Goal: Information Seeking & Learning: Learn about a topic

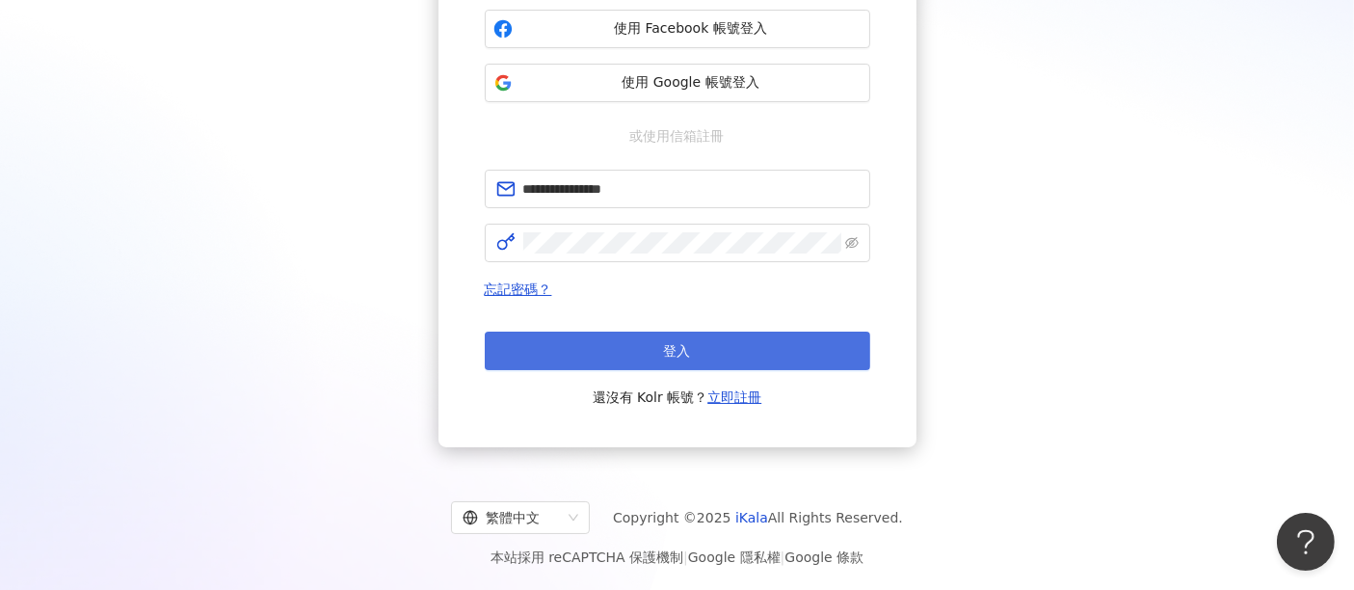
click at [706, 353] on button "登入" at bounding box center [678, 351] width 386 height 39
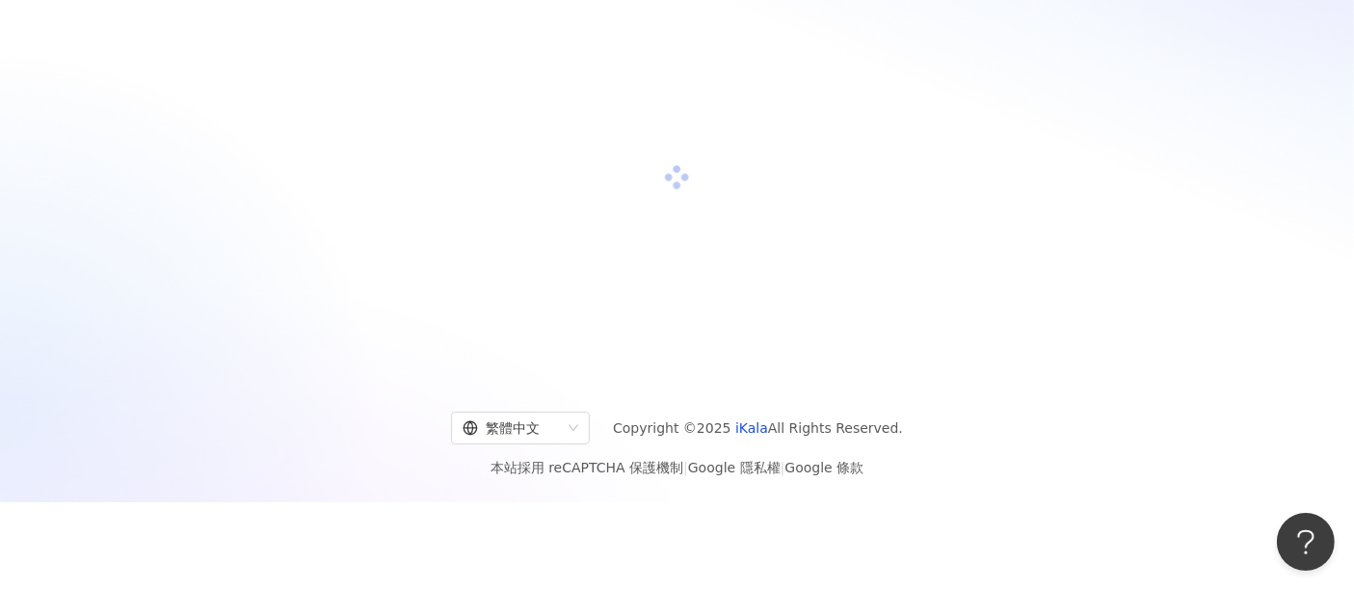
scroll to position [232, 0]
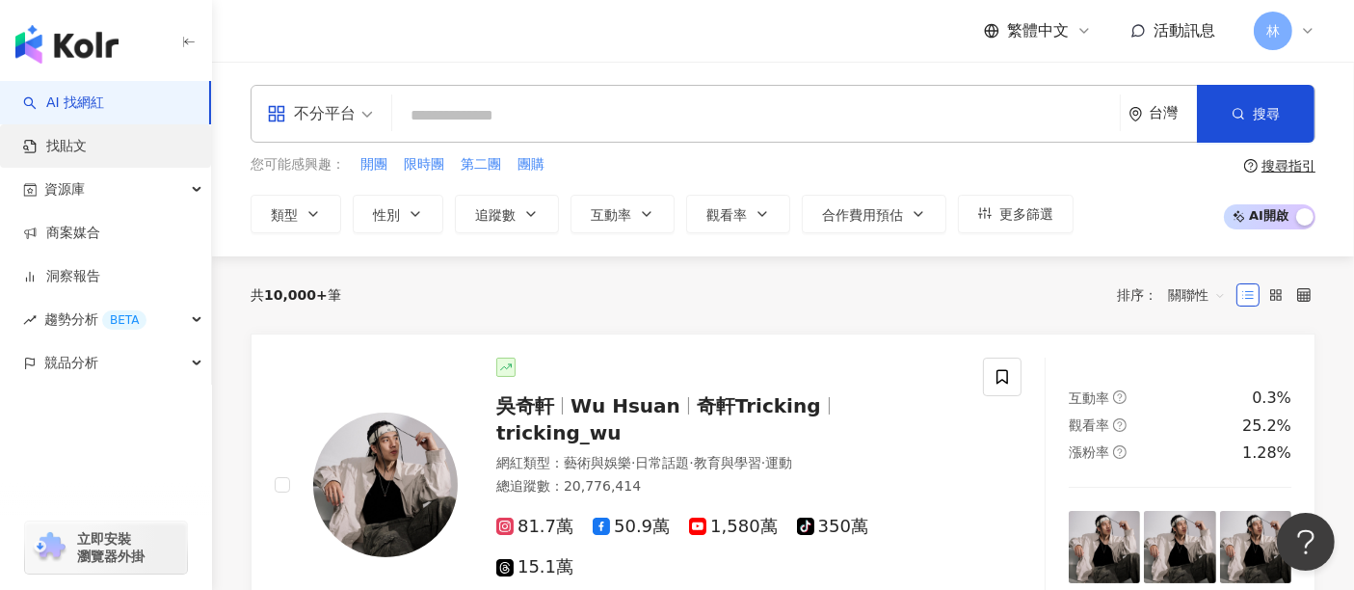
click at [87, 156] on link "找貼文" at bounding box center [55, 146] width 64 height 19
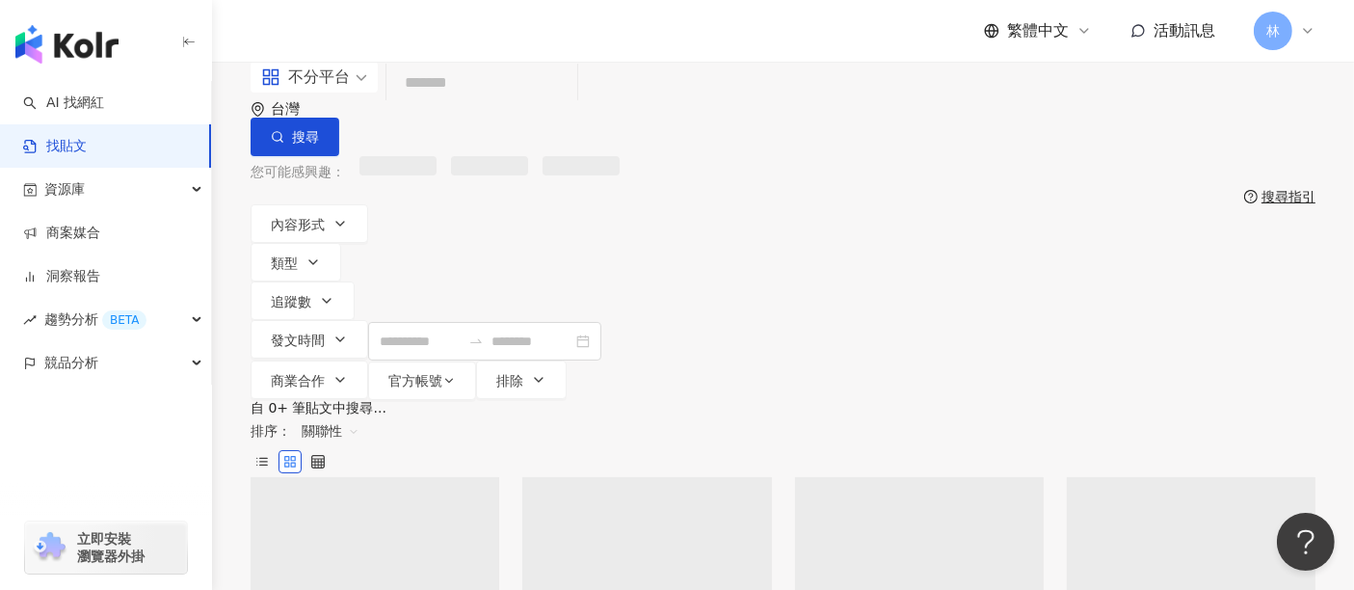
click at [534, 104] on input "search" at bounding box center [481, 83] width 175 height 41
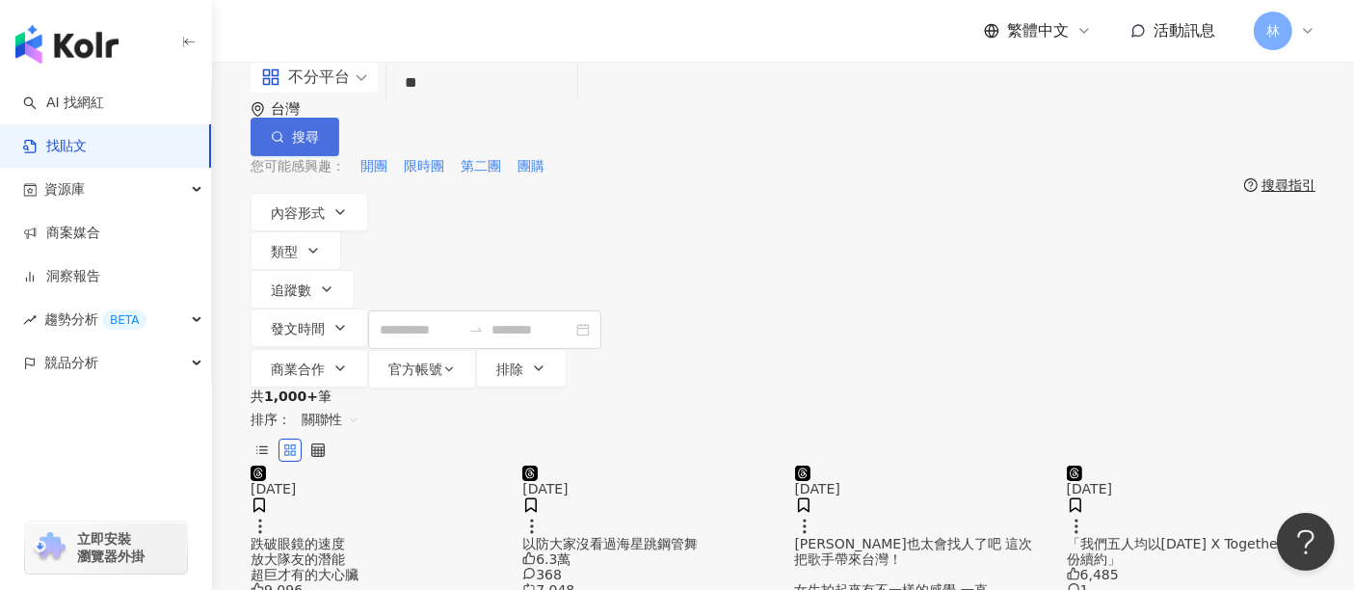
type input "**"
click at [281, 132] on circle "button" at bounding box center [277, 136] width 9 height 9
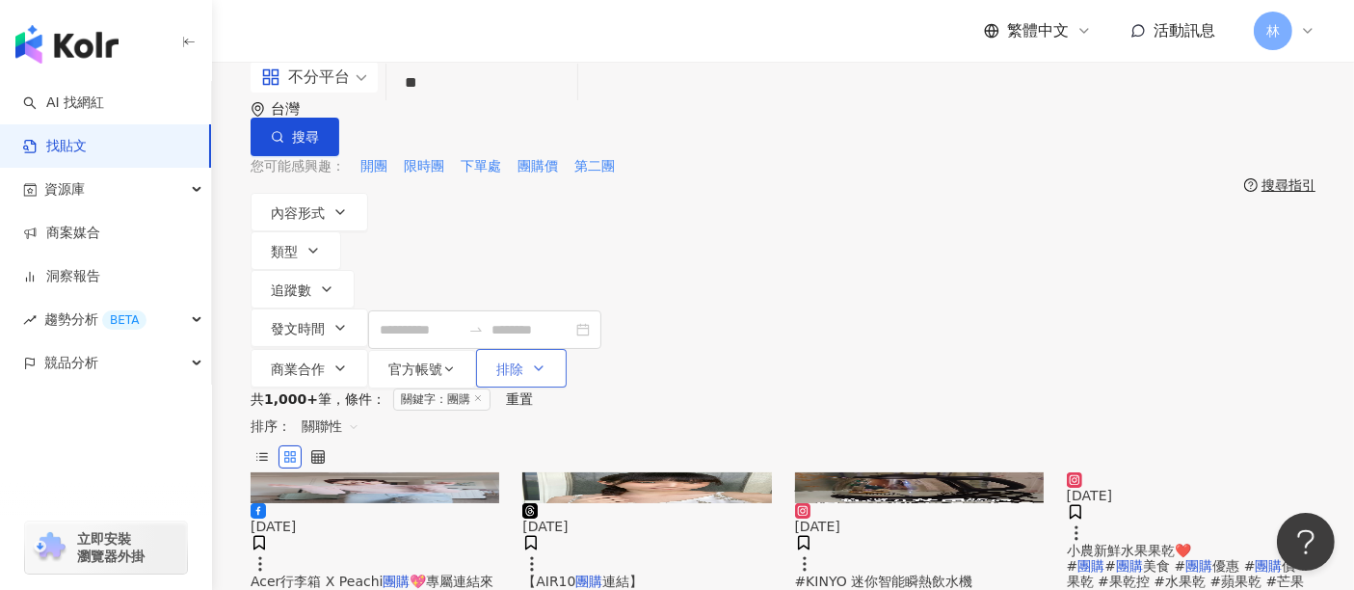
click at [546, 360] on icon "button" at bounding box center [538, 367] width 15 height 15
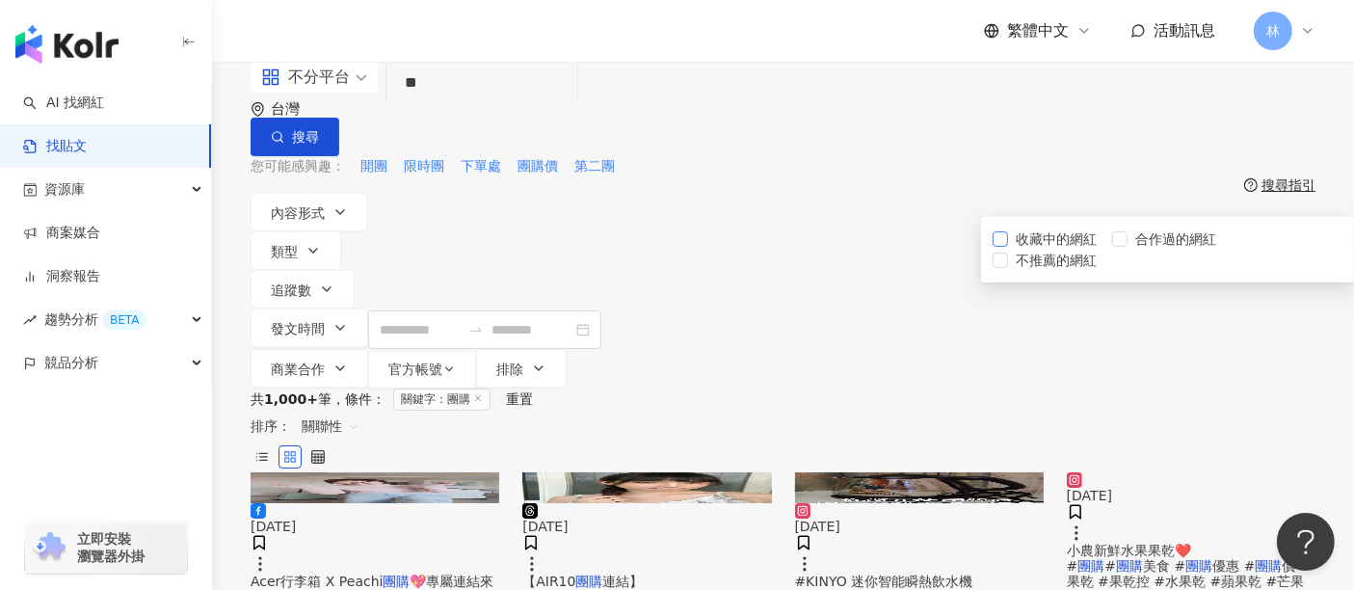
click at [1029, 250] on span "收藏中的網紅" at bounding box center [1056, 238] width 96 height 21
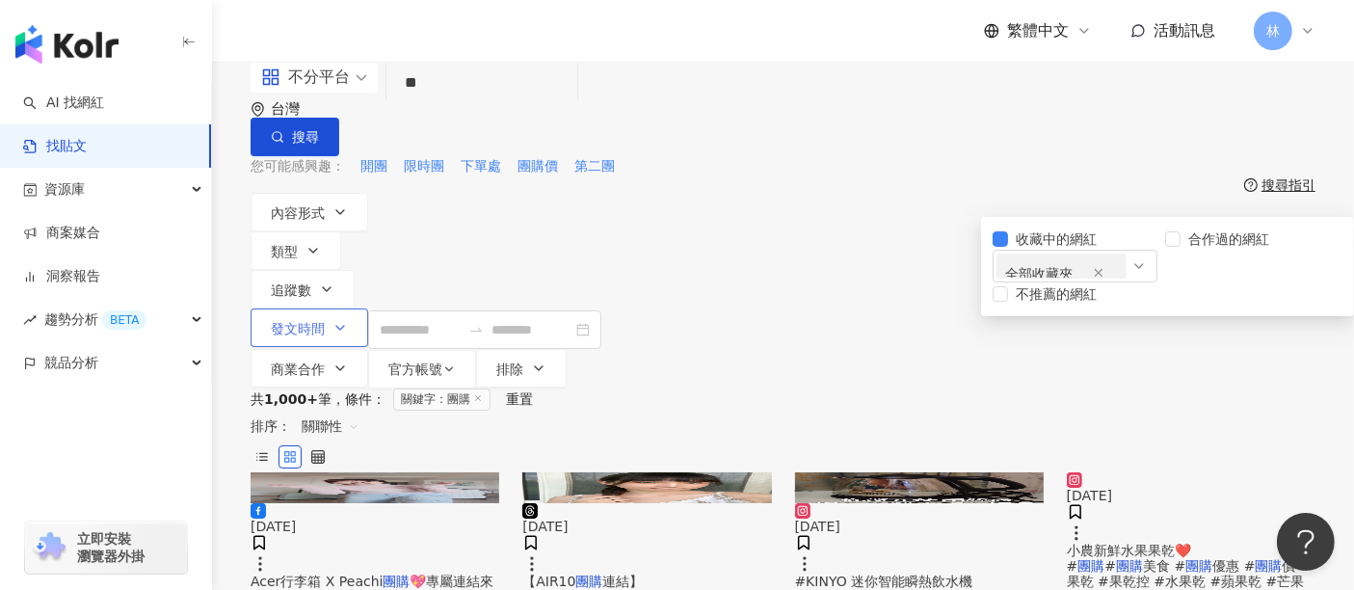
click at [325, 321] on span "發文時間" at bounding box center [298, 328] width 54 height 15
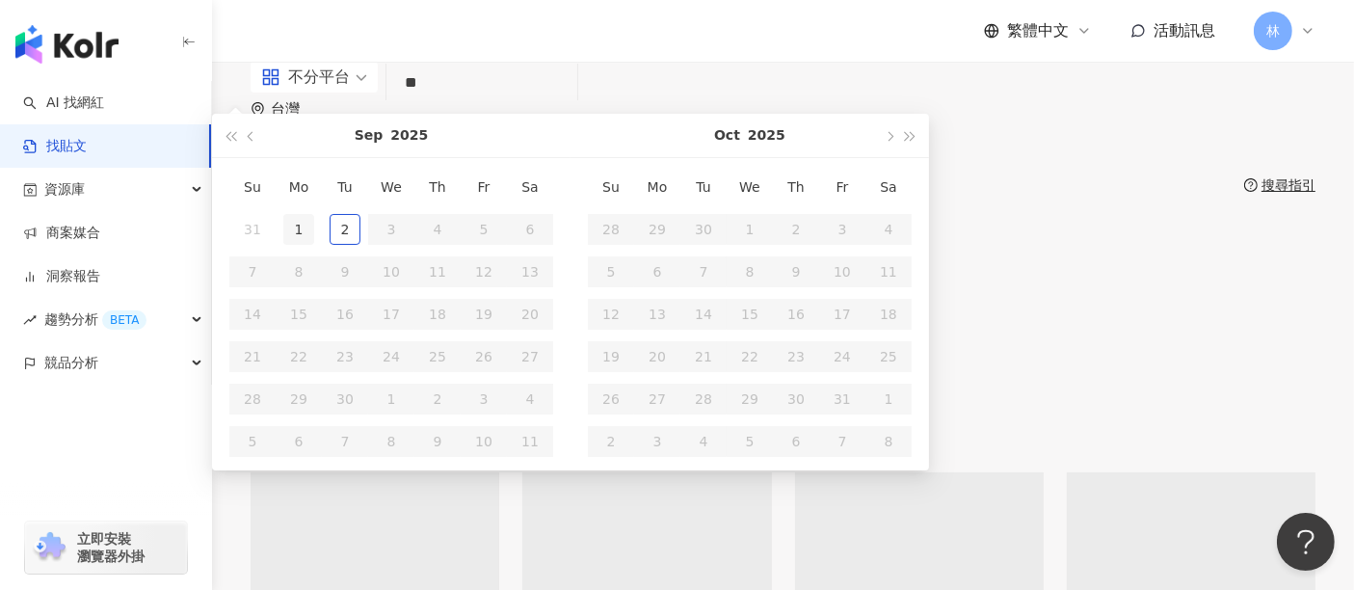
type input "**********"
click at [262, 157] on button "button" at bounding box center [251, 135] width 21 height 43
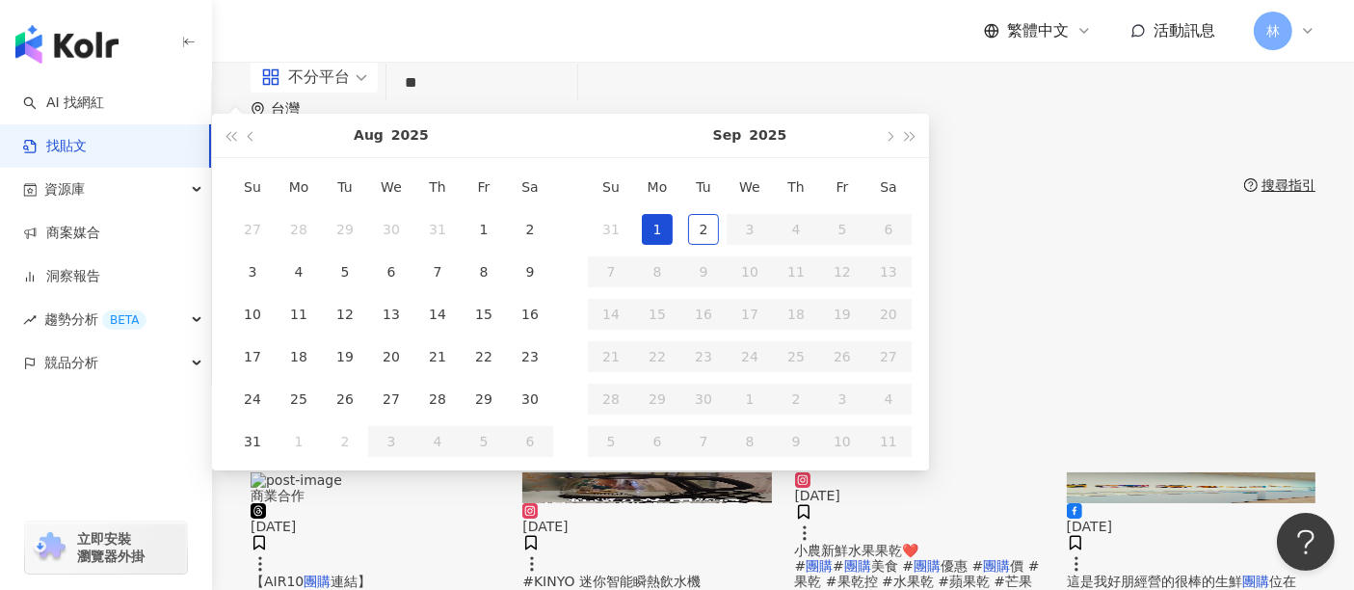
type input "**********"
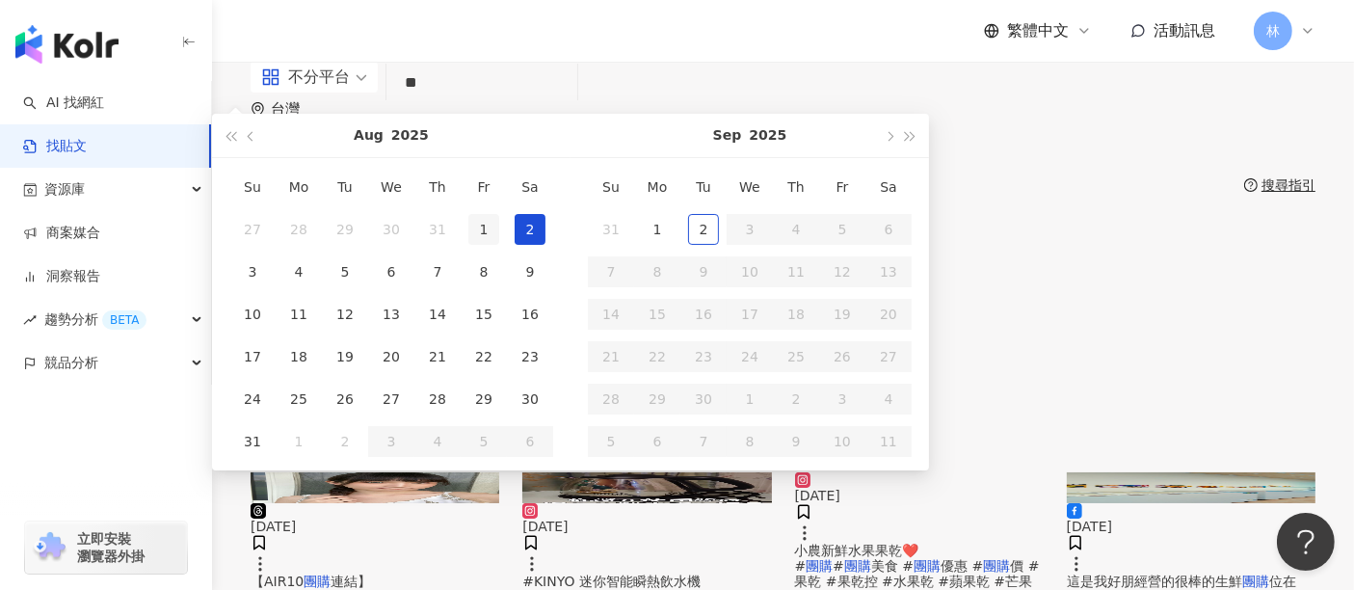
type input "**********"
click at [499, 245] on div "1" at bounding box center [483, 229] width 31 height 31
type input "**********"
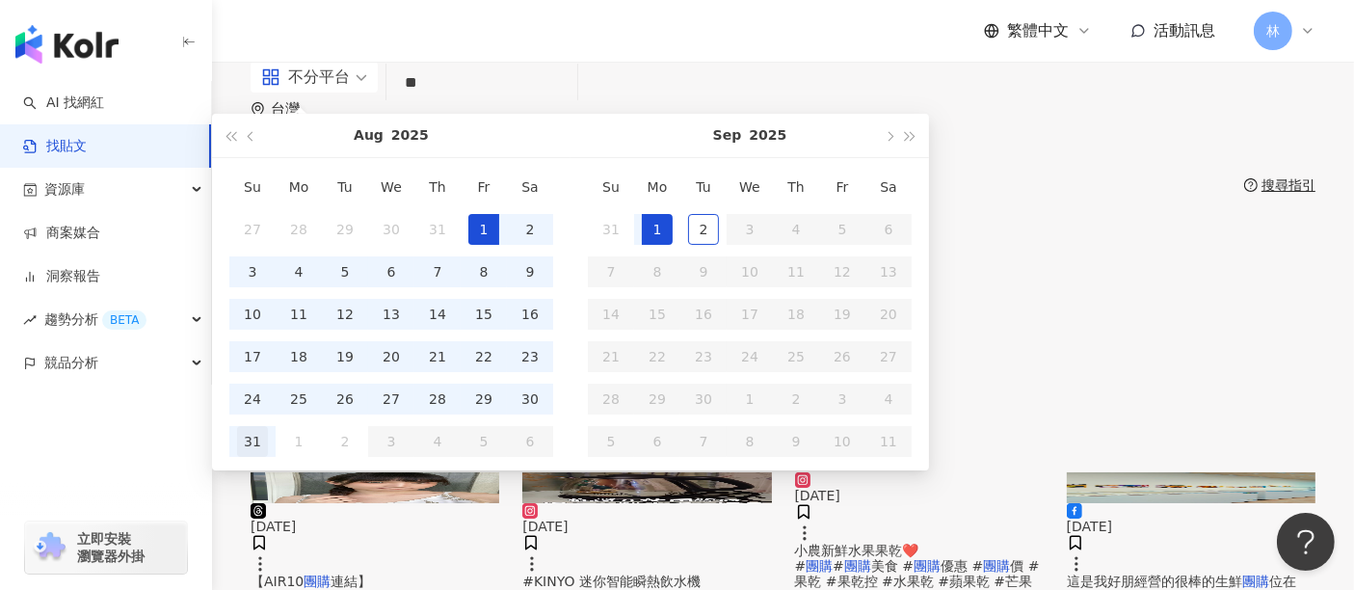
type input "**********"
click at [268, 457] on div "31" at bounding box center [252, 441] width 31 height 31
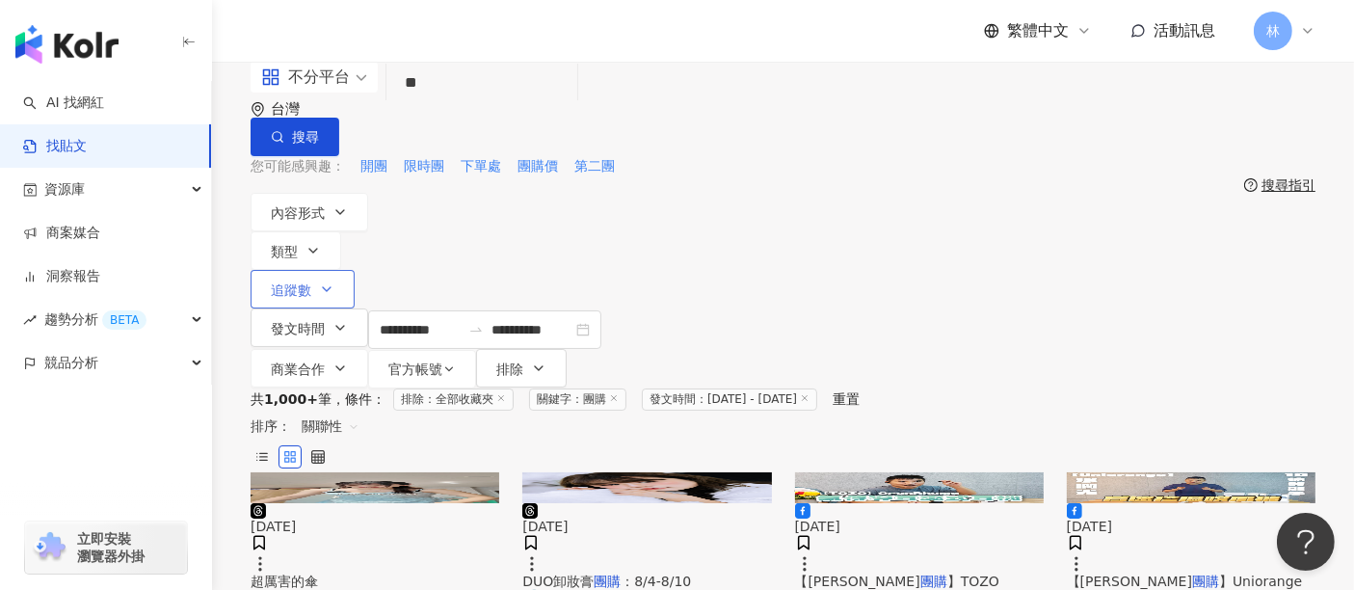
click at [355, 270] on button "追蹤數" at bounding box center [303, 289] width 104 height 39
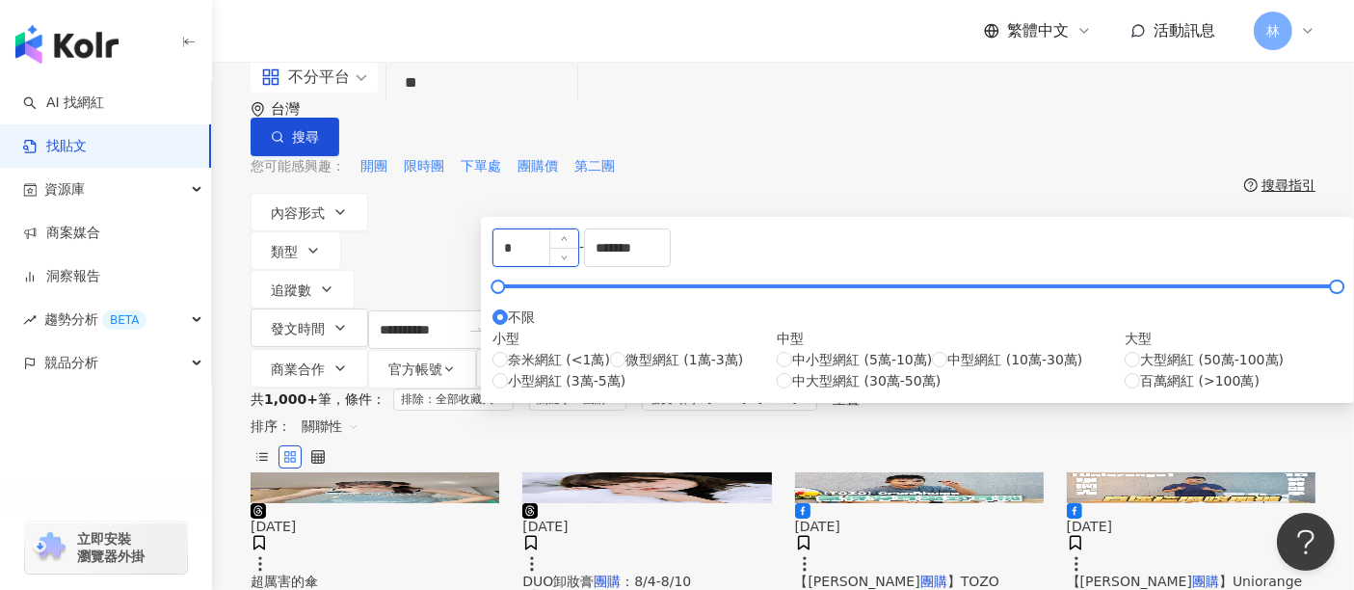
click at [567, 266] on input "*" at bounding box center [535, 247] width 85 height 37
type input "****"
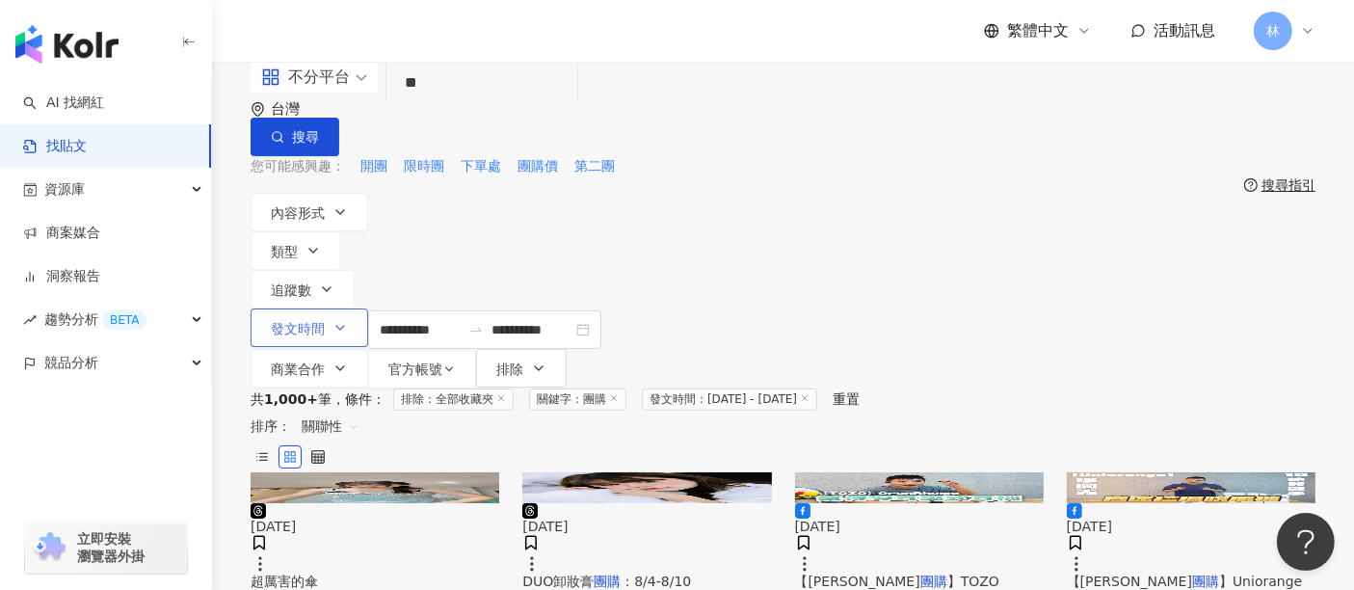
click at [368, 308] on button "發文時間" at bounding box center [310, 327] width 118 height 39
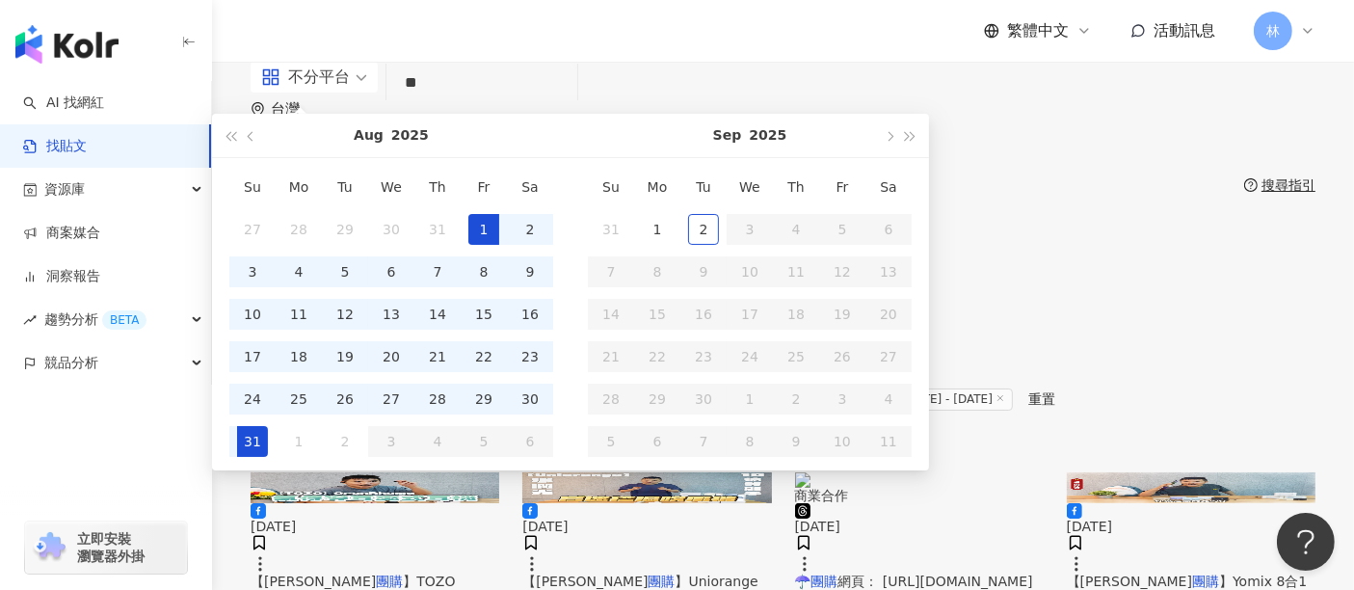
click at [695, 156] on div "您可能感興趣： 開團 限時團 下單處 團購價 第二團" at bounding box center [783, 166] width 1065 height 21
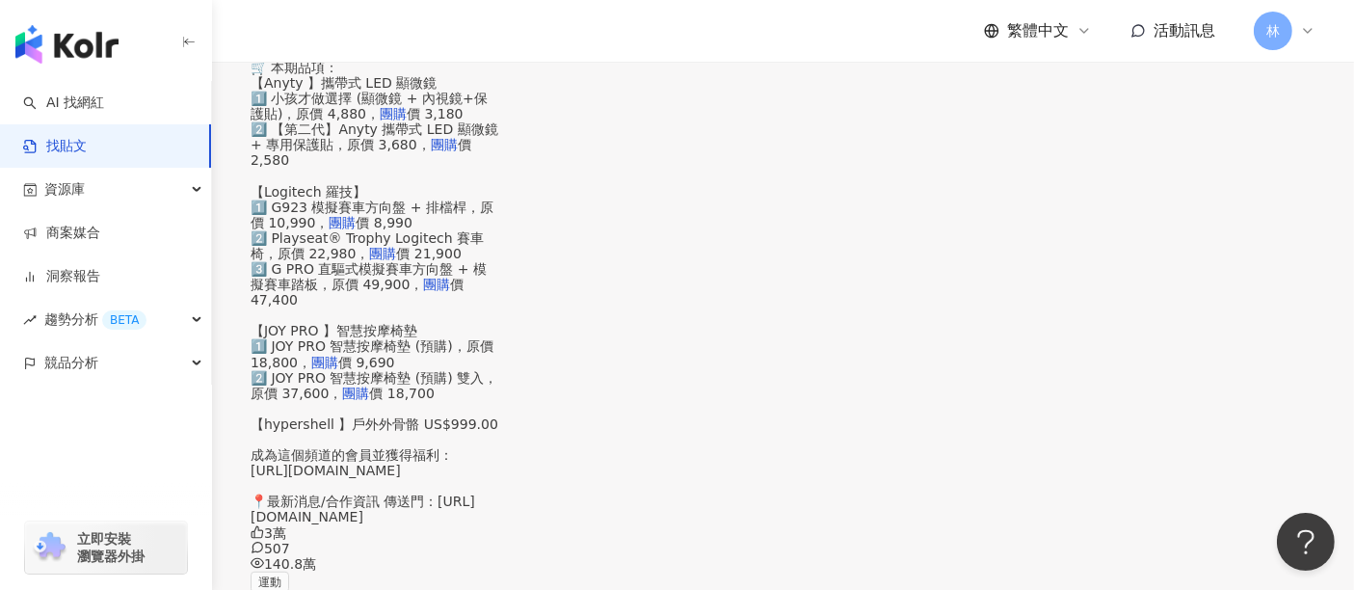
scroll to position [1178, 0]
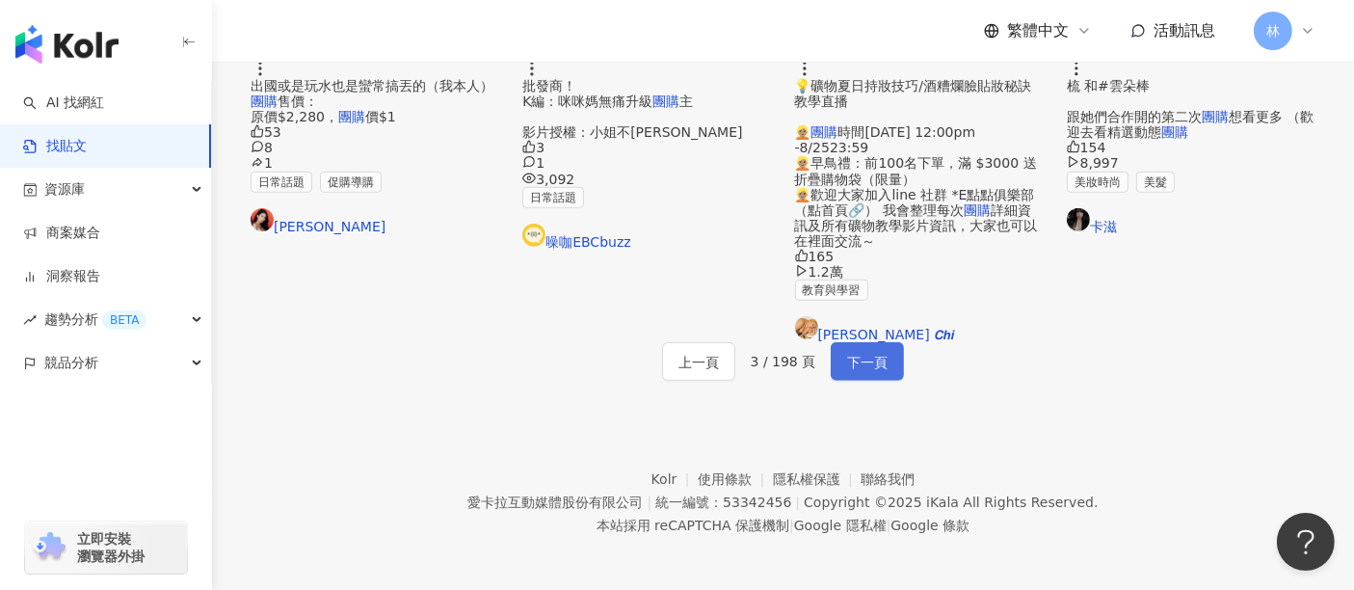
click at [860, 374] on span "下一頁" at bounding box center [867, 362] width 40 height 23
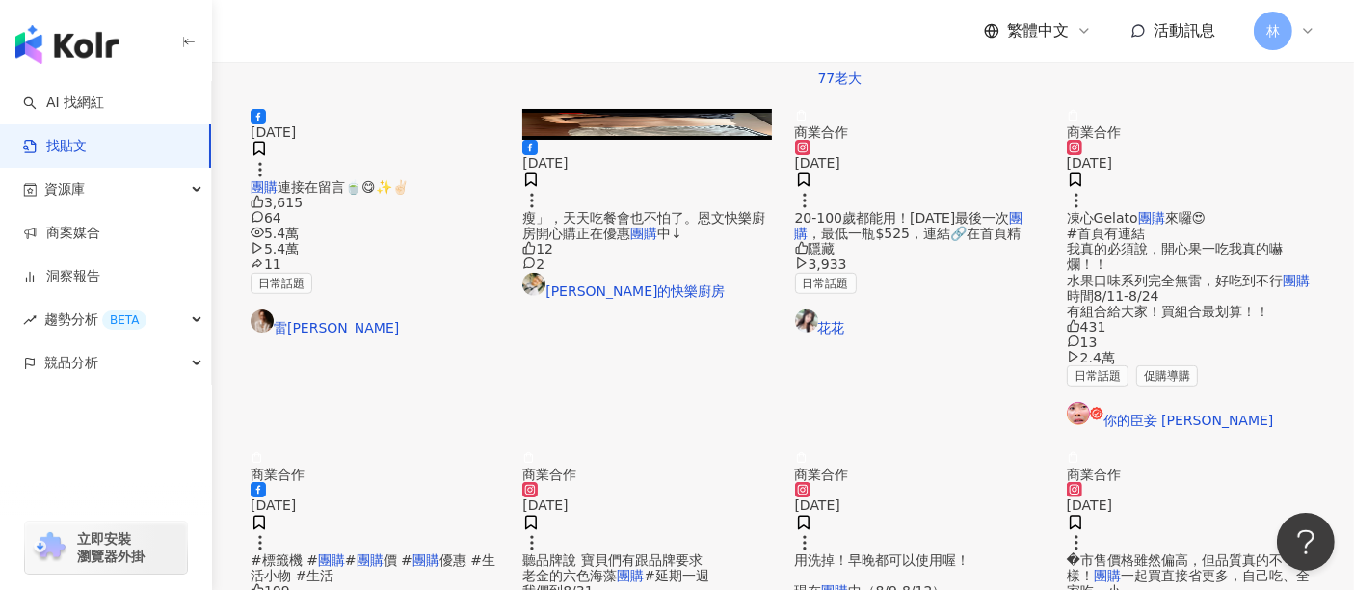
scroll to position [1185, 0]
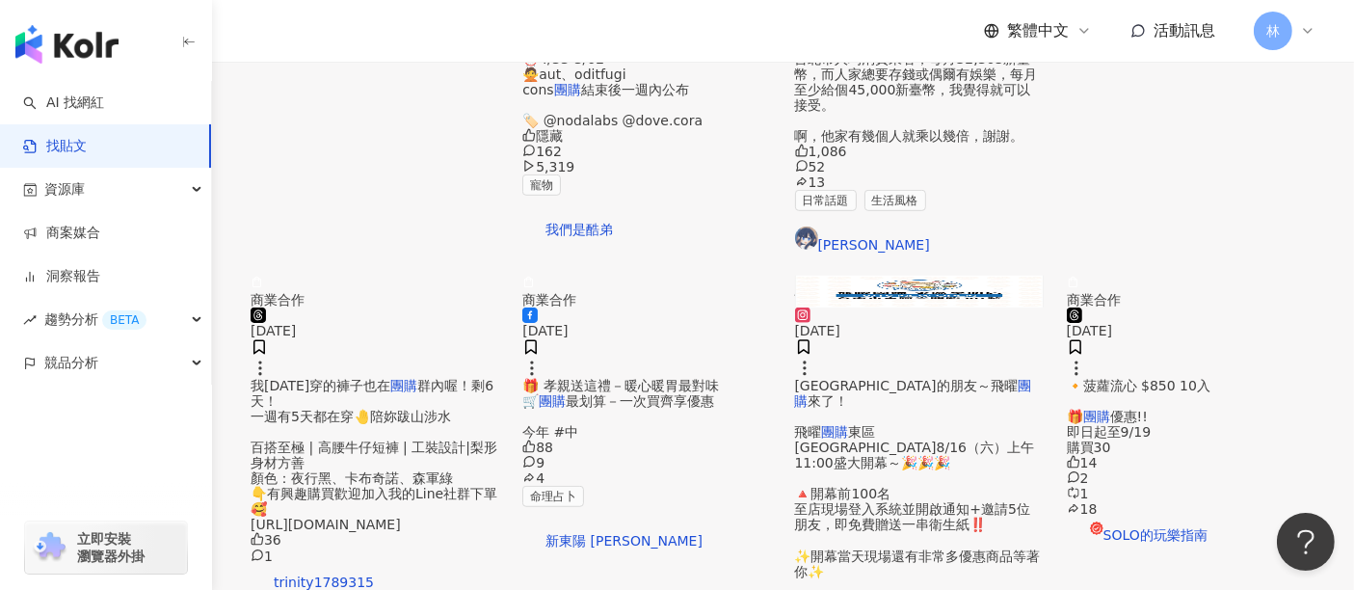
scroll to position [1178, 0]
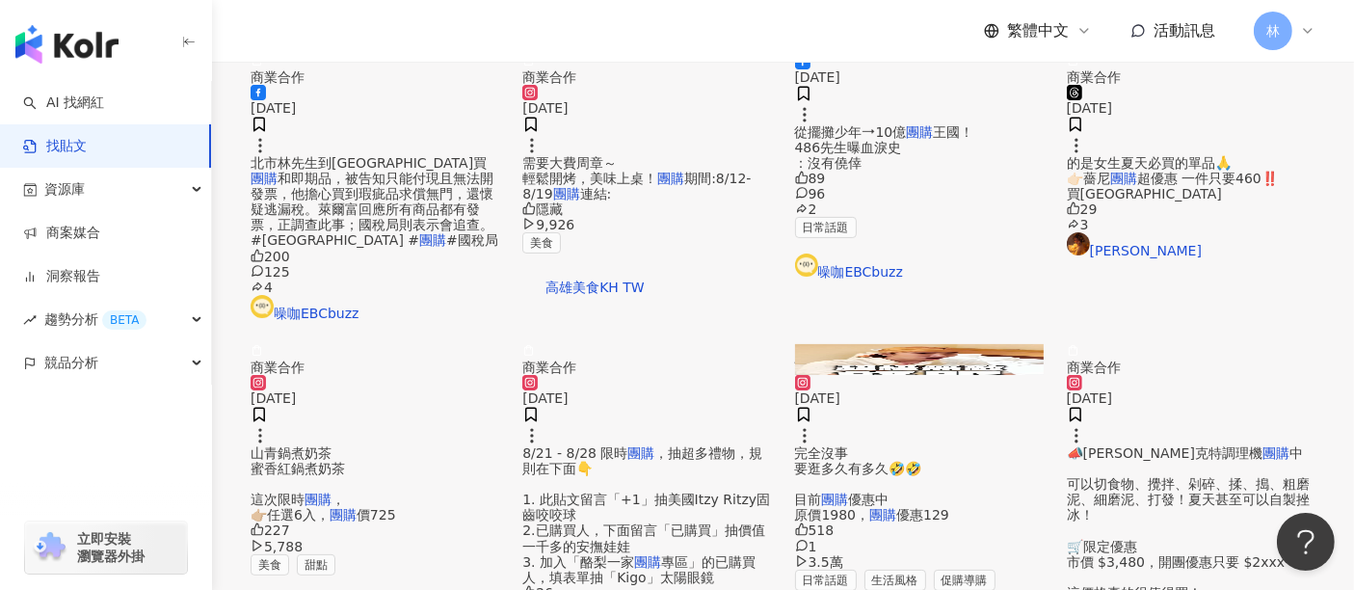
scroll to position [525, 0]
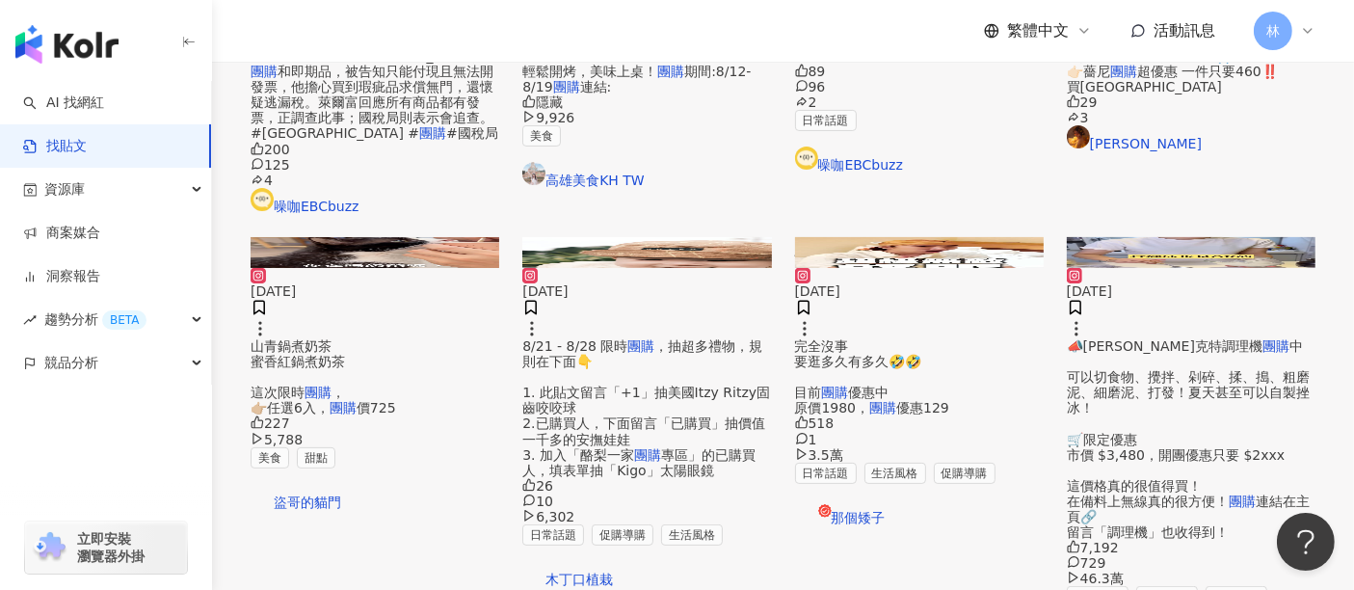
click at [707, 254] on img at bounding box center [646, 252] width 249 height 31
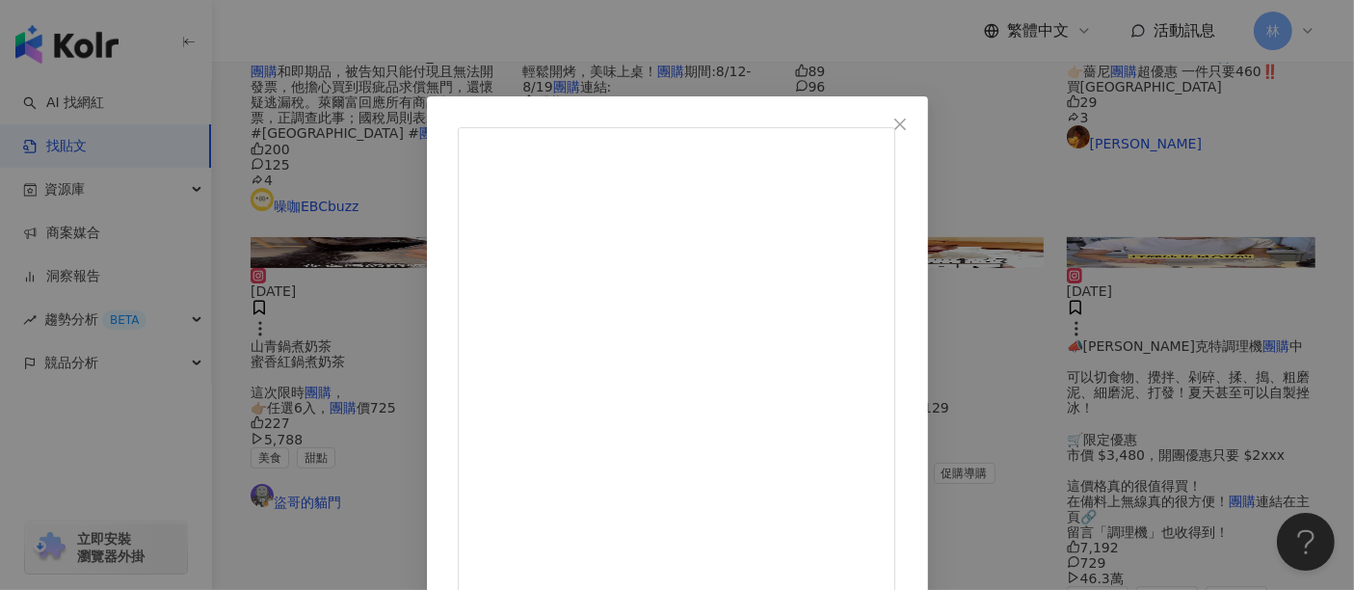
click at [1170, 269] on div "木丁口植栽 2025/8/20 8/21 - 8/28 限時團購，抽超多禮物，規則在下面👇 1. 此貼文留言「+1」抽美國Itzy Ritzy固齒咬咬球 2.…" at bounding box center [677, 295] width 1354 height 590
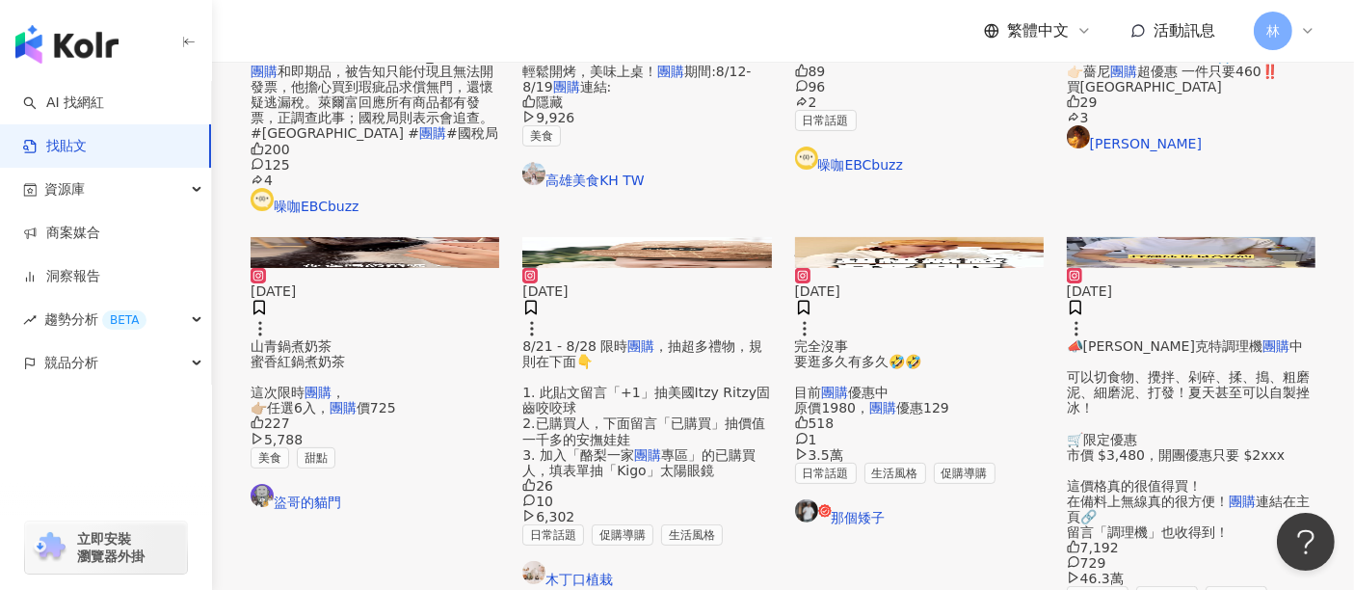
click at [682, 268] on img at bounding box center [646, 252] width 249 height 31
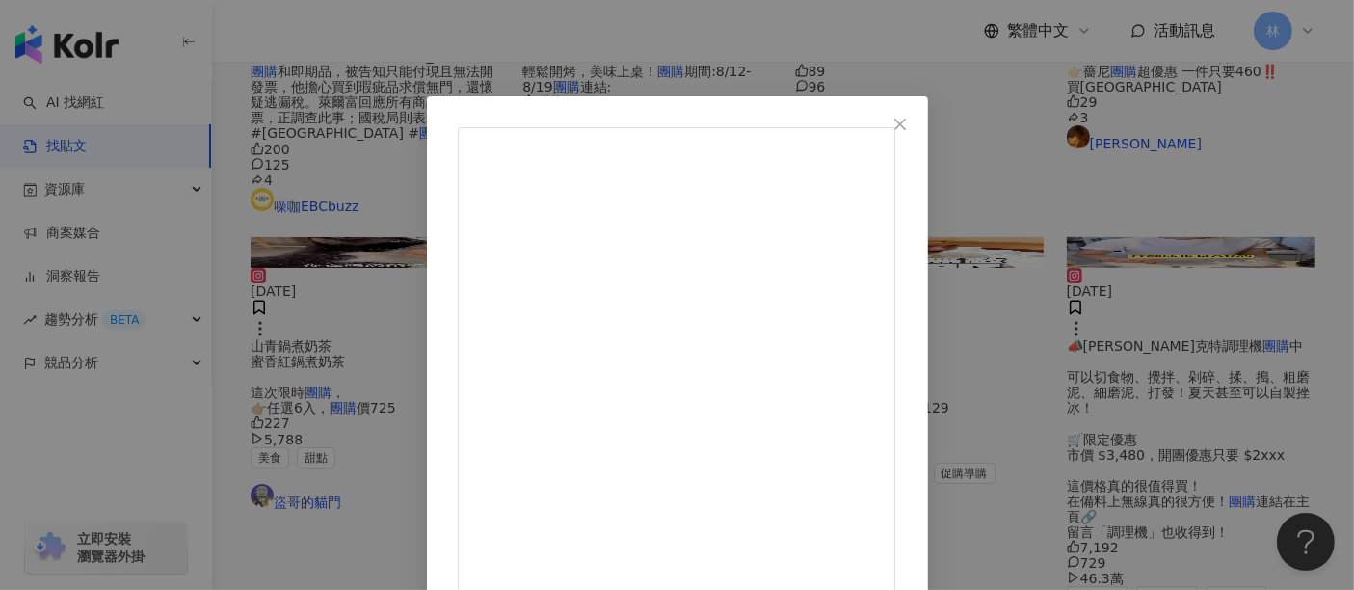
click at [1211, 300] on div "木丁口植栽 2025/8/20 8/21 - 8/28 限時團購，抽超多禮物，規則在下面👇 1. 此貼文留言「+1」抽美國Itzy Ritzy固齒咬咬球 2.…" at bounding box center [677, 295] width 1354 height 590
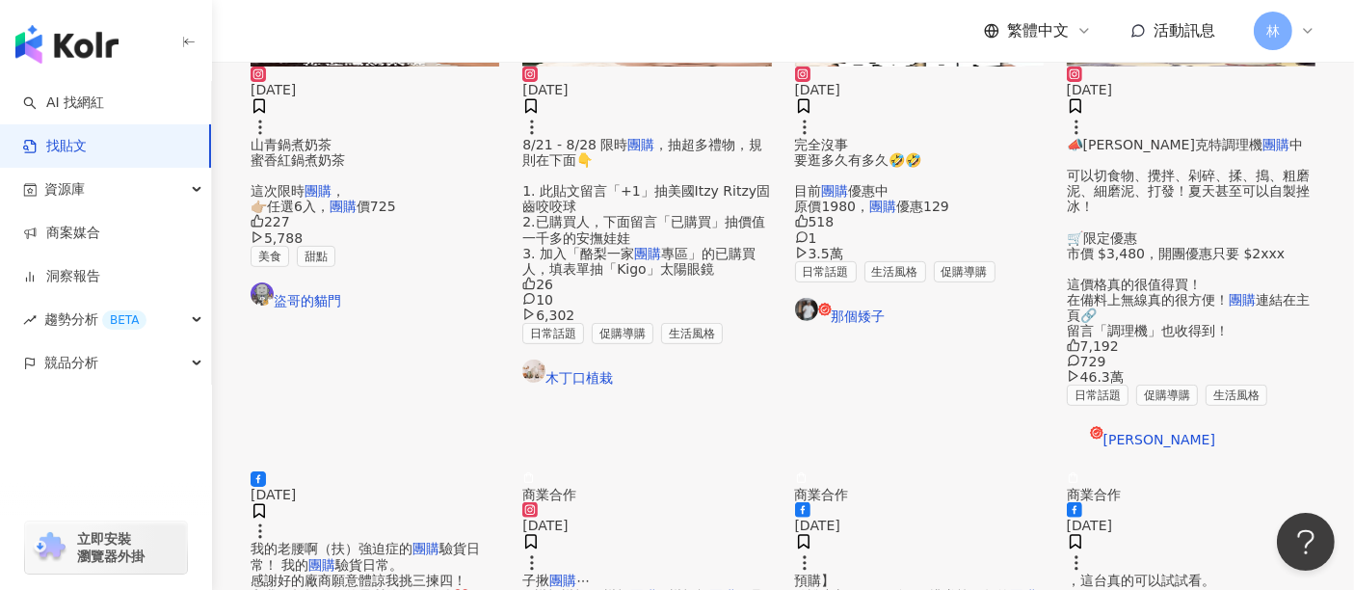
scroll to position [633, 0]
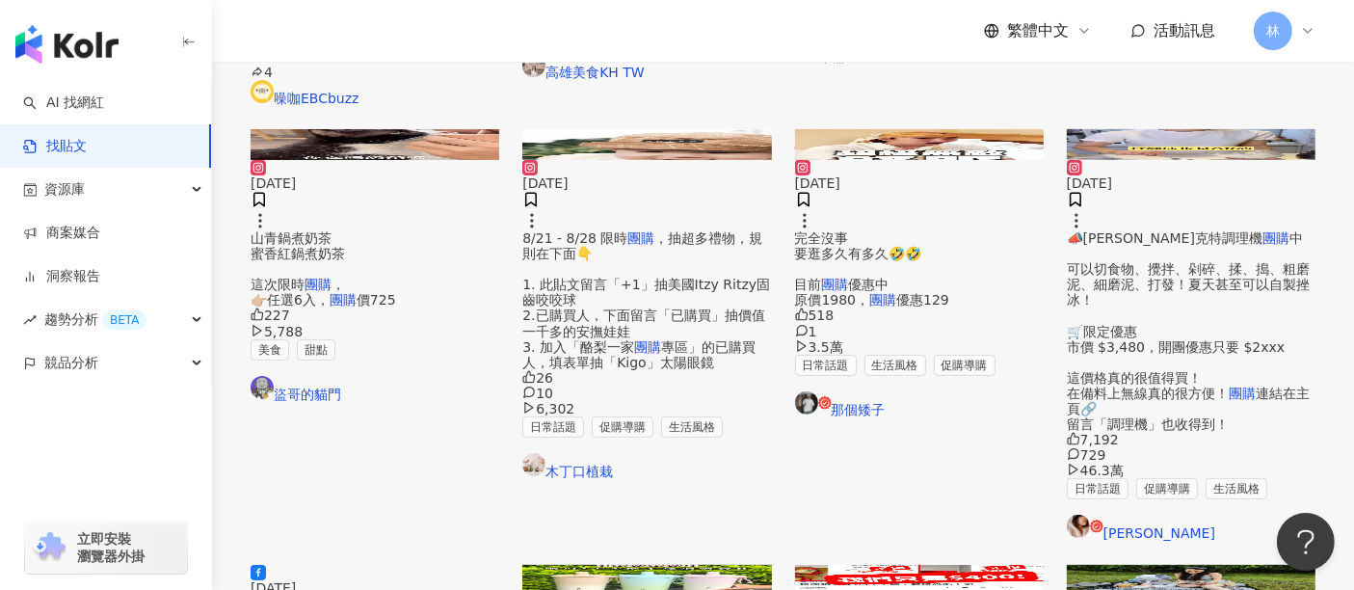
click at [675, 160] on img at bounding box center [646, 144] width 249 height 31
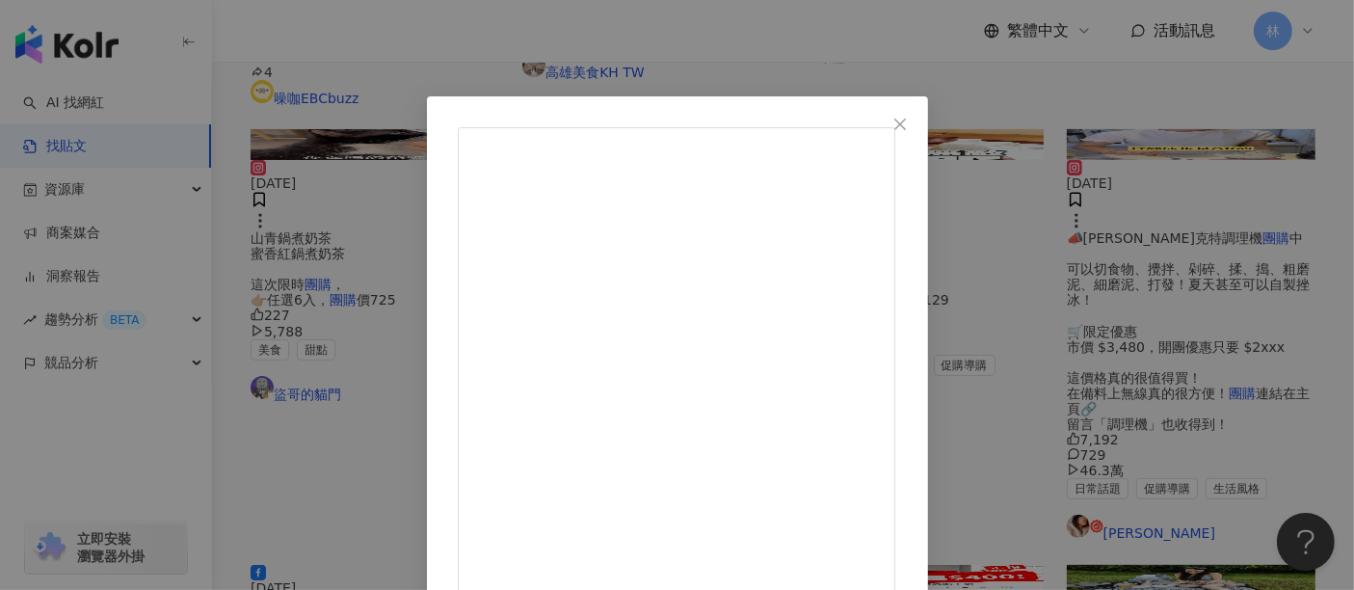
click at [1151, 234] on div "木丁口植栽 2025/8/20 8/21 - 8/28 限時團購，抽超多禮物，規則在下面👇 1. 此貼文留言「+1」抽美國Itzy Ritzy固齒咬咬球 2.…" at bounding box center [677, 295] width 1354 height 590
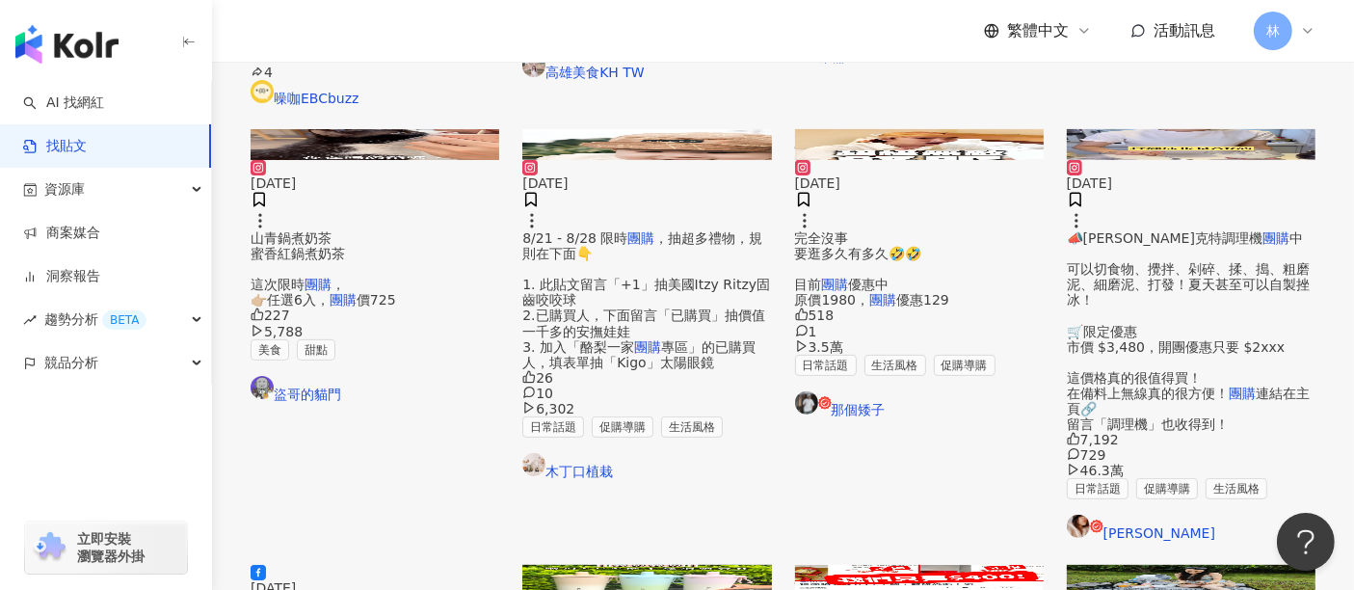
scroll to position [525, 0]
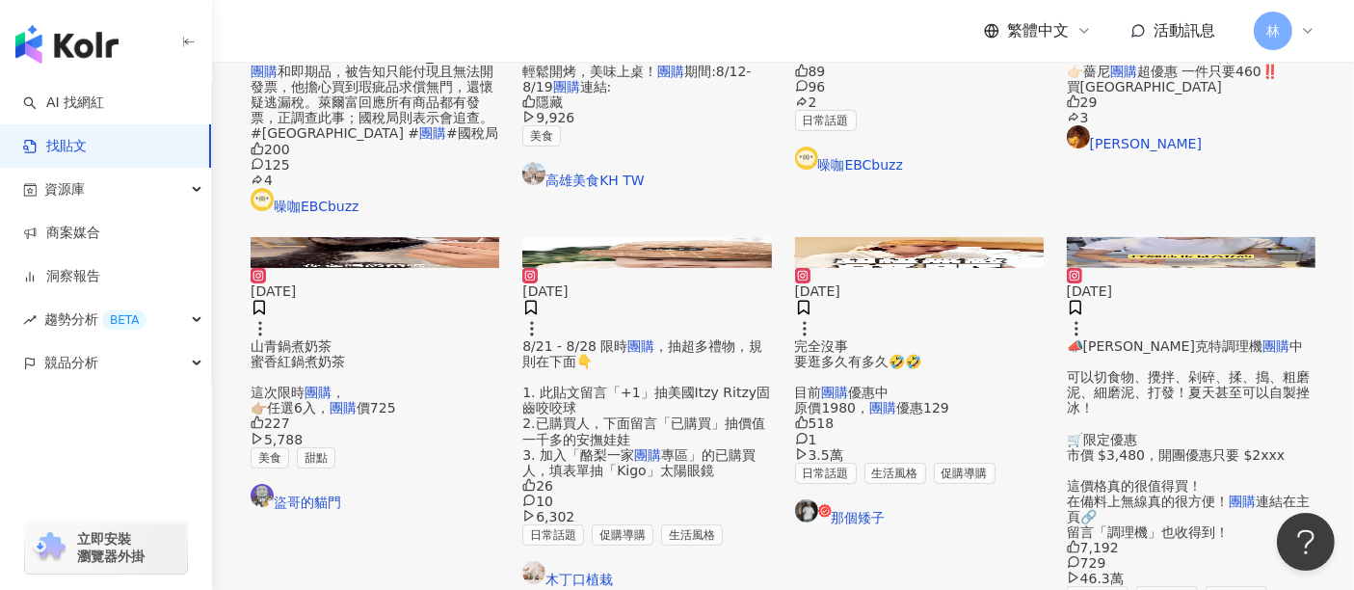
click at [895, 268] on img at bounding box center [919, 252] width 249 height 31
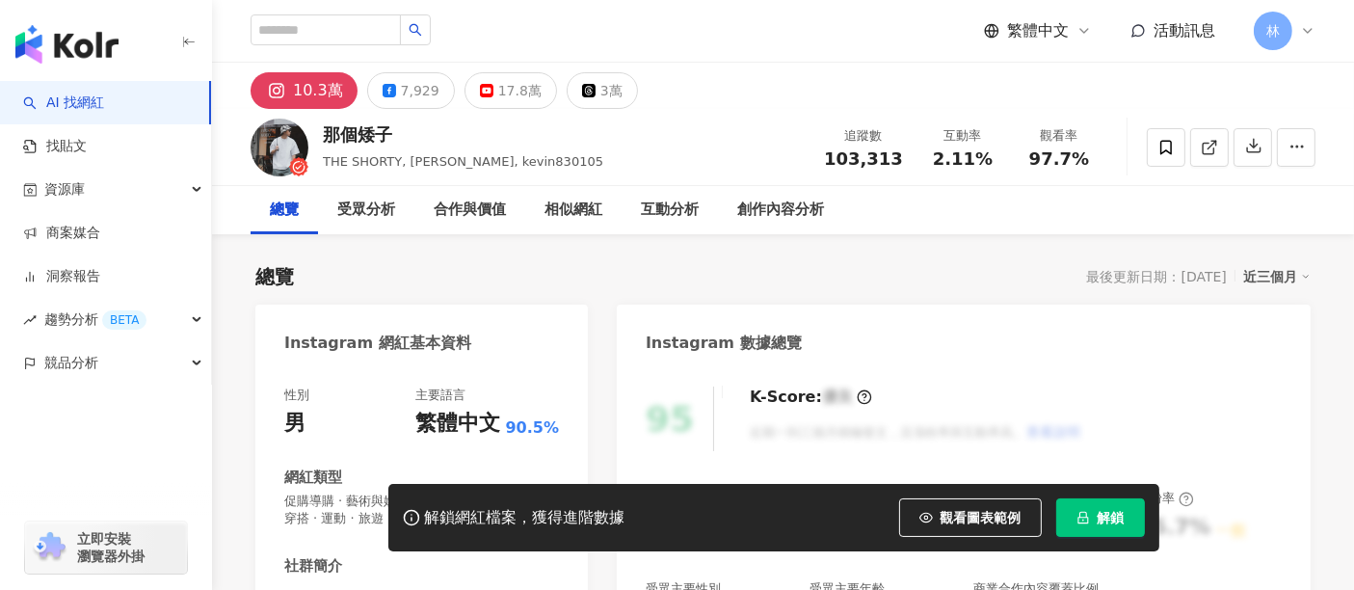
click at [1161, 144] on icon at bounding box center [1166, 147] width 17 height 17
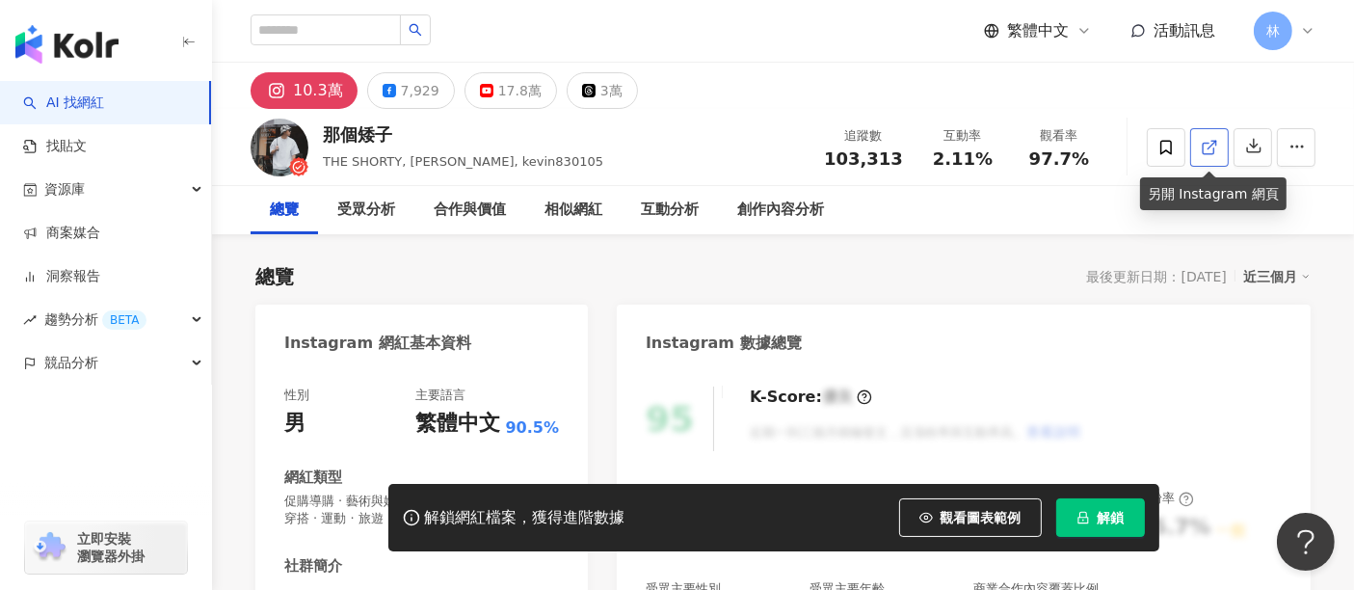
click at [1212, 149] on icon at bounding box center [1209, 147] width 17 height 17
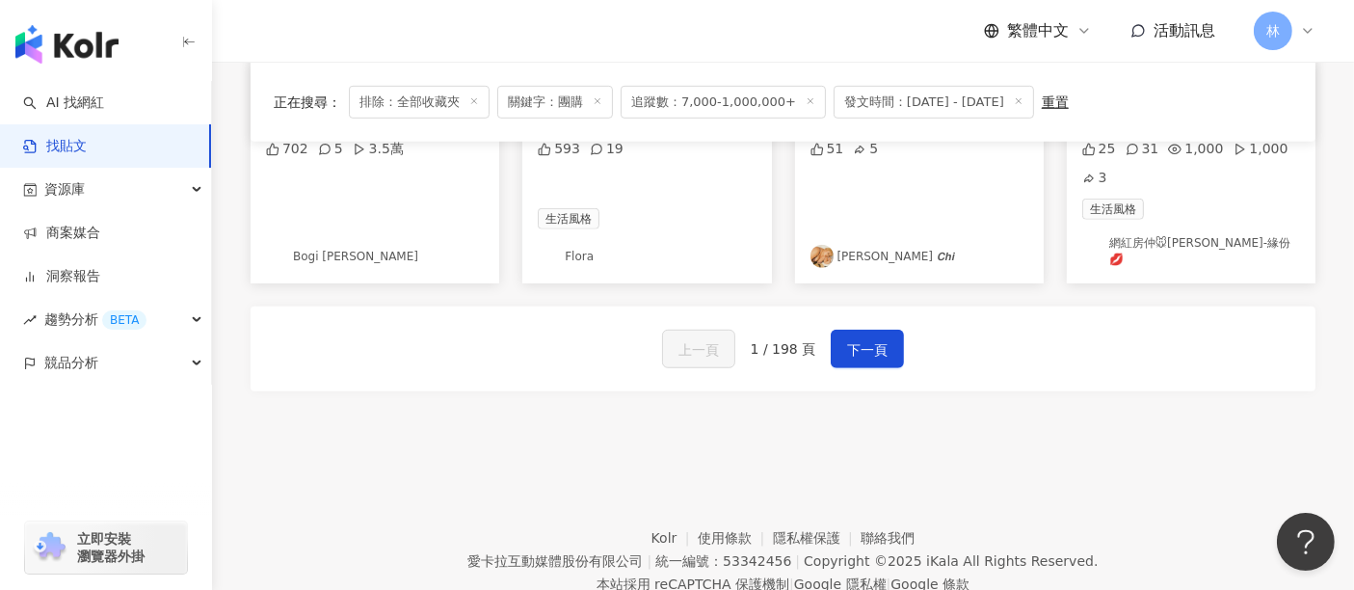
scroll to position [1289, 0]
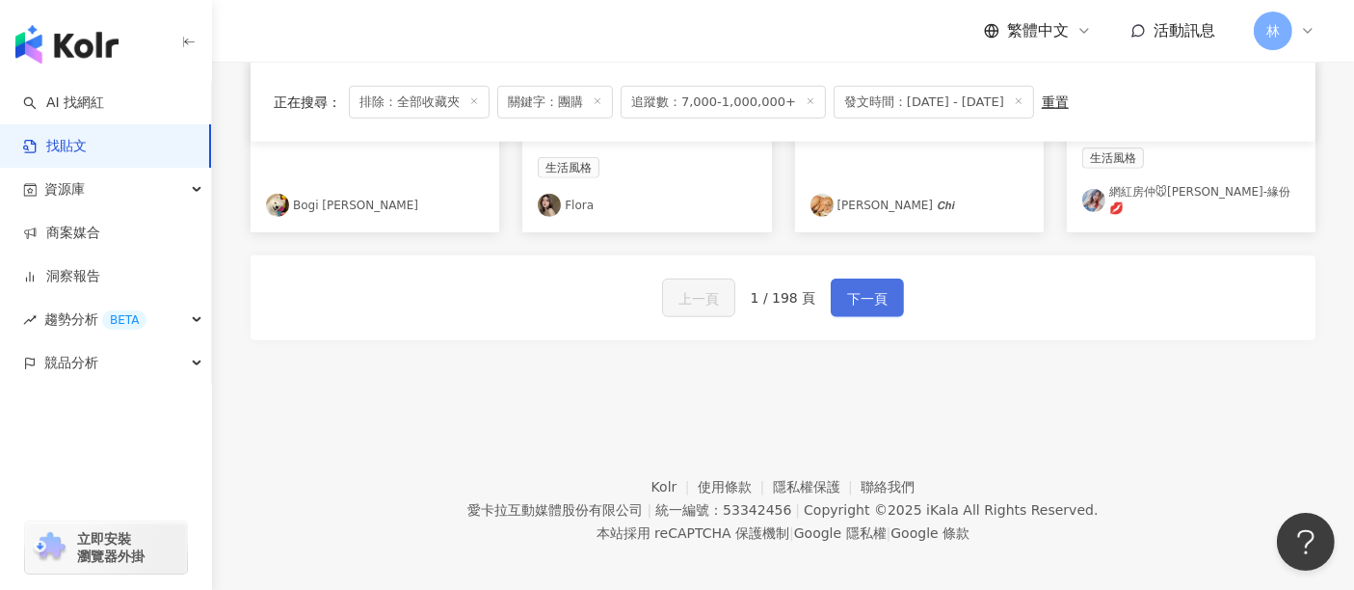
click at [853, 294] on span "下一頁" at bounding box center [867, 298] width 40 height 23
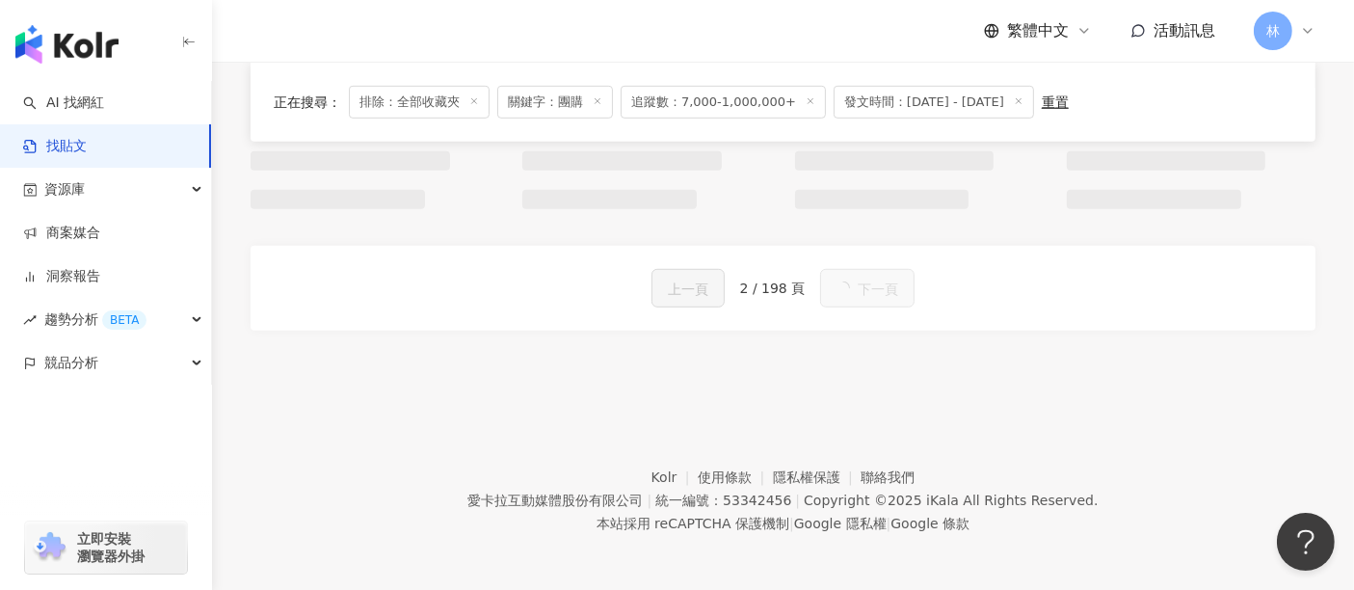
click at [853, 294] on button "下一頁" at bounding box center [867, 288] width 94 height 39
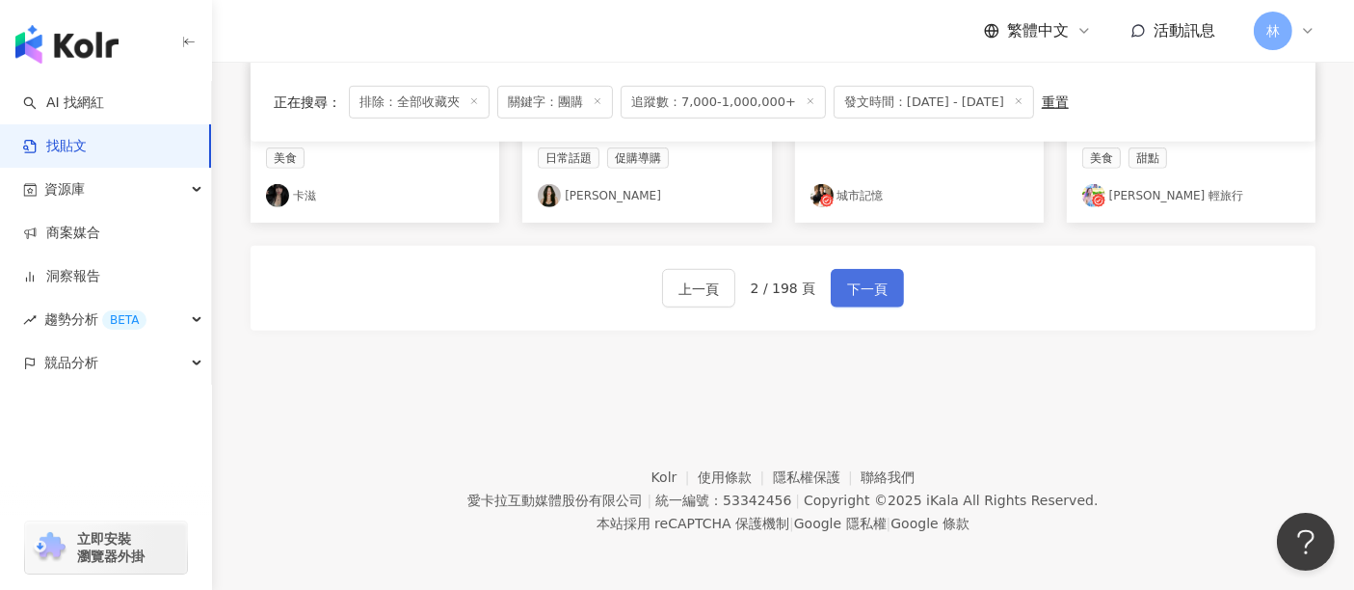
click at [853, 294] on span "下一頁" at bounding box center [867, 289] width 40 height 23
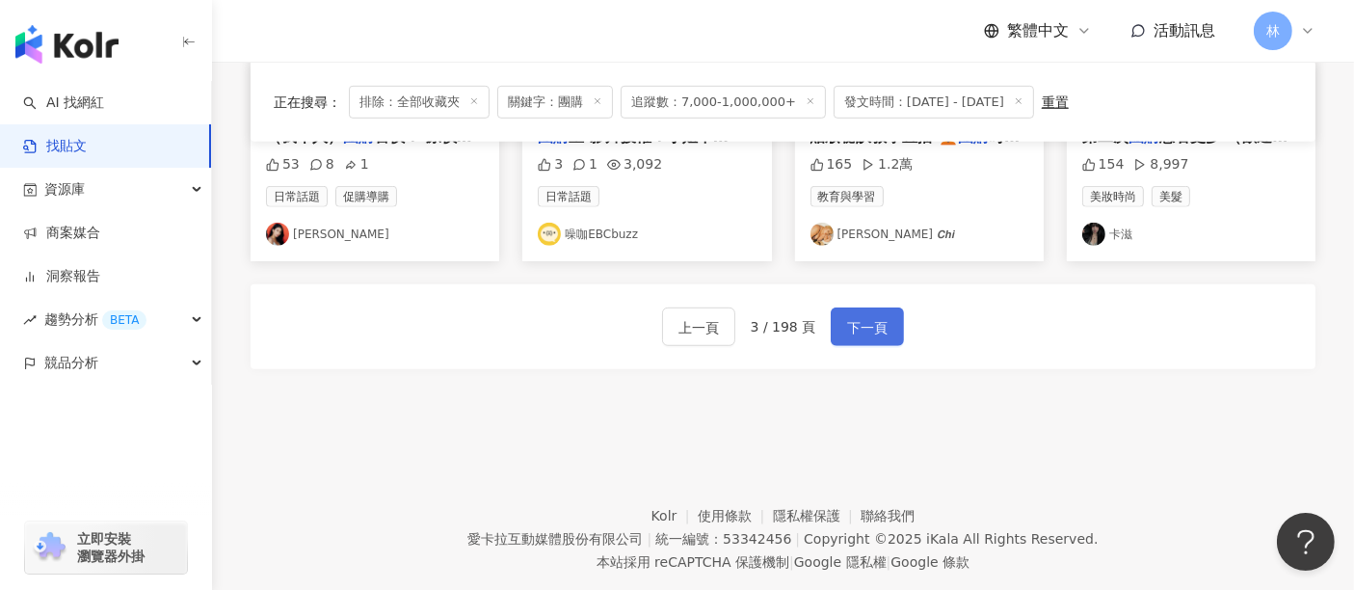
click at [853, 316] on span "下一頁" at bounding box center [867, 327] width 40 height 23
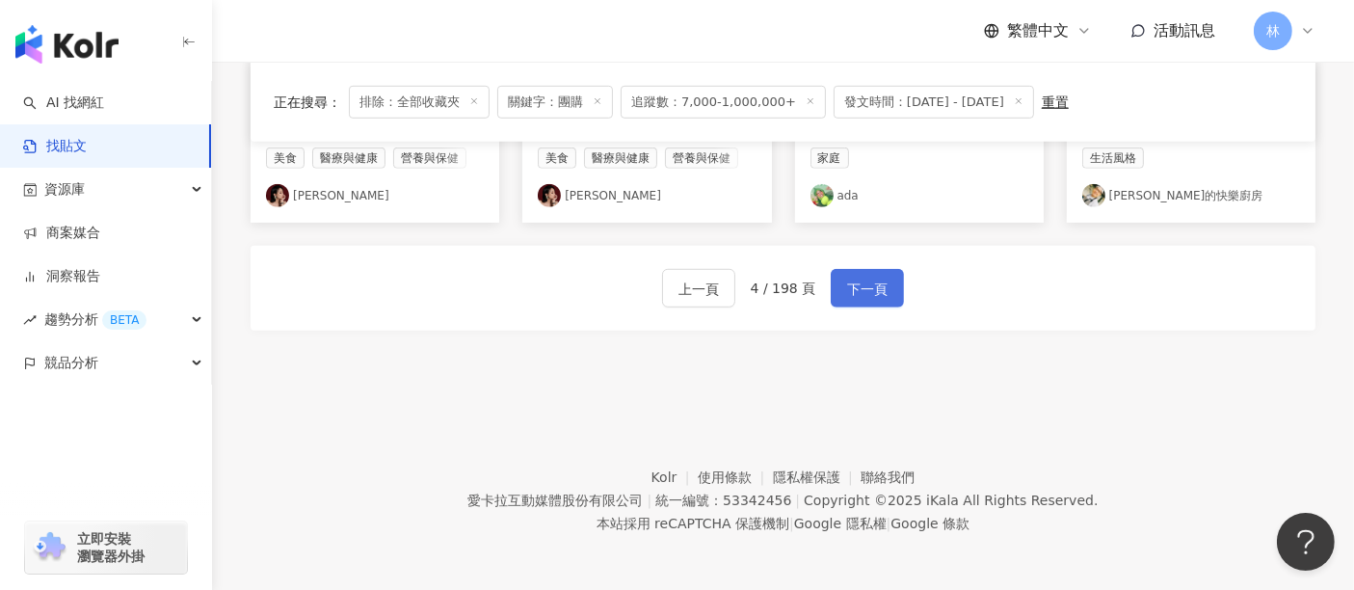
click at [853, 294] on span "下一頁" at bounding box center [867, 289] width 40 height 23
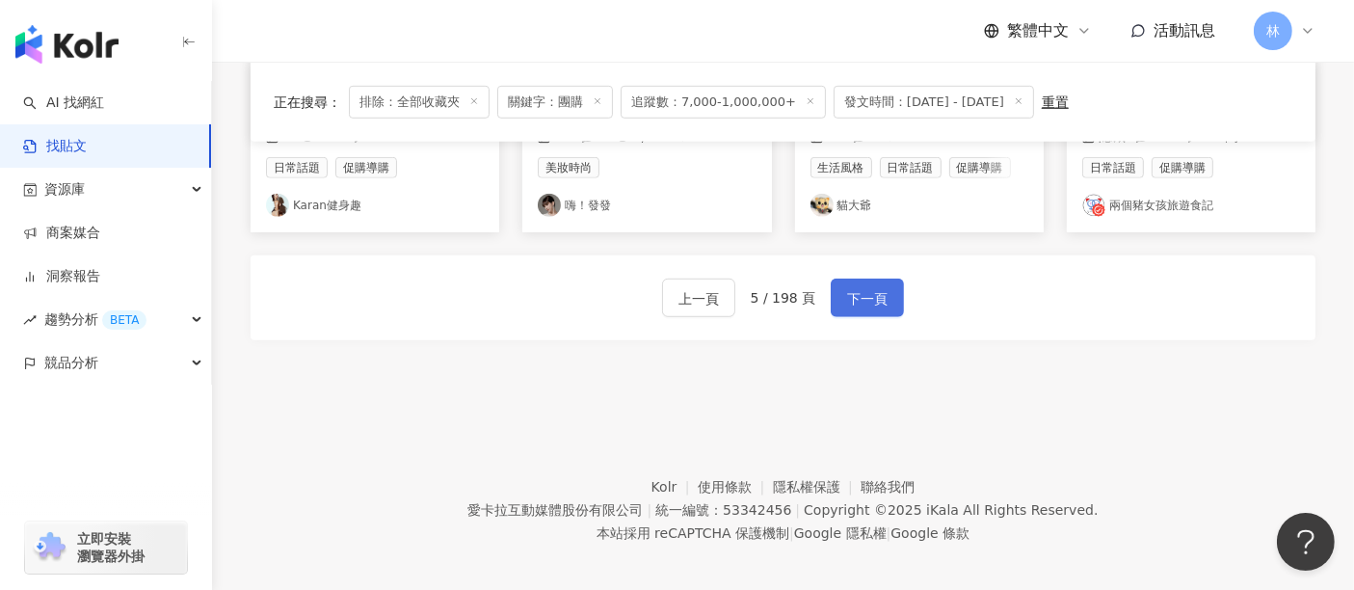
click at [853, 294] on span "下一頁" at bounding box center [867, 298] width 40 height 23
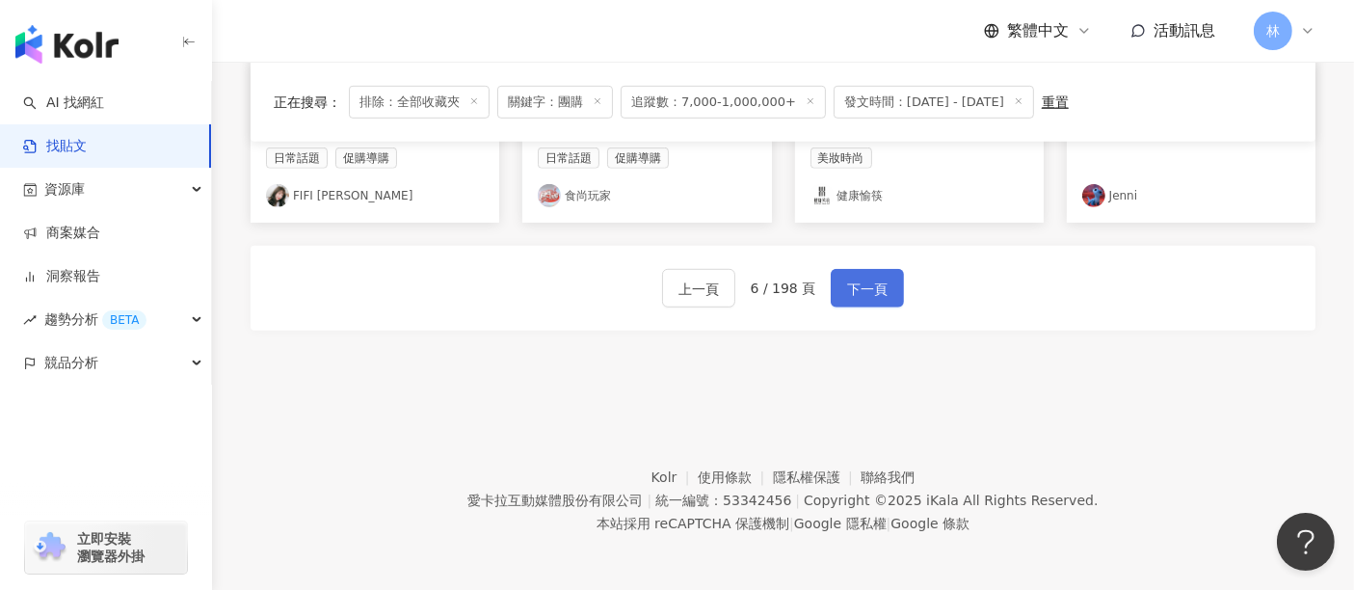
click at [853, 294] on span "下一頁" at bounding box center [867, 289] width 40 height 23
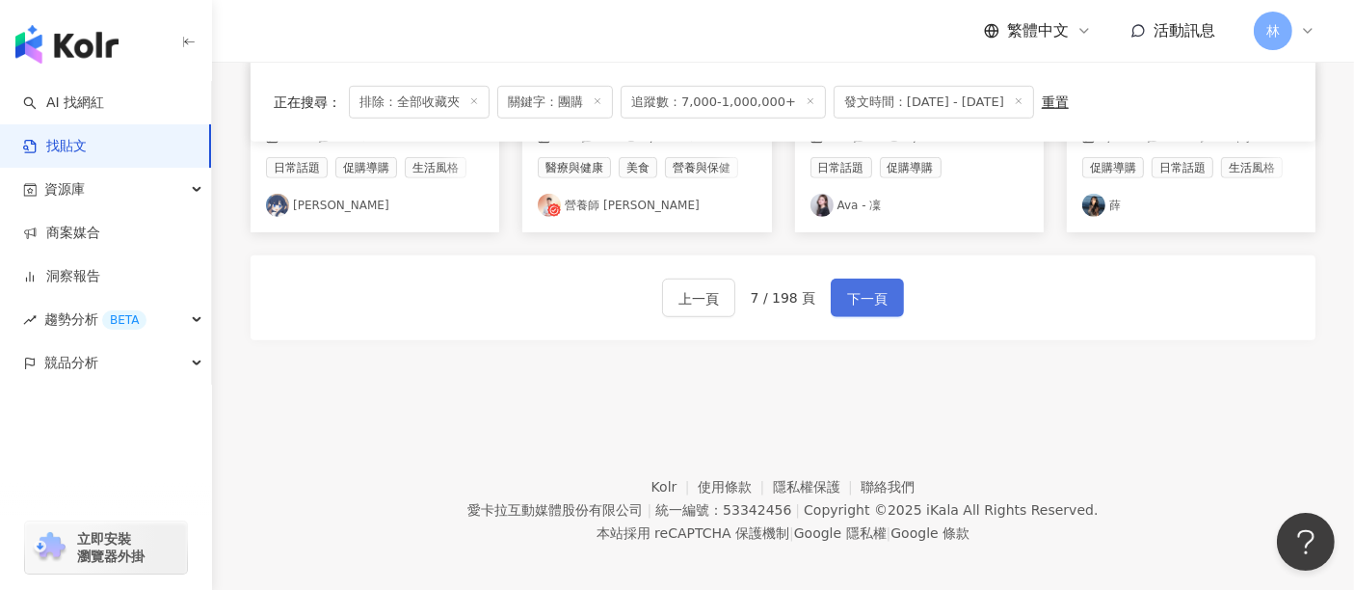
click at [853, 294] on span "下一頁" at bounding box center [867, 298] width 40 height 23
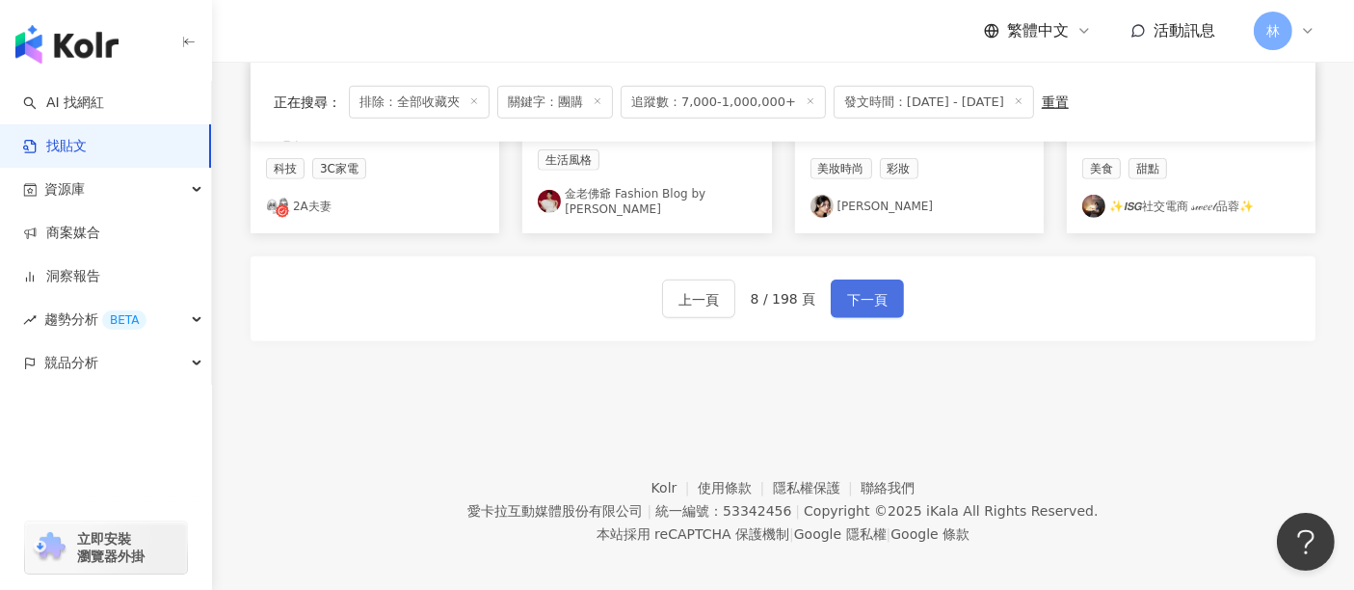
click at [853, 294] on span "下一頁" at bounding box center [867, 299] width 40 height 23
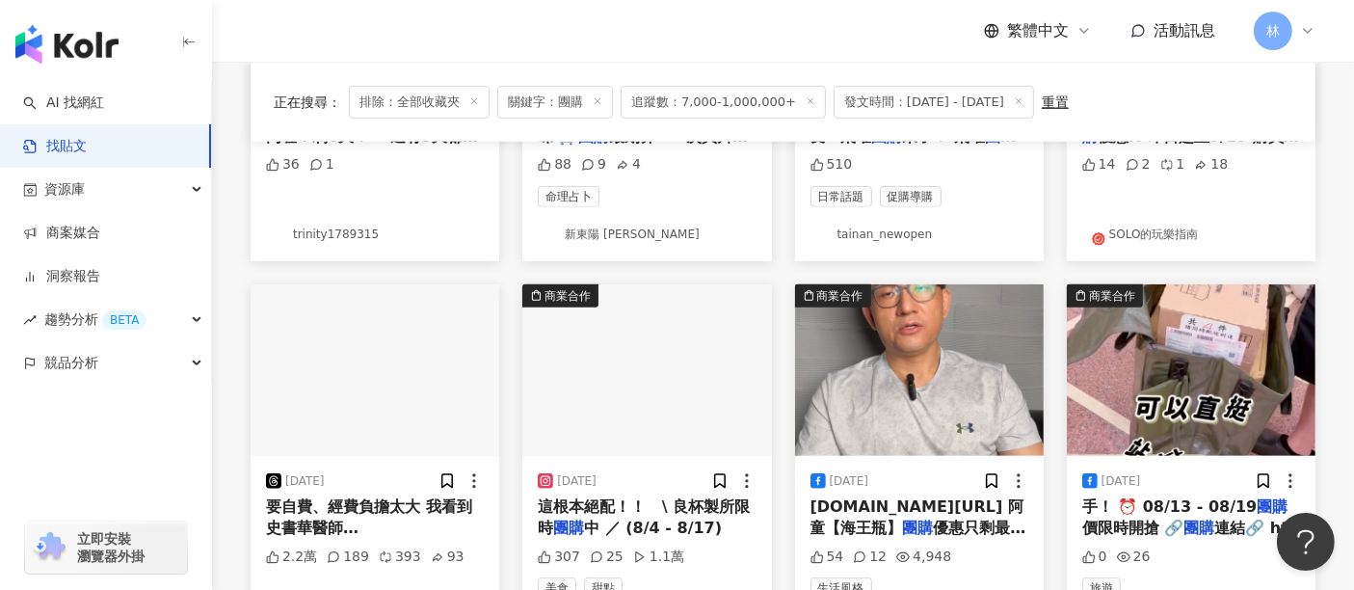
scroll to position [1161, 0]
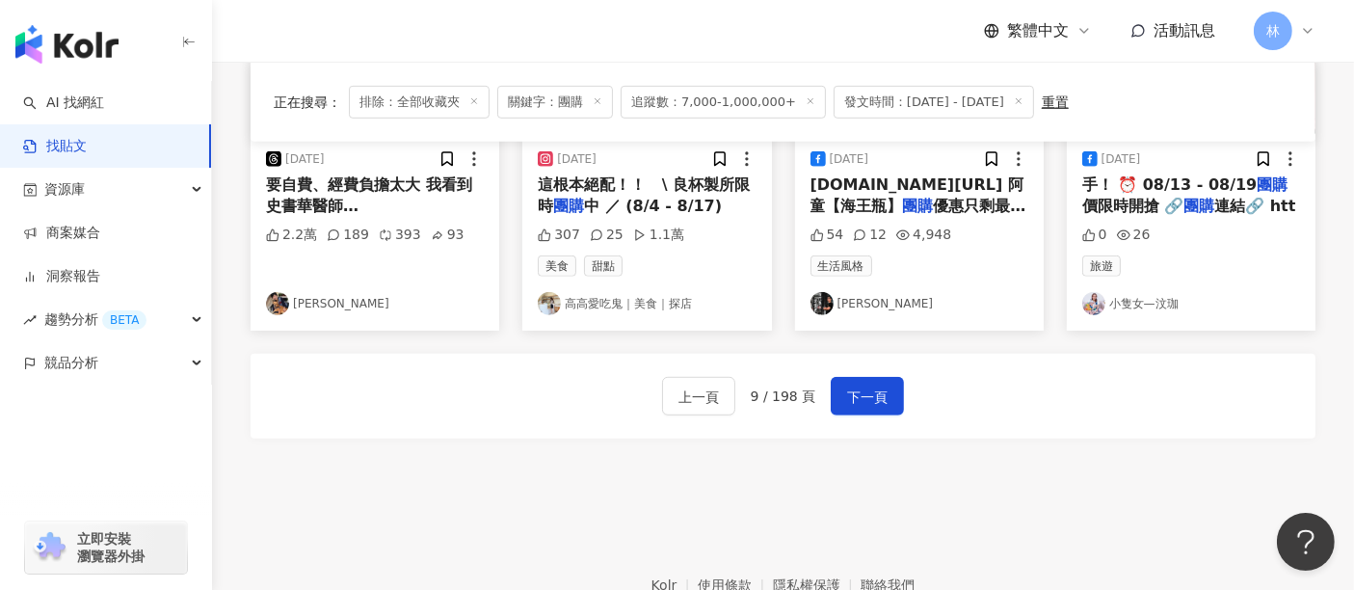
click at [824, 393] on div "上一頁 9 / 198 頁 下一頁" at bounding box center [783, 396] width 243 height 39
click at [847, 389] on span "下一頁" at bounding box center [867, 397] width 40 height 23
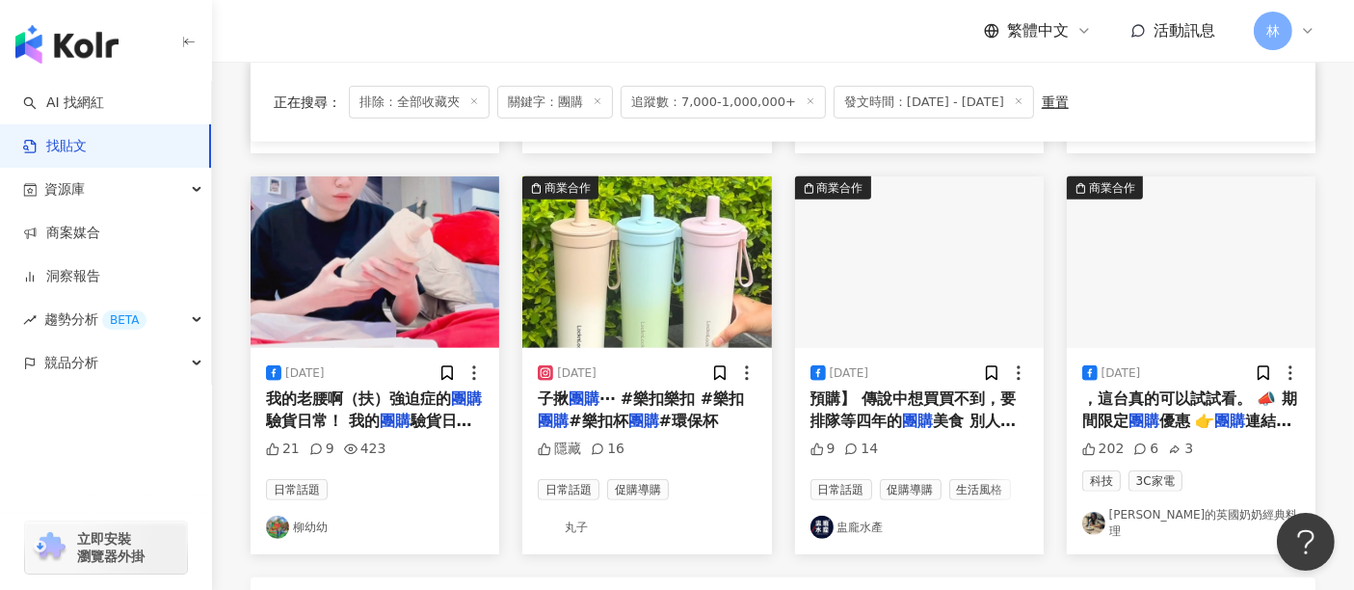
scroll to position [1259, 0]
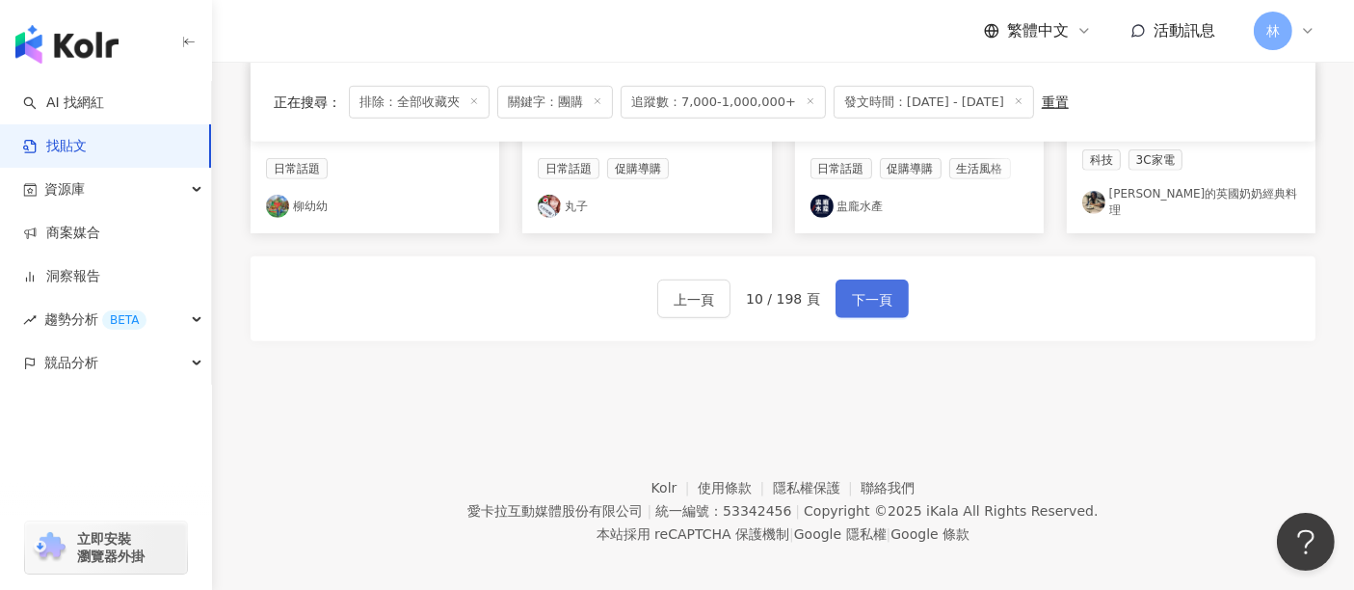
click at [852, 288] on span "下一頁" at bounding box center [872, 299] width 40 height 23
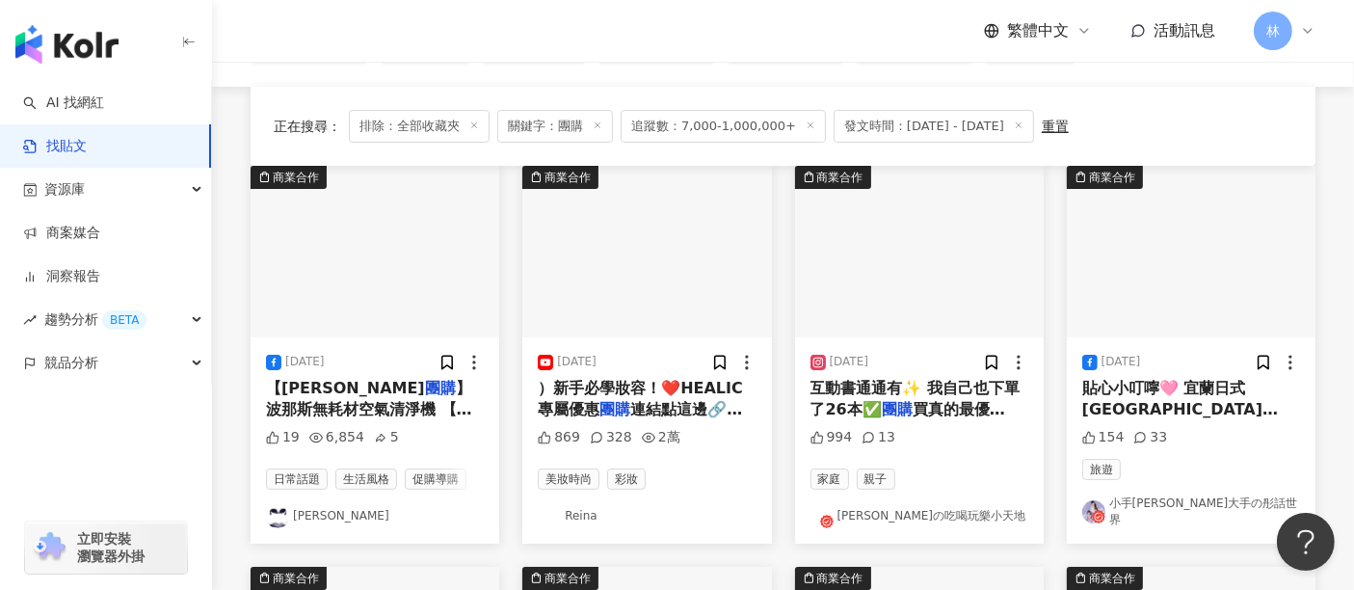
scroll to position [214, 0]
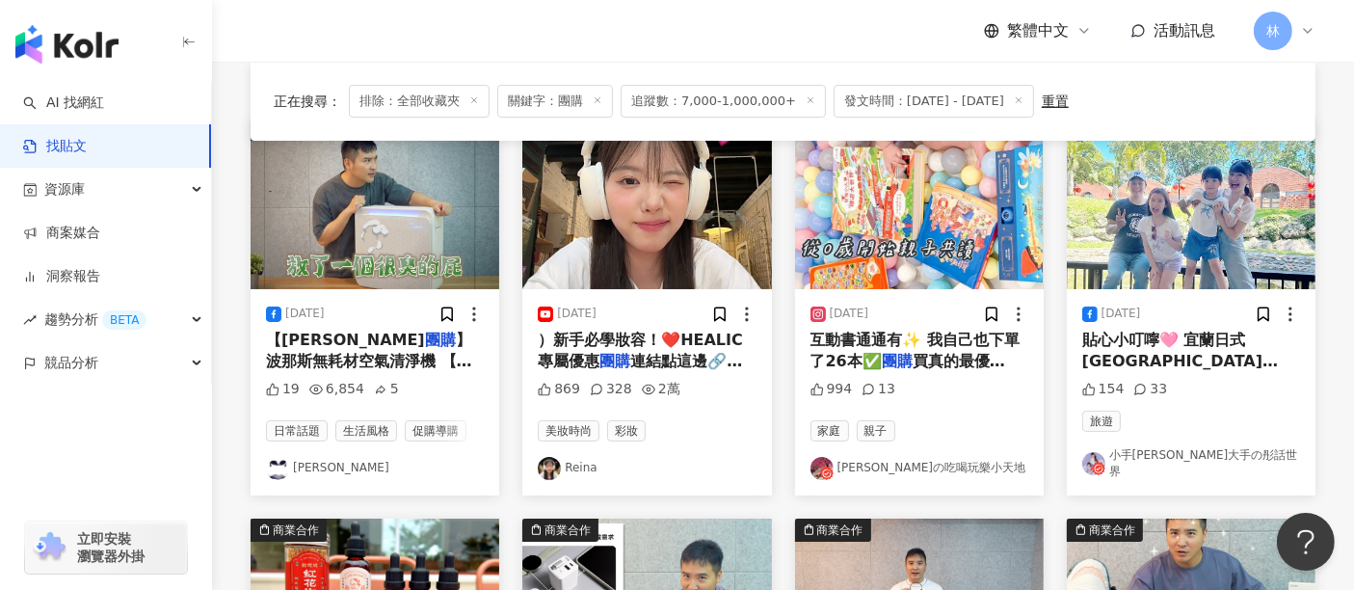
click at [691, 225] on img at bounding box center [646, 204] width 249 height 172
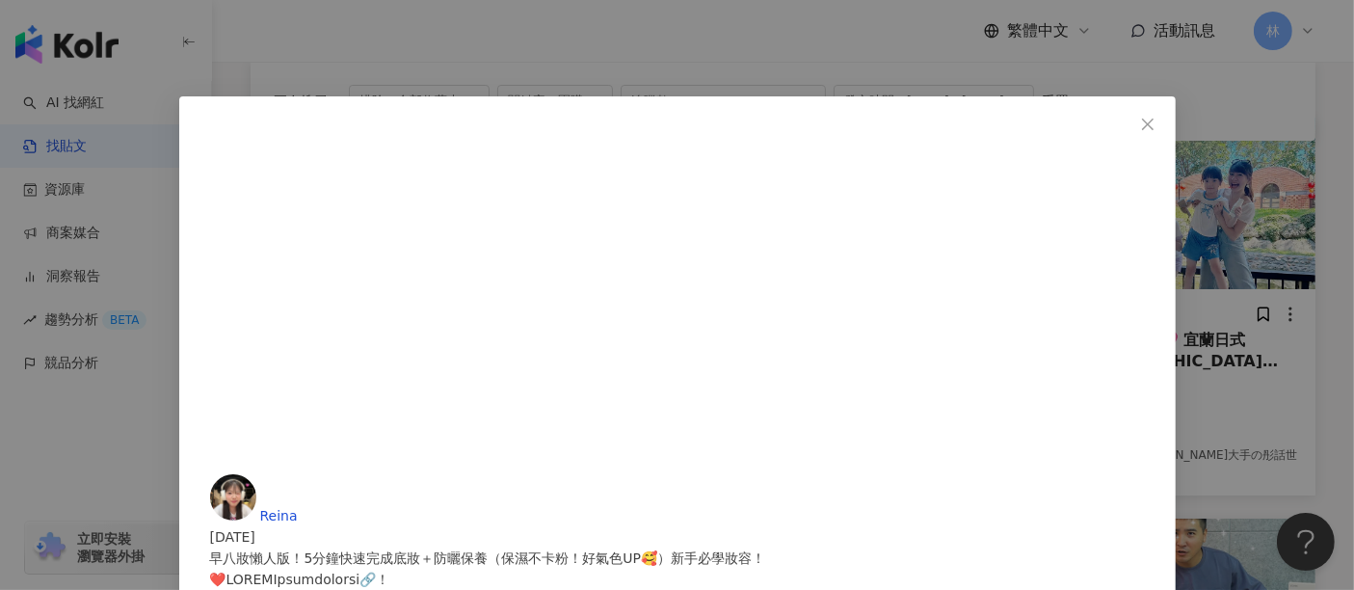
click at [1135, 250] on div "Reina 2025/8/15 早八妝懶人版！5分鐘快速完成底妝＋防曬保養（保濕不卡粉！好氣色UP🥰）新手必學妝容！ 869 328 2萬 查看原始貼文" at bounding box center [677, 295] width 1354 height 590
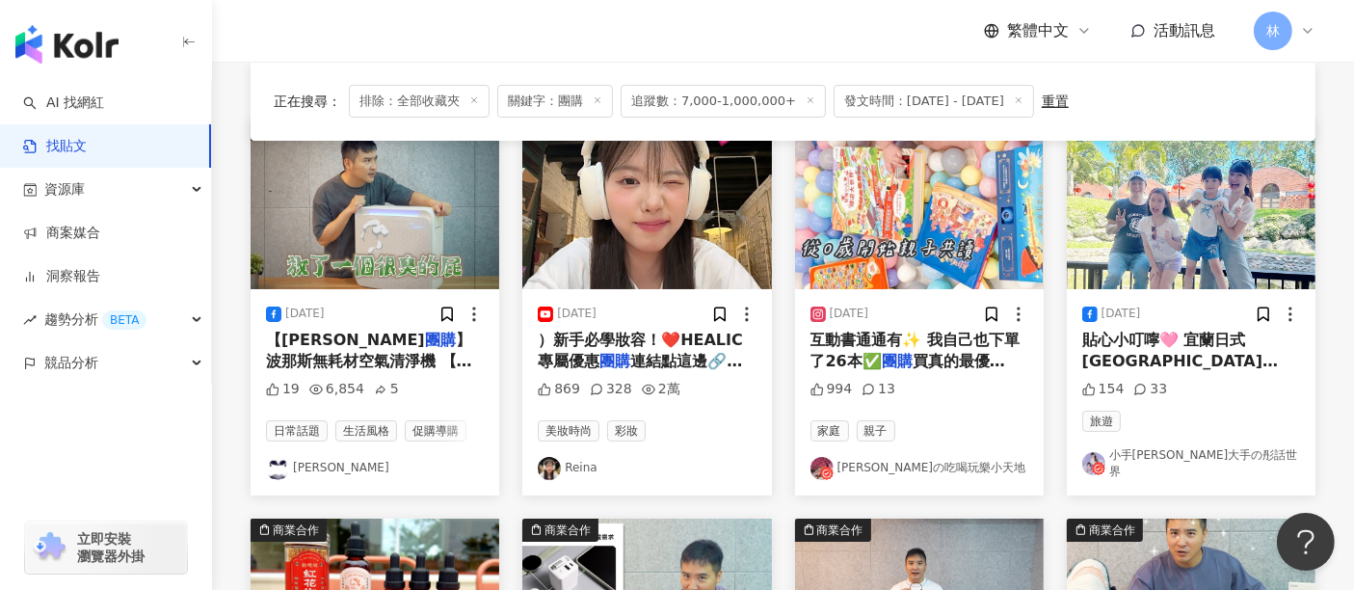
click at [869, 248] on img at bounding box center [919, 204] width 249 height 172
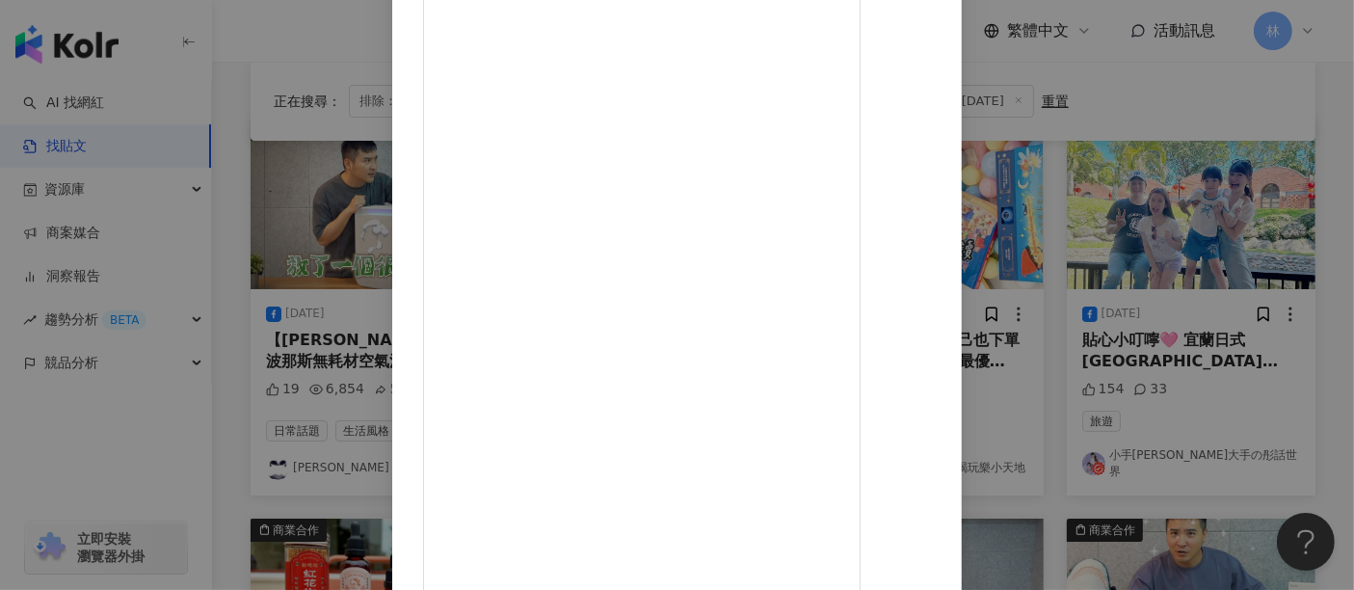
scroll to position [282, 0]
click at [1294, 257] on div "圓圓の吃喝玩樂小天地 2025/8/7 994 13 查看原始貼文" at bounding box center [677, 295] width 1354 height 590
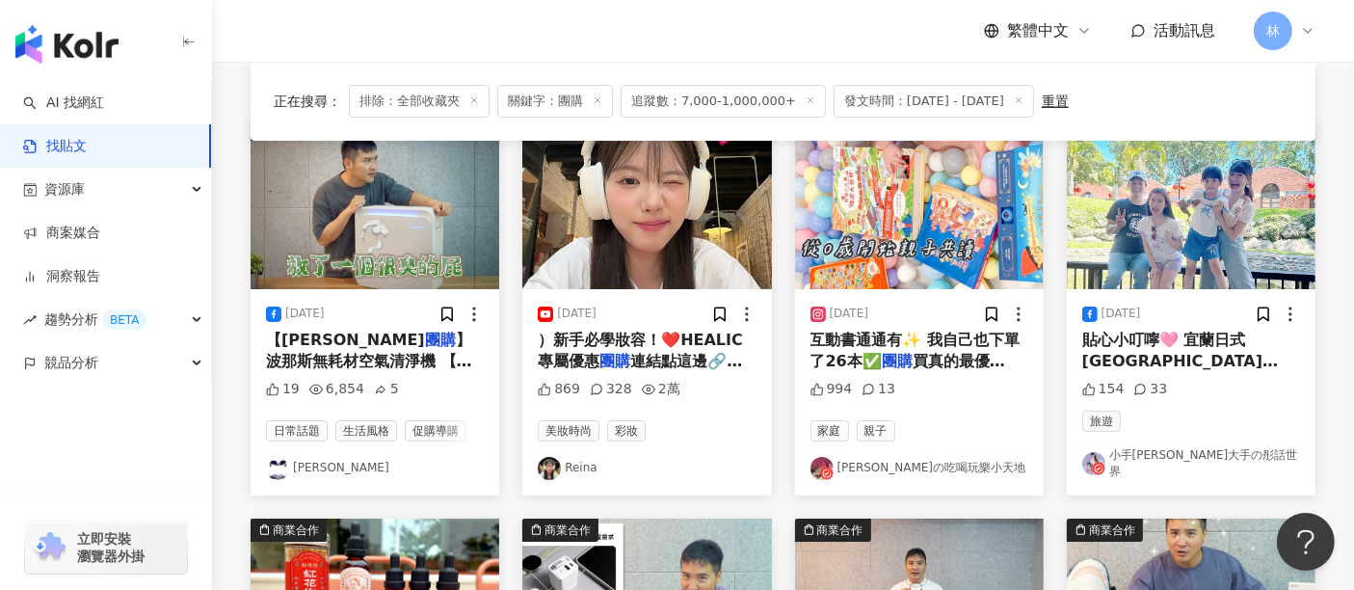
click at [1148, 219] on img at bounding box center [1191, 204] width 249 height 172
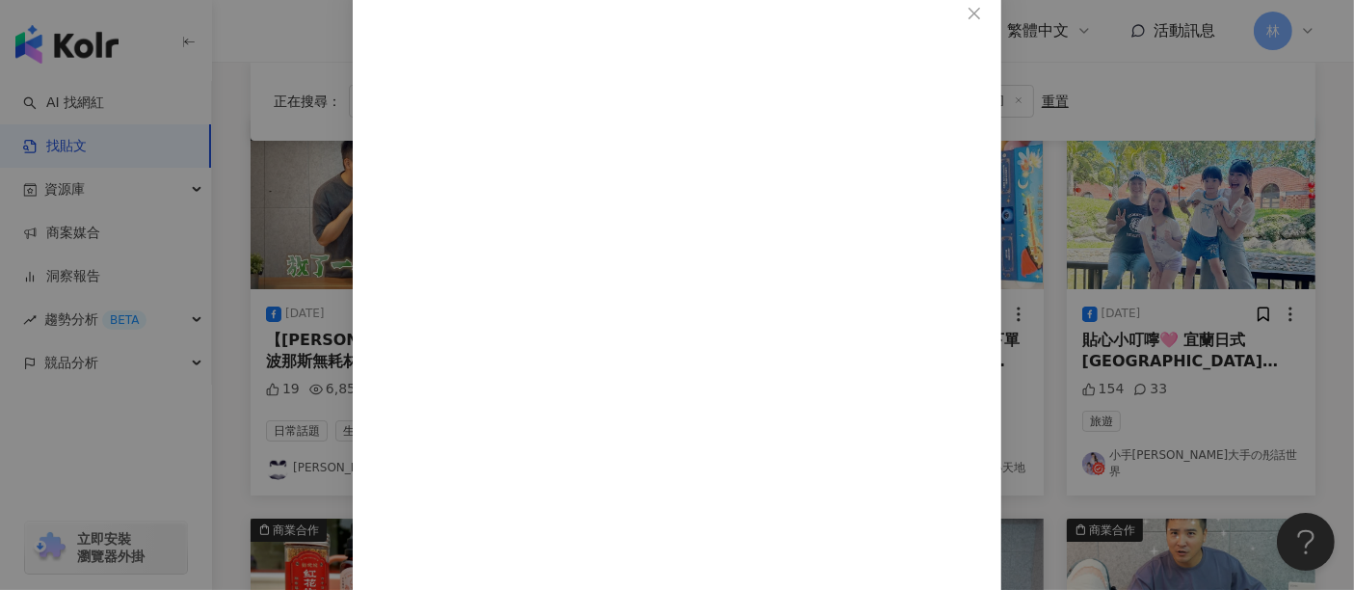
scroll to position [154, 0]
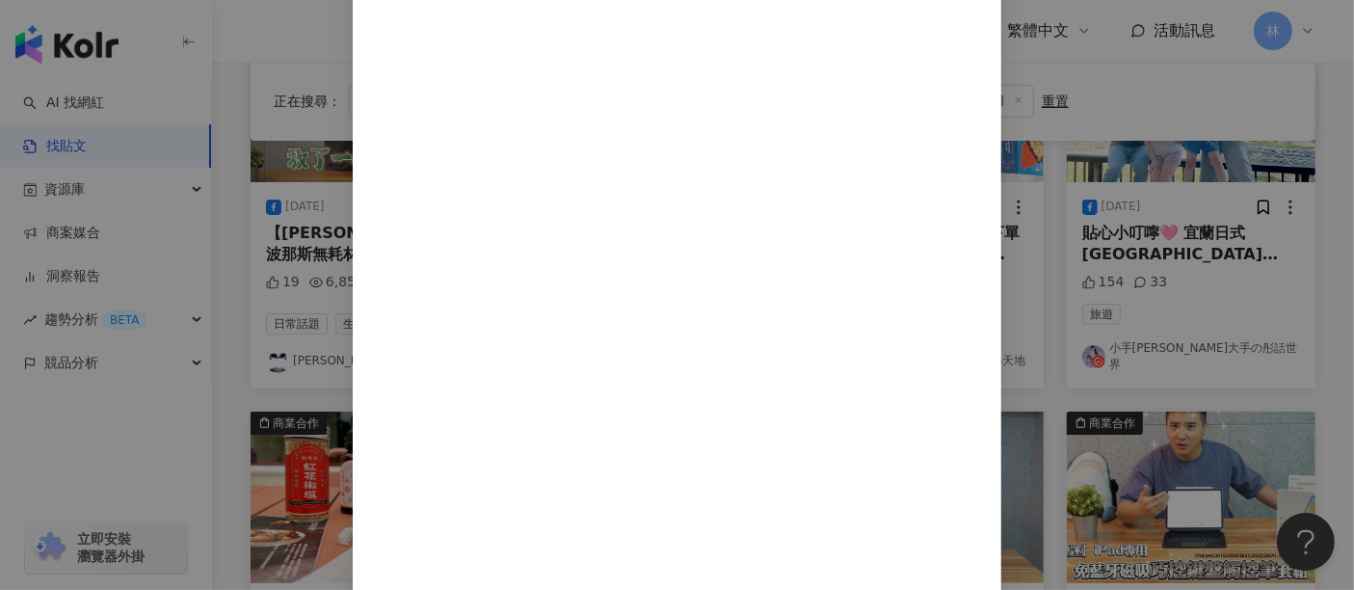
click at [1221, 218] on div "小手芊大手の彤話世界 2025/8/17 154 33 查看原始貼文" at bounding box center [677, 295] width 1354 height 590
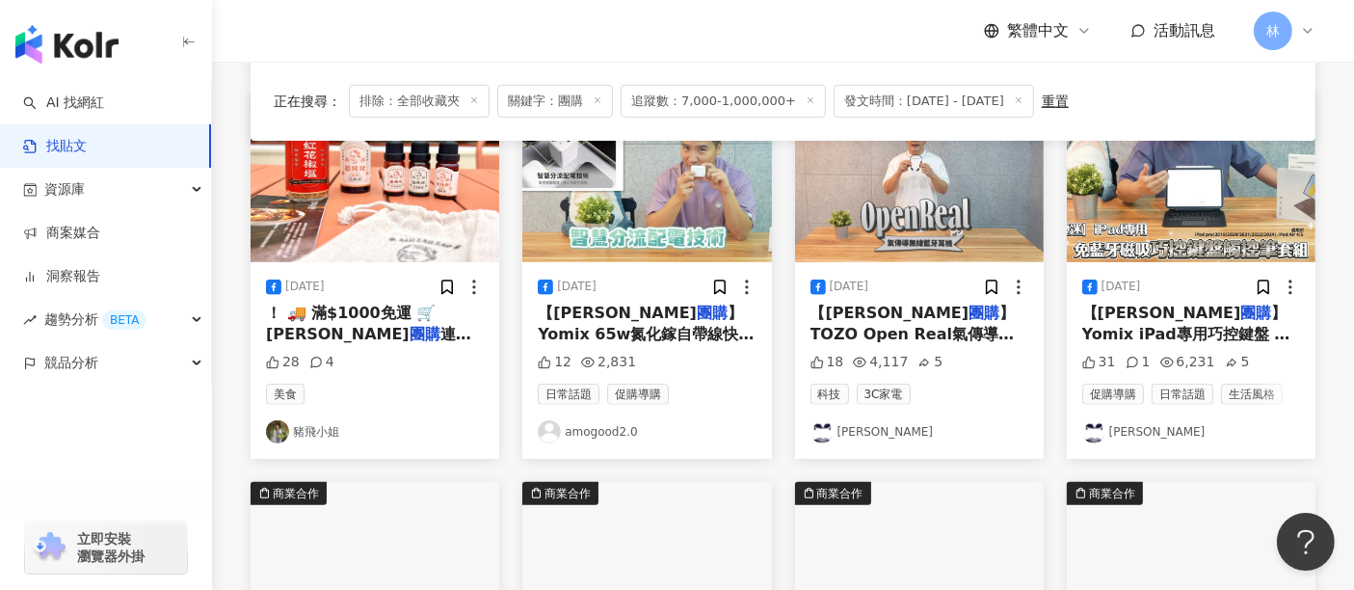
scroll to position [535, 0]
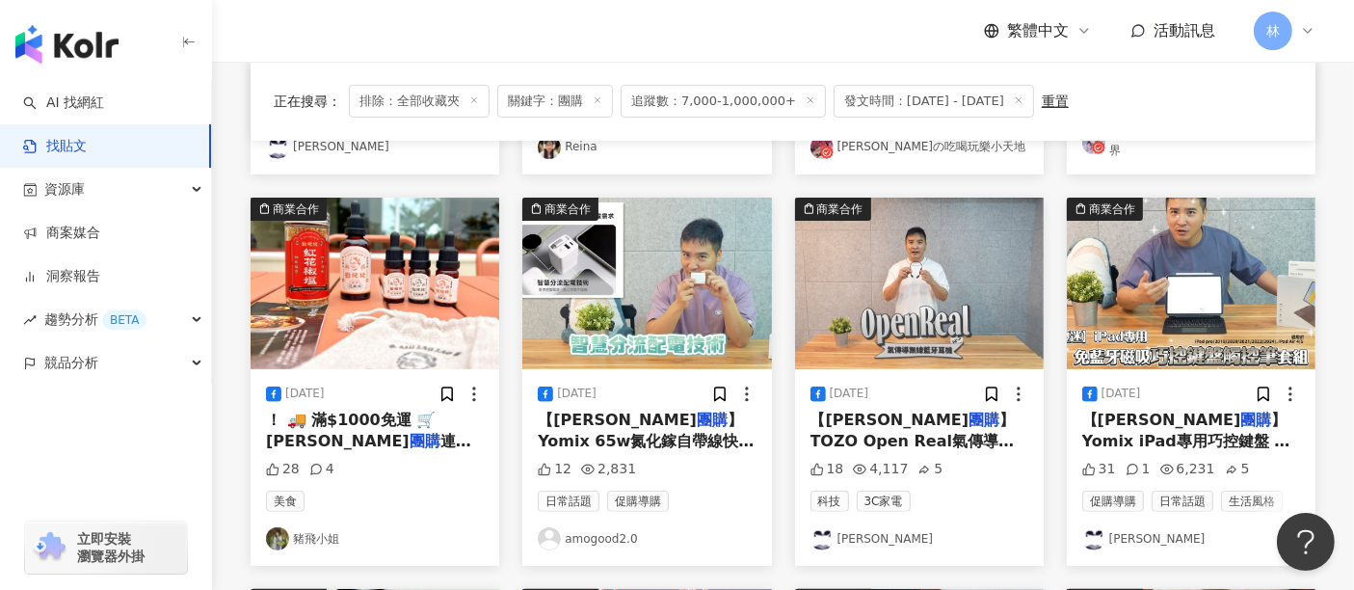
click at [410, 333] on img at bounding box center [375, 284] width 249 height 172
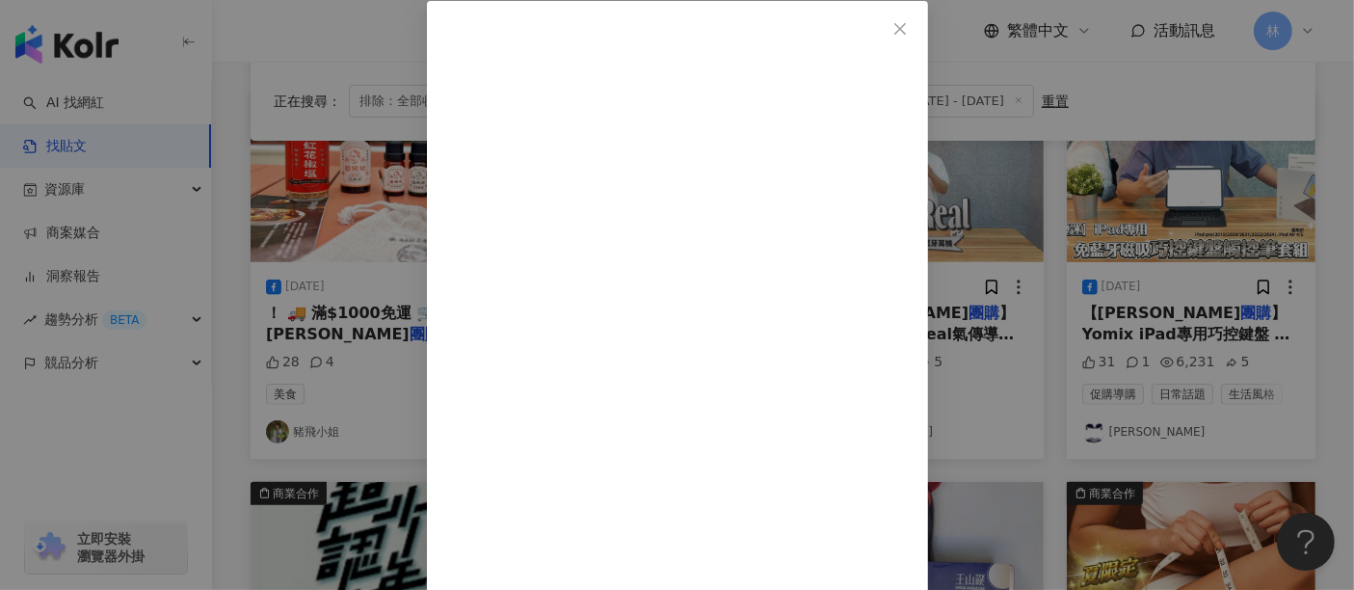
scroll to position [490, 0]
click at [1251, 281] on div "豬飛小姐 2025/8/16 28 4 查看原始貼文" at bounding box center [677, 295] width 1354 height 590
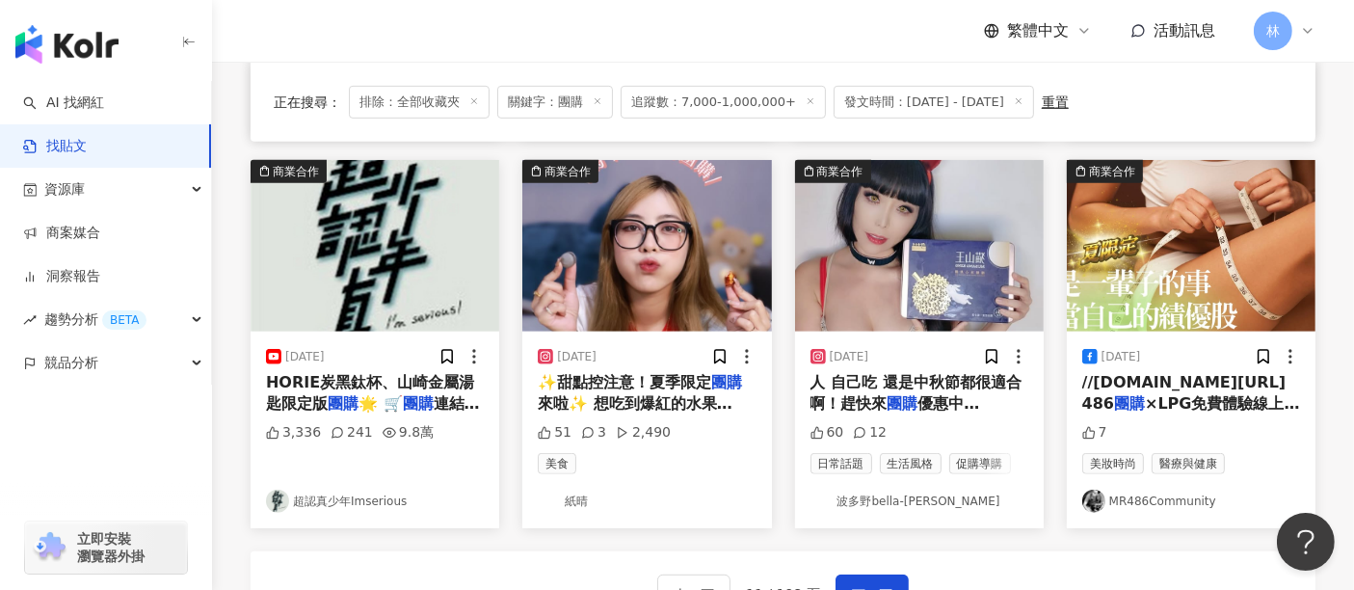
scroll to position [1071, 0]
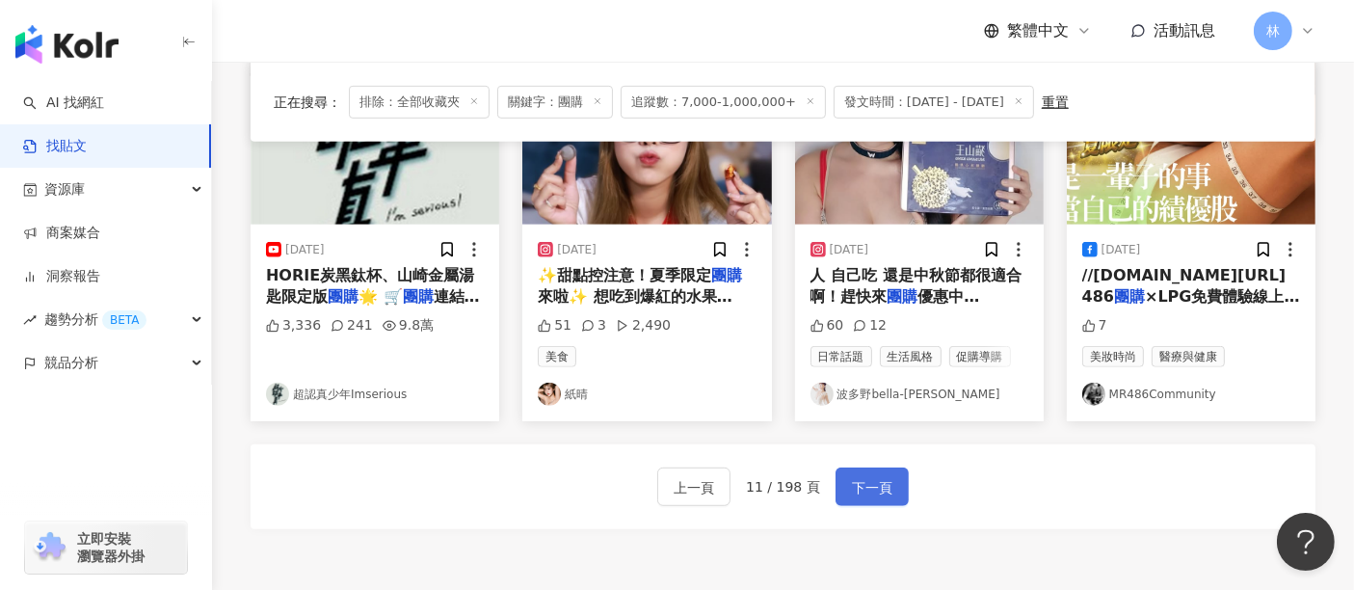
click at [901, 480] on button "下一頁" at bounding box center [872, 486] width 73 height 39
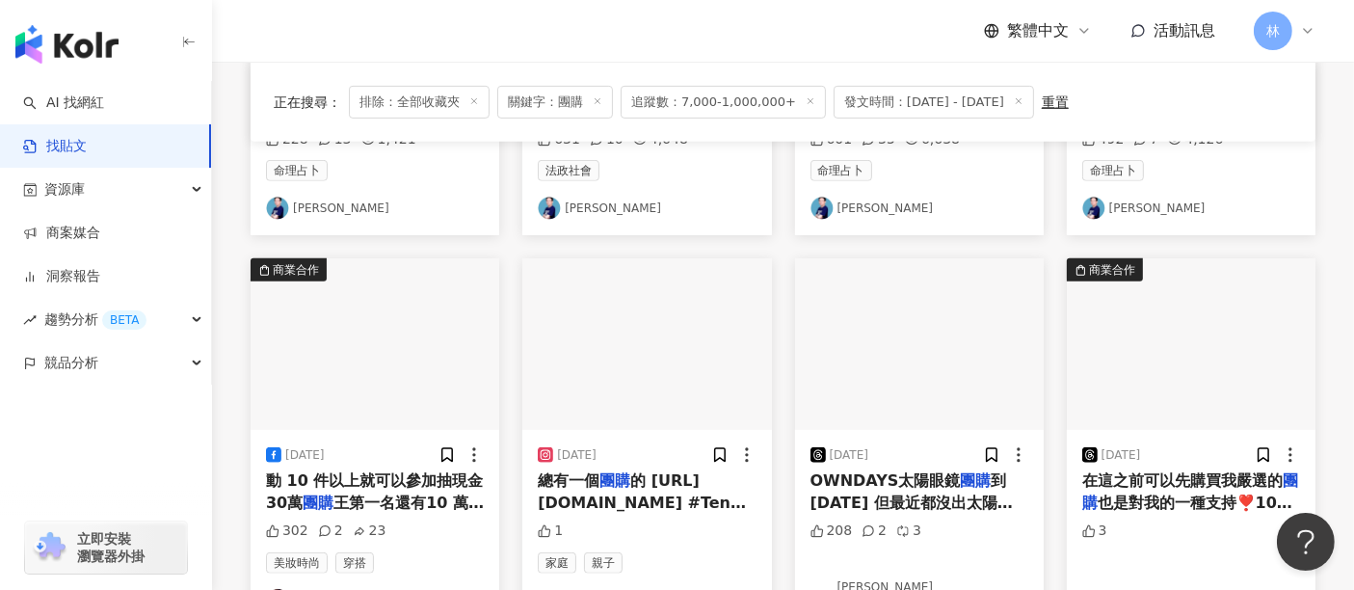
scroll to position [964, 0]
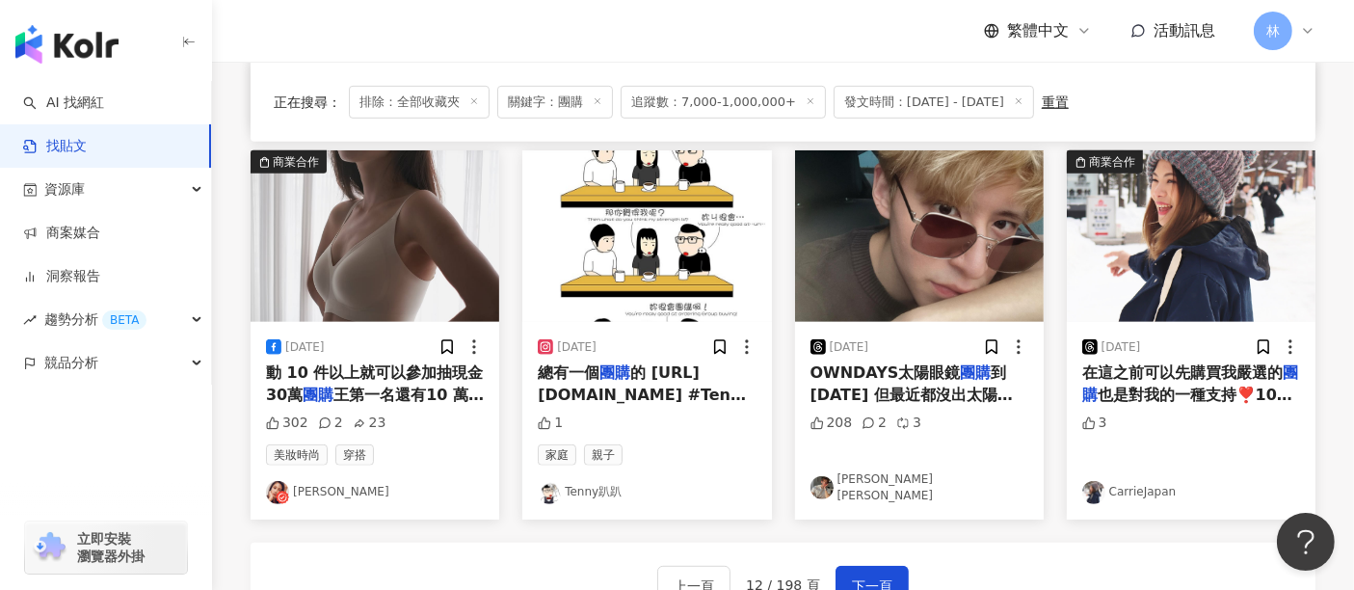
click at [297, 206] on img at bounding box center [375, 236] width 249 height 172
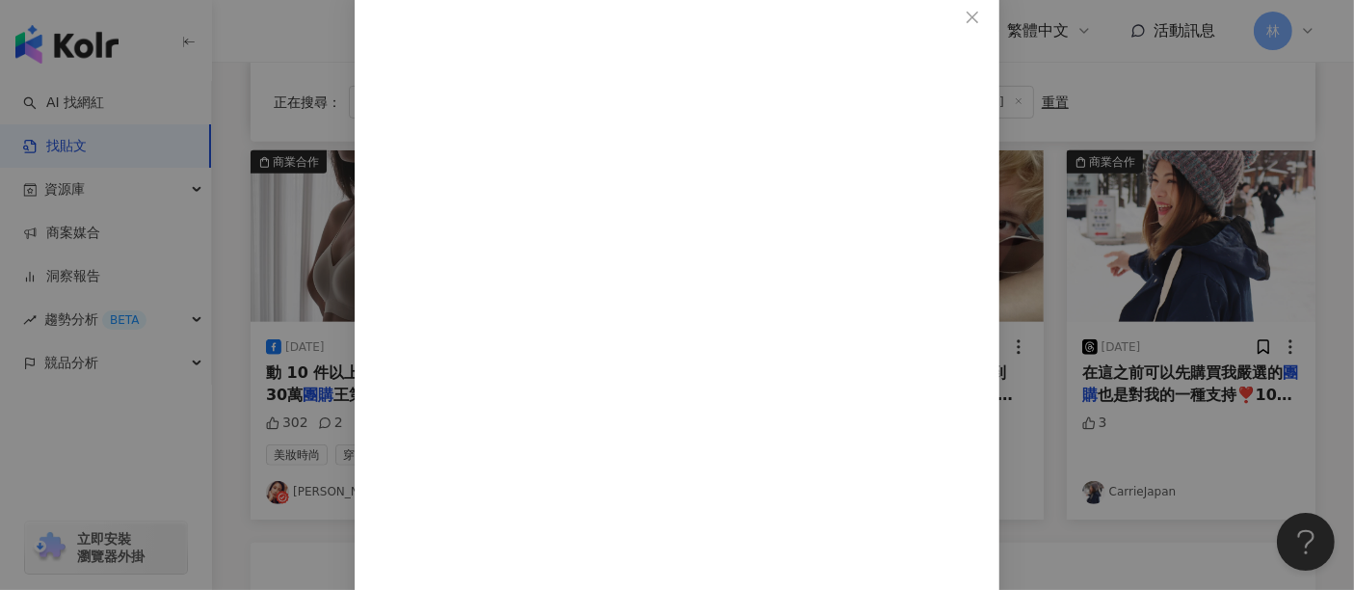
scroll to position [109, 0]
click at [1171, 309] on div "常立琳 Chloe 2025/8/5 衣櫃滿滿 @fashionforyes_ 的內衣 8/5-8/18「團主你來當」的活動 10 件以上就可以參加抽現金30…" at bounding box center [677, 295] width 1354 height 590
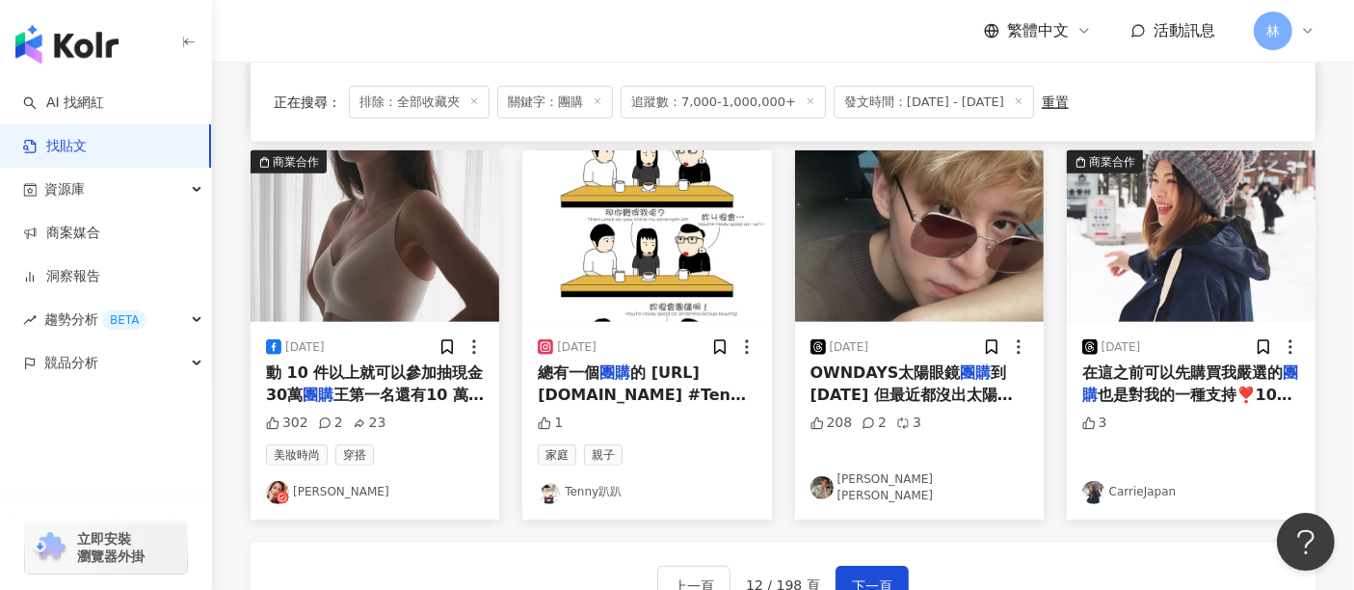
click at [595, 253] on img at bounding box center [646, 236] width 249 height 172
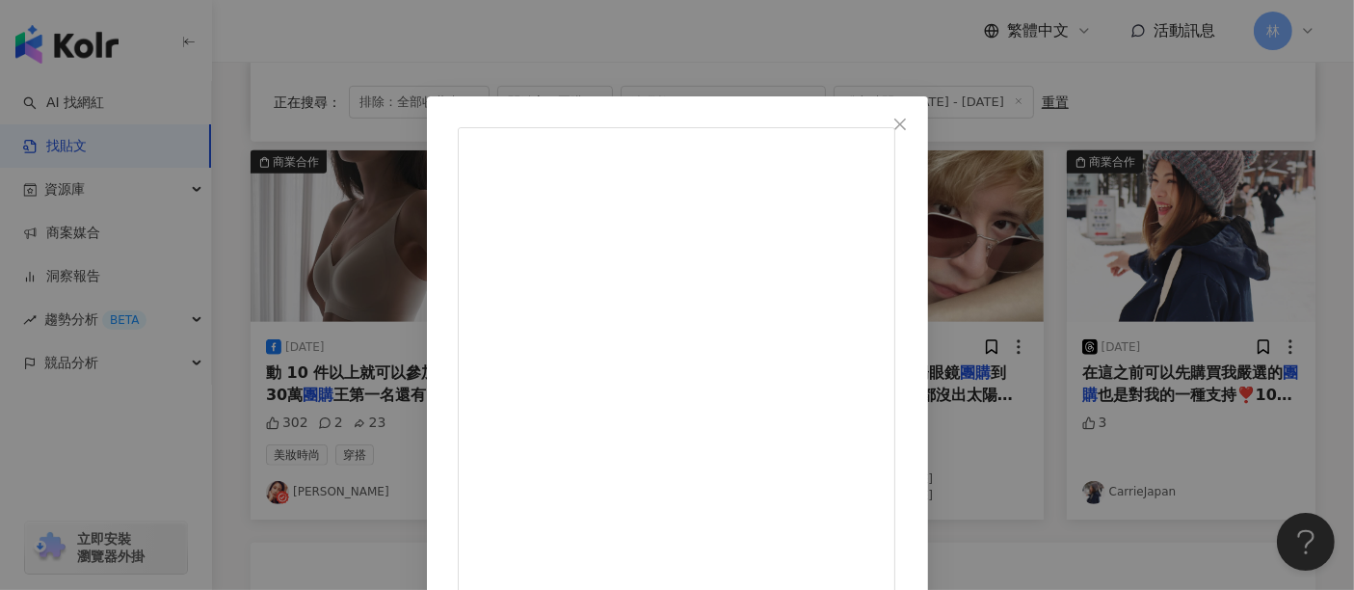
scroll to position [274, 0]
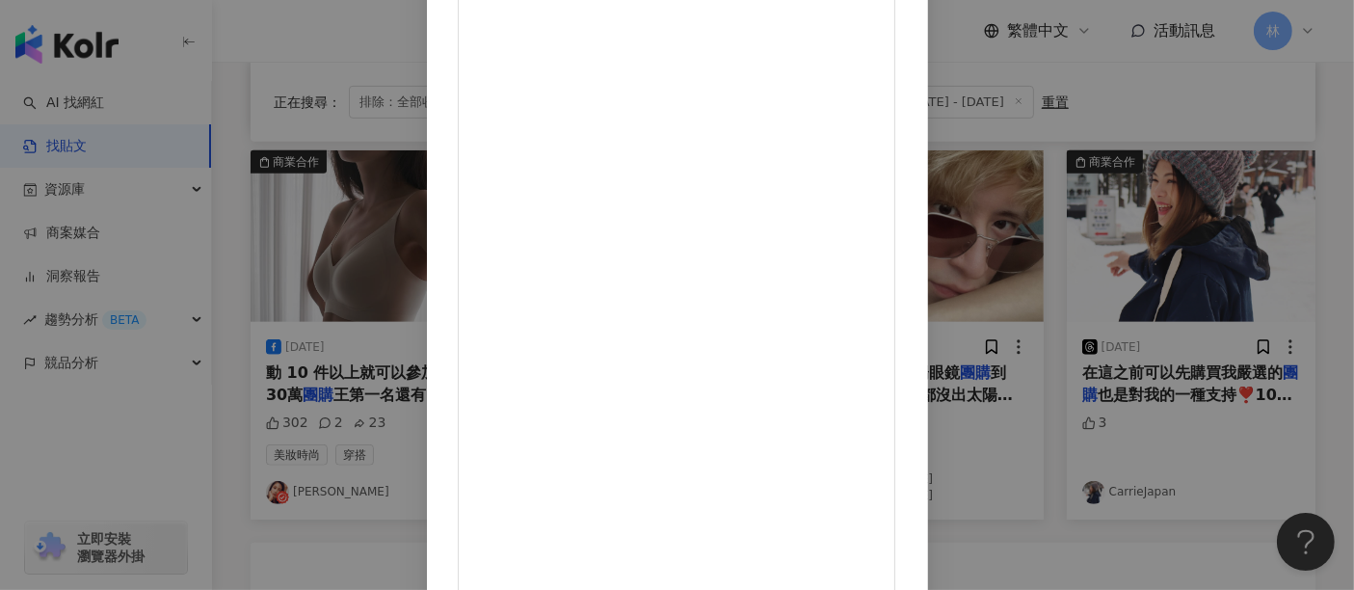
click at [1243, 252] on div "Tenny趴趴 2025/8/3 總有一個團購的 https://linktr.ee/tenny_papa #Tenny #趴趴 #tennypapa #il…" at bounding box center [677, 295] width 1354 height 590
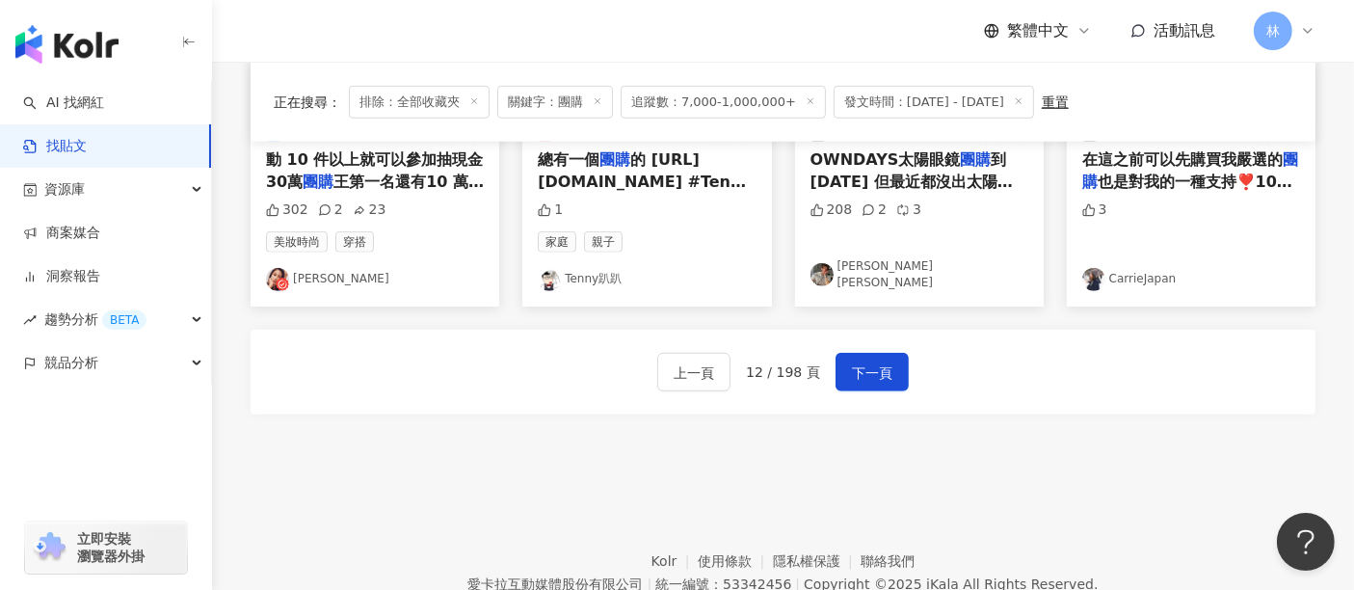
scroll to position [1178, 0]
click at [869, 361] on span "下一頁" at bounding box center [872, 371] width 40 height 23
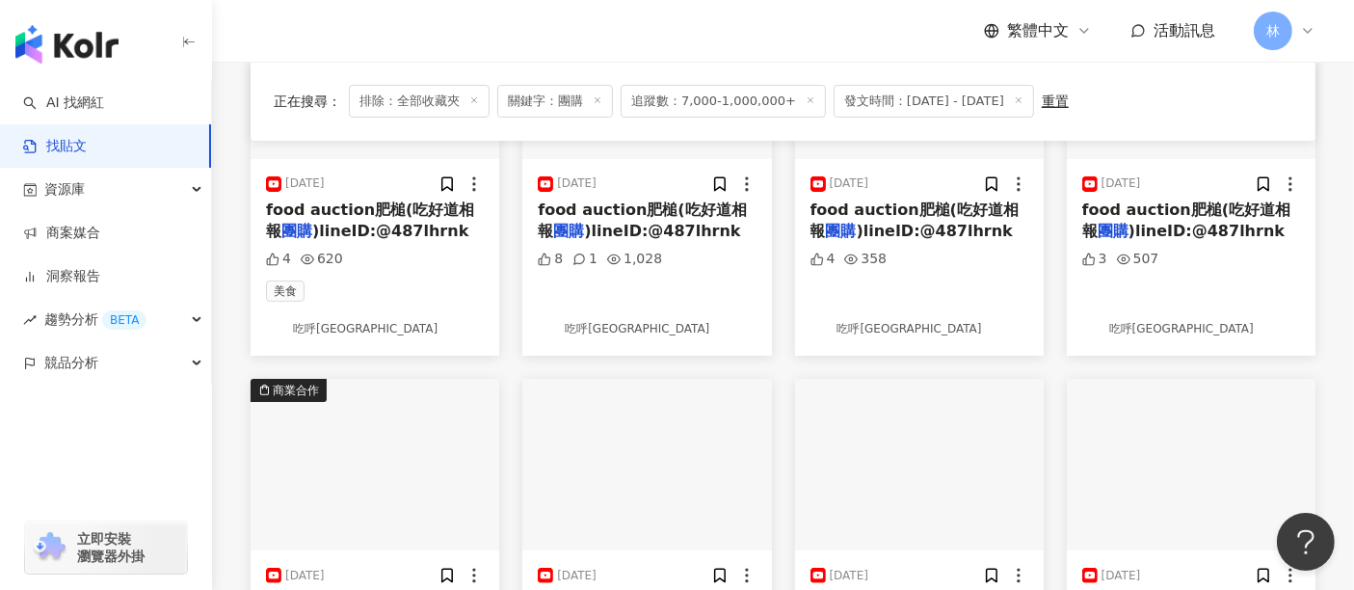
scroll to position [642, 0]
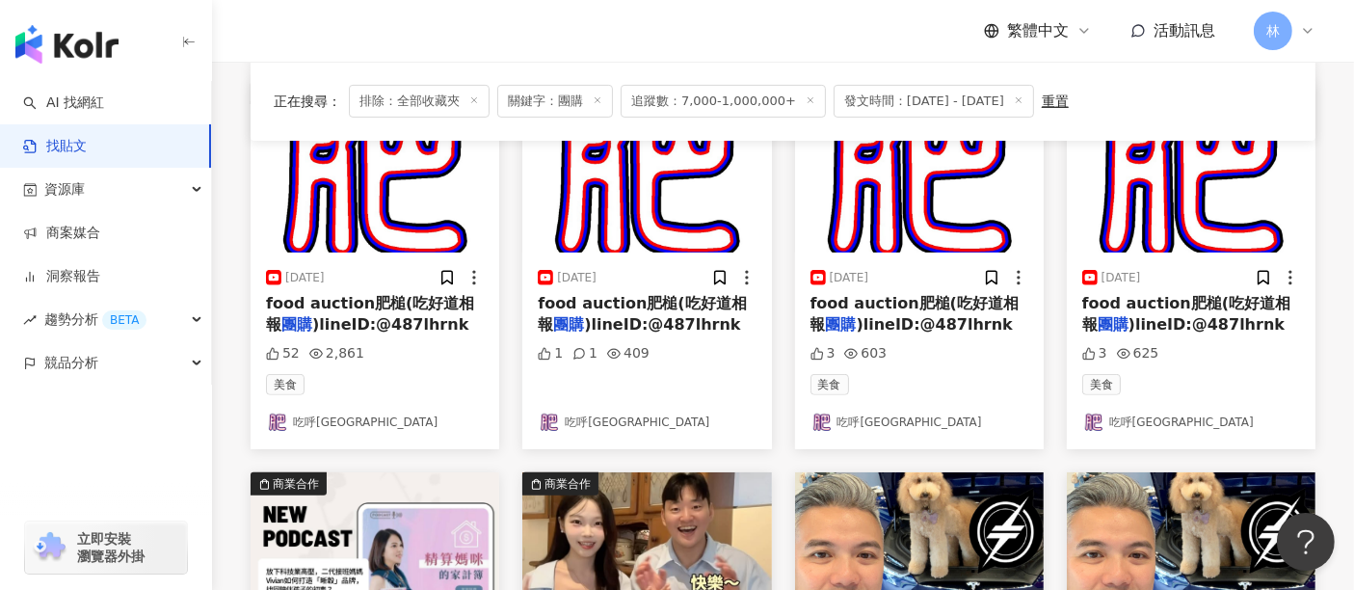
click at [740, 215] on img at bounding box center [646, 167] width 249 height 172
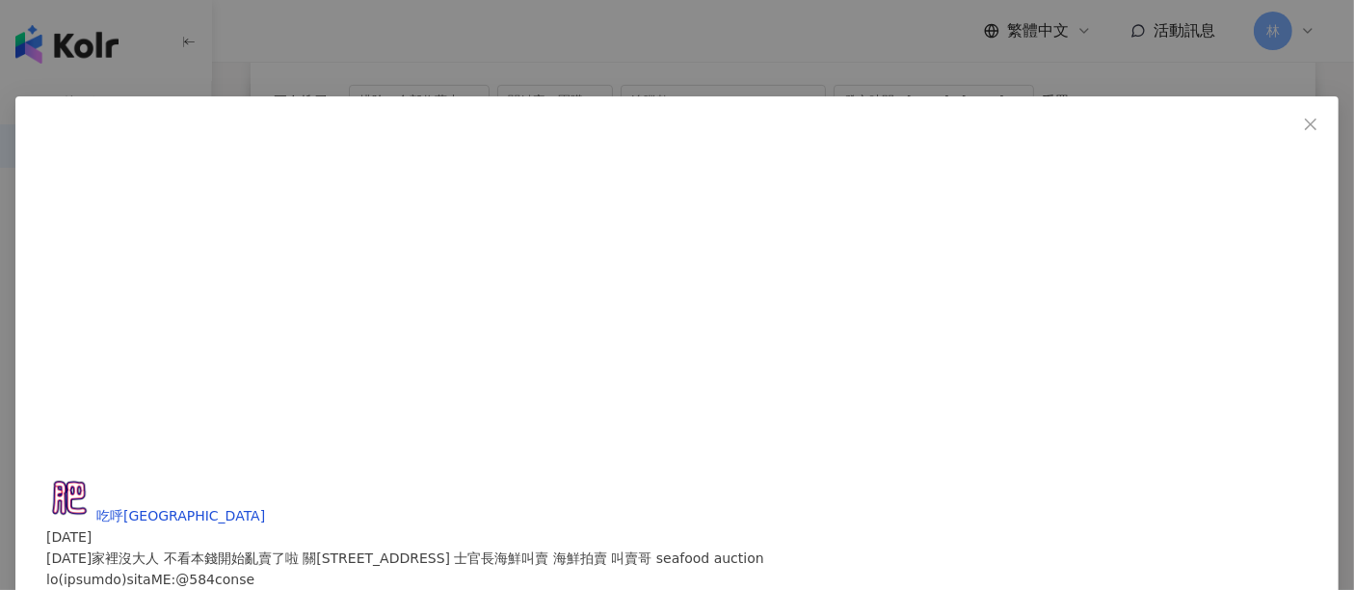
scroll to position [543, 0]
click at [1157, 226] on div "吃呼肥肥 2025/8/4 今天家裡沒大人 不看本錢開始亂賣了啦 關廟市場武聖路1號 士官長海鮮叫賣 海鮮拍賣 叫賣哥 seafood auction 1 1…" at bounding box center [677, 295] width 1354 height 590
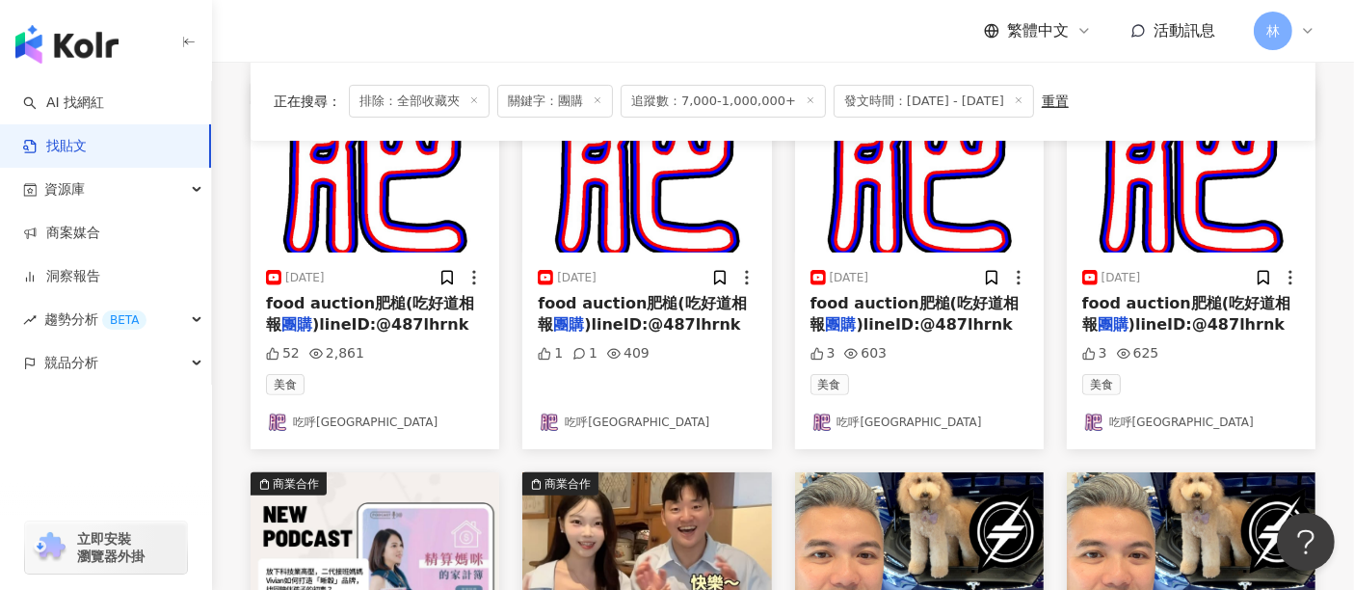
scroll to position [964, 0]
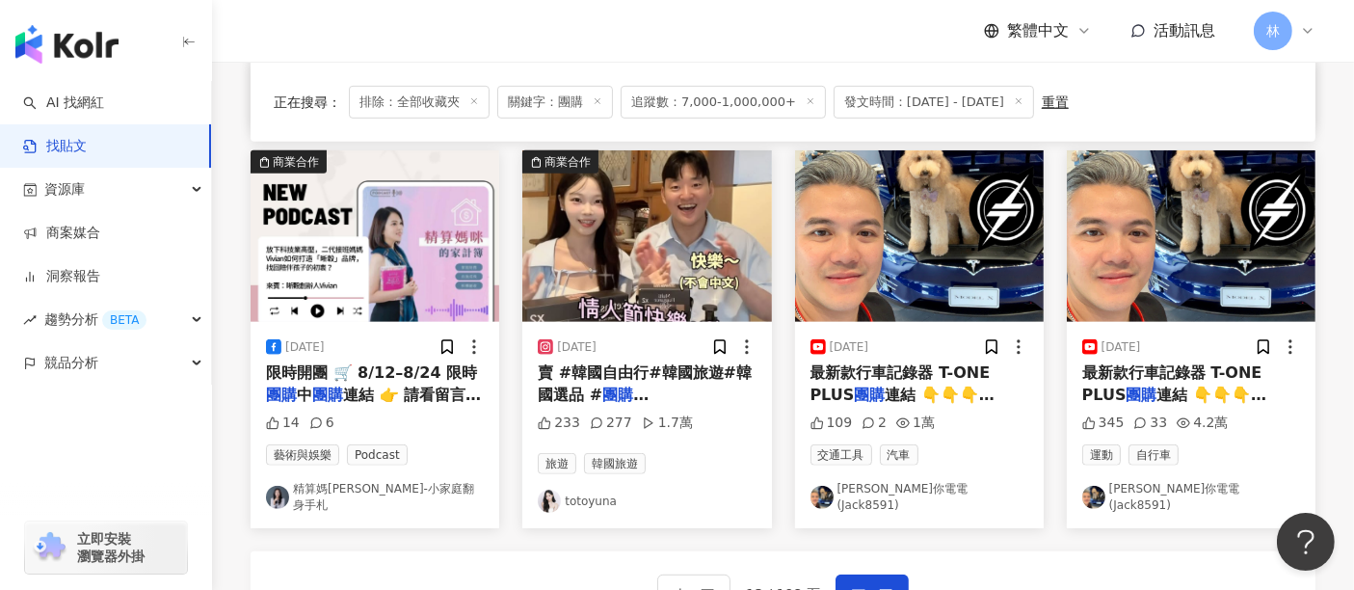
click at [432, 249] on img at bounding box center [375, 236] width 249 height 172
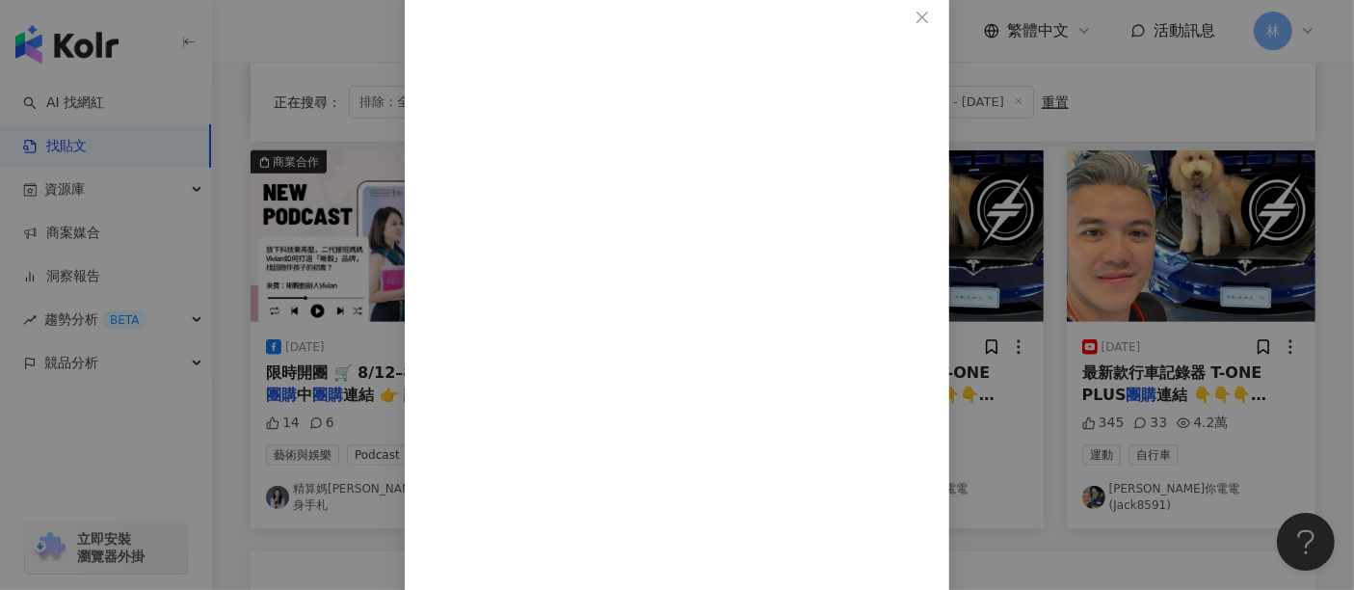
scroll to position [177, 0]
click at [1165, 322] on div "精算媽咪珊迪兔-小家庭翻身手札 2025/8/12 14 6 查看原始貼文" at bounding box center [677, 295] width 1354 height 590
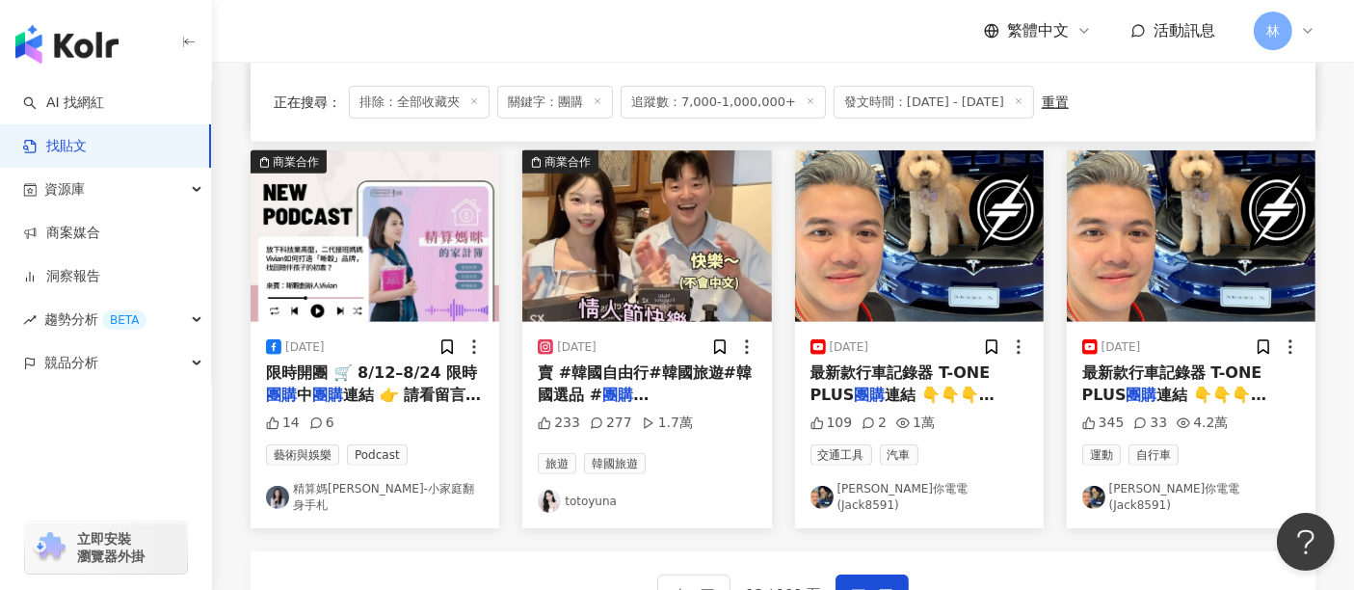
scroll to position [1071, 0]
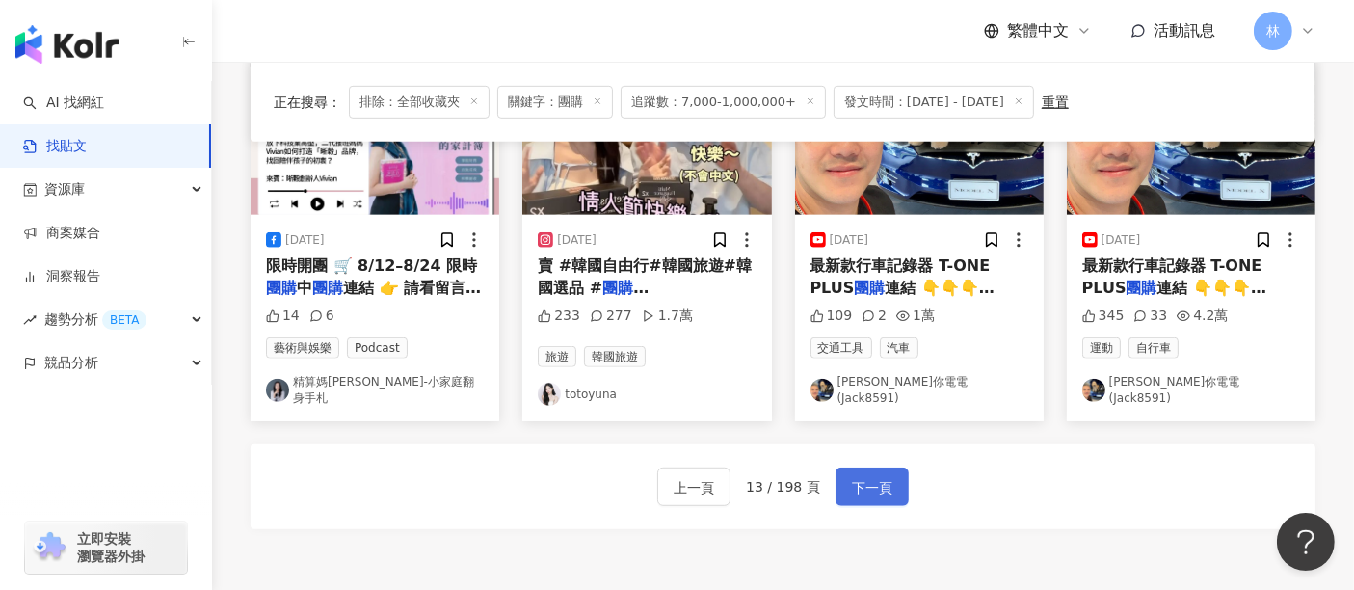
click at [874, 477] on span "下一頁" at bounding box center [872, 487] width 40 height 23
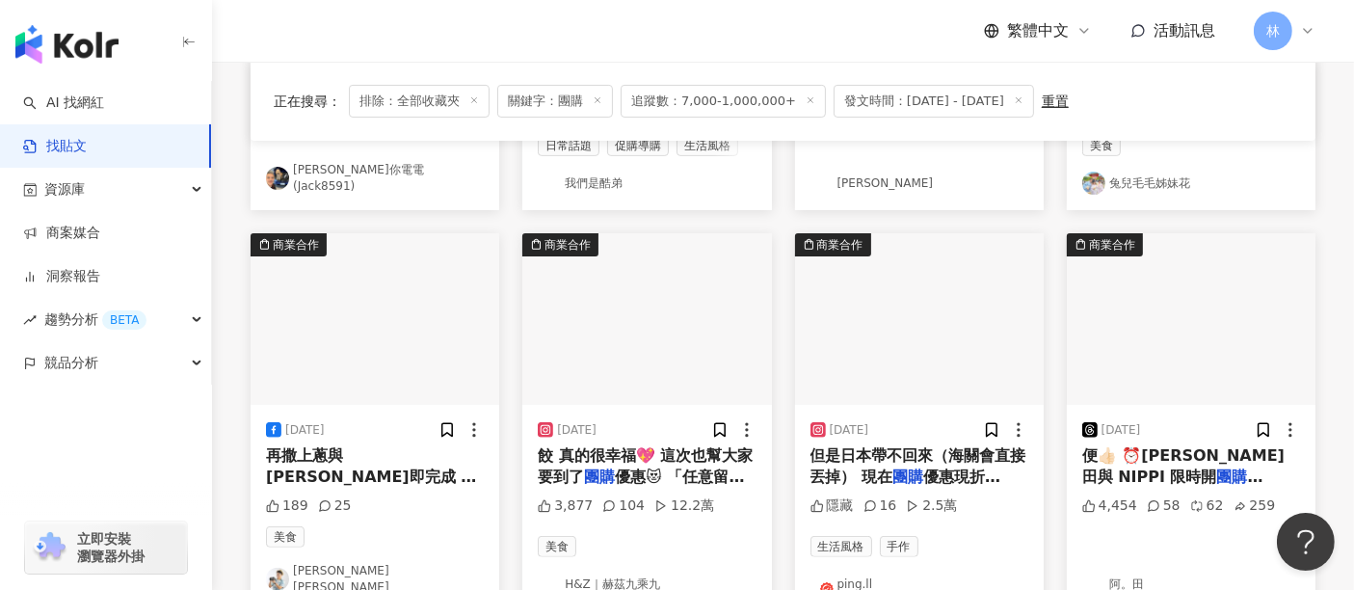
scroll to position [535, 0]
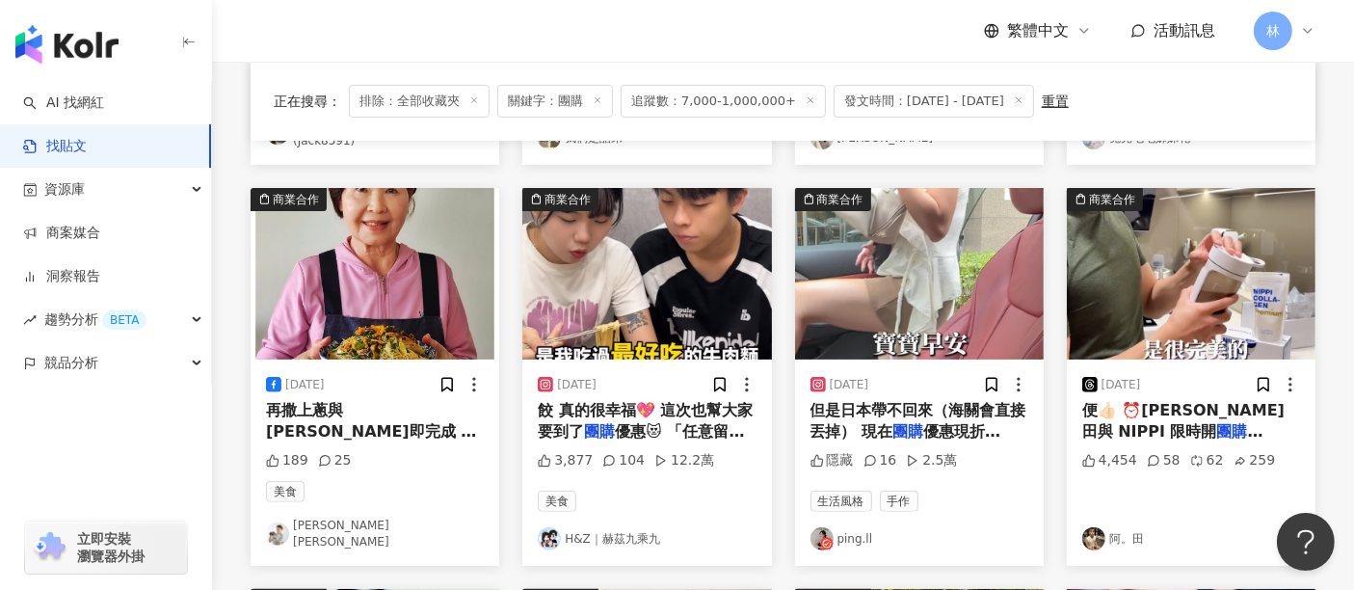
click at [1191, 547] on div "2025/8/6 便👍🏻 ⏰阿田與 NIPPI 限時開 團購 2025/8/5-8/10⏰ 🔗團 4,454 58 62 259 阿。田" at bounding box center [1191, 462] width 249 height 206
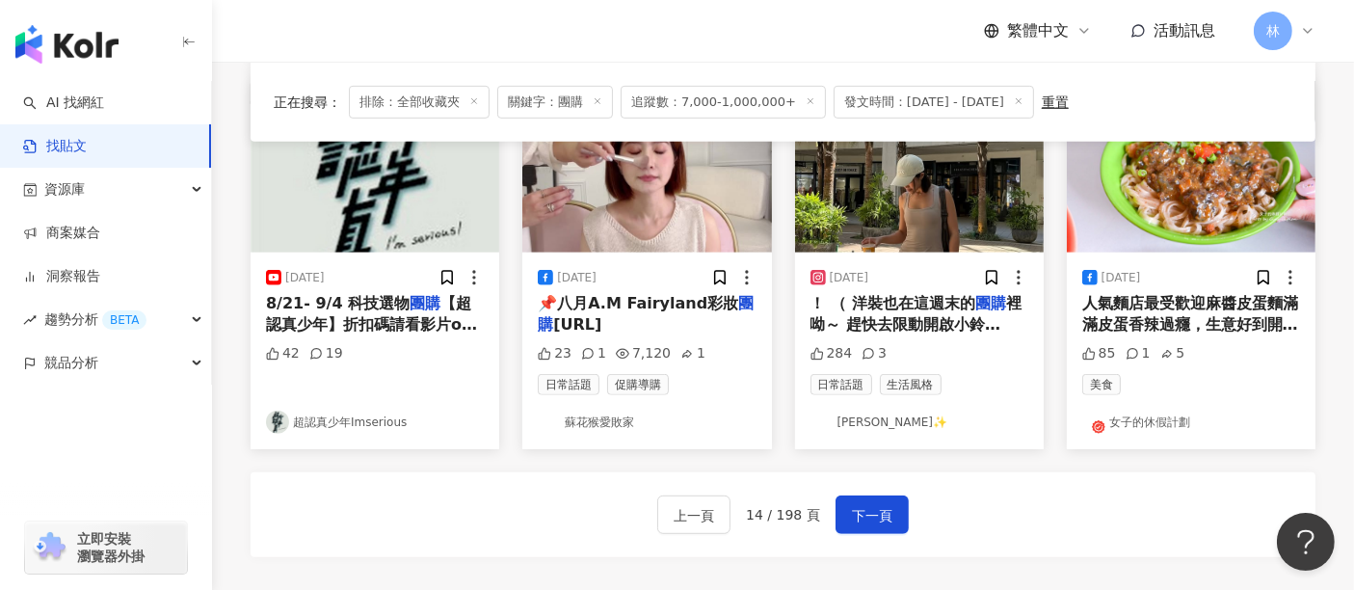
scroll to position [1071, 0]
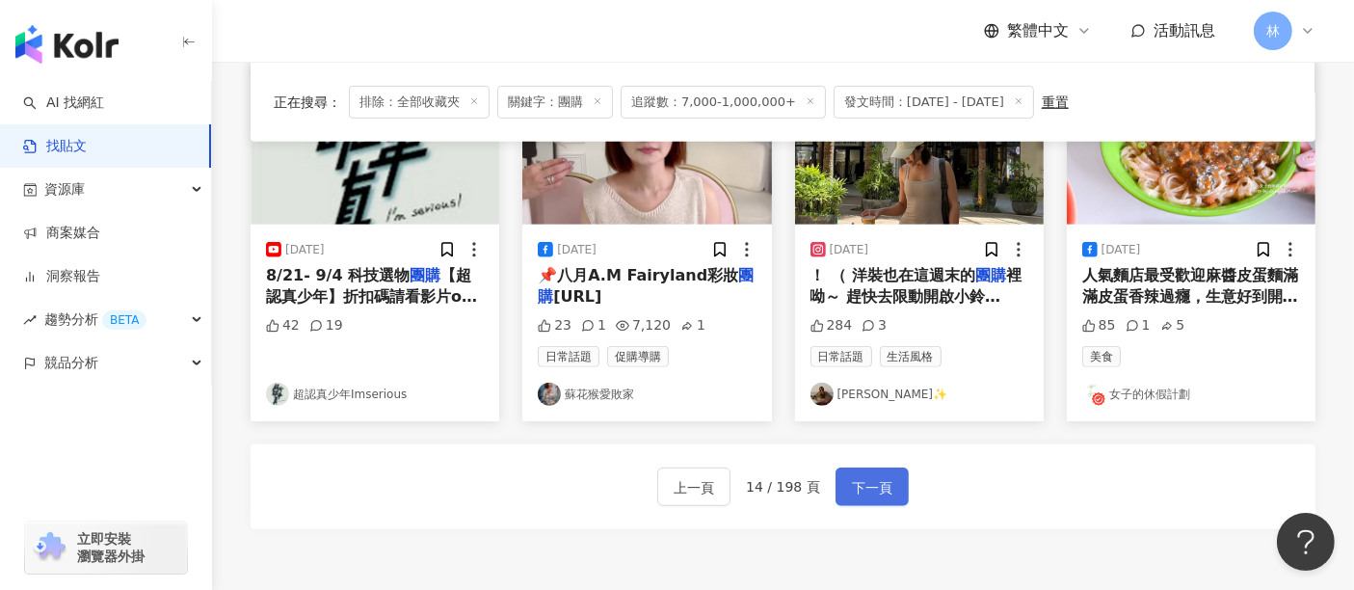
click at [892, 467] on button "下一頁" at bounding box center [872, 486] width 73 height 39
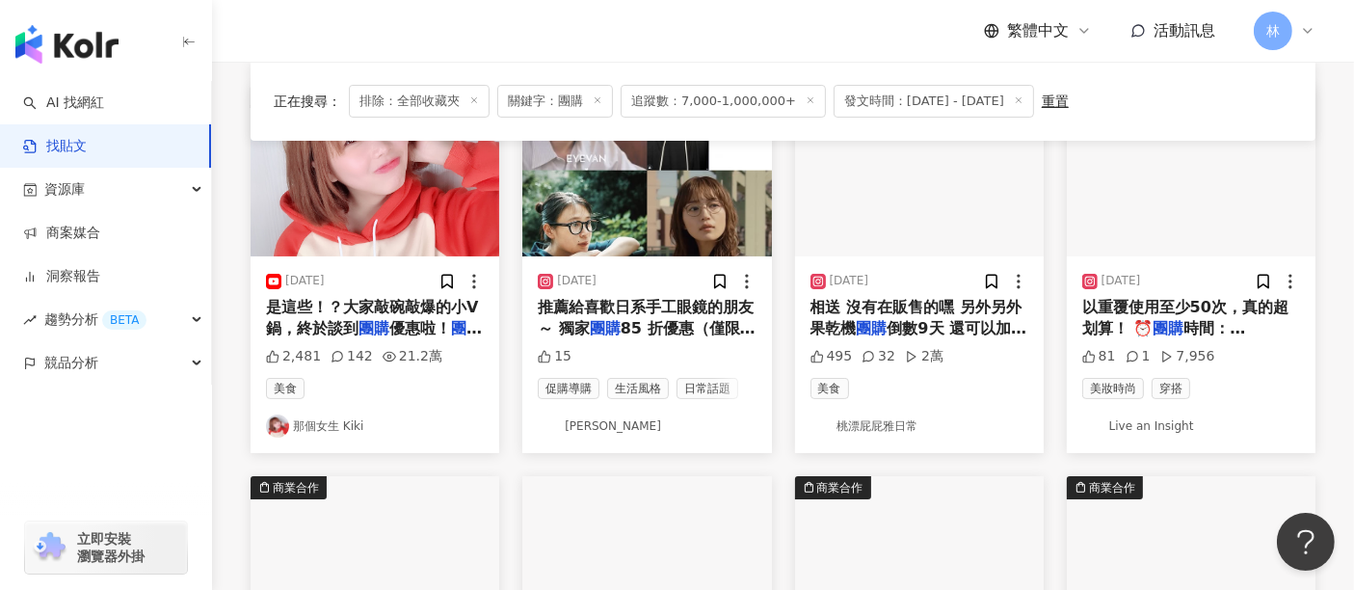
scroll to position [214, 0]
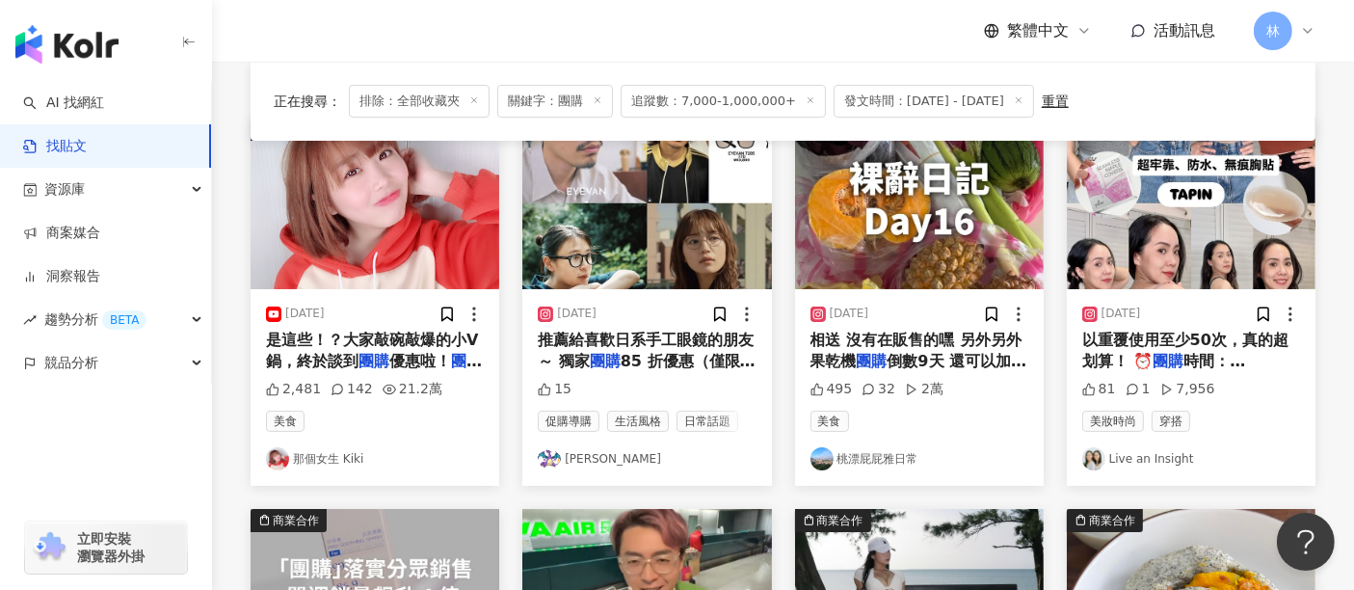
click at [904, 204] on img at bounding box center [919, 204] width 249 height 172
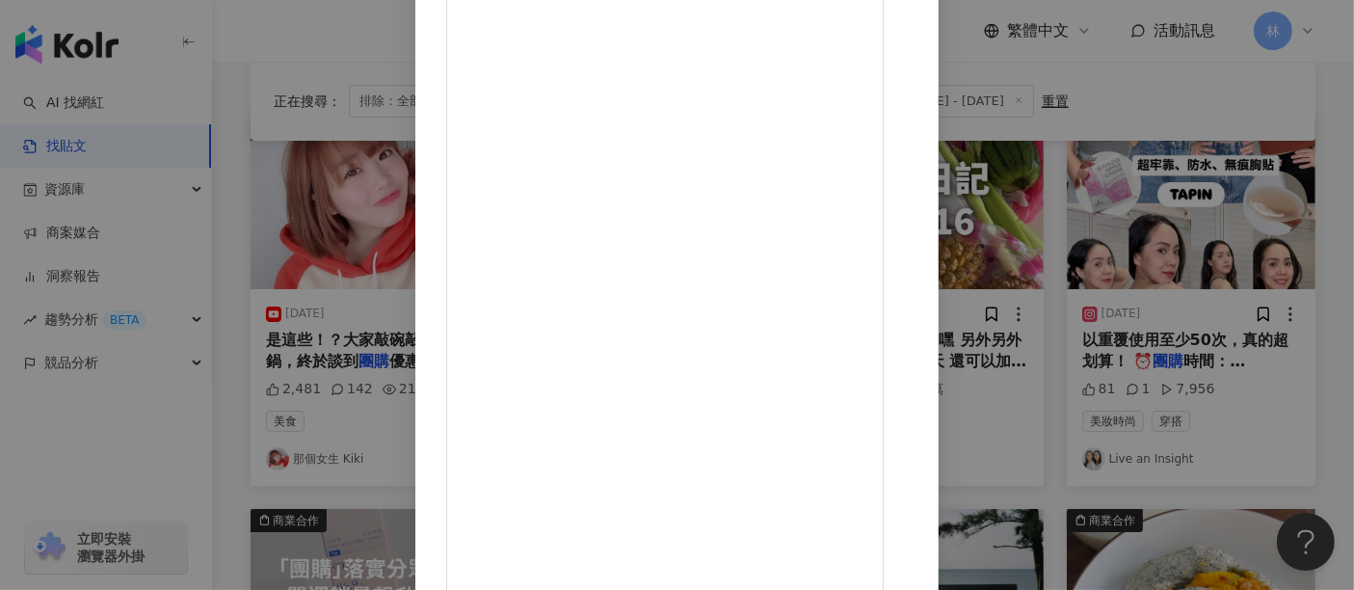
scroll to position [274, 0]
click at [1206, 179] on div "桃漂屁屁雅日常 2025/8/16 裸辭日記Day16: 今天一上班 同事就說看了影片 想吃我烘的鳳梨乾 回家剛好媽媽帶了兩顆自家種鳳梨 立馬烘起來 我的果乾…" at bounding box center [677, 295] width 1354 height 590
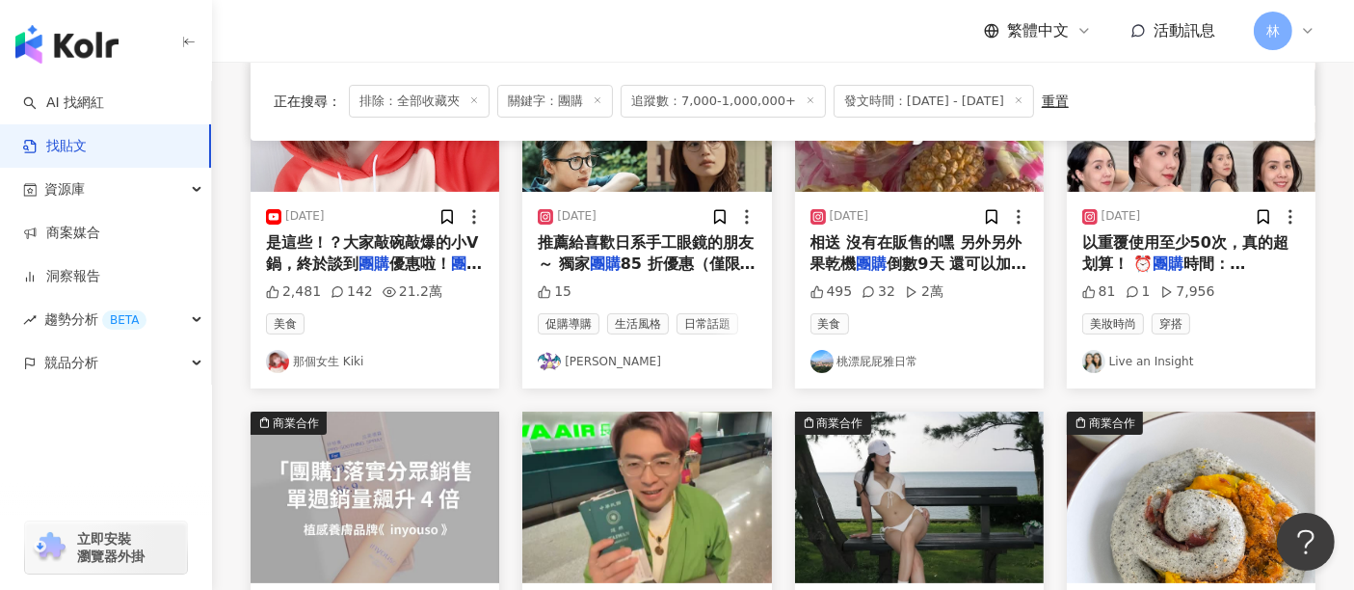
scroll to position [535, 0]
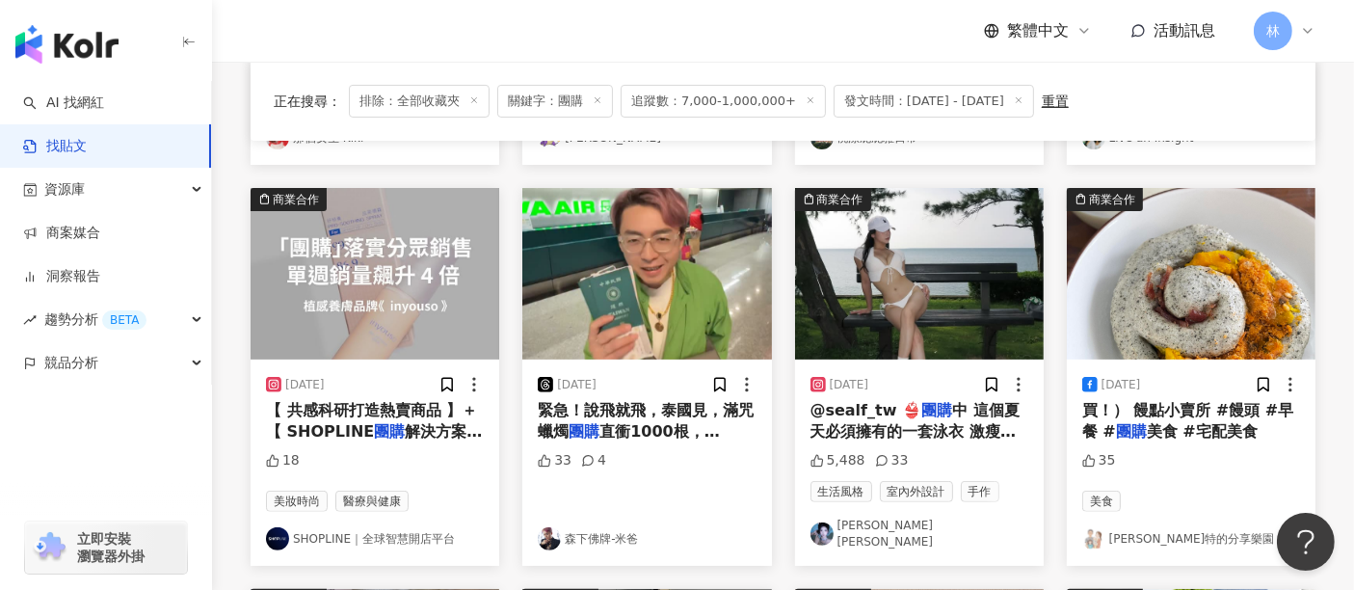
click at [1080, 238] on img at bounding box center [1191, 274] width 249 height 172
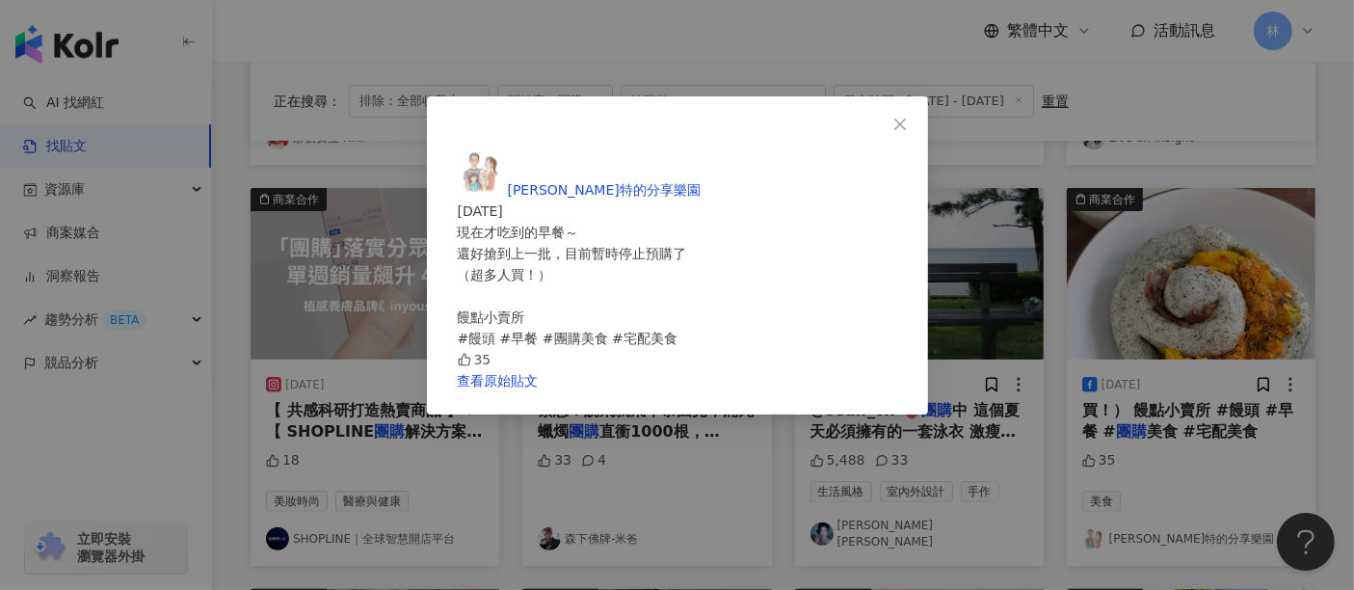
click at [1131, 253] on div "愛伊特的分享樂園 2025/8/10 現在才吃到的早餐～ 還好搶到上一批，目前暫時停止預購了 （超多人買！） 饅點小賣所 #饅頭 #早餐 #團購美食 #宅配美…" at bounding box center [677, 295] width 1354 height 590
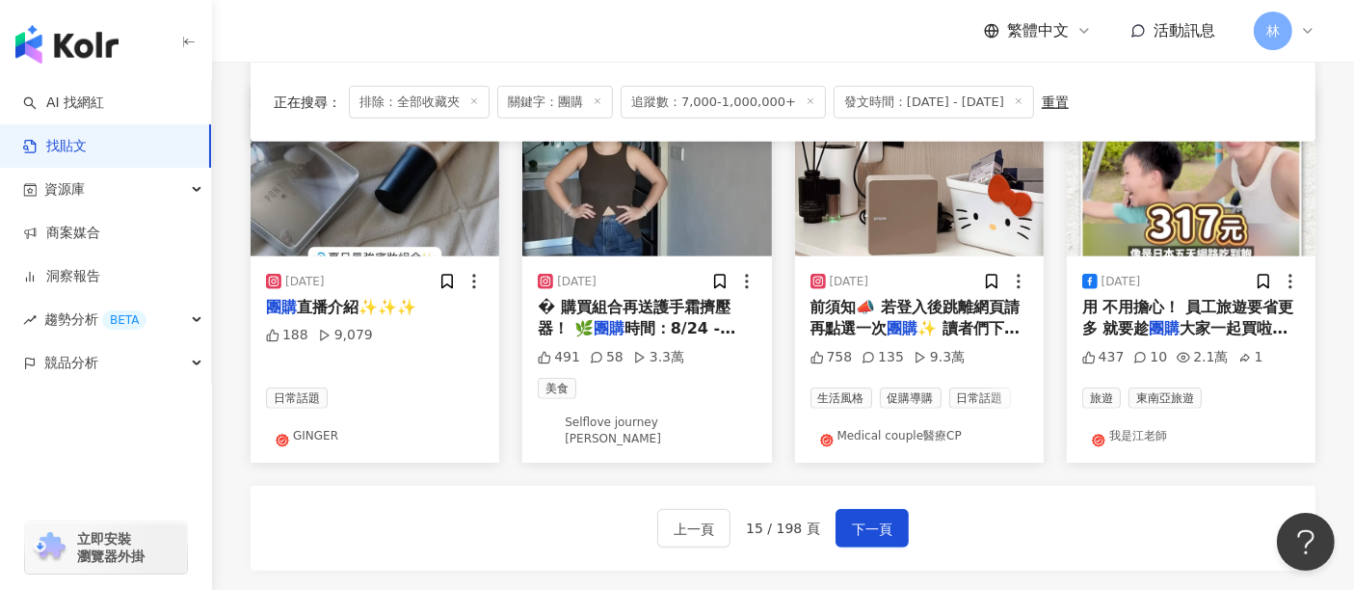
scroll to position [856, 0]
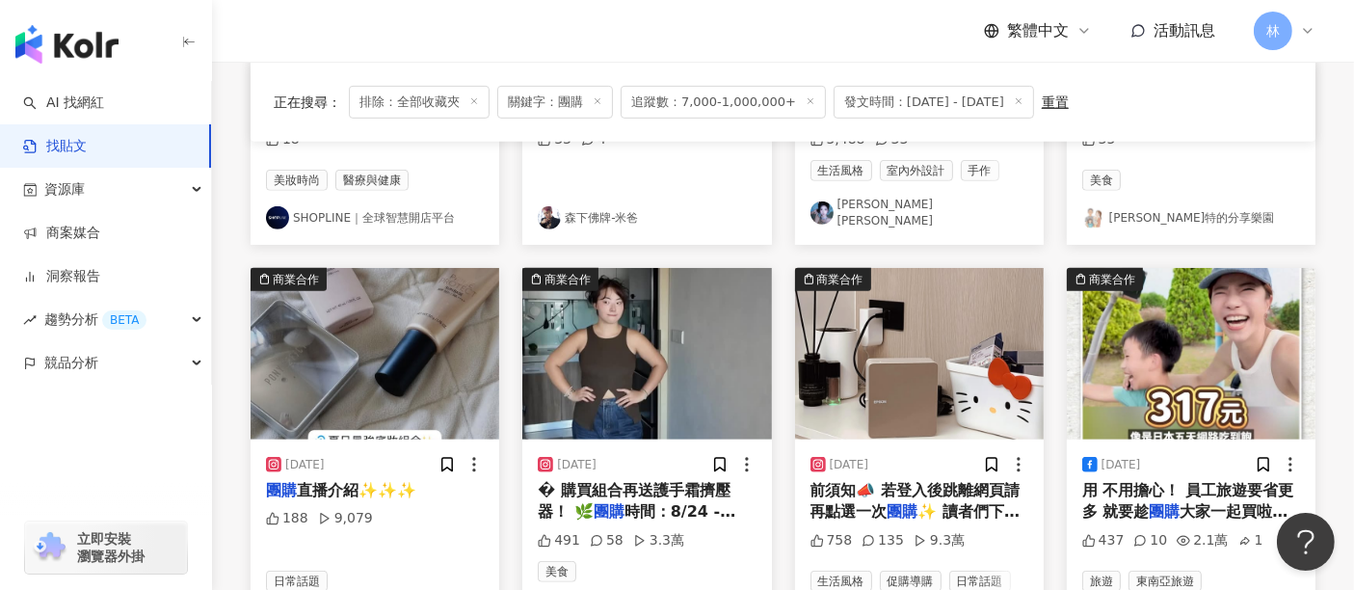
click at [908, 339] on img at bounding box center [919, 354] width 249 height 172
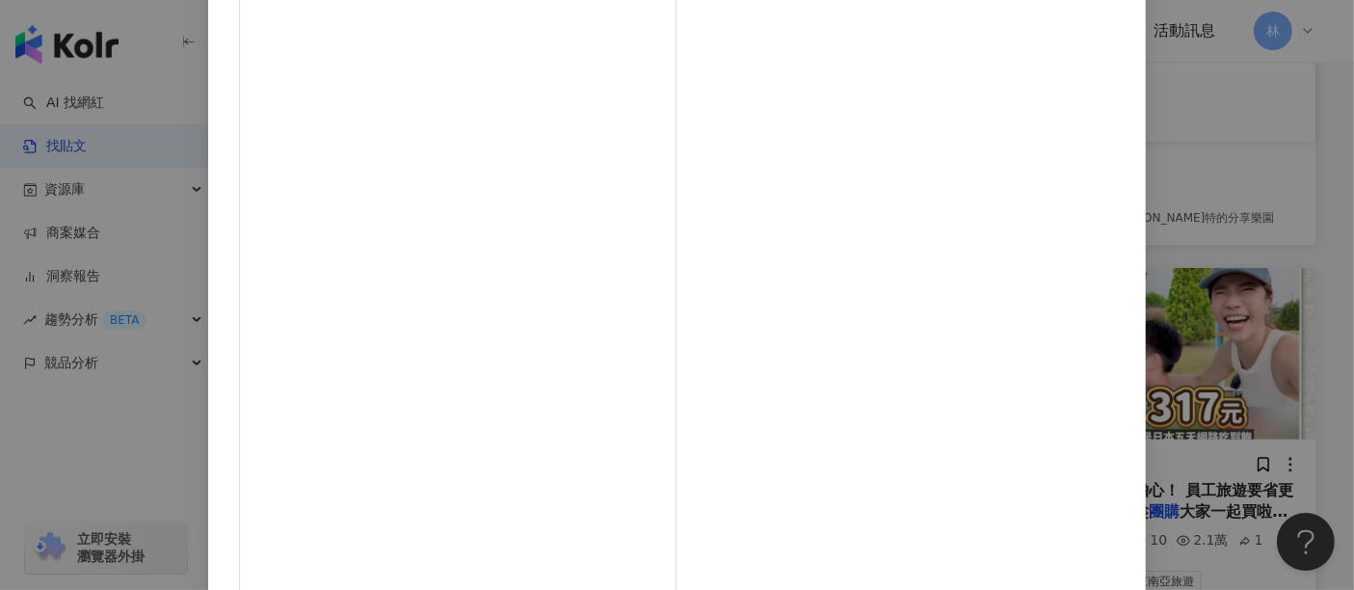
scroll to position [274, 0]
click at [1209, 315] on div "Medical couple醫療CP 2025/8/14 758 135 9.3萬 查看原始貼文" at bounding box center [677, 295] width 1354 height 590
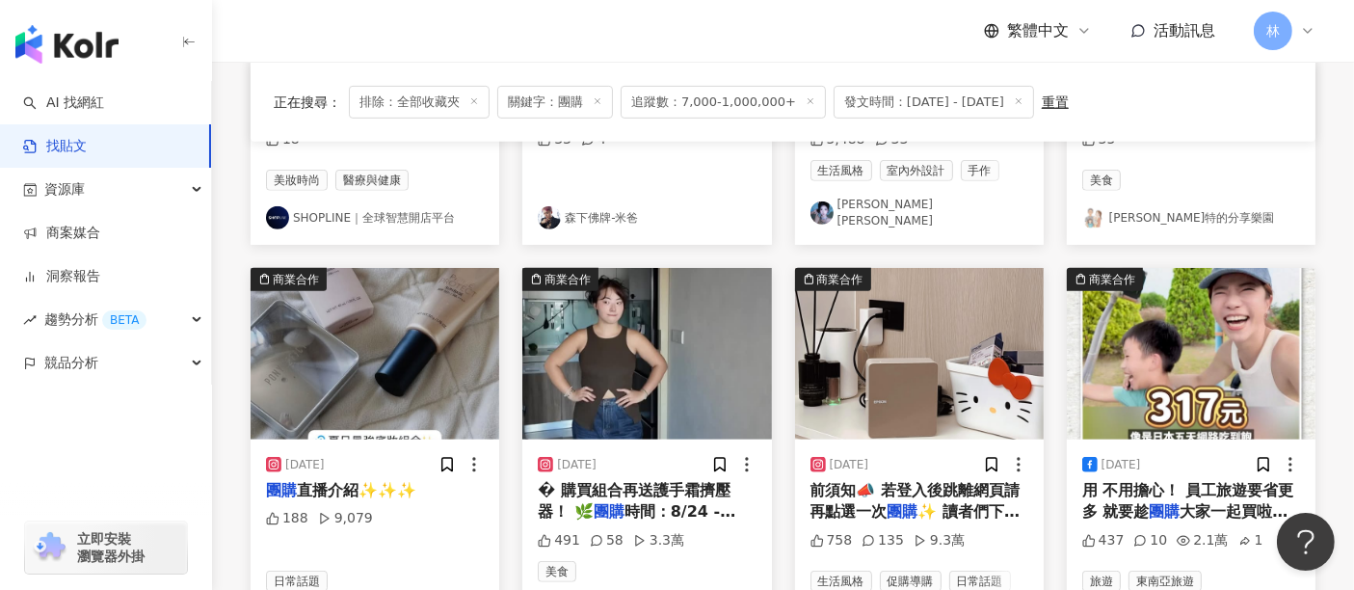
click at [675, 319] on img at bounding box center [646, 354] width 249 height 172
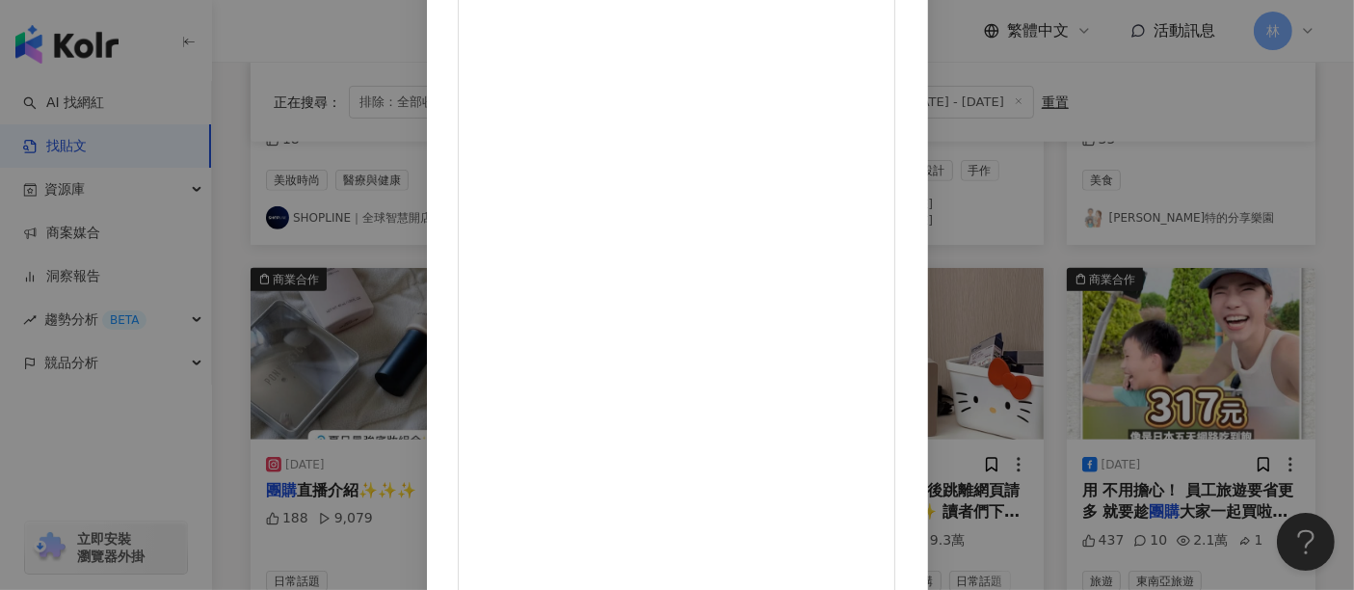
click at [1164, 319] on div "Selflove journey 凱凱西 2025/8/24 491 58 3.3萬 查看原始貼文" at bounding box center [677, 295] width 1354 height 590
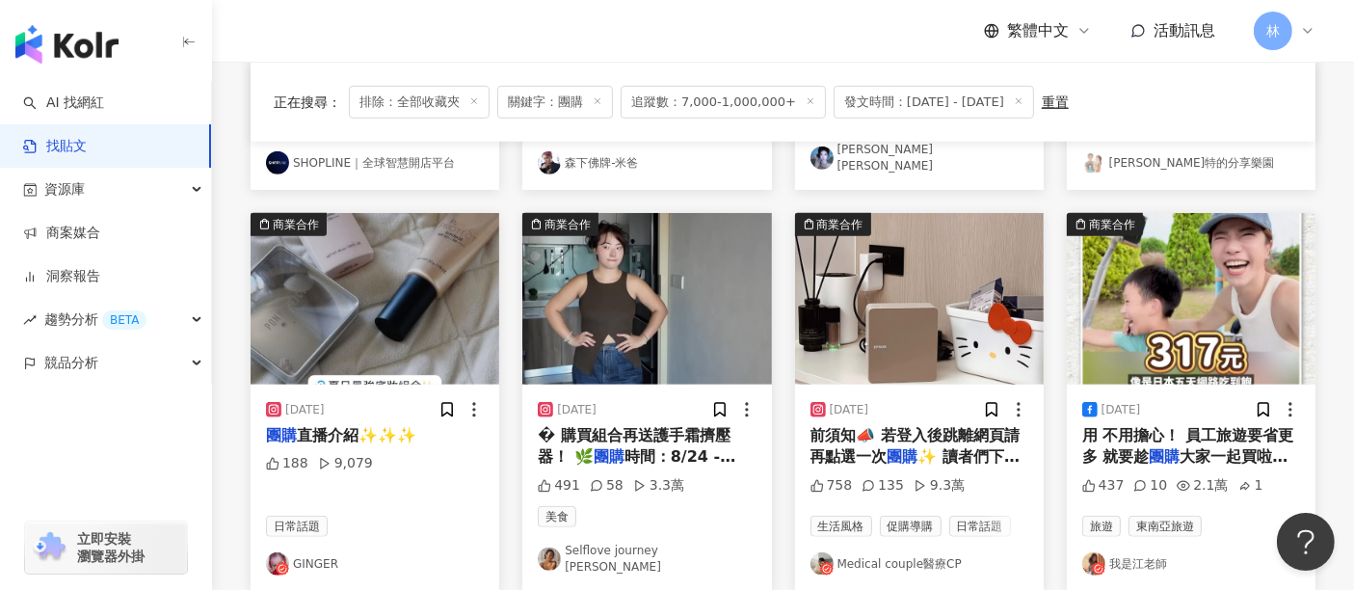
scroll to position [1071, 0]
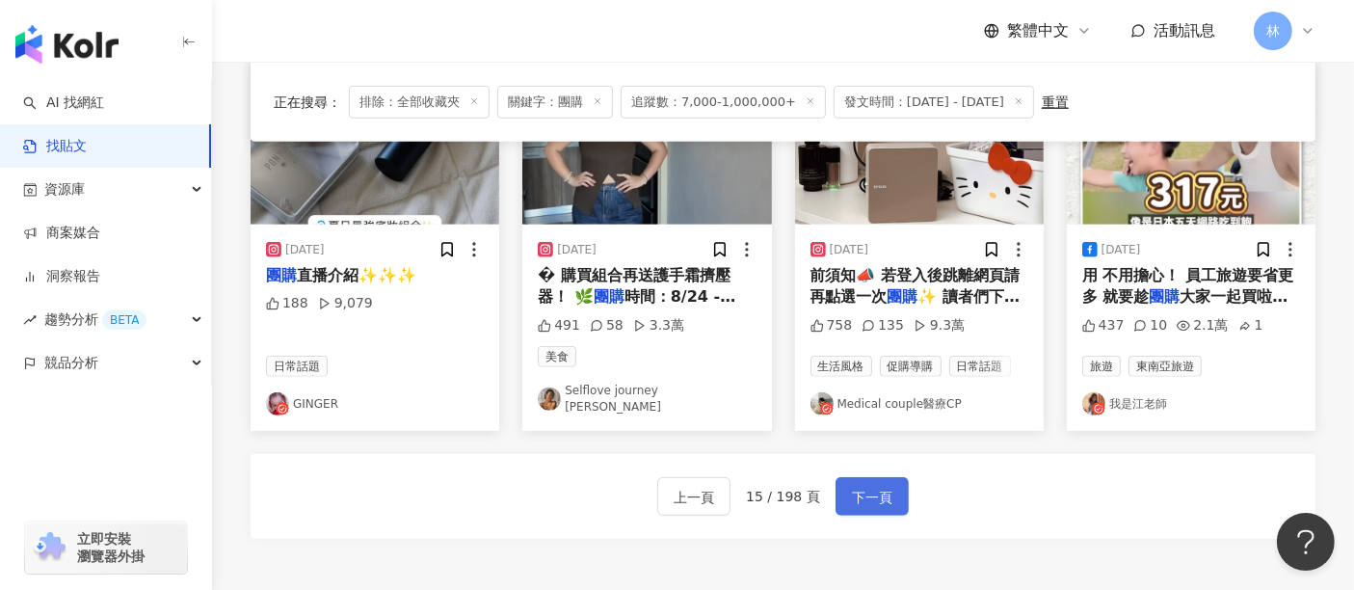
click at [867, 486] on span "下一頁" at bounding box center [872, 497] width 40 height 23
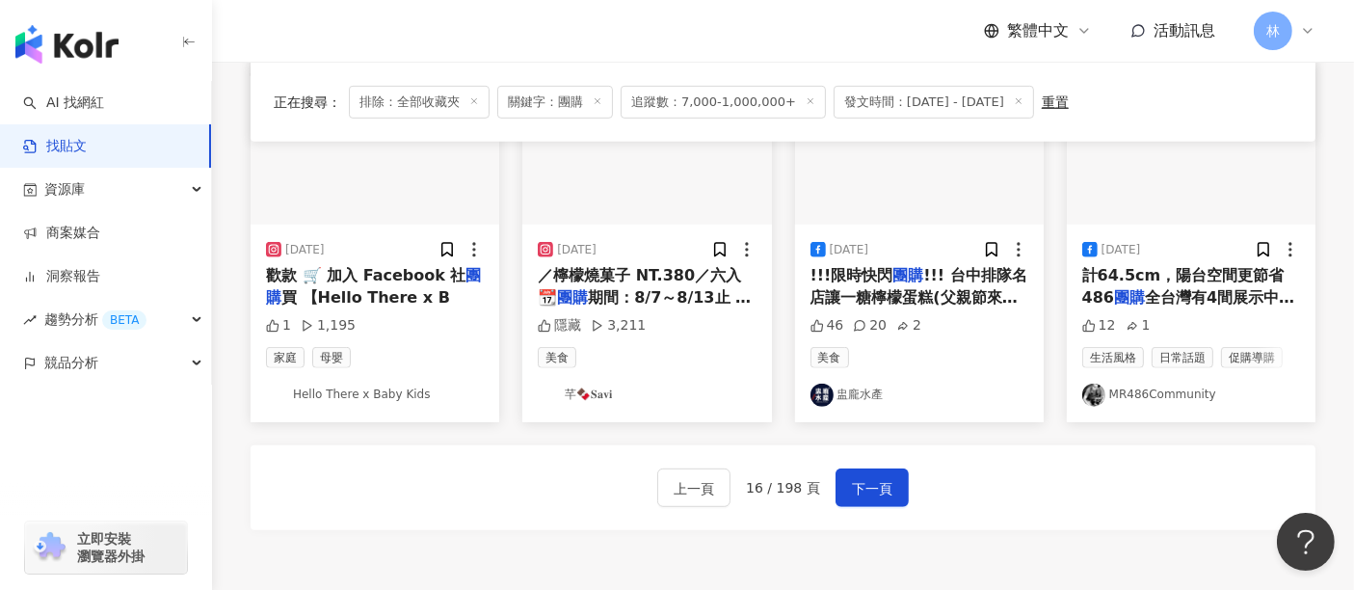
scroll to position [1260, 0]
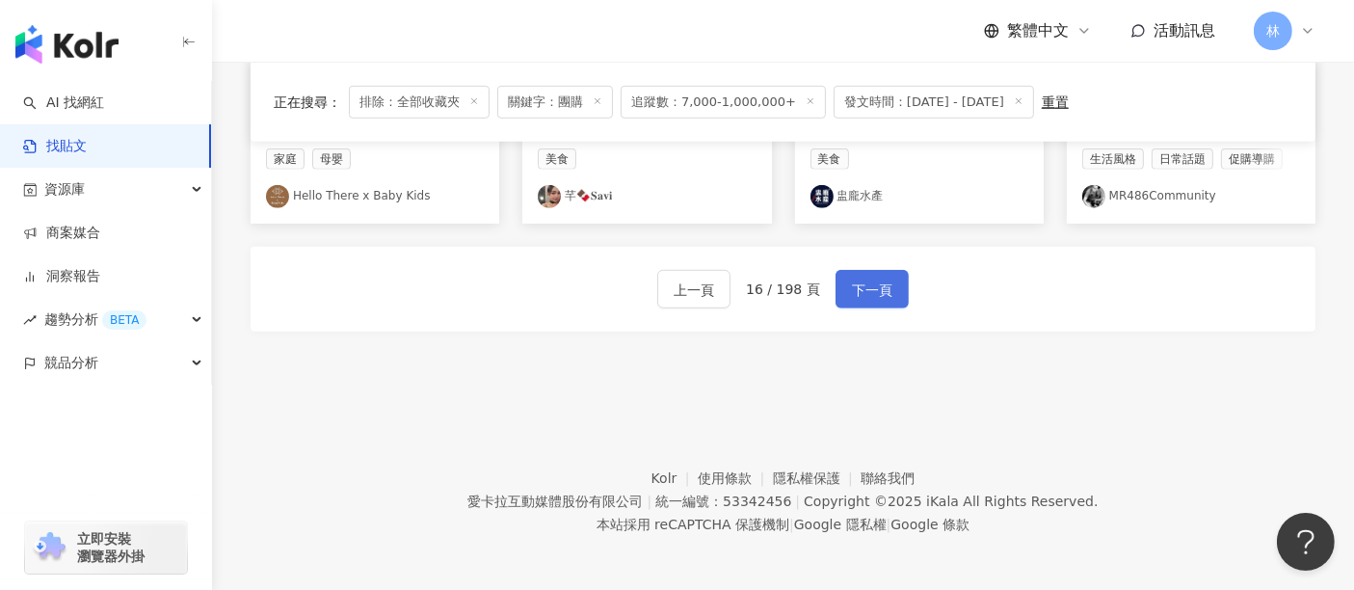
click at [865, 279] on span "下一頁" at bounding box center [872, 290] width 40 height 23
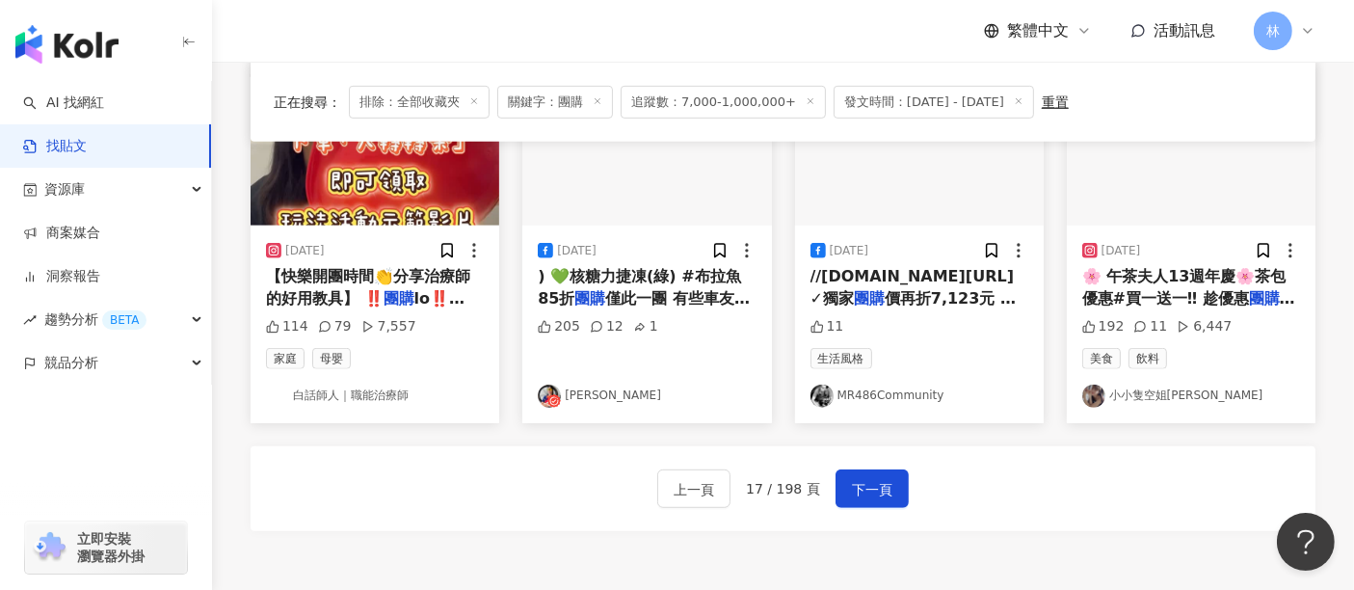
scroll to position [1062, 0]
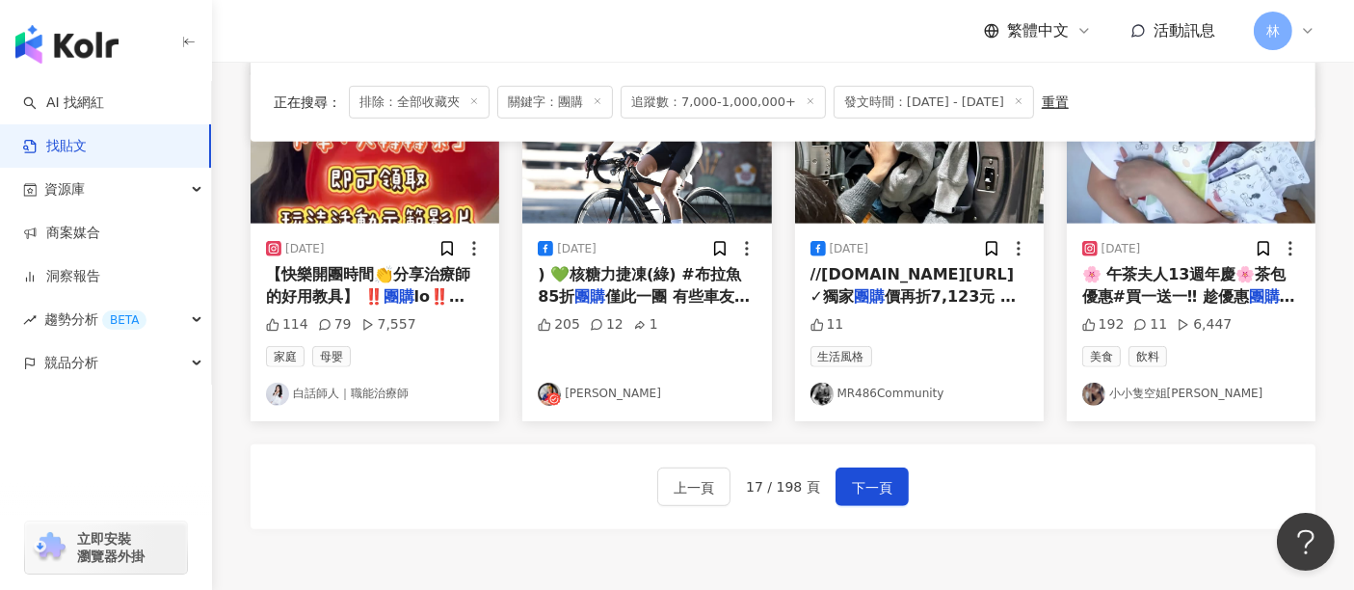
click at [1167, 224] on div "2025/8/12 🌸 午茶夫人13週年慶🌸茶包優惠#買一送一‼ 趁優惠 團購 趕緊囤起來～～ ✅ 團購 優惠期限：8/12-22號晚上23:59截止喔！把握…" at bounding box center [1191, 322] width 249 height 197
click at [1176, 204] on img at bounding box center [1191, 138] width 249 height 172
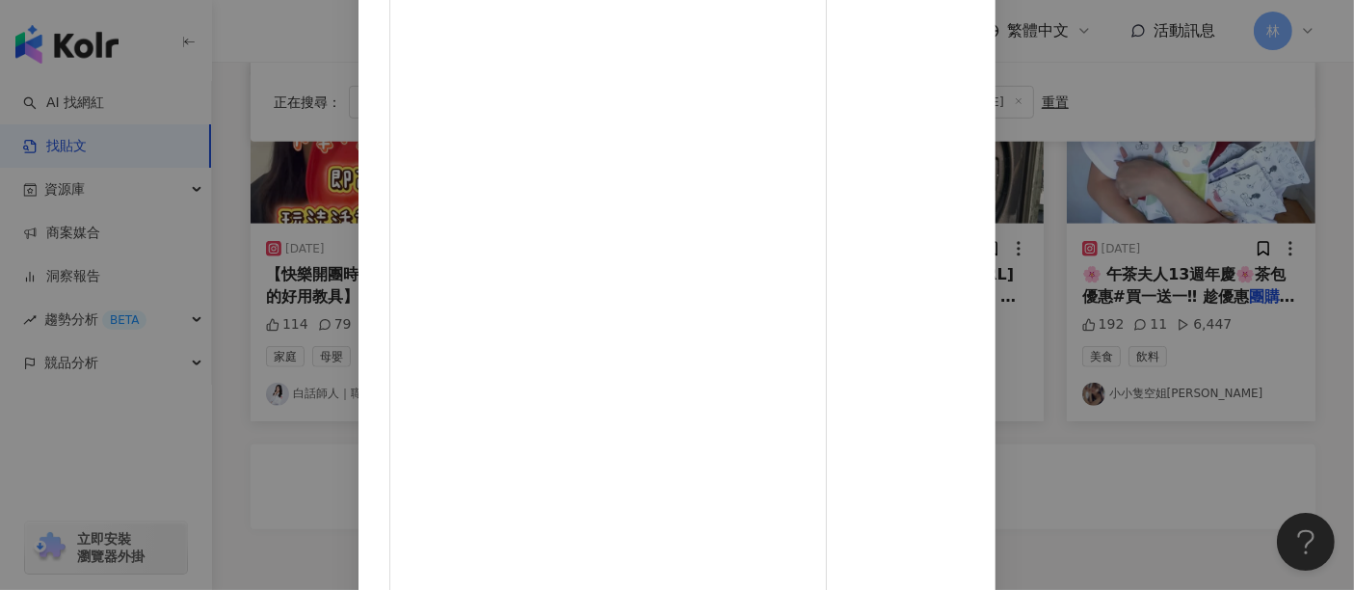
scroll to position [274, 0]
click at [1261, 445] on div "小小隻空姐維小妮 2025/8/12 192 11 6,447 查看原始貼文" at bounding box center [677, 295] width 1354 height 590
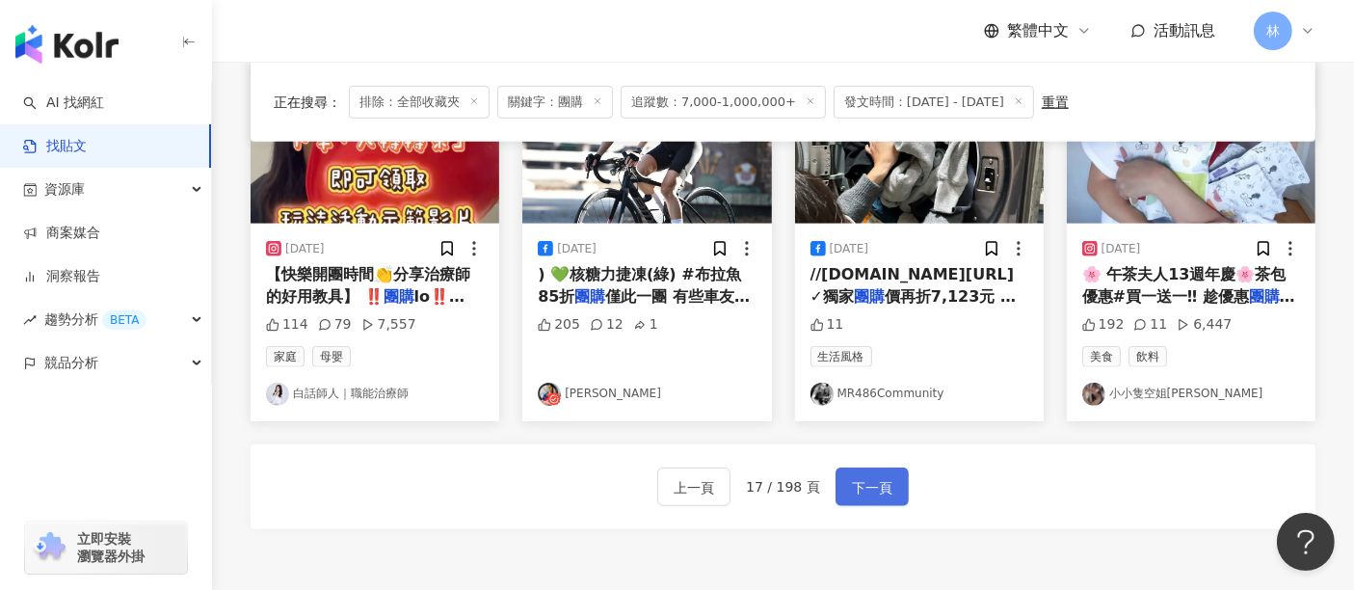
click at [884, 476] on span "下一頁" at bounding box center [872, 487] width 40 height 23
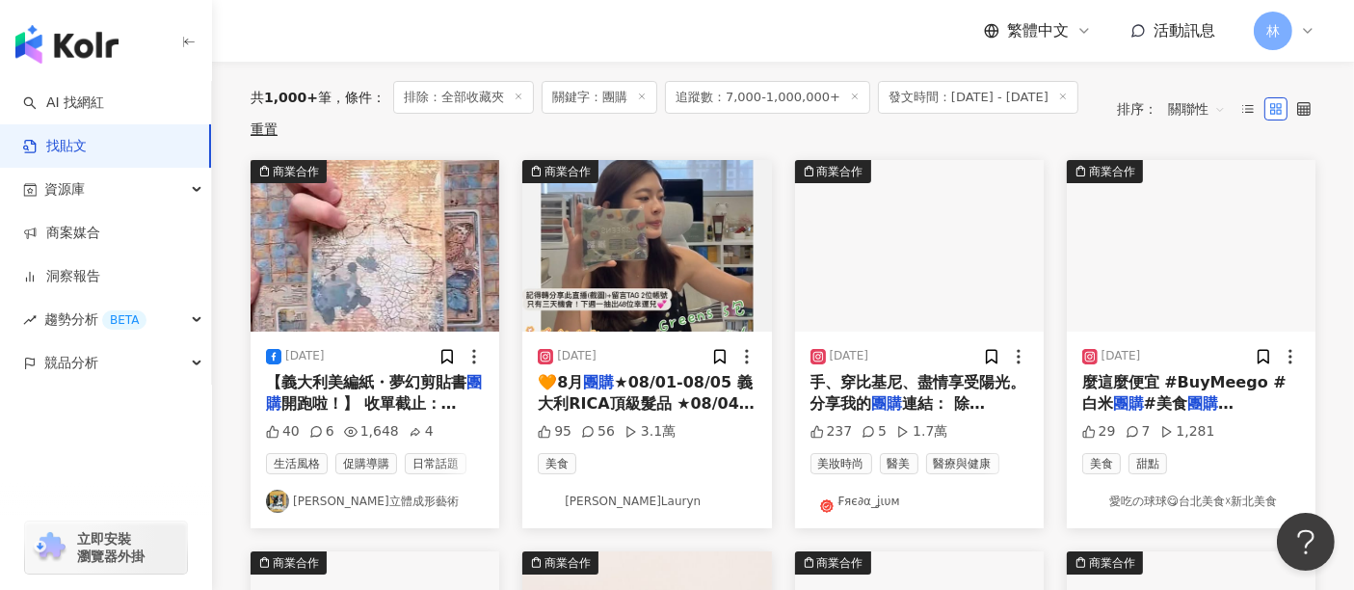
scroll to position [214, 0]
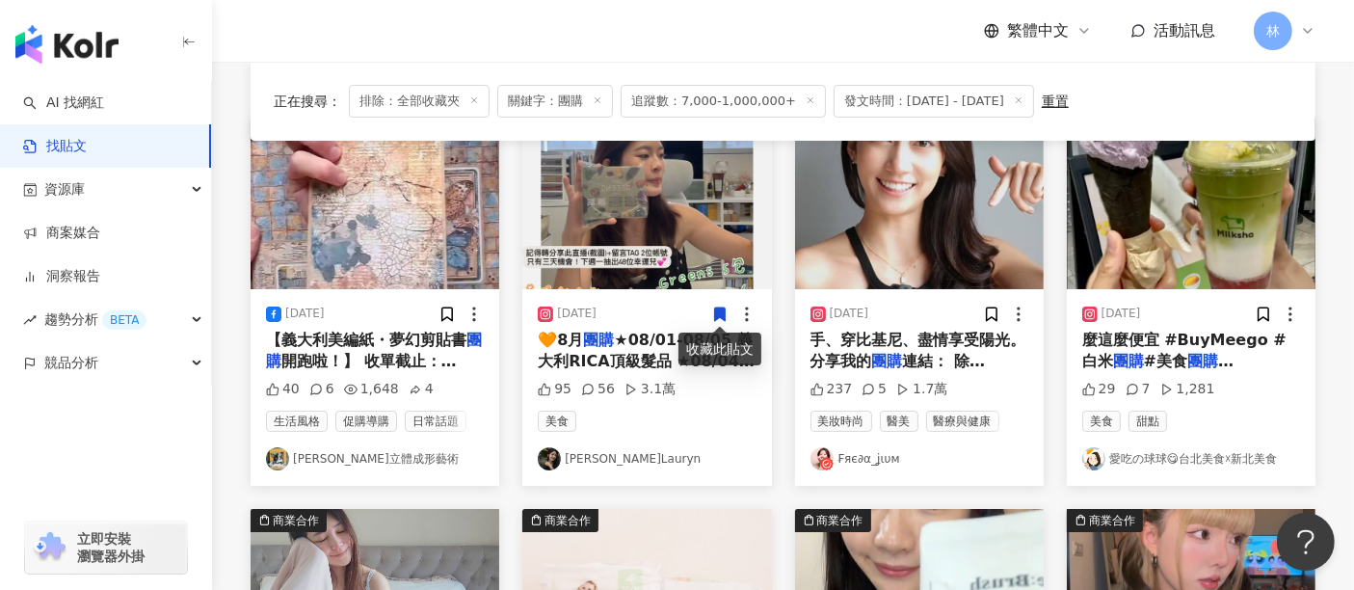
click at [668, 226] on img at bounding box center [646, 204] width 249 height 172
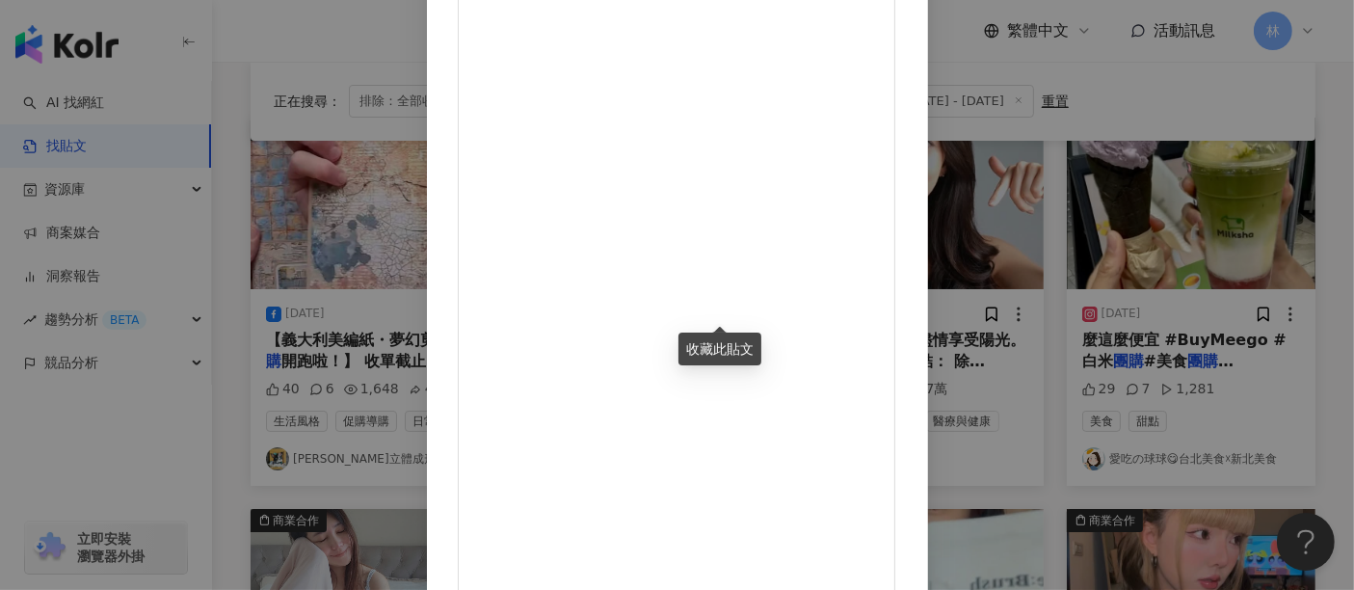
click at [1164, 202] on div "柔 Lauryn 2025/8/1 🧡8月團購 ★08/01-08/05 義大利RICA頂級髮品 ★08/04-08/10 奧地利DOC Green輕享杯隨行…" at bounding box center [677, 295] width 1354 height 590
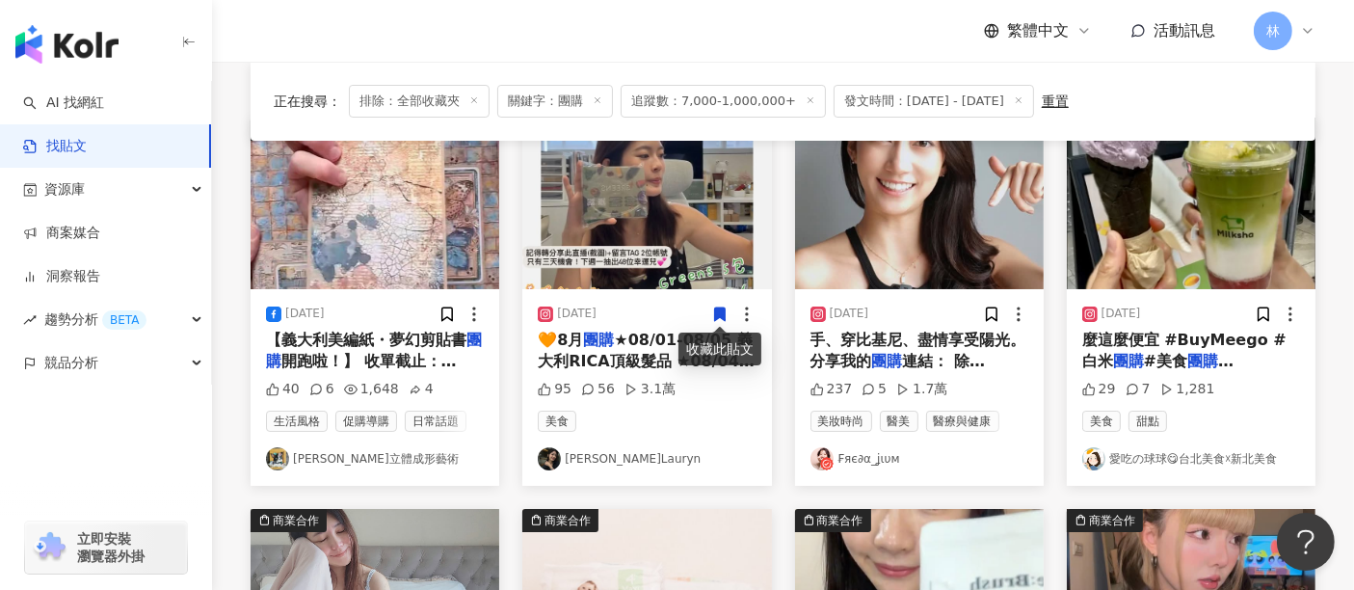
click at [363, 210] on img at bounding box center [375, 204] width 249 height 172
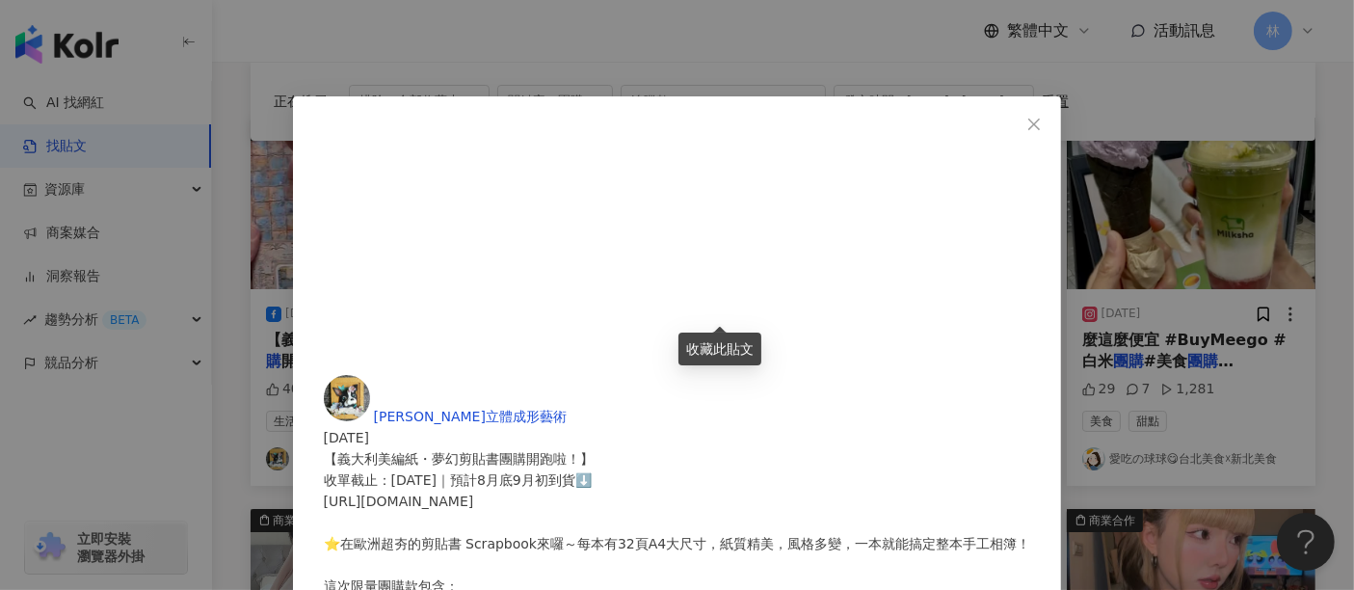
click at [1192, 219] on div "卡若琳立體成形藝術 2025/8/6 【義大利美編紙・夢幻剪貼書團購開跑啦！】 收單截止：8月14日｜預計8月底9月初到貨⬇️ https://carolin…" at bounding box center [677, 295] width 1354 height 590
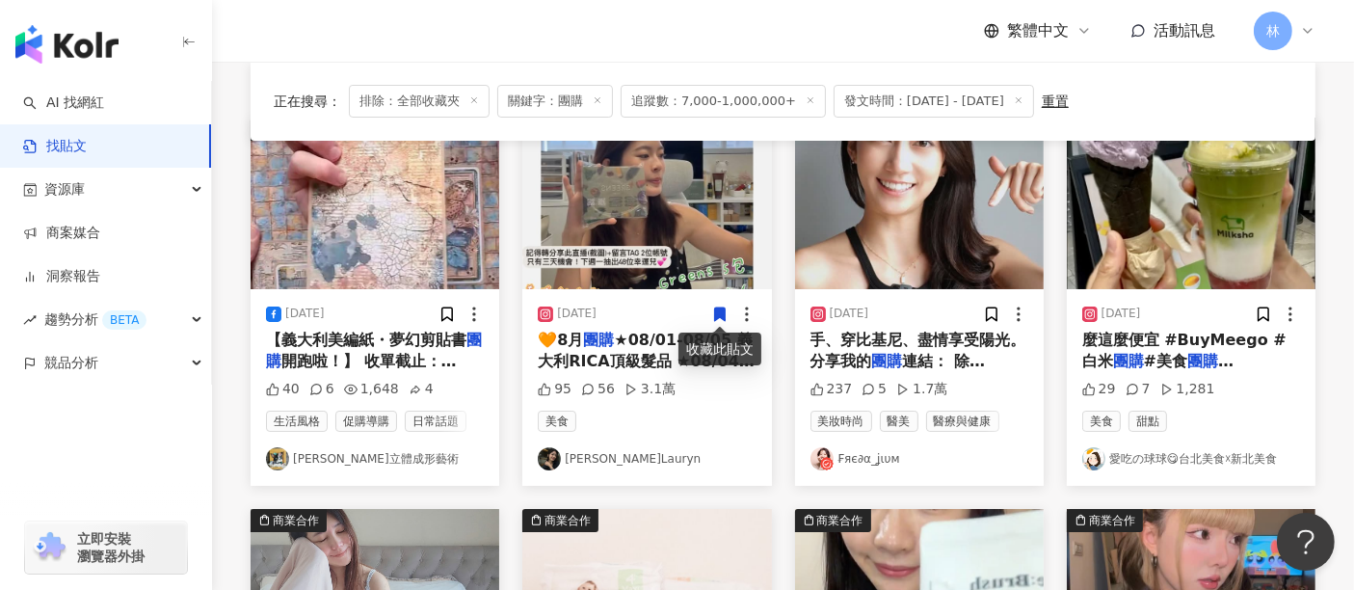
click at [925, 215] on img at bounding box center [919, 204] width 249 height 172
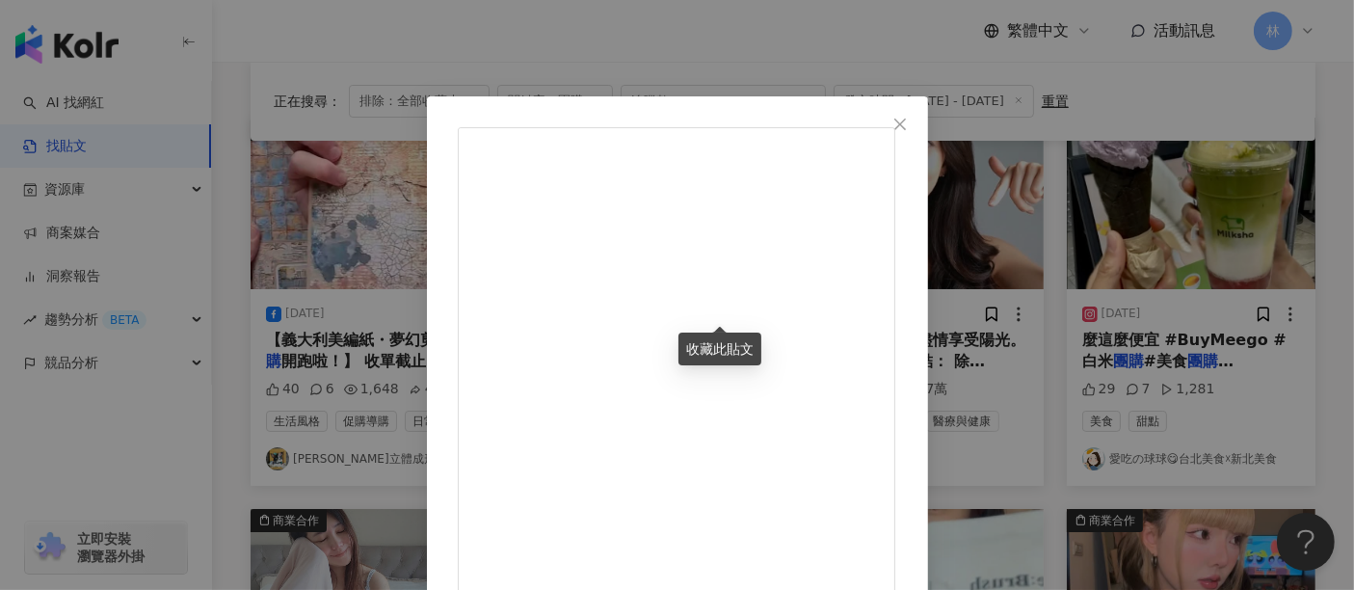
scroll to position [36, 0]
click at [1234, 275] on div "₣яє∂α_ʝιυм 2025/8/13 237 5 1.7萬 查看原始貼文" at bounding box center [677, 295] width 1354 height 590
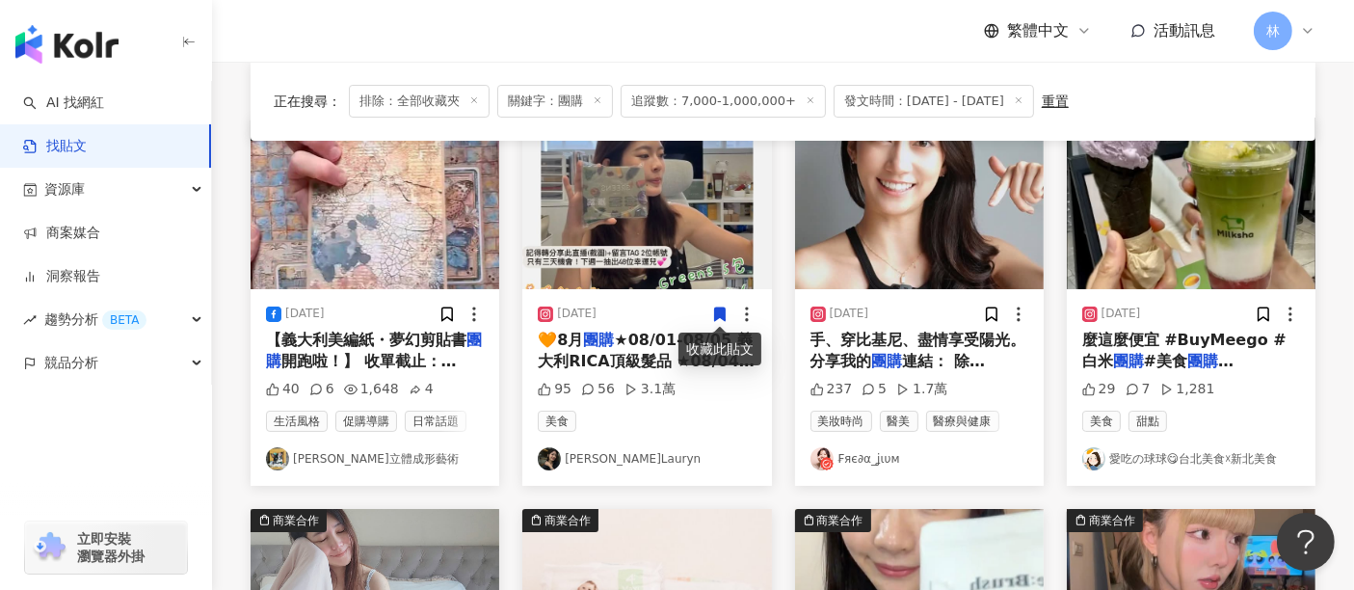
click at [1229, 235] on img at bounding box center [1191, 204] width 249 height 172
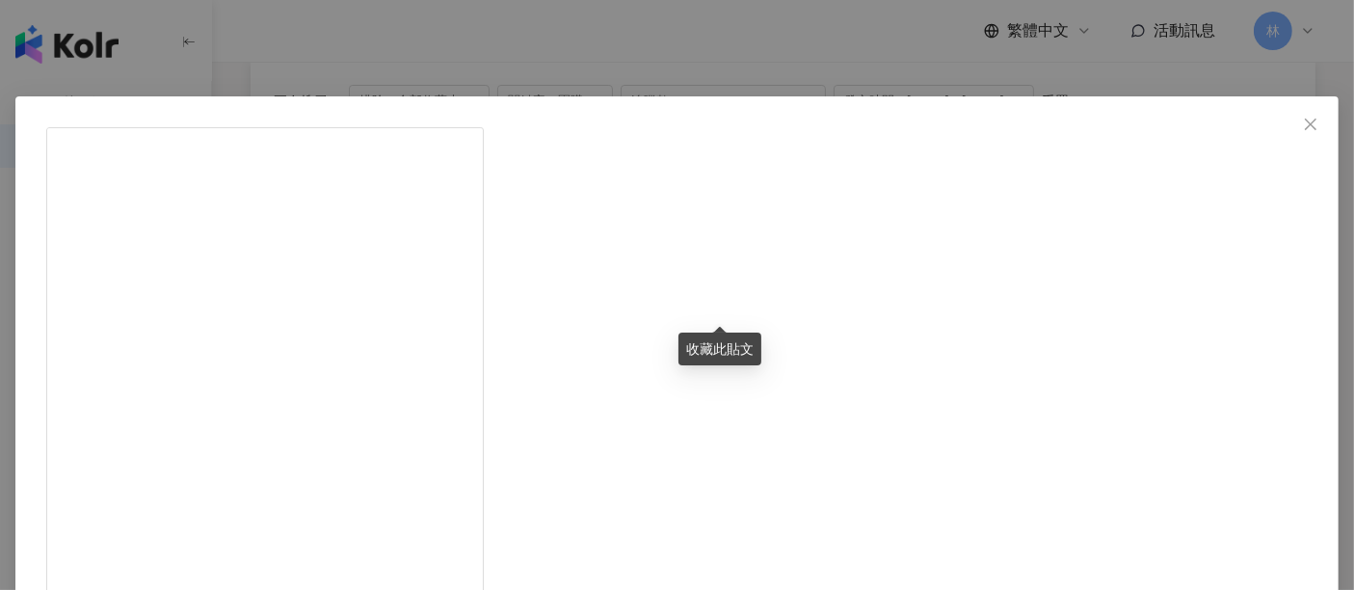
scroll to position [163, 0]
click at [1193, 222] on div "愛吃の球球😋台北美食☓新北美食 2025/8/11 29 7 1,281 查看原始貼文" at bounding box center [677, 295] width 1354 height 590
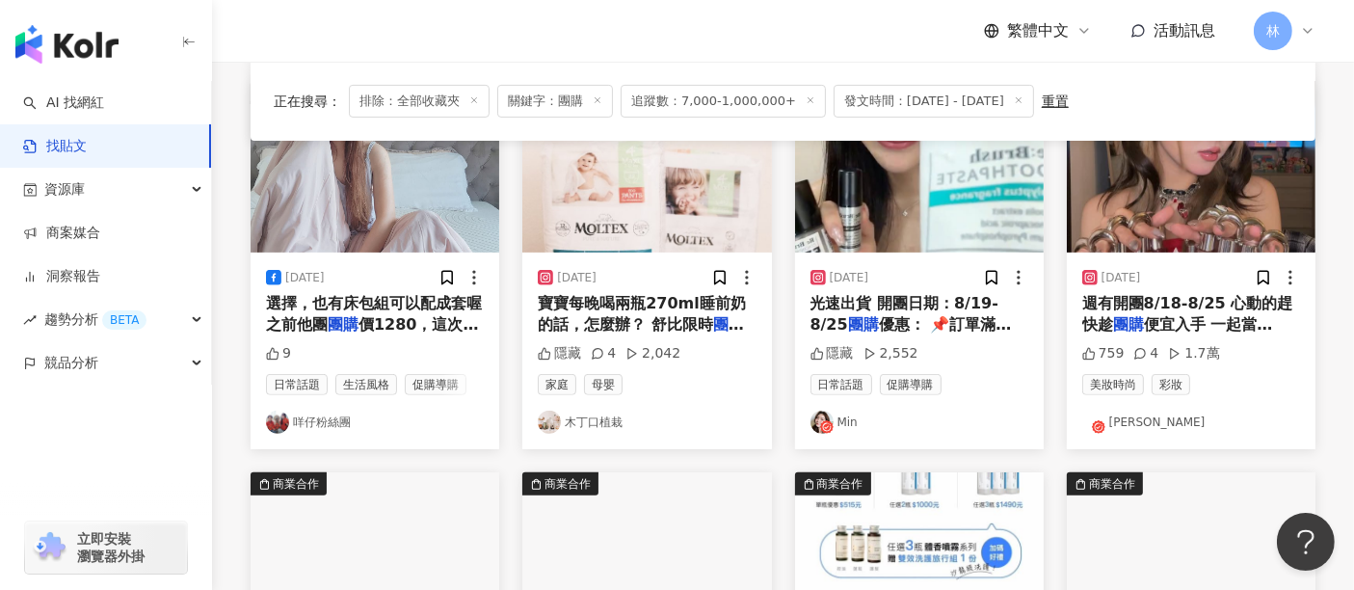
scroll to position [535, 0]
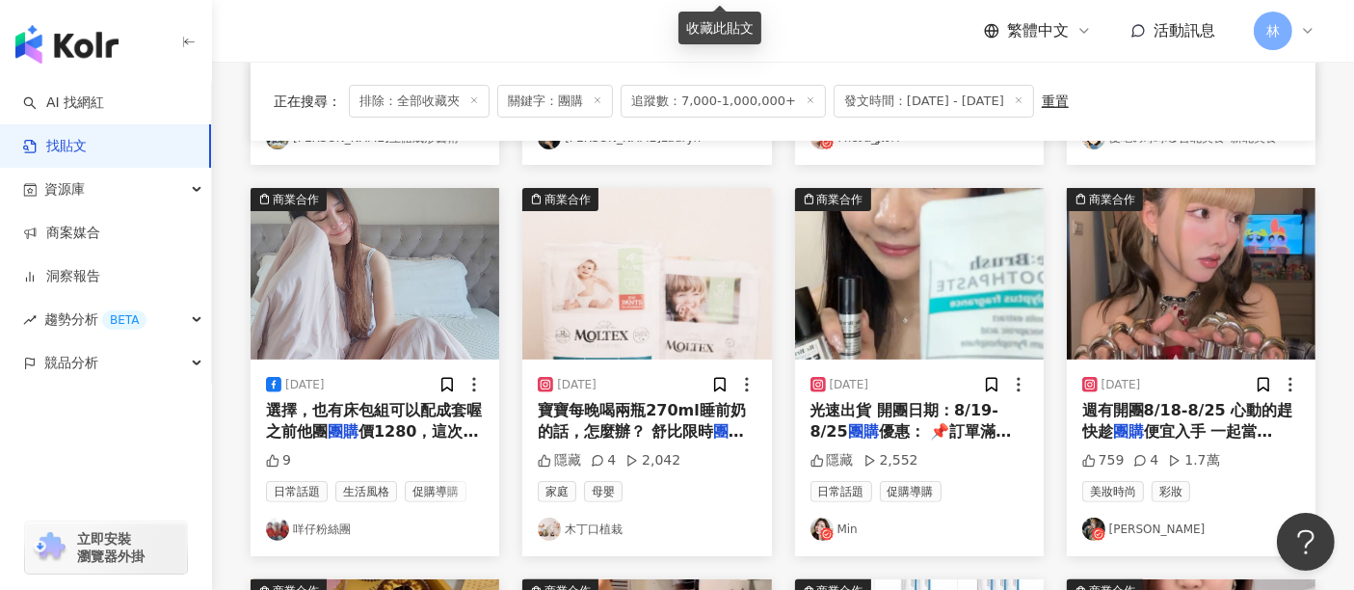
click at [386, 294] on img at bounding box center [375, 274] width 249 height 172
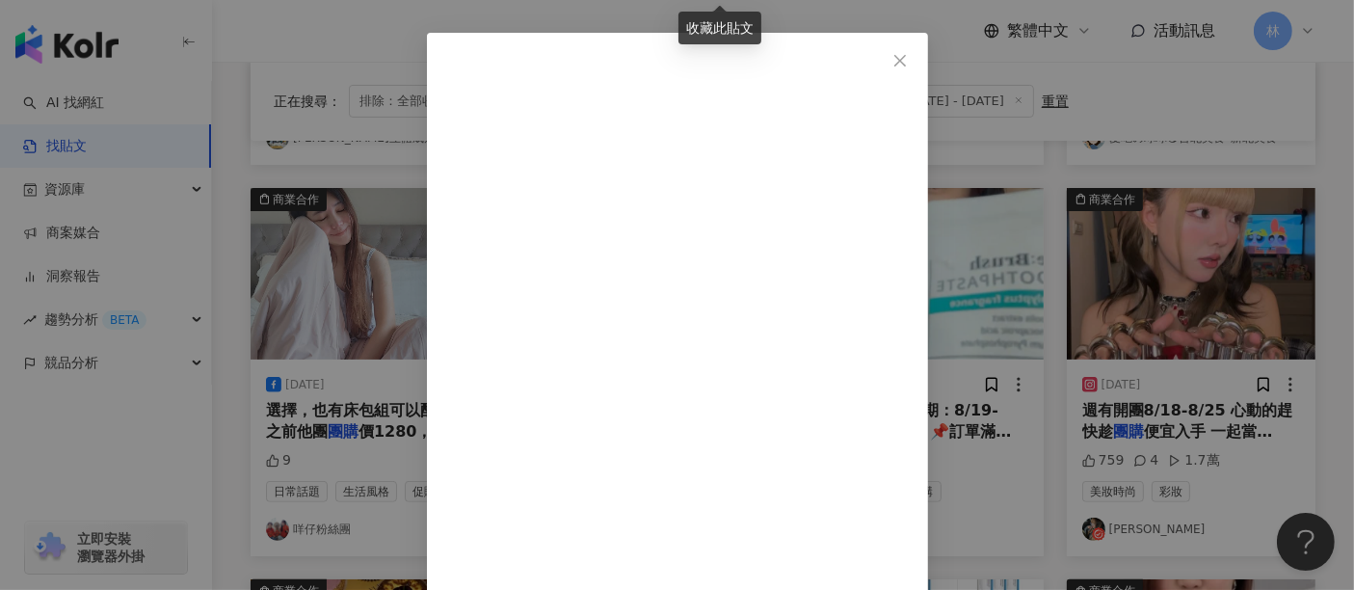
scroll to position [95, 0]
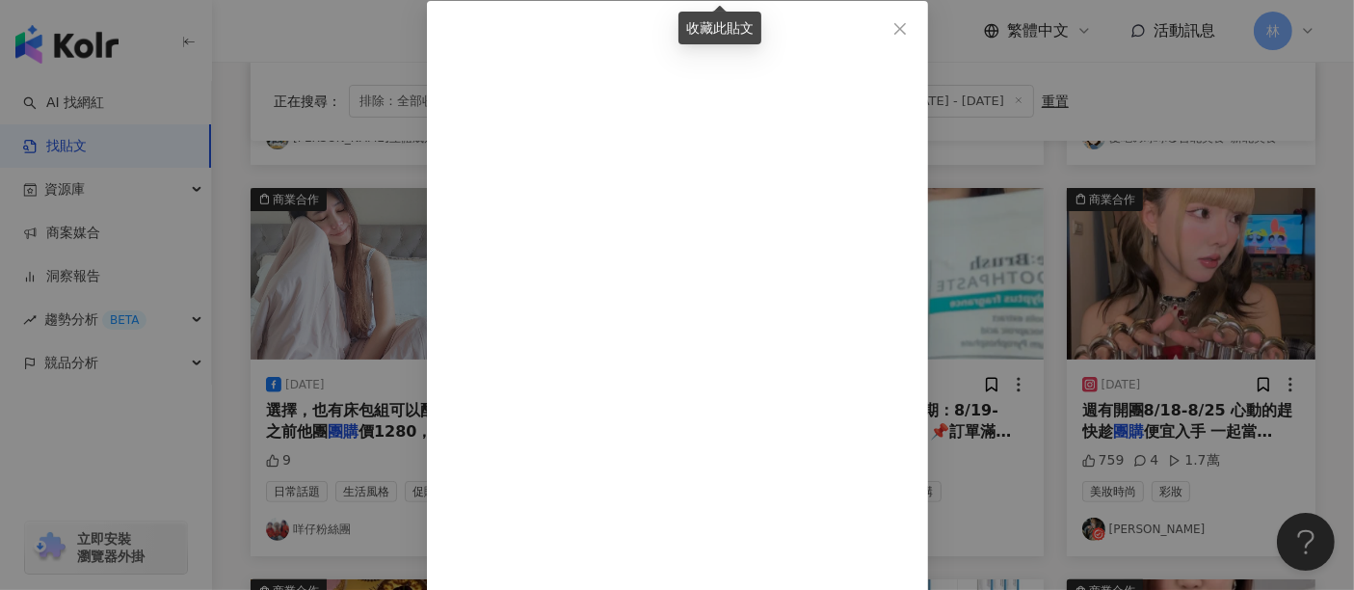
click at [1191, 239] on div "咩仔粉絲團 2025/8/4 9 查看原始貼文" at bounding box center [677, 295] width 1354 height 590
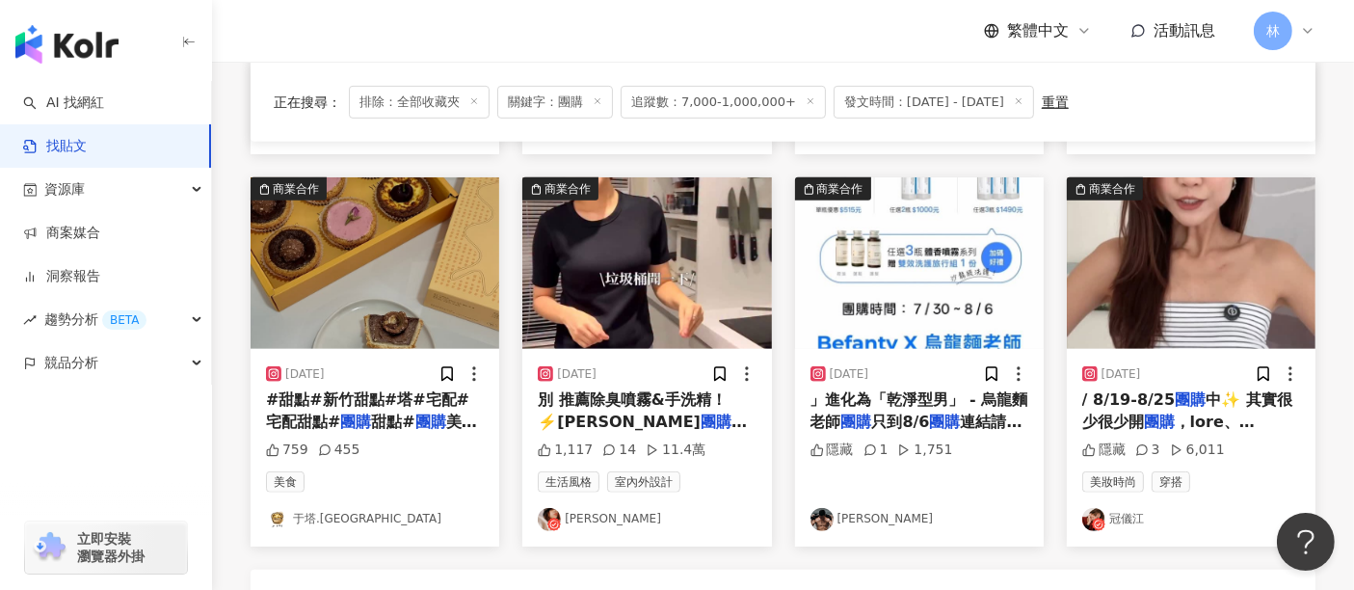
scroll to position [964, 0]
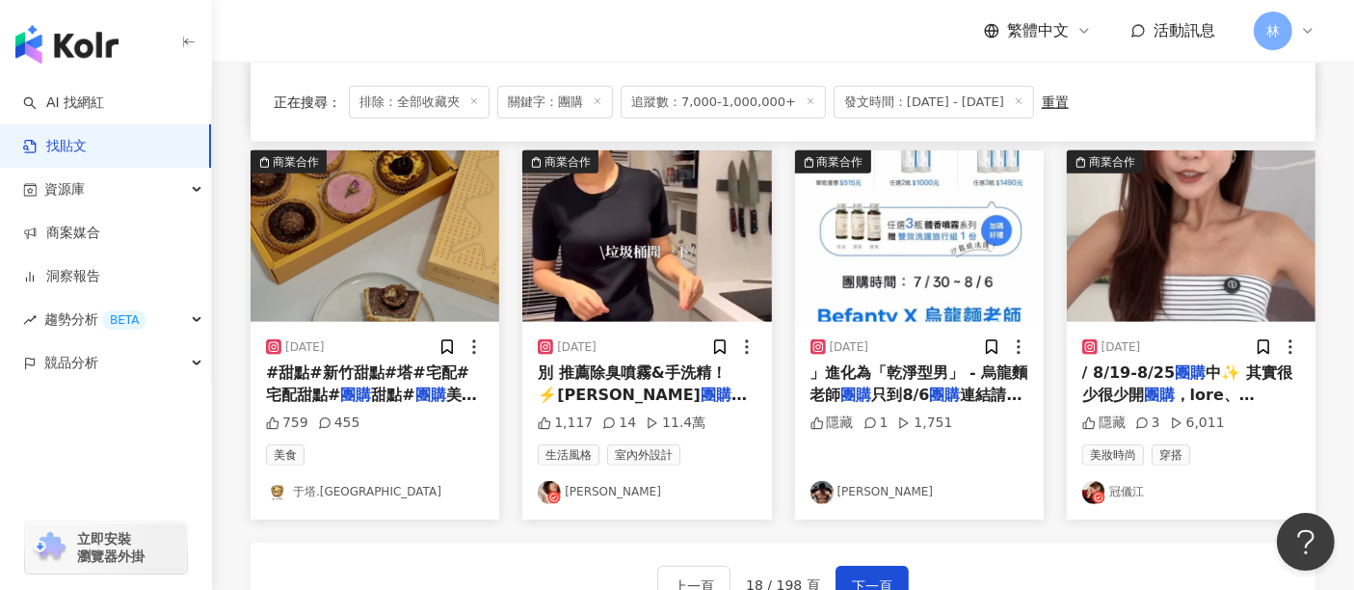
click at [1181, 256] on img at bounding box center [1191, 236] width 249 height 172
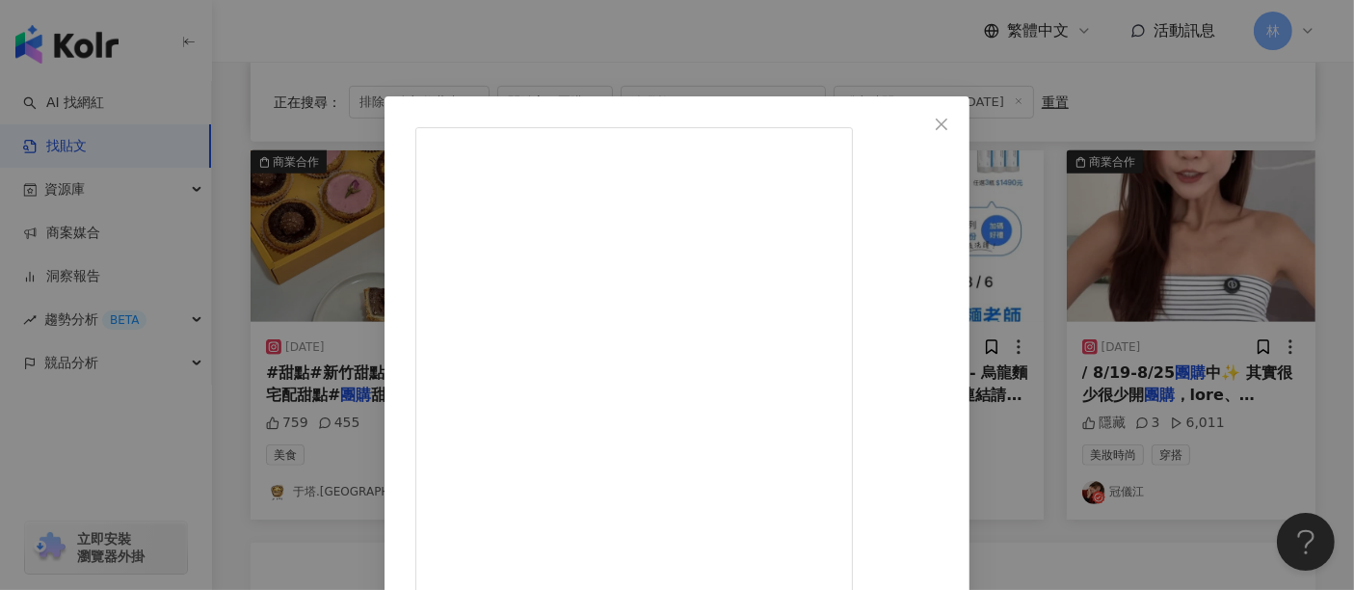
click at [1176, 200] on div "冠儀江 2025/8/19 隱藏 3 6,011 查看原始貼文" at bounding box center [677, 295] width 1354 height 590
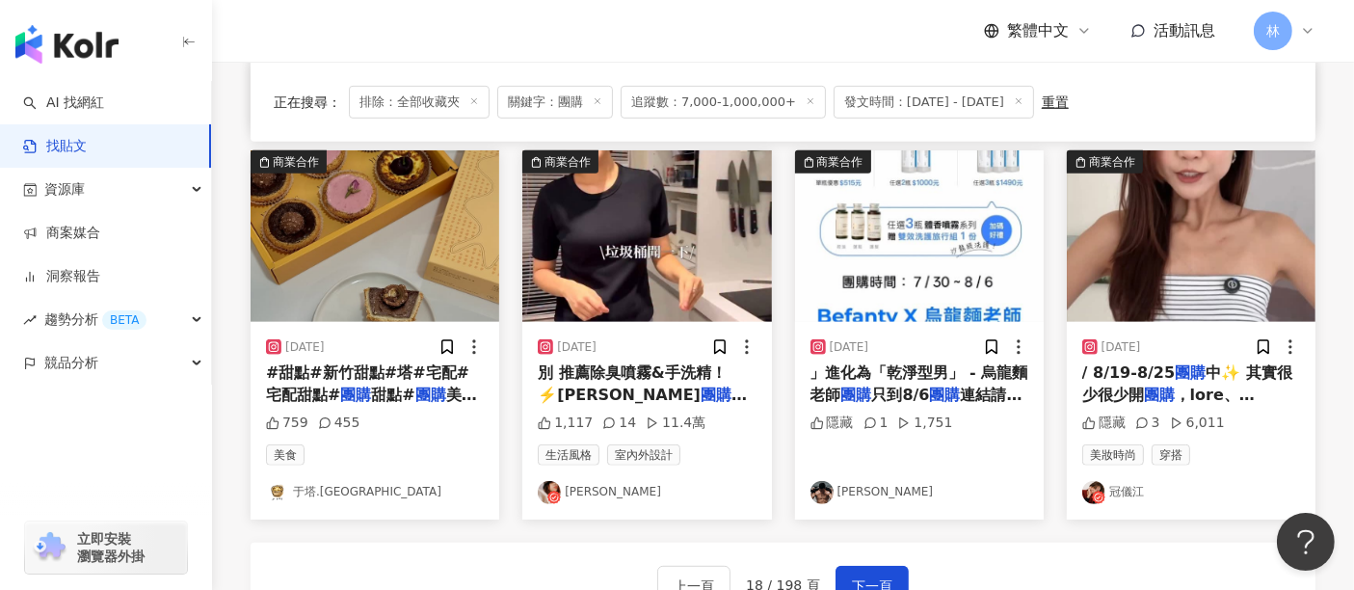
click at [1160, 204] on img at bounding box center [1191, 236] width 249 height 172
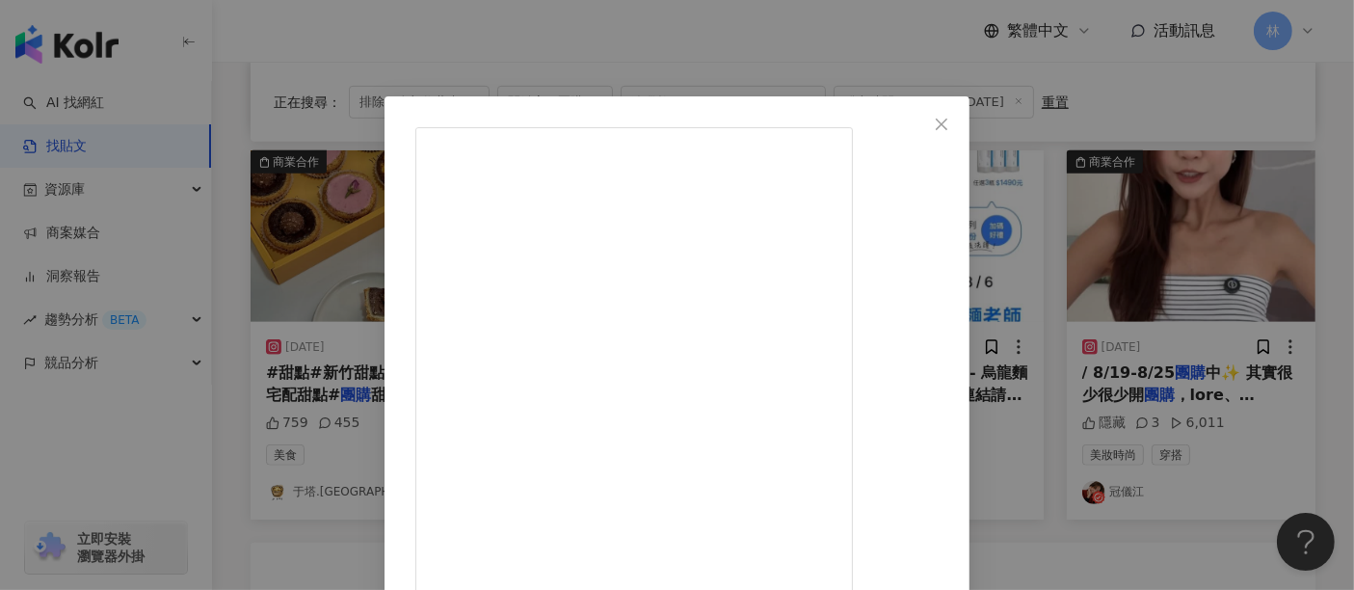
click at [1186, 187] on div "冠儀江 2025/8/19 隱藏 3 6,011 查看原始貼文" at bounding box center [677, 295] width 1354 height 590
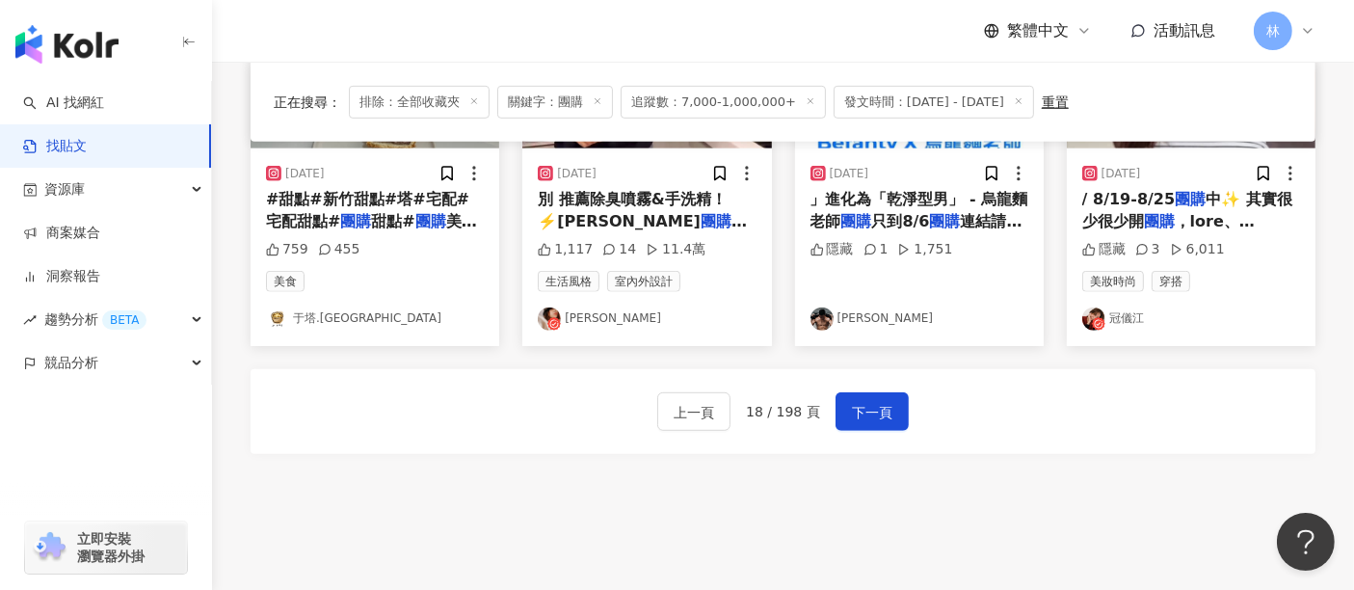
scroll to position [1260, 0]
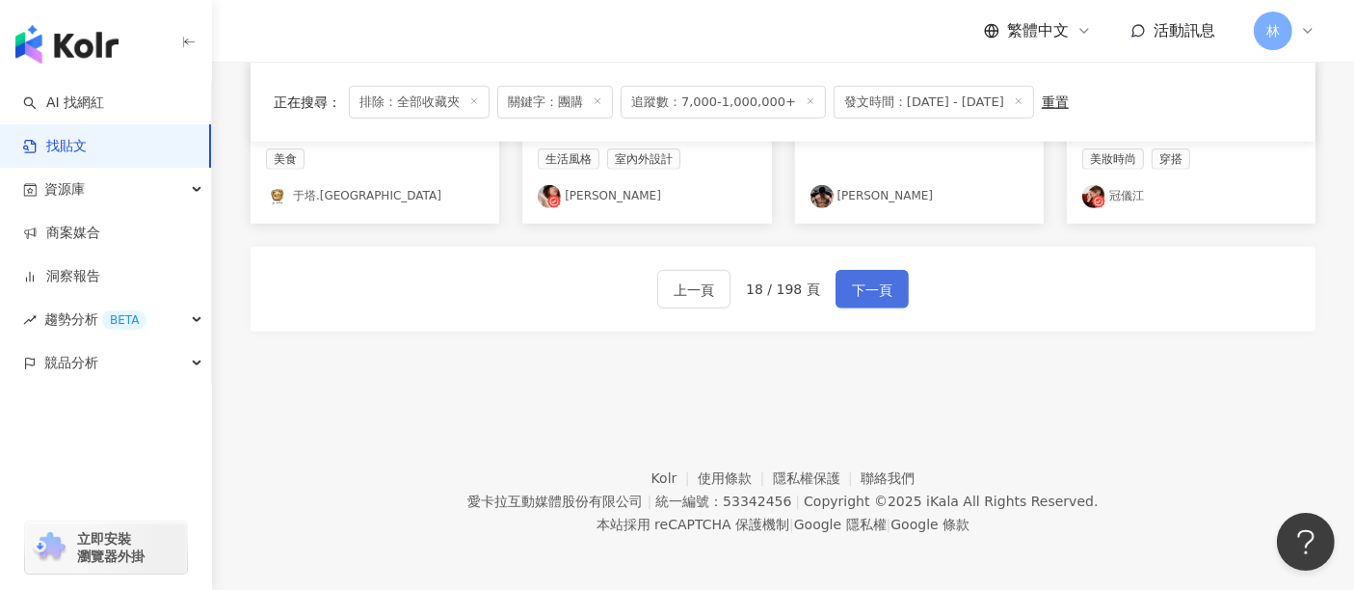
click at [882, 292] on span "下一頁" at bounding box center [872, 290] width 40 height 23
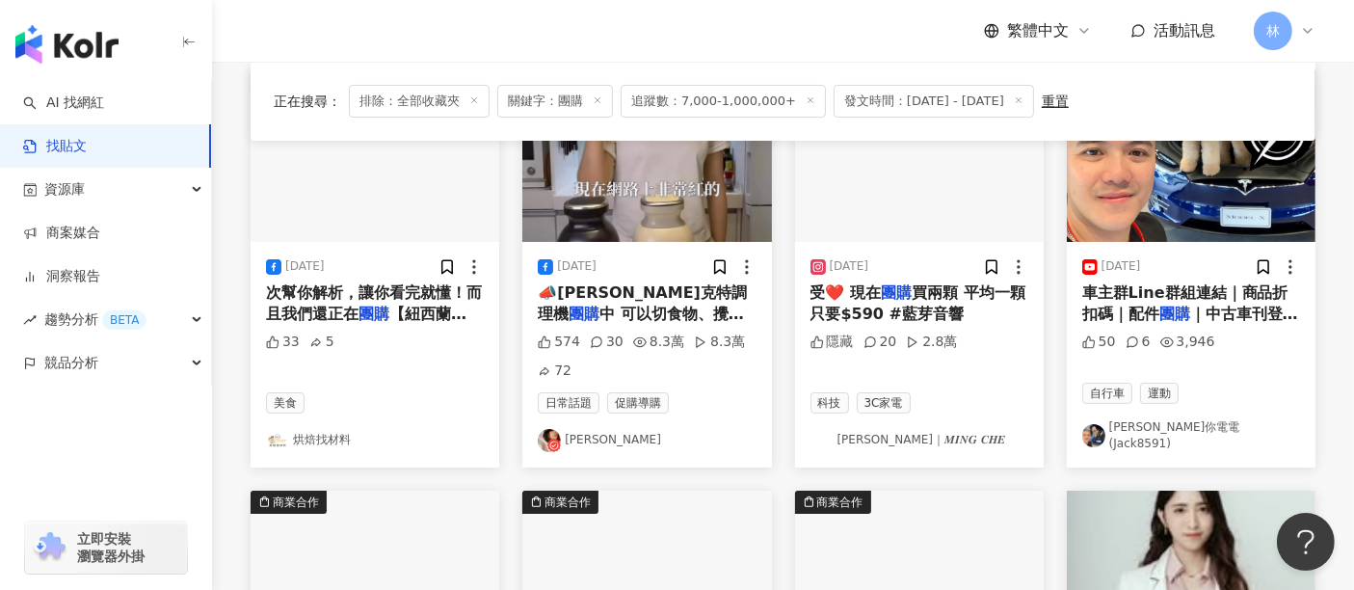
scroll to position [214, 0]
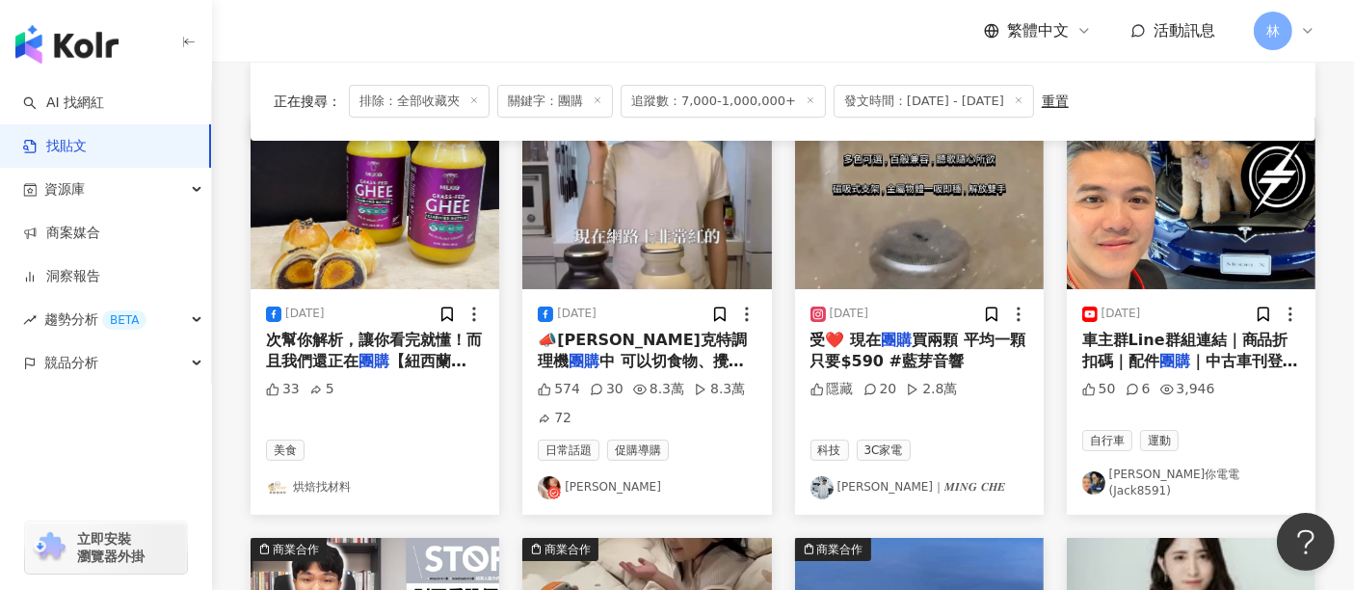
click at [900, 251] on img at bounding box center [919, 204] width 249 height 172
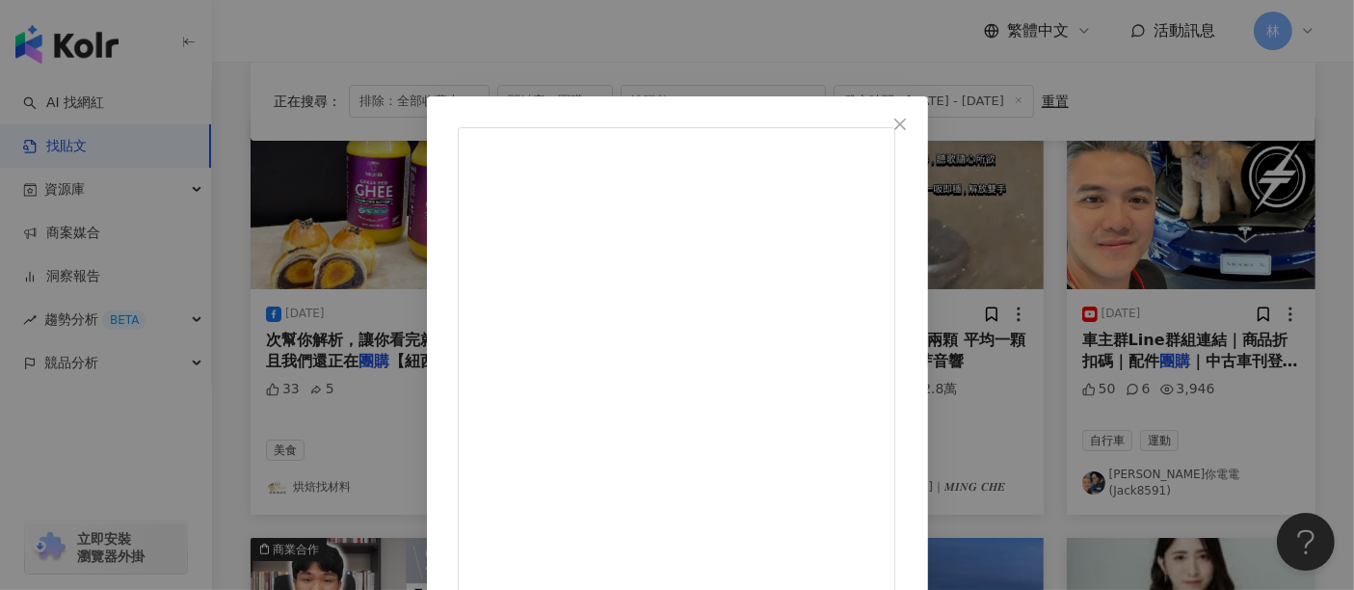
click at [1178, 246] on div "小澤｜𝑴𝑰𝑵𝑮 𝑪𝑯𝑬 2025/8/6 留言+1 傳連結給你～ 挖到寶了！！音質好、防水效果好還有磁吸支架的藍芽喇叭 還能兩顆串聯使用 更享受❤️ 現在團購…" at bounding box center [677, 295] width 1354 height 590
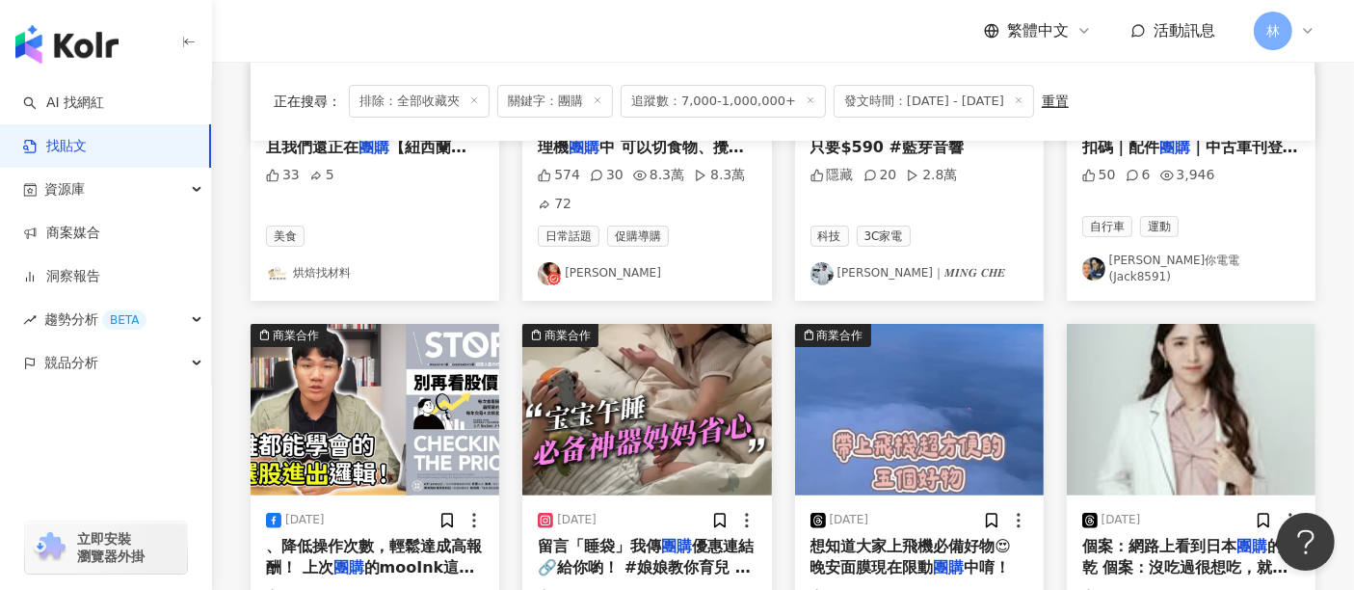
scroll to position [535, 0]
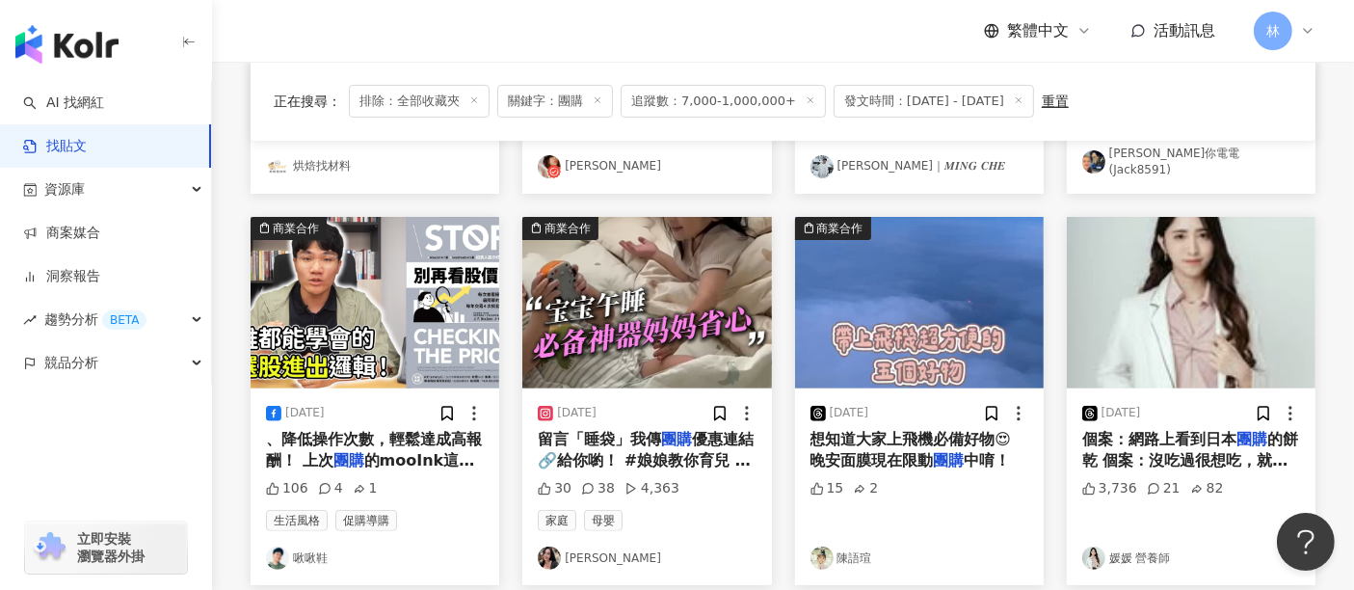
click at [718, 326] on img at bounding box center [646, 303] width 249 height 172
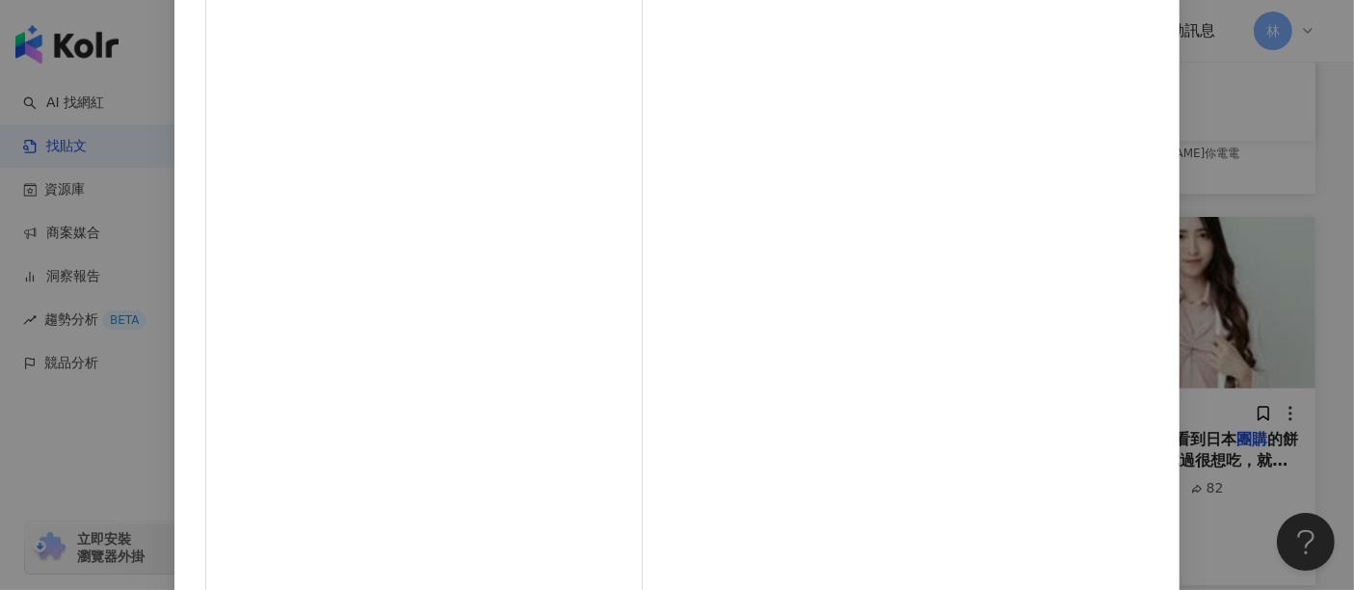
scroll to position [274, 0]
click at [1207, 216] on div "Nini Kao 2025/8/12 留言「睡袋」我傳團購優惠連結🔗給你喲！ #娘娘教你育兒 主頁連結有媽咪團購群組～歡迎加入🥰 #媽媽 #新手媽媽 #開心 …" at bounding box center [677, 295] width 1354 height 590
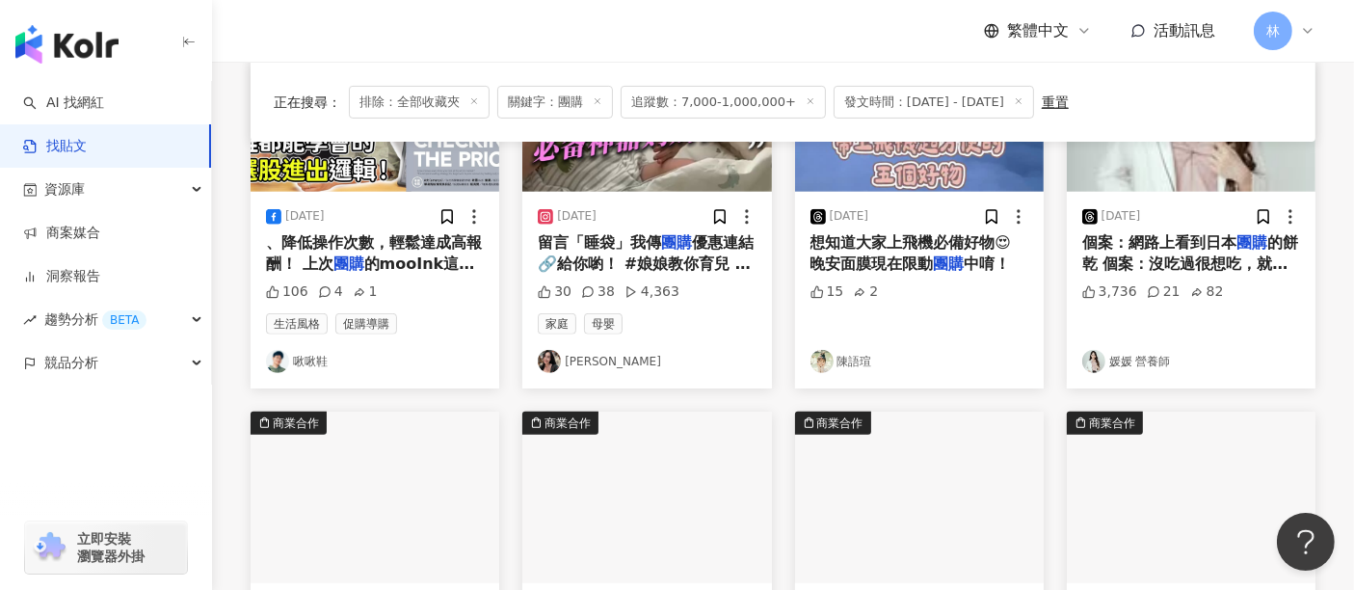
scroll to position [964, 0]
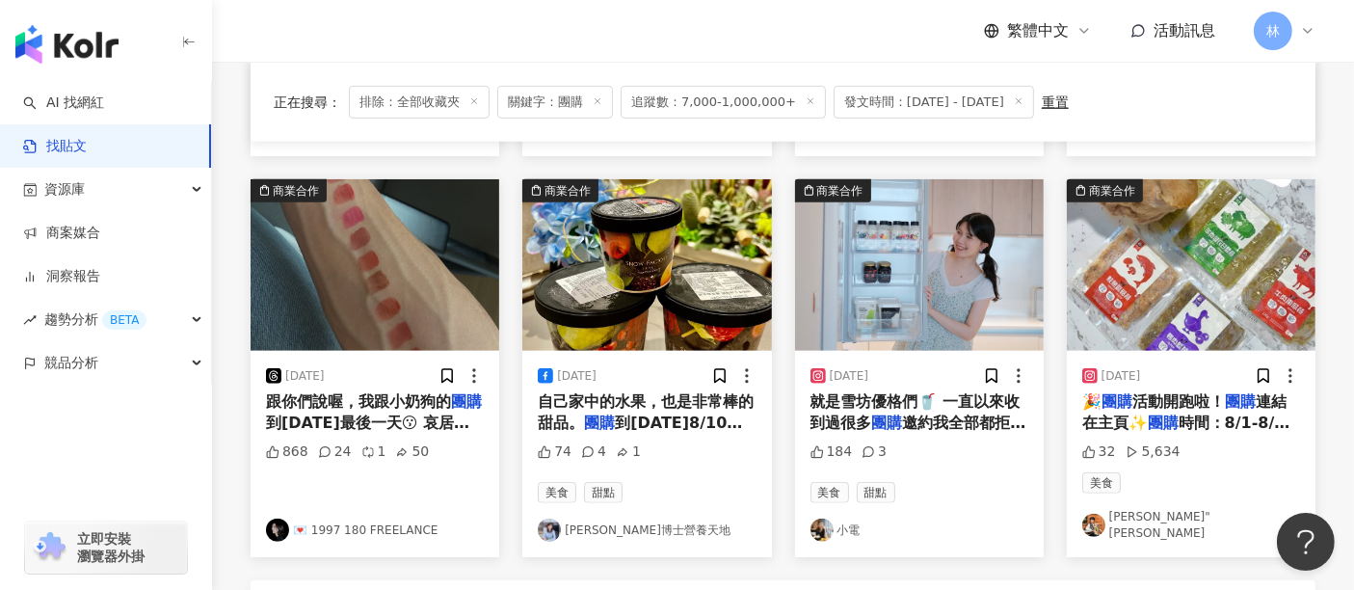
click at [659, 245] on img at bounding box center [646, 265] width 249 height 172
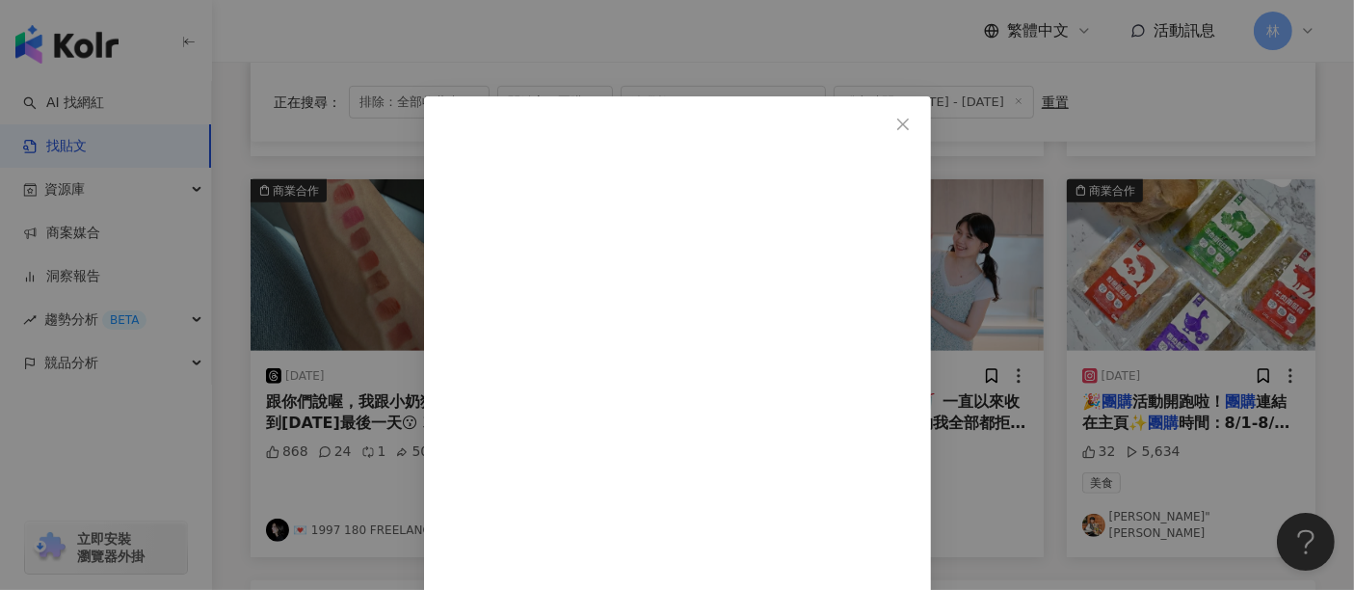
click at [1173, 244] on div "吳映蓉博士營養天地 2025/8/10 天氣真的太熱！ 吃點冰淇淋很消暑，雪坊優格冰淇淋很讚，熱量幾乎是一般冰淇淋的一半。 優格飲和優格加上自己家中的水果，也…" at bounding box center [677, 295] width 1354 height 590
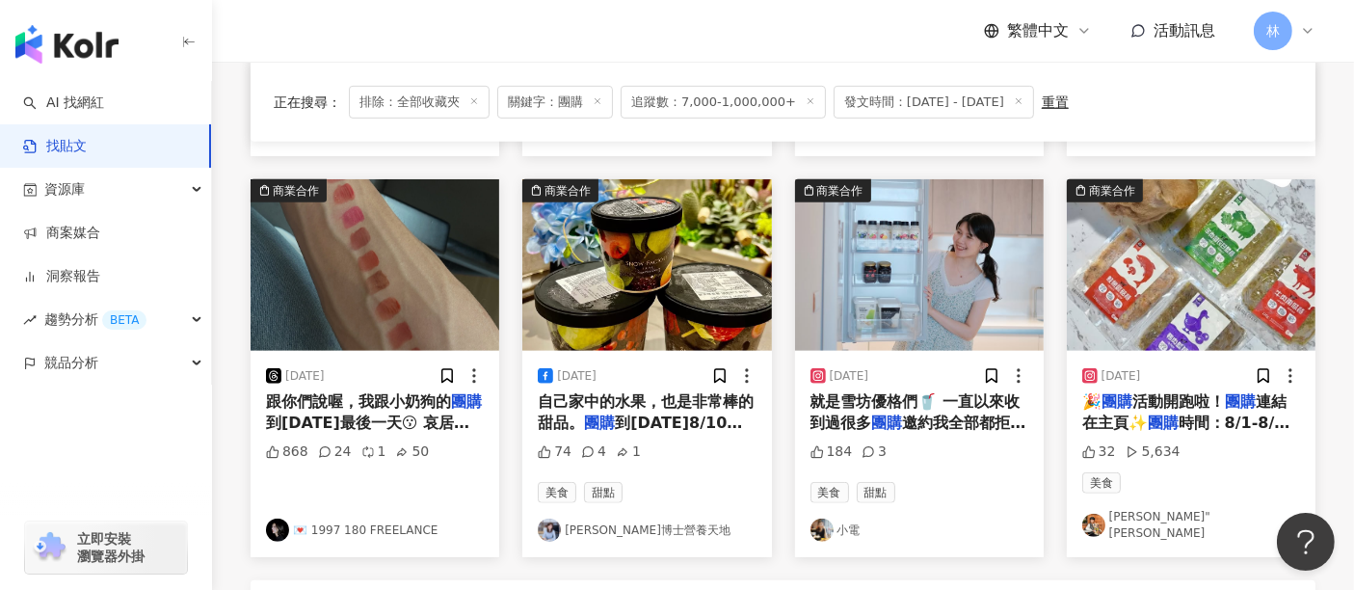
click at [1167, 245] on img at bounding box center [1191, 265] width 249 height 172
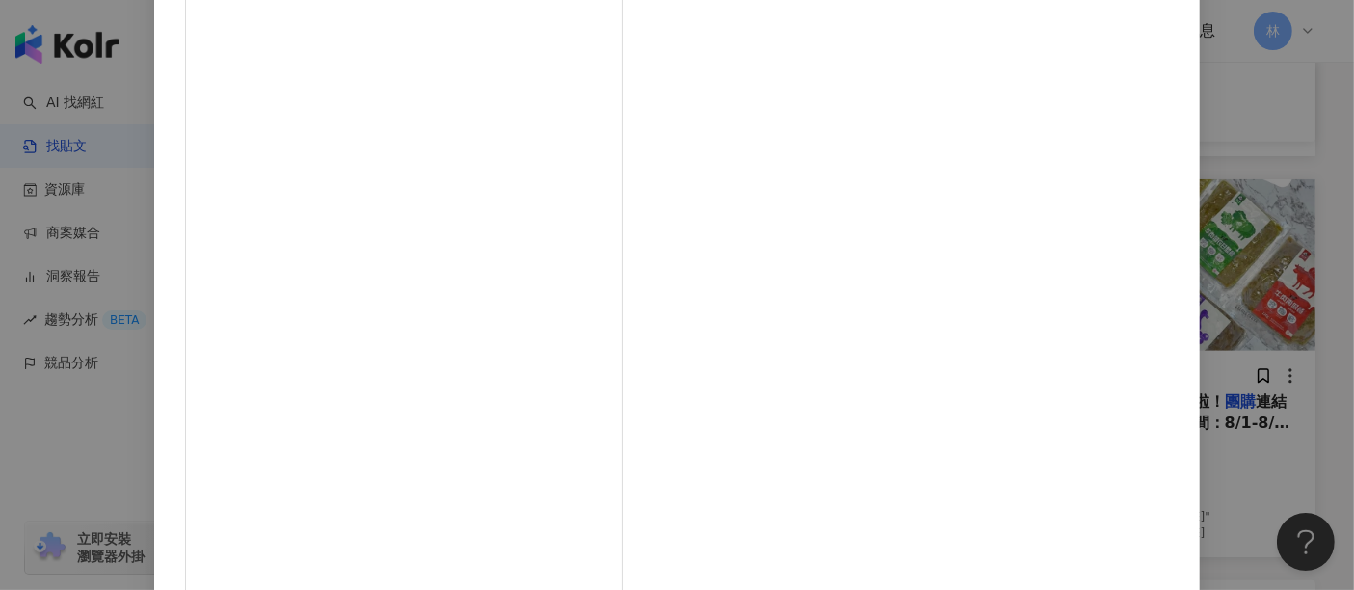
scroll to position [274, 0]
click at [1191, 244] on div "Debbie"戴比 2025/8/1 🎉團購活動開跑啦！團購連結在主頁✨ 團購時間：8/1-8/7 @droolick 滴口水鮮食餐包完全是～ ✅鮮食派的好幫…" at bounding box center [677, 295] width 1354 height 590
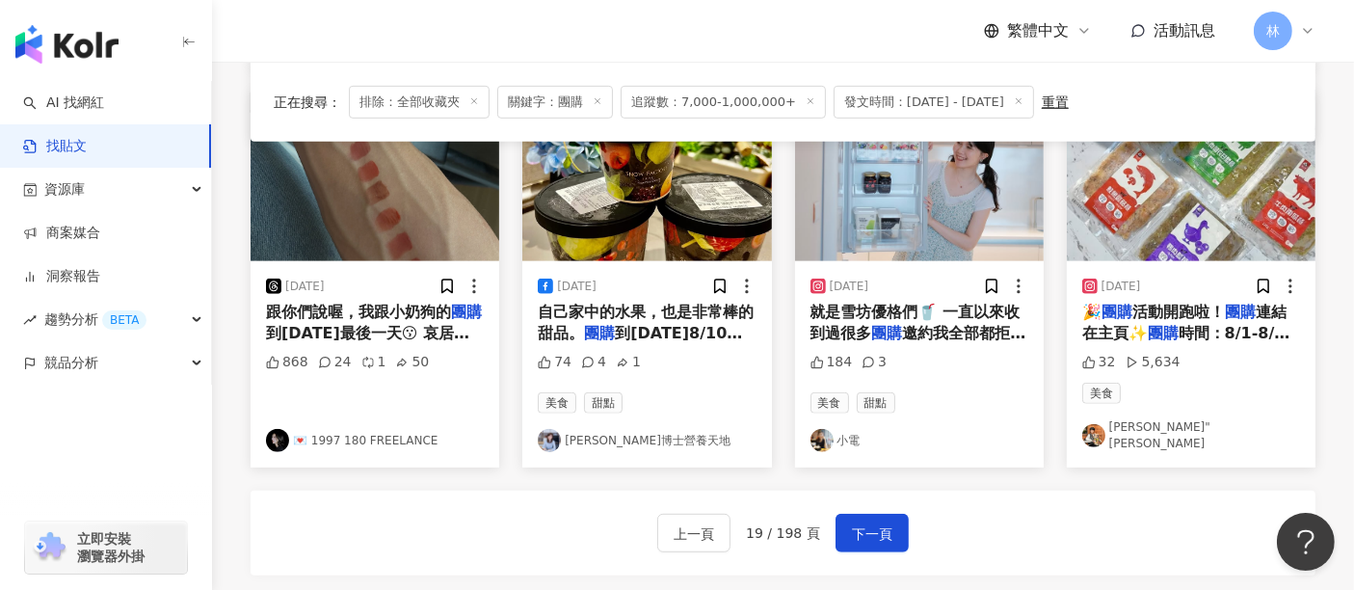
scroll to position [1285, 0]
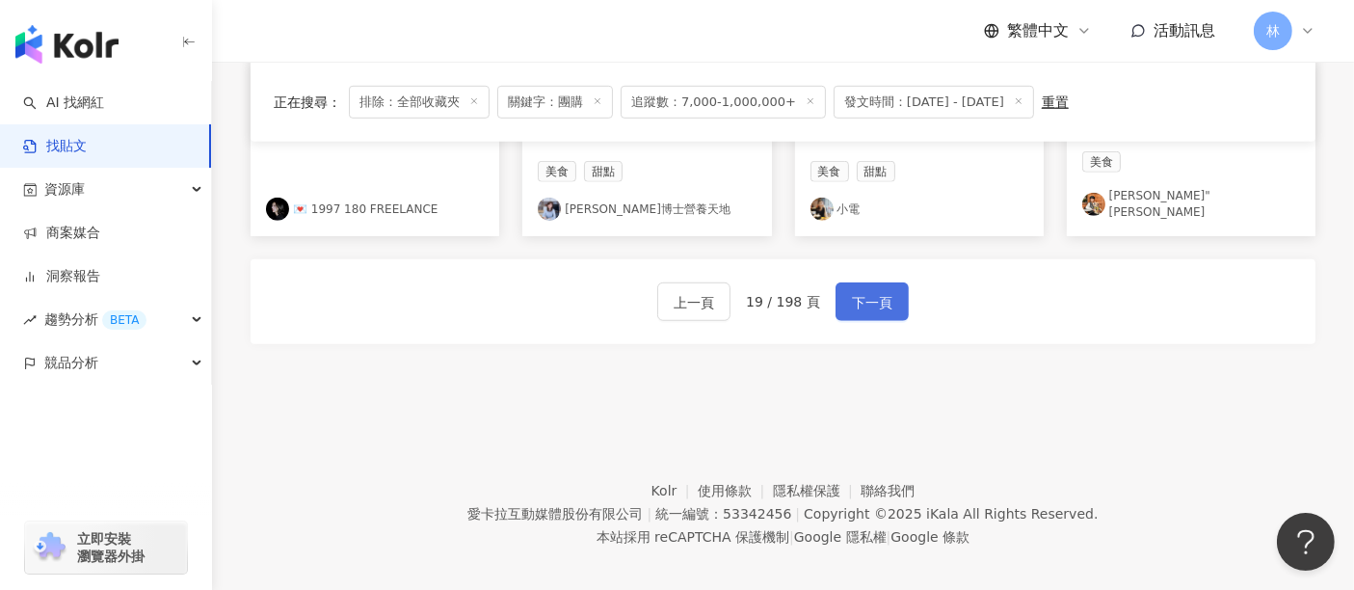
click at [879, 291] on span "下一頁" at bounding box center [872, 302] width 40 height 23
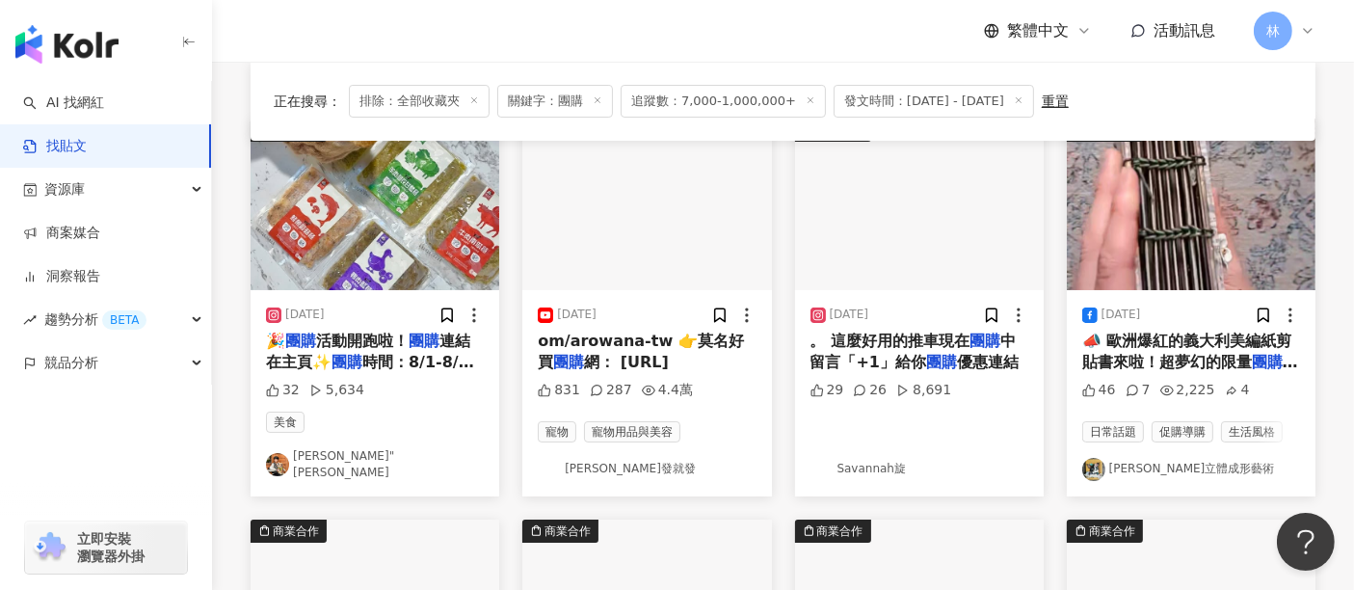
scroll to position [214, 0]
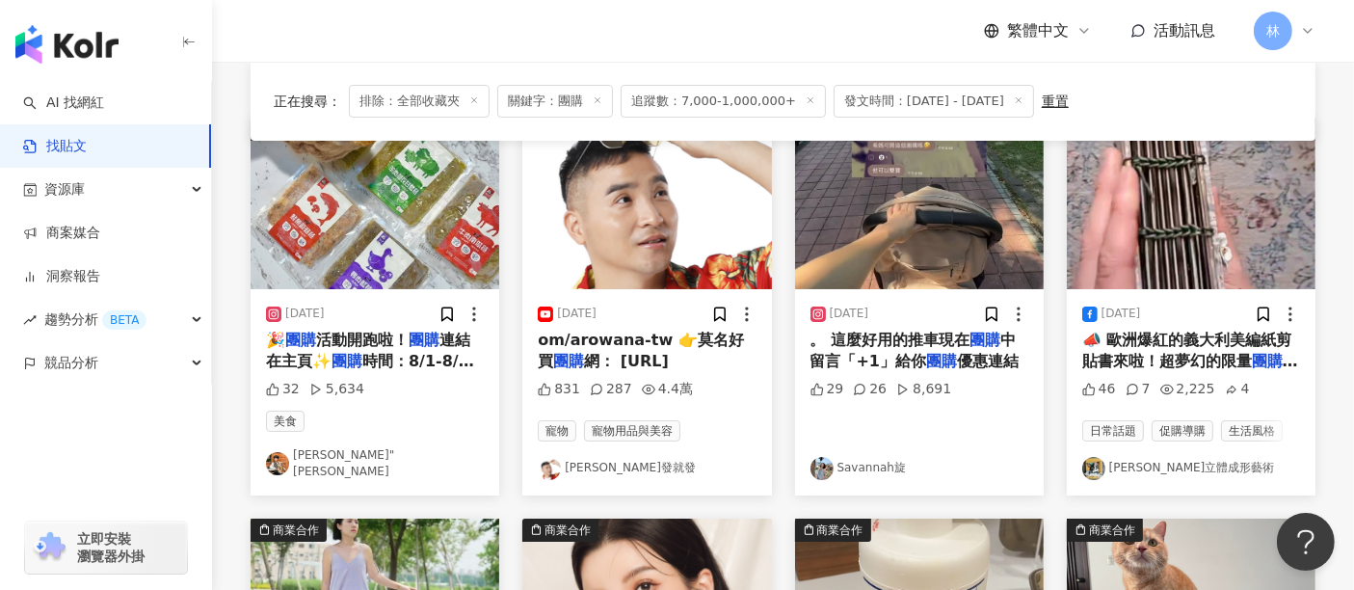
click at [920, 193] on img at bounding box center [919, 204] width 249 height 172
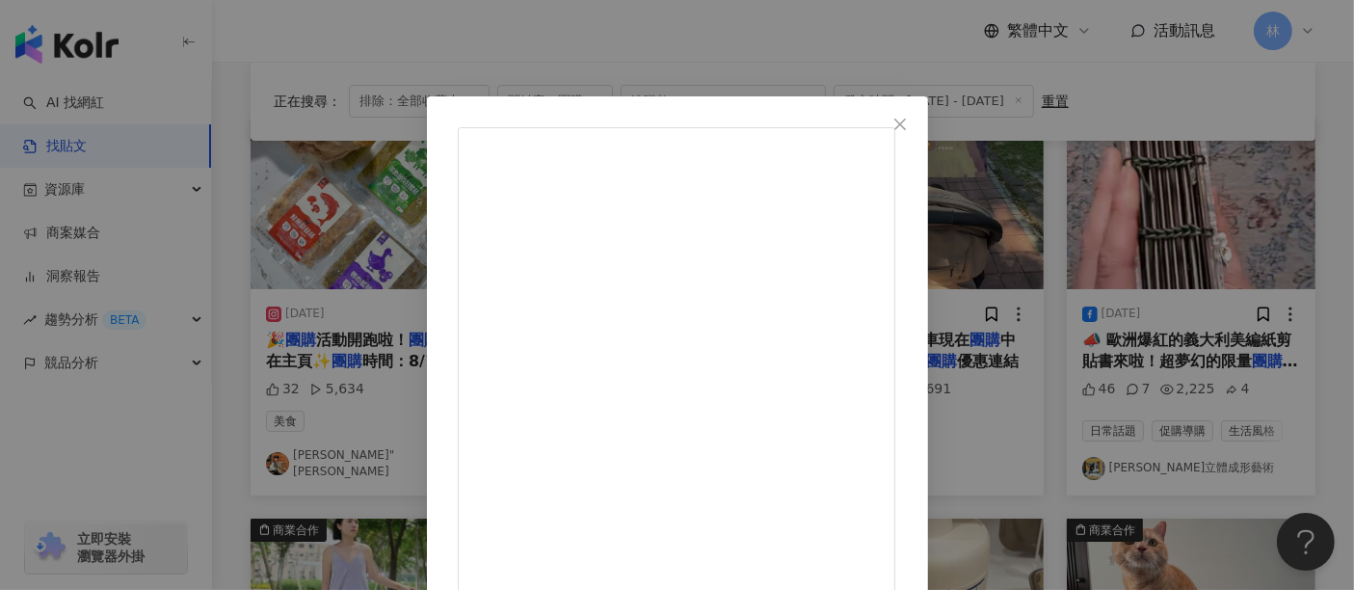
click at [1105, 194] on div "Savannah旋 2025/8/27 一開始認識這台推車是媽媽群的朋友推薦！ 後來實際去使用發現它的CP值很高， 雖然是輕量型，但是設計一點都不馬虎， 先說…" at bounding box center [677, 295] width 1354 height 590
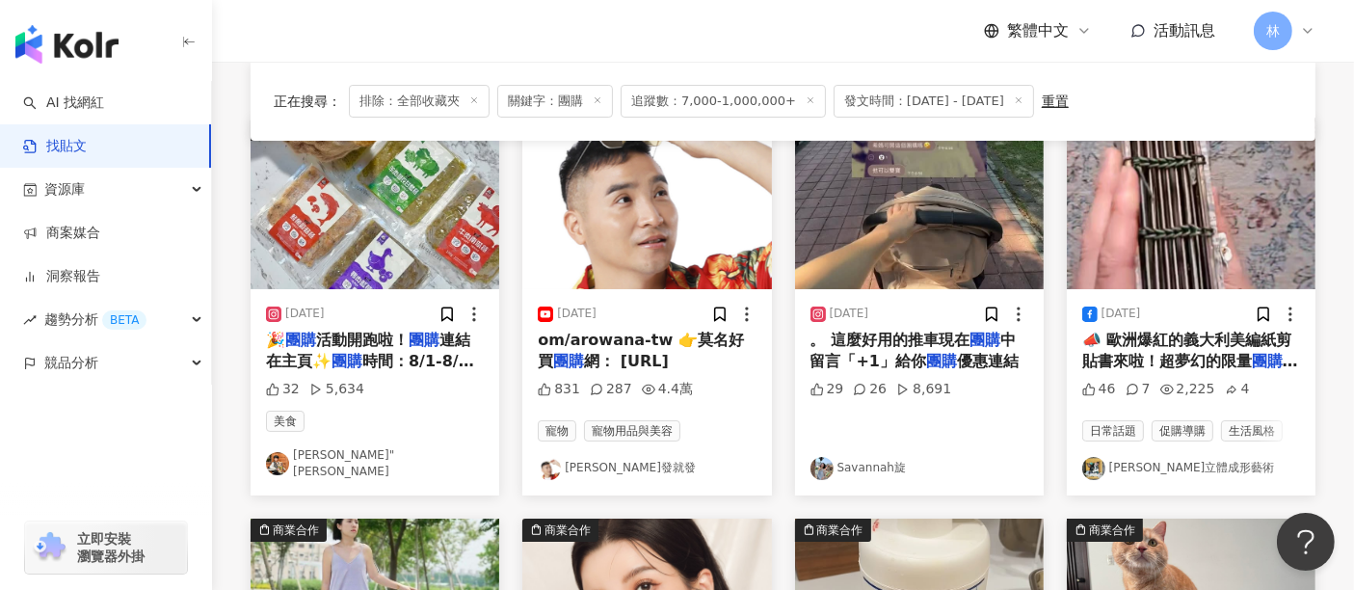
click at [1151, 200] on img at bounding box center [1191, 204] width 249 height 172
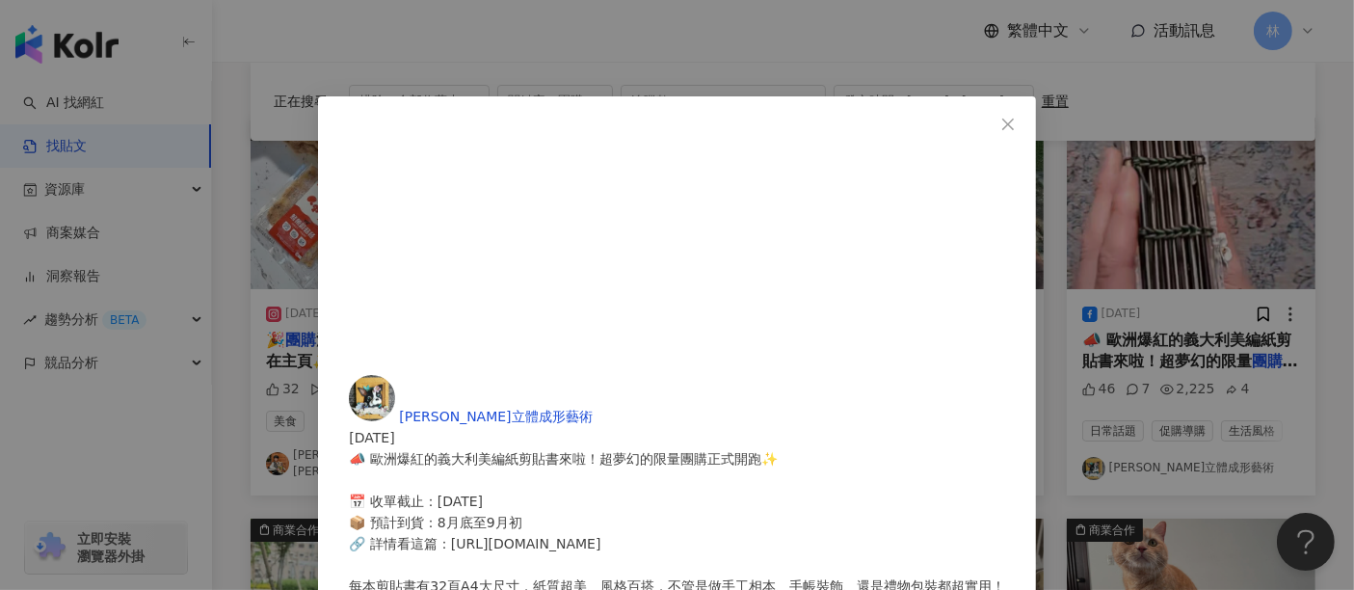
click at [1142, 201] on div "卡若琳立體成形藝術 2025/8/7 📣 歐洲爆紅的義大利美編紙剪貼書來啦！超夢幻的限量團購正式開跑✨ 📅 收單截止：8月14日 📦 預計到貨：8月底至9月初…" at bounding box center [677, 295] width 1354 height 590
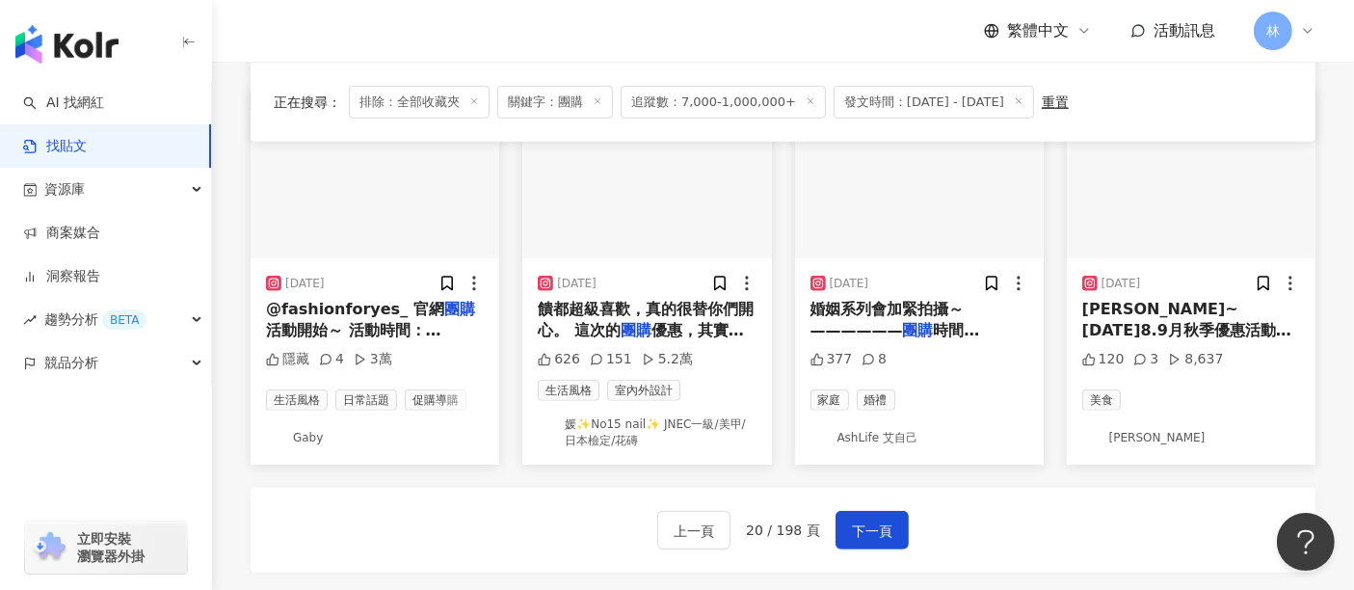
scroll to position [1071, 0]
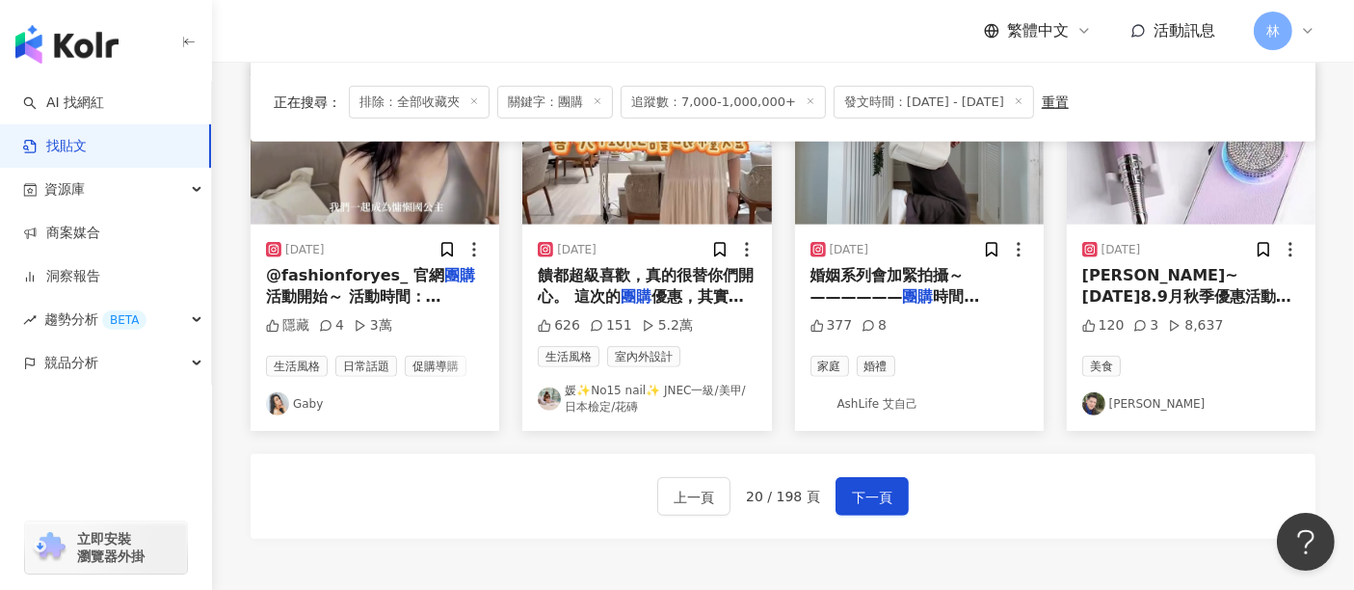
click at [827, 490] on div "上一頁 20 / 198 頁 下一頁" at bounding box center [783, 496] width 252 height 39
click at [845, 477] on button "下一頁" at bounding box center [872, 496] width 73 height 39
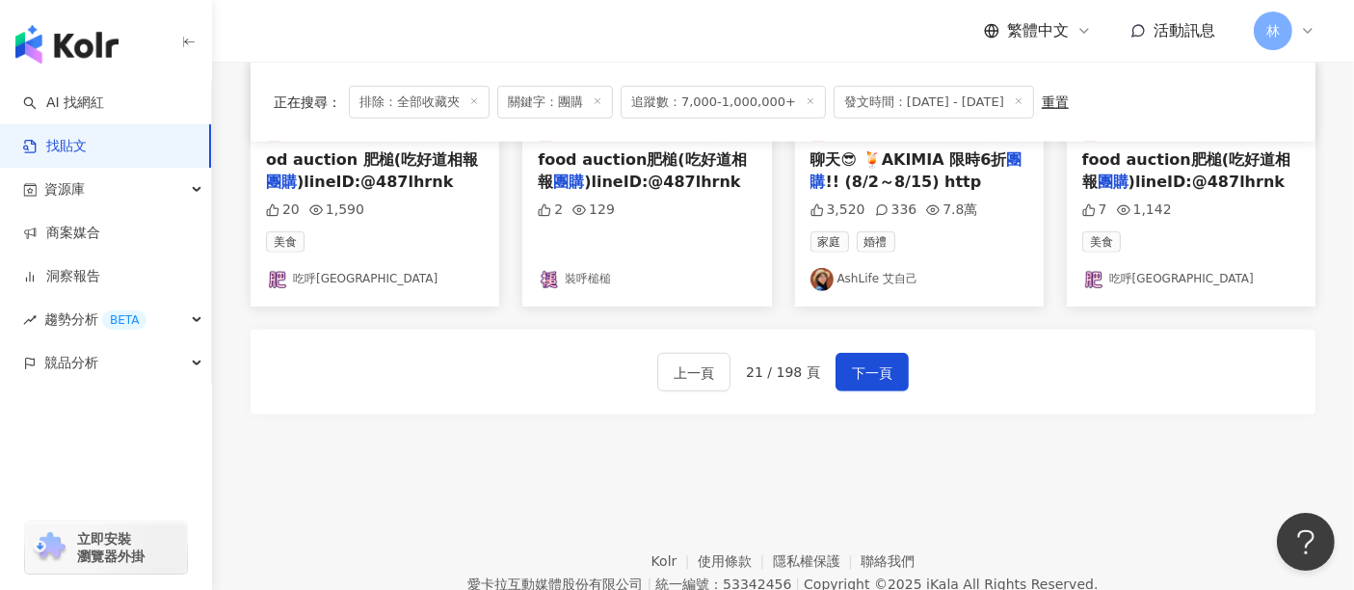
scroll to position [1178, 0]
click at [864, 371] on span "下一頁" at bounding box center [872, 371] width 40 height 23
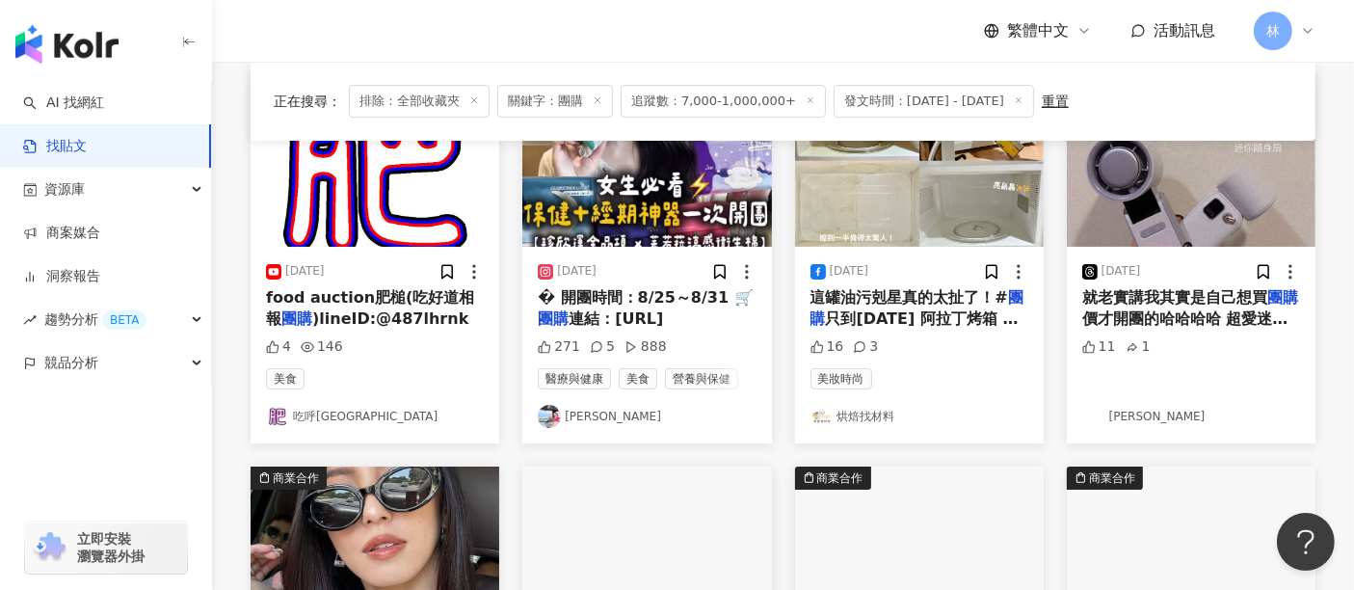
scroll to position [214, 0]
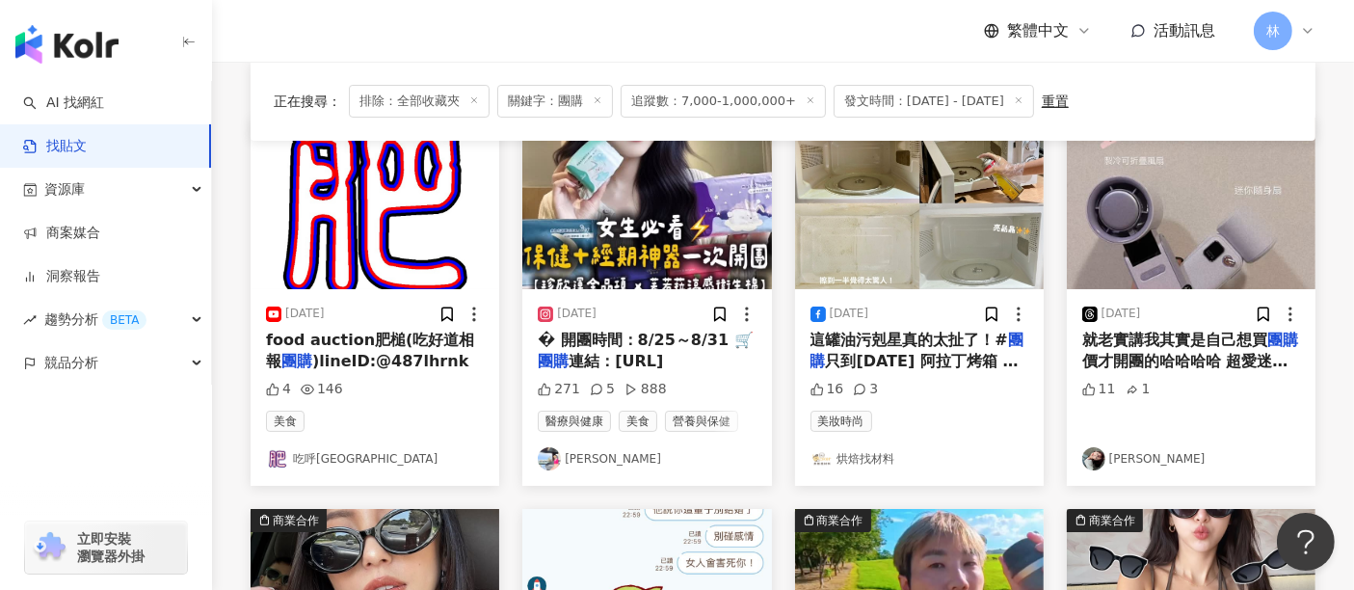
click at [639, 240] on img at bounding box center [646, 204] width 249 height 172
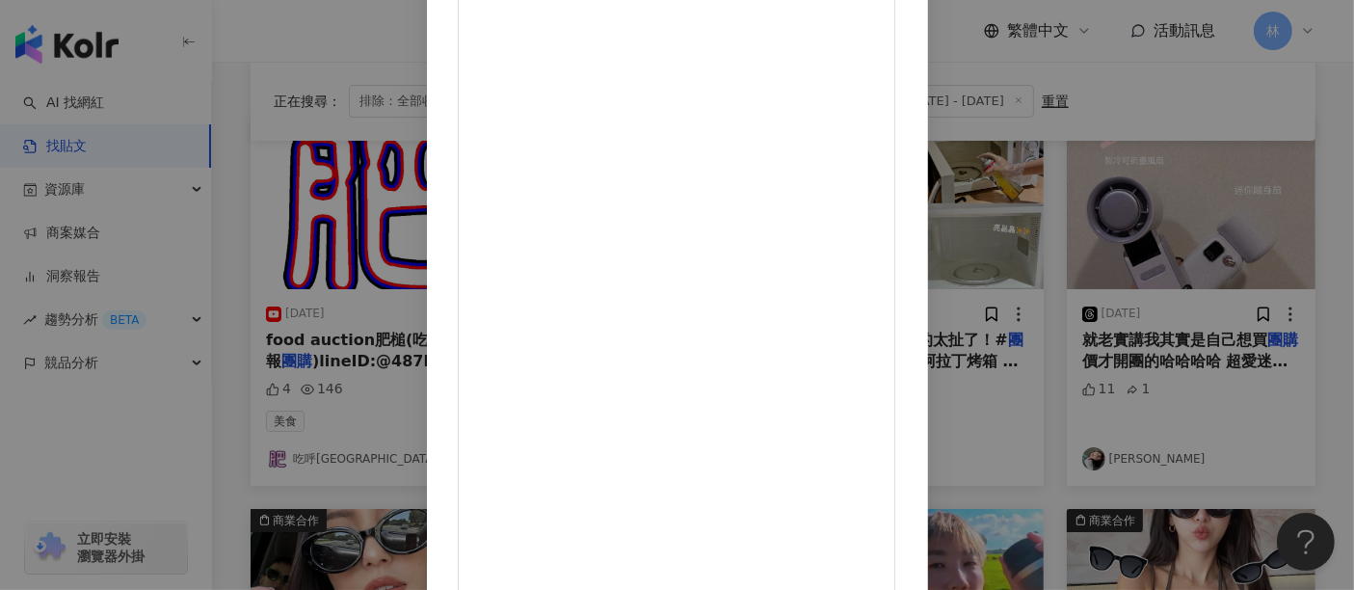
scroll to position [274, 0]
click at [1167, 136] on div "Hannah 蕾蕾 2025/8/25 271 5 888 查看原始貼文" at bounding box center [677, 295] width 1354 height 590
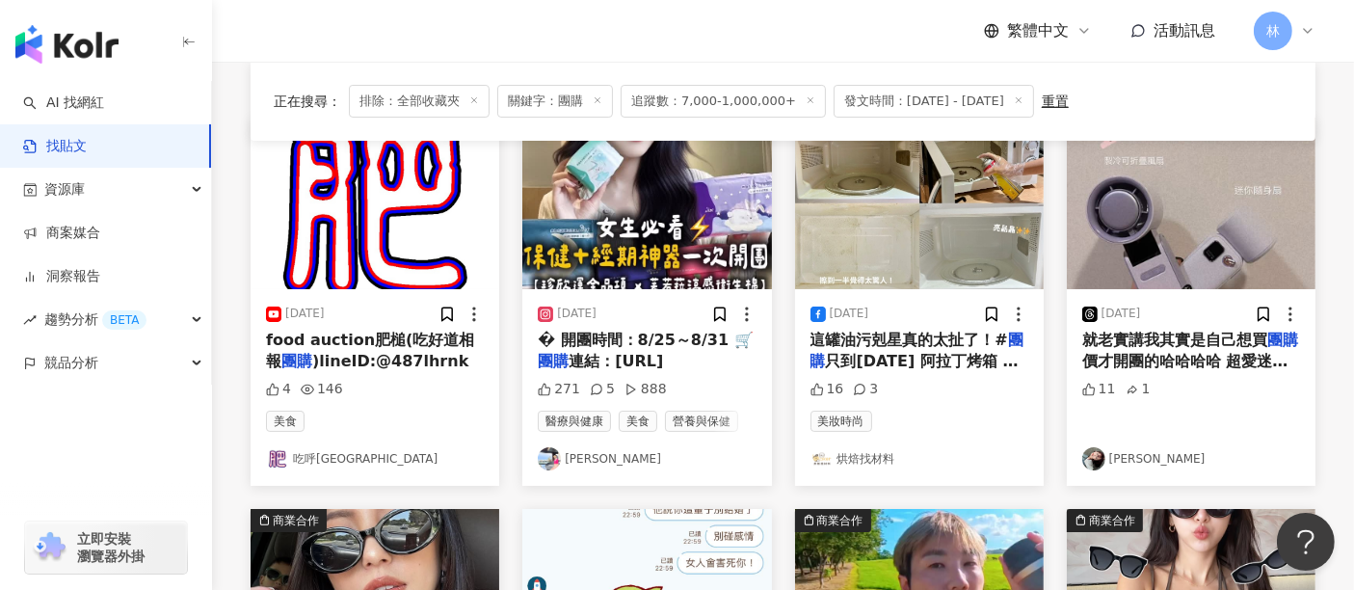
click at [905, 237] on img at bounding box center [919, 204] width 249 height 172
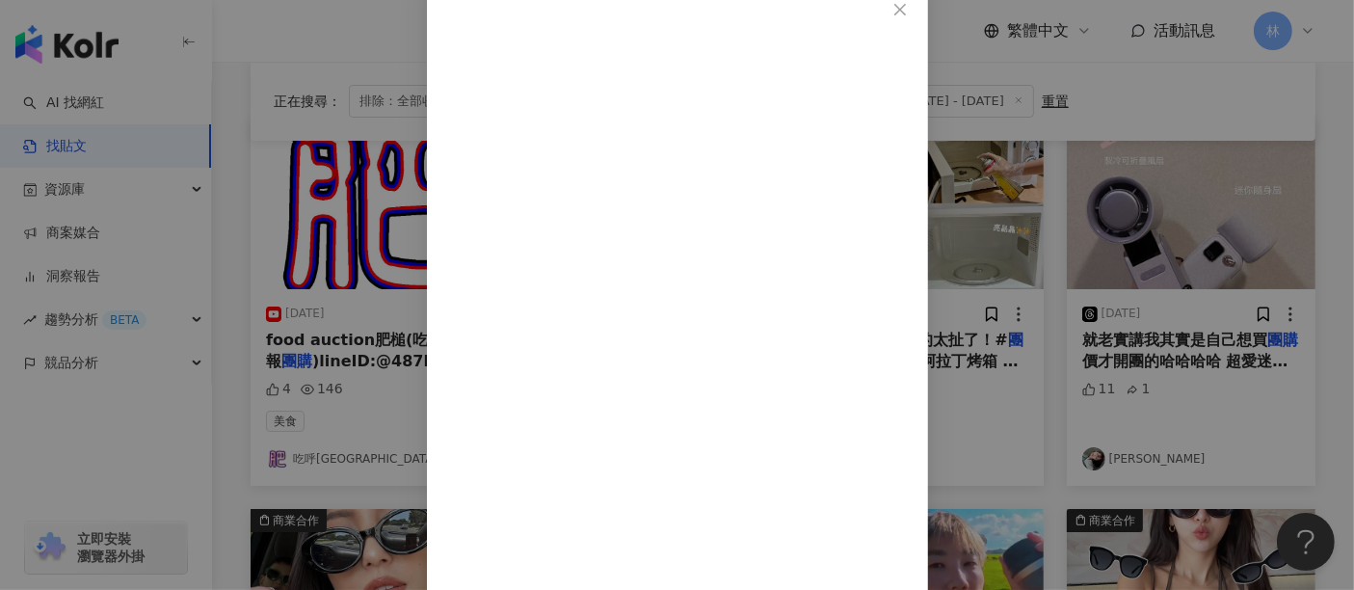
scroll to position [188, 0]
click at [1169, 196] on div "烘焙找材料 2025/8/5 16 3 查看原始貼文" at bounding box center [677, 295] width 1354 height 590
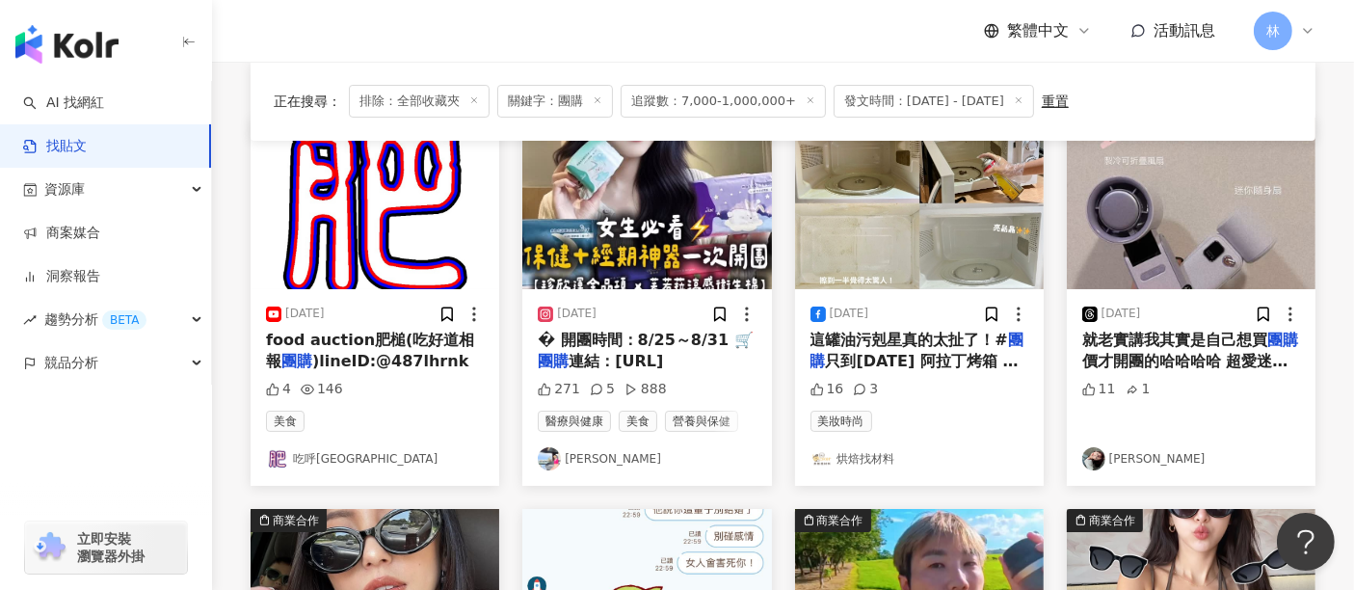
click at [1169, 252] on img at bounding box center [1191, 204] width 249 height 172
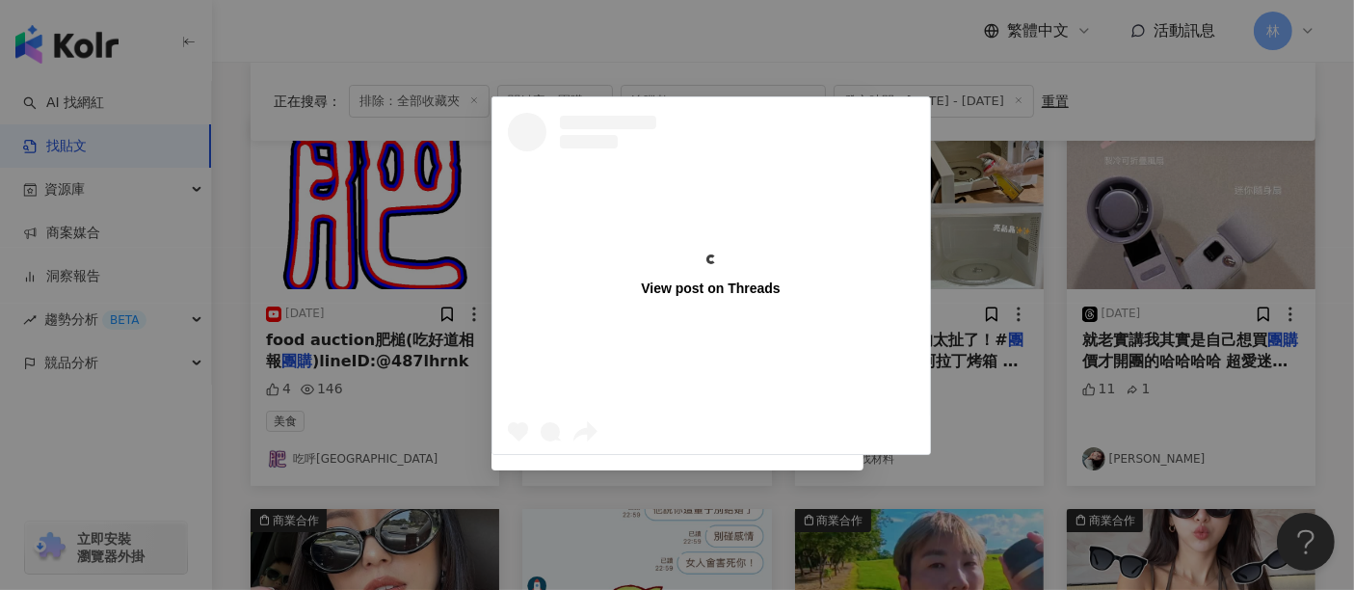
click at [1169, 252] on div "View post on Threads 張琬清 2025/8/11 就老實講我其實是自己想買團購價才開團的哈哈哈哈 超愛迷你渦輪那款（小的） 畢竟市售都是可…" at bounding box center [677, 295] width 1354 height 590
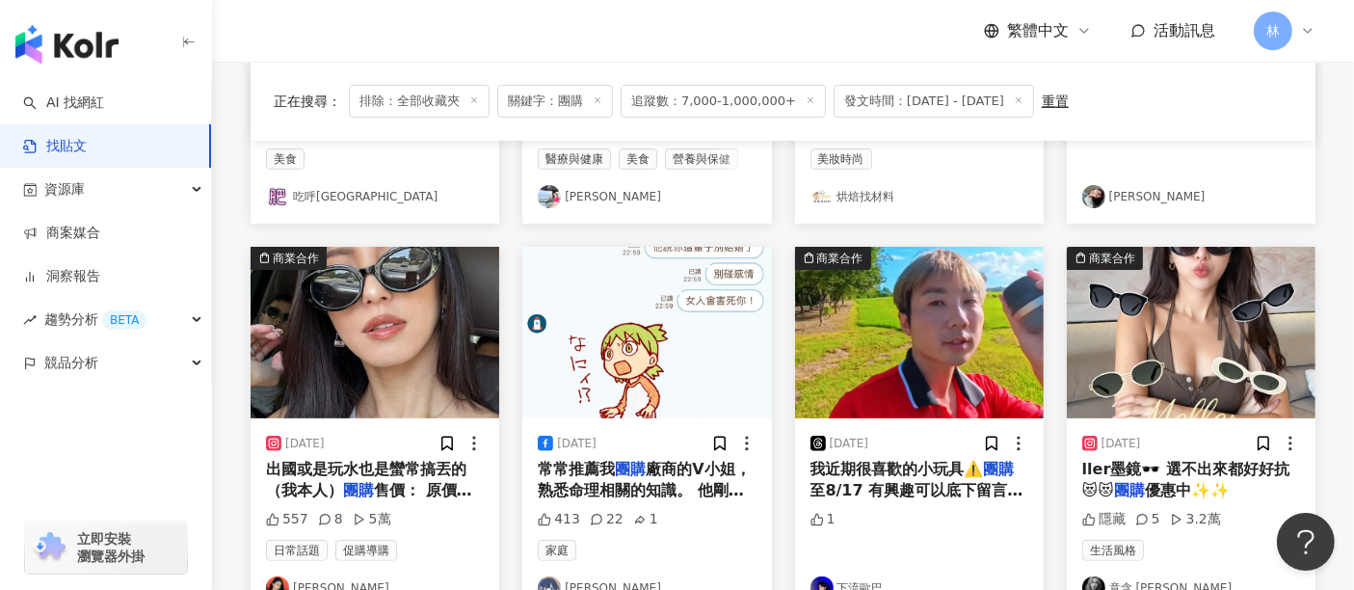
scroll to position [535, 0]
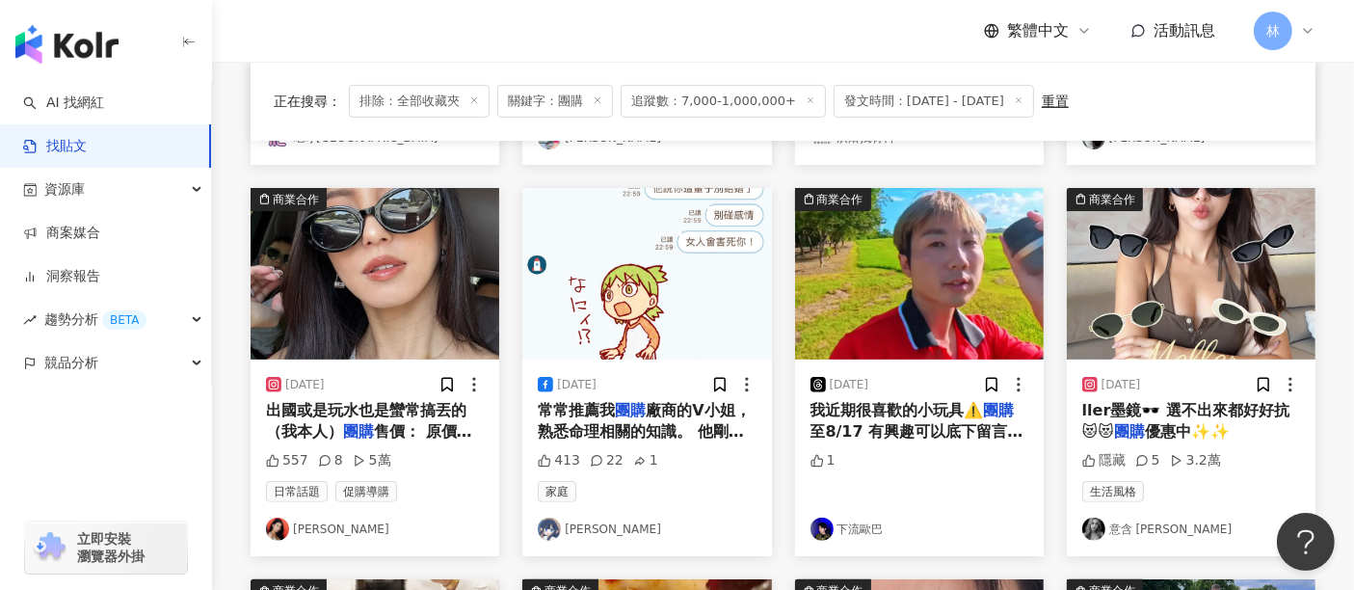
click at [306, 292] on img at bounding box center [375, 274] width 249 height 172
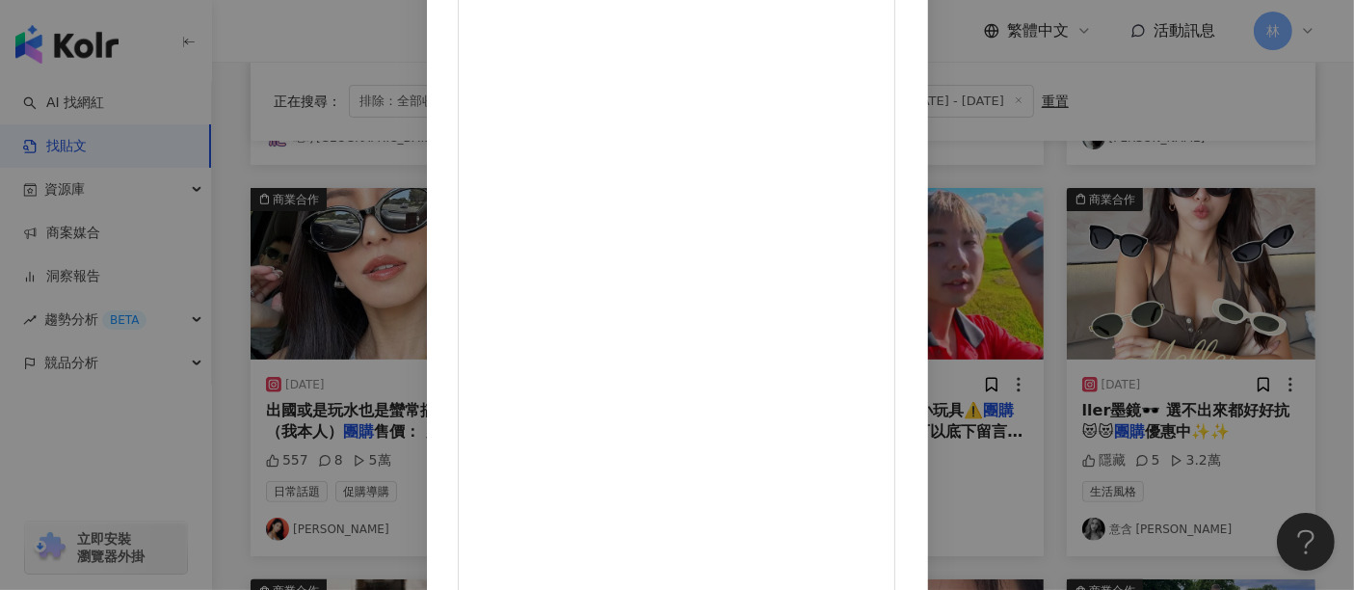
scroll to position [274, 0]
drag, startPoint x: 862, startPoint y: 384, endPoint x: 704, endPoint y: 387, distance: 158.1
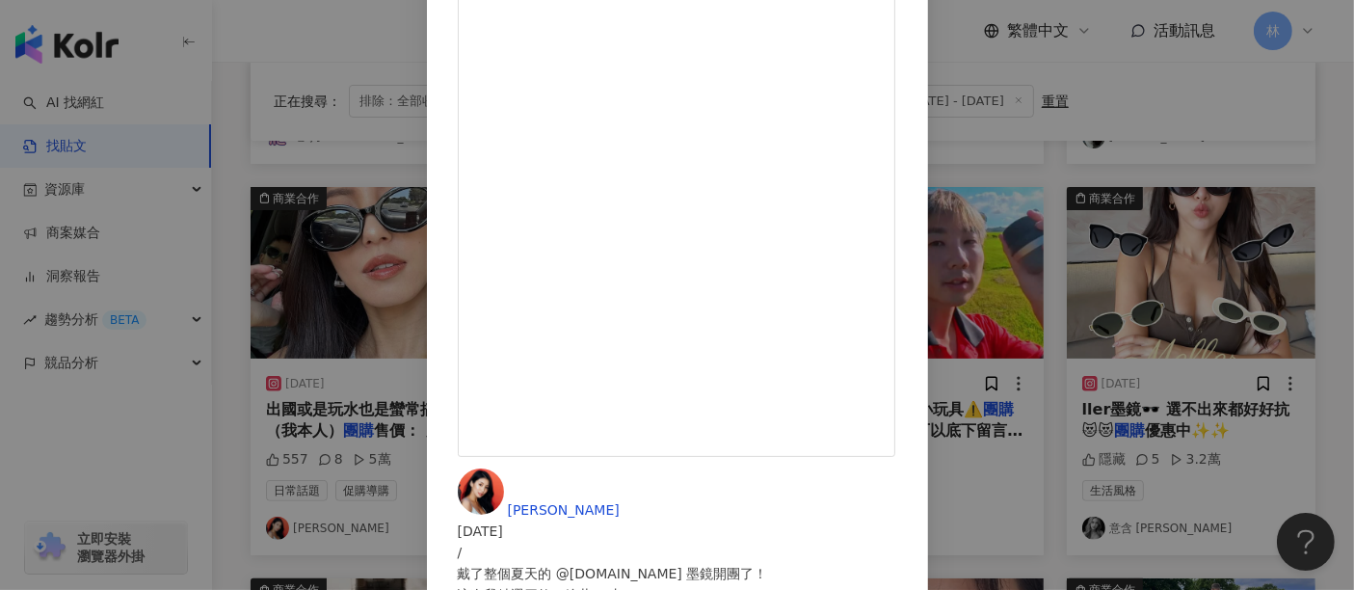
scroll to position [273, 0]
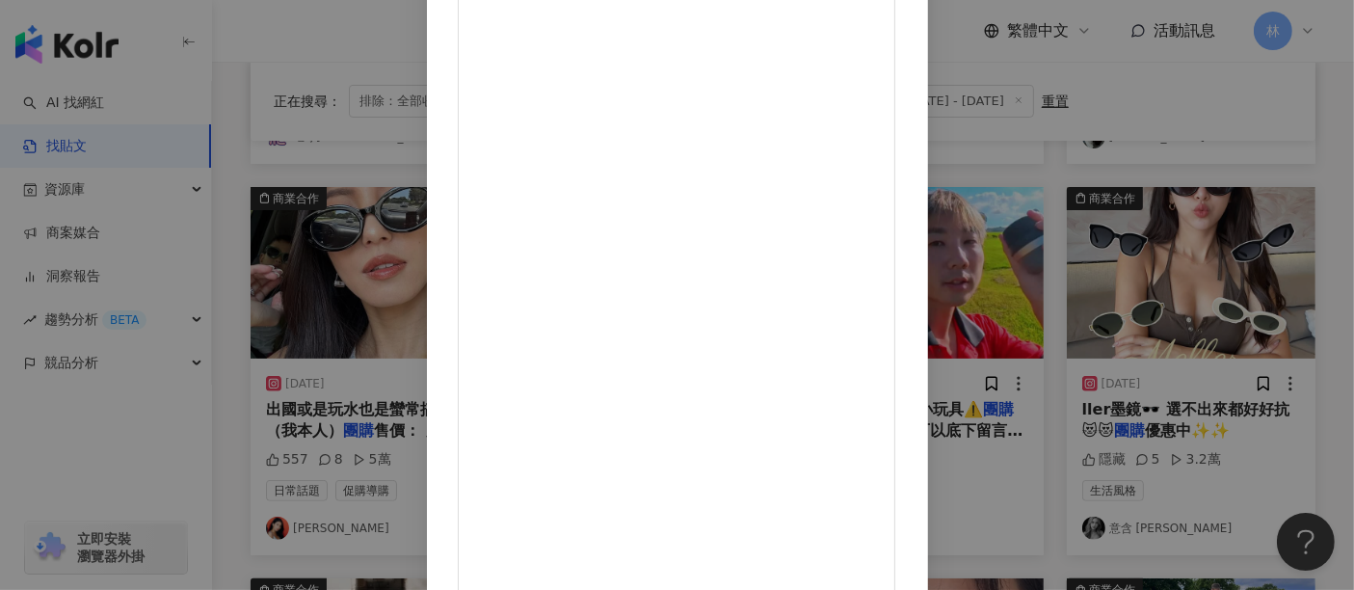
click at [1211, 246] on div "Nancy 2025/8/28 / 戴了整個夏天的 @blueelephant.co 墨鏡開團了！ 這次我精選四款，總共11支， 都是挑選有造型但非常好駕馭的…" at bounding box center [677, 295] width 1354 height 590
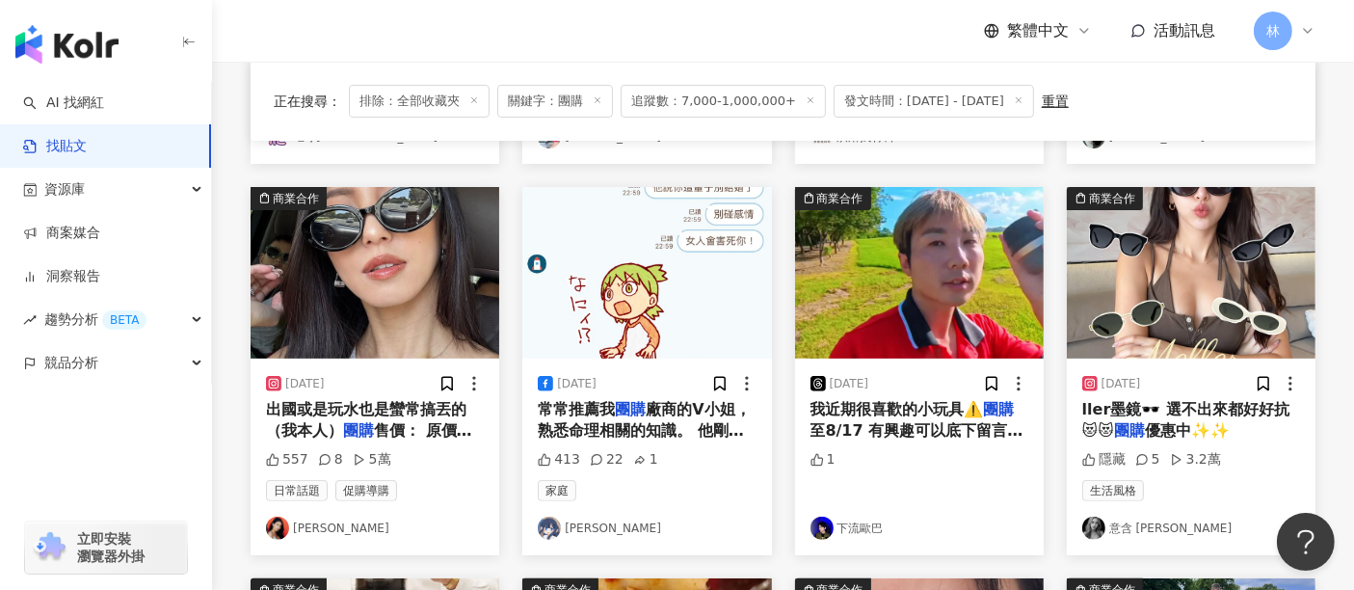
click at [1150, 278] on img at bounding box center [1191, 273] width 249 height 172
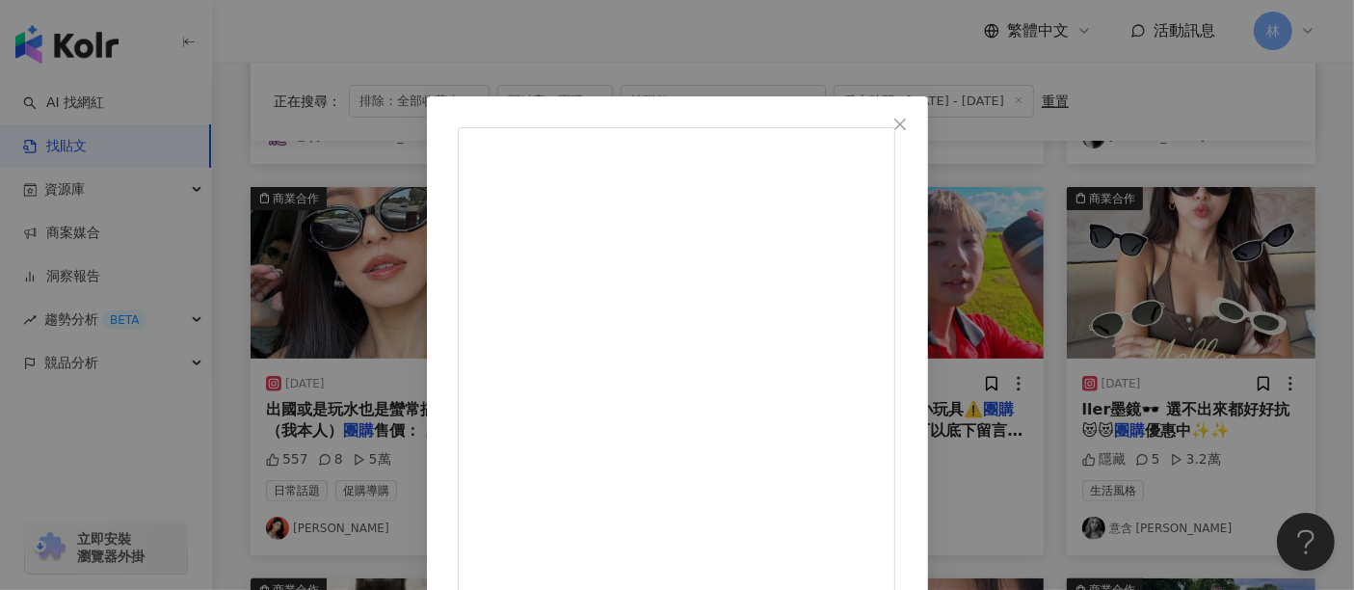
scroll to position [214, 0]
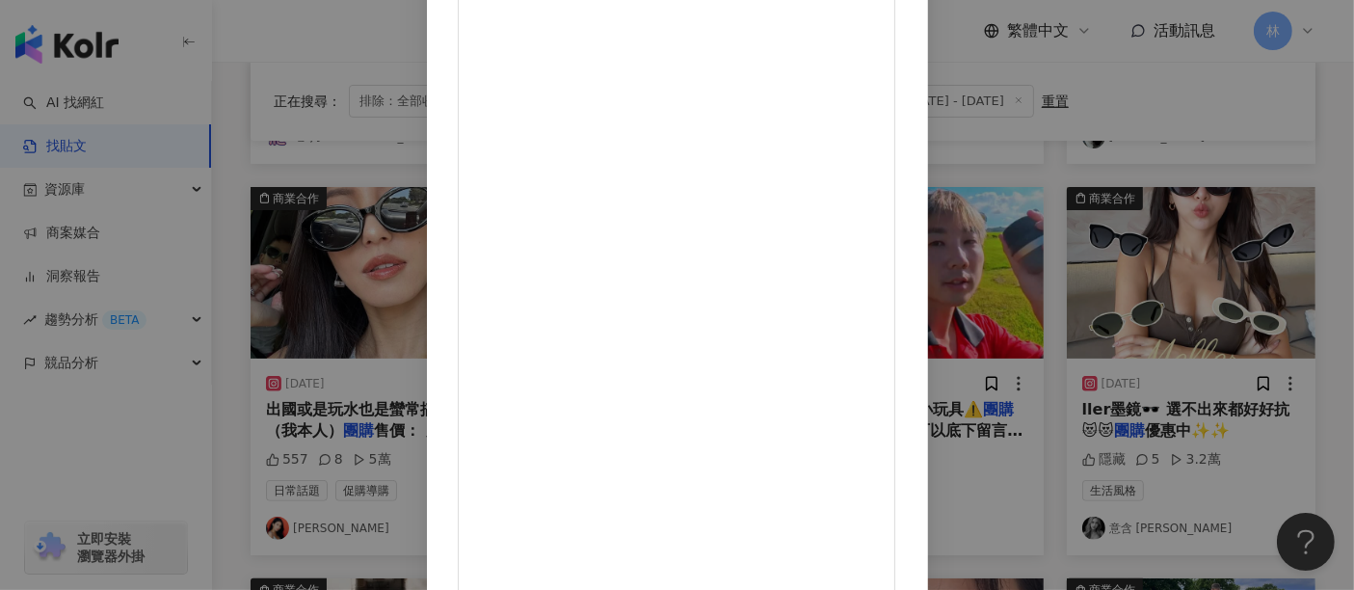
click at [1211, 238] on div "意含 Zoe 2025/8/16 最近都在戴的西班牙品牌Meller墨鏡🕶️ 選不出來都好好抗😻😻 團購優惠中✨✨ 隱藏 5 3.2萬 查看原始貼文" at bounding box center [677, 295] width 1354 height 590
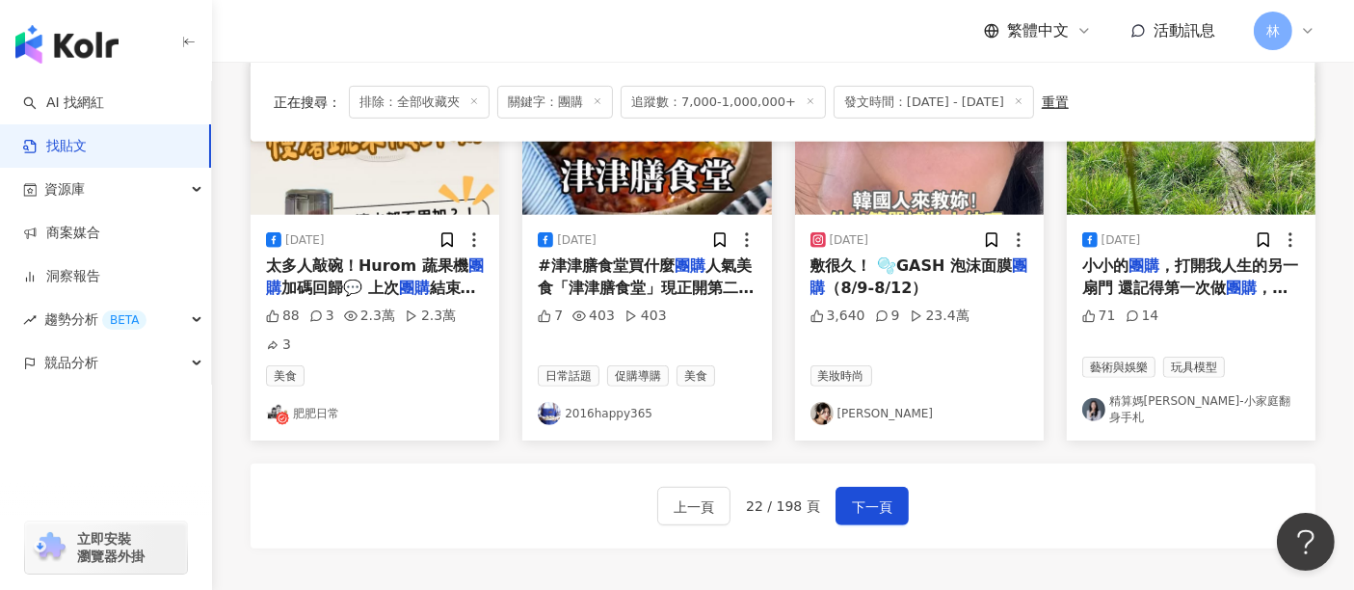
scroll to position [964, 0]
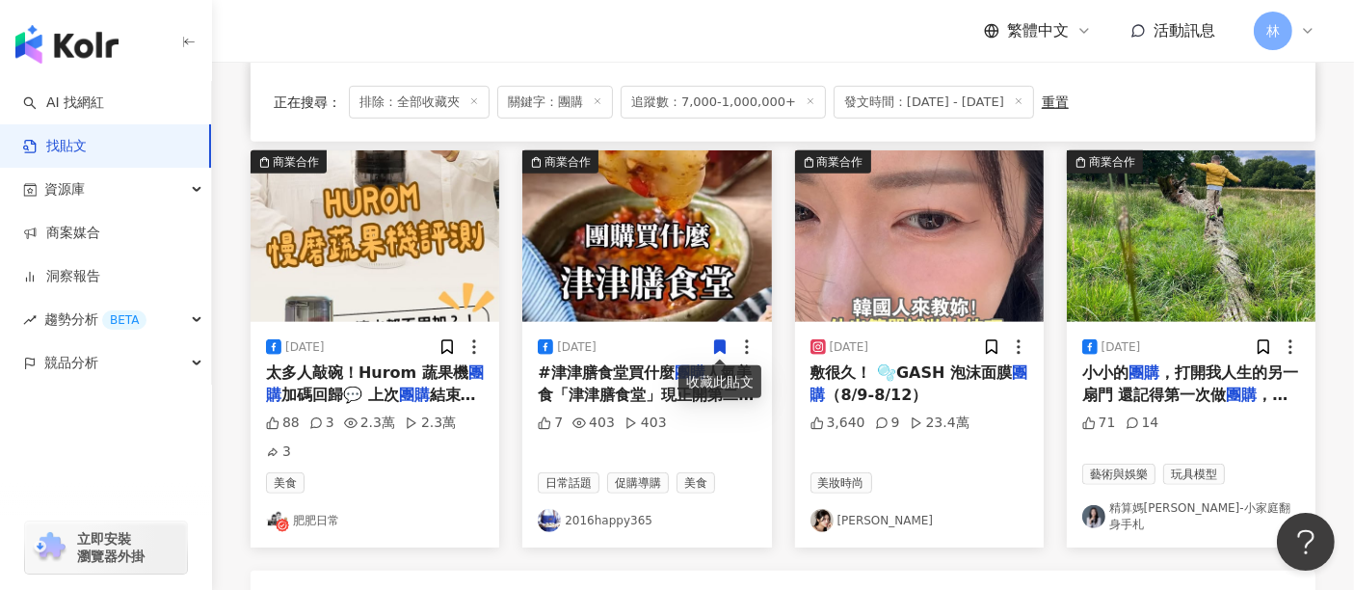
click at [326, 254] on img at bounding box center [375, 236] width 249 height 172
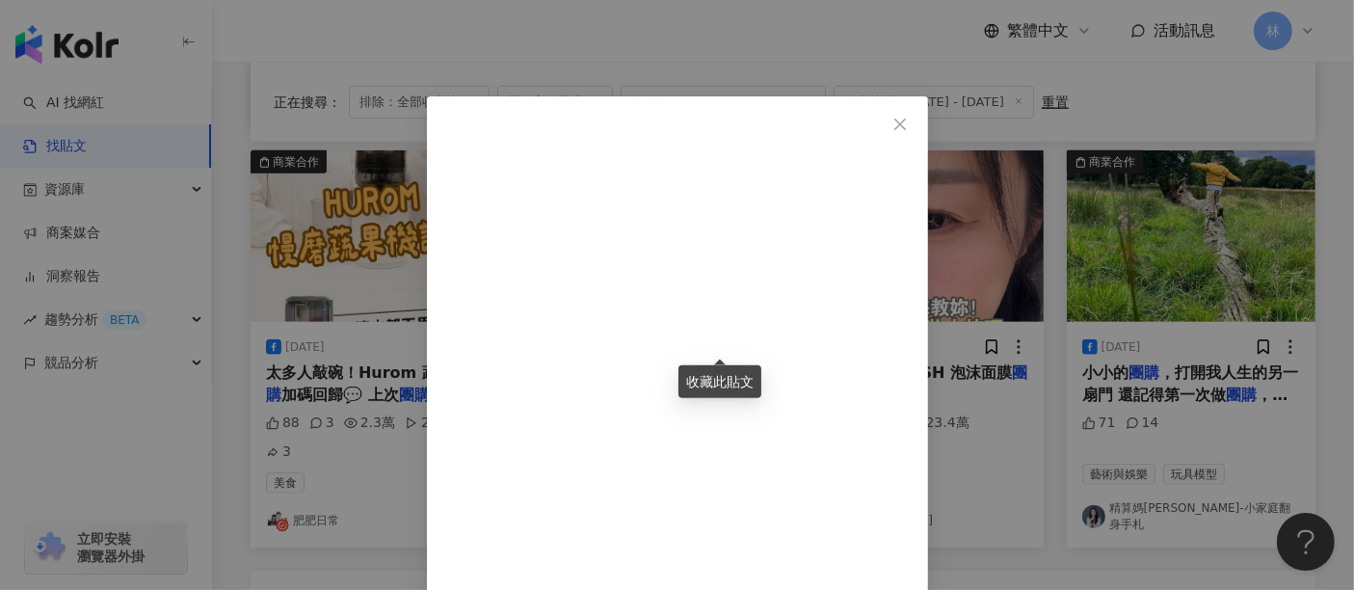
click at [1278, 280] on div "肥肥日常 2025/8/17 88 3 2.3萬 2.3萬 3 查看原始貼文" at bounding box center [677, 295] width 1354 height 590
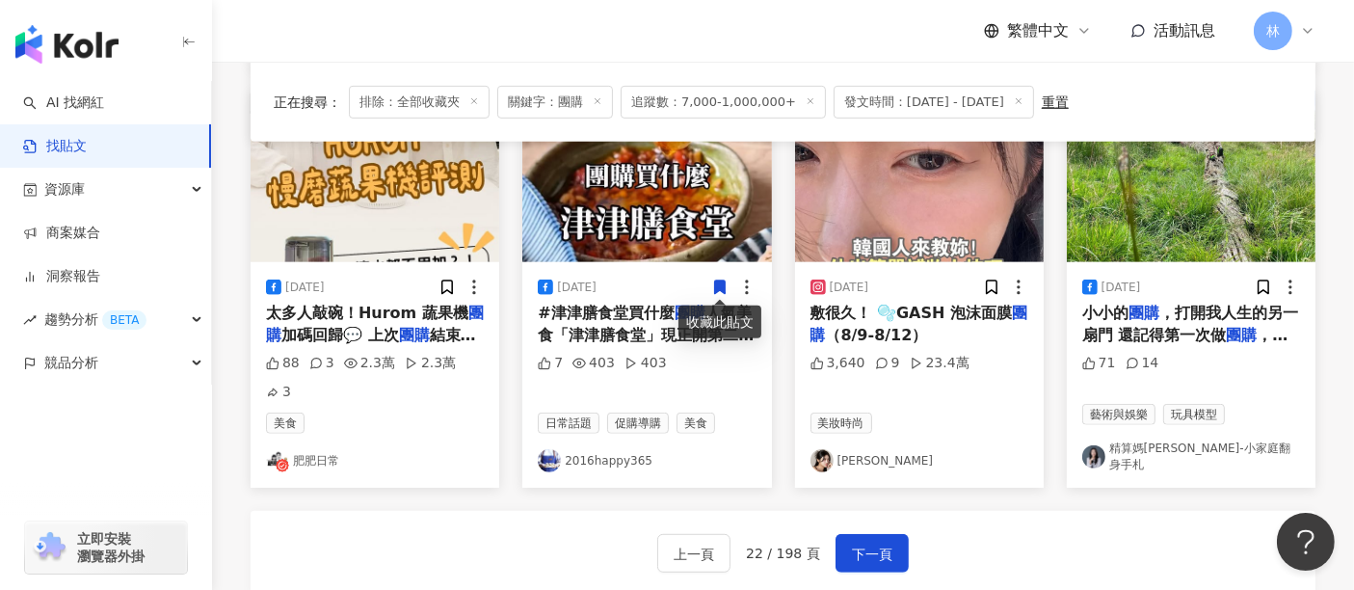
scroll to position [1071, 0]
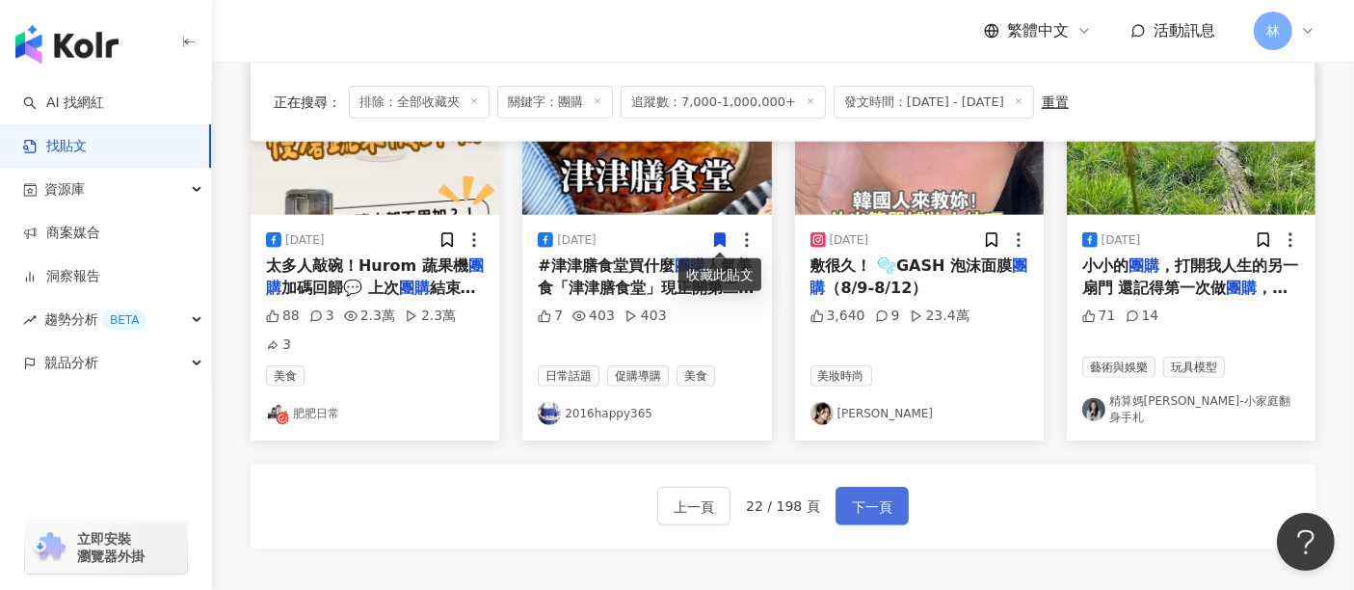
click at [880, 487] on button "下一頁" at bounding box center [872, 506] width 73 height 39
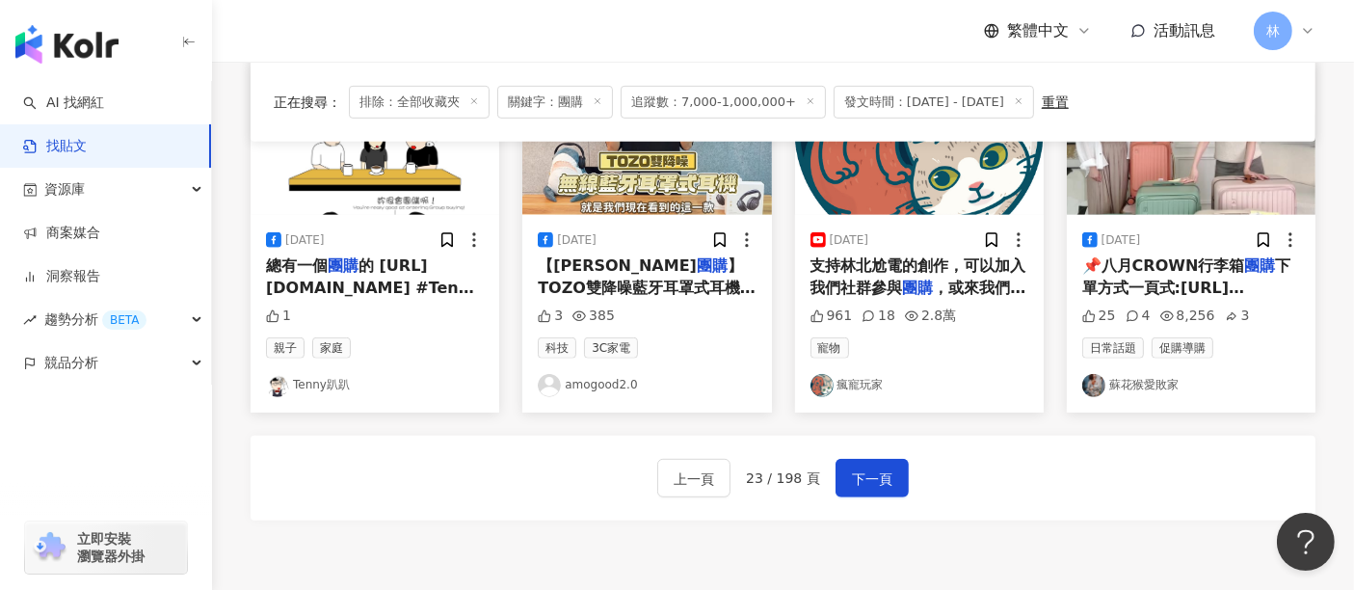
click at [1185, 462] on div "上一頁 23 / 198 頁 下一頁" at bounding box center [783, 478] width 1065 height 85
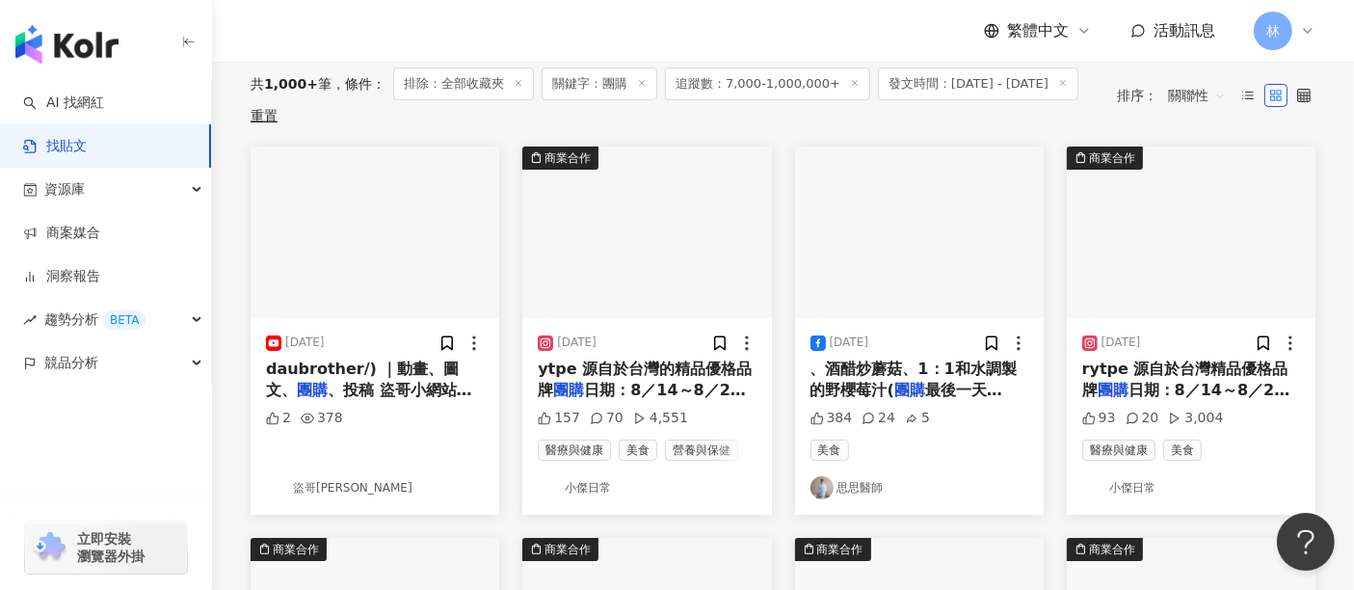
scroll to position [214, 0]
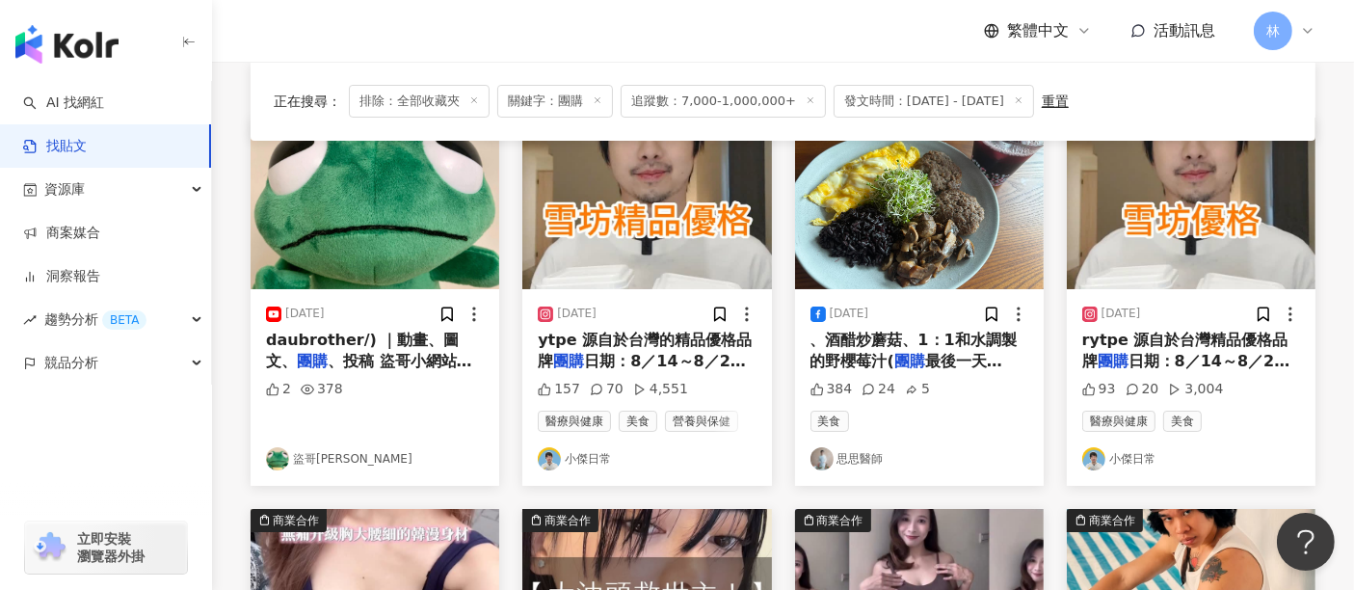
click at [657, 177] on img at bounding box center [646, 204] width 249 height 172
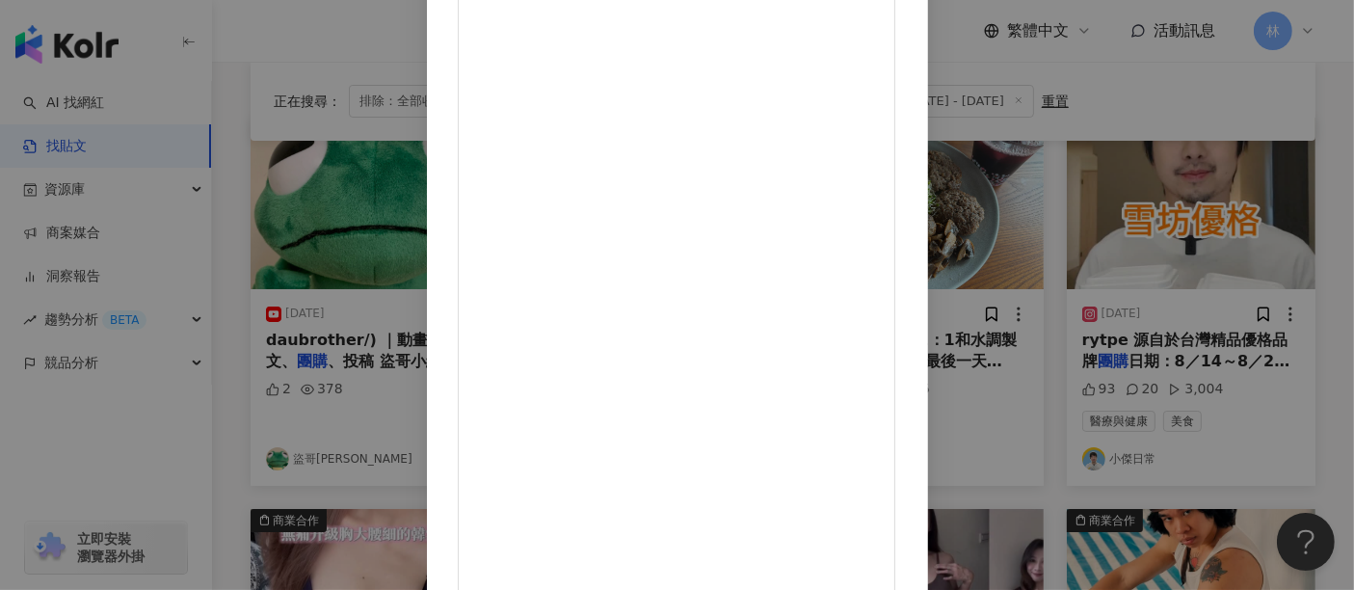
scroll to position [274, 0]
click at [1203, 148] on div "小傑日常 2025/8/14 雪坊精品優格👍 @snowfactorytpe 源自於台灣的精品優格品牌 團購日期：8／14～8／20 全系列商品整筆訂單滿13…" at bounding box center [677, 295] width 1354 height 590
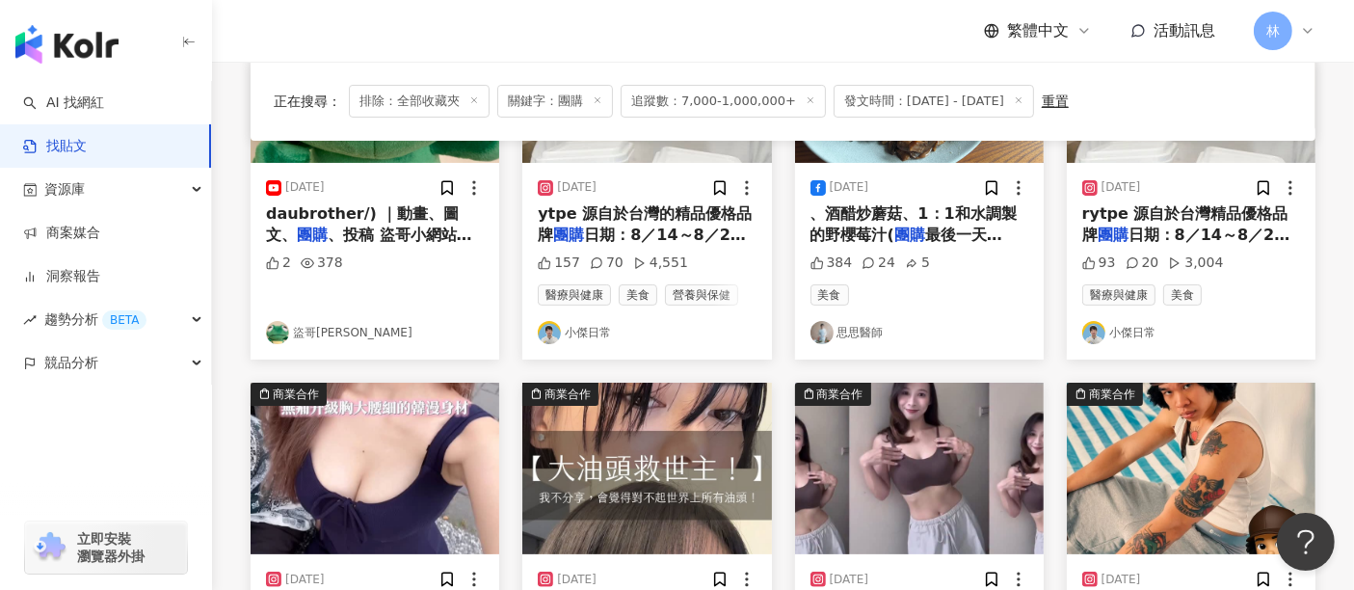
scroll to position [535, 0]
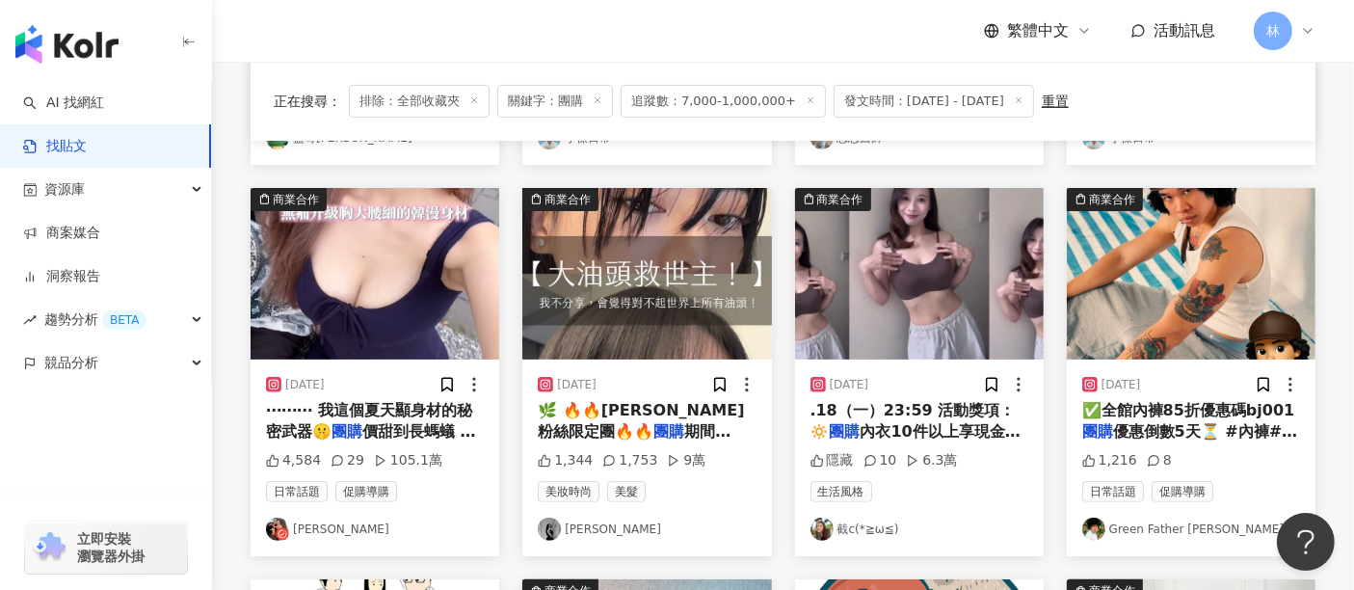
click at [409, 293] on img at bounding box center [375, 274] width 249 height 172
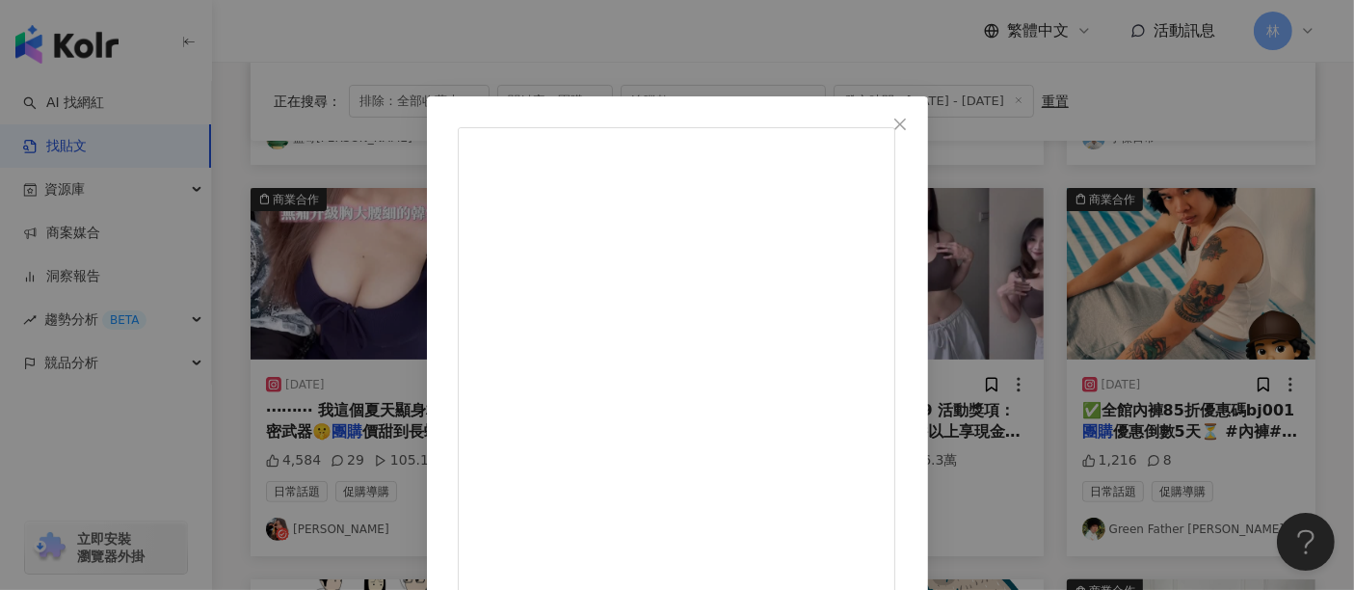
click at [1271, 268] on div "李欣 2025/8/12 4,584 29 105.1萬 查看原始貼文" at bounding box center [677, 295] width 1354 height 590
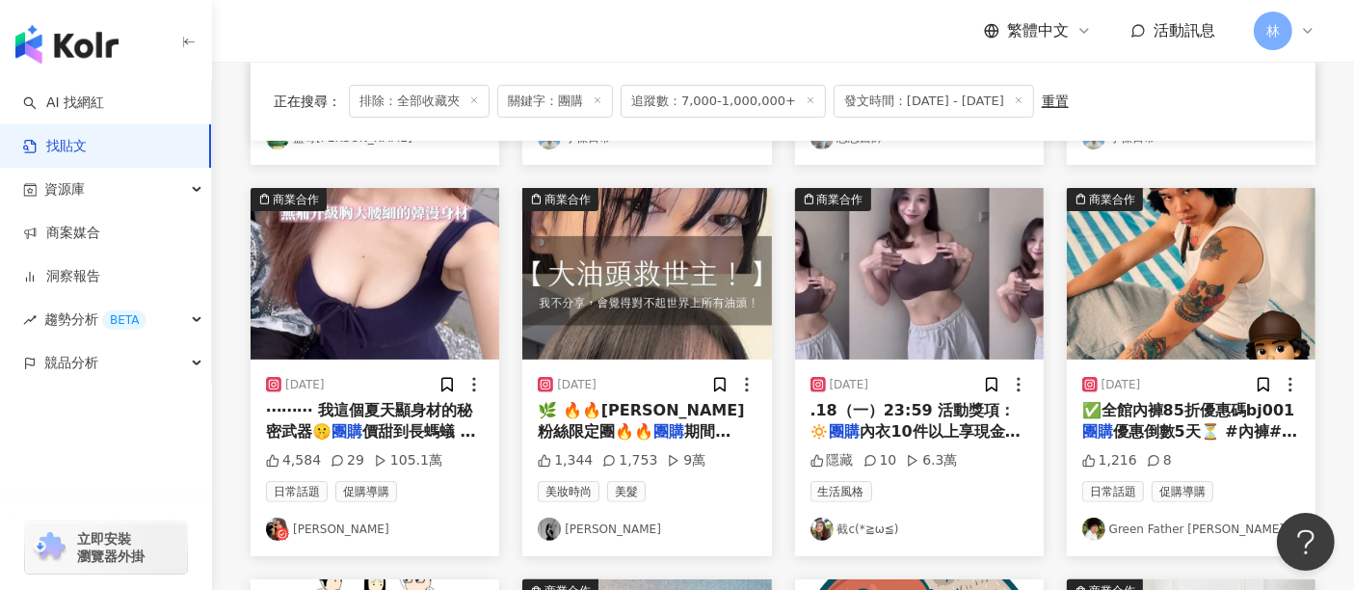
click at [674, 280] on img at bounding box center [646, 274] width 249 height 172
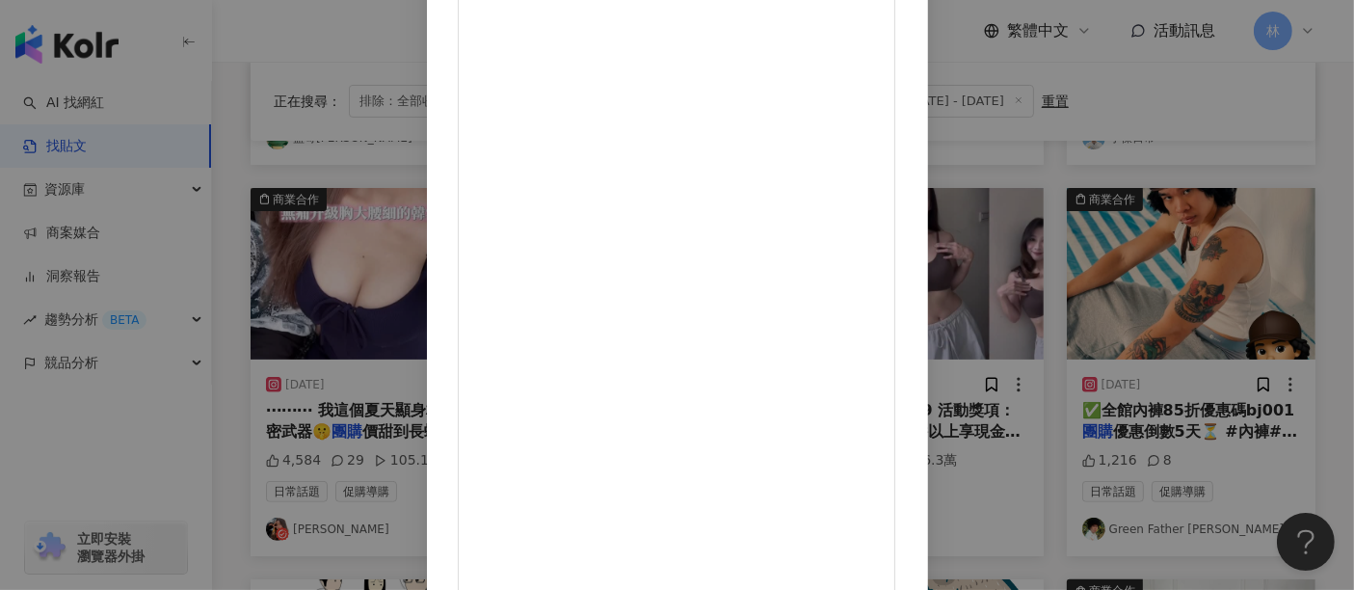
scroll to position [274, 0]
click at [1194, 287] on div "陳綾 Celine 2025/8/5 1,344 1,753 9萬 查看原始貼文" at bounding box center [677, 295] width 1354 height 590
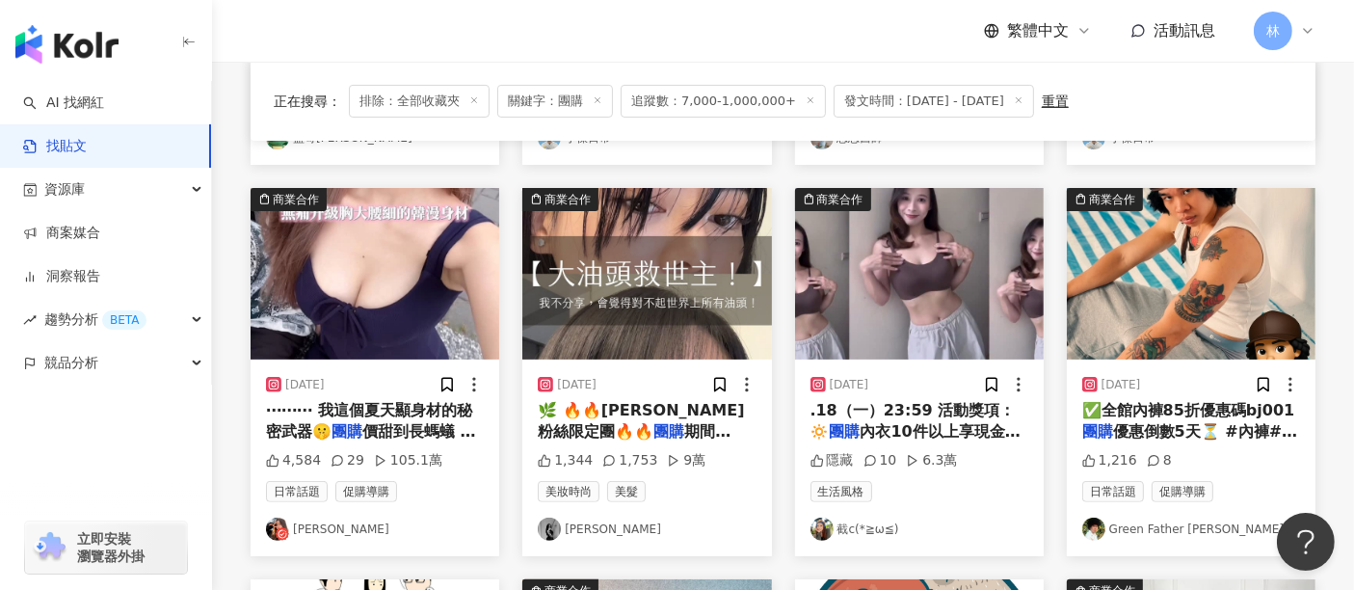
click at [921, 274] on img at bounding box center [919, 274] width 249 height 172
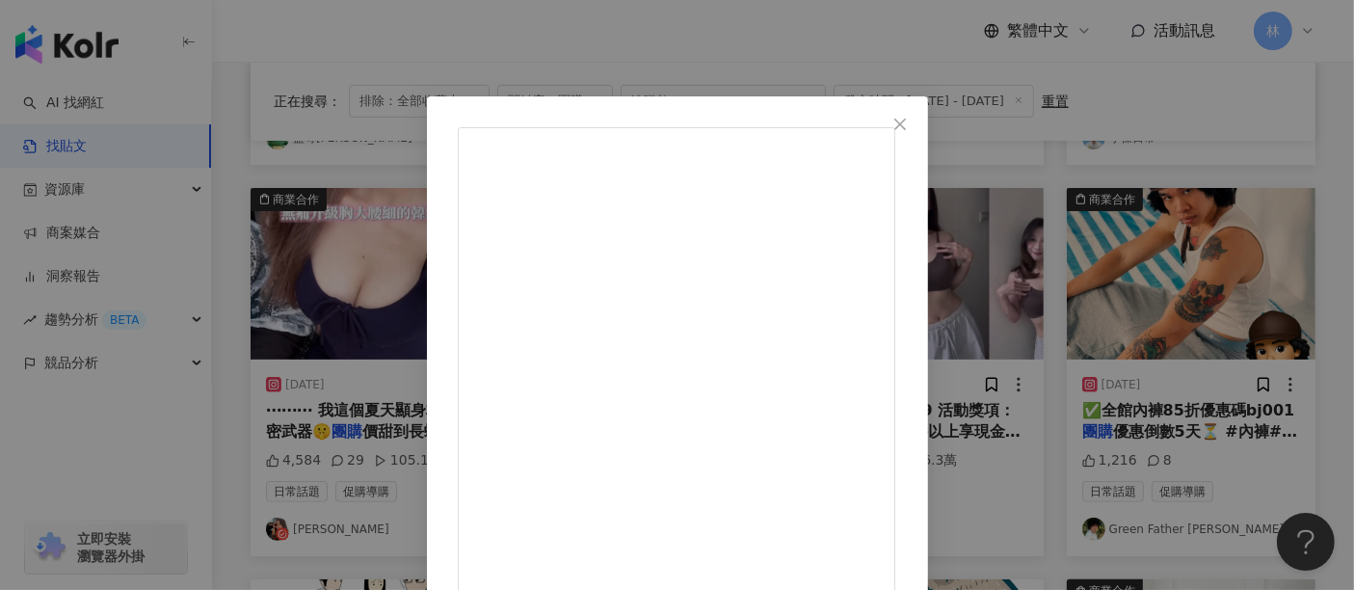
click at [1186, 235] on div "截c(*≧ω≦) 2025/8/8 ✨活動時間：8.05（二）10:00 至8.18（一）23:59 活動獎項： 🔅團購內衣10件以上享現金30萬抽獎資格 🔅…" at bounding box center [677, 295] width 1354 height 590
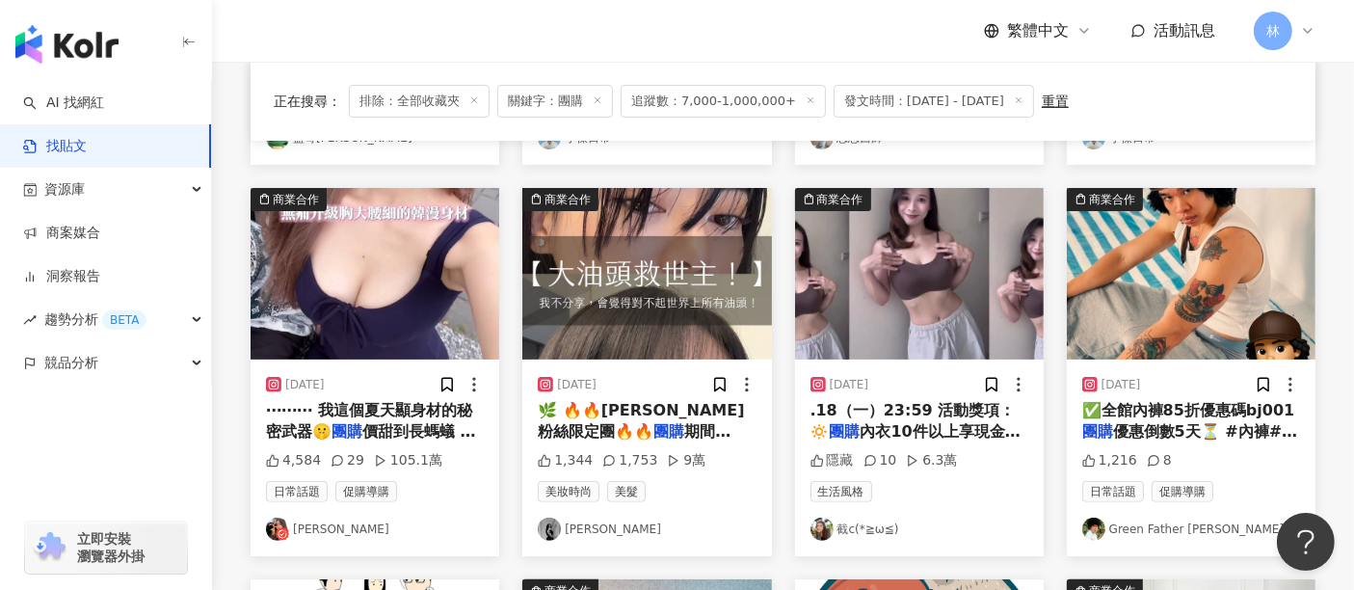
click at [1180, 246] on img at bounding box center [1191, 274] width 249 height 172
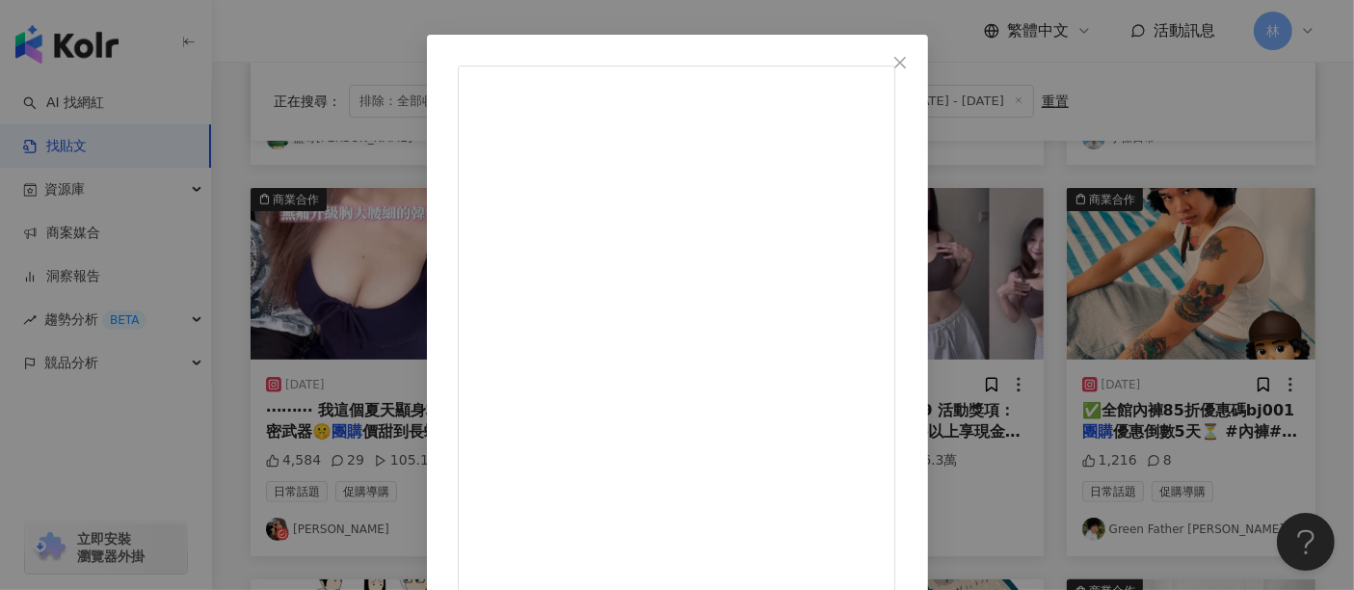
scroll to position [107, 0]
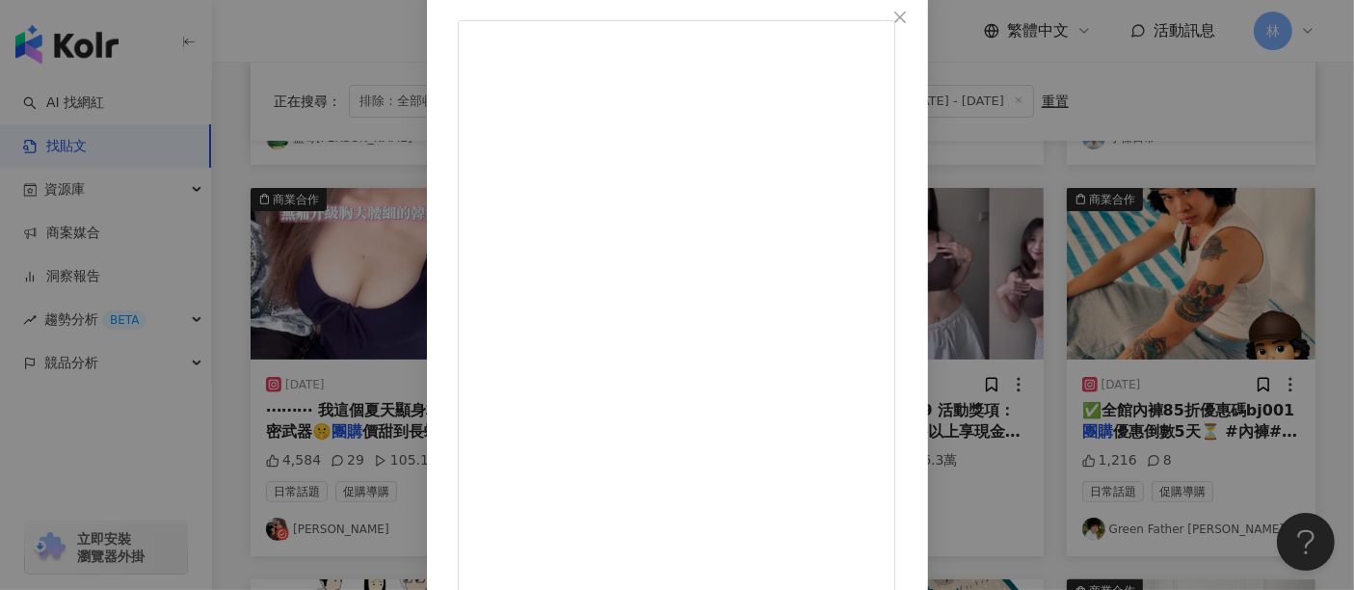
click at [1161, 270] on div "Green Father 比杰 2025/8/6 連騙人布都愛的內褲🩲 最透氣舒適的下半身就交給 @coegg_tw ✅全館內褲85折優惠碼bj001 團購優…" at bounding box center [677, 295] width 1354 height 590
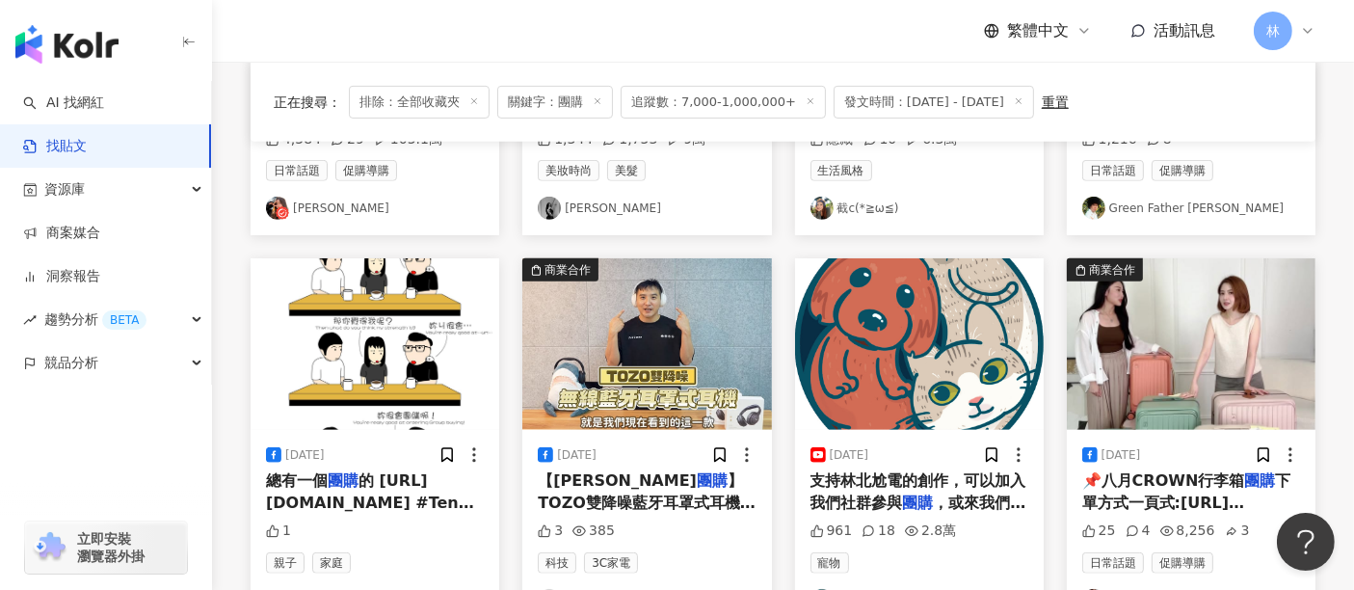
scroll to position [964, 0]
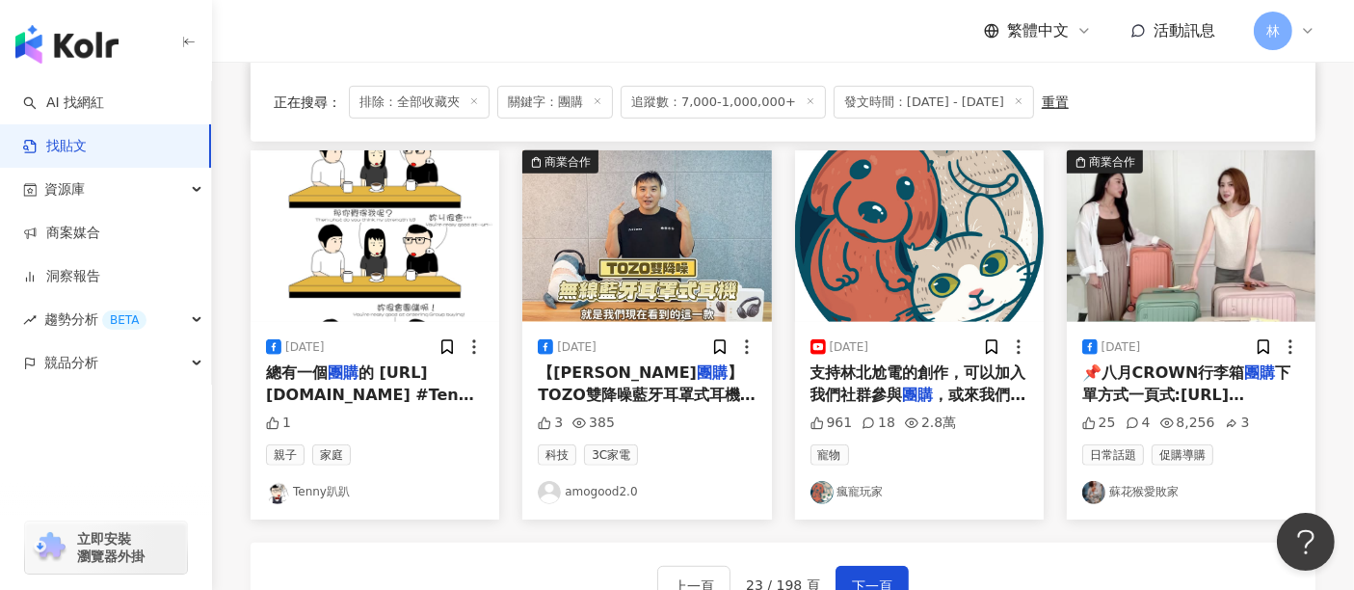
click at [1137, 254] on img at bounding box center [1191, 236] width 249 height 172
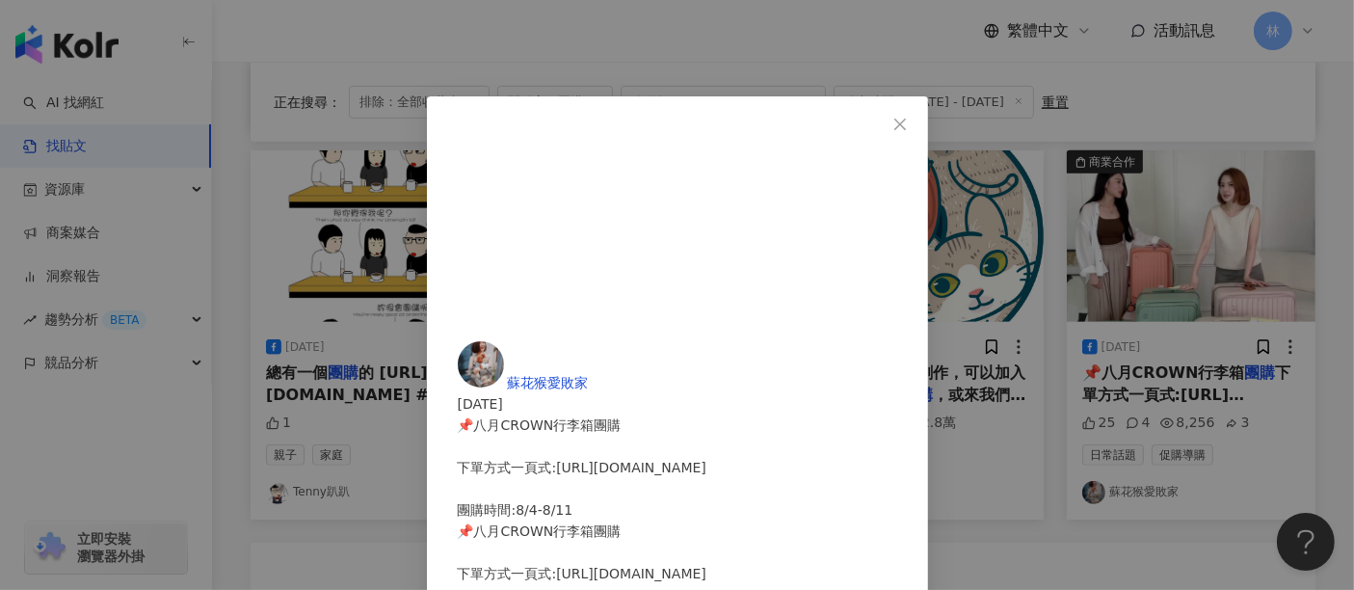
click at [1182, 260] on div "蘇花猴愛敗家 2025/8/4 📌八月CROWN行李箱團購 下單方式一頁式:https://reurl.cc/x319ZN 團購時間:8/4-8/11 📌八月…" at bounding box center [677, 295] width 1354 height 590
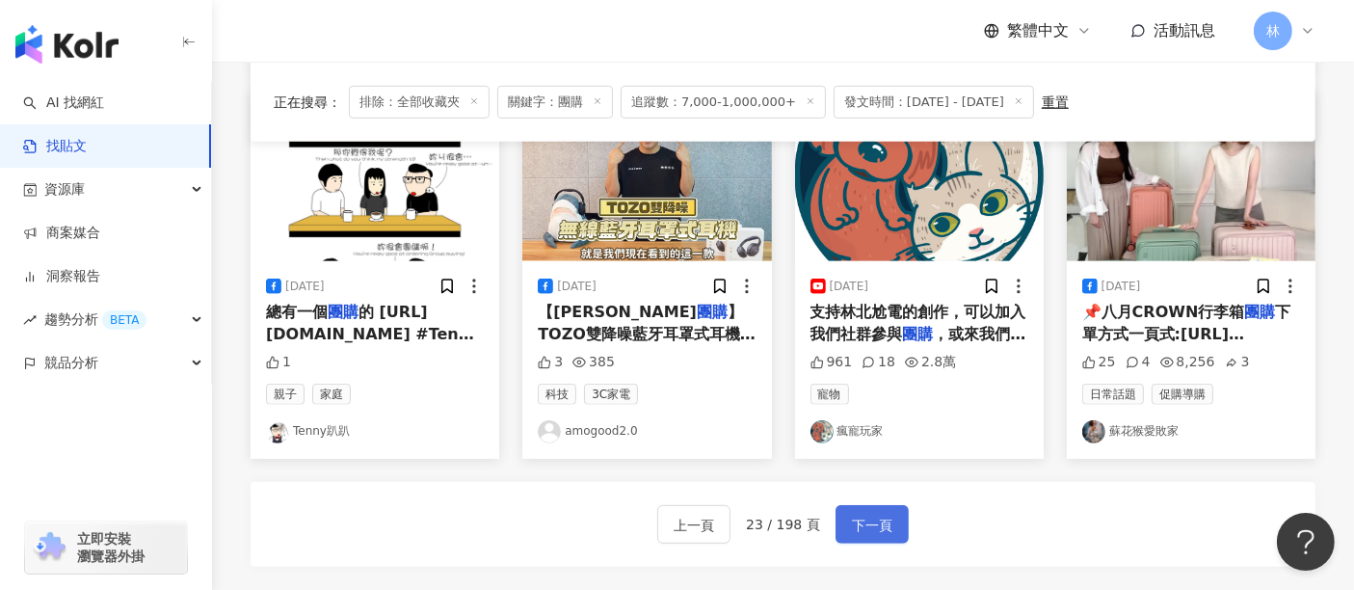
scroll to position [1071, 0]
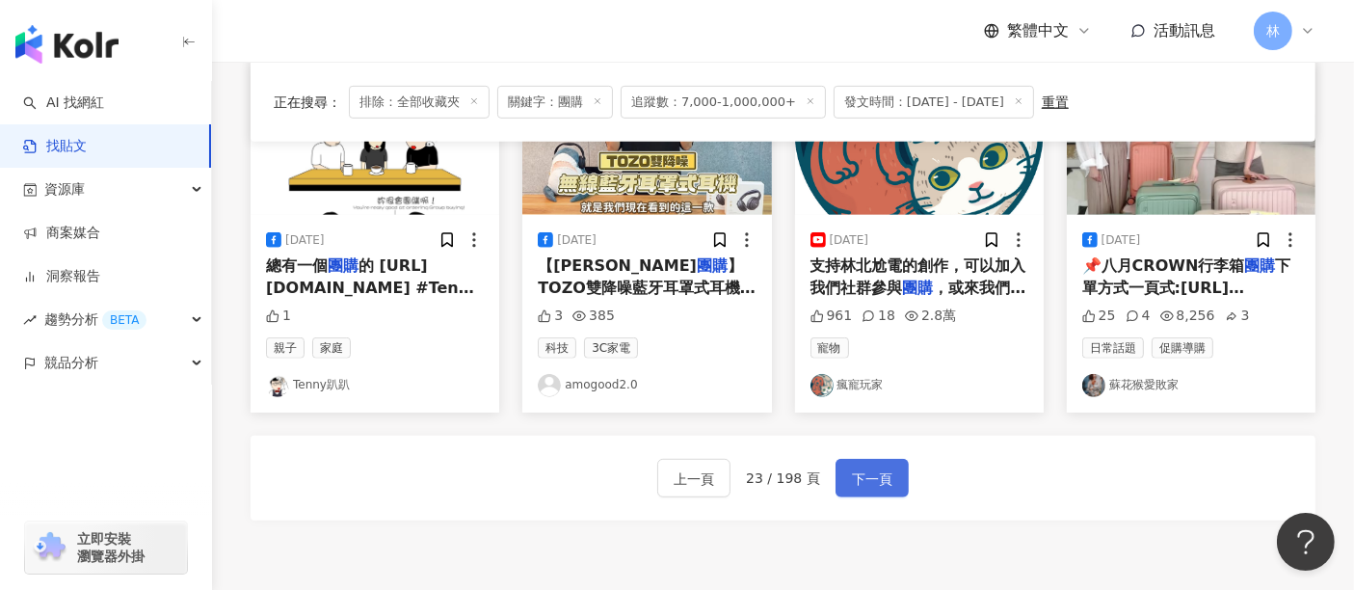
click at [860, 472] on span "下一頁" at bounding box center [872, 478] width 40 height 23
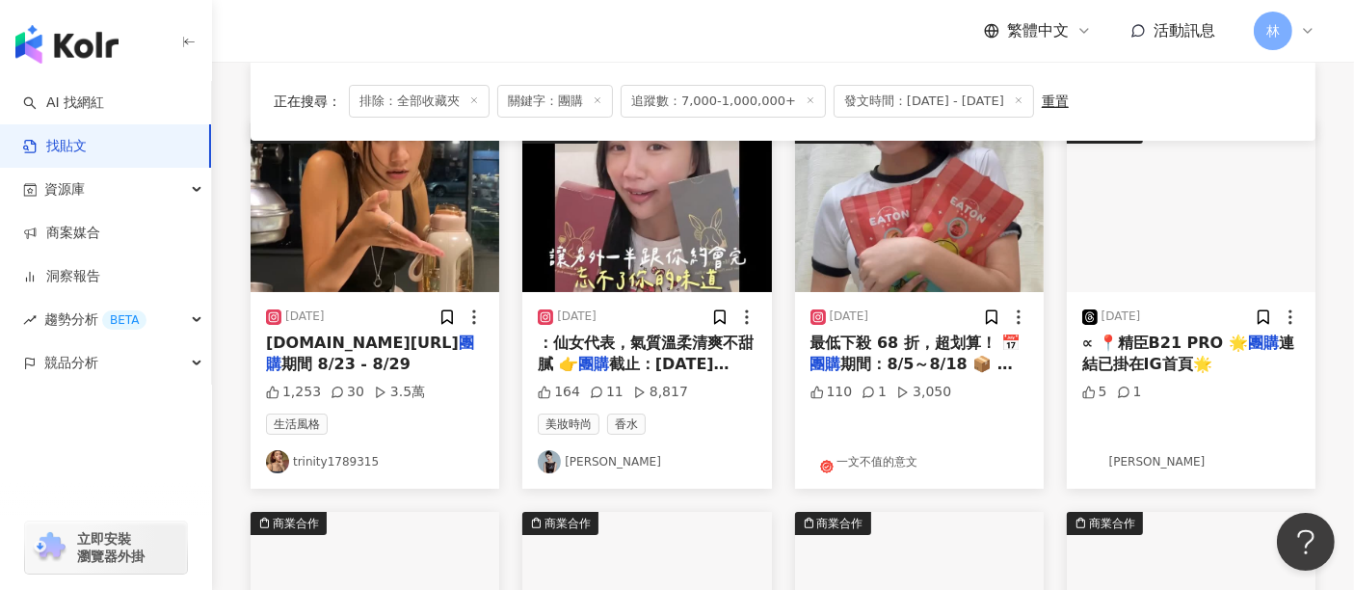
scroll to position [190, 0]
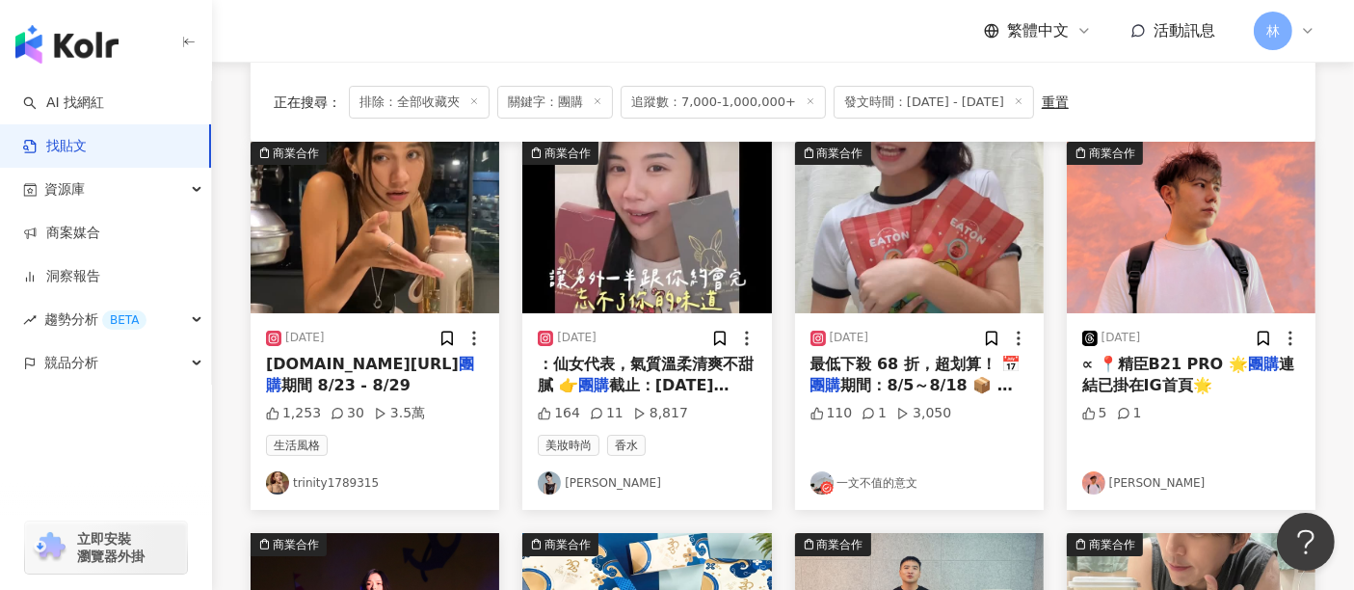
click at [374, 202] on img at bounding box center [375, 228] width 249 height 172
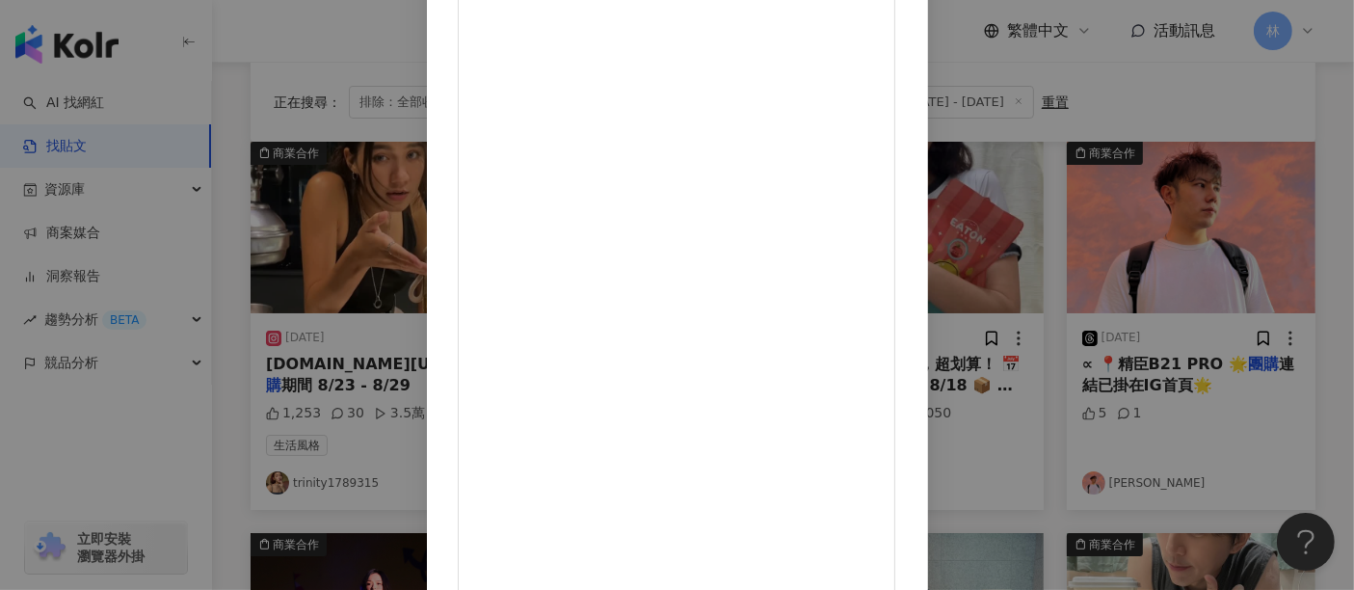
scroll to position [214, 0]
drag, startPoint x: 935, startPoint y: 358, endPoint x: 698, endPoint y: 361, distance: 237.1
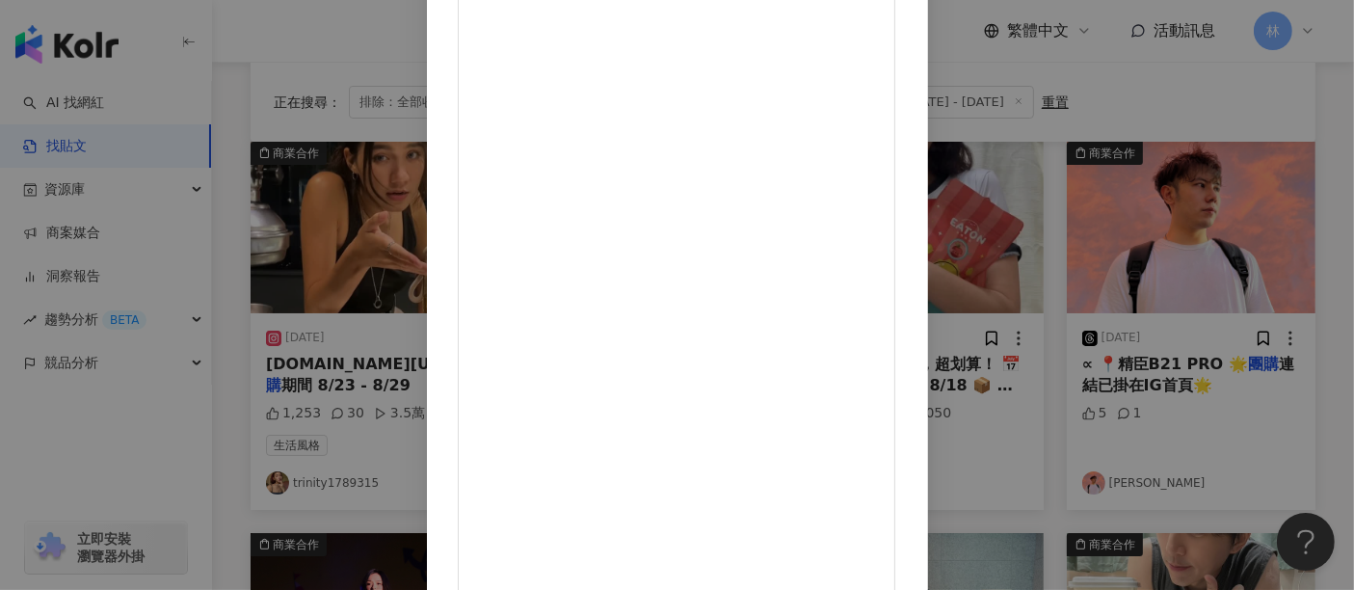
click at [1250, 201] on div "trinity1789315 2025/8/23 讓你在開學完全不用賭著上前聊天的情況下 先推測適合自己生活型態的朋友 🥸☝️水壺辨識法 📌 大水壺 - 自律…" at bounding box center [677, 295] width 1354 height 590
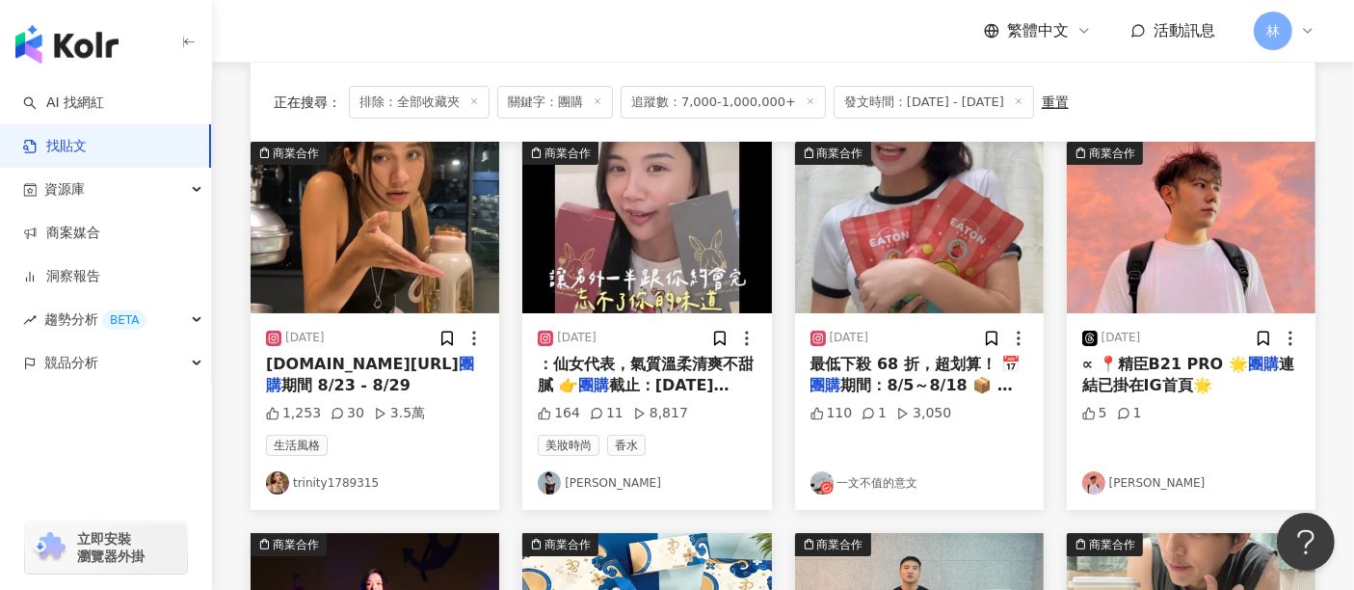
click at [919, 185] on img at bounding box center [919, 228] width 249 height 172
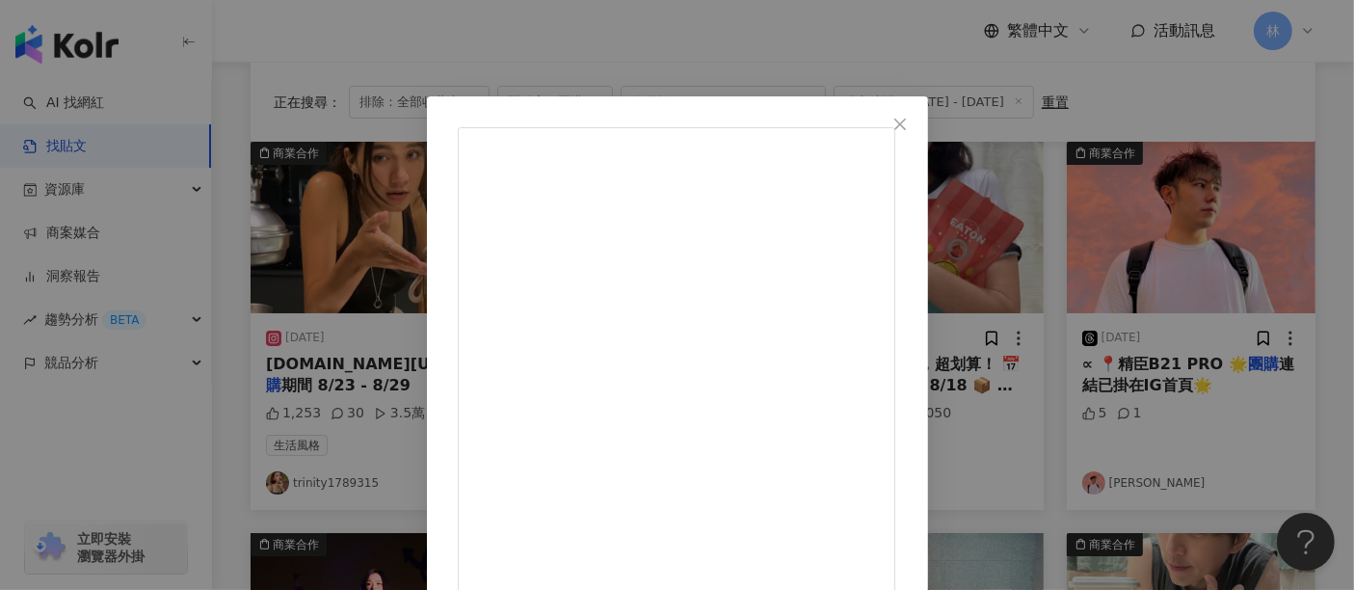
click at [1232, 202] on div "一文不值的意文 2025/8/5 果乾開箱來囉！ 今天開箱三款超人氣果乾 🍎蘋果：酸甜脆口，一口接一口停不下來 🍑水蜜桃：香氣爆棚，像現切水蜜桃那麼香 🍒蔓越…" at bounding box center [677, 295] width 1354 height 590
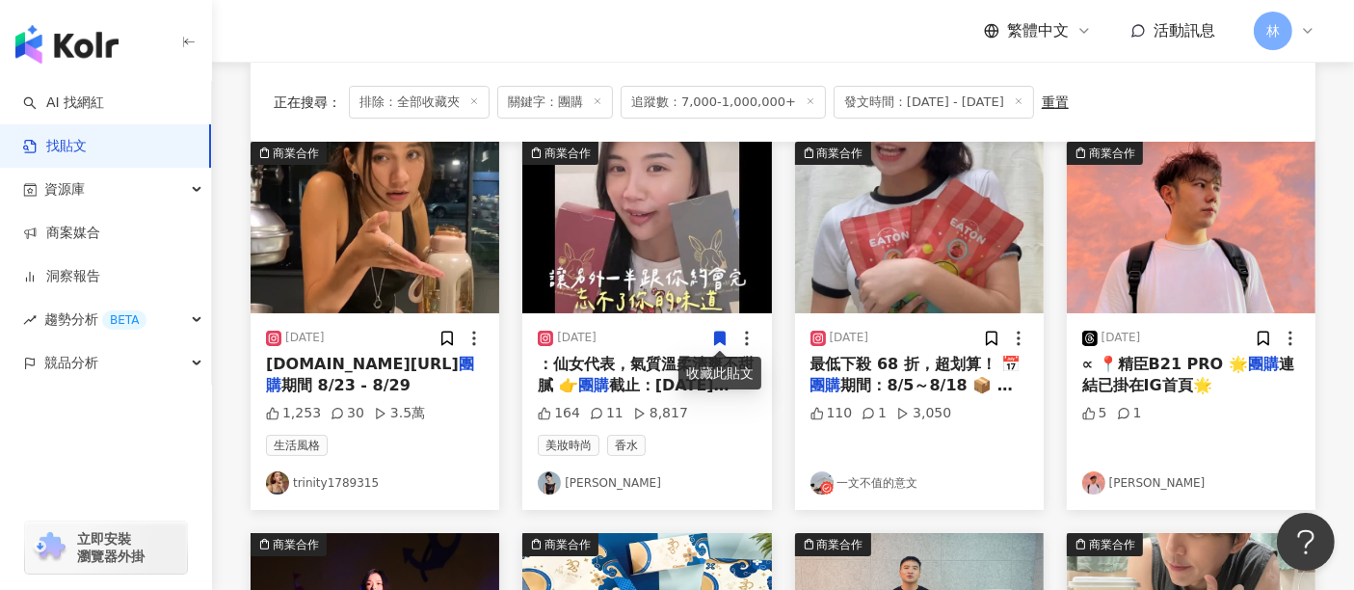
click at [600, 275] on img at bounding box center [646, 228] width 249 height 172
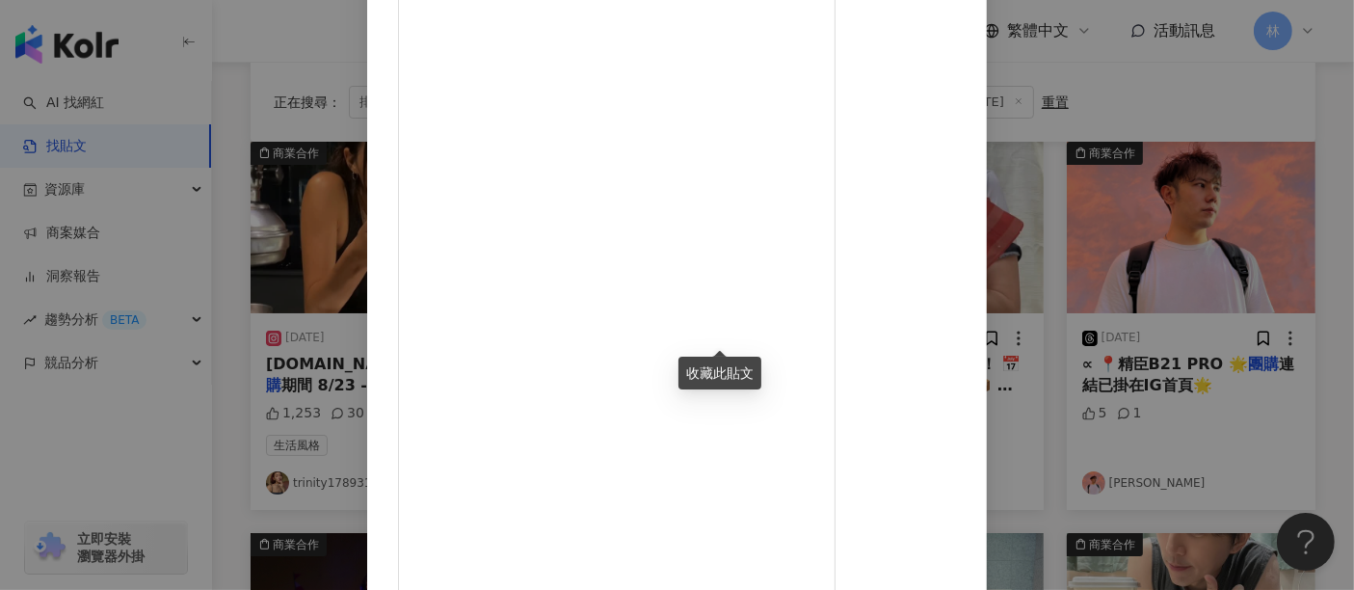
click at [1209, 222] on div "李嘉Pure 2025/8/8 🛁 #香味控必收｜ALCO PARK 酒粕沐浴露4款香全試香 💥 抽起來！ 用了一年多的香味系沐浴露，試完我直接尖叫：「這些味…" at bounding box center [677, 295] width 1354 height 590
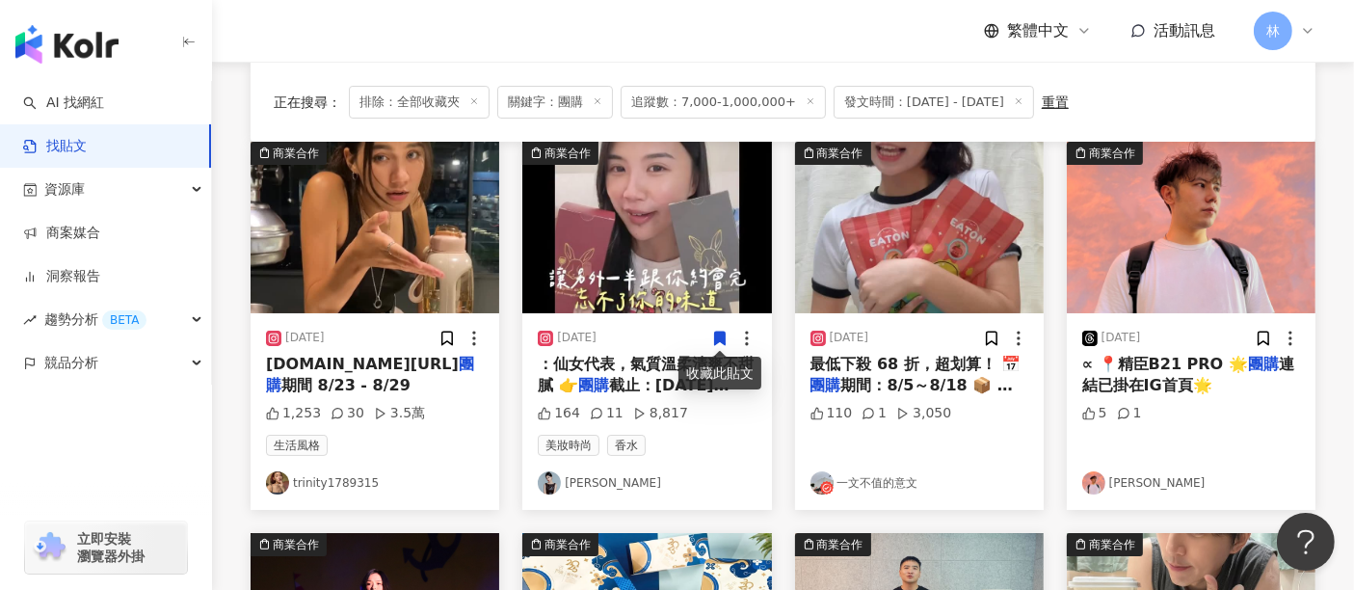
click at [998, 213] on img at bounding box center [919, 228] width 249 height 172
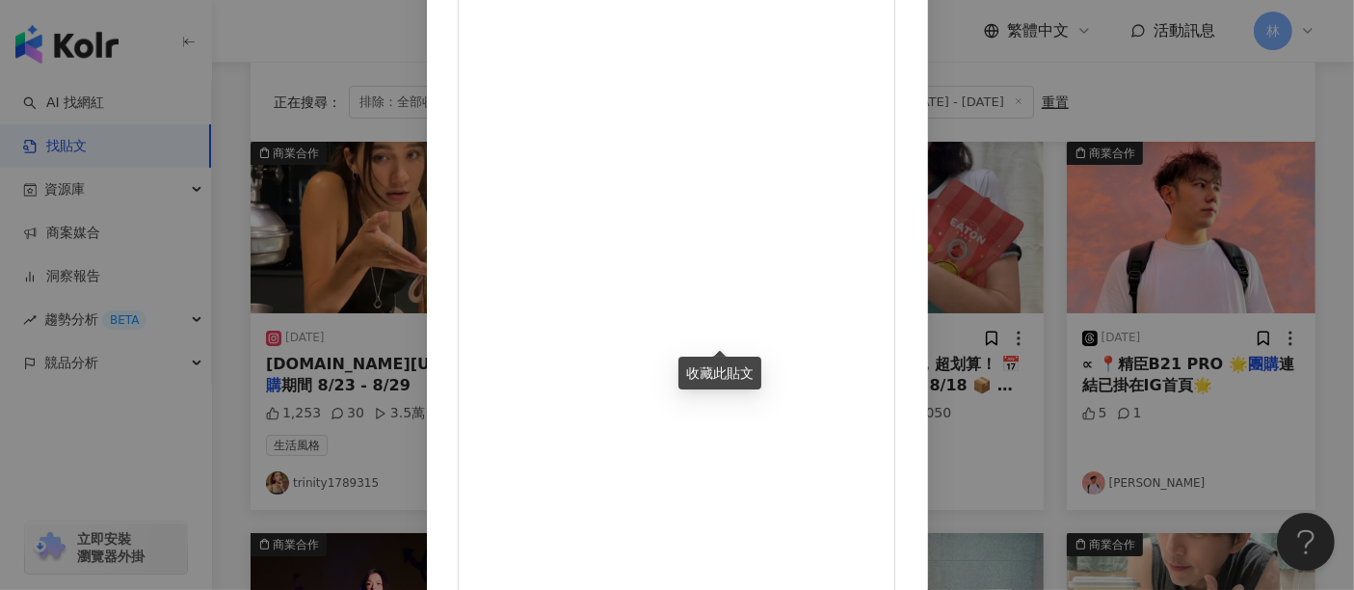
click at [1222, 289] on div "一文不值的意文 2025/8/5 果乾開箱來囉！ 今天開箱三款超人氣果乾 🍎蘋果：酸甜脆口，一口接一口停不下來 🍑水蜜桃：香氣爆棚，像現切水蜜桃那麼香 🍒蔓越…" at bounding box center [677, 295] width 1354 height 590
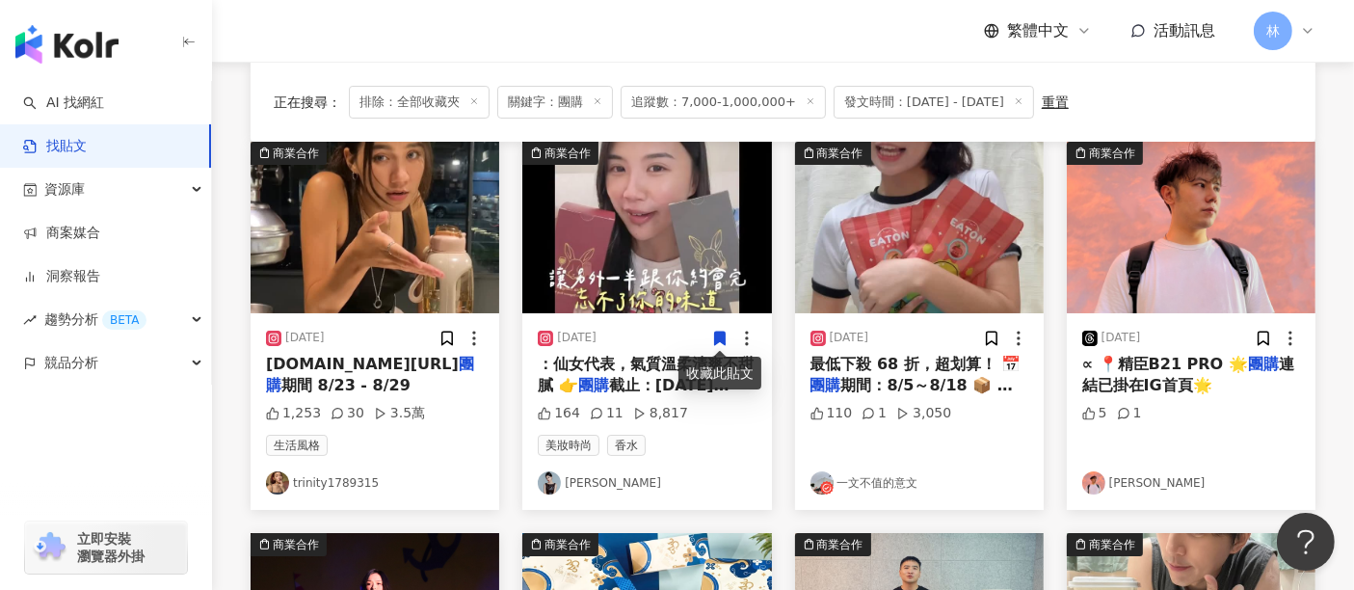
click at [1212, 281] on img at bounding box center [1191, 228] width 249 height 172
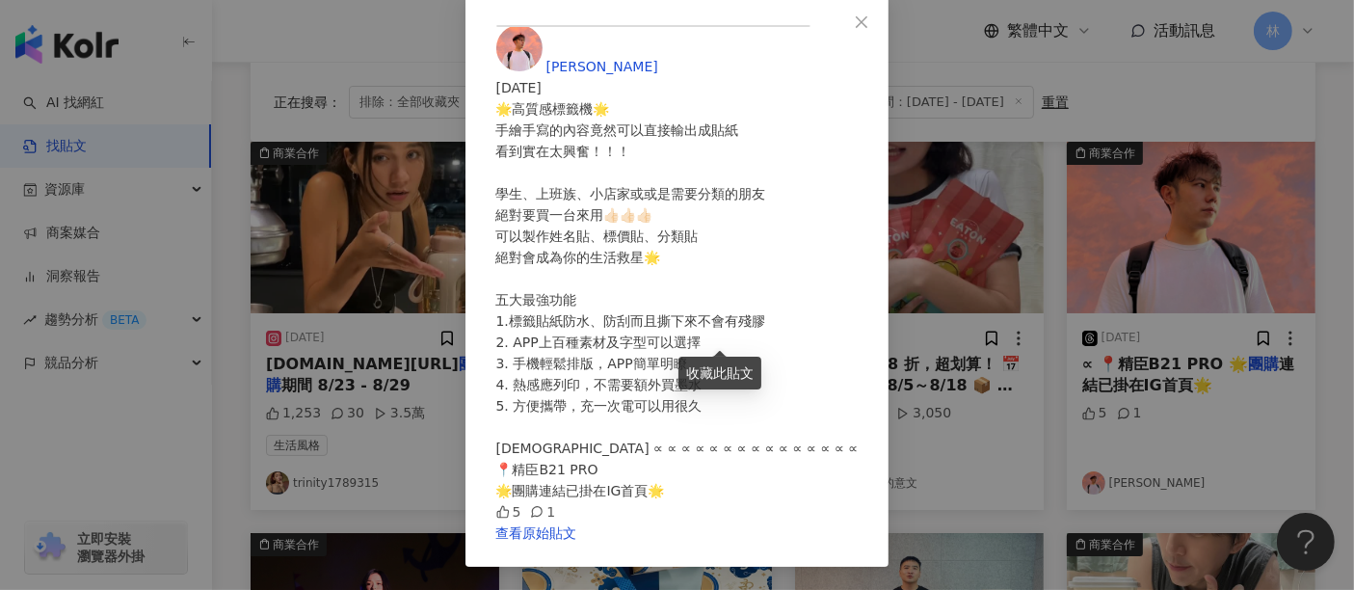
scroll to position [321, 0]
click at [1216, 249] on div "王綪 2025/8/3 🌟高質感標籤機🌟 手繪手寫的內容竟然可以直接輸出成貼紙 看到實在太興奮！！！ 學生、上班族、小店家或或是需要分類的朋友 絕對要買一台來…" at bounding box center [677, 295] width 1354 height 590
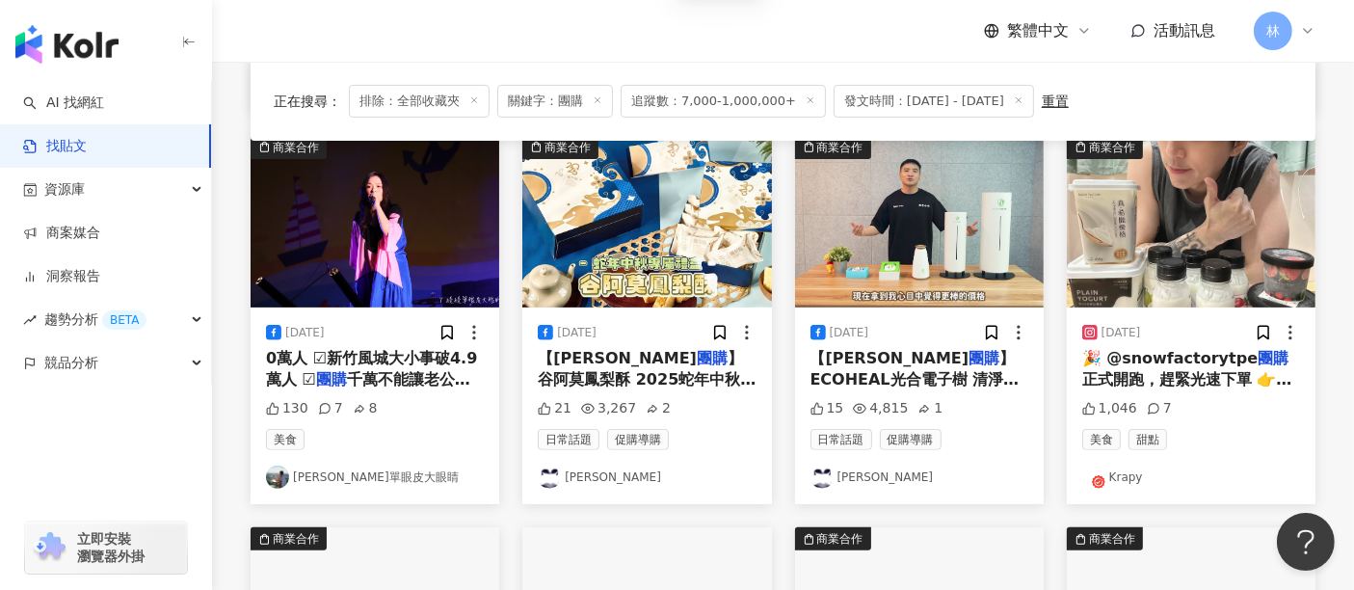
scroll to position [619, 0]
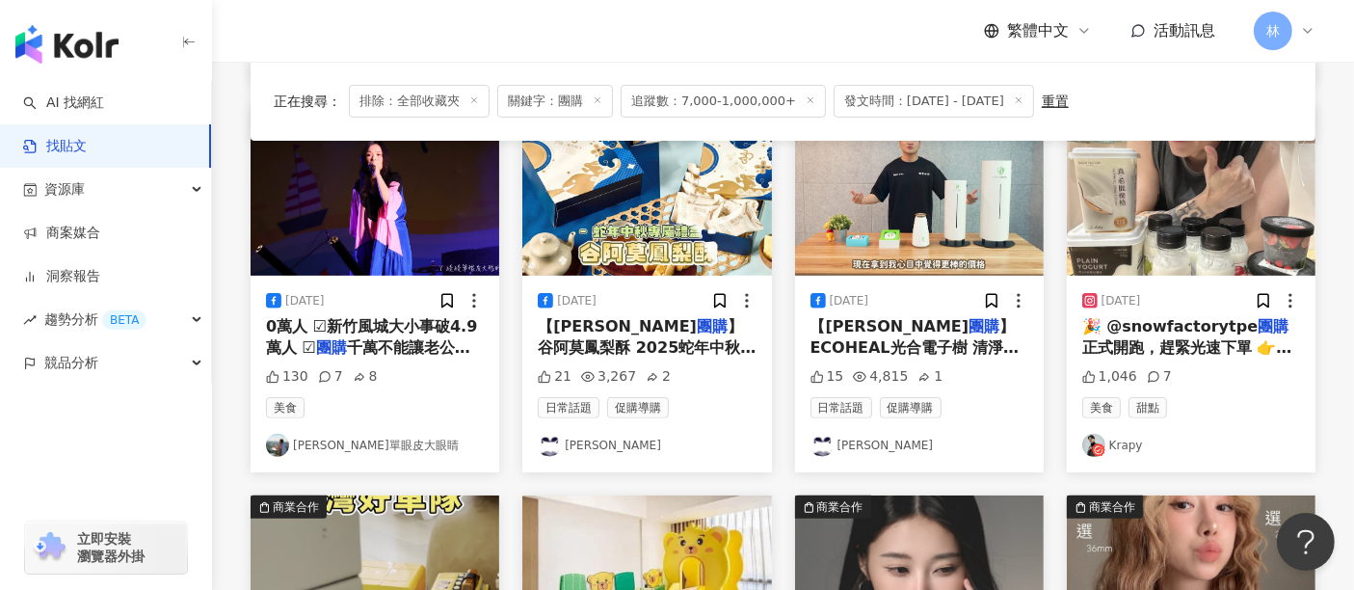
click at [429, 202] on img at bounding box center [375, 190] width 249 height 172
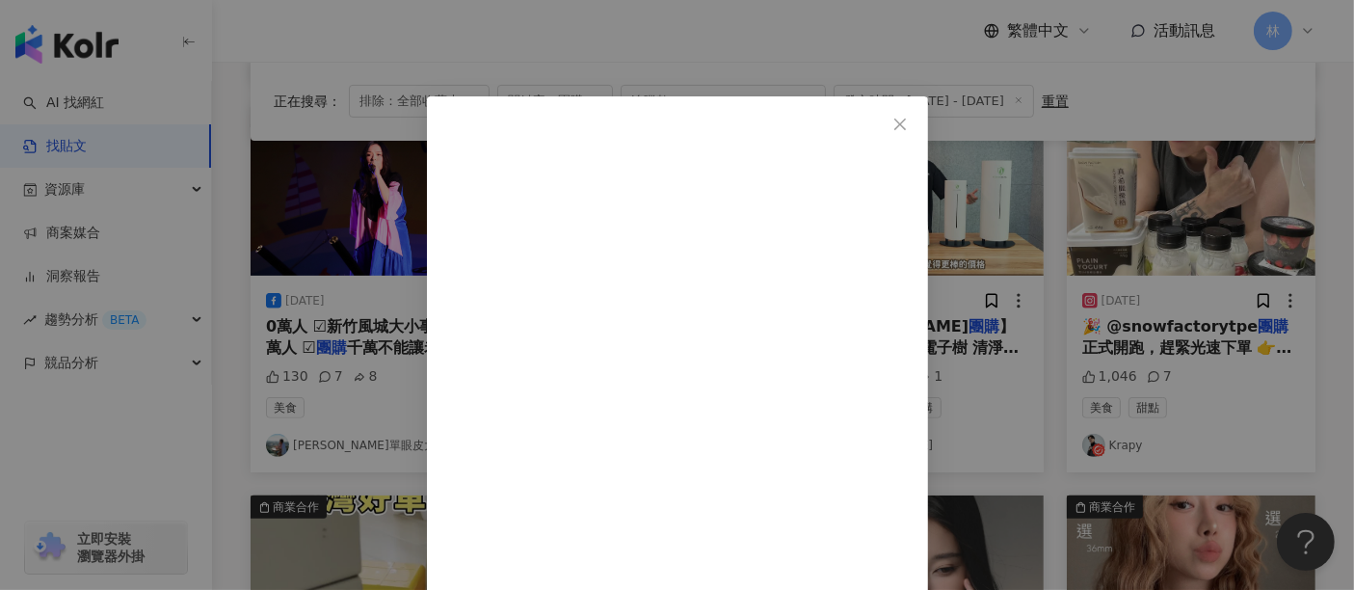
click at [1239, 224] on div "ㄚ綾綾單眼皮大眼睛 2025/8/10 來了來了！！2025新月沙灣海洋音樂祭在8/16 活動詳細資訊看這裡：https://y00.tw/oceanmusi…" at bounding box center [677, 295] width 1354 height 590
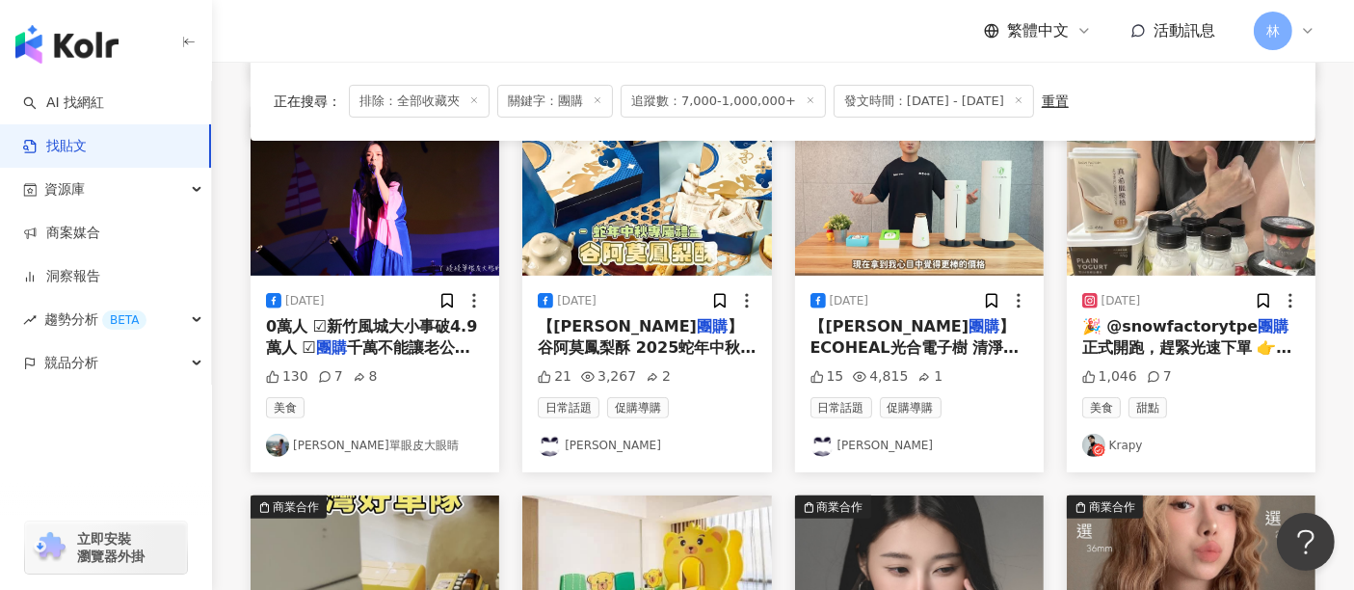
click at [1145, 230] on img at bounding box center [1191, 190] width 249 height 172
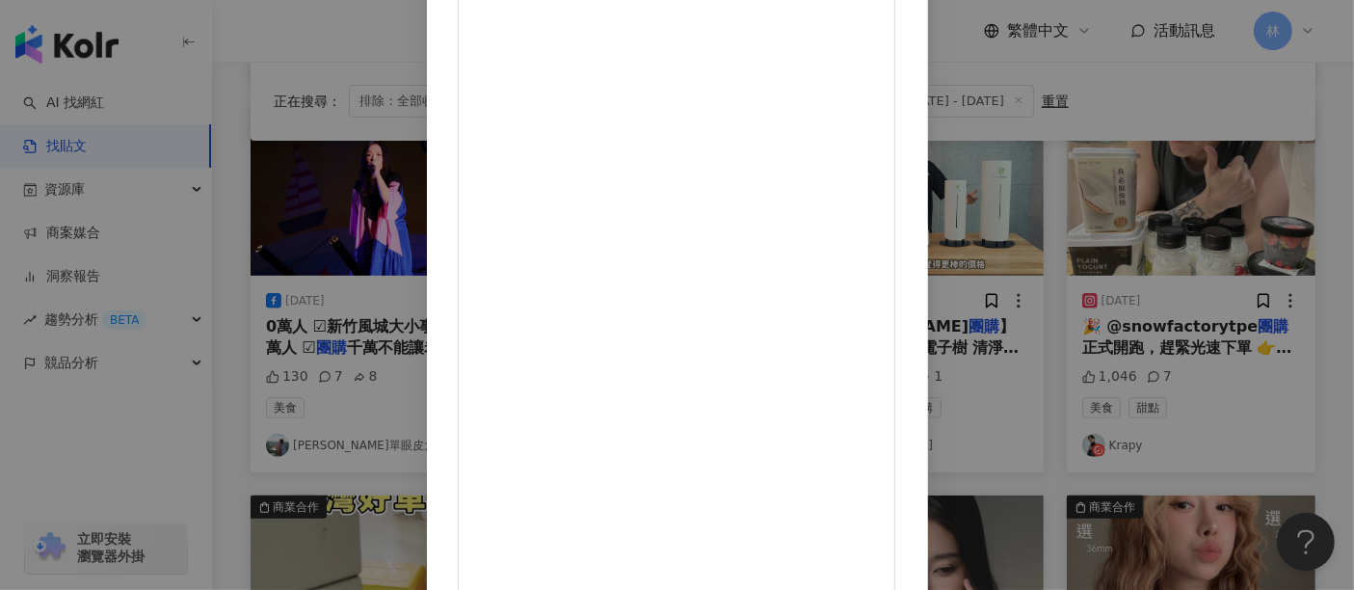
scroll to position [275, 0]
click at [1192, 238] on div "Krapy 2025/8/17 1,046 7 查看原始貼文" at bounding box center [677, 295] width 1354 height 590
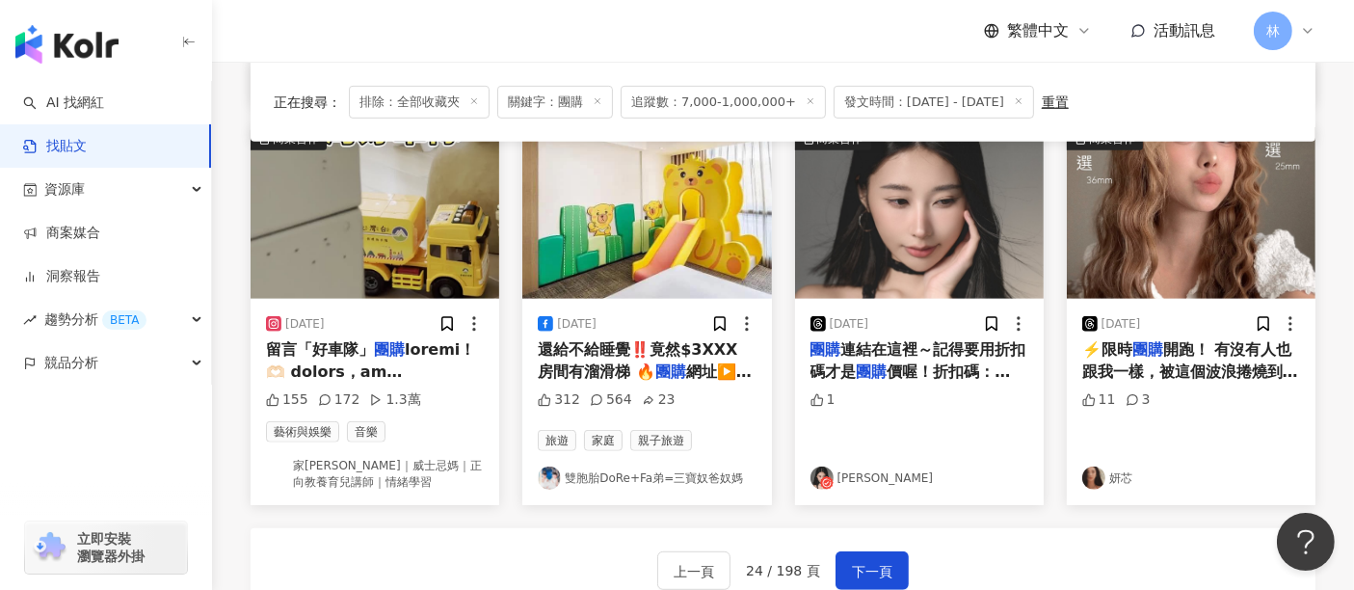
scroll to position [940, 0]
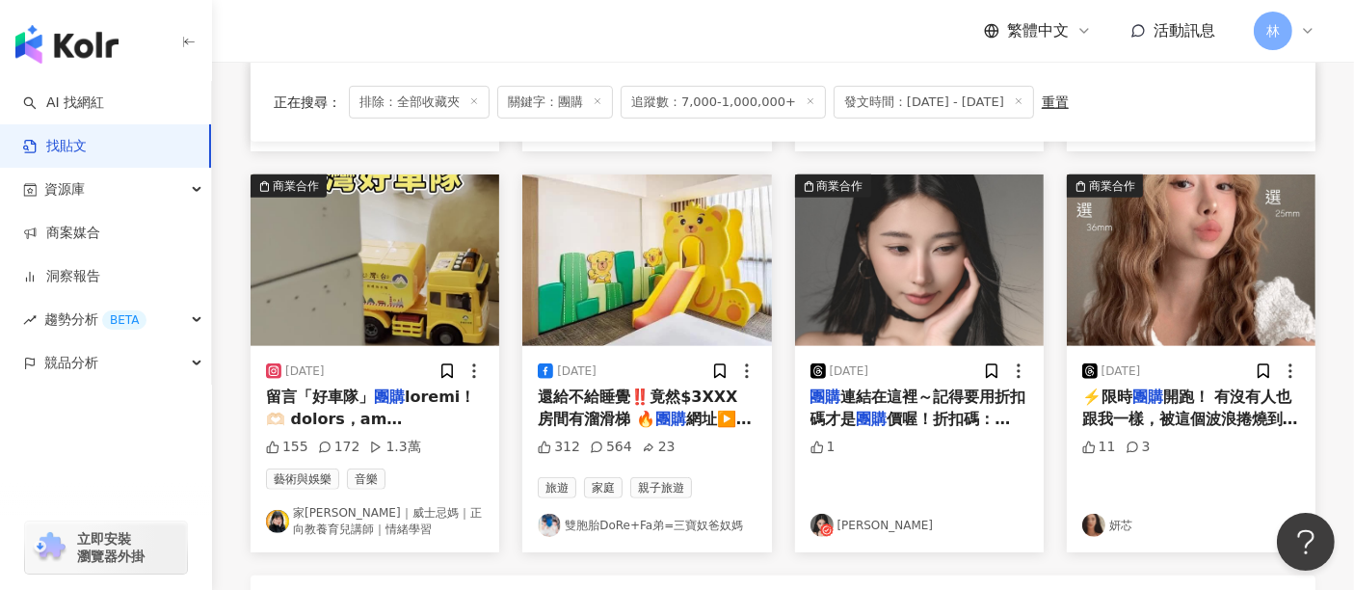
click at [396, 265] on img at bounding box center [375, 260] width 249 height 172
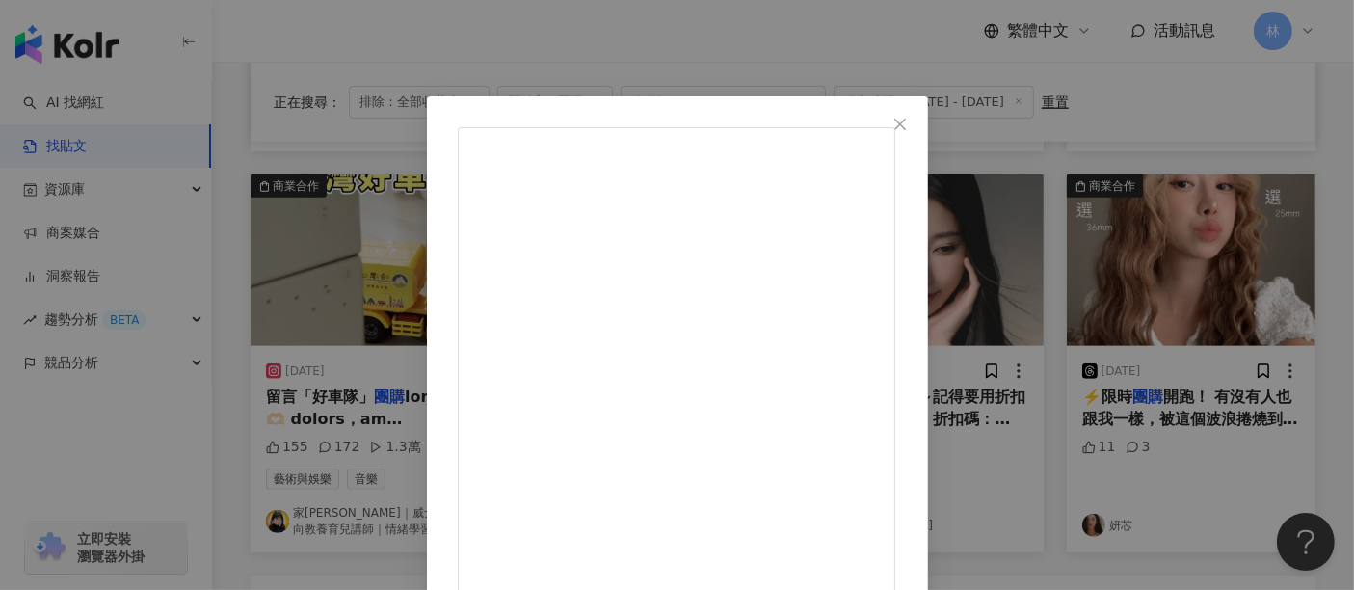
click at [1287, 225] on div "家瑢｜威士忌媽｜正向教養育兒講師｜情緒學習 2025/8/3 155 172 1.3萬 查看原始貼文" at bounding box center [677, 295] width 1354 height 590
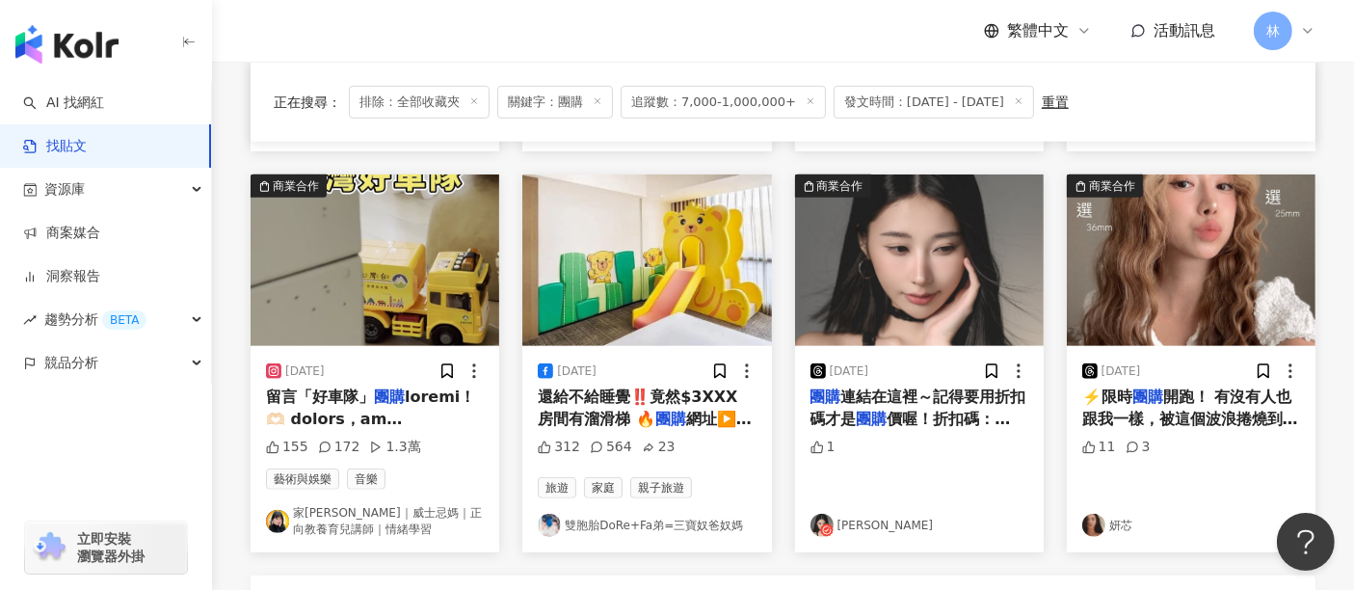
click at [1127, 268] on img at bounding box center [1191, 260] width 249 height 172
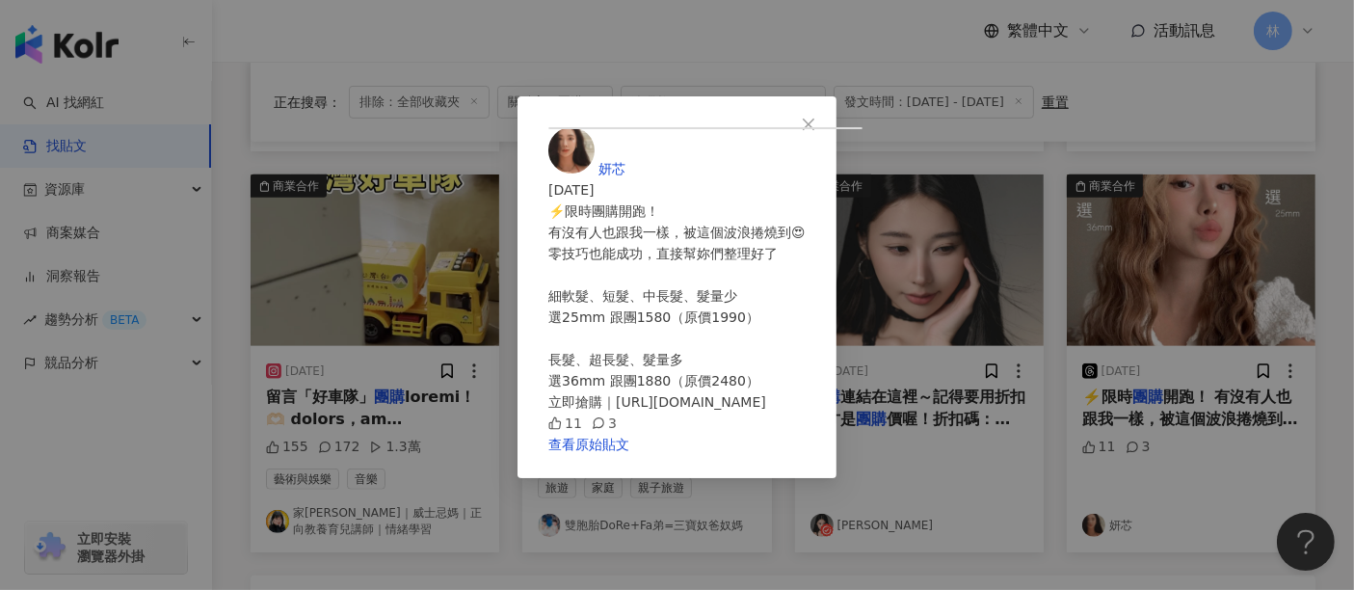
scroll to position [107, 0]
click at [1239, 351] on div "妍芯 2025/8/18 ⚡️限時團購開跑！ 有沒有人也跟我一樣，被這個波浪捲燒到😍 零技巧也能成功，直接幫妳們整理好了 細軟髮、短髮、中長髮、髮量少 選25…" at bounding box center [677, 295] width 1354 height 590
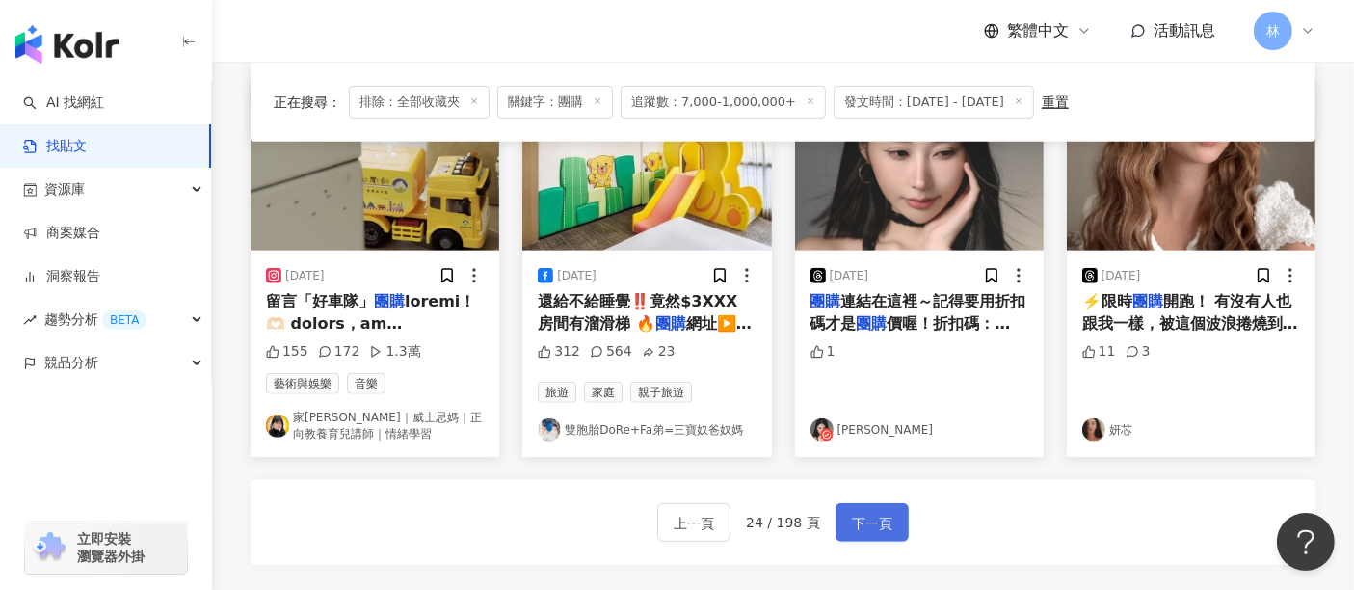
scroll to position [1154, 0]
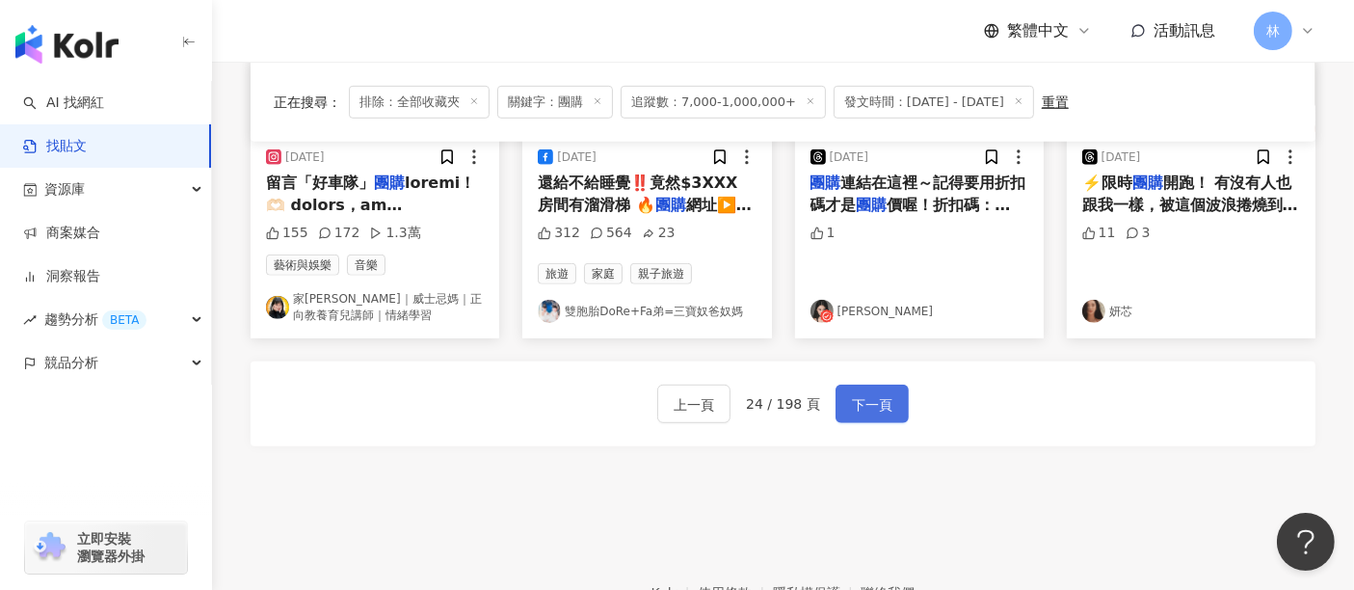
click at [875, 398] on span "下一頁" at bounding box center [872, 404] width 40 height 23
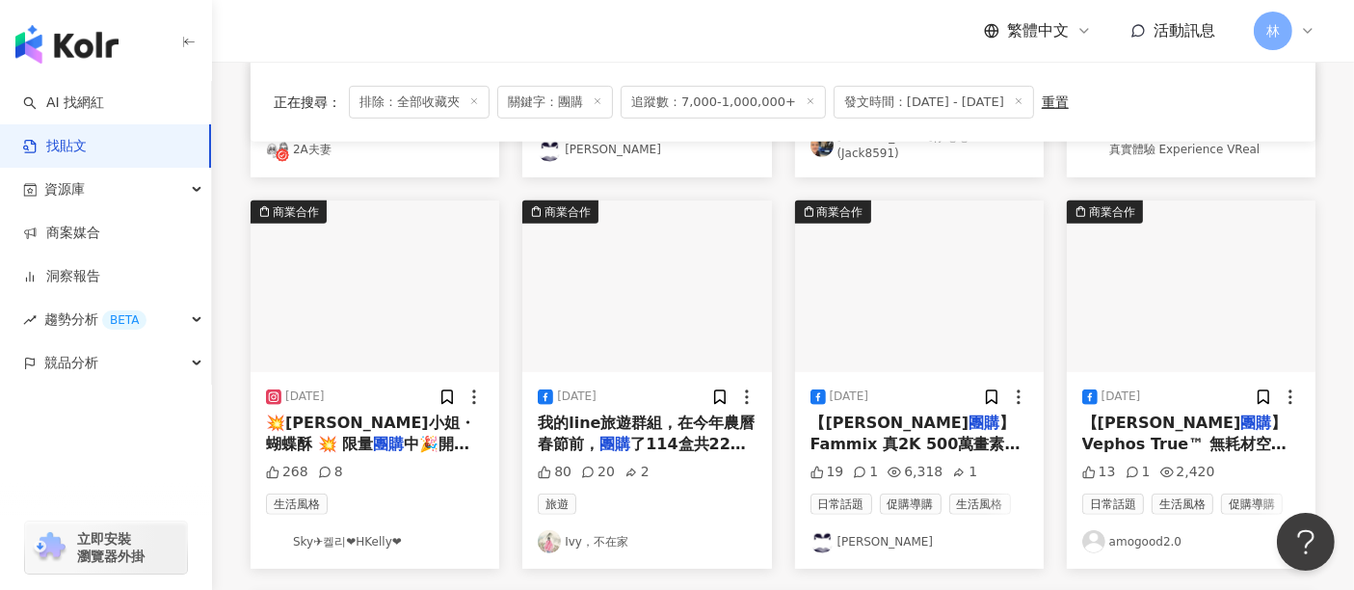
scroll to position [964, 0]
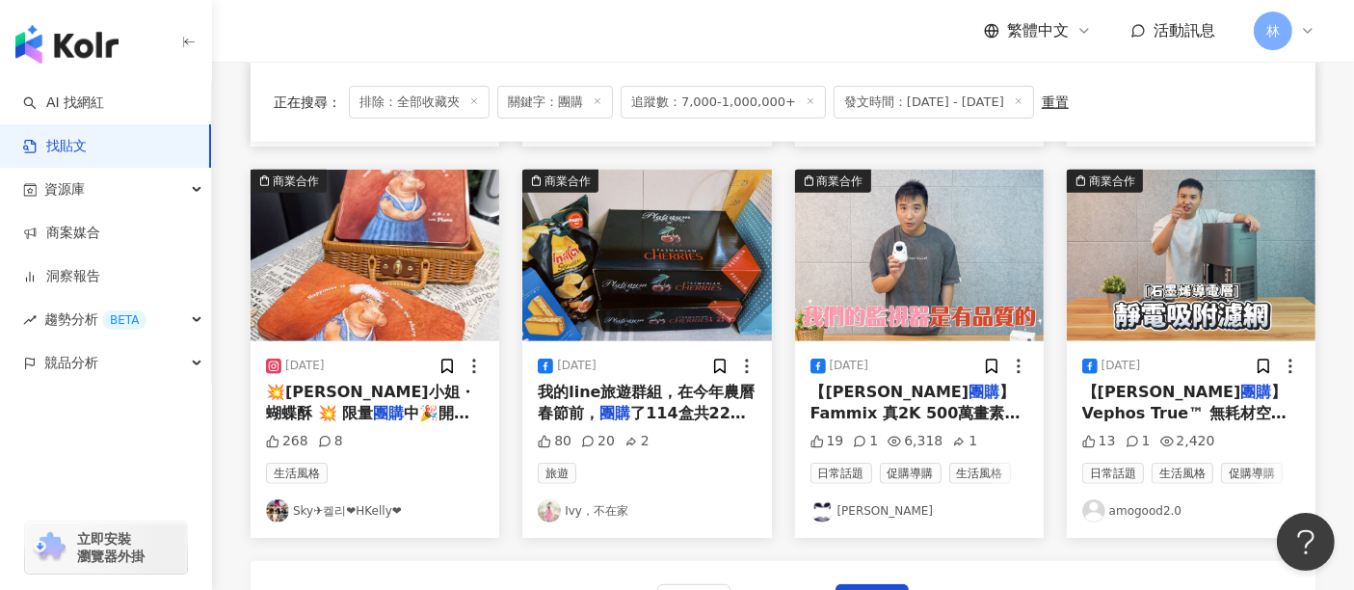
click at [467, 267] on img at bounding box center [375, 256] width 249 height 172
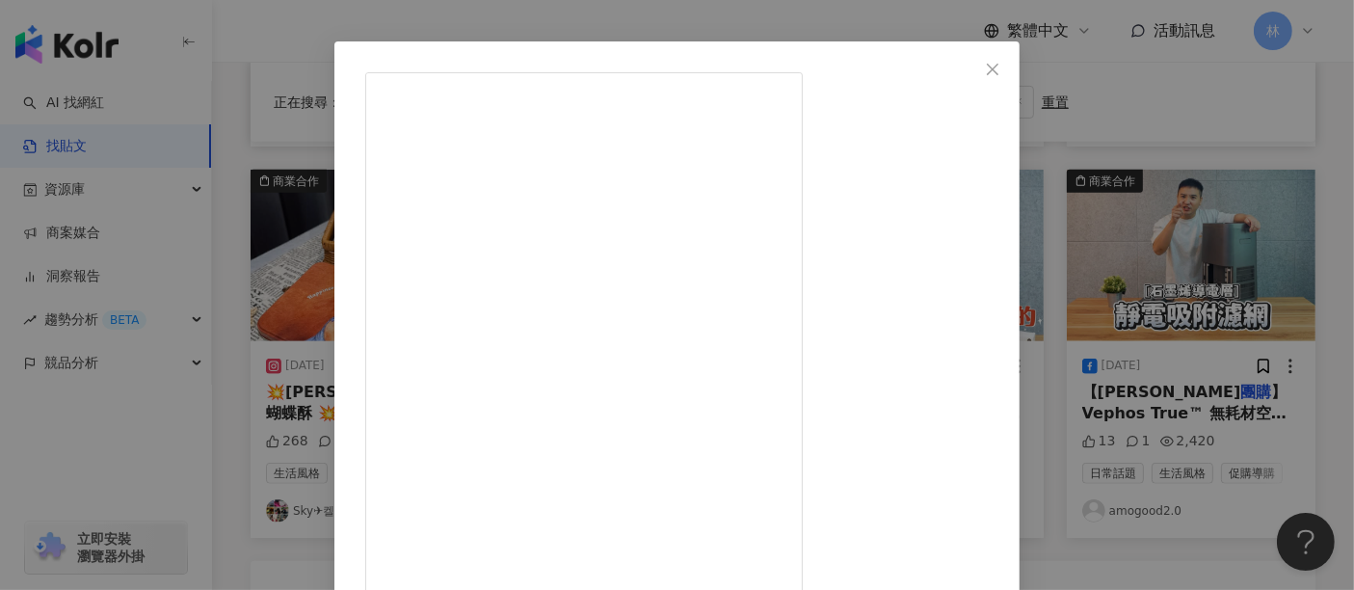
scroll to position [0, 0]
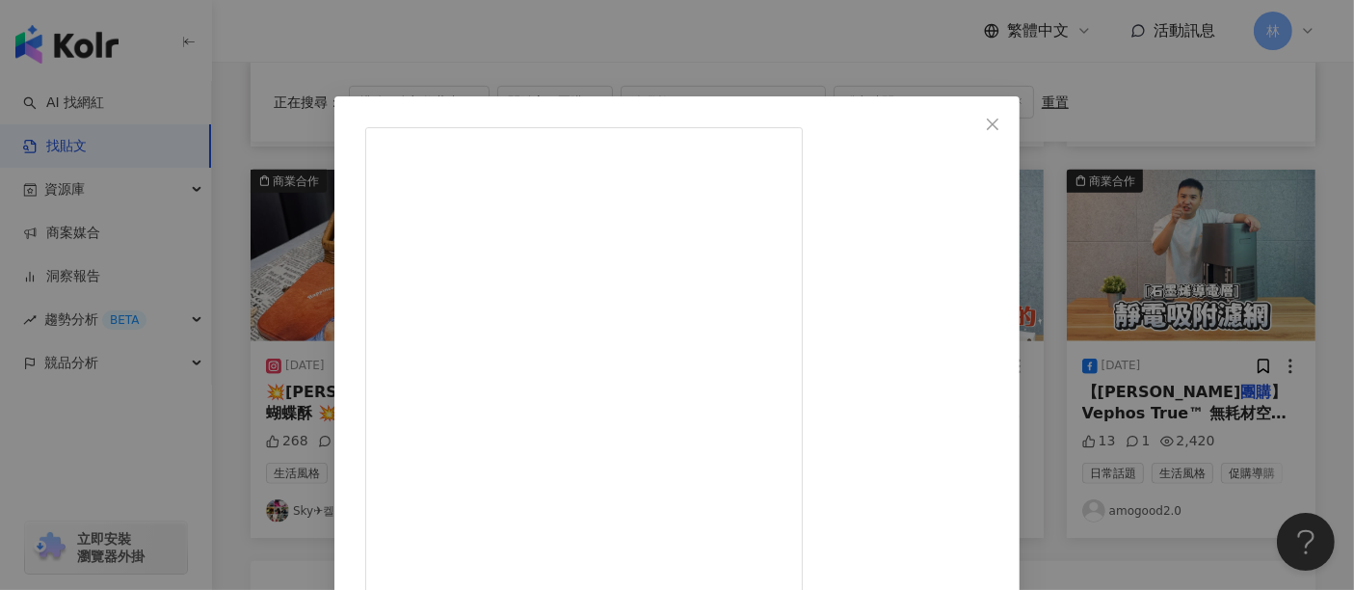
drag, startPoint x: 983, startPoint y: 249, endPoint x: 757, endPoint y: 256, distance: 226.6
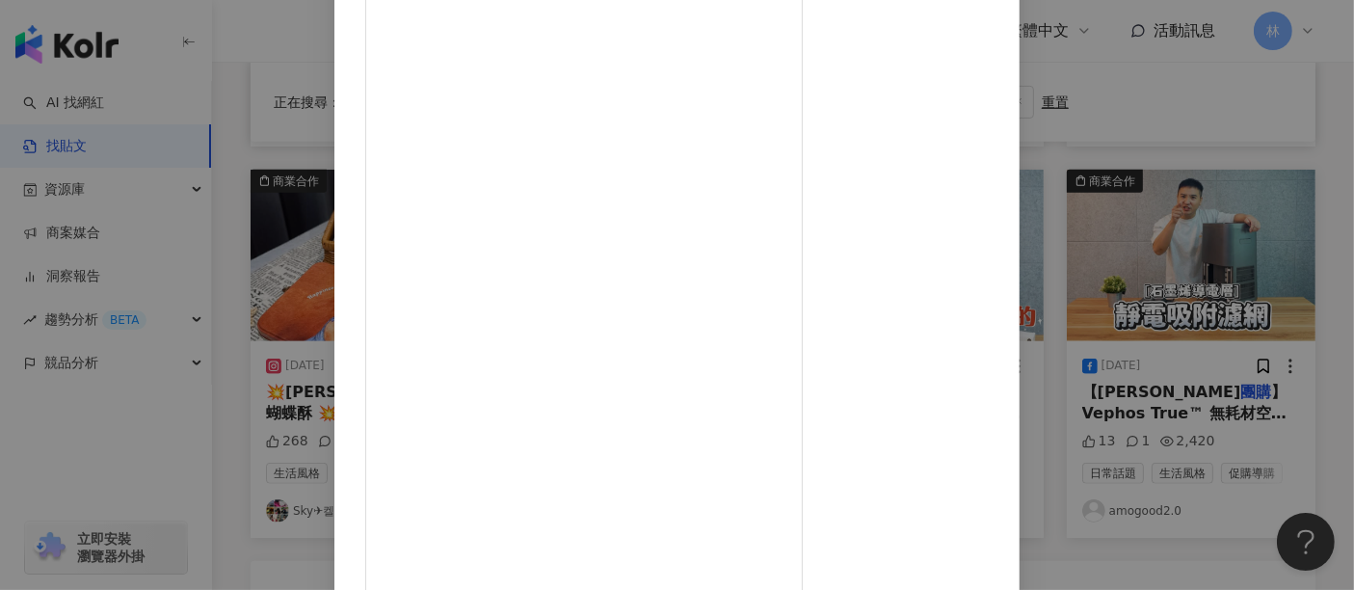
scroll to position [309, 0]
click at [1254, 326] on div "Sky✈켈리❤HKelly❤ 2025/8/6 268 8 查看原始貼文" at bounding box center [677, 295] width 1354 height 590
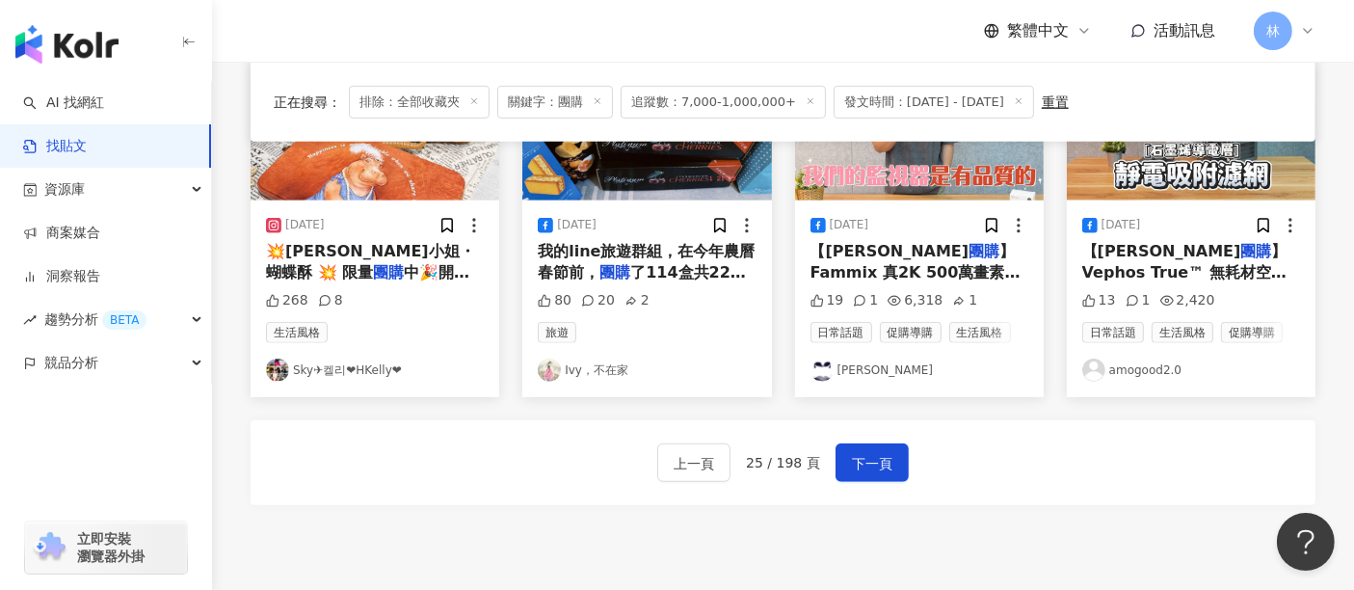
scroll to position [1269, 0]
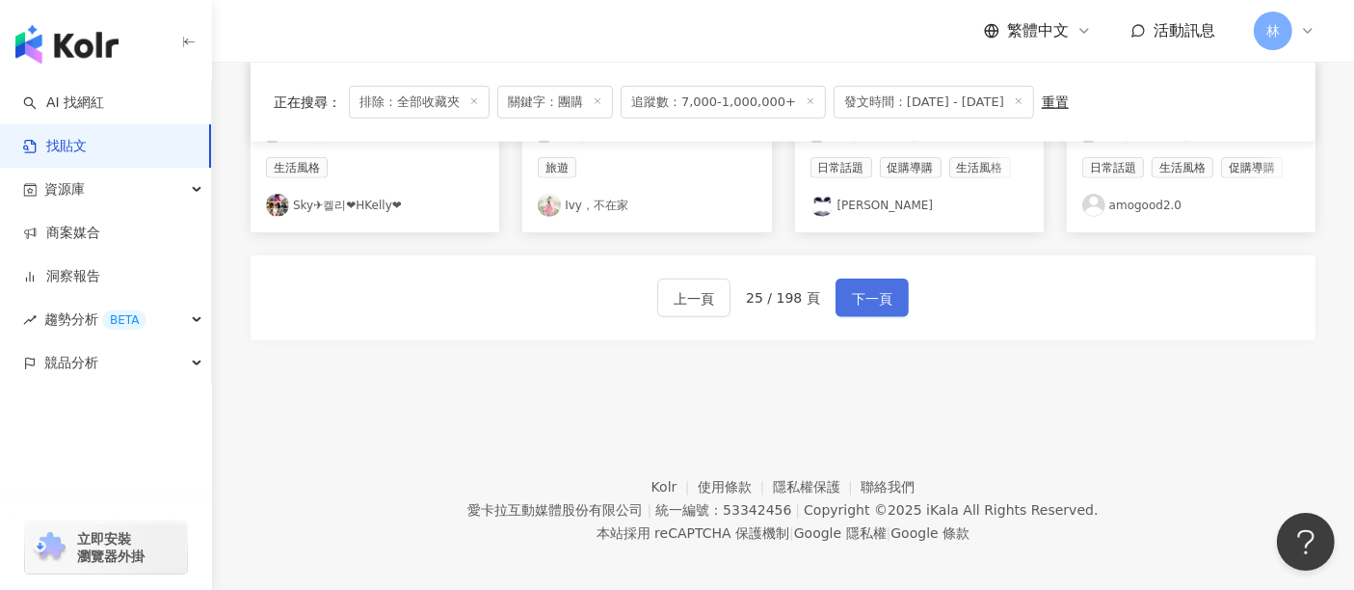
click at [852, 287] on span "下一頁" at bounding box center [872, 298] width 40 height 23
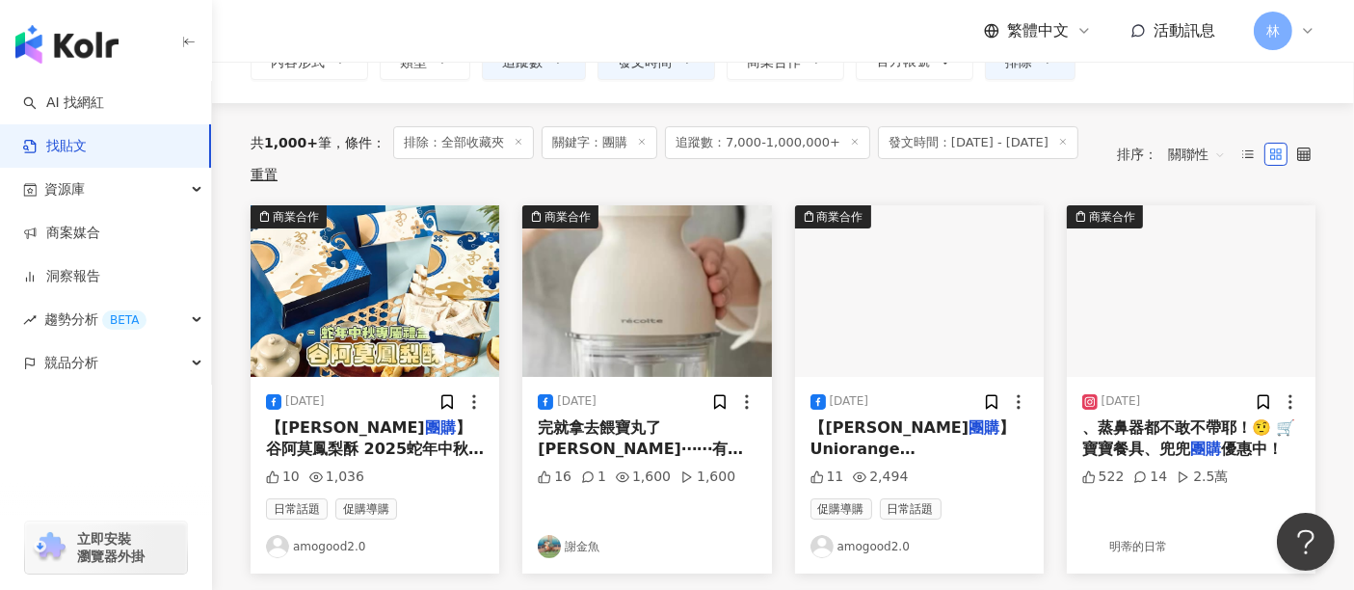
scroll to position [214, 0]
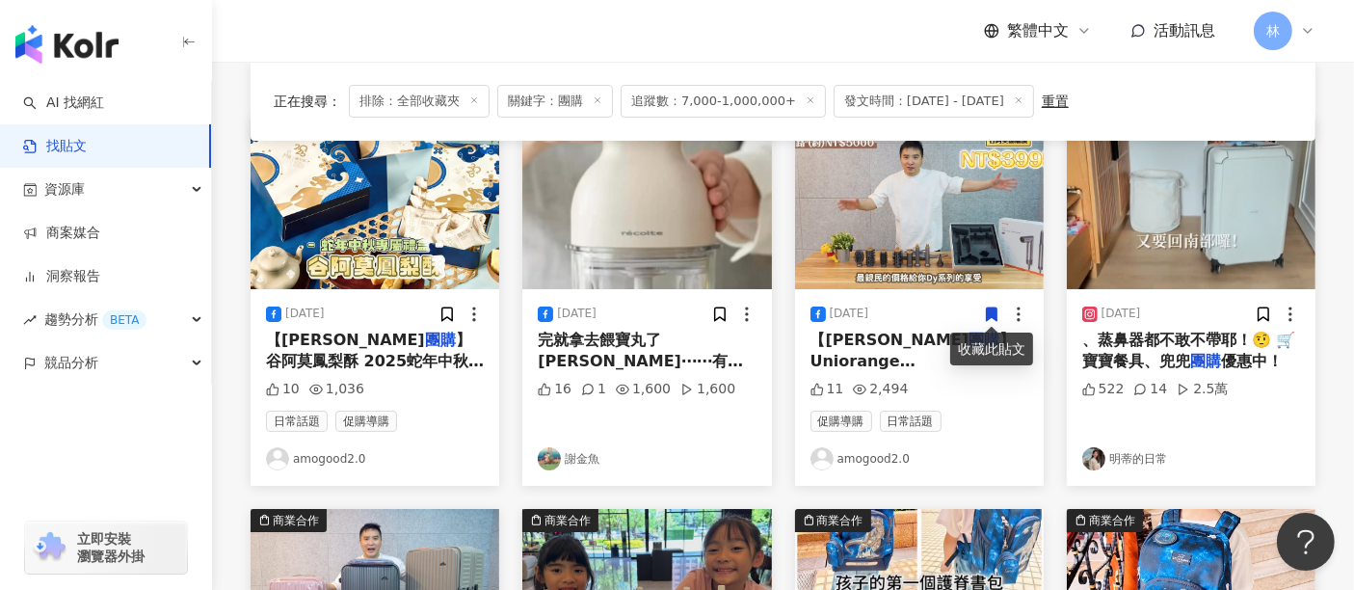
click at [411, 215] on img at bounding box center [375, 204] width 249 height 172
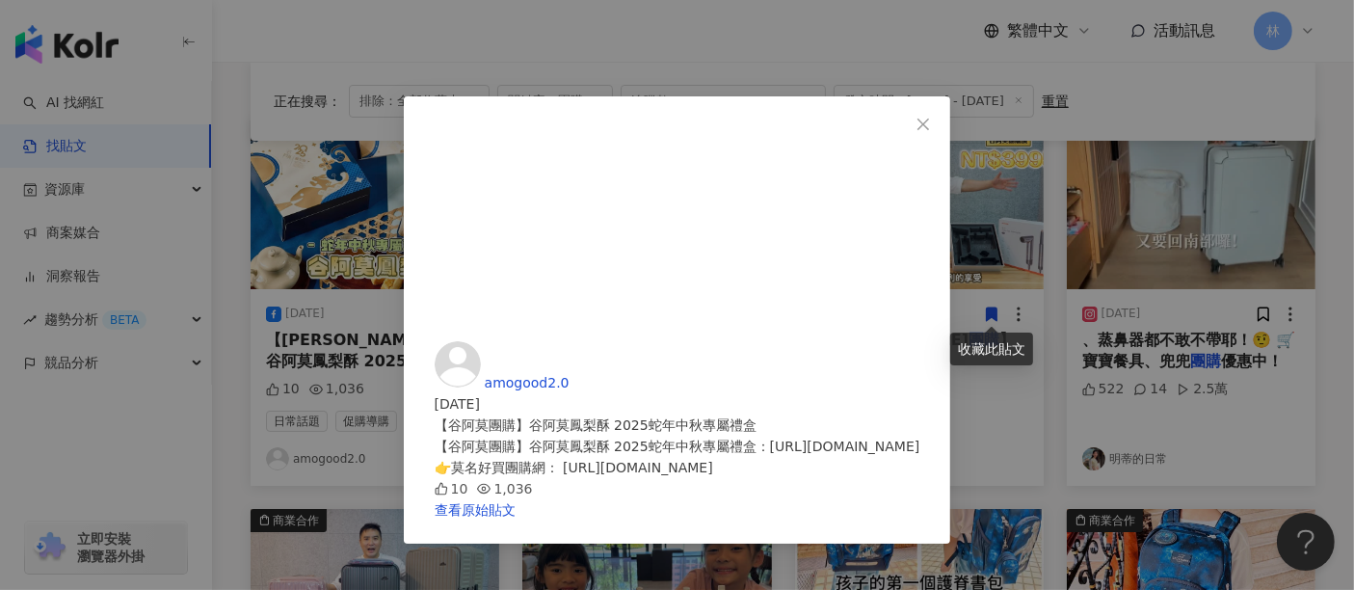
click at [1118, 201] on div "amogood2.0 2025/8/7 【谷阿莫團購】谷阿莫鳳梨酥 2025蛇年中秋專屬禮盒 【谷阿莫團購】谷阿莫鳳梨酥 2025蛇年中秋專屬禮盒：https…" at bounding box center [677, 295] width 1354 height 590
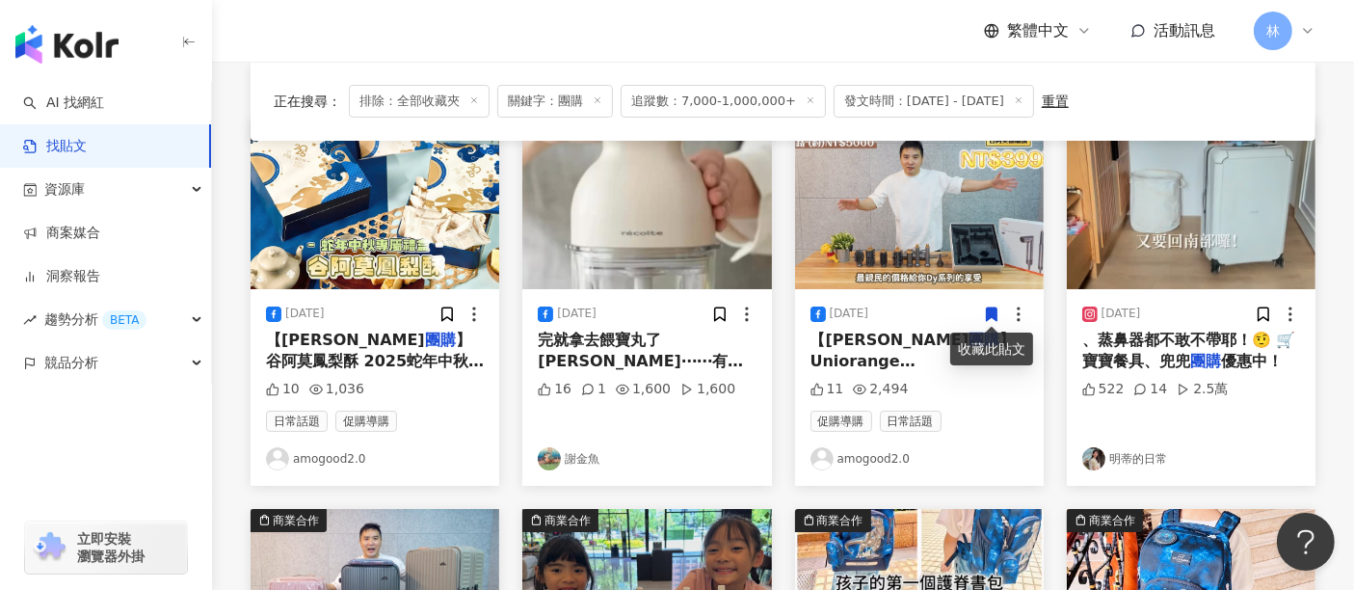
click at [703, 239] on img at bounding box center [646, 204] width 249 height 172
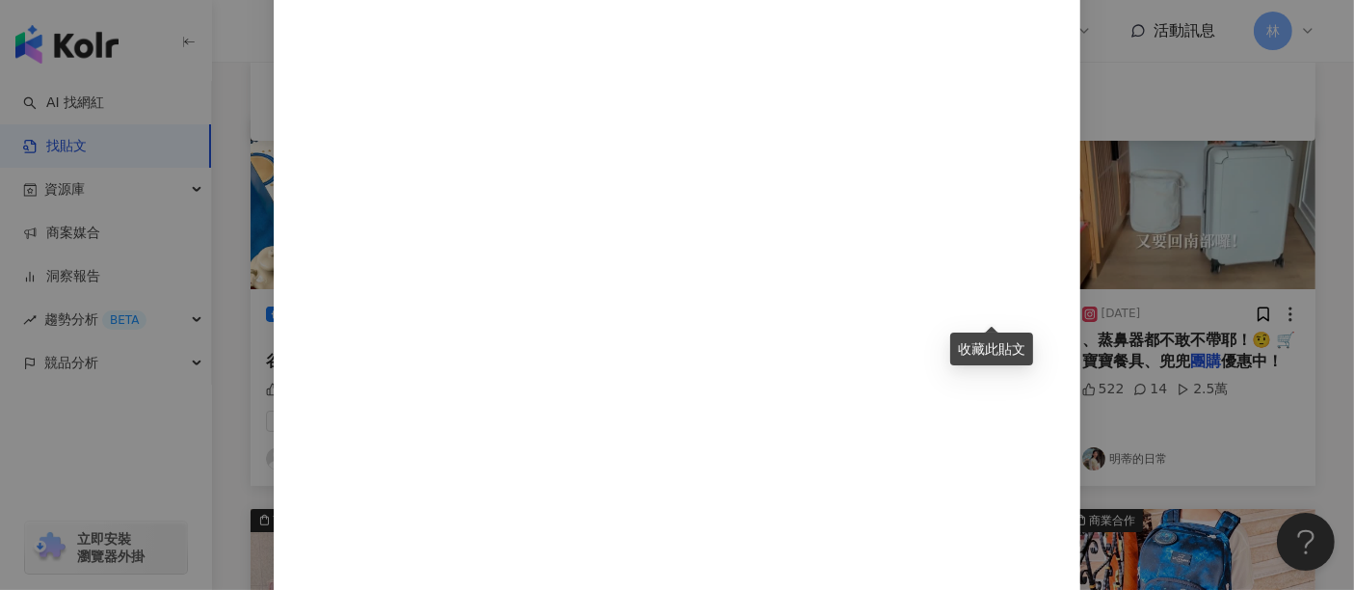
scroll to position [194, 0]
click at [1156, 216] on div "謝金魚 2025/8/24 #魚泡泡 其實從大人要吃的食物裡先挑一些出來，微波或清燙後，直接丟進 #recolte #無線條理機 ，絞成適合的細度餵食。 因為…" at bounding box center [677, 295] width 1354 height 590
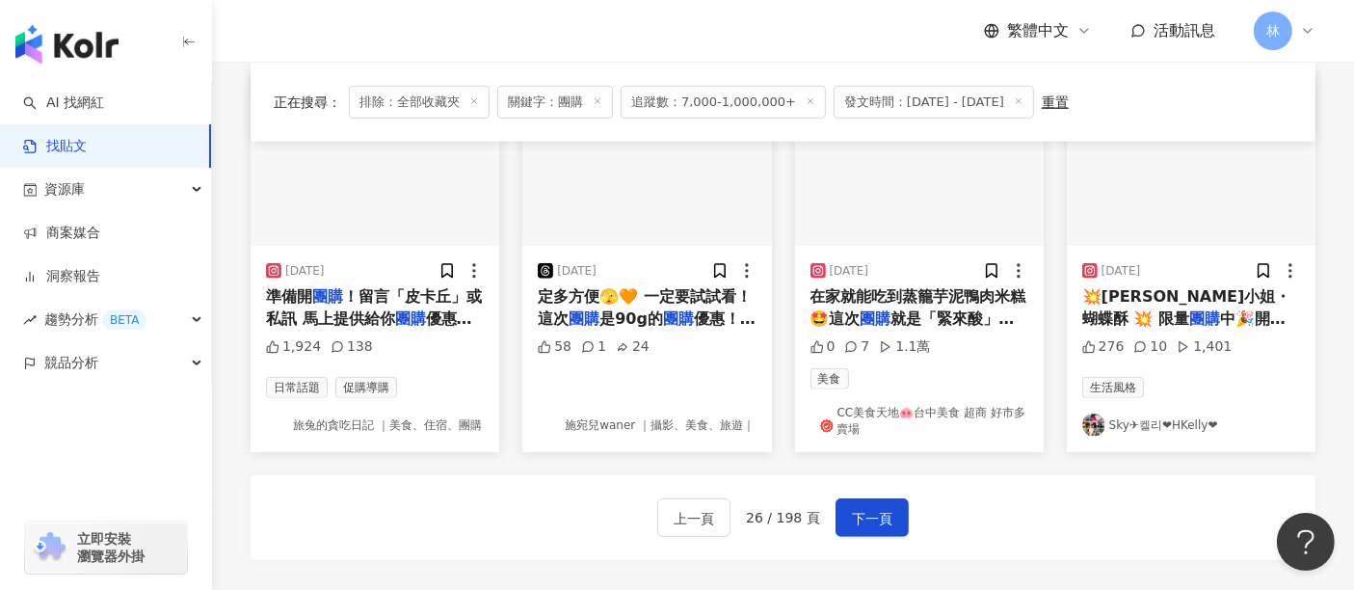
scroll to position [1071, 0]
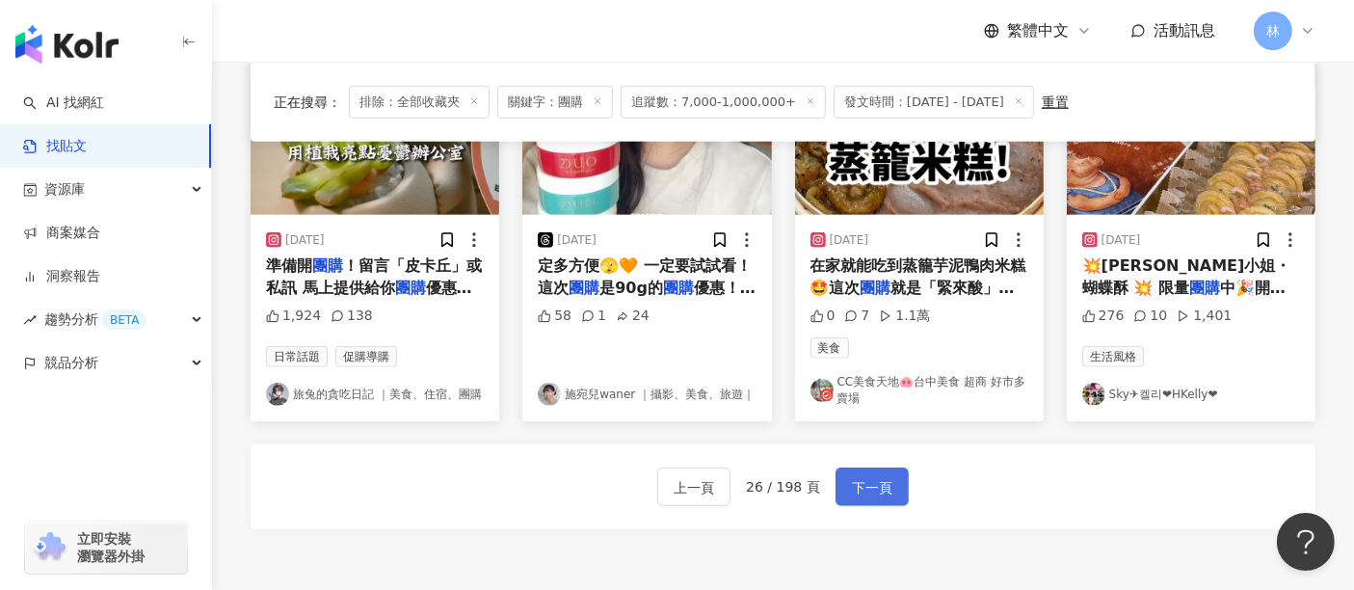
click at [895, 483] on button "下一頁" at bounding box center [872, 486] width 73 height 39
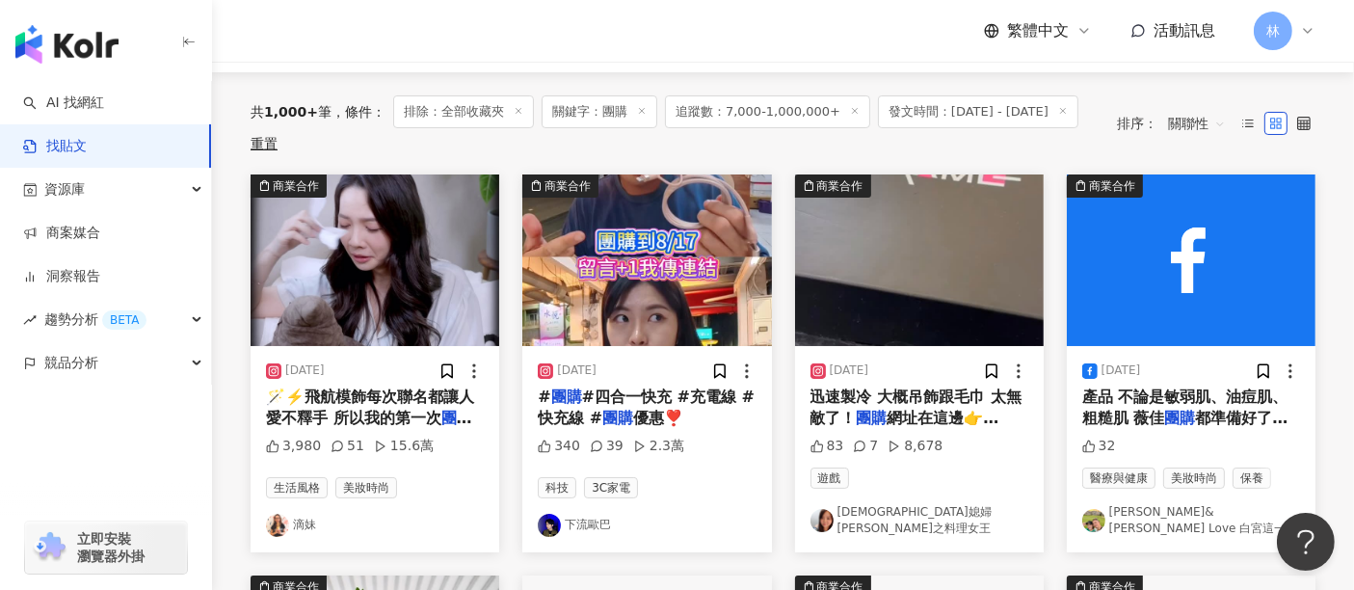
scroll to position [214, 0]
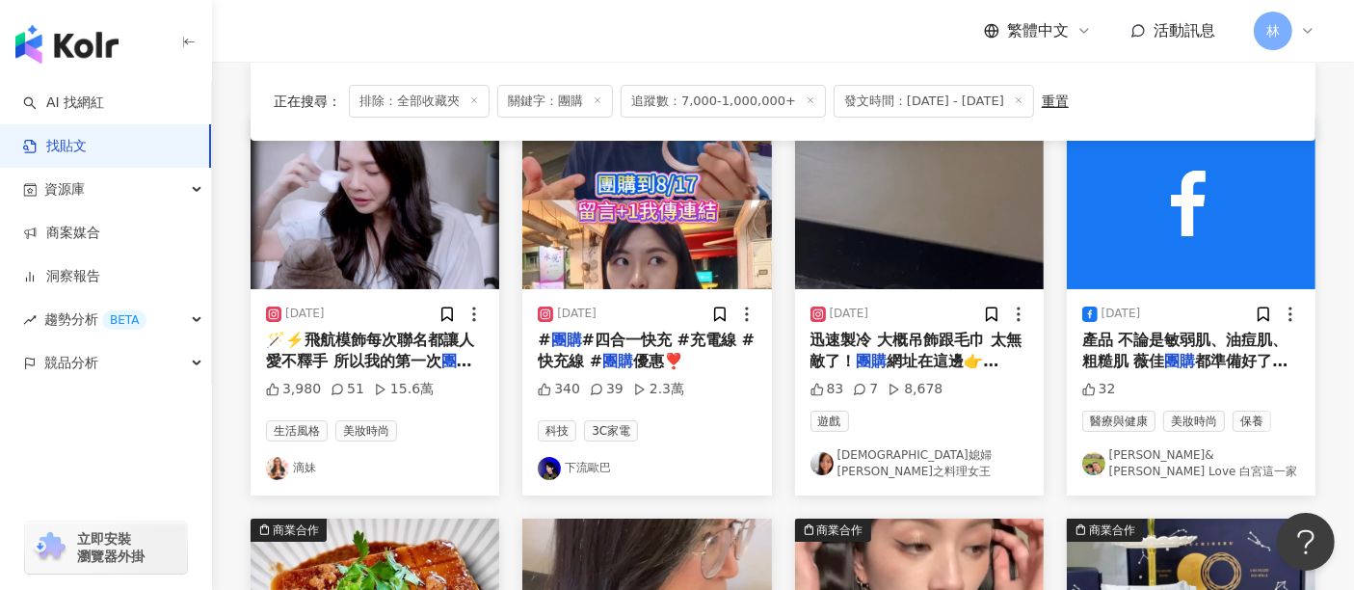
click at [1132, 243] on img at bounding box center [1191, 204] width 249 height 172
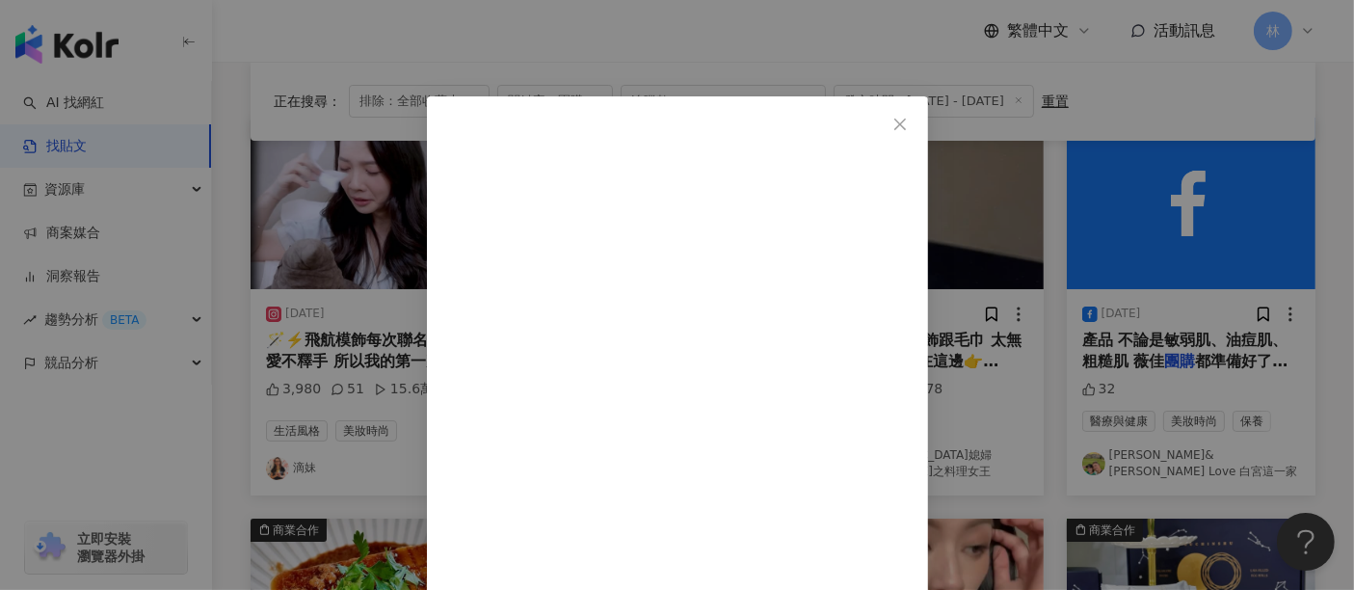
drag, startPoint x: 999, startPoint y: 291, endPoint x: 785, endPoint y: 298, distance: 215.0
click at [1247, 265] on div "白吉勝&徐小可 Love 白宮這一家 2025/8/18 薇佳洗顏全系列真的要推爆🙌 依照不同膚況選擇適合當下的洗臉產品 不論是敏弱肌、油痘肌、粗糙肌 薇佳團…" at bounding box center [677, 295] width 1354 height 590
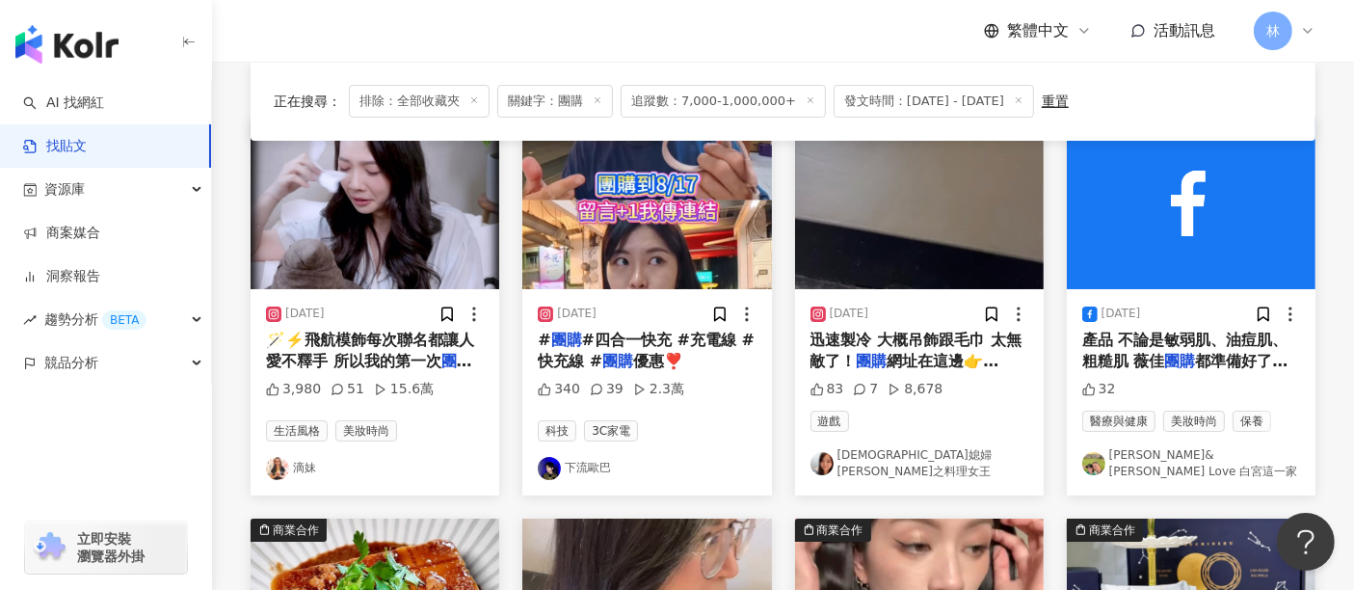
scroll to position [535, 0]
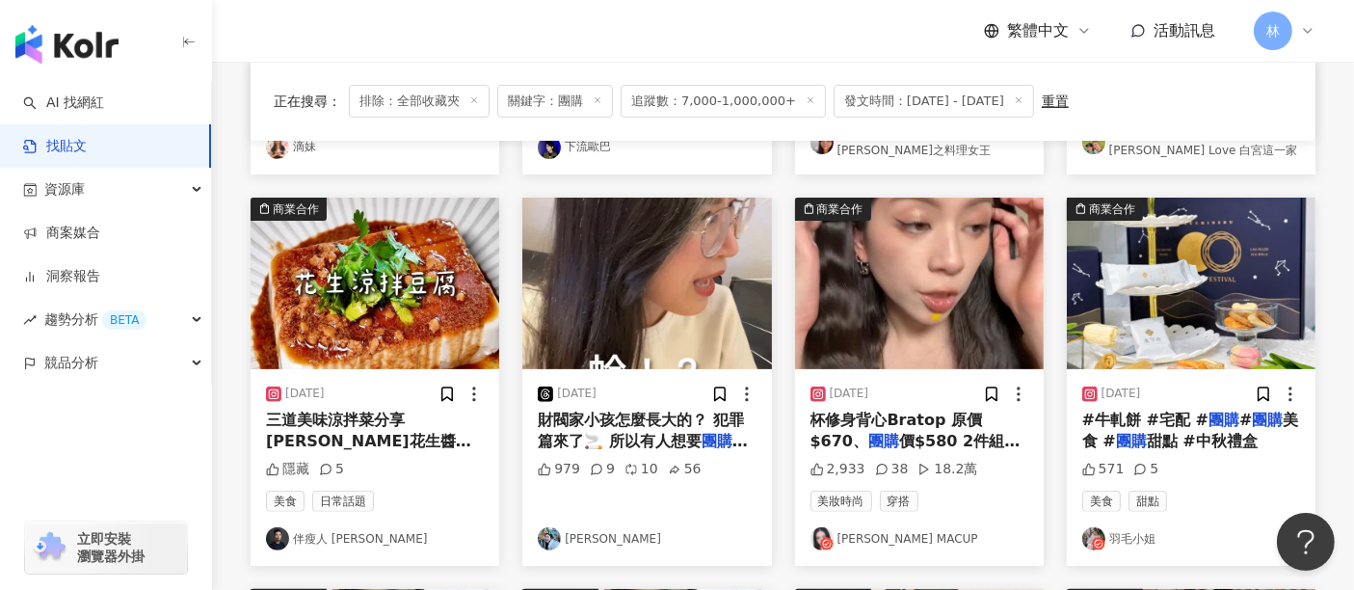
click at [436, 276] on img at bounding box center [375, 284] width 249 height 172
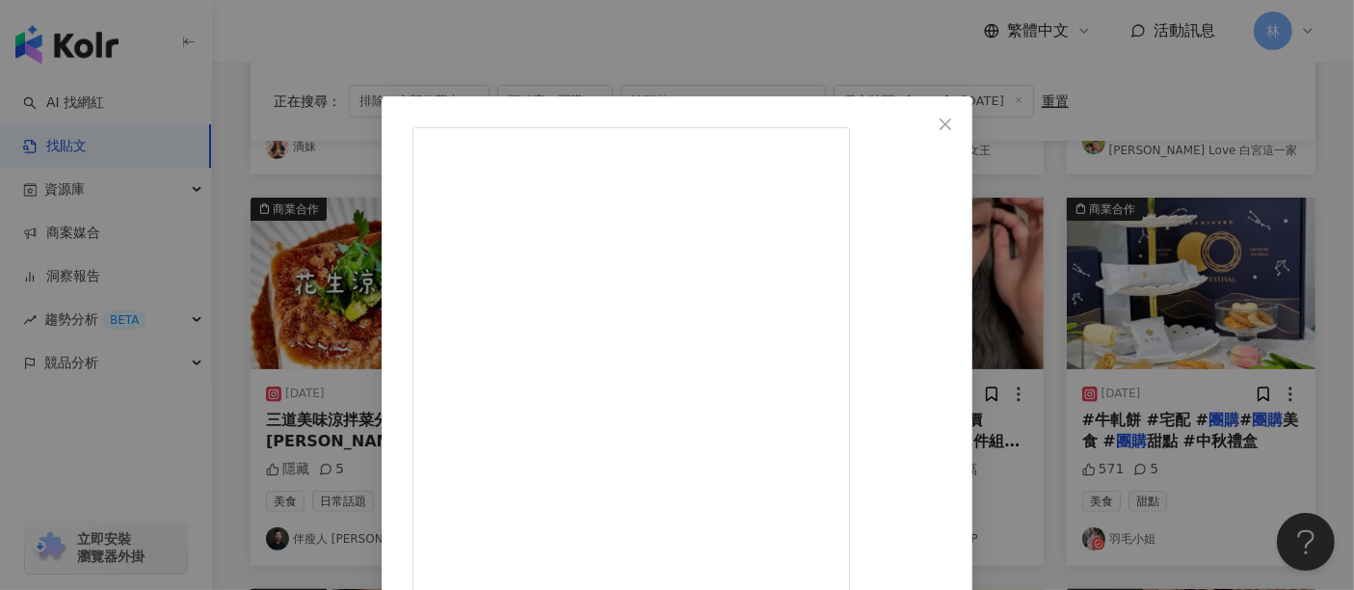
click at [1211, 245] on div "伴瘦人 Eric 2025/8/1 隱藏 5 查看原始貼文" at bounding box center [677, 295] width 1354 height 590
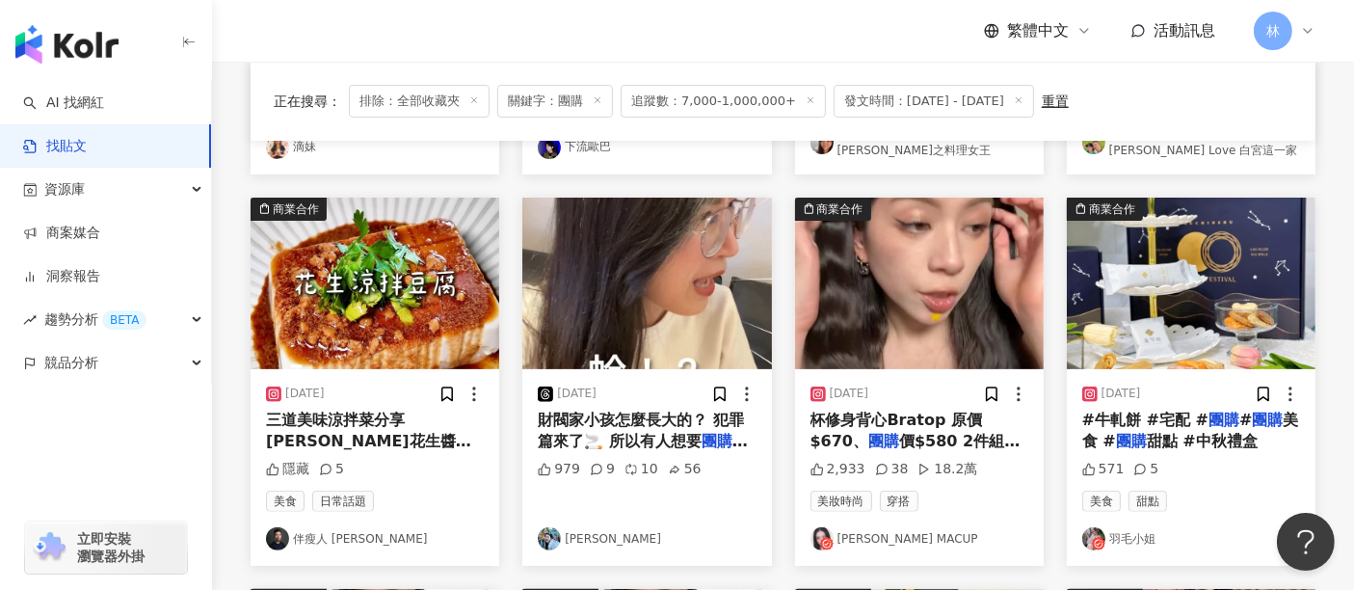
click at [900, 276] on img at bounding box center [919, 284] width 249 height 172
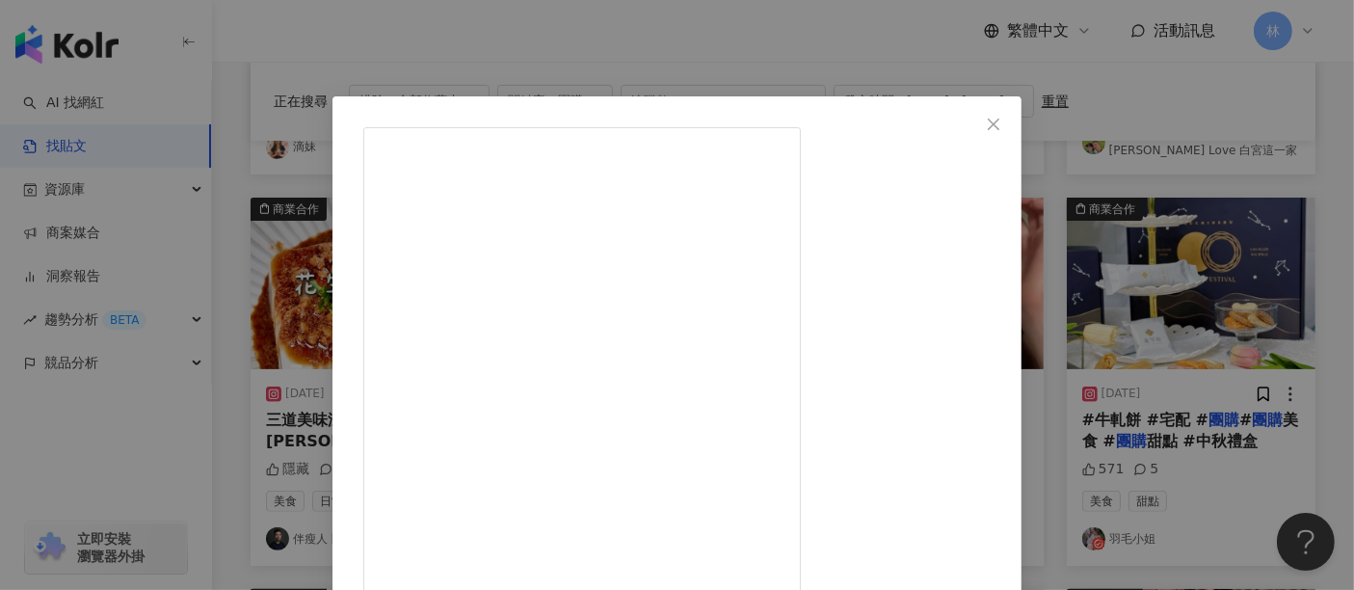
scroll to position [120, 0]
click at [1184, 334] on div "SARAH's MACUP 2025/8/12 真的穿過最舒服好看的Bra top 不用穿內衣萬歲！ 這次的價錢超划算 推薦喜歡的可以多帶幾件 這種東西真的會…" at bounding box center [677, 295] width 1354 height 590
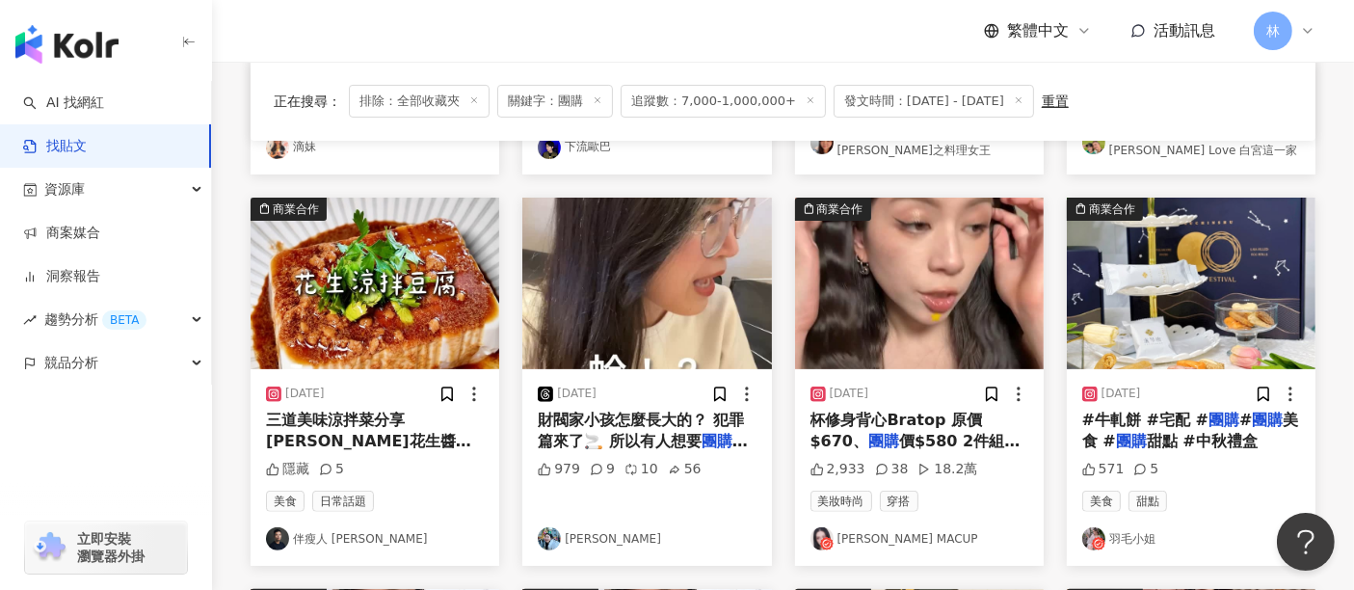
click at [1184, 334] on img at bounding box center [1191, 284] width 249 height 172
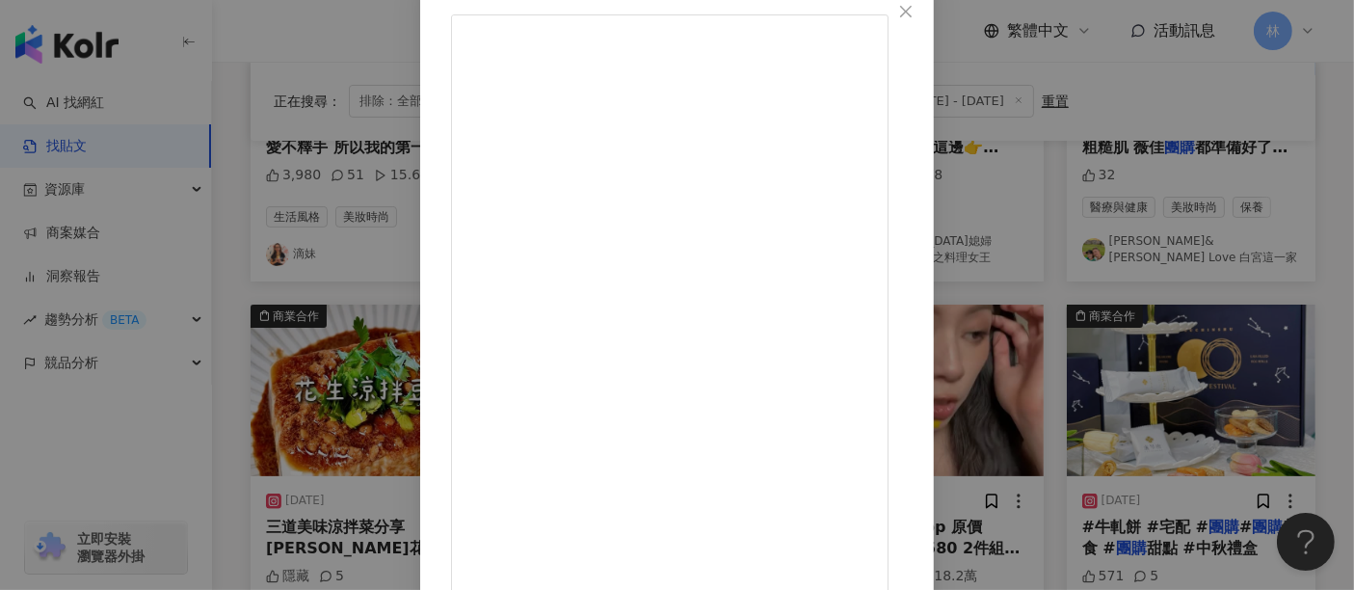
scroll to position [310, 0]
click at [1209, 407] on div "羽毛小姐 2025/8/26 571 5 查看原始貼文" at bounding box center [677, 295] width 1354 height 590
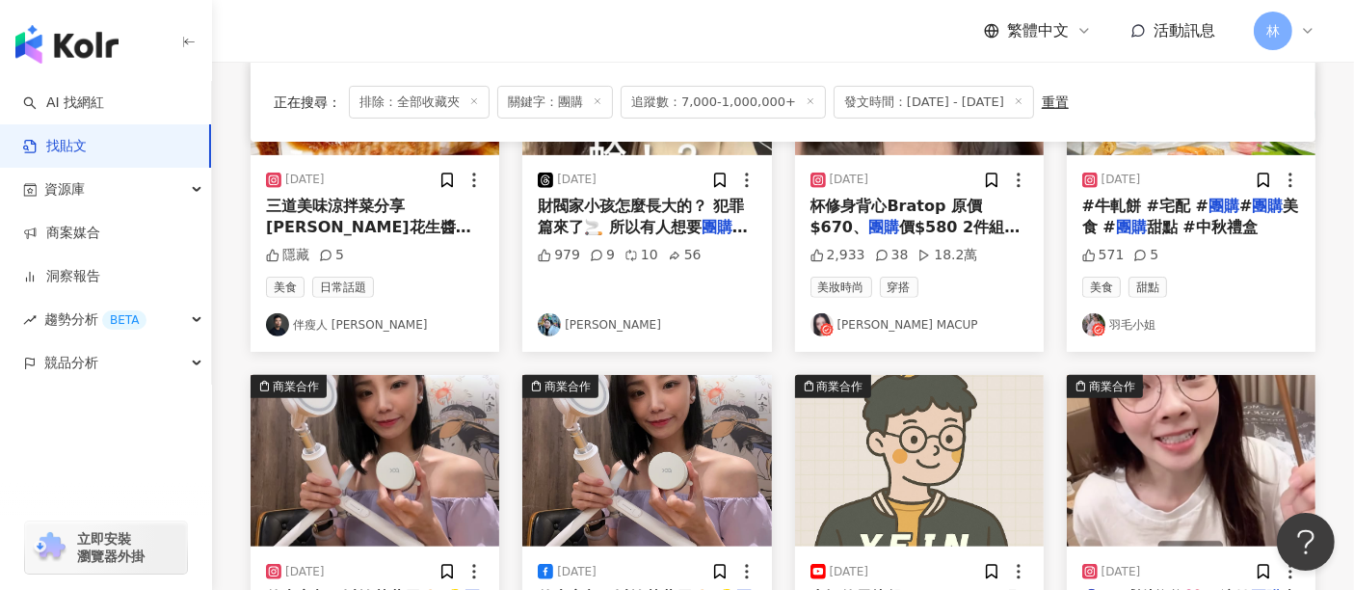
scroll to position [964, 0]
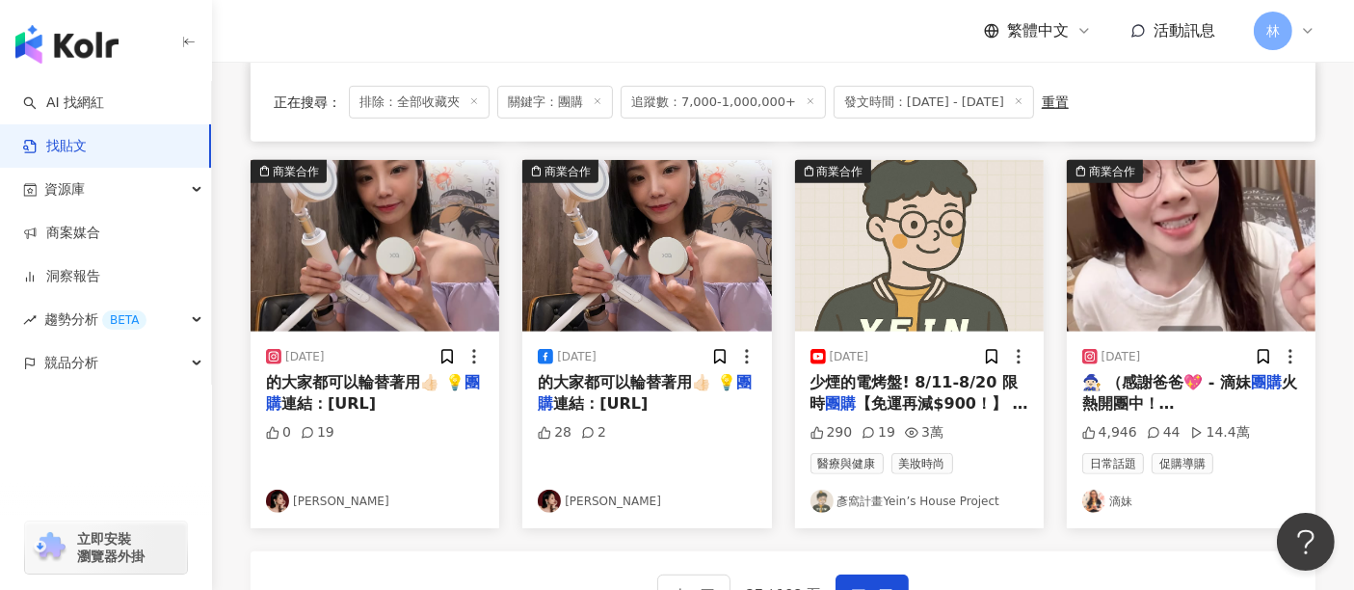
click at [404, 229] on img at bounding box center [375, 246] width 249 height 172
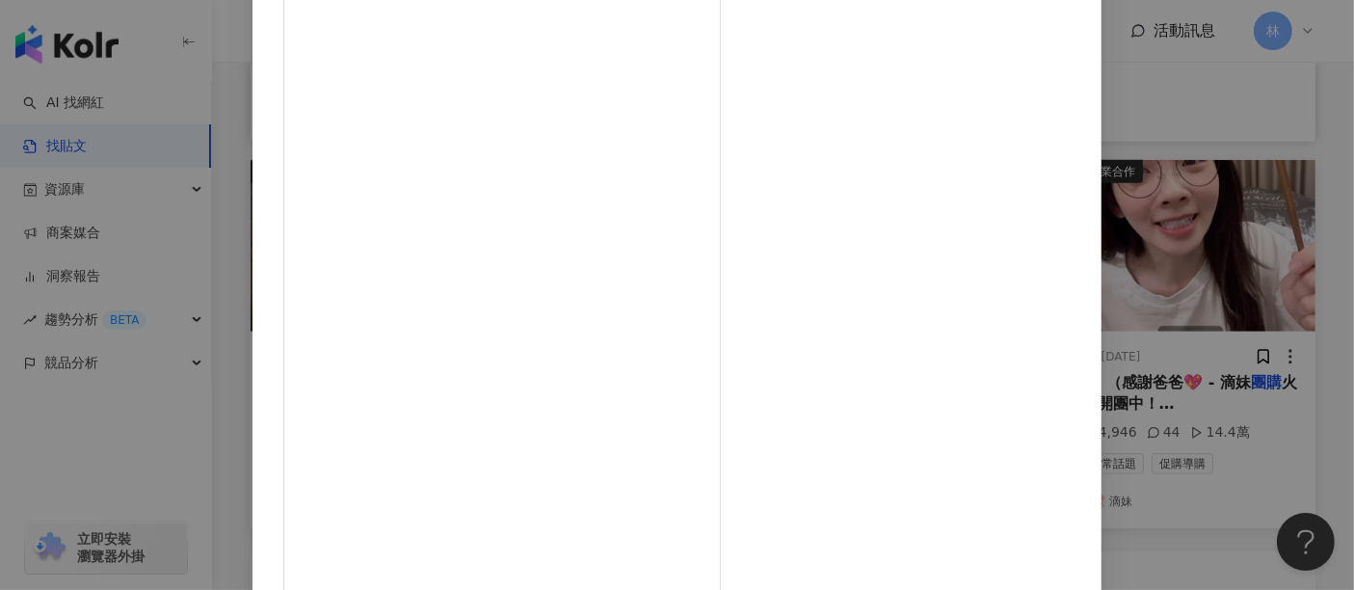
scroll to position [287, 0]
click at [1216, 294] on div "Jennifer 2025/8/11 0 19 查看原始貼文" at bounding box center [677, 295] width 1354 height 590
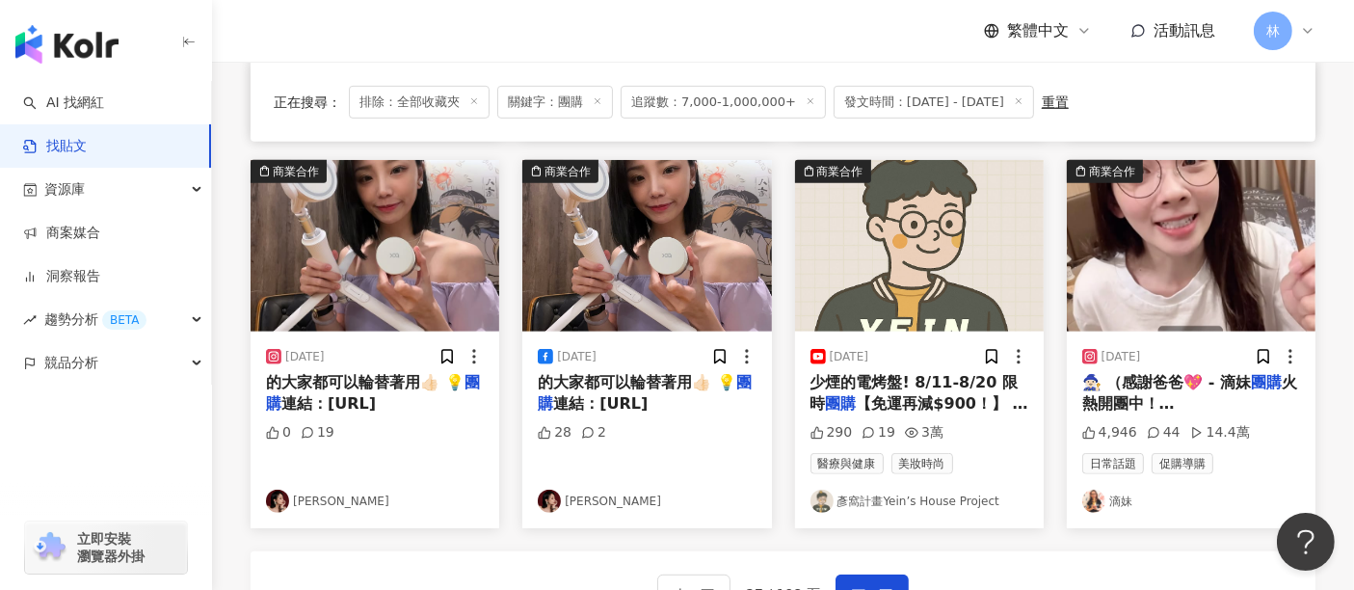
scroll to position [1071, 0]
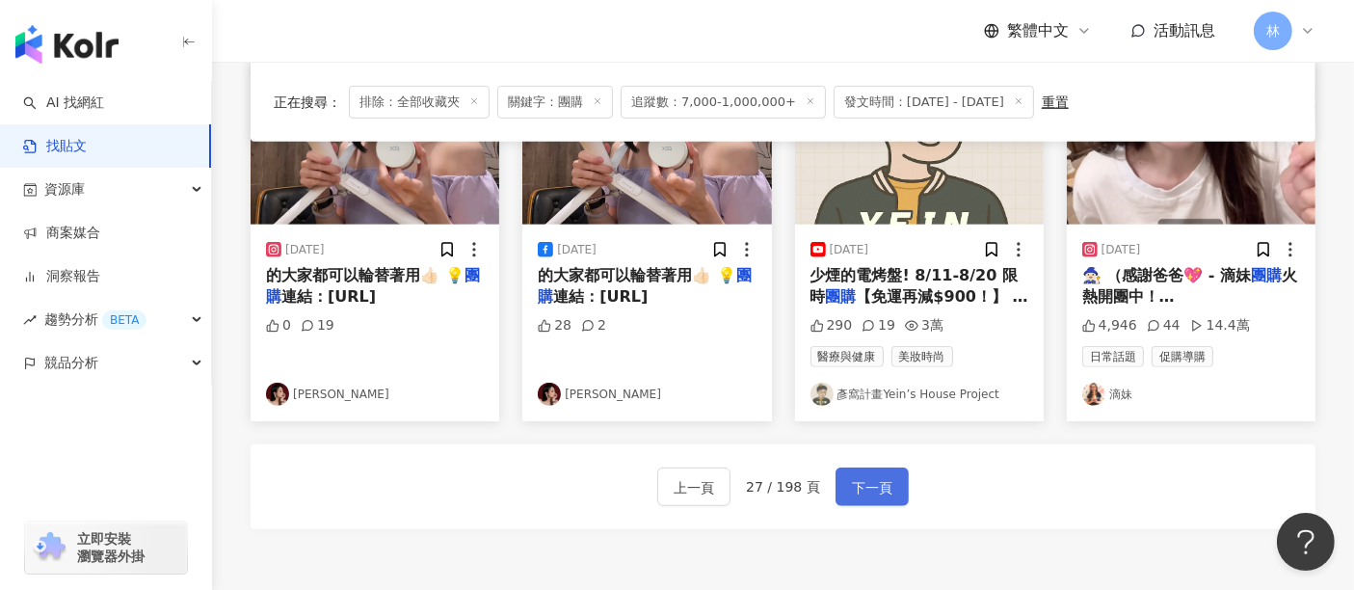
click at [865, 476] on span "下一頁" at bounding box center [872, 487] width 40 height 23
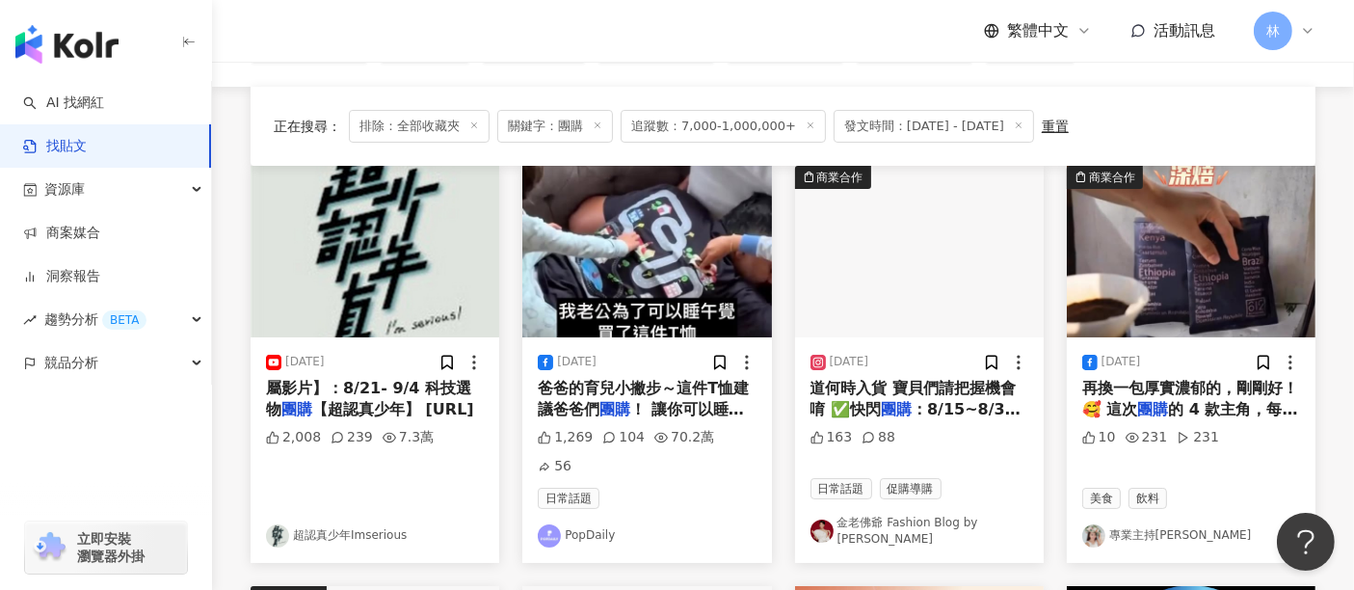
scroll to position [214, 0]
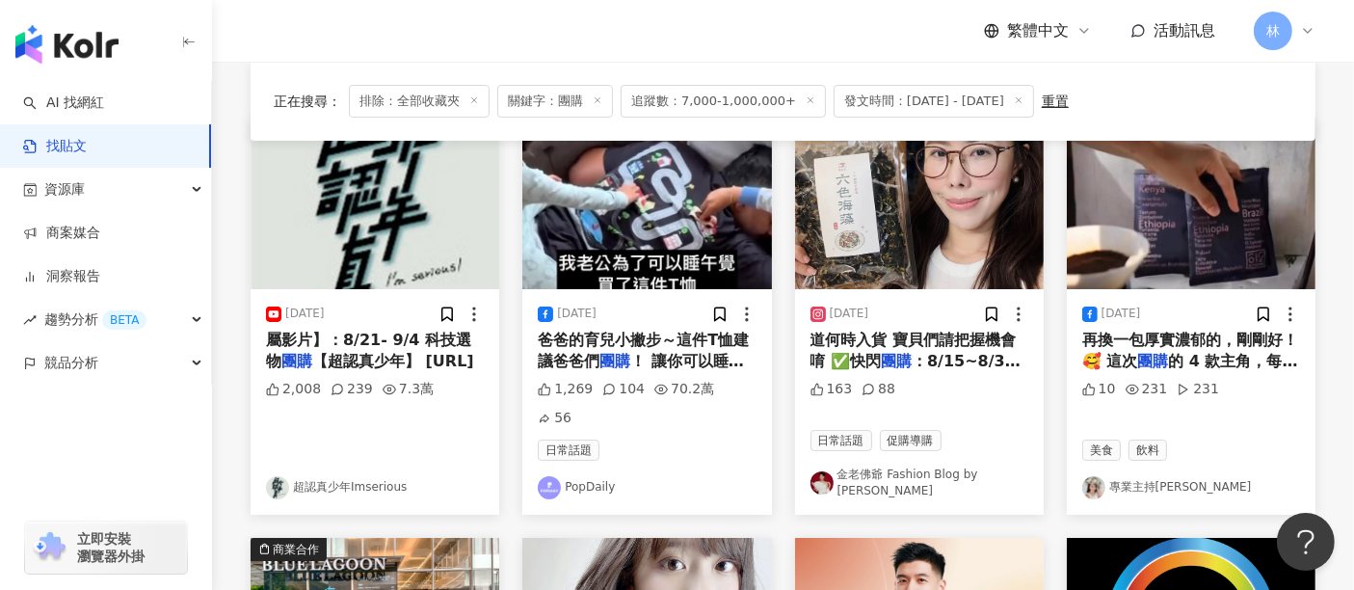
click at [1170, 249] on img at bounding box center [1191, 204] width 249 height 172
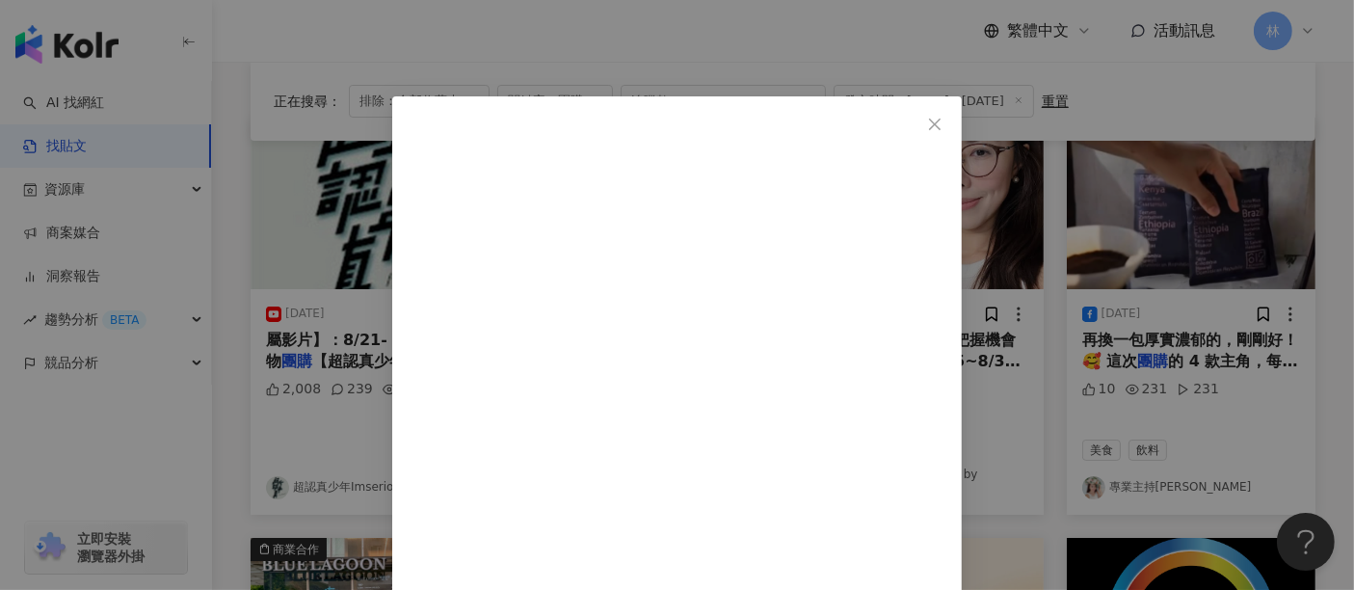
scroll to position [107, 0]
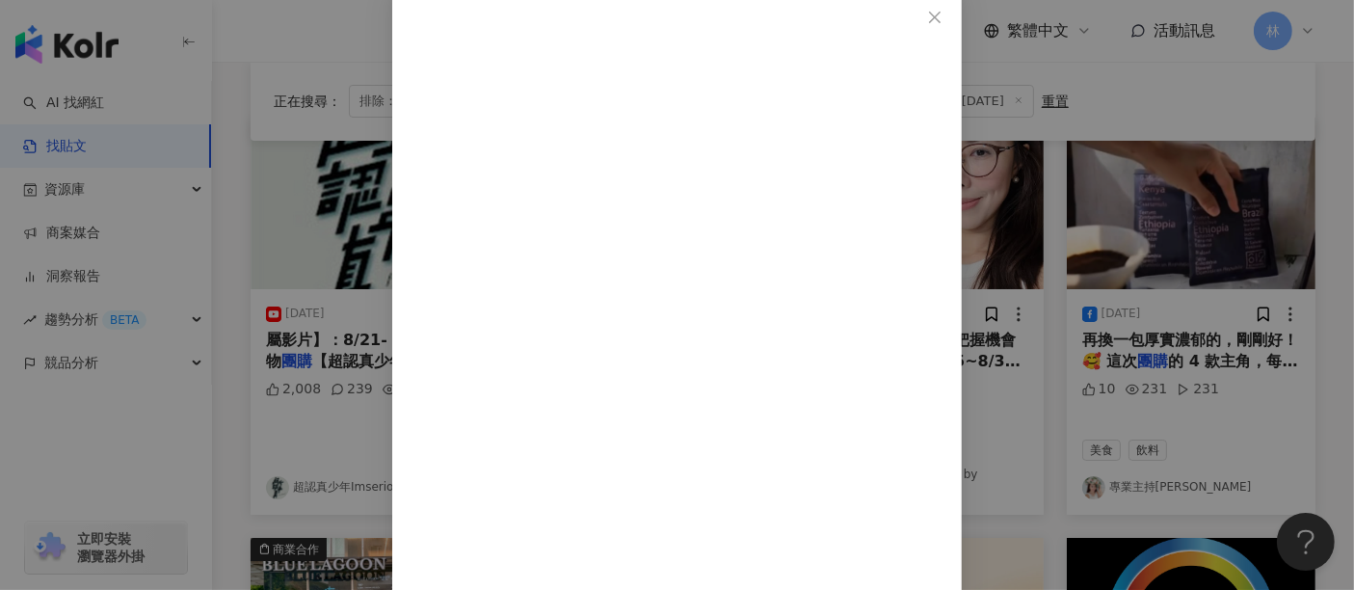
drag, startPoint x: 1000, startPoint y: 436, endPoint x: 699, endPoint y: 438, distance: 301.7
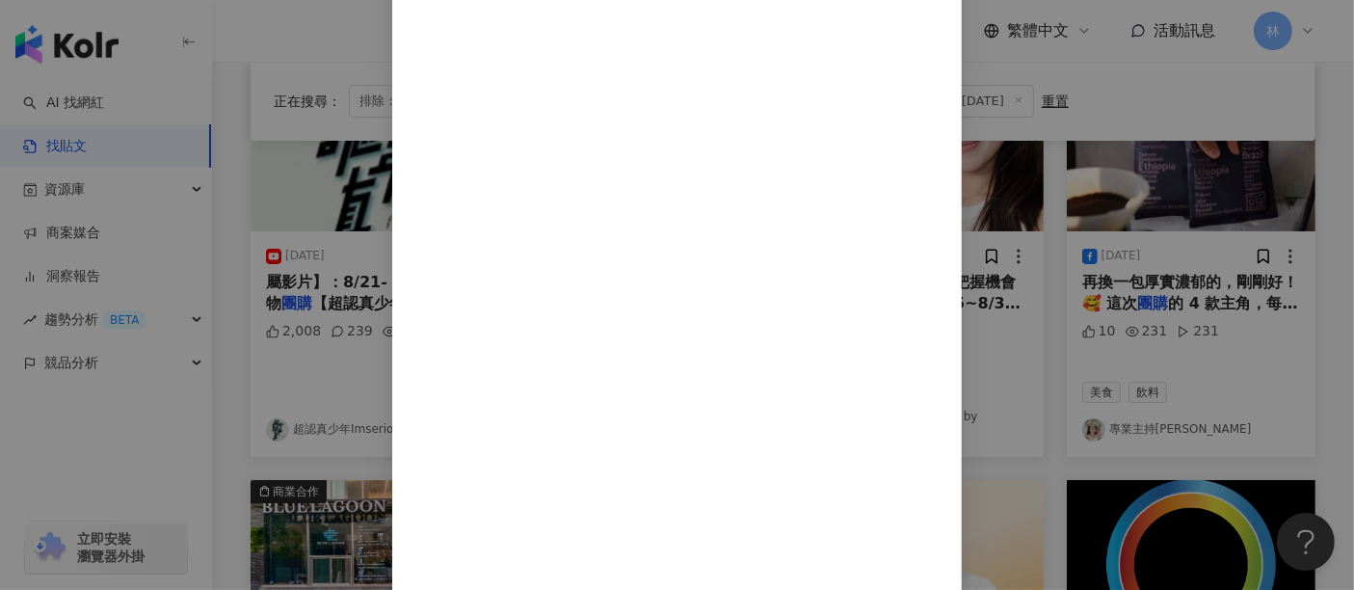
scroll to position [321, 0]
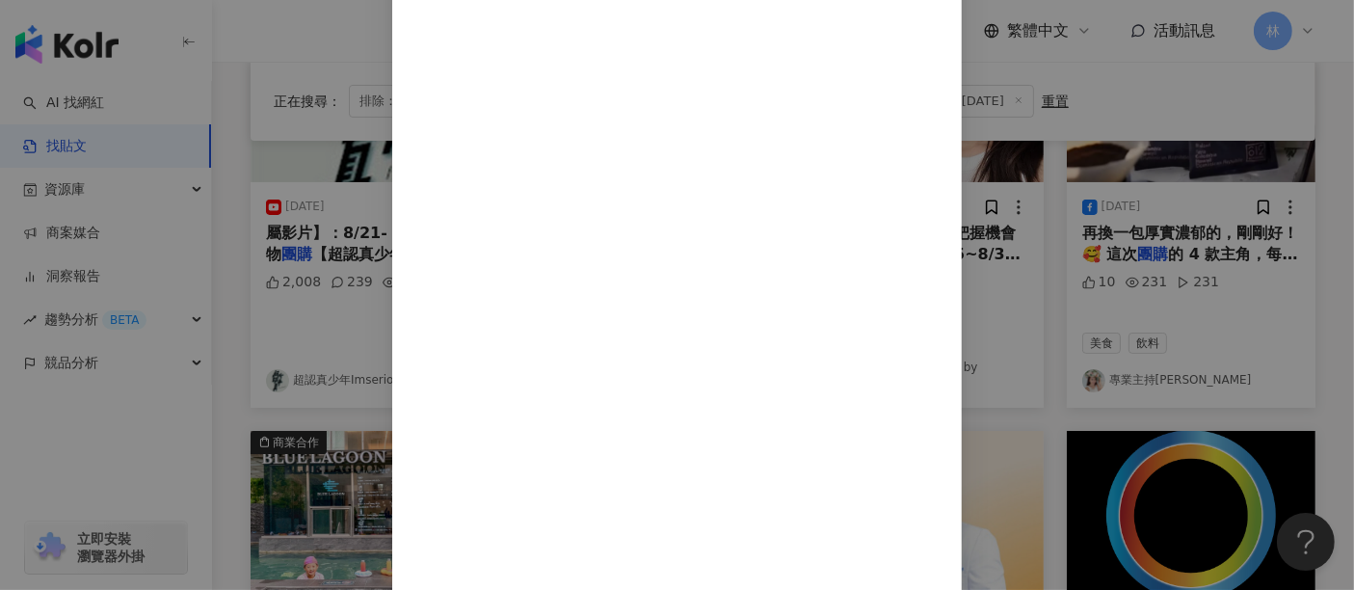
click at [1157, 240] on div "專業主持尹甄 2025/8/26 10 231 231 查看原始貼文" at bounding box center [677, 295] width 1354 height 590
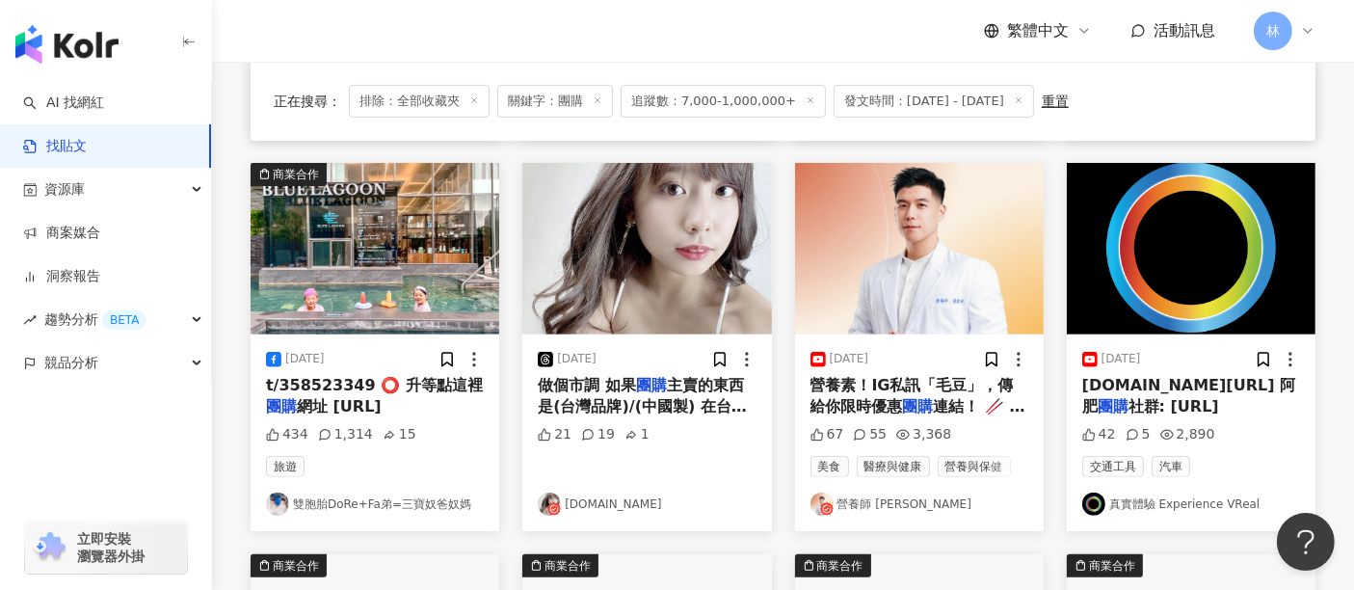
scroll to position [619, 0]
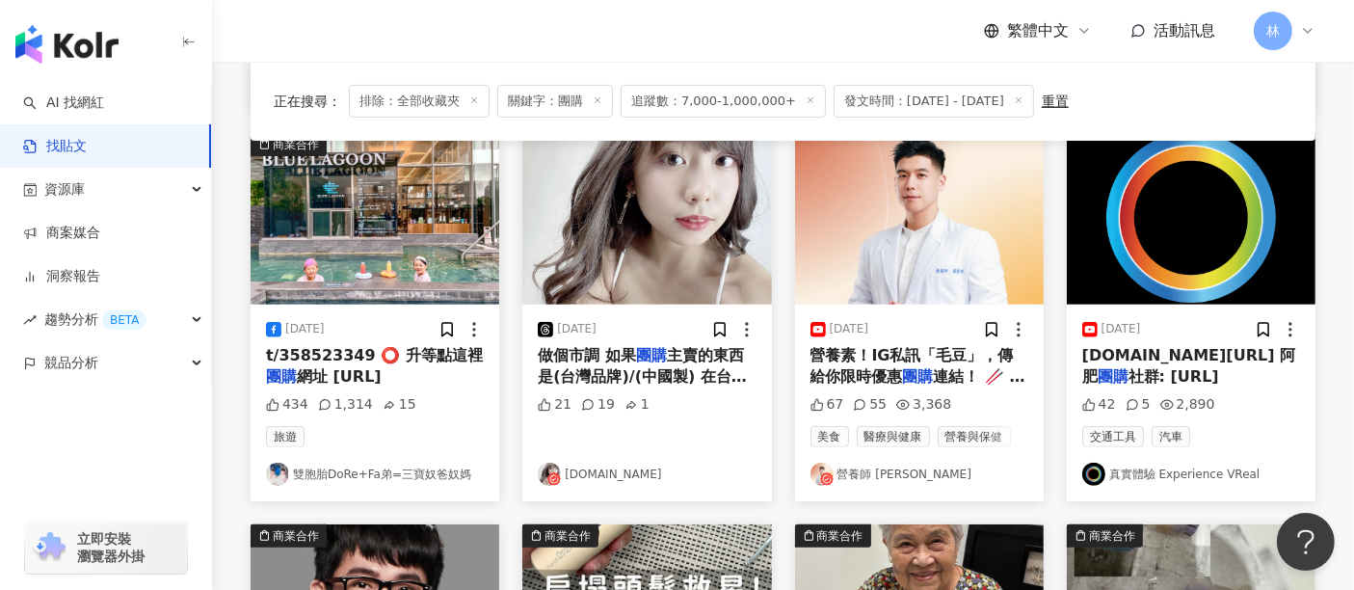
click at [425, 214] on img at bounding box center [375, 219] width 249 height 172
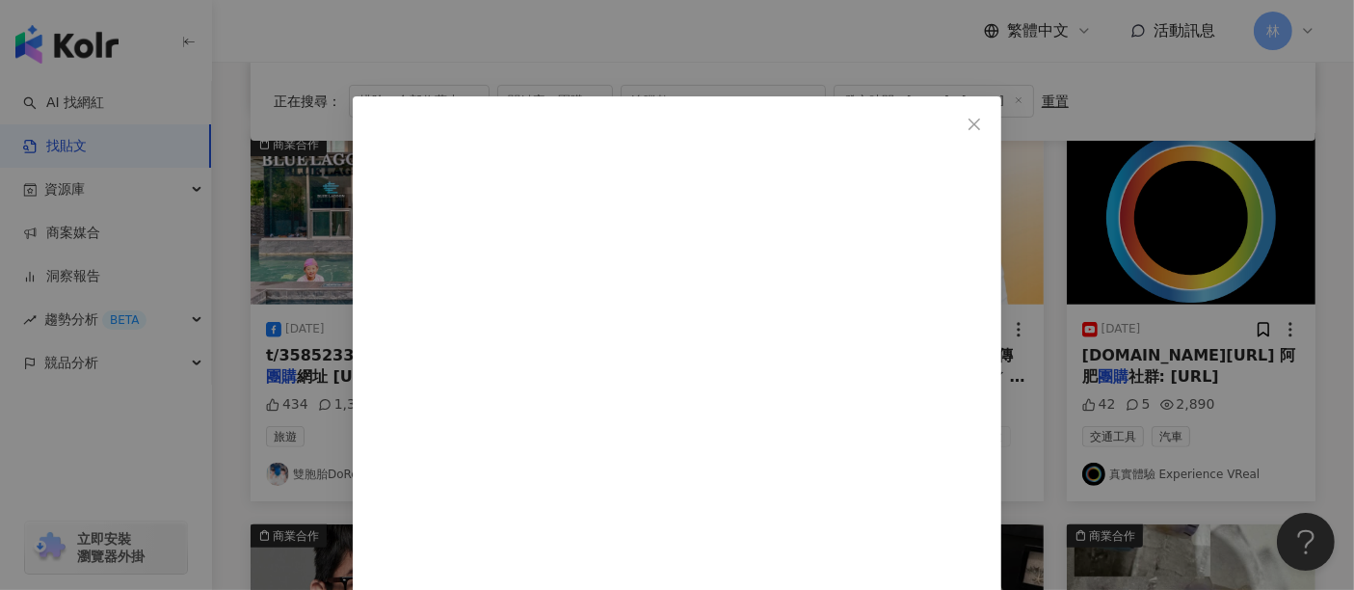
click at [1244, 250] on div "雙胞胎DoRe+Fa弟=三寶奴爸奴媽 2025/8/1 434 1,314 15 查看原始貼文" at bounding box center [677, 295] width 1354 height 590
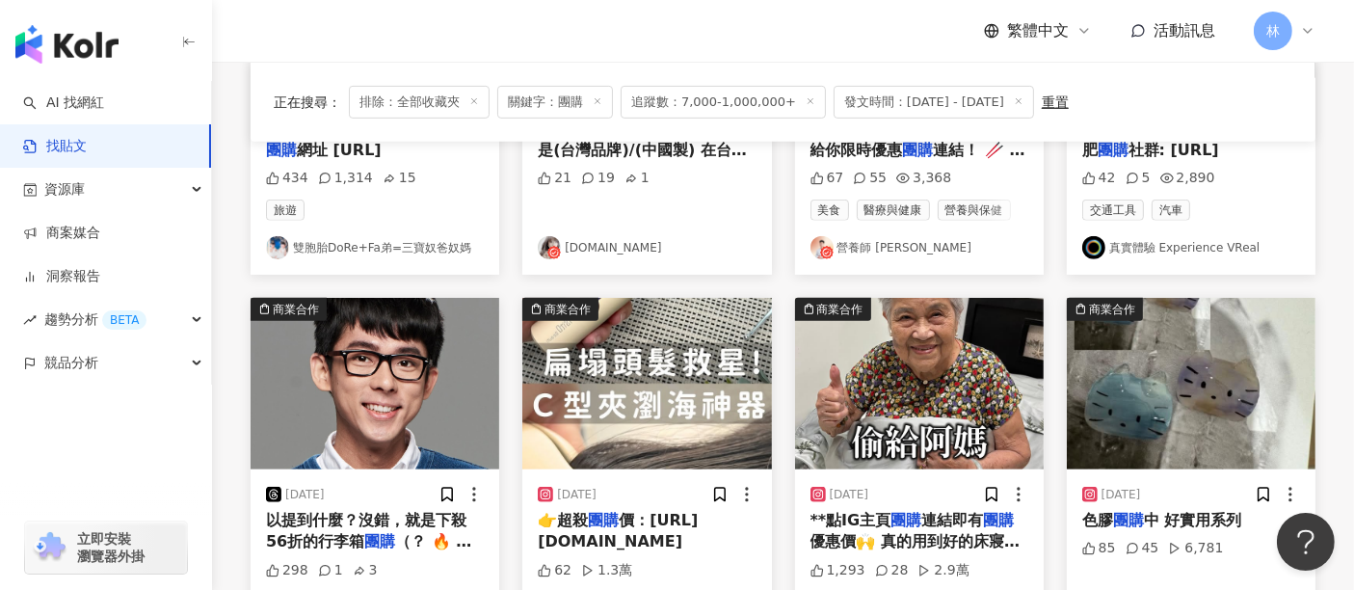
scroll to position [940, 0]
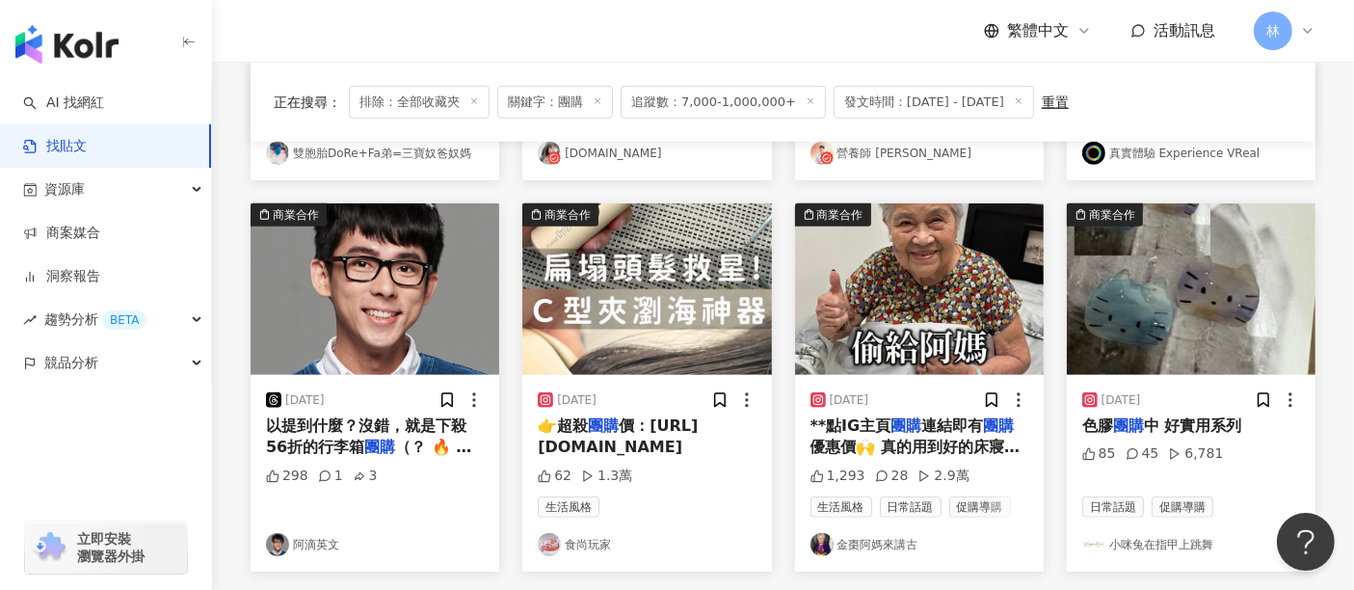
click at [911, 274] on img at bounding box center [919, 289] width 249 height 172
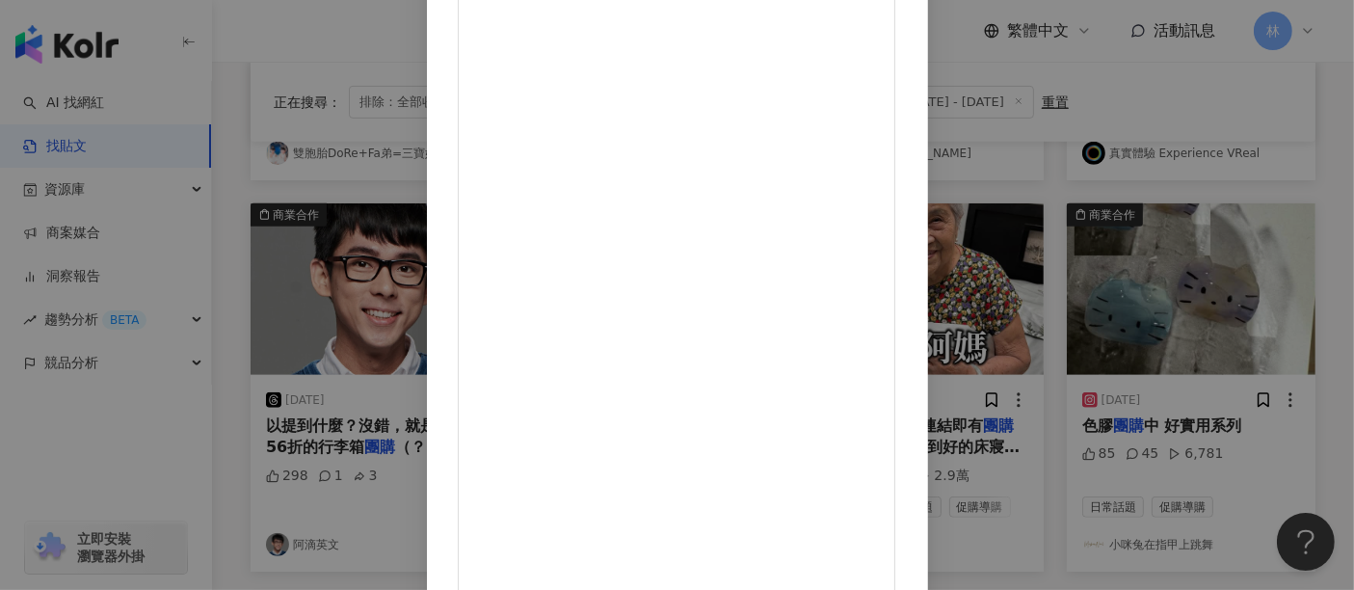
scroll to position [274, 0]
click at [1234, 261] on div "金棗阿媽來講古 2025/8/18 1,293 28 2.9萬 查看原始貼文" at bounding box center [677, 295] width 1354 height 590
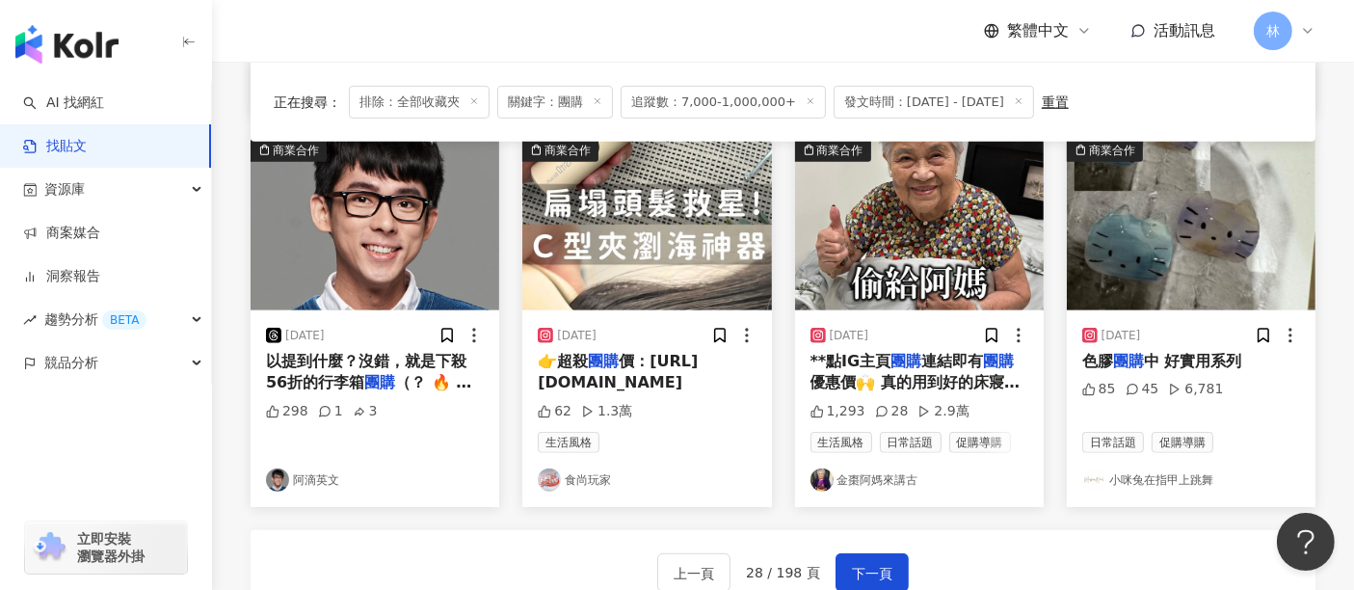
scroll to position [1154, 0]
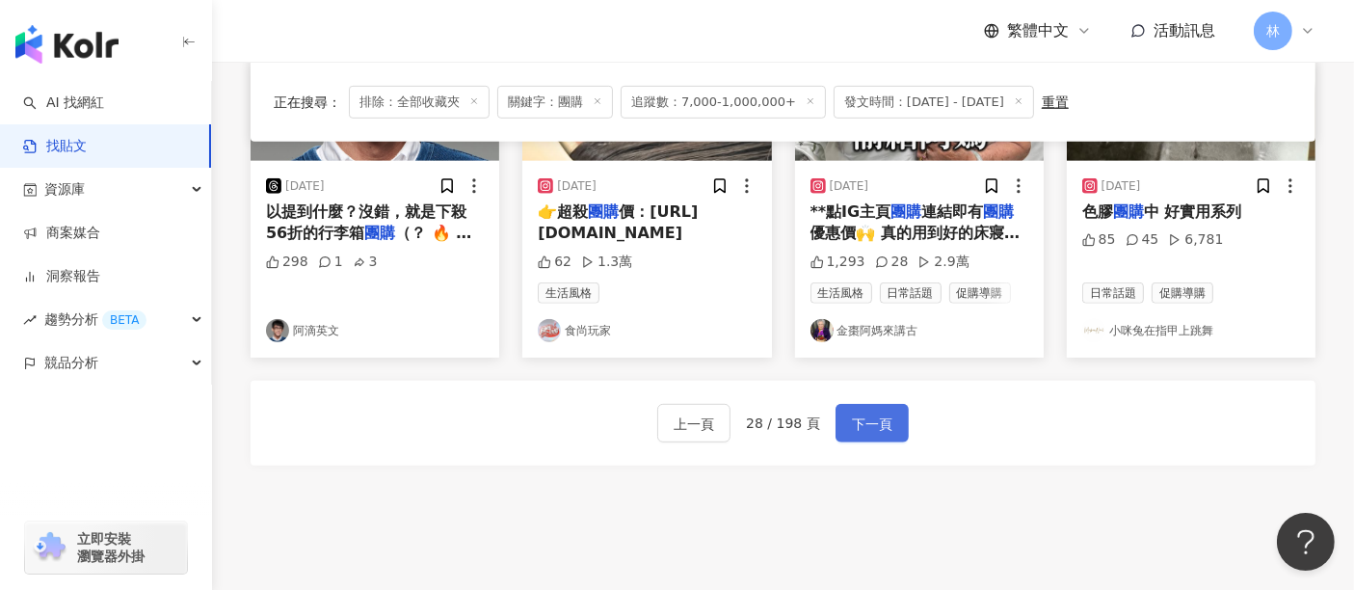
click at [875, 413] on span "下一頁" at bounding box center [872, 424] width 40 height 23
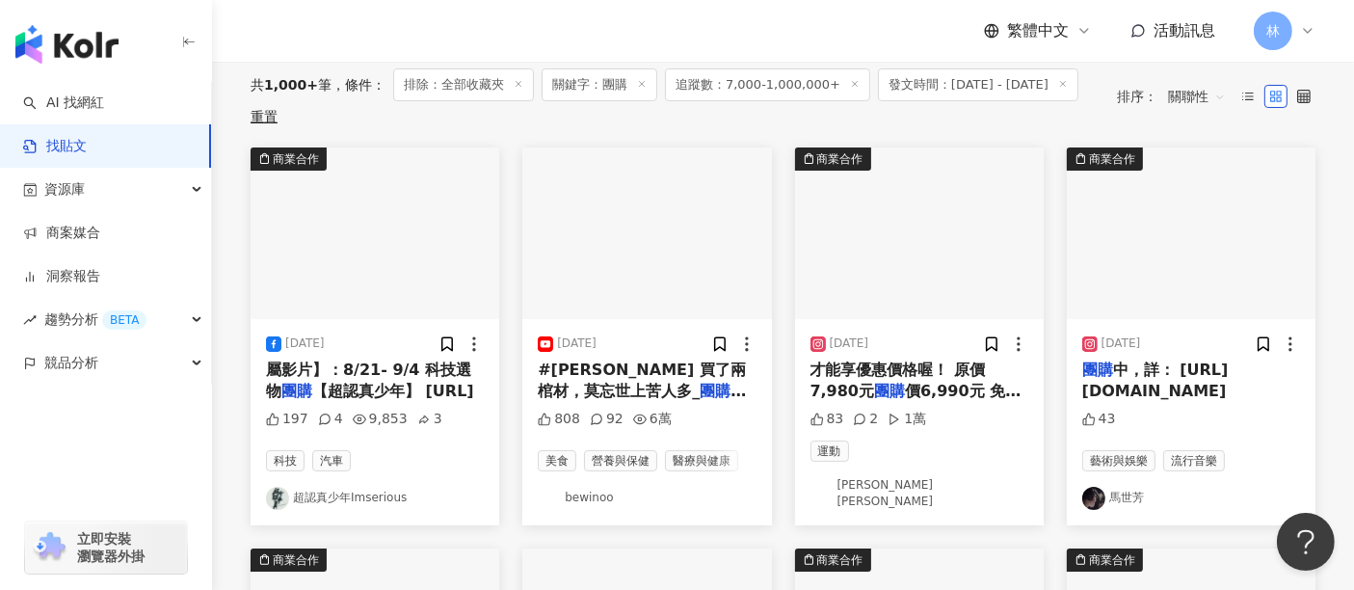
scroll to position [214, 0]
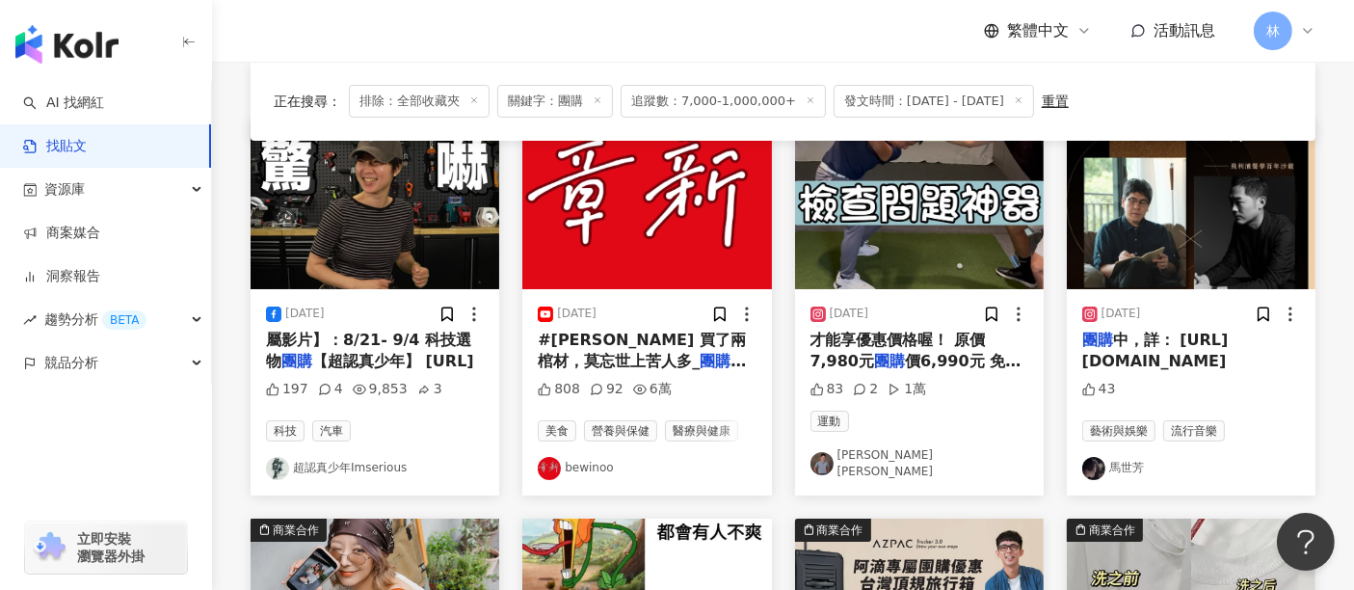
click at [848, 205] on img at bounding box center [919, 204] width 249 height 172
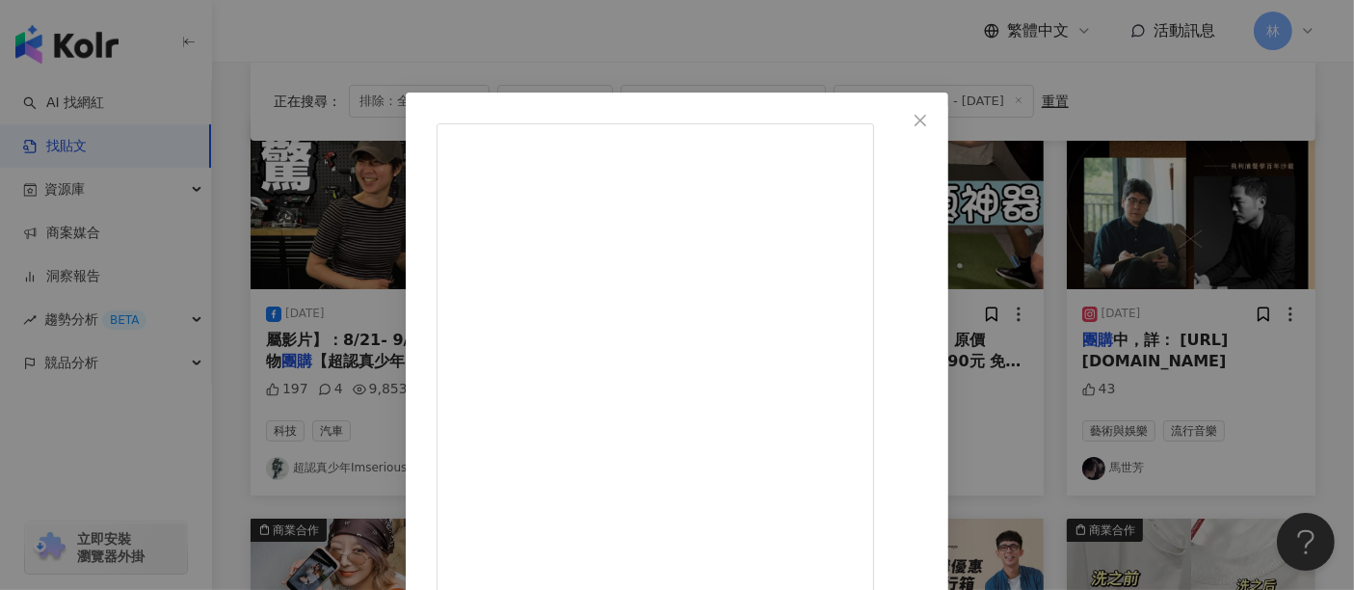
scroll to position [0, 0]
drag, startPoint x: 875, startPoint y: 334, endPoint x: 685, endPoint y: 334, distance: 189.9
click at [1258, 308] on div "Adam Lin 2025/8/25 超值優惠SwingMotion 6990!!!! 來元木運動 @ym_sports_official 訂購最讚的Swin…" at bounding box center [677, 295] width 1354 height 590
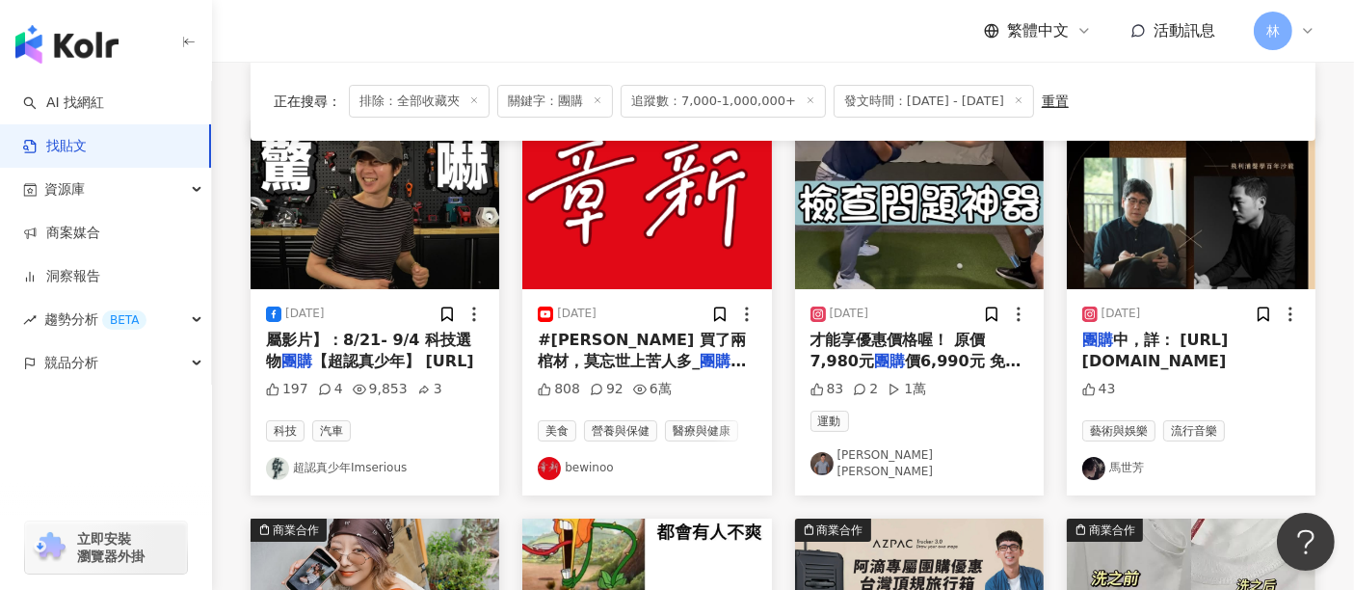
click at [1192, 221] on img at bounding box center [1191, 204] width 249 height 172
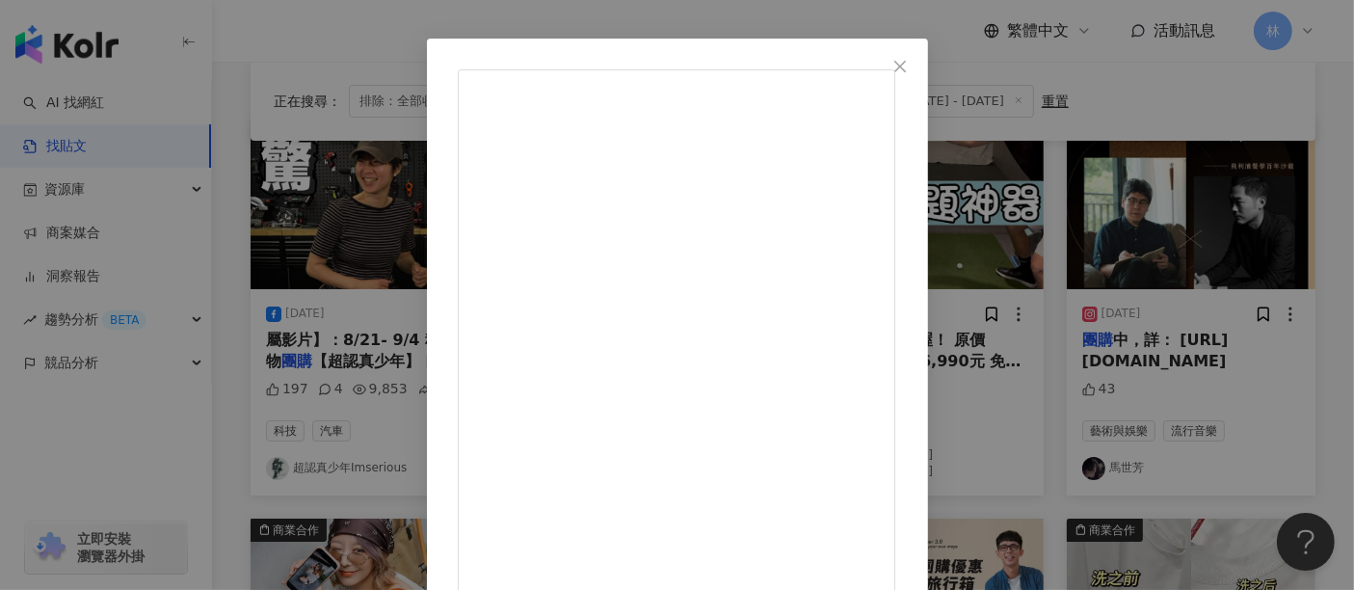
scroll to position [107, 0]
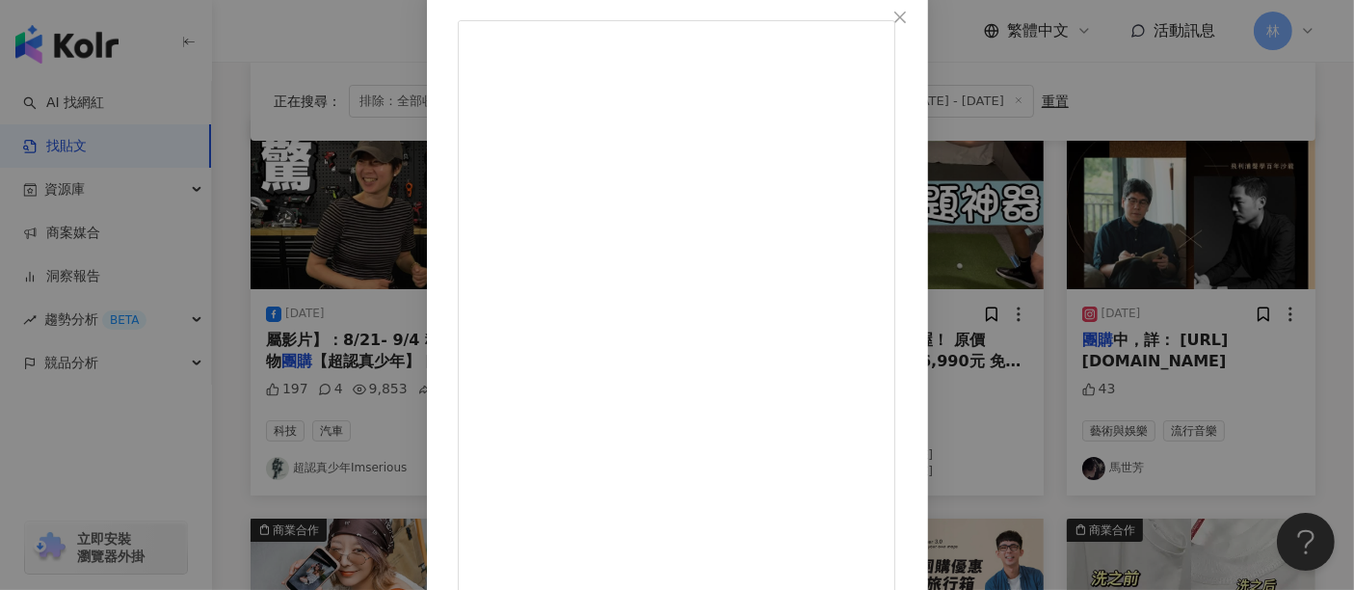
click at [1163, 355] on div "馬世芳 2025/8/4 星期四下午應邀參與一場跨界沙龍活動， 企劃單位希望我為台灣服裝品牌 DYCTEAM 選一張唱片， 現場用 Philips "The …" at bounding box center [677, 295] width 1354 height 590
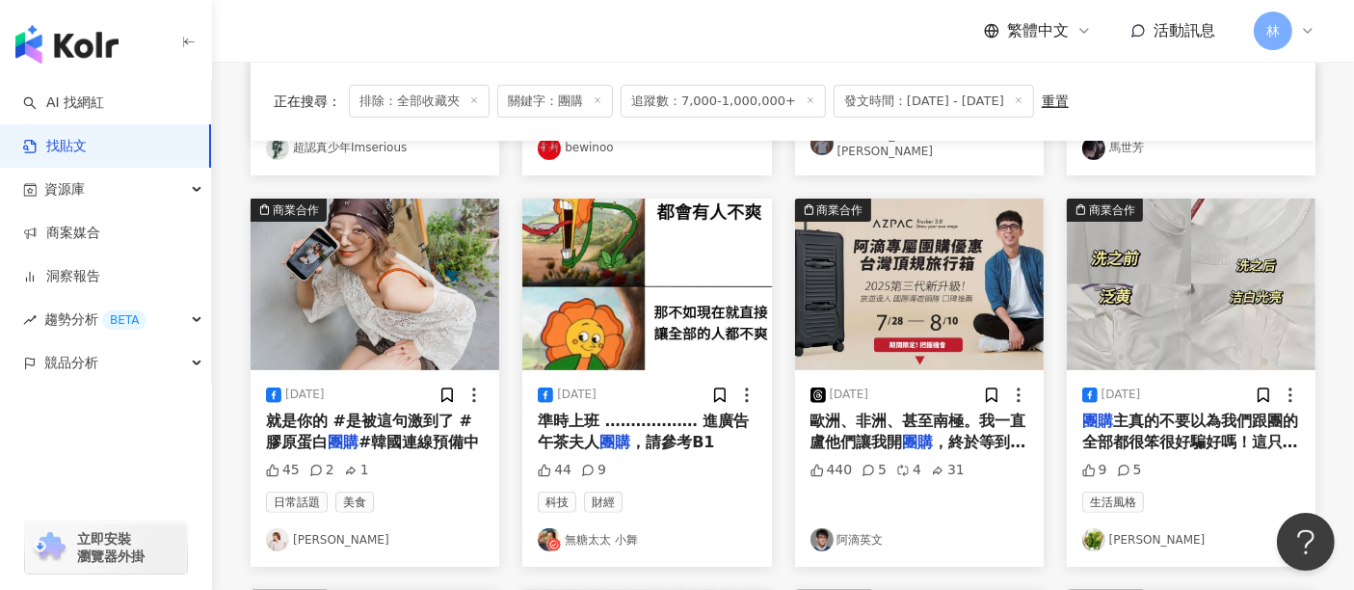
scroll to position [535, 0]
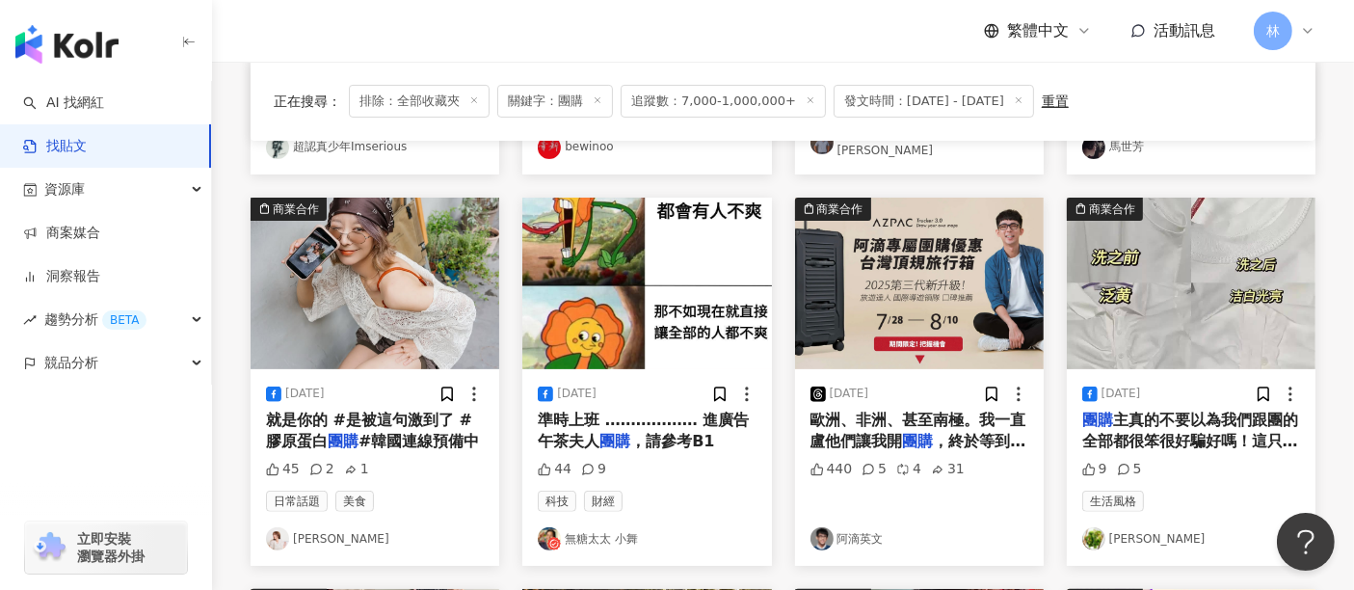
click at [405, 290] on img at bounding box center [375, 284] width 249 height 172
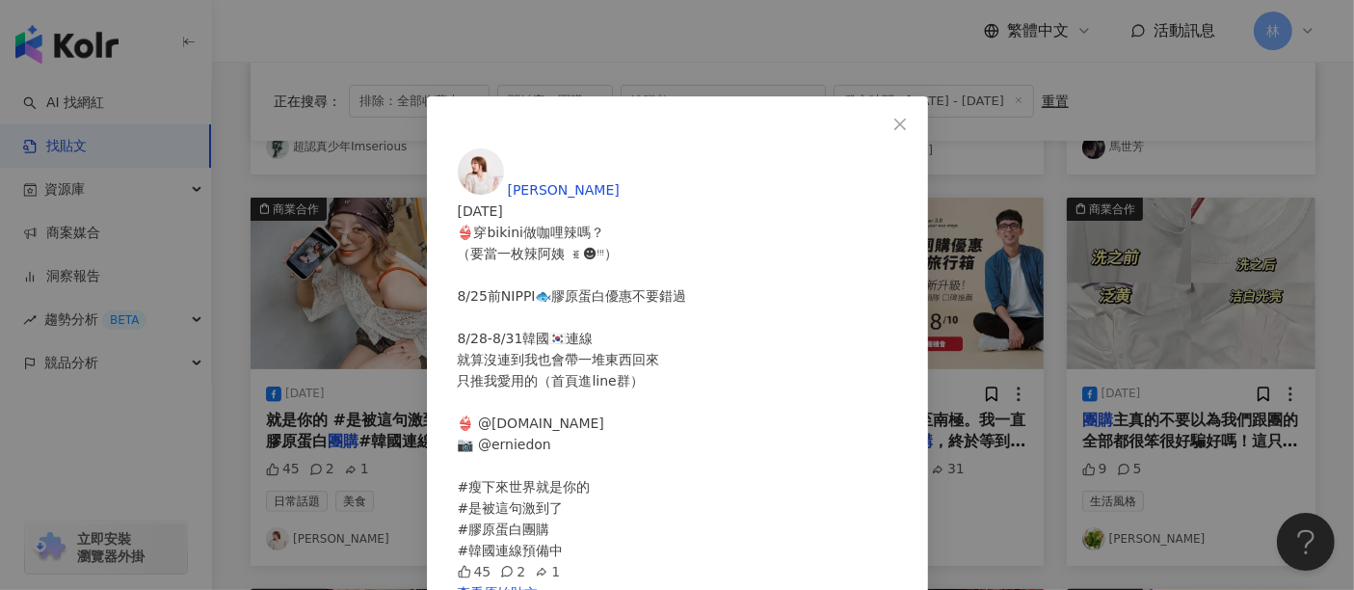
scroll to position [0, 0]
click at [1137, 292] on div "汪詩敏 2025/8/19 👙穿bikini做咖哩辣嗎？ （要當一枚辣阿姨 ꉂ☻ᵎᵎᵎ） 8/25前NIPPI🐟膠原蛋白優惠不要錯過 8/28-8/31韓國🇰…" at bounding box center [677, 295] width 1354 height 590
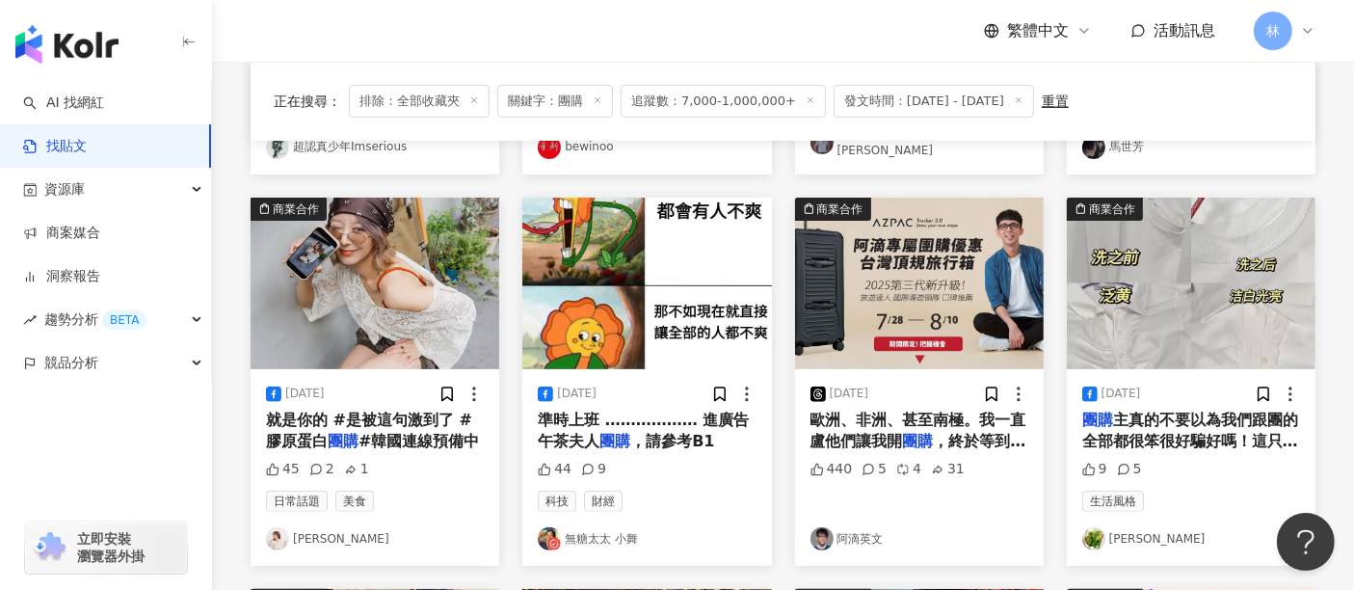
click at [410, 262] on img at bounding box center [375, 284] width 249 height 172
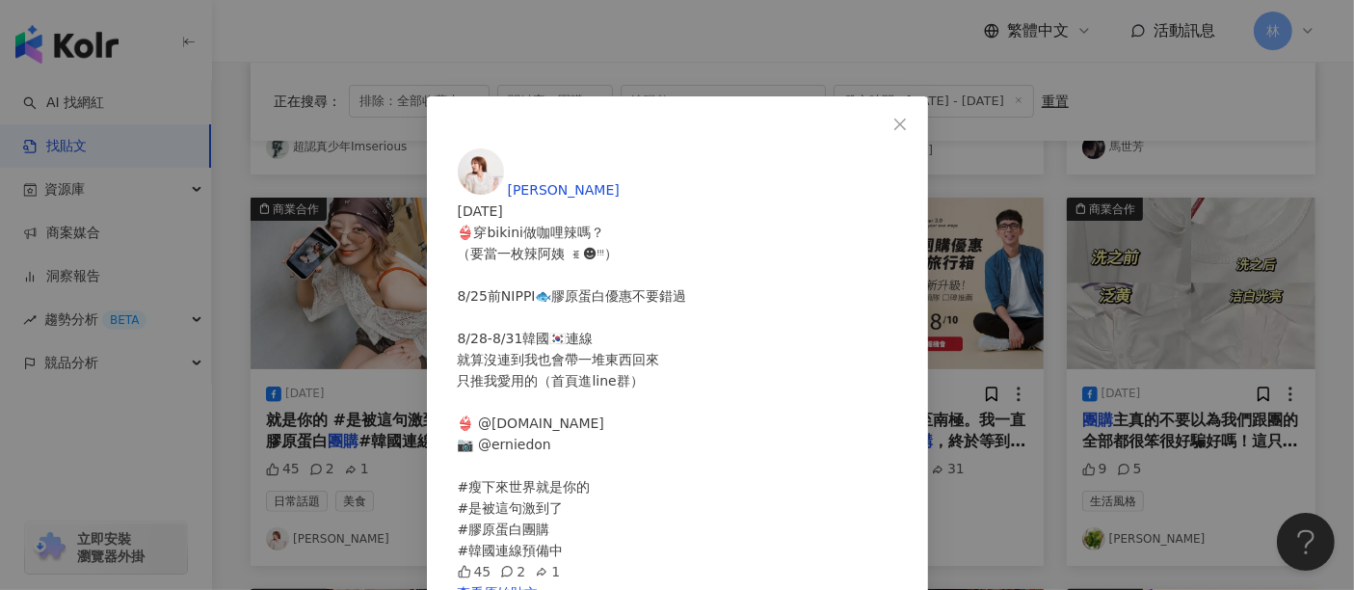
scroll to position [189, 0]
click at [539, 585] on link "查看原始貼文" at bounding box center [498, 592] width 81 height 15
click at [1206, 233] on div "汪詩敏 2025/8/19 👙穿bikini做咖哩辣嗎？ （要當一枚辣阿姨 ꉂ☻ᵎᵎᵎ） 8/25前NIPPI🐟膠原蛋白優惠不要錯過 8/28-8/31韓國🇰…" at bounding box center [677, 295] width 1354 height 590
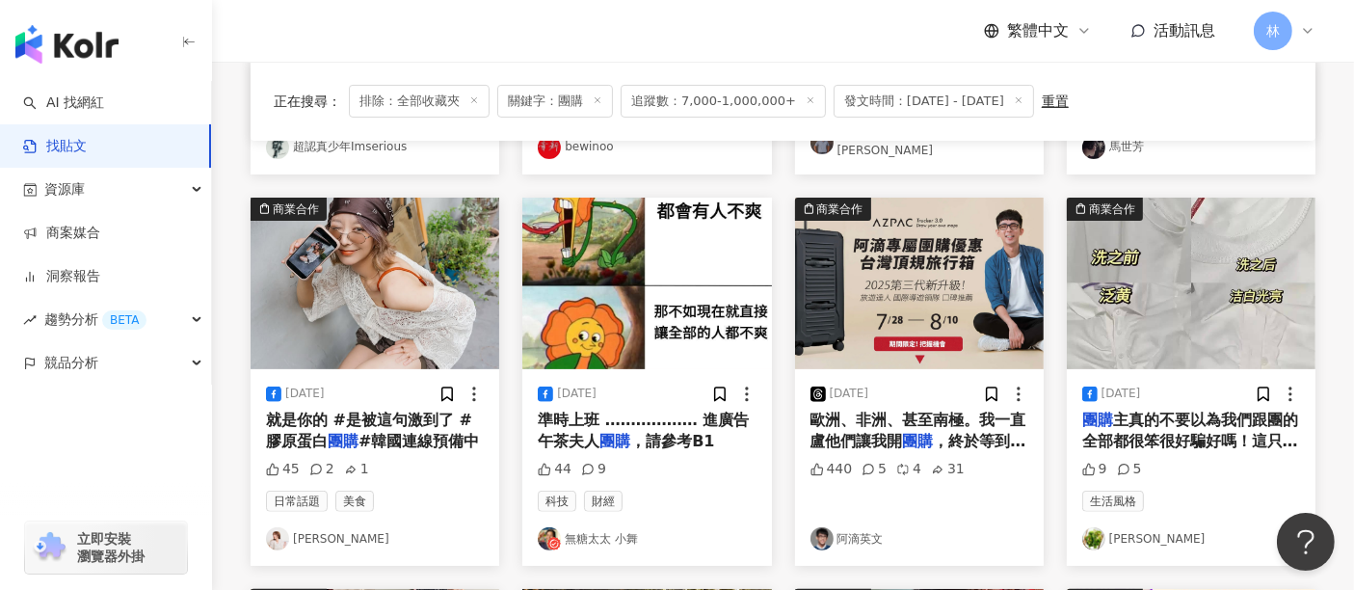
scroll to position [642, 0]
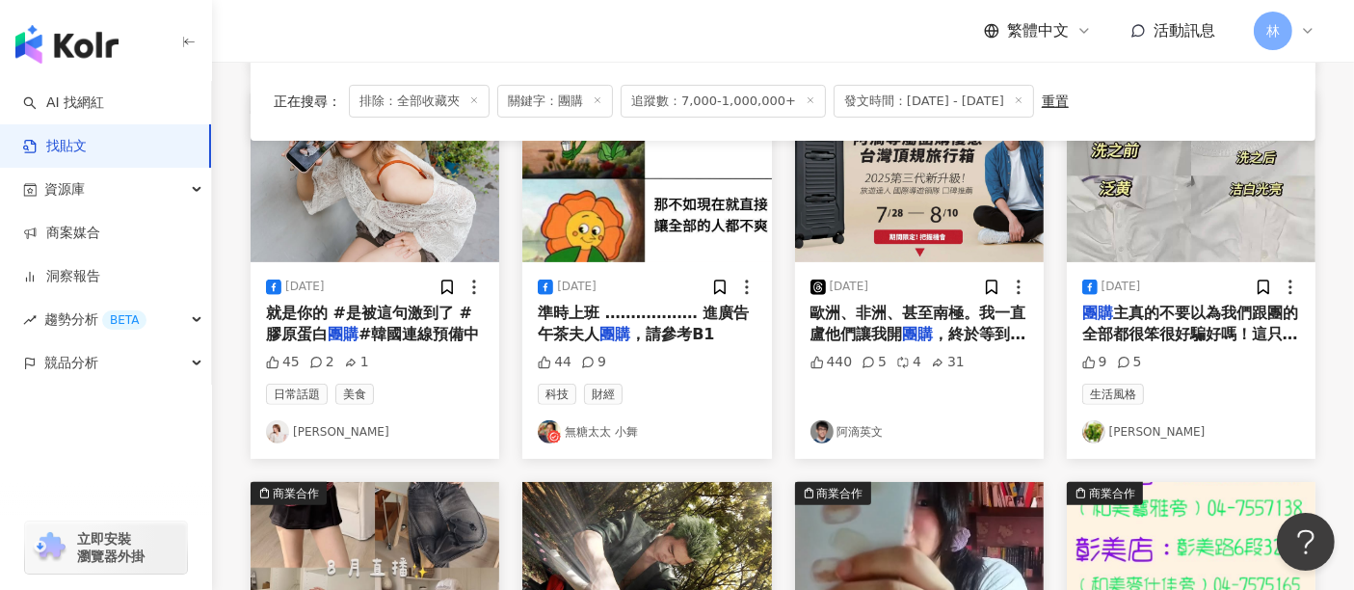
click at [407, 217] on img at bounding box center [375, 177] width 249 height 172
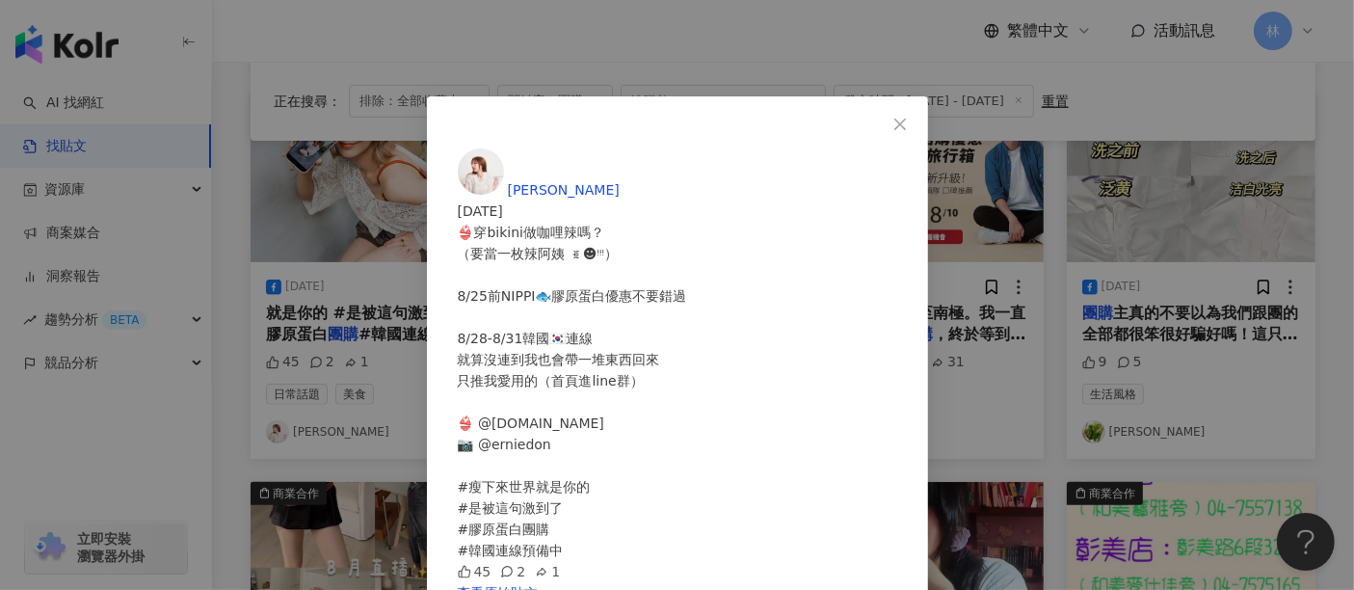
click at [1172, 244] on div "汪詩敏 2025/8/19 👙穿bikini做咖哩辣嗎？ （要當一枚辣阿姨 ꉂ☻ᵎᵎᵎ） 8/25前NIPPI🐟膠原蛋白優惠不要錯過 8/28-8/31韓國🇰…" at bounding box center [677, 295] width 1354 height 590
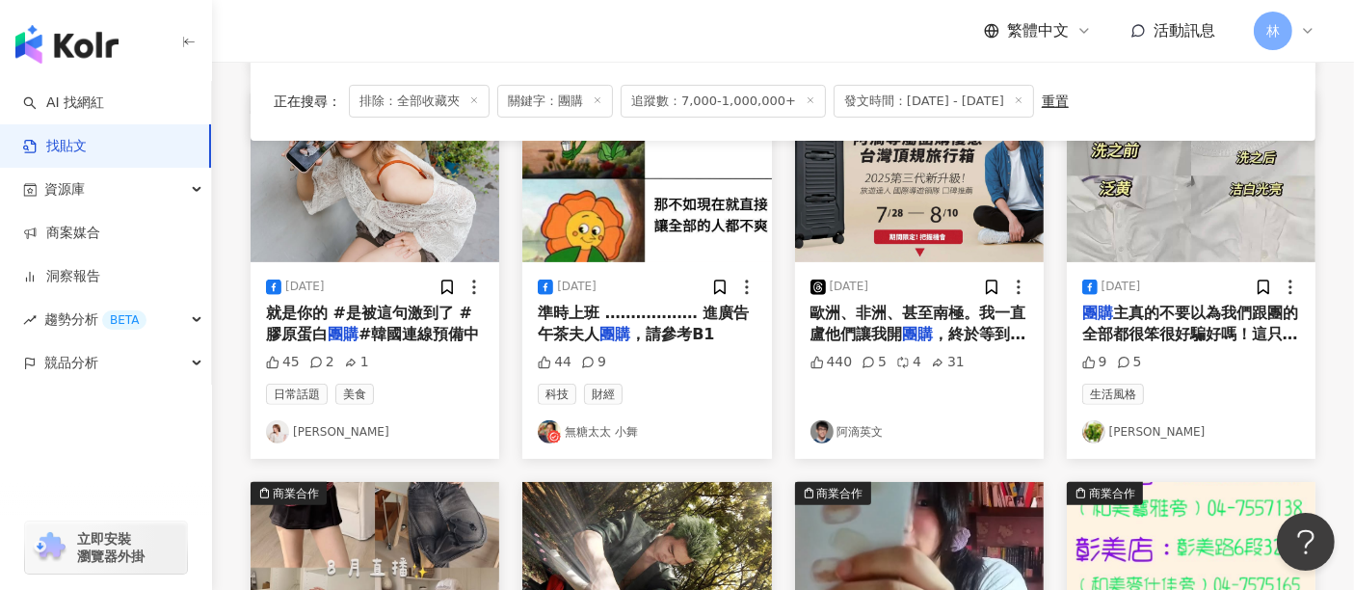
click at [699, 207] on img at bounding box center [646, 177] width 249 height 172
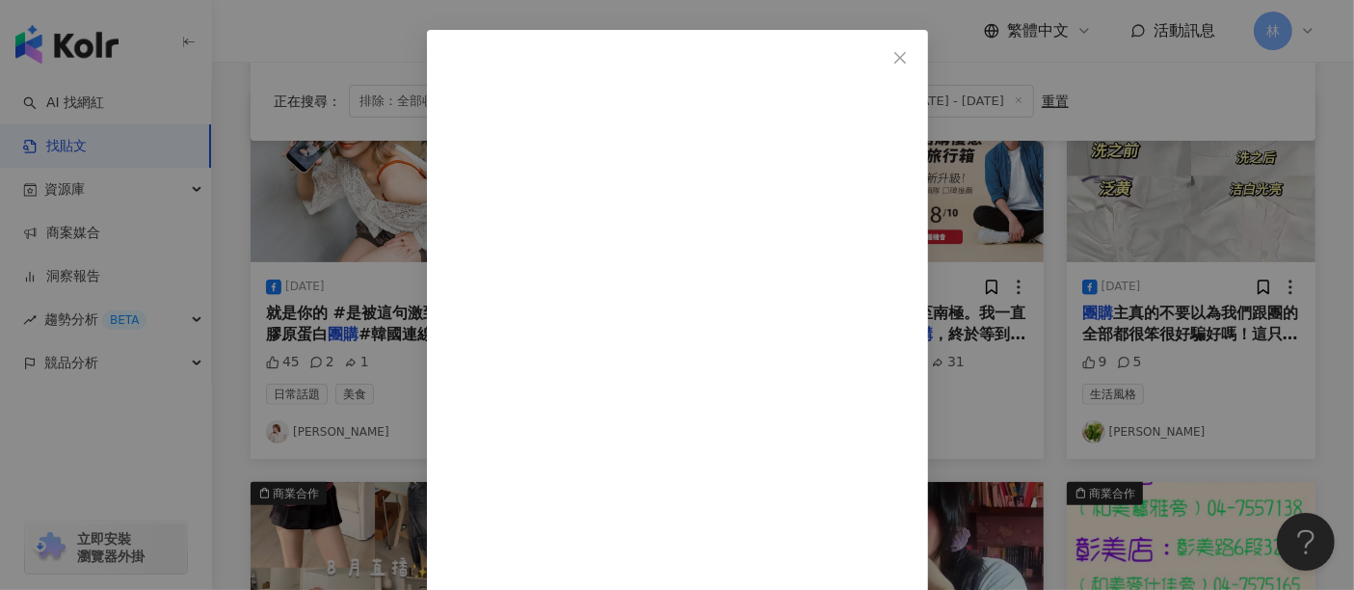
scroll to position [94, 0]
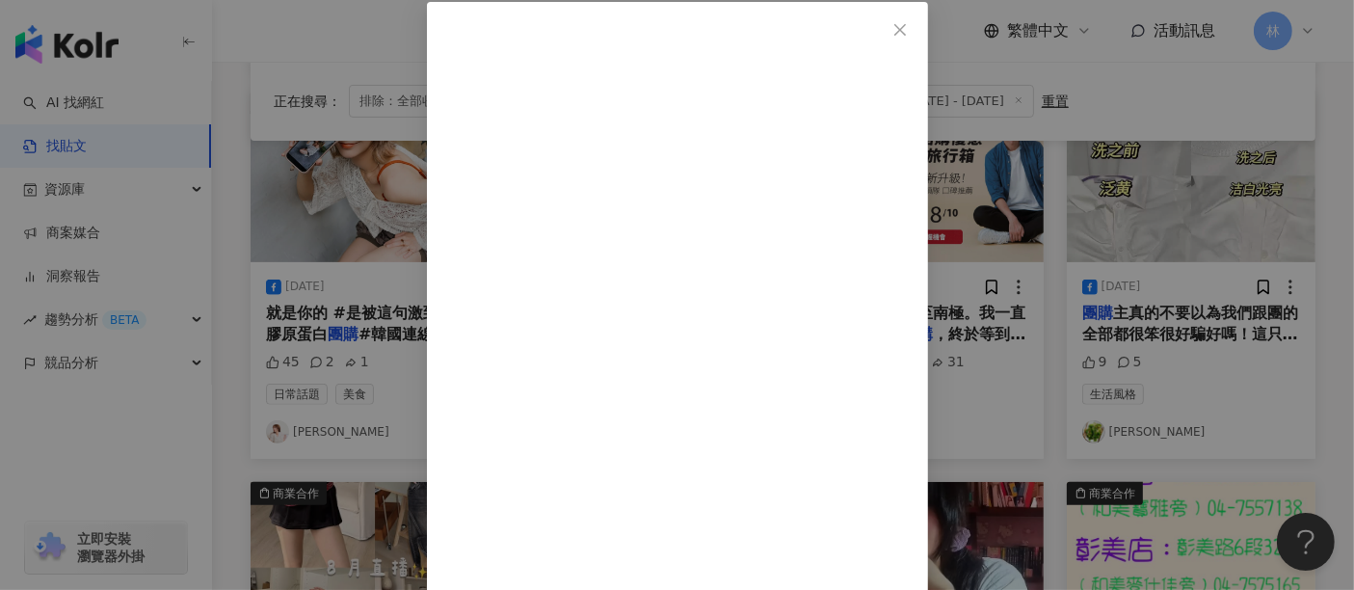
click at [1225, 239] on div "無糖太太 小舞 2025/8/12 台灣人面對颱風的方法 打開手機 看人事行政局有沒有宣布放假 有放假～ 1.去該縣市首長臉書喊總統好 2.訂KTV包廂或是看…" at bounding box center [677, 295] width 1354 height 590
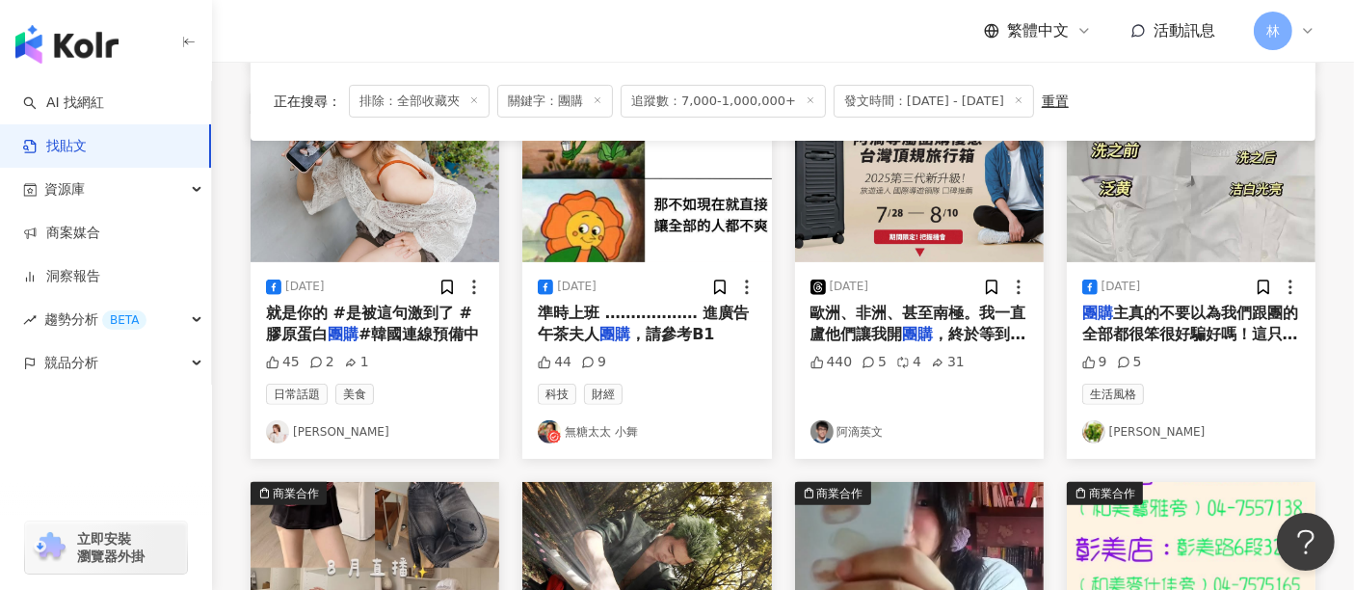
click at [1165, 204] on img at bounding box center [1191, 177] width 249 height 172
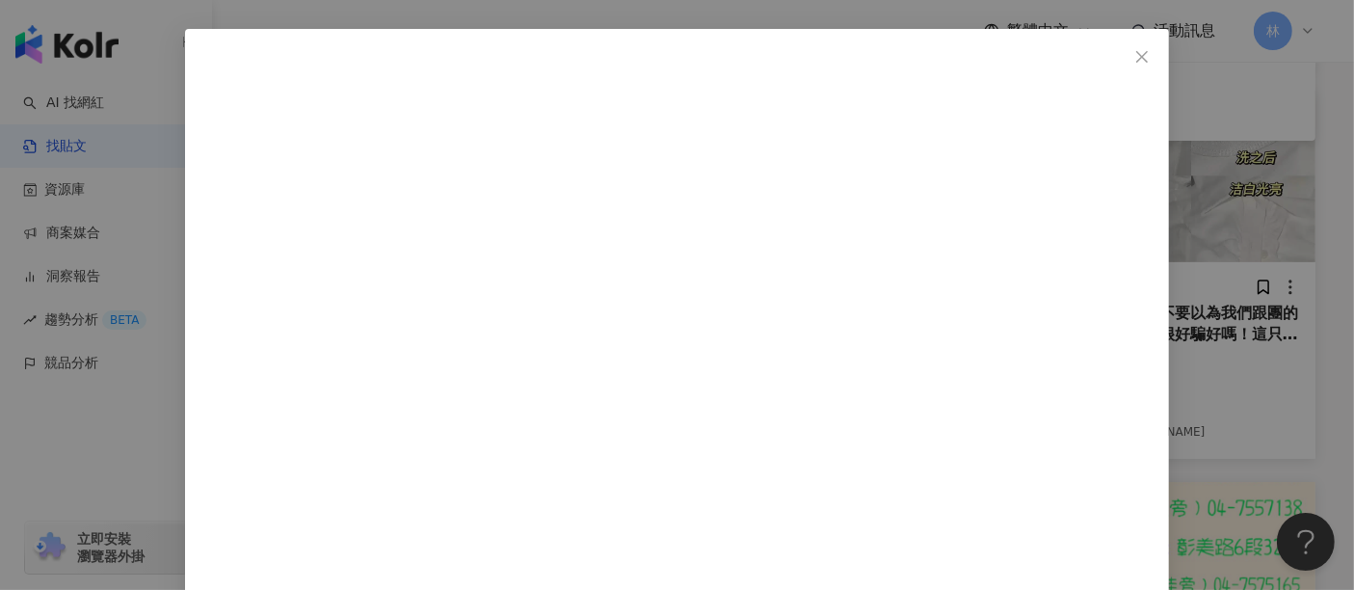
scroll to position [126, 0]
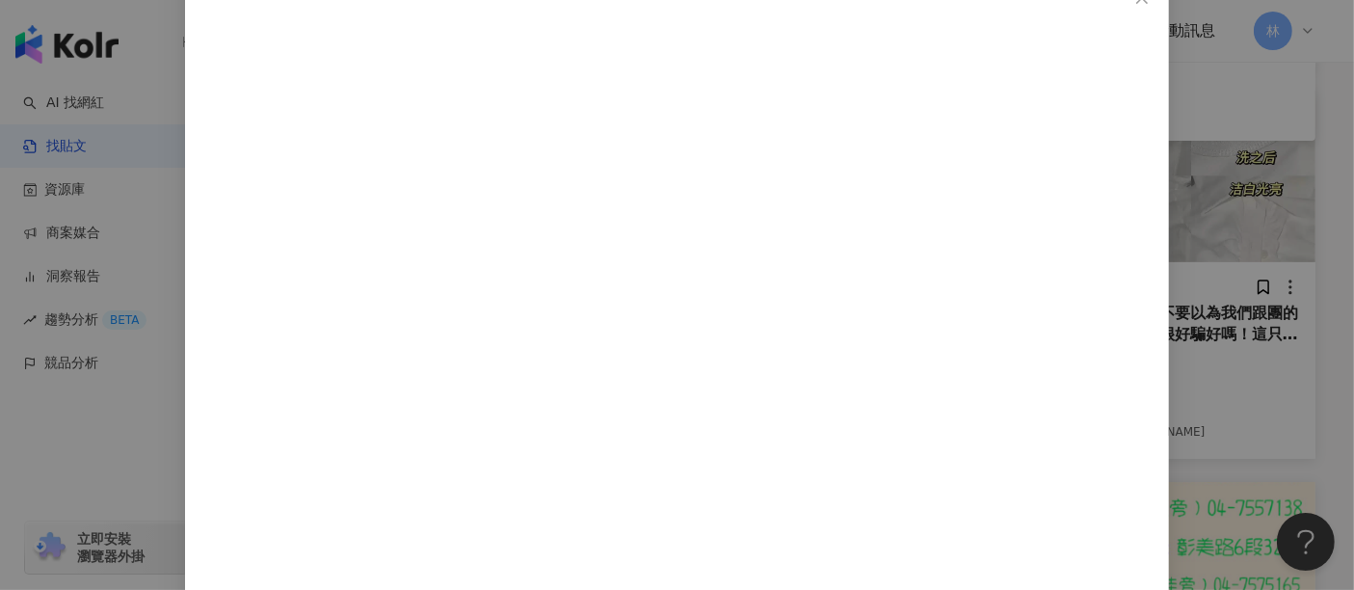
click at [1186, 257] on div "蔣龐嚴選 2025/8/9 團購主真的不要以為我們跟團的全部都很笨很好騙好嗎！這只是照片調光，根本就是拿全新的衣服來拍而已……很不會挑商品賣耶！ 9 5 查看…" at bounding box center [677, 295] width 1354 height 590
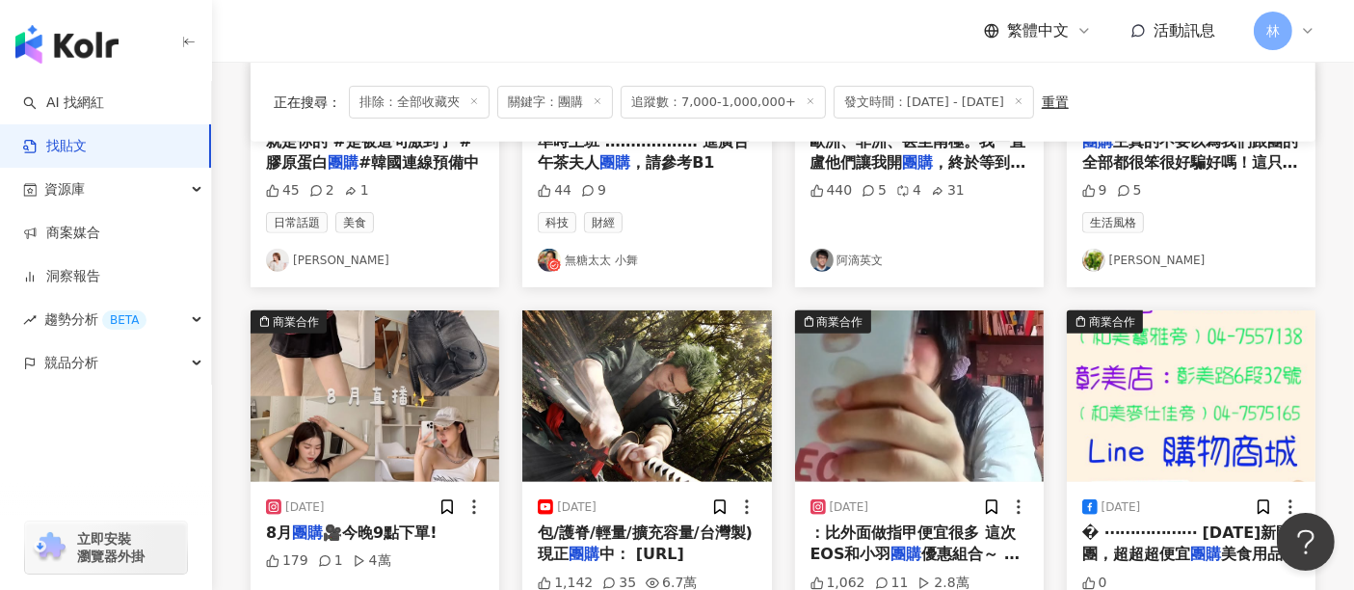
scroll to position [964, 0]
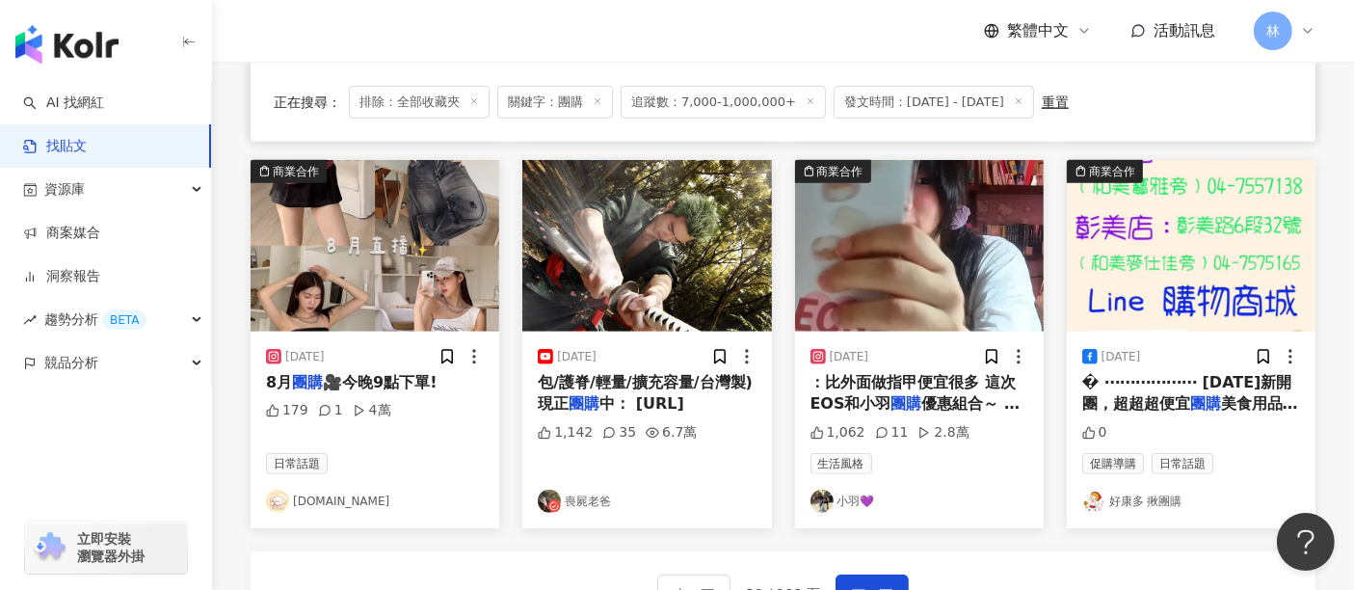
click at [404, 280] on img at bounding box center [375, 246] width 249 height 172
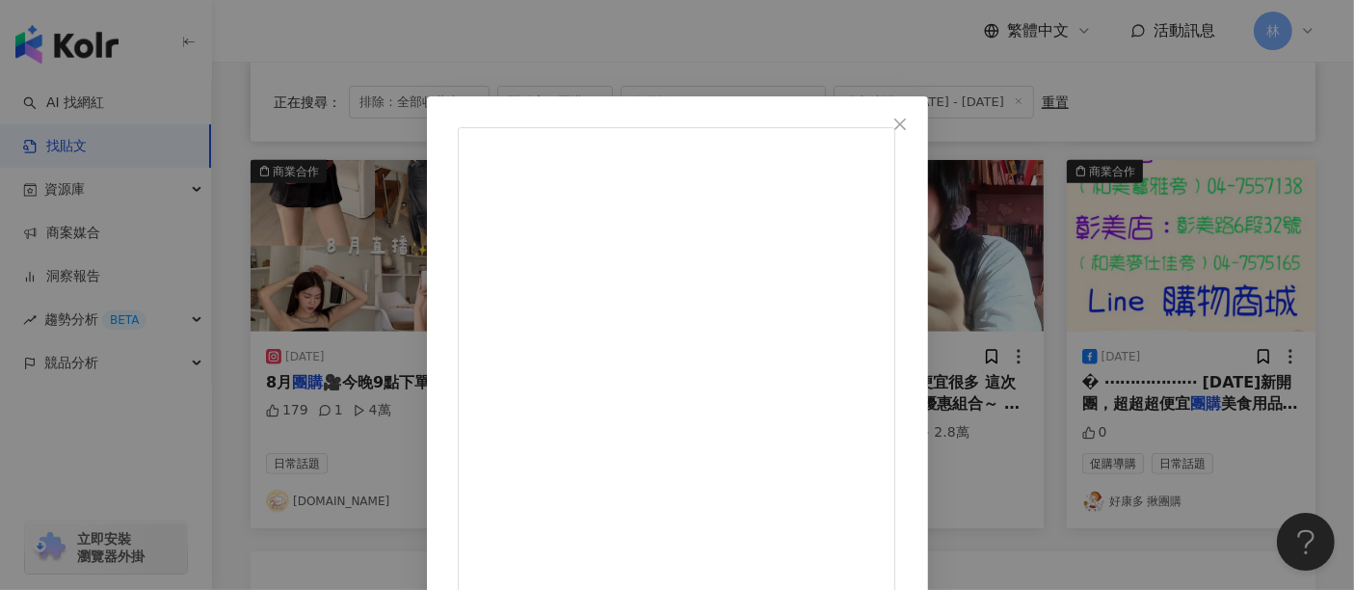
click at [1196, 254] on div "fannie.tw 2025/8/17 8月團購🎥今晚9點下單! 179 1 4萬 查看原始貼文" at bounding box center [677, 295] width 1354 height 590
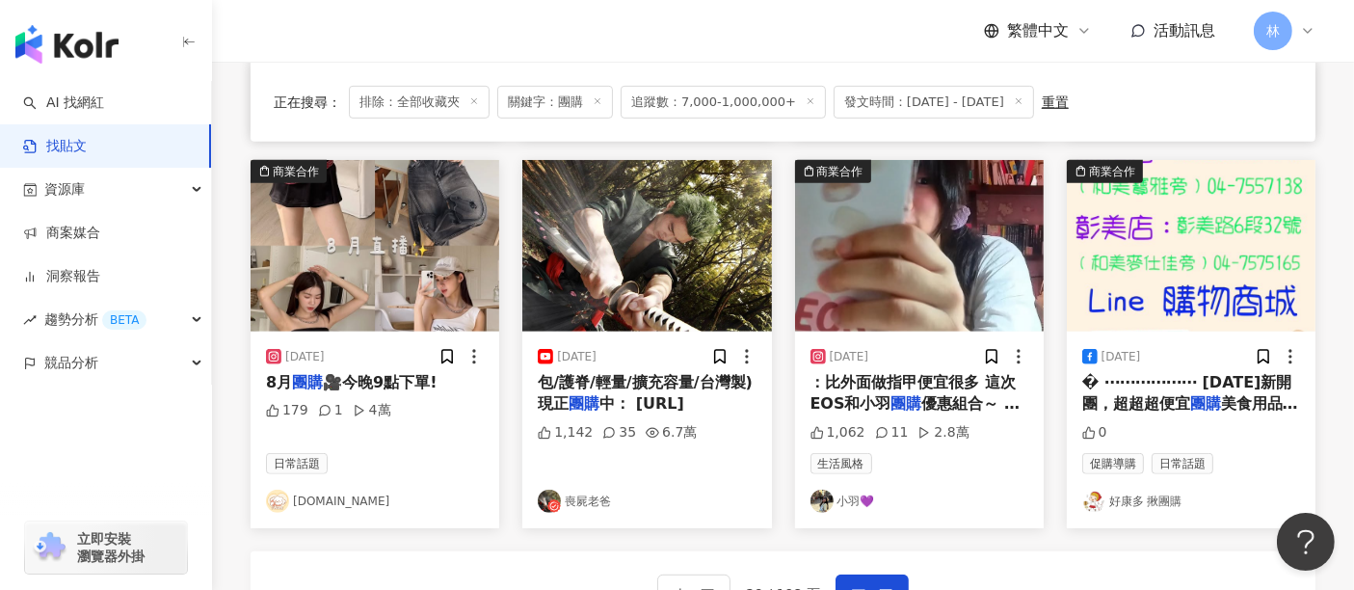
click at [831, 242] on img at bounding box center [919, 246] width 249 height 172
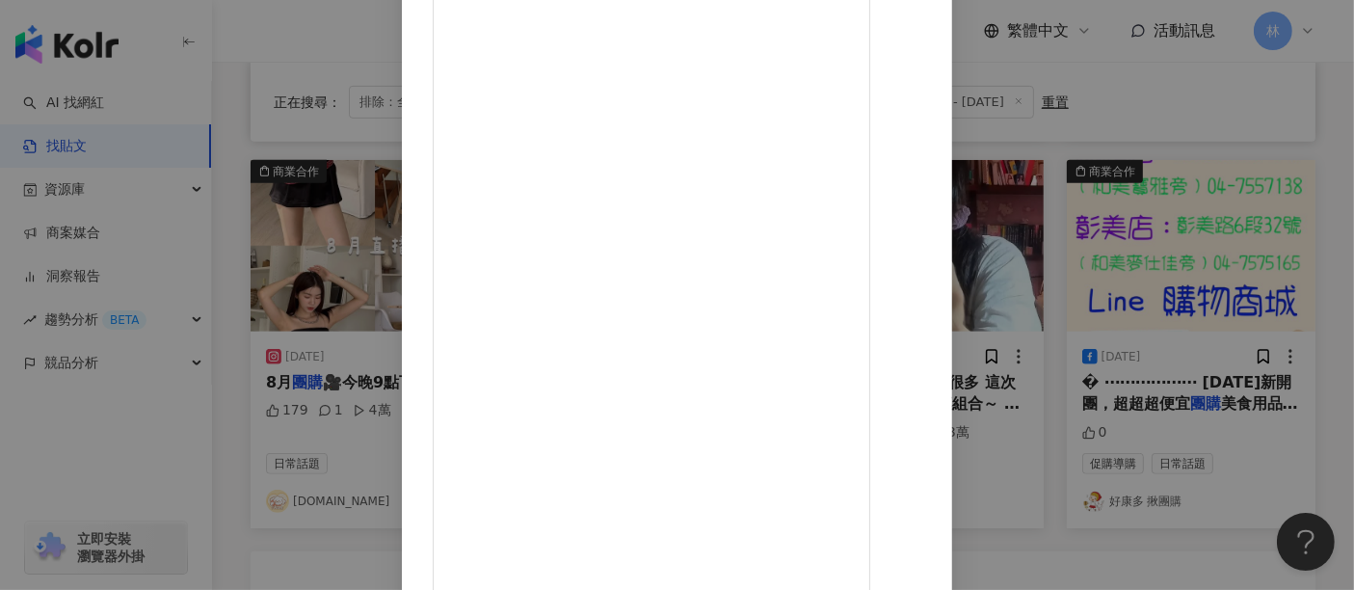
scroll to position [214, 0]
click at [1185, 278] on div "小羽💜 2025/8/15 💅 今天來沈浸式是做指甲～ ✨ 想變漂亮卻不想花大錢做指甲嗎～ 這次我找到一個超划算又實用的美甲方案！！ 不僅能讓你變得更好看，還…" at bounding box center [677, 295] width 1354 height 590
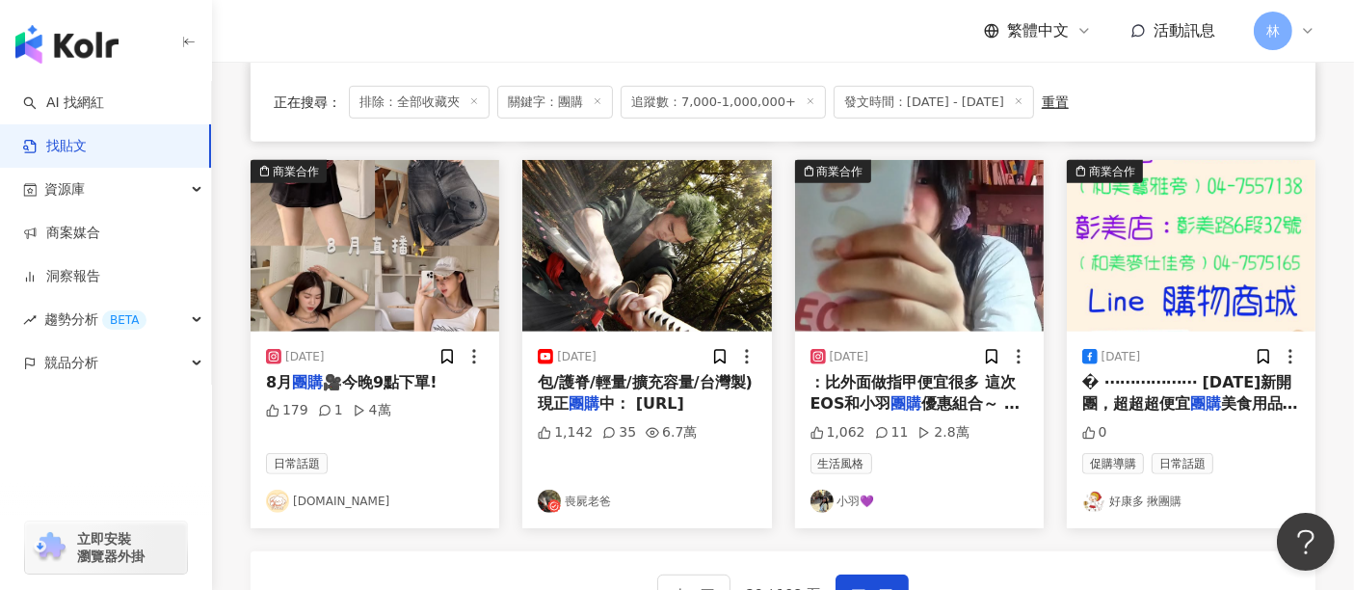
scroll to position [1178, 0]
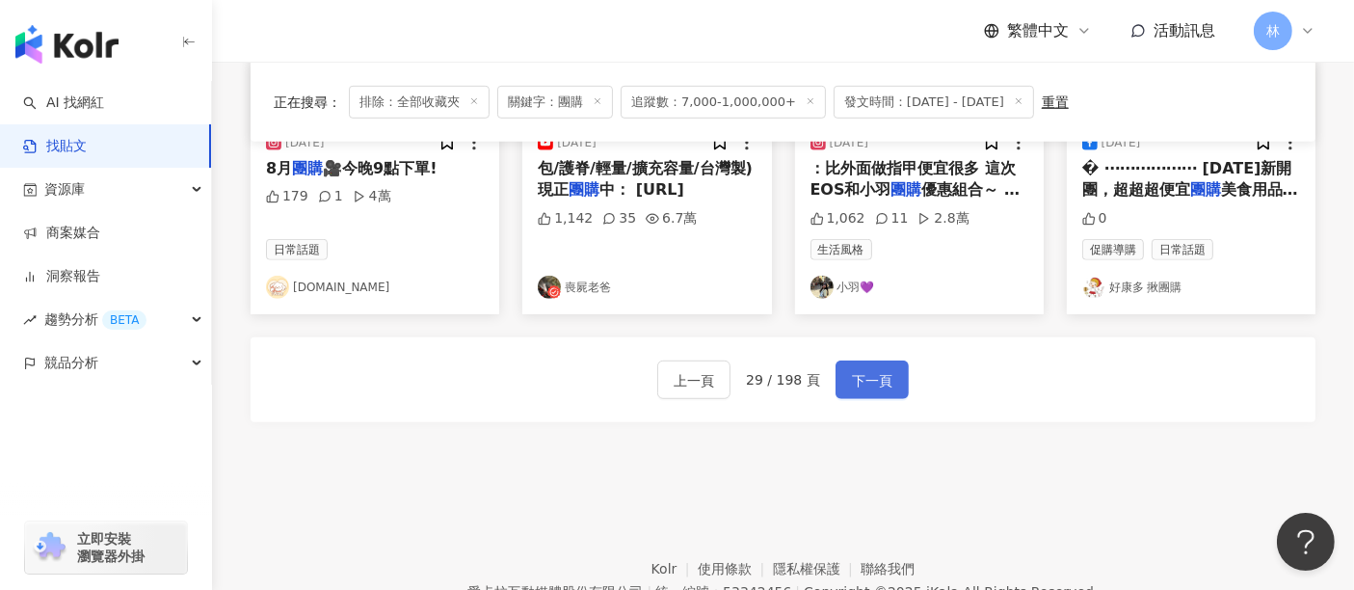
drag, startPoint x: 884, startPoint y: 359, endPoint x: 893, endPoint y: 353, distance: 11.8
click at [884, 369] on span "下一頁" at bounding box center [872, 380] width 40 height 23
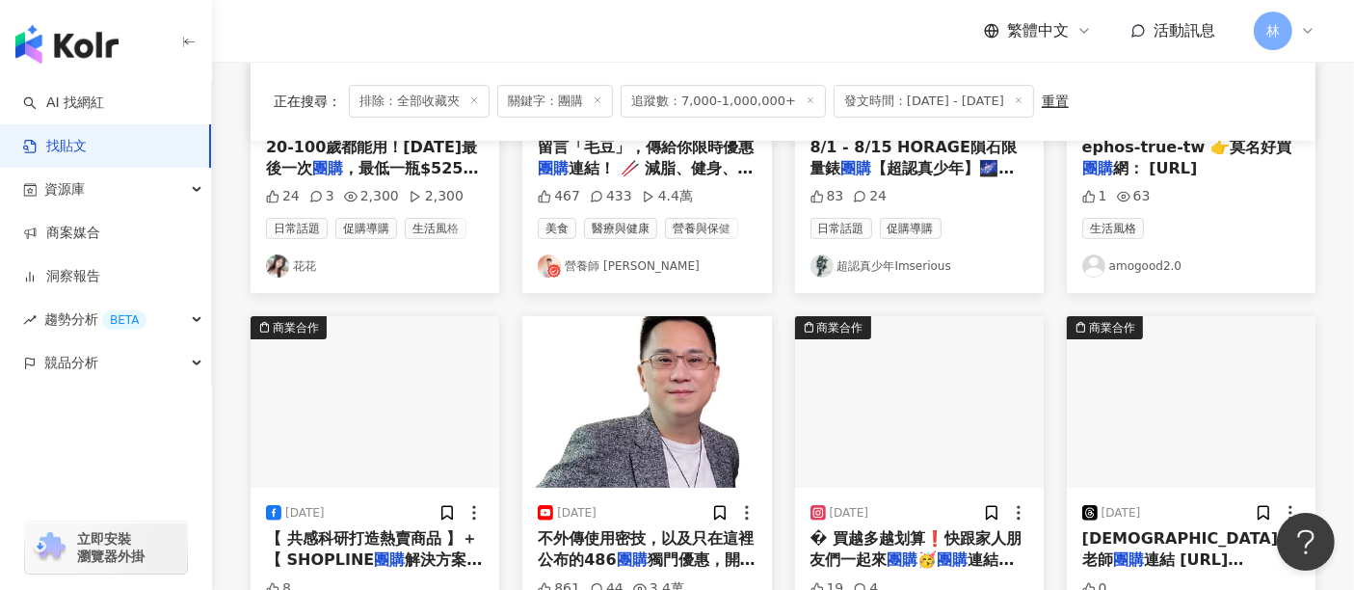
scroll to position [535, 0]
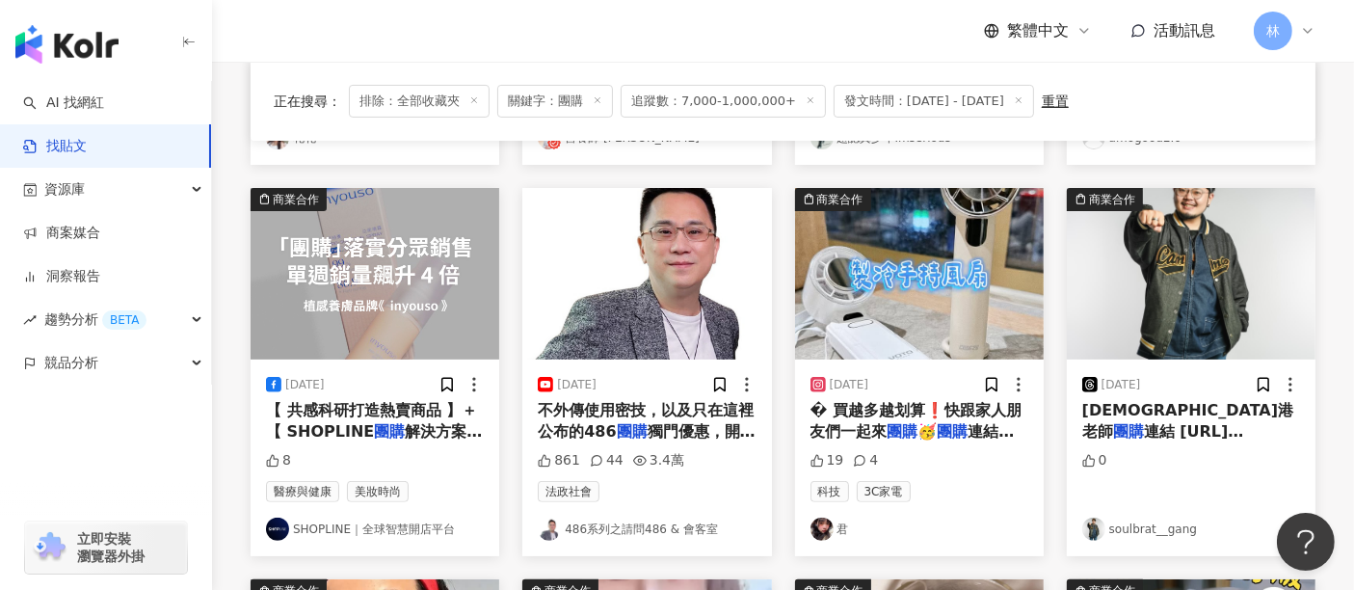
click at [946, 303] on img at bounding box center [919, 274] width 249 height 172
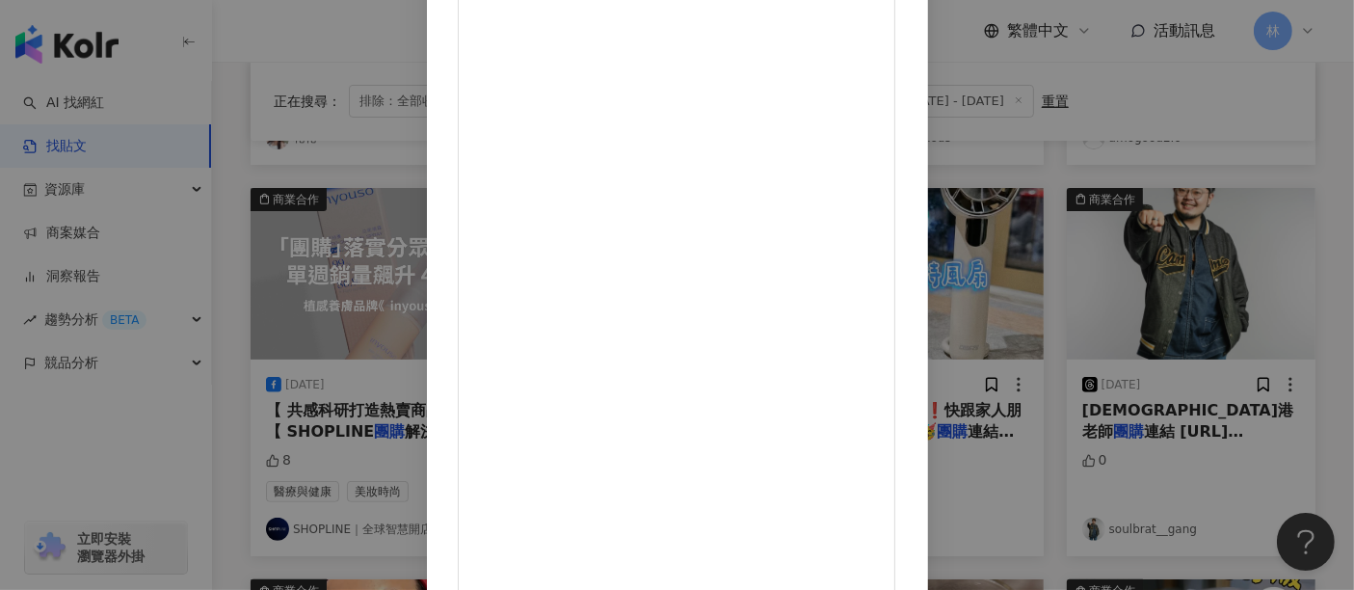
scroll to position [310, 0]
click at [1188, 253] on div "君 2025/8/12 19 4 查看原始貼文" at bounding box center [677, 295] width 1354 height 590
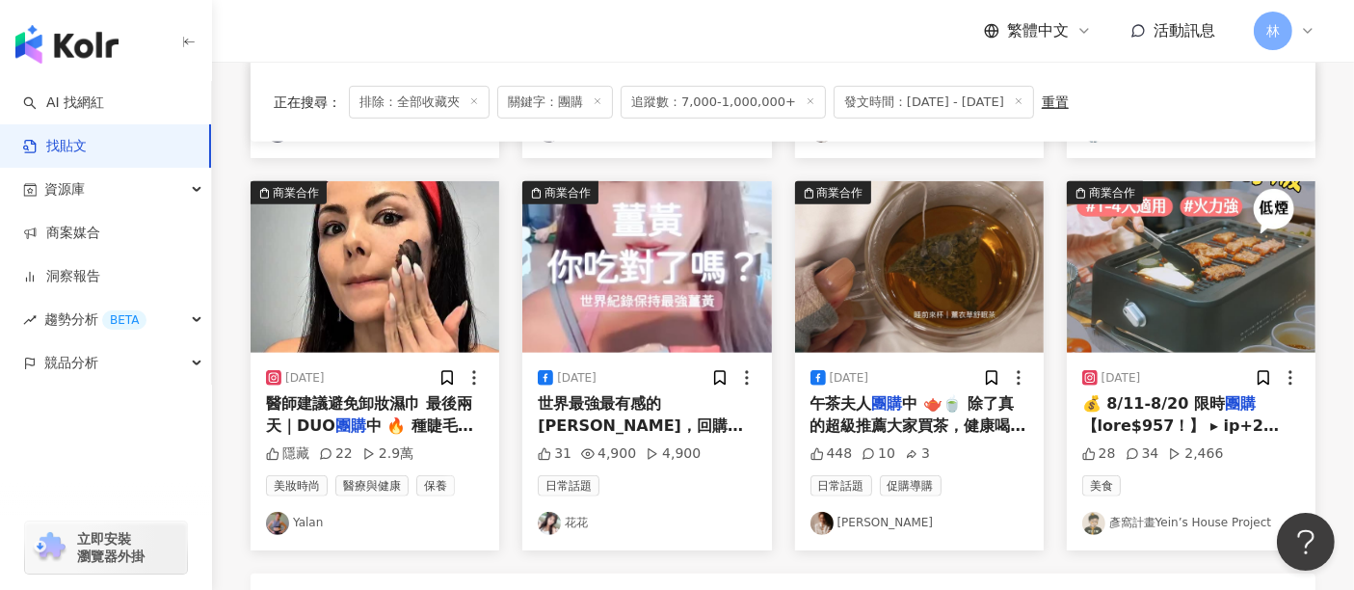
scroll to position [964, 0]
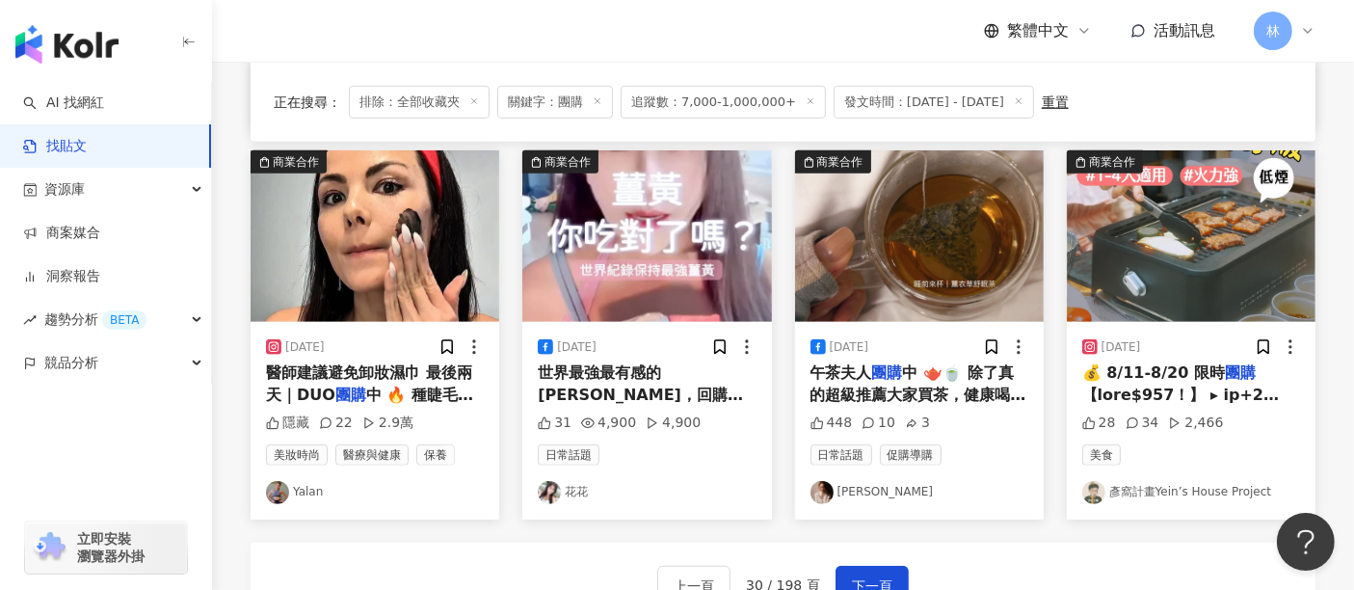
click at [432, 255] on img at bounding box center [375, 236] width 249 height 172
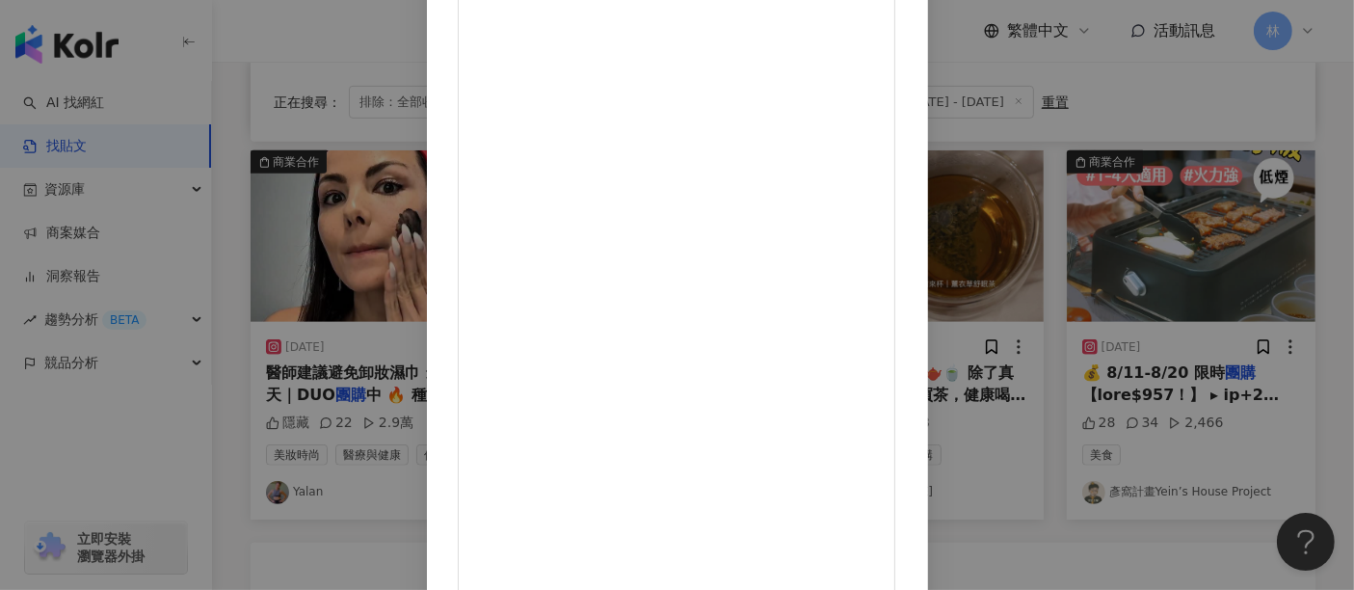
scroll to position [251, 0]
click at [1269, 267] on div "Yalan 2025/8/11 2015 用卸妝棉/濕巾 ❌ 2025 用卸妝膏 ✅ 皮膚科醫師建議避免卸妝濕巾 最後兩天｜DUO 團購中 🔥 種睫毛可以使用…" at bounding box center [677, 295] width 1354 height 590
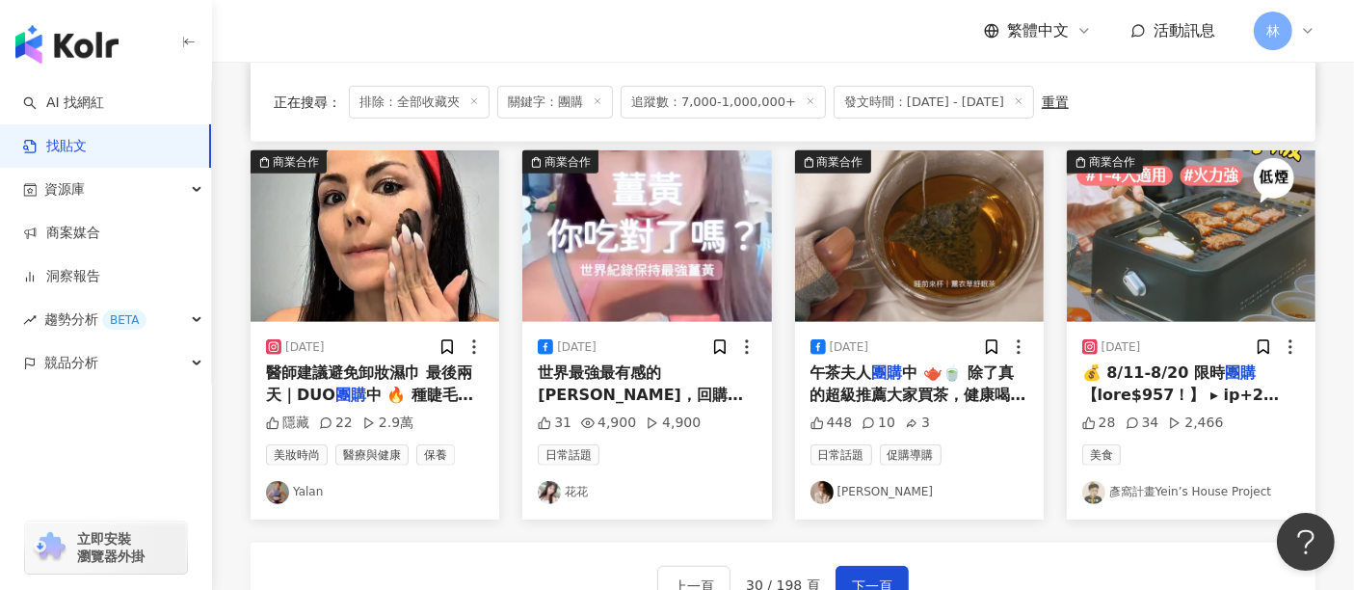
click at [848, 245] on img at bounding box center [919, 236] width 249 height 172
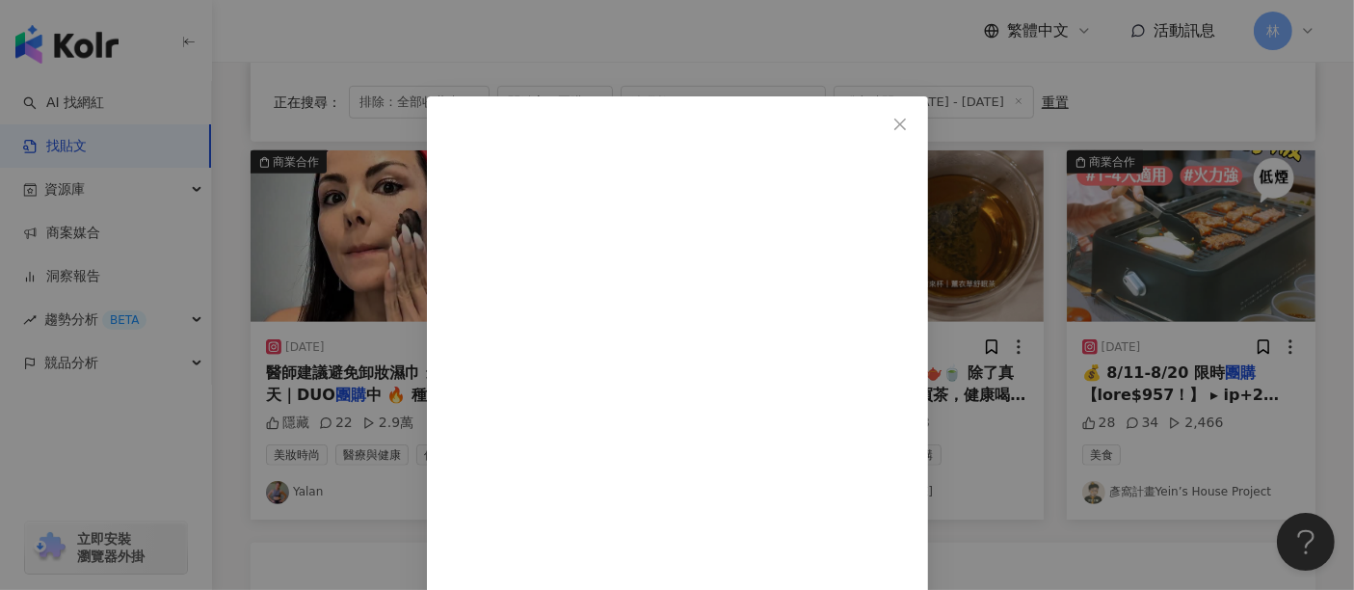
scroll to position [96, 0]
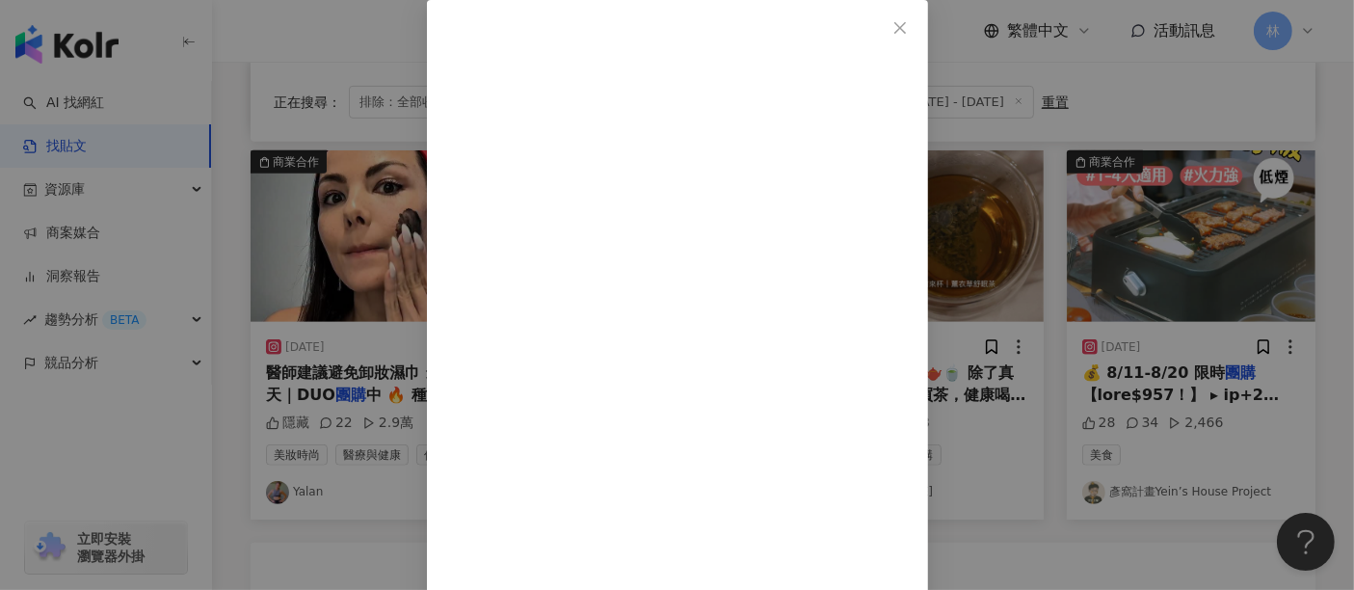
drag, startPoint x: 833, startPoint y: 172, endPoint x: 703, endPoint y: 174, distance: 130.1
click at [1300, 256] on div "雷堤娜 Tyna 2025/8/27 午茶夫人團購中 🫖🍵 除了真的超級推薦大家買茶，健康喝 也算是支持我的第一次開團購吧 歡迎訂購 8/25-8/30 ✨ …" at bounding box center [677, 295] width 1354 height 590
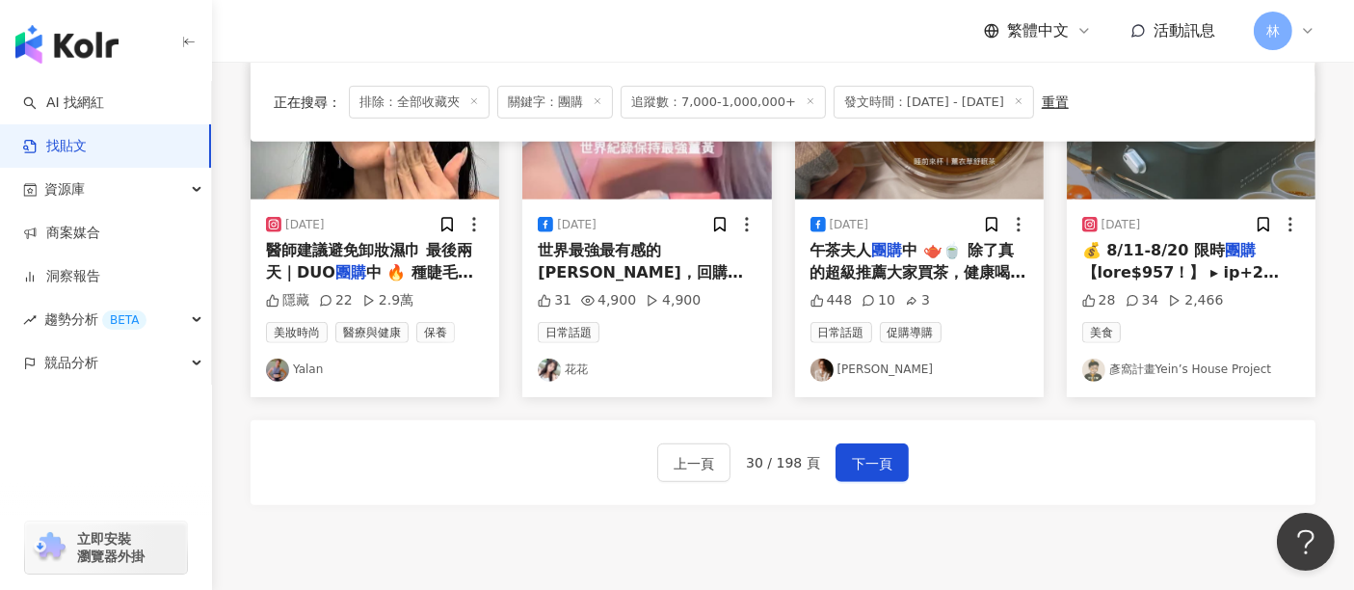
scroll to position [1178, 0]
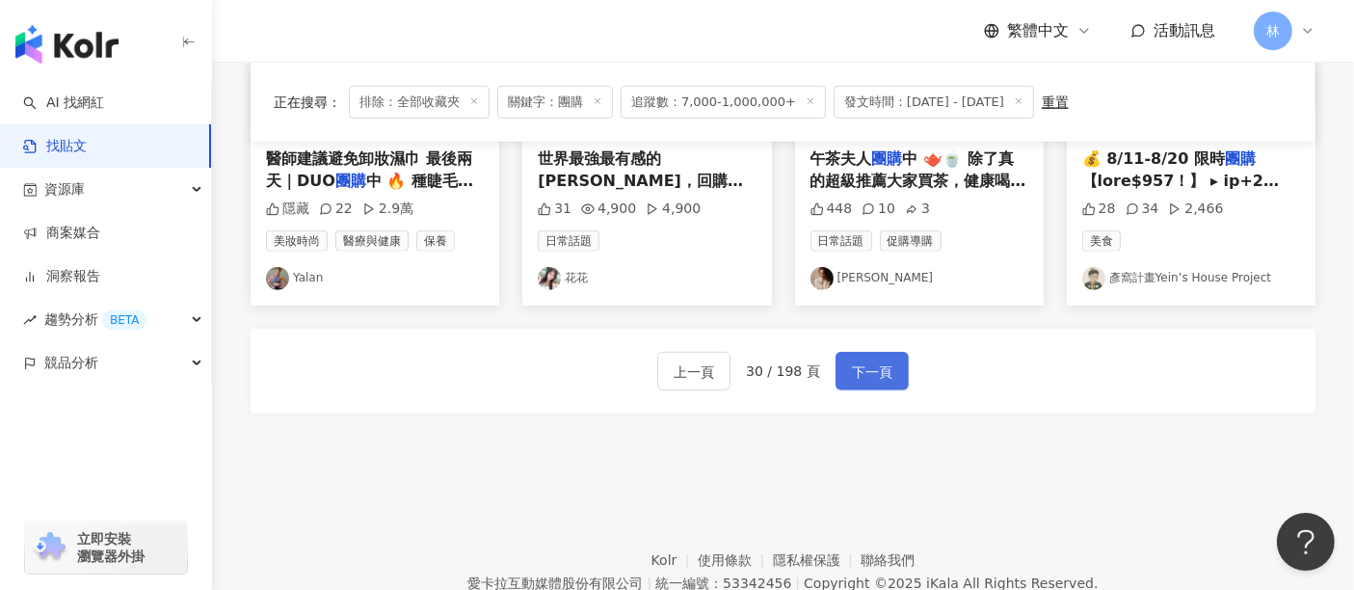
click at [900, 375] on button "下一頁" at bounding box center [872, 371] width 73 height 39
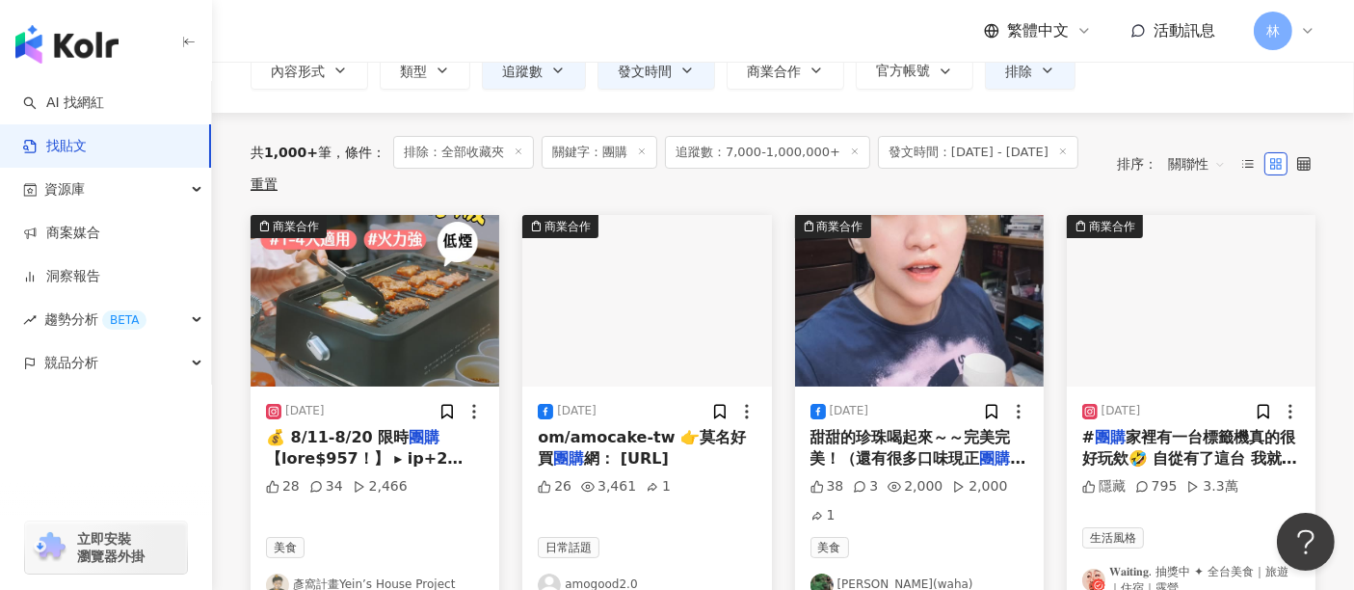
scroll to position [107, 0]
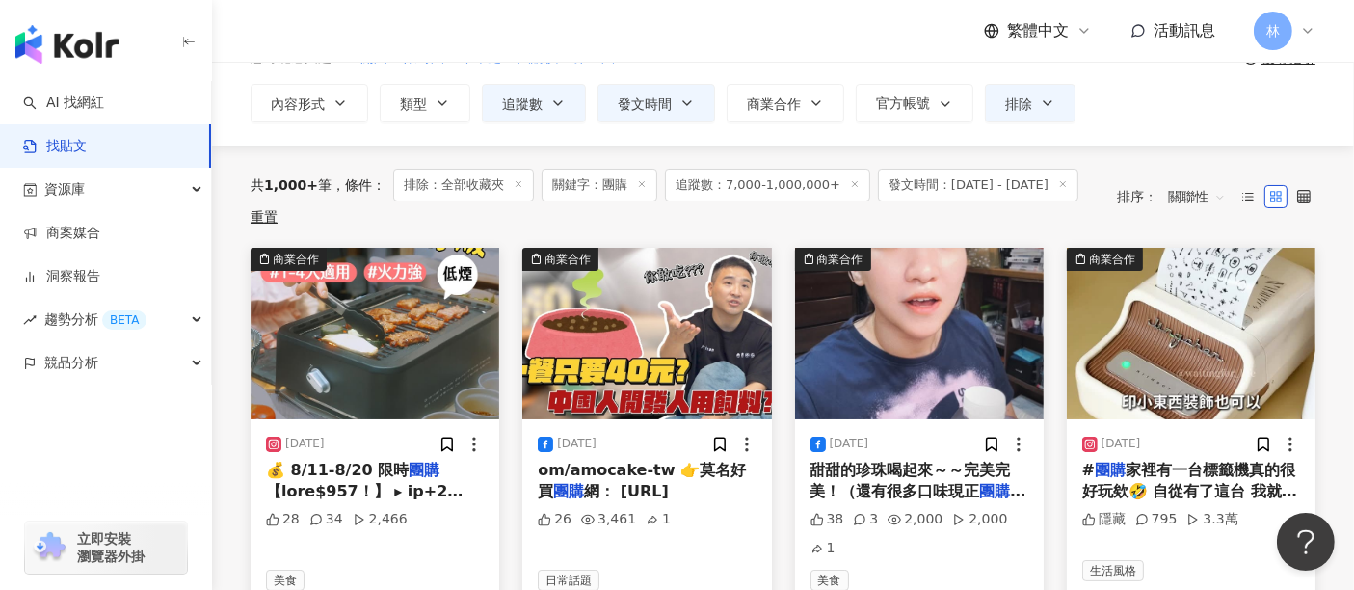
click at [906, 351] on img at bounding box center [919, 334] width 249 height 172
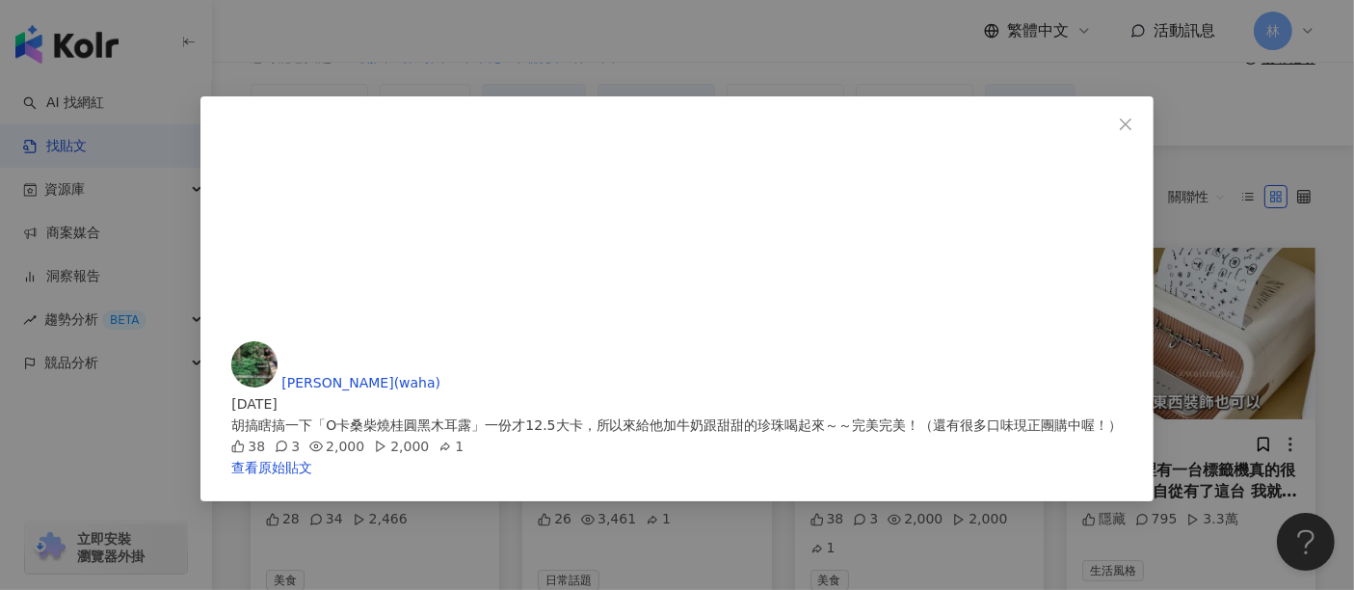
click at [1198, 336] on div "王雅涵(waha) 2025/8/15 胡搞瞎搞一下「O卡桑柴燒桂圓黑木耳露」一份才12.5大卡，所以來給他加牛奶跟甜甜的珍珠喝起來～～完美完美！（還有很多口…" at bounding box center [677, 295] width 1354 height 590
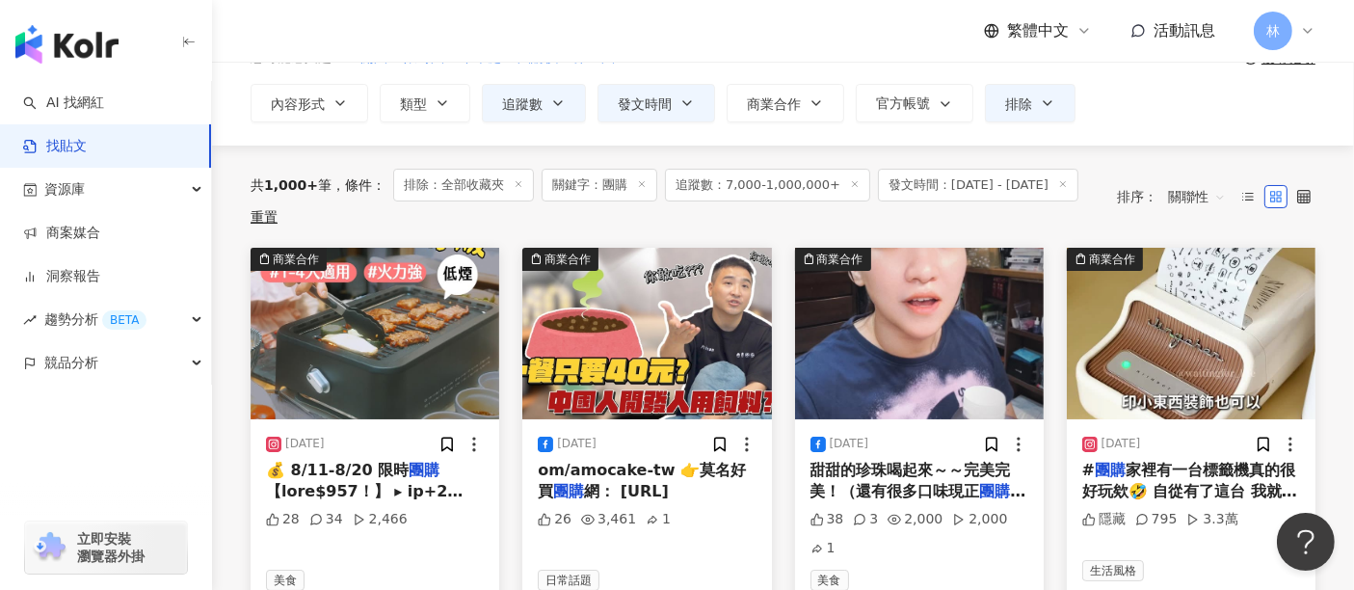
click at [1193, 336] on img at bounding box center [1191, 334] width 249 height 172
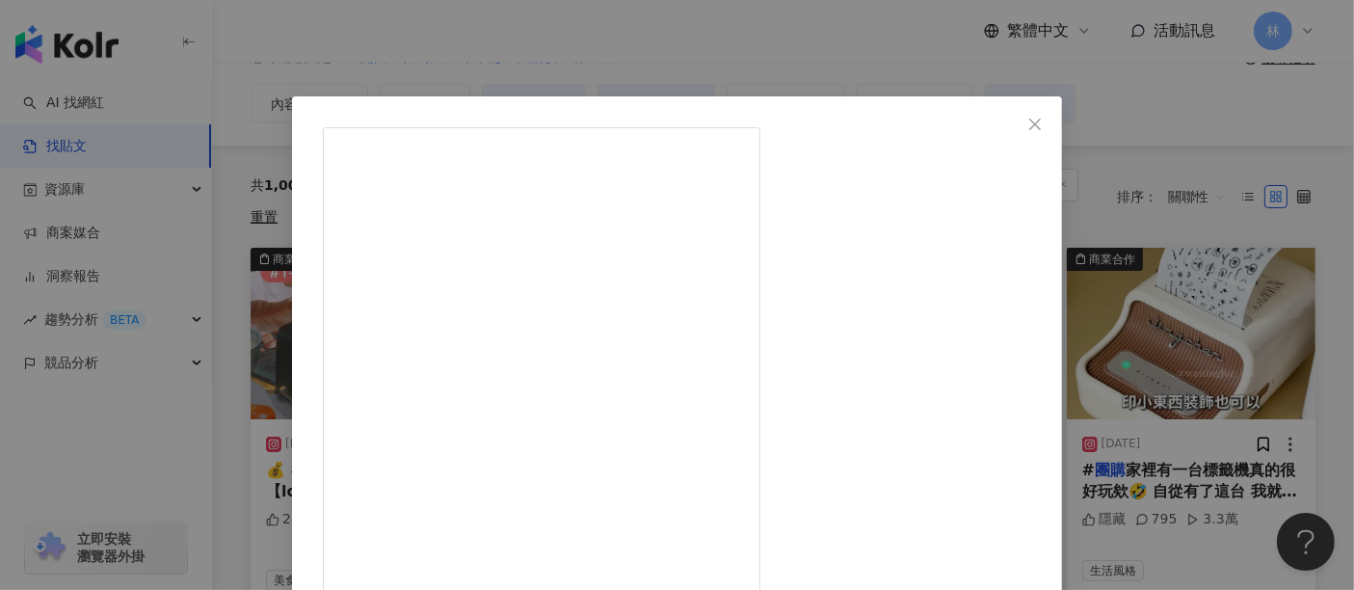
click at [1157, 281] on div "𝐖𝐚𝐢𝐭𝐢𝐧𝐠. 抽獎中 ✦ 全台美食｜旅遊｜住宿｜露營 2025/8/9 #團購 家裡有一台標籤機真的很好玩欸🤣 自從有了這台 我就可以換掉各種紙膠帶做的標…" at bounding box center [677, 295] width 1354 height 590
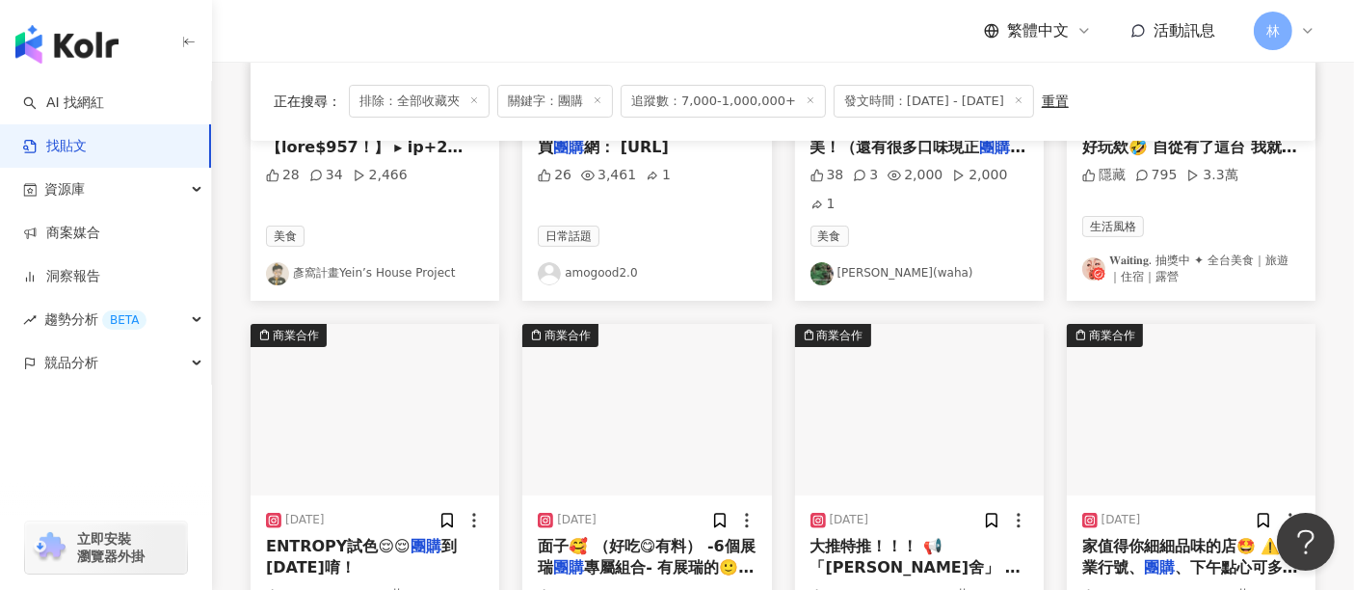
scroll to position [535, 0]
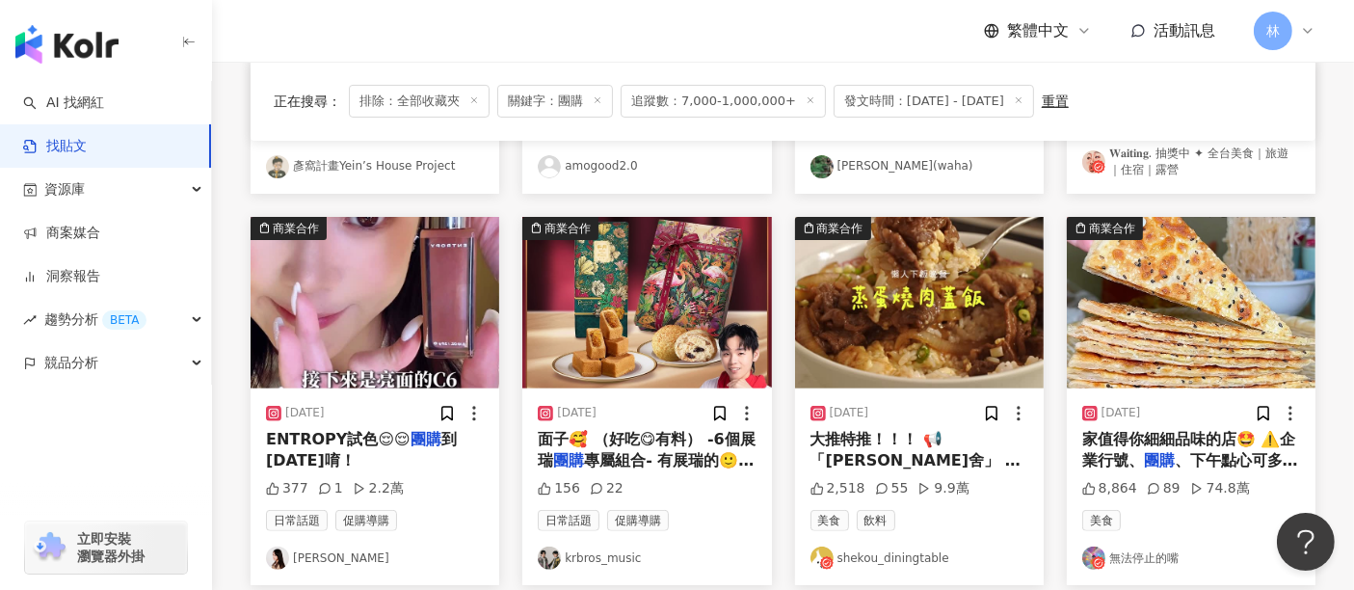
click at [427, 293] on img at bounding box center [375, 303] width 249 height 172
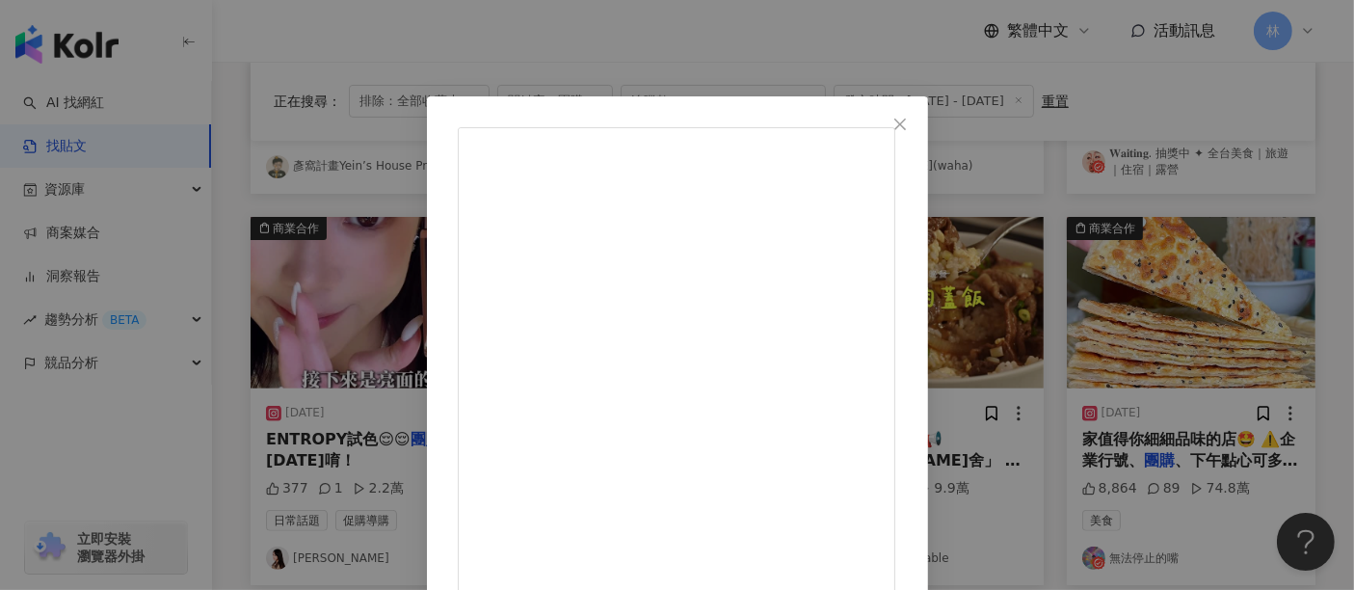
click at [1156, 253] on div "牛靖雅 2025/8/13 ENTROPY試色😌😌 團購到明天唷！ 377 1 2.2萬 查看原始貼文" at bounding box center [677, 295] width 1354 height 590
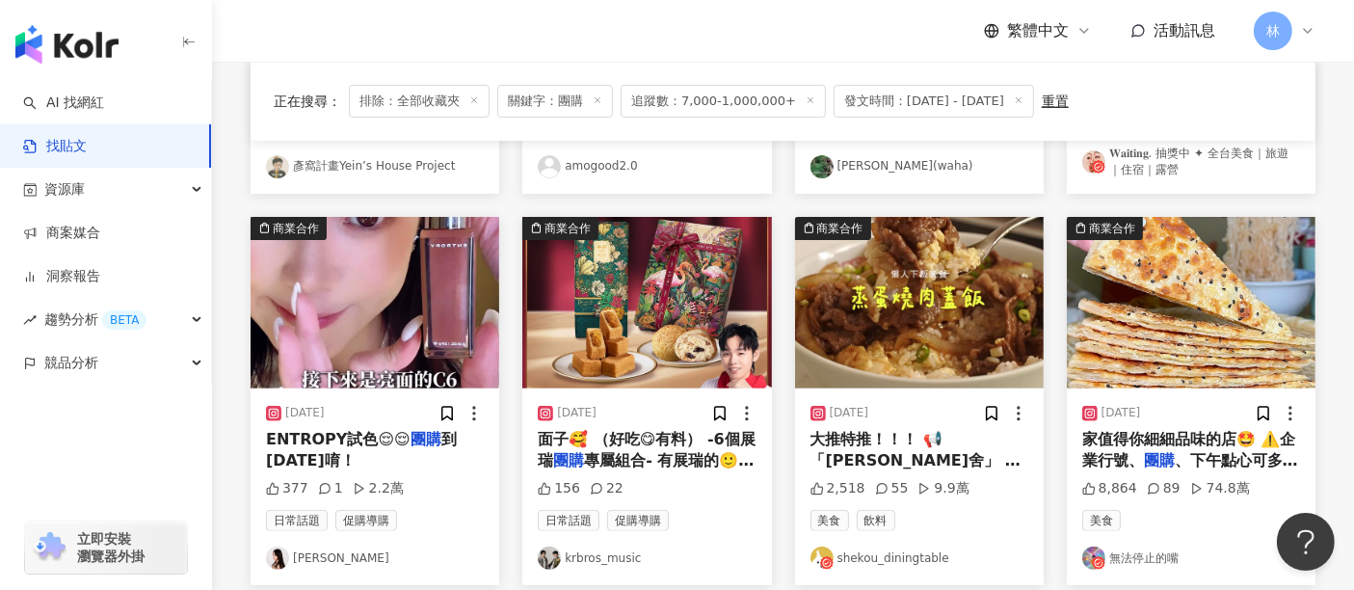
click at [627, 277] on img at bounding box center [646, 303] width 249 height 172
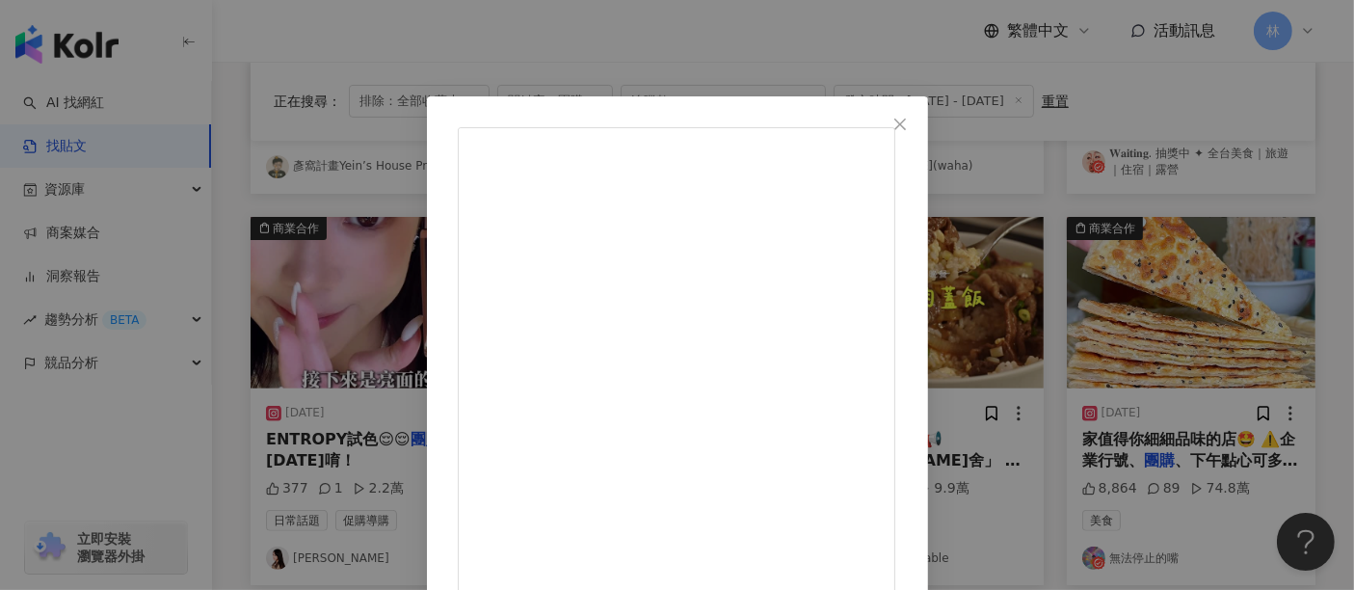
click at [1172, 278] on div "krbros_music 2025/8/23 🥮 展瑞X丰丹限時開團搶購來了🎉 這幾個月陪伴我嘴殘的創作時刻 收到它～我的嘴回不去了。 🍍🥮 鳳梨酥＋中秋禮盒…" at bounding box center [677, 295] width 1354 height 590
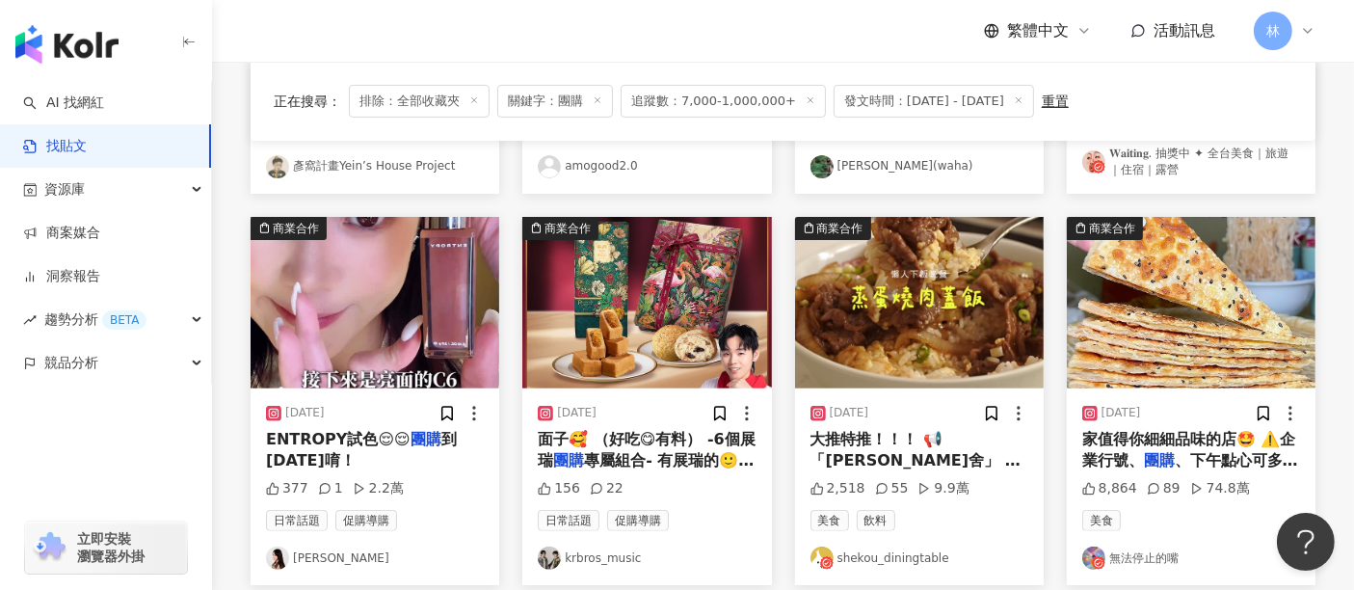
click at [906, 280] on img at bounding box center [919, 303] width 249 height 172
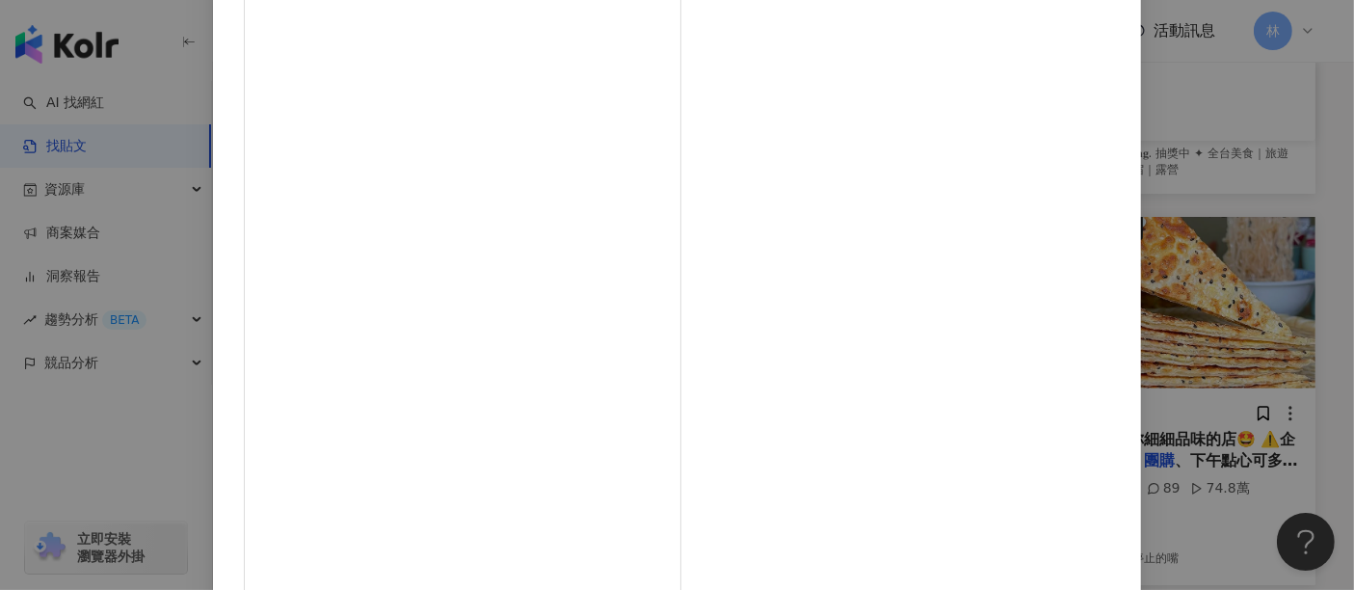
scroll to position [274, 0]
click at [1177, 213] on div "shekou_diningtable 2025/8/21 ｜蒸蛋燒肉蓋飯 如何在下班時間快速出餐，是我每天的課題(⩌⩊⩌) 這次要來大推茅乃舍的「茶碗蒸調理包…" at bounding box center [677, 295] width 1354 height 590
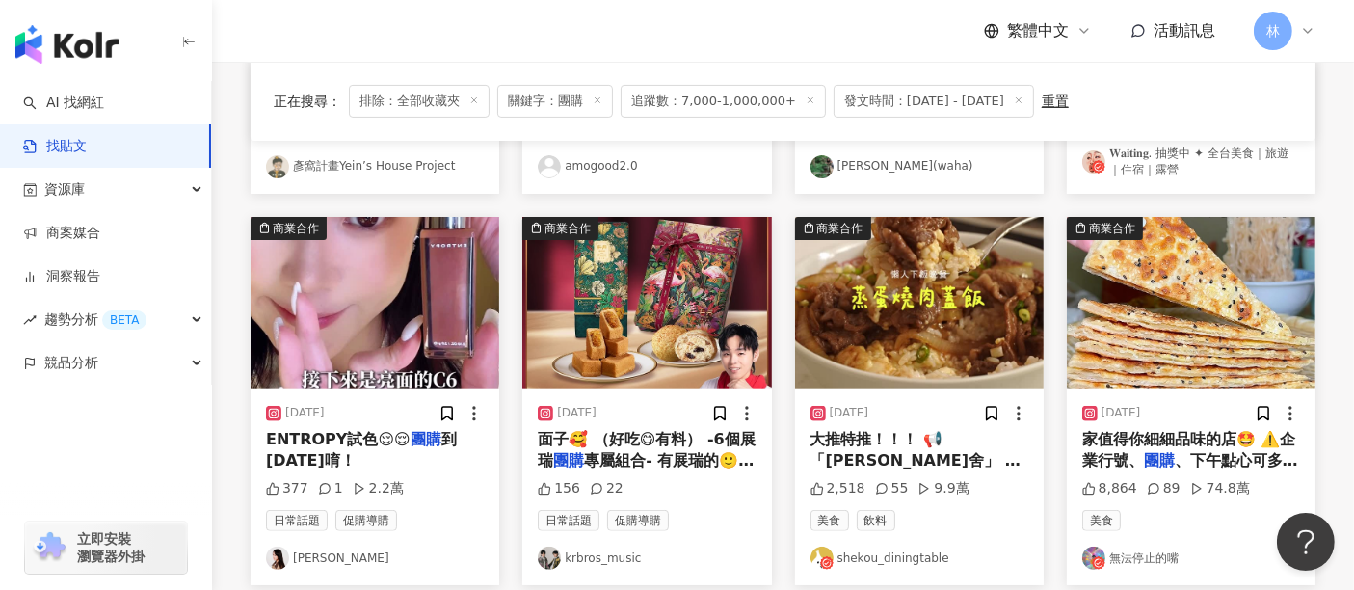
click at [1133, 262] on img at bounding box center [1191, 303] width 249 height 172
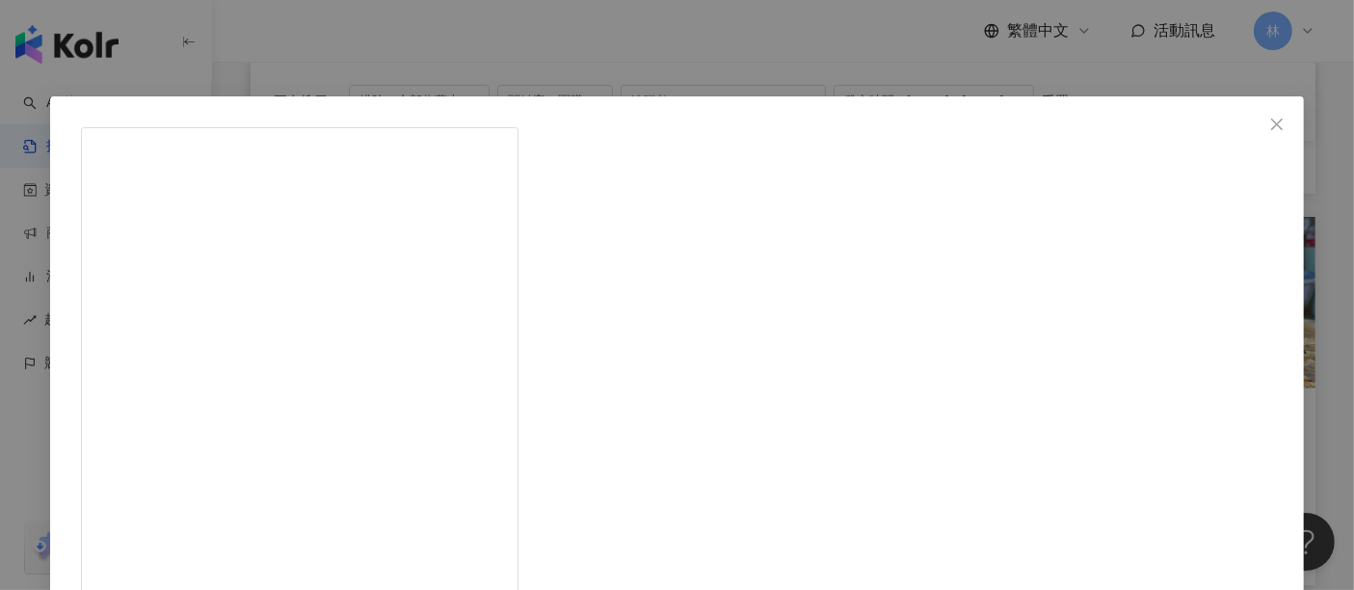
scroll to position [107, 0]
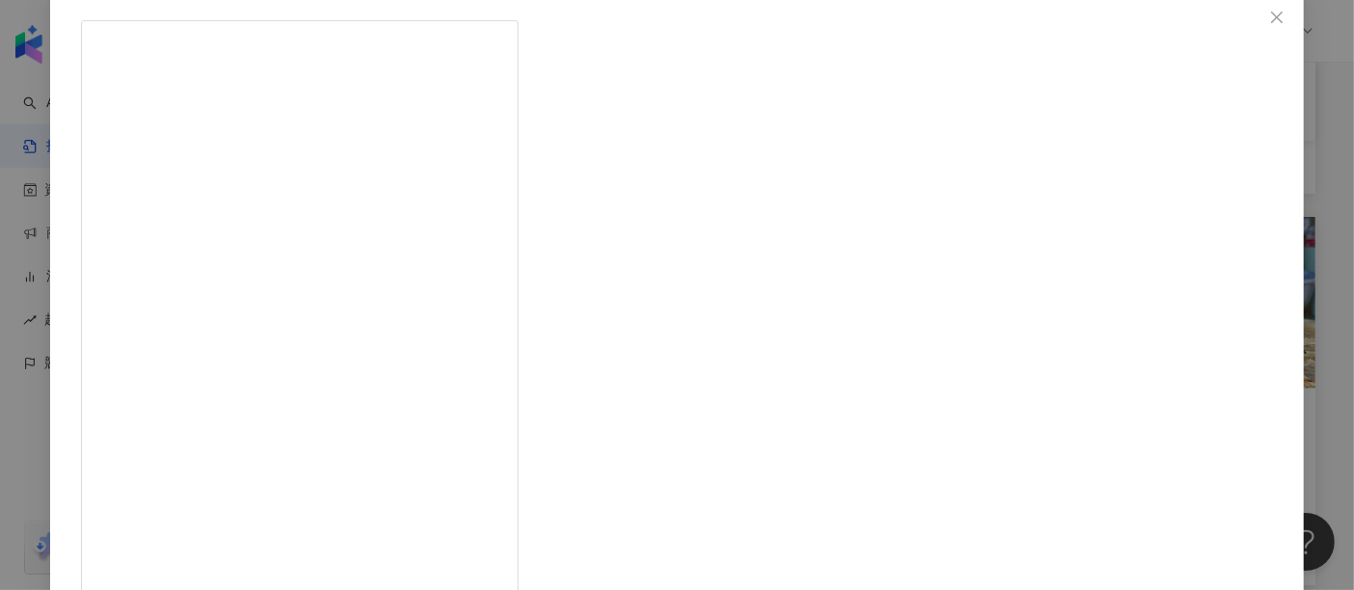
click at [1213, 260] on div "無法停止的嘴 2025/8/5 台中低調開了7年多的寶藏小店🤩 📍粳餅商行 樸實無華的寶藏店,店內餐點不多樣, 所有餅類都是現桿現煎,尤其是綠豆鍋餅,真的榮登…" at bounding box center [677, 295] width 1354 height 590
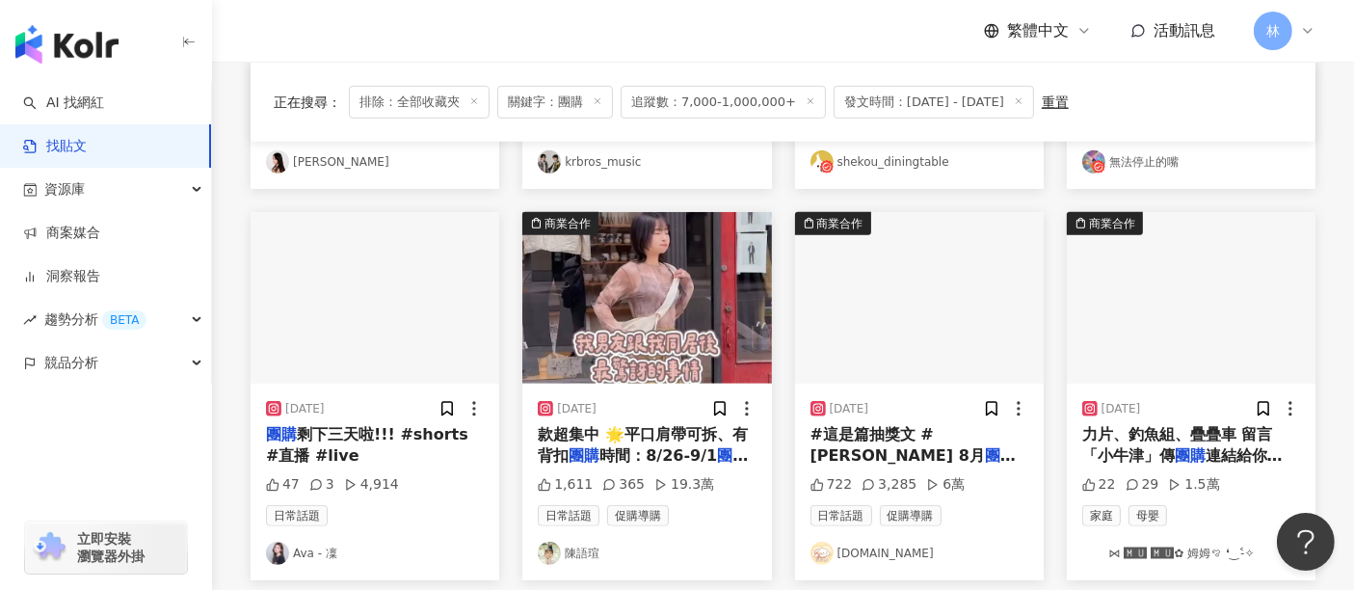
scroll to position [964, 0]
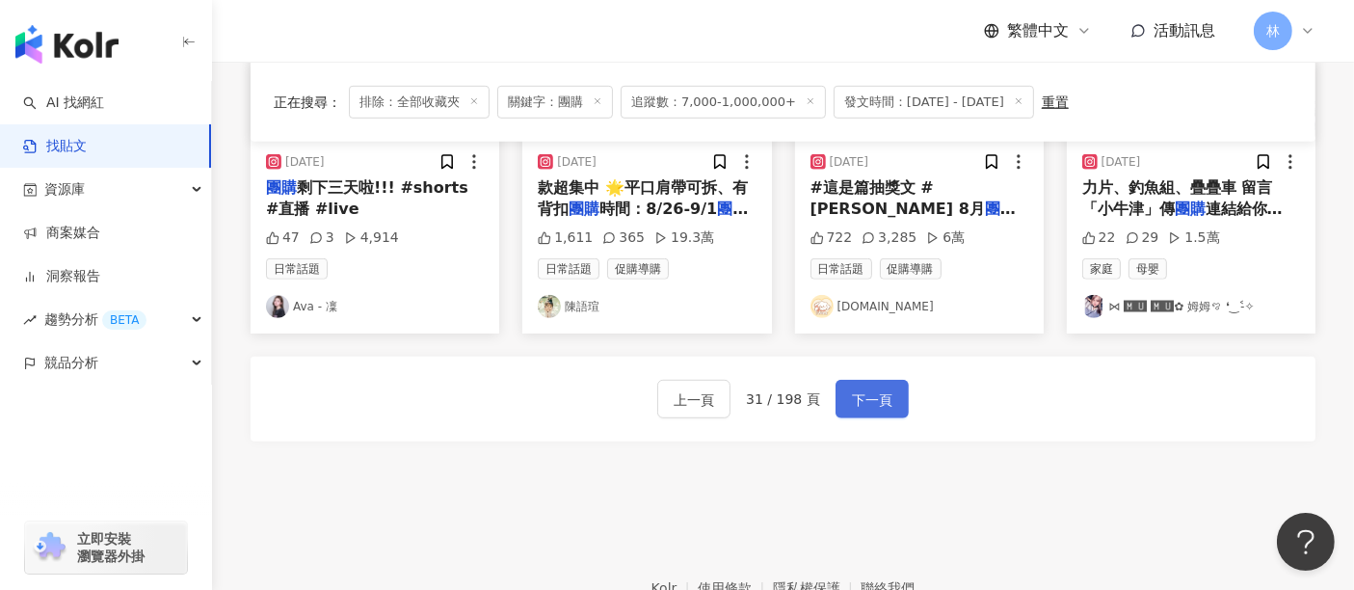
click at [881, 388] on span "下一頁" at bounding box center [872, 399] width 40 height 23
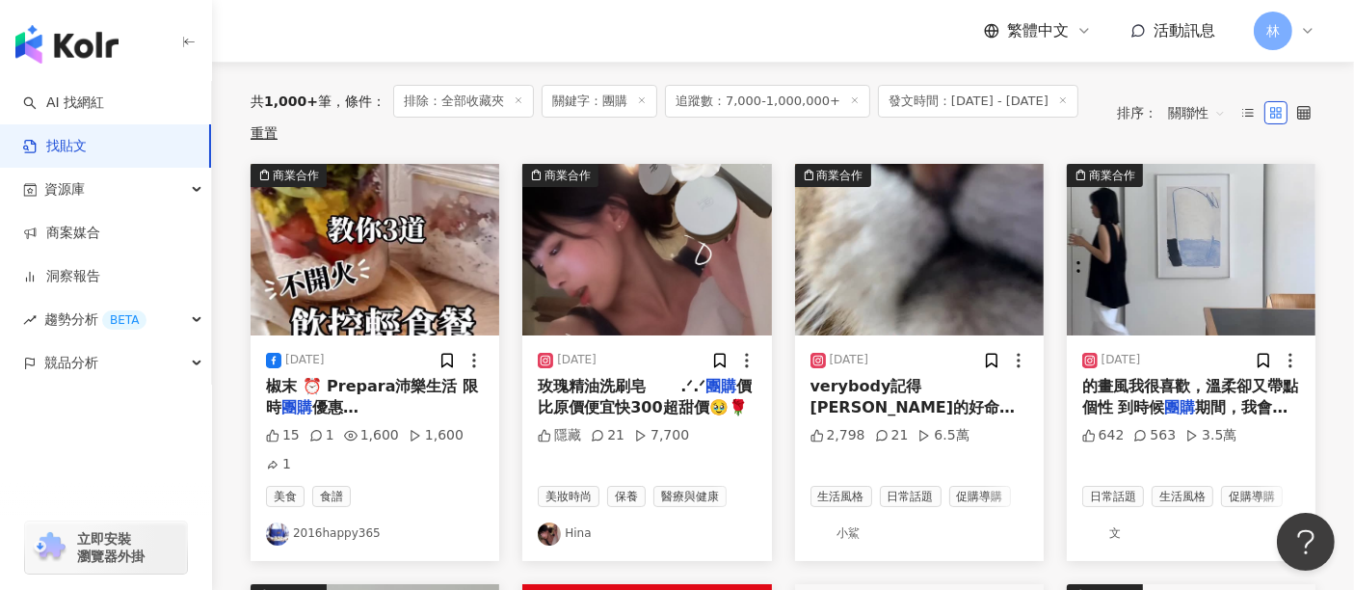
scroll to position [223, 0]
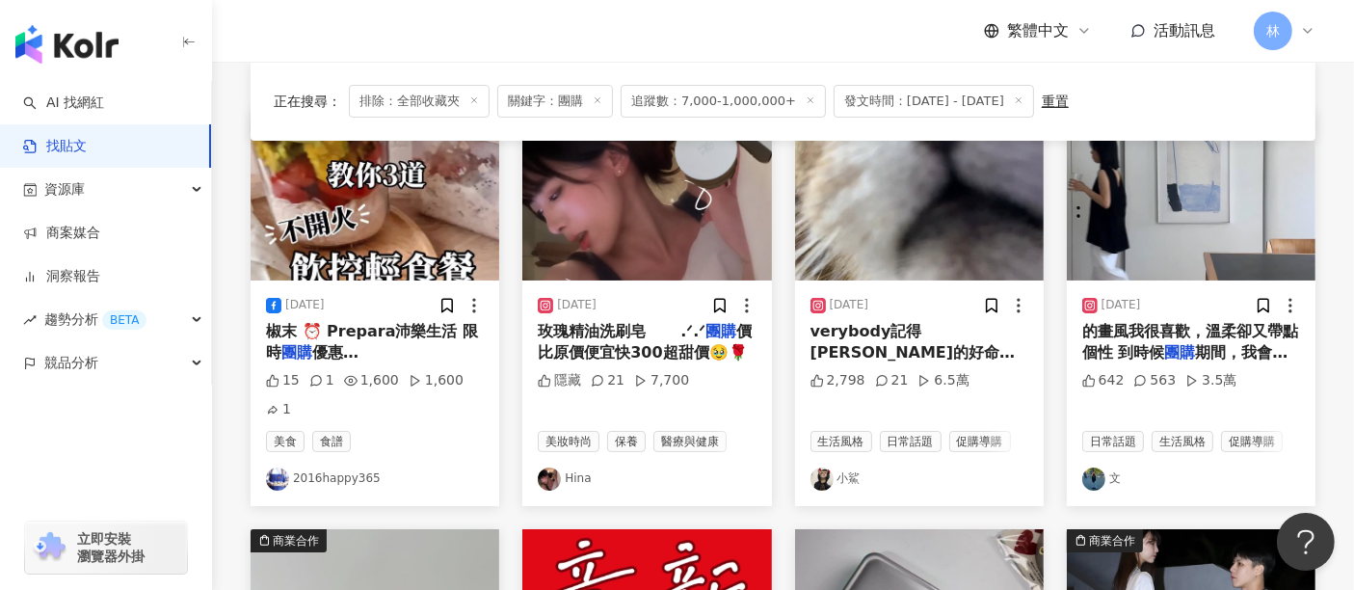
click at [627, 191] on img at bounding box center [646, 195] width 249 height 172
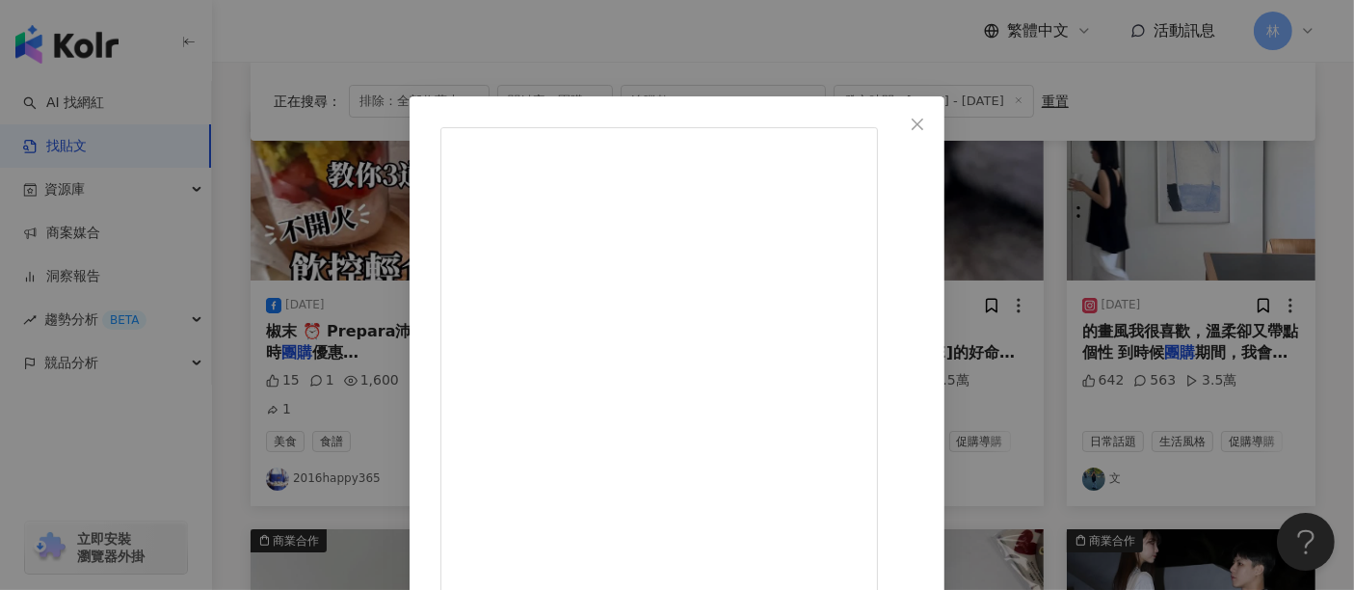
click at [1186, 271] on div "Hina 2025/8/17 🎉#文末抽獎 #開團中 ｜玫瑰精油洗刷皂 ⠀⠀ .ᐟ.ᐟ​​​ 團購價比原價便宜快300超甜價🥹🌹 ⠀⠀⠀⠀⠀⠀⠀⠀⠀⠀ -🔗在…" at bounding box center [677, 295] width 1354 height 590
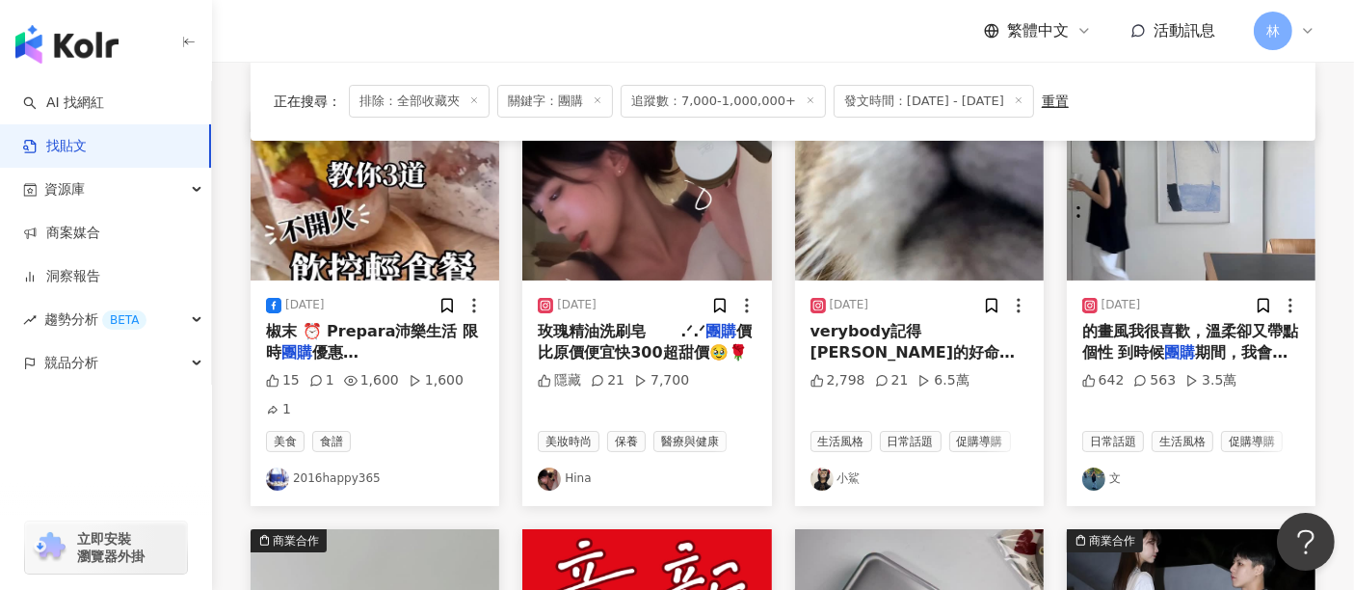
click at [869, 222] on img at bounding box center [919, 195] width 249 height 172
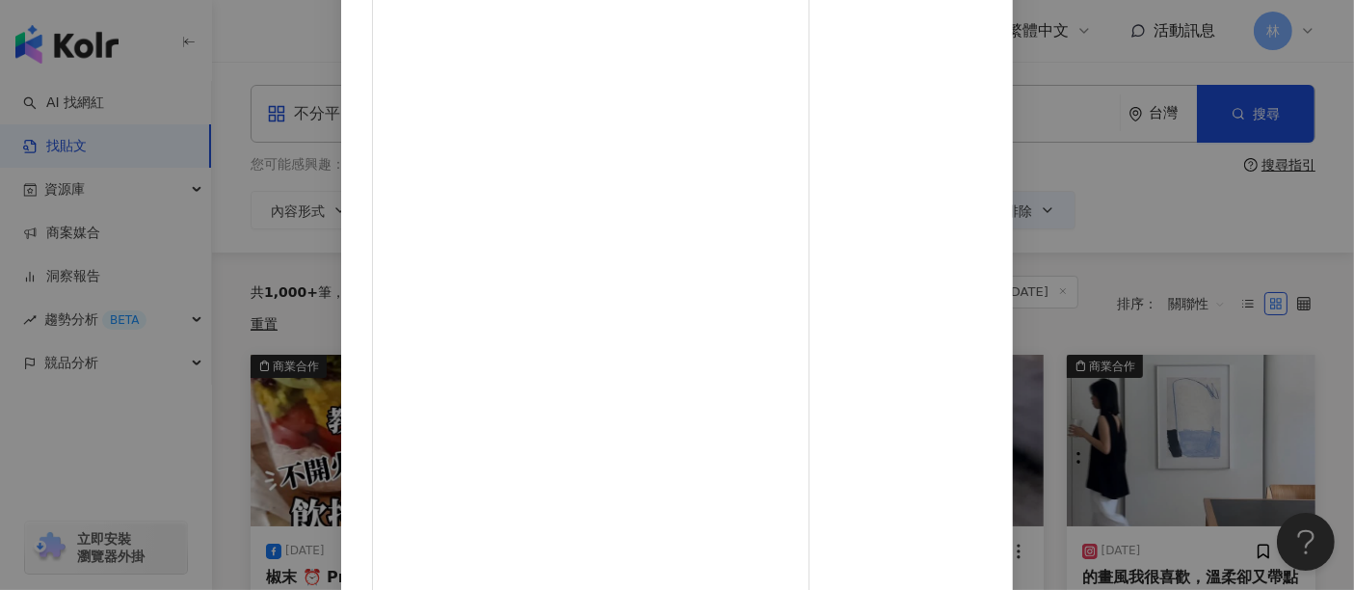
scroll to position [107, 0]
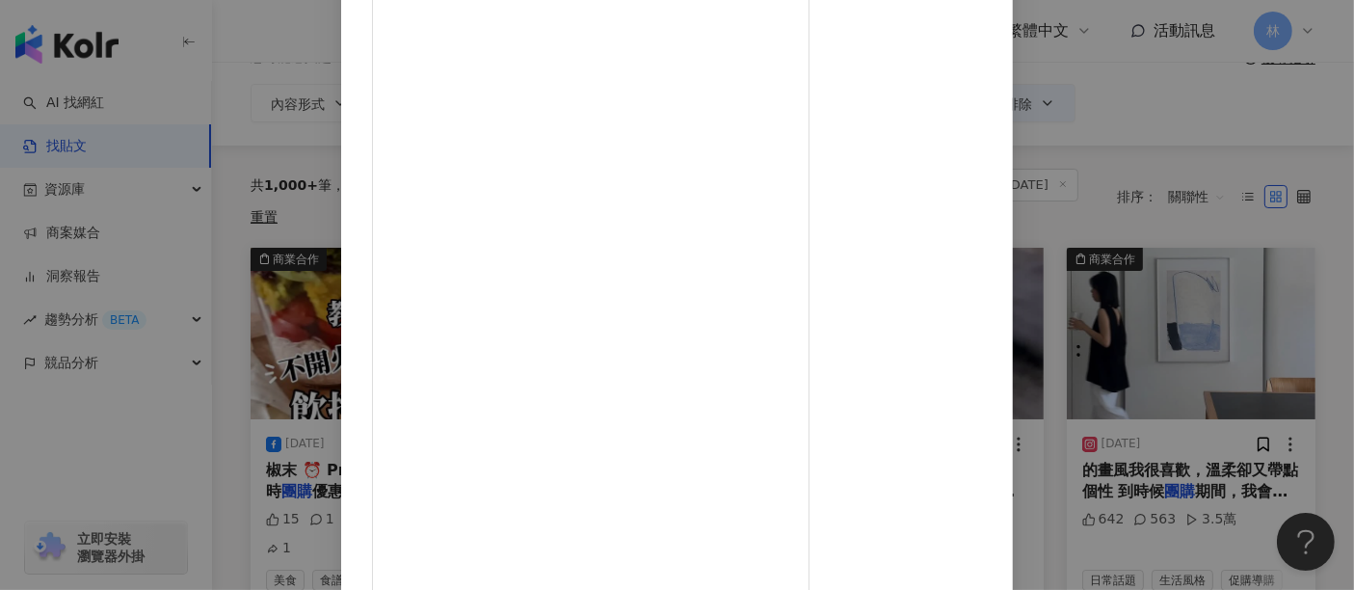
click at [1196, 281] on div "小鯊 2025/8/4 小鯊求關注的時候，除了要一手拍屁股，不能滑手機，現在連電視都不能看了😂 #小鯊日常 #媽媽的人權呢 —————————————————…" at bounding box center [677, 295] width 1354 height 590
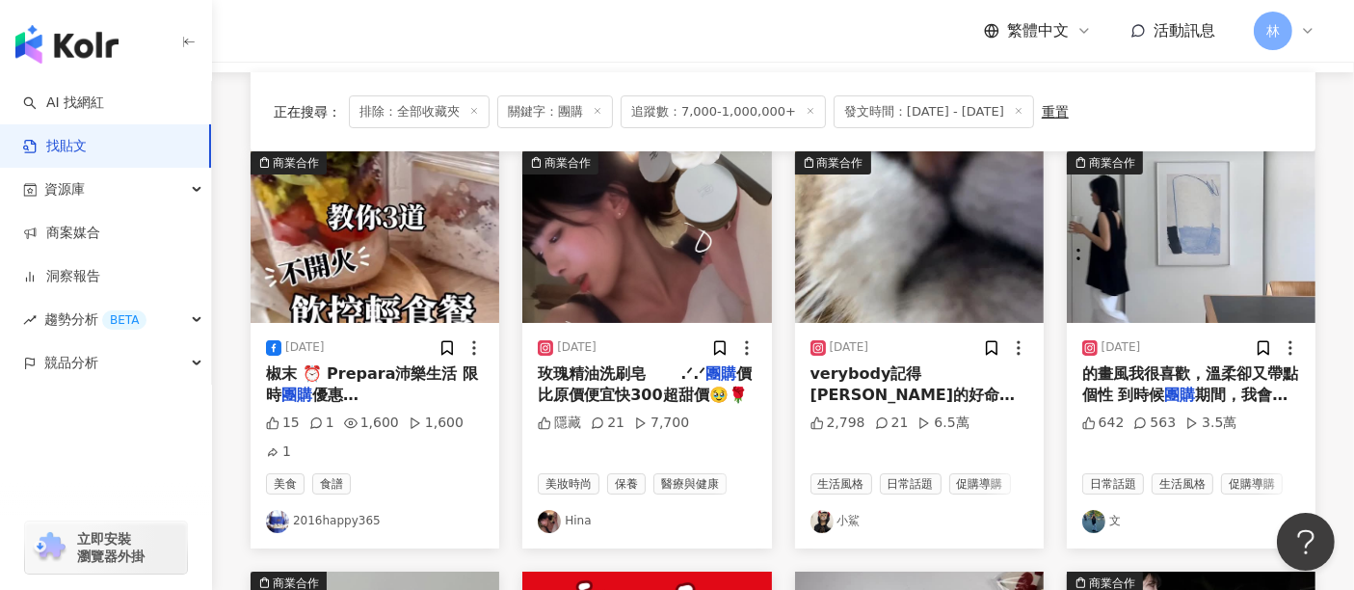
scroll to position [214, 0]
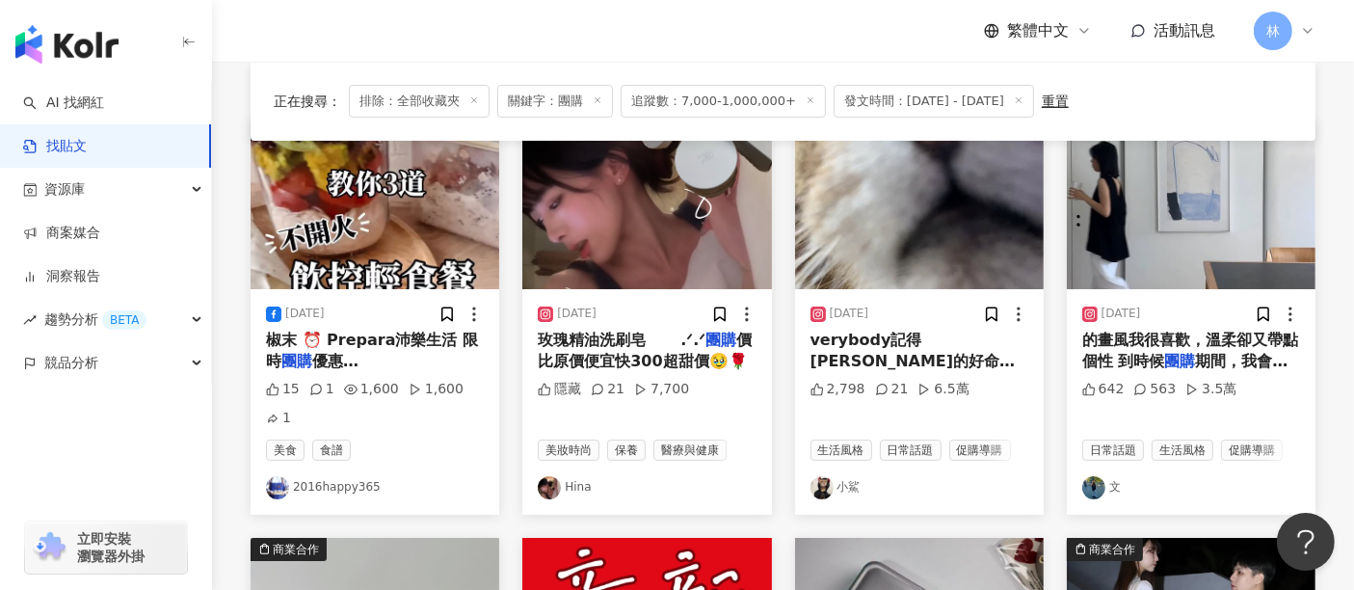
click at [1211, 229] on img at bounding box center [1191, 204] width 249 height 172
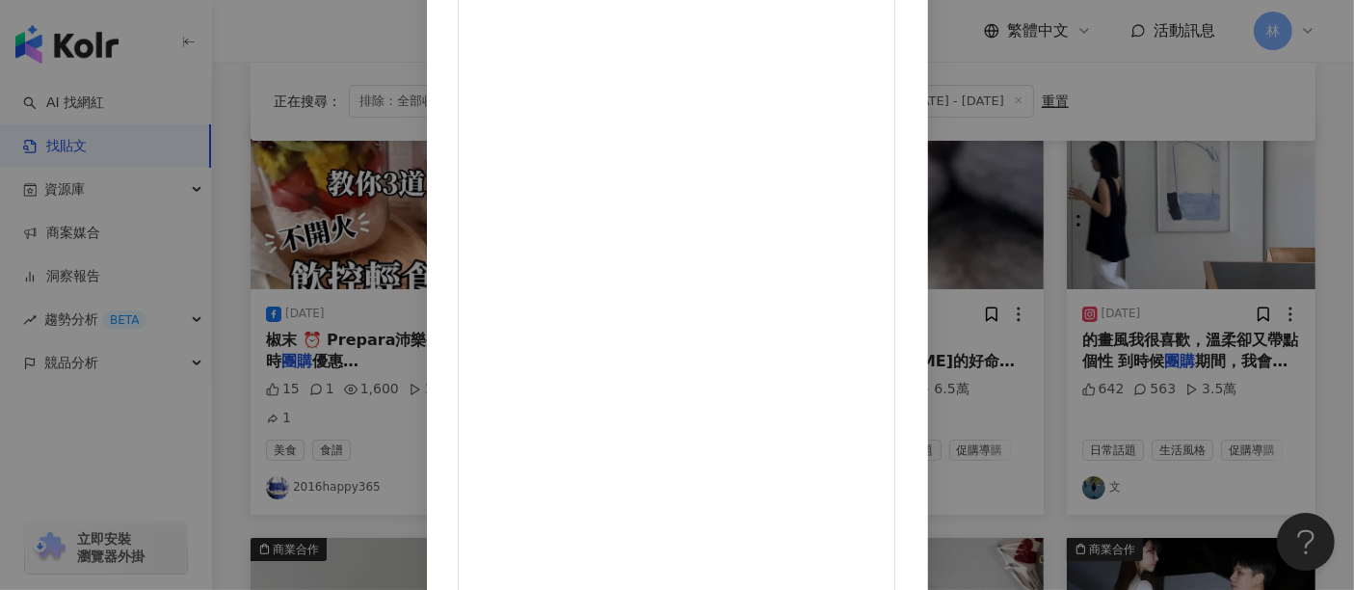
scroll to position [0, 0]
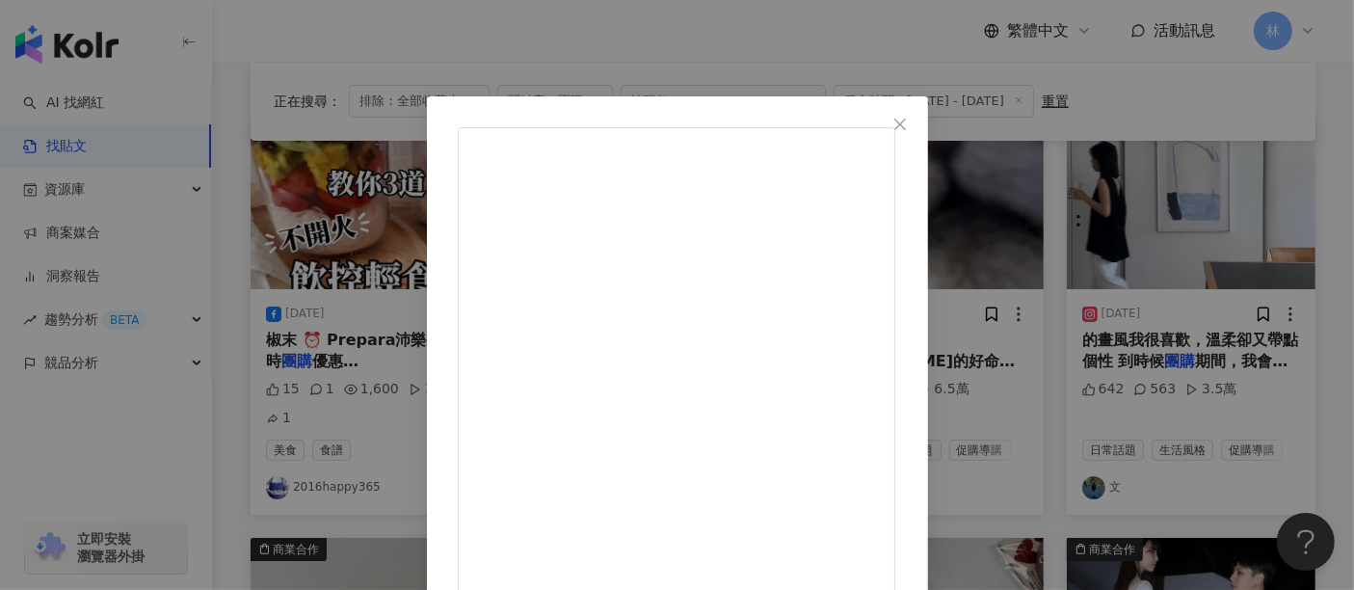
click at [1275, 212] on div "文 2025/8/2 最近想幫新家換點風景 只要選對海報，就可以讓整個家的氛圍感完全不一樣 好久沒開團了，非常興奮 因為現在都開自己很喜歡的東西 是來自丹麥的…" at bounding box center [677, 295] width 1354 height 590
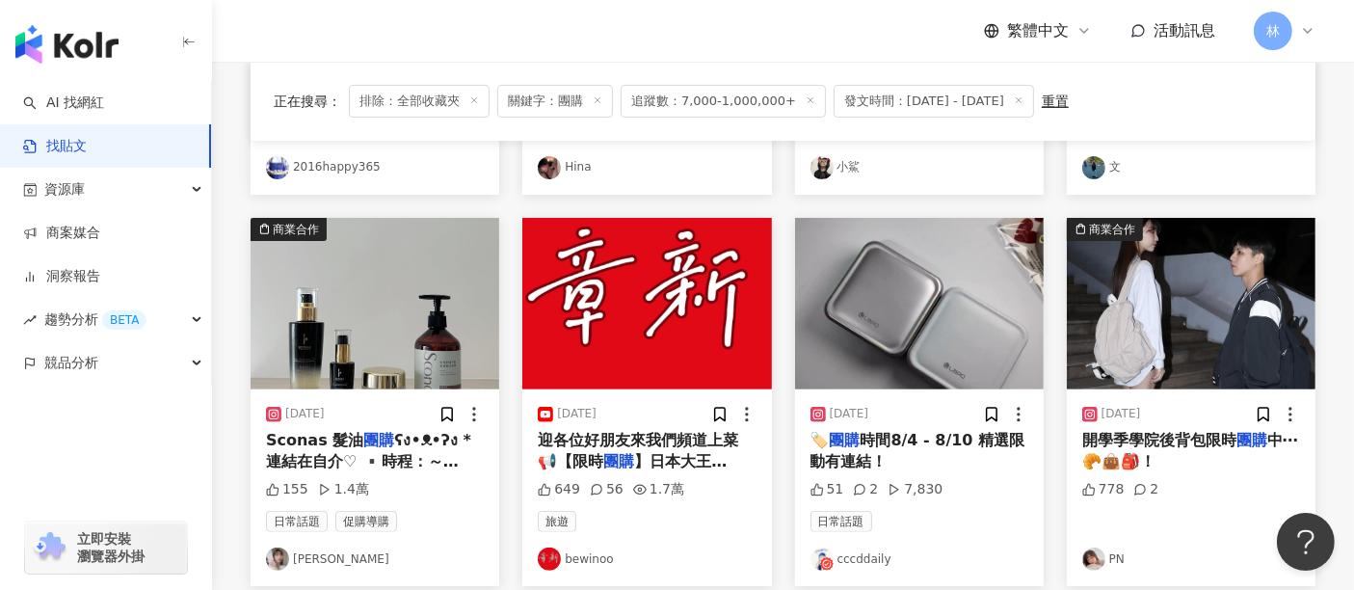
scroll to position [535, 0]
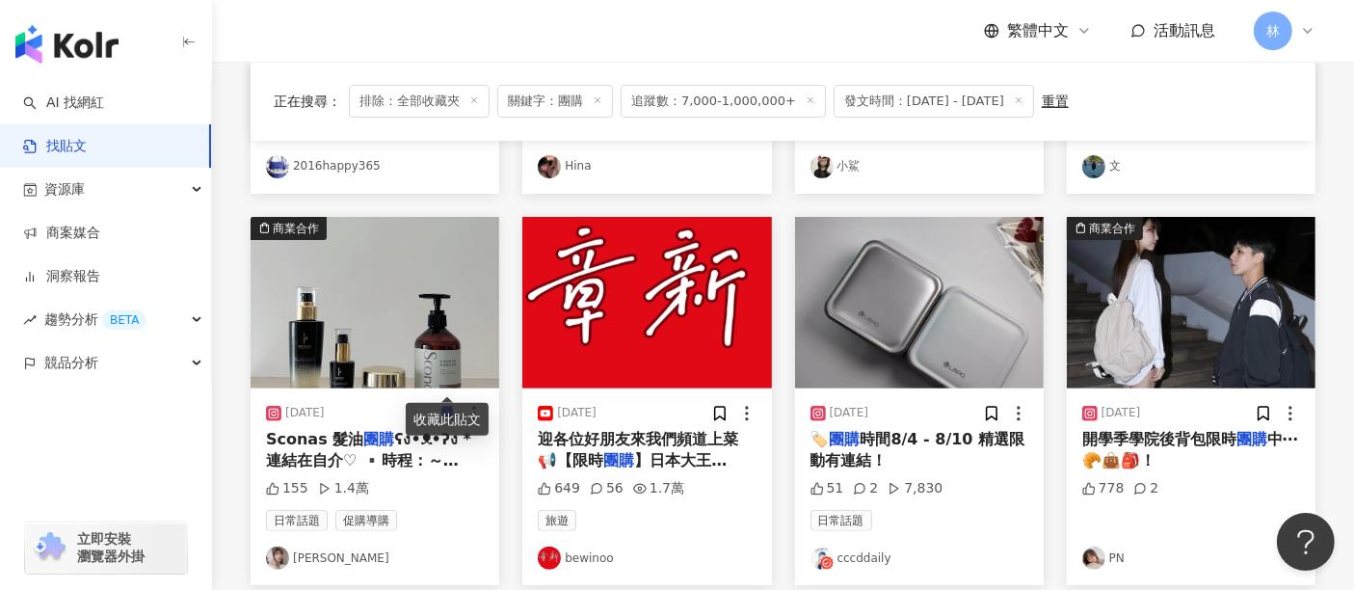
click at [399, 294] on img at bounding box center [375, 303] width 249 height 172
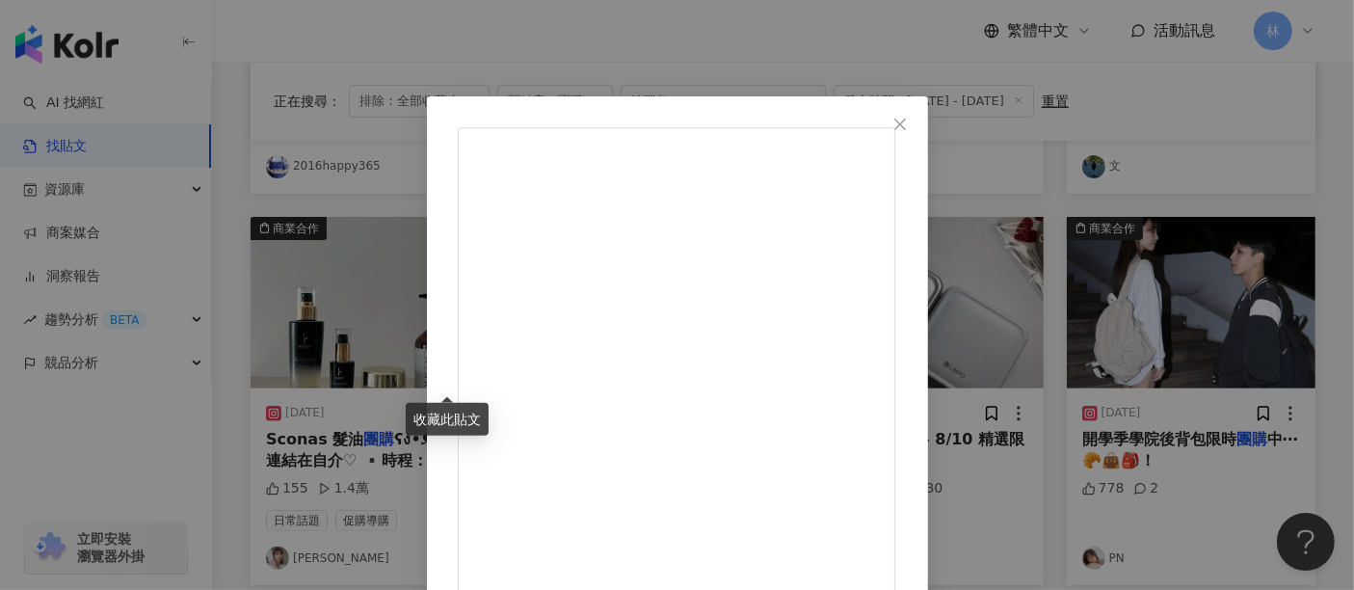
scroll to position [85, 0]
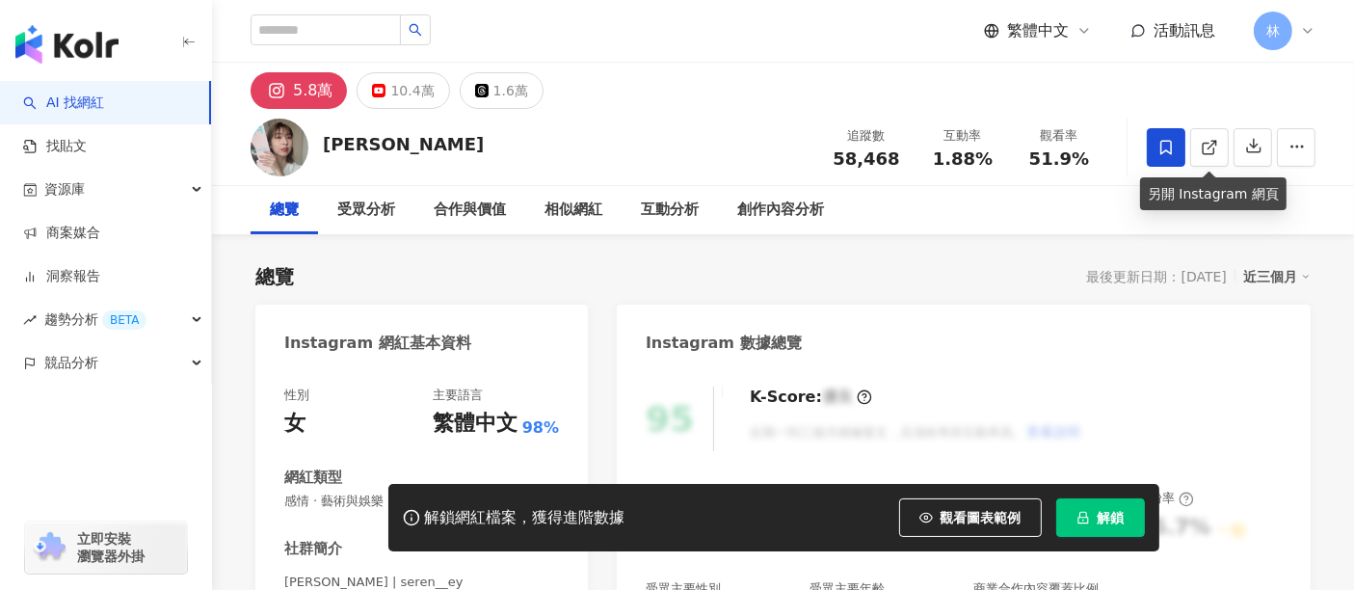
click at [1212, 151] on icon at bounding box center [1209, 147] width 17 height 17
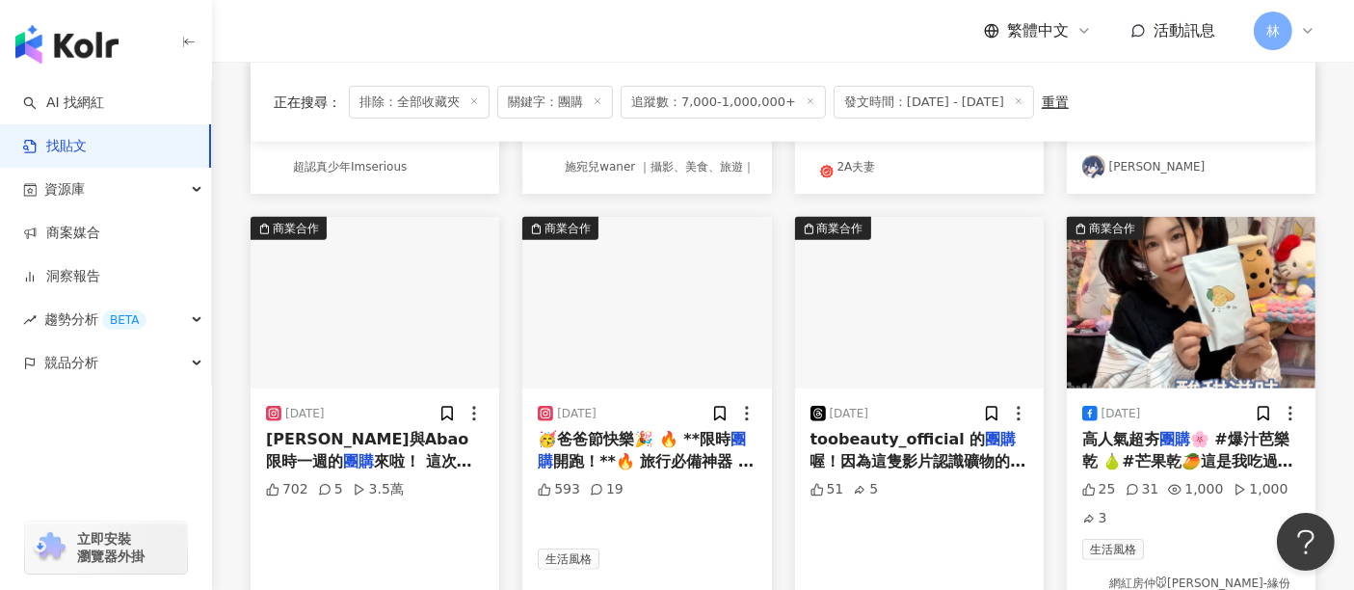
scroll to position [1047, 0]
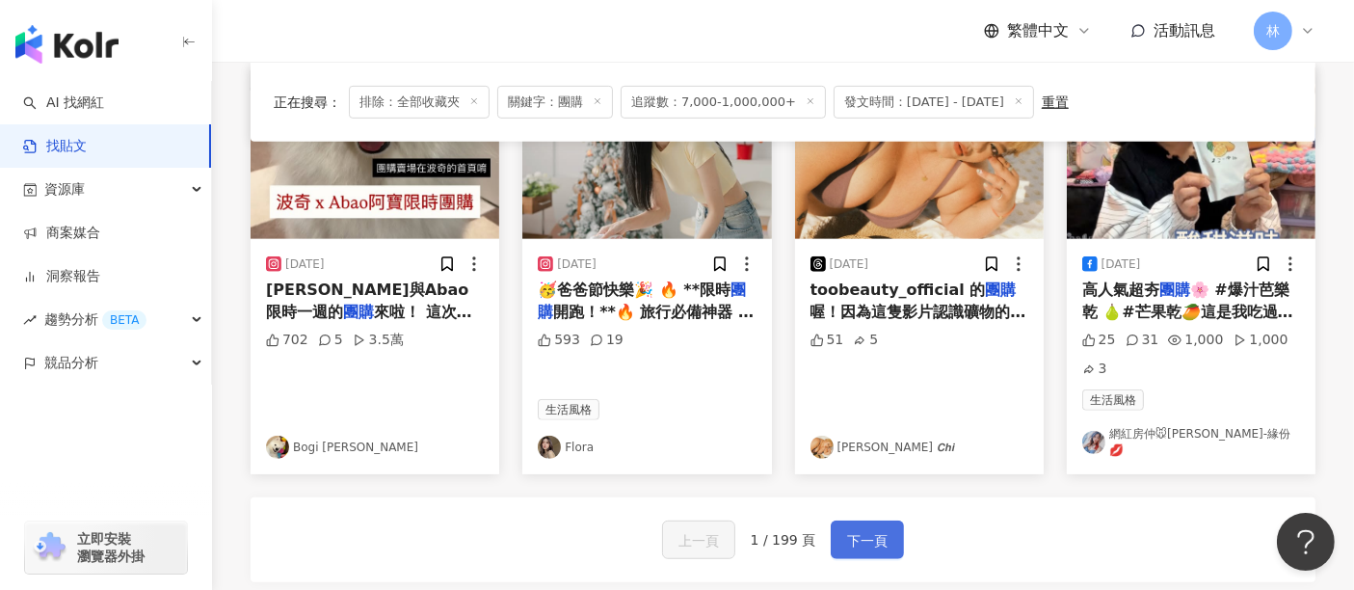
click at [865, 532] on span "下一頁" at bounding box center [867, 540] width 40 height 23
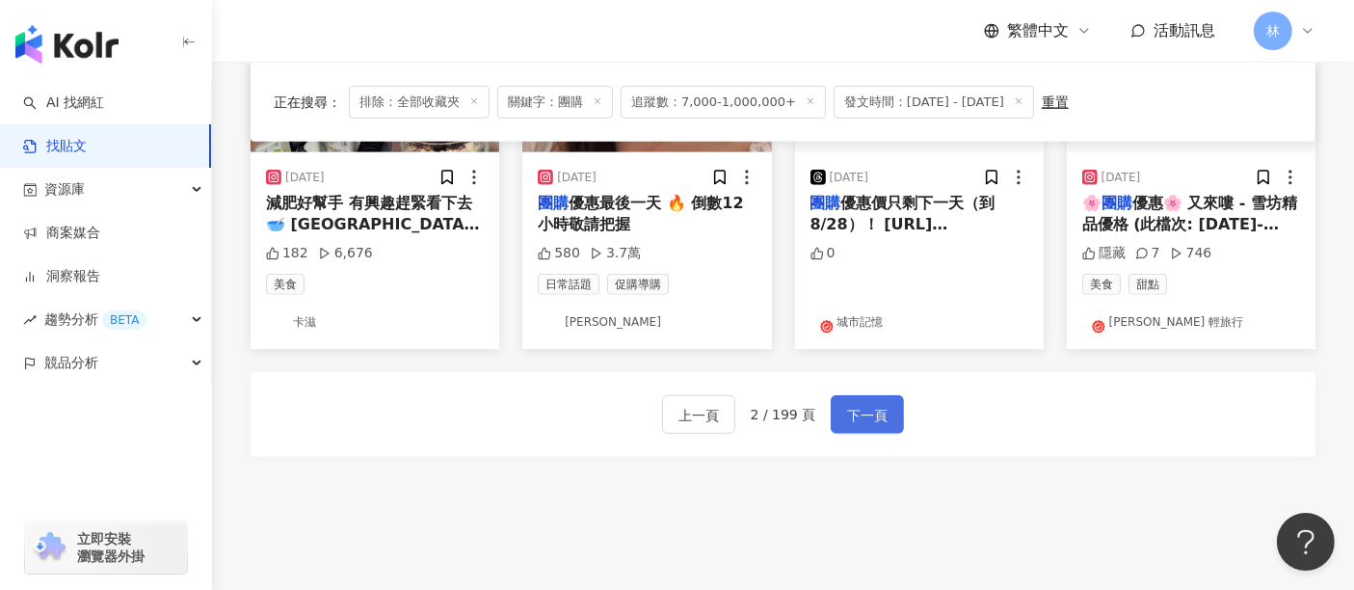
scroll to position [1134, 0]
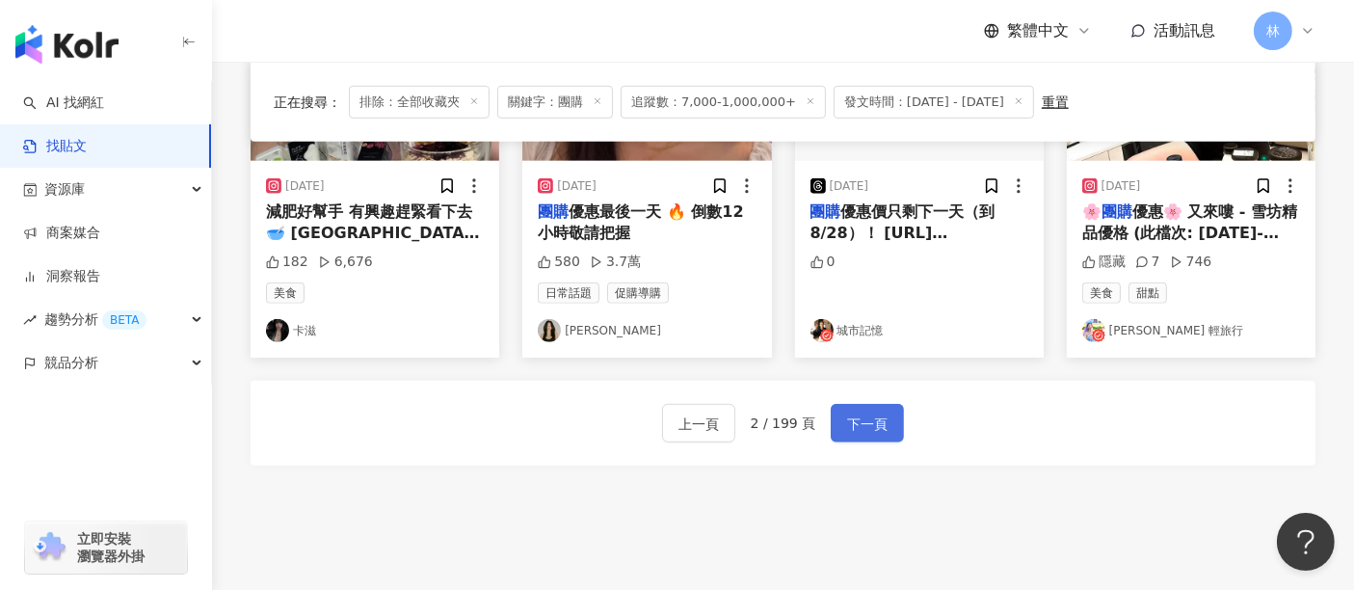
click at [862, 428] on span "下一頁" at bounding box center [867, 424] width 40 height 23
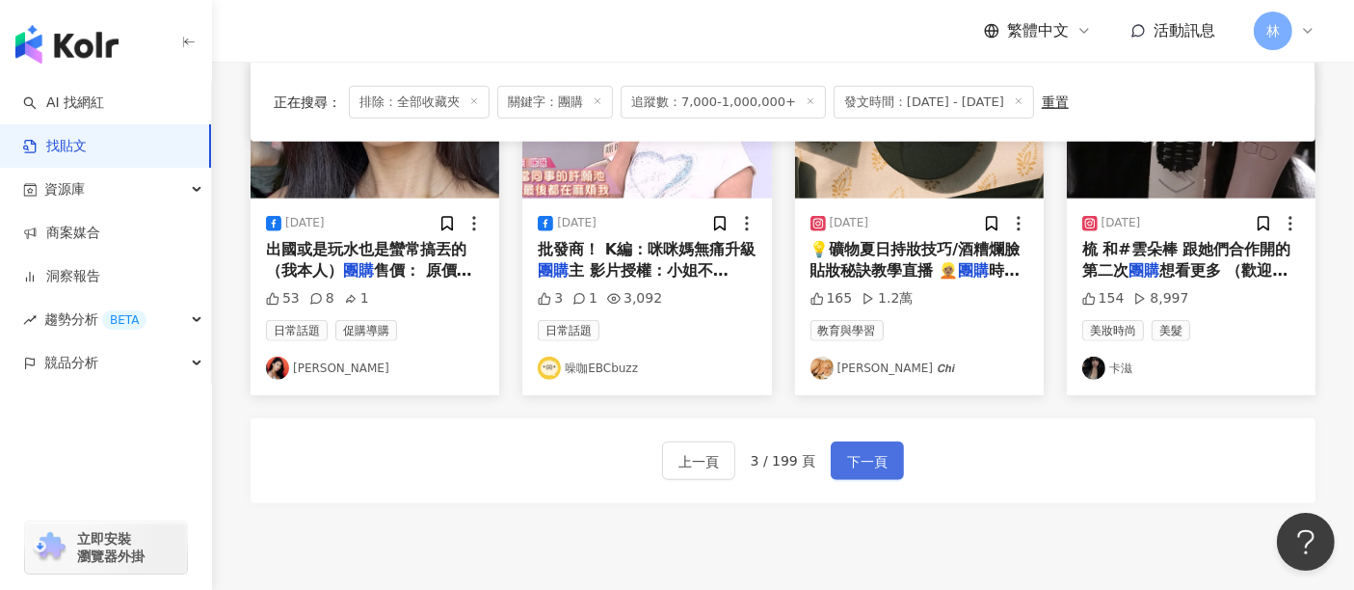
click at [862, 450] on span "下一頁" at bounding box center [867, 461] width 40 height 23
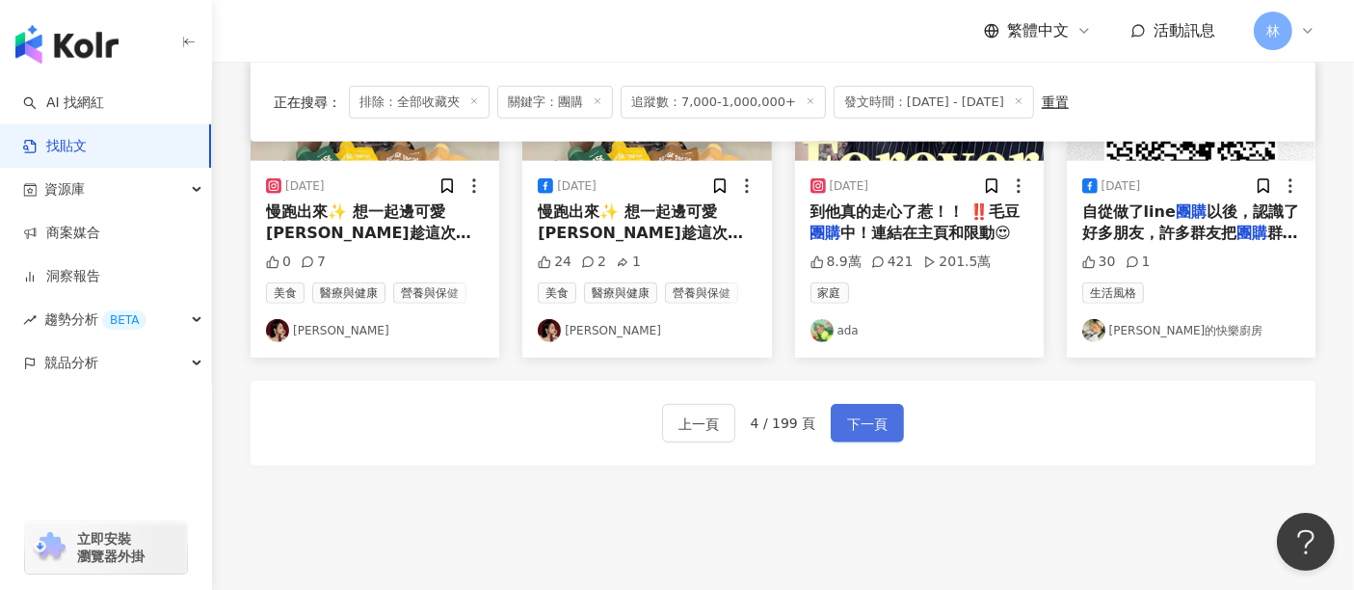
click at [862, 428] on span "下一頁" at bounding box center [867, 424] width 40 height 23
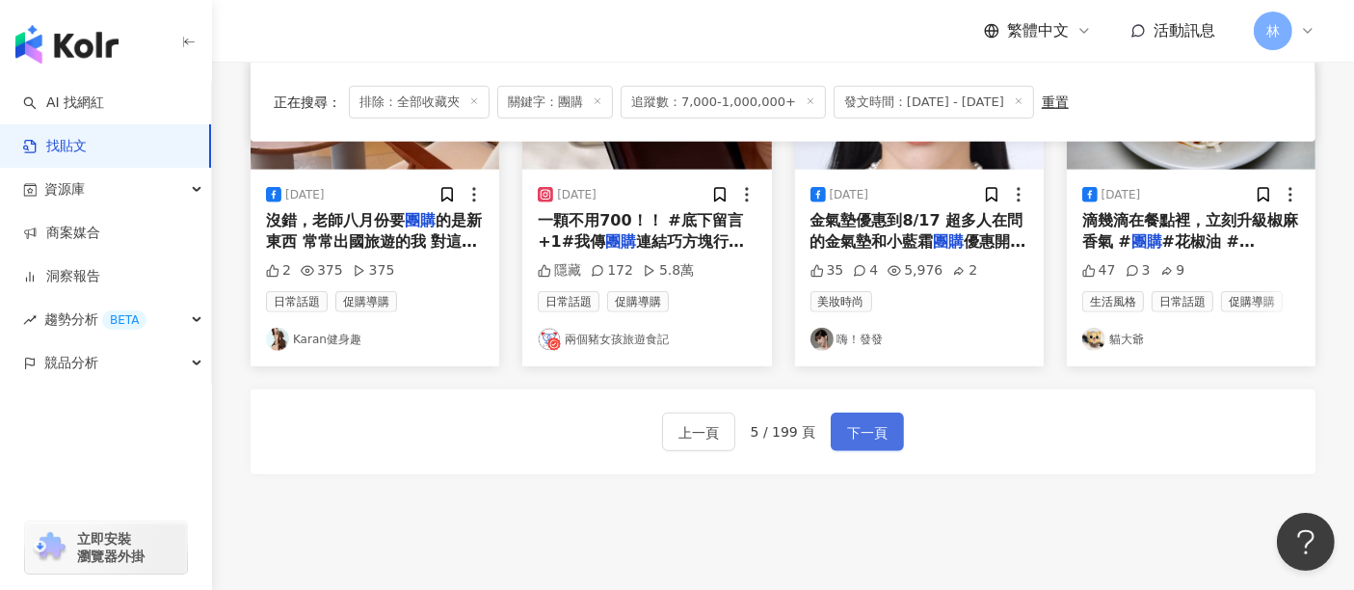
click at [862, 428] on span "下一頁" at bounding box center [867, 432] width 40 height 23
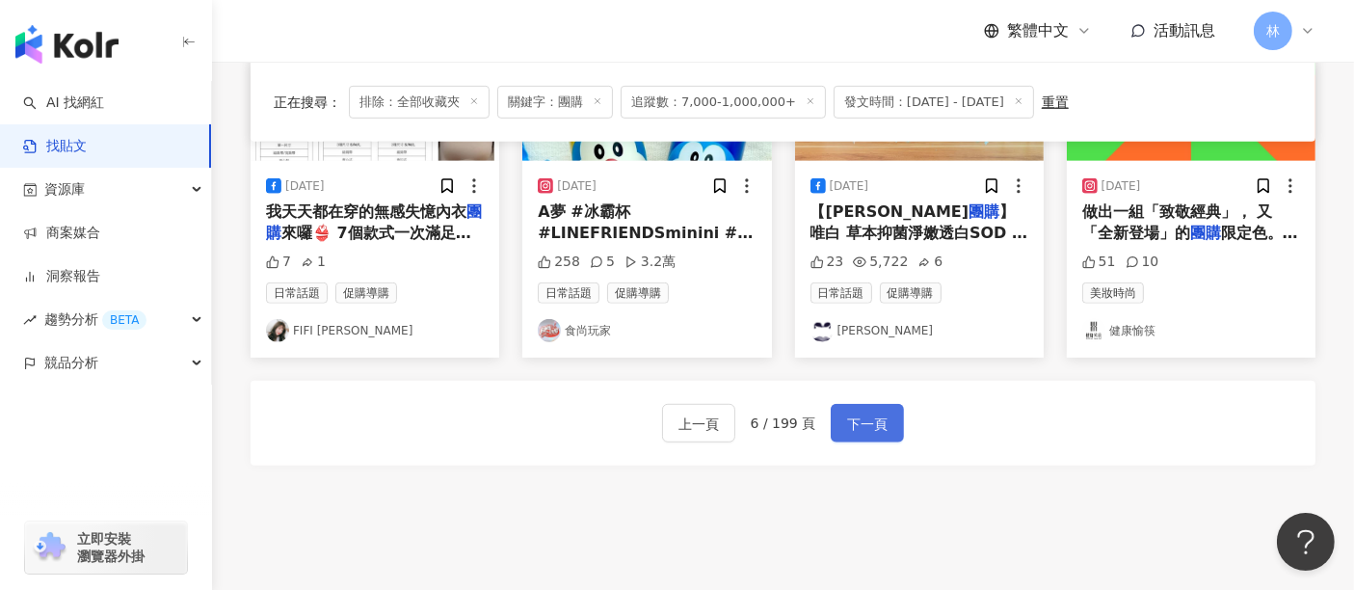
click at [862, 428] on span "下一頁" at bounding box center [867, 424] width 40 height 23
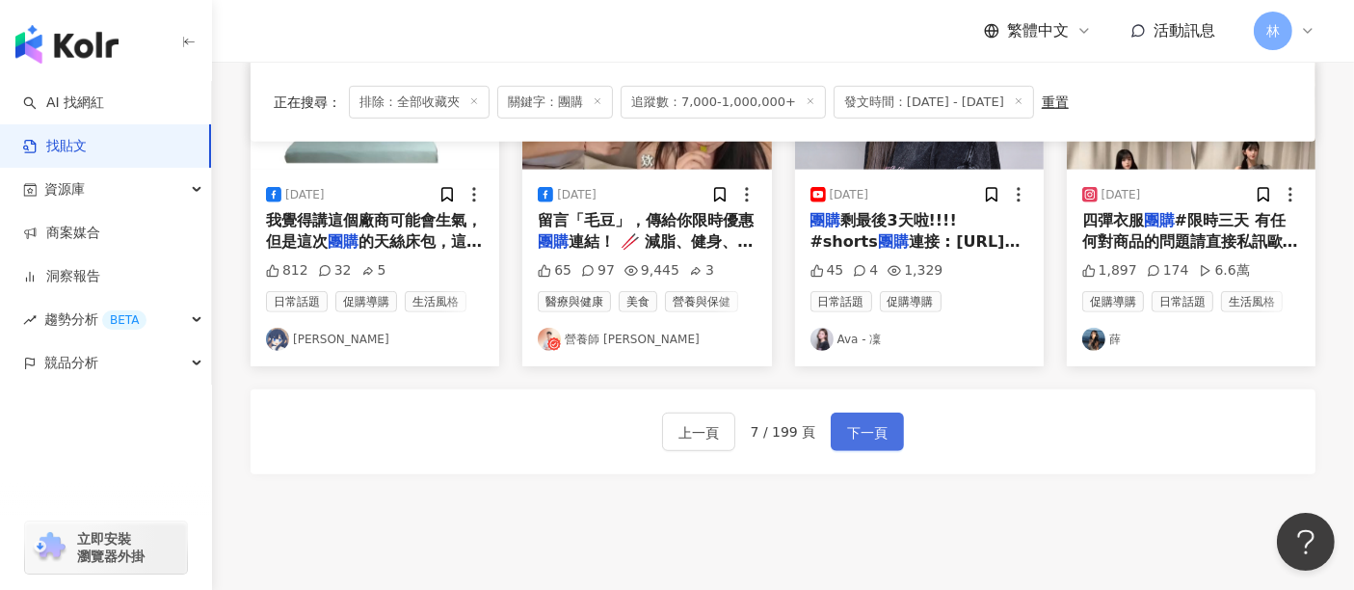
click at [862, 428] on span "下一頁" at bounding box center [867, 432] width 40 height 23
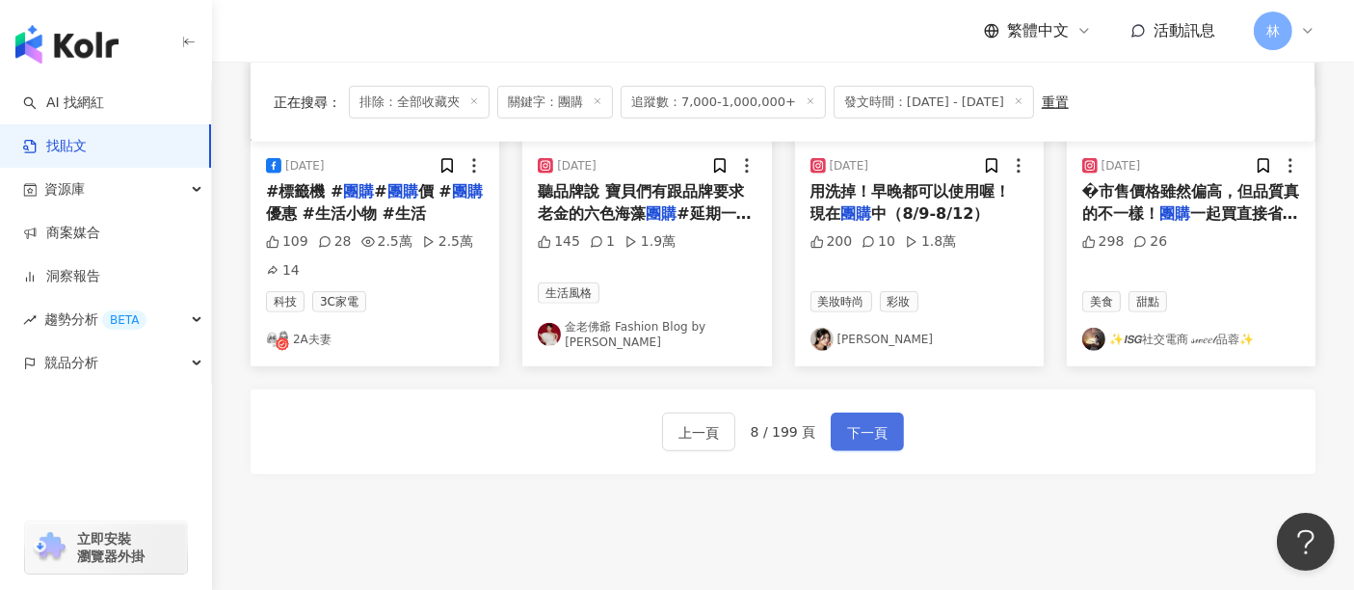
click at [862, 428] on span "下一頁" at bounding box center [867, 432] width 40 height 23
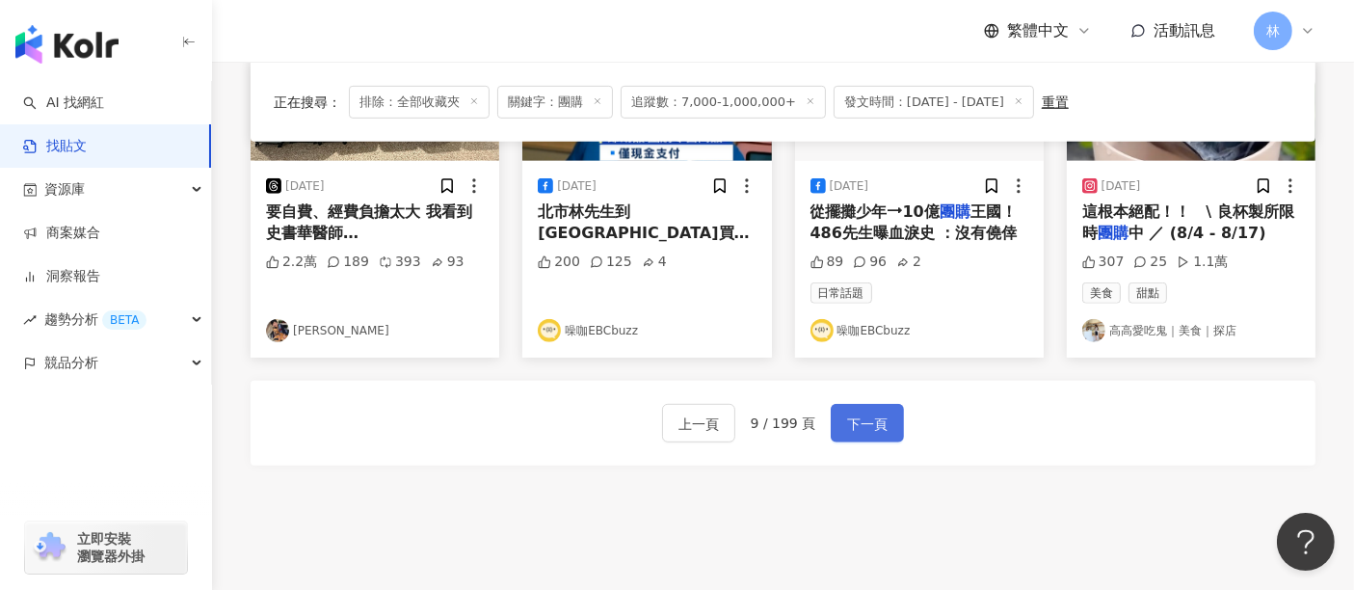
click at [862, 428] on span "下一頁" at bounding box center [867, 424] width 40 height 23
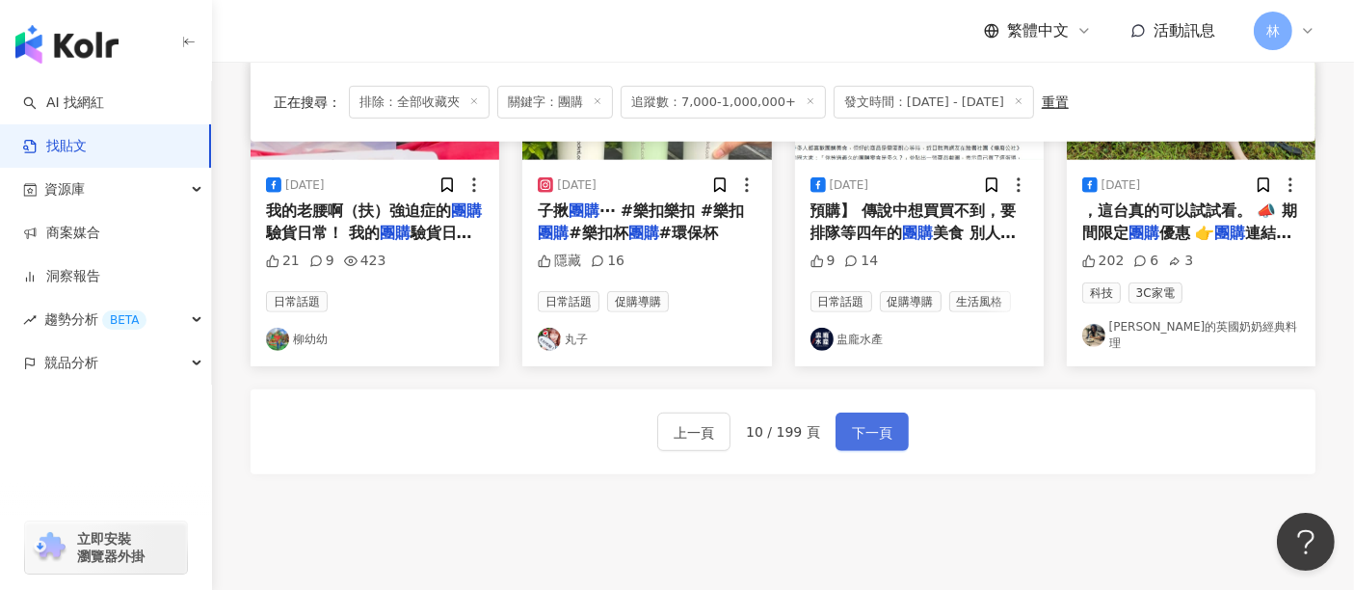
click at [862, 428] on span "下一頁" at bounding box center [872, 432] width 40 height 23
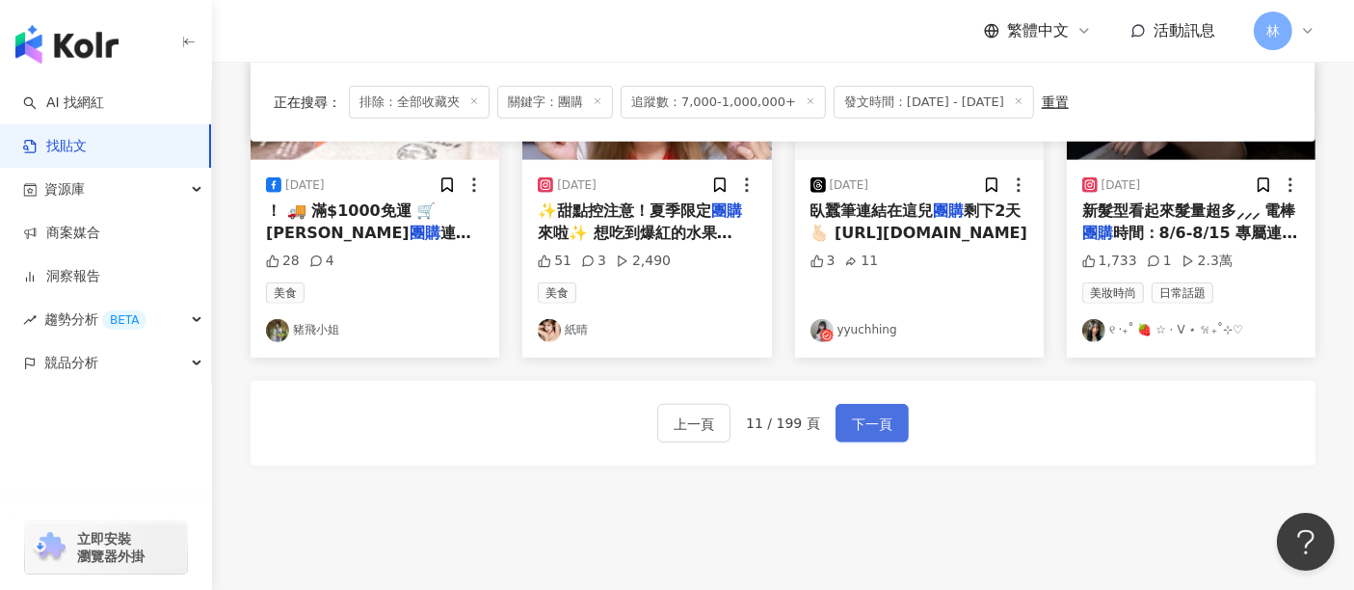
click at [862, 428] on span "下一頁" at bounding box center [872, 424] width 40 height 23
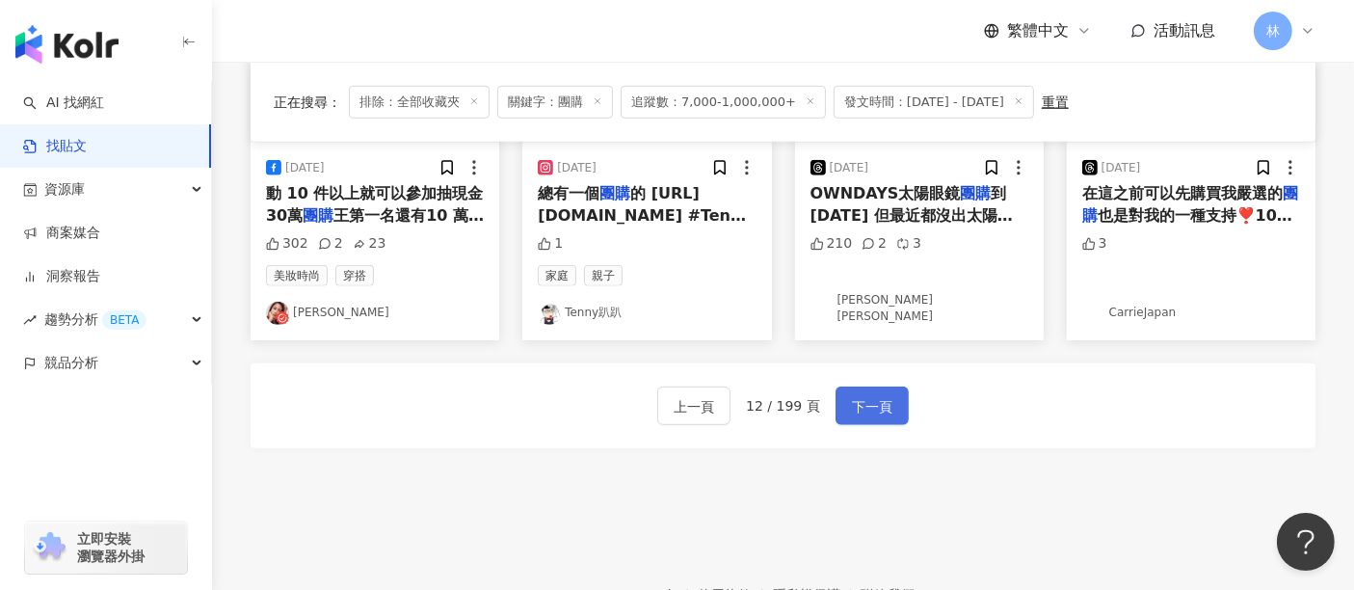
scroll to position [1126, 0]
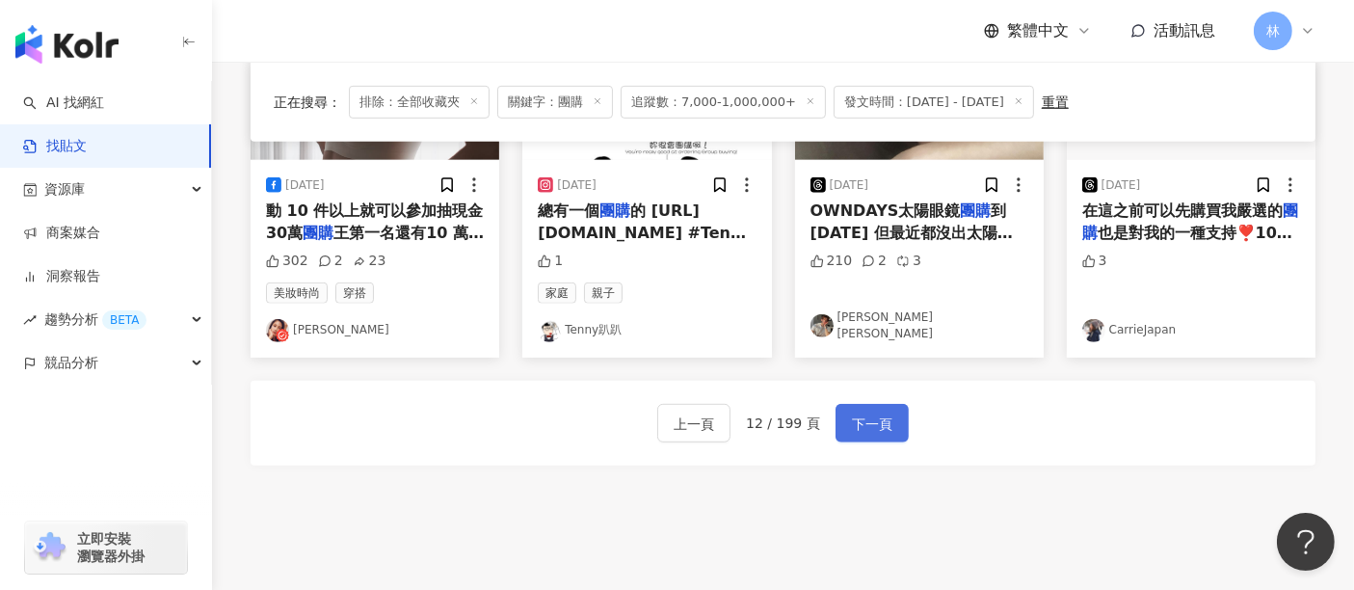
click at [862, 428] on span "下一頁" at bounding box center [872, 424] width 40 height 23
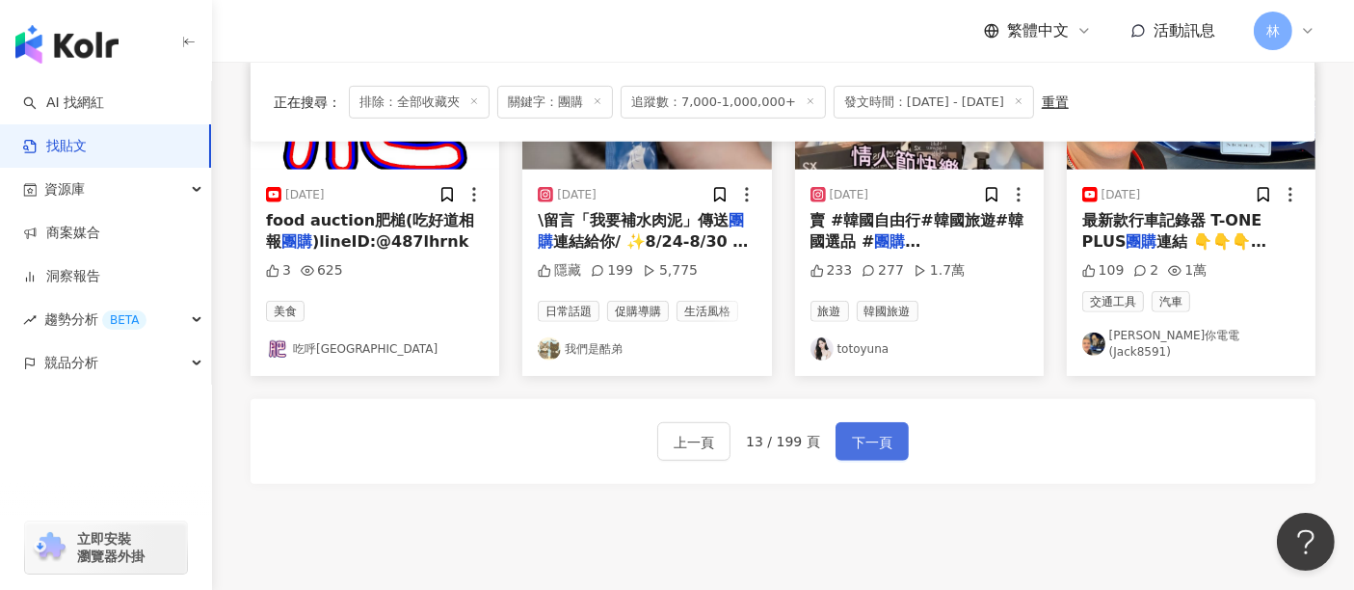
click at [862, 431] on span "下一頁" at bounding box center [872, 442] width 40 height 23
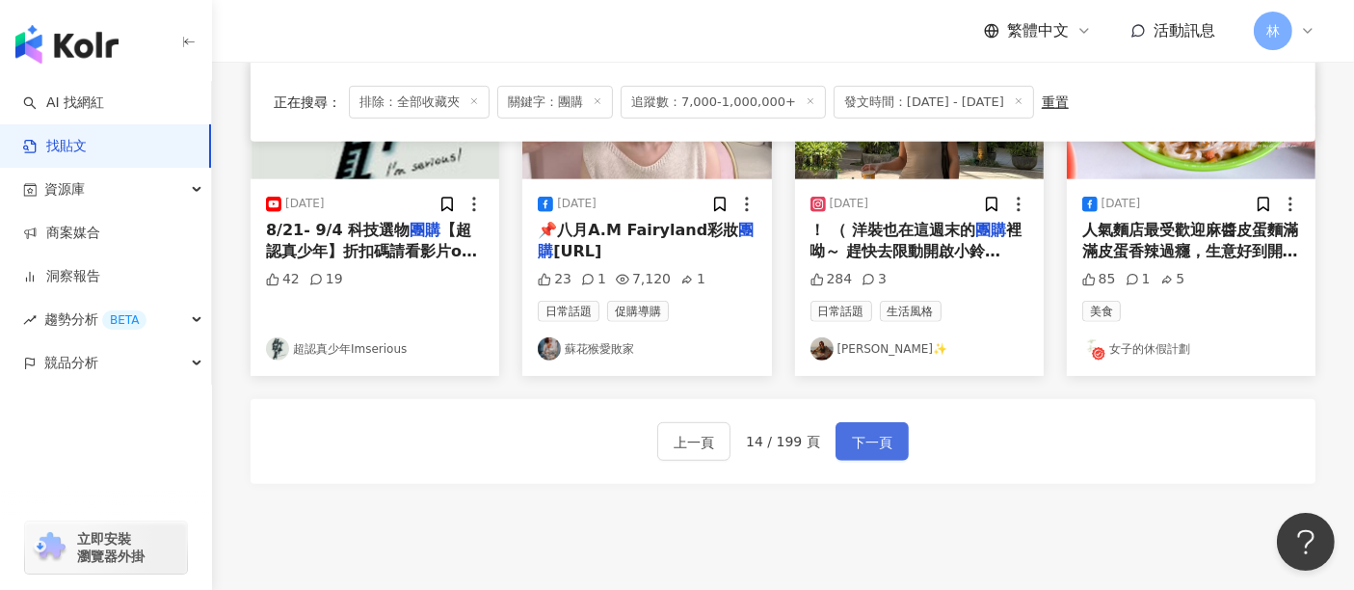
click at [862, 431] on span "下一頁" at bounding box center [872, 442] width 40 height 23
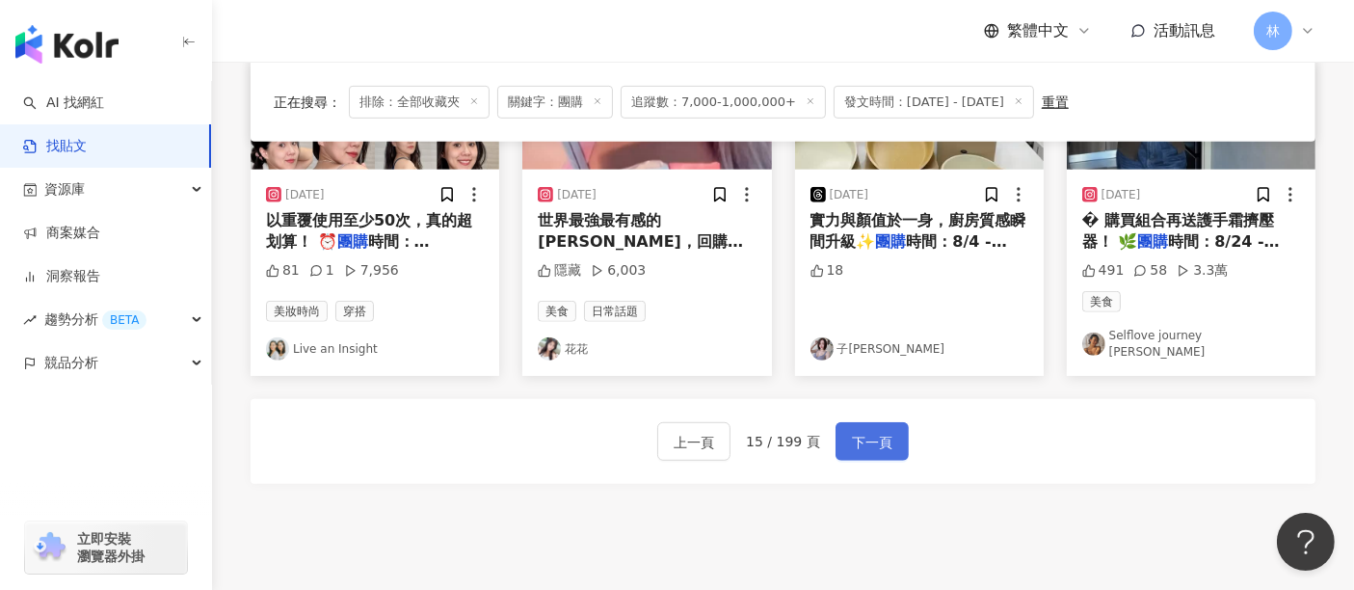
click at [862, 431] on span "下一頁" at bounding box center [872, 442] width 40 height 23
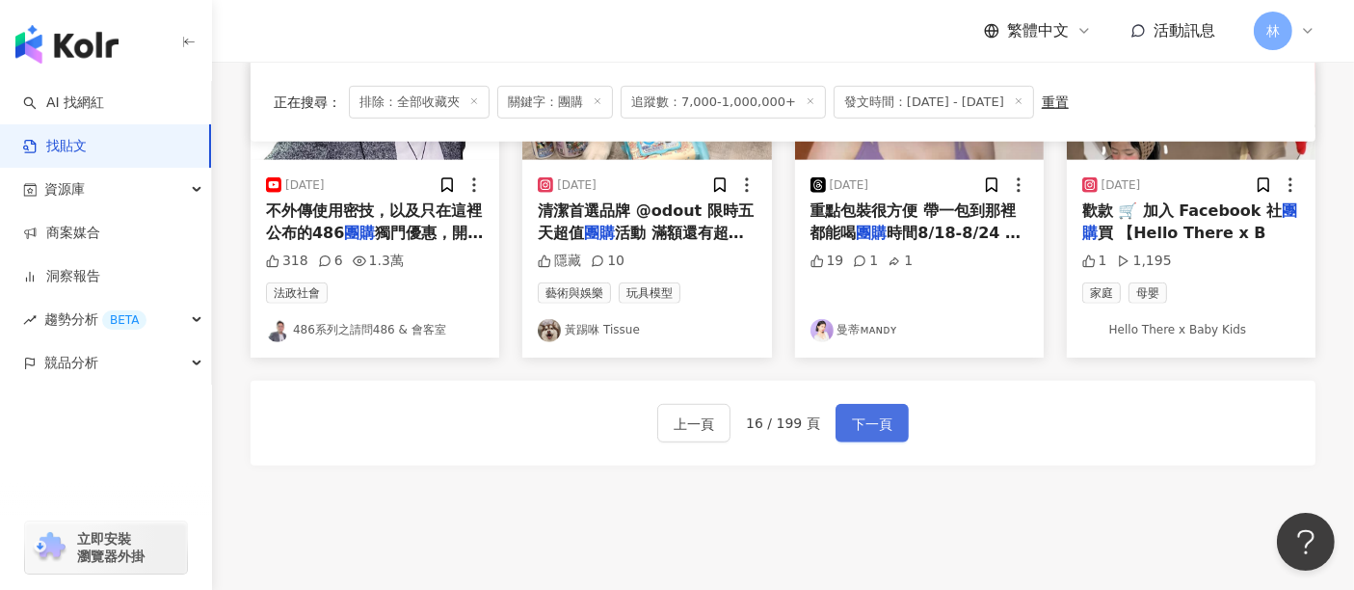
click at [862, 428] on span "下一頁" at bounding box center [872, 424] width 40 height 23
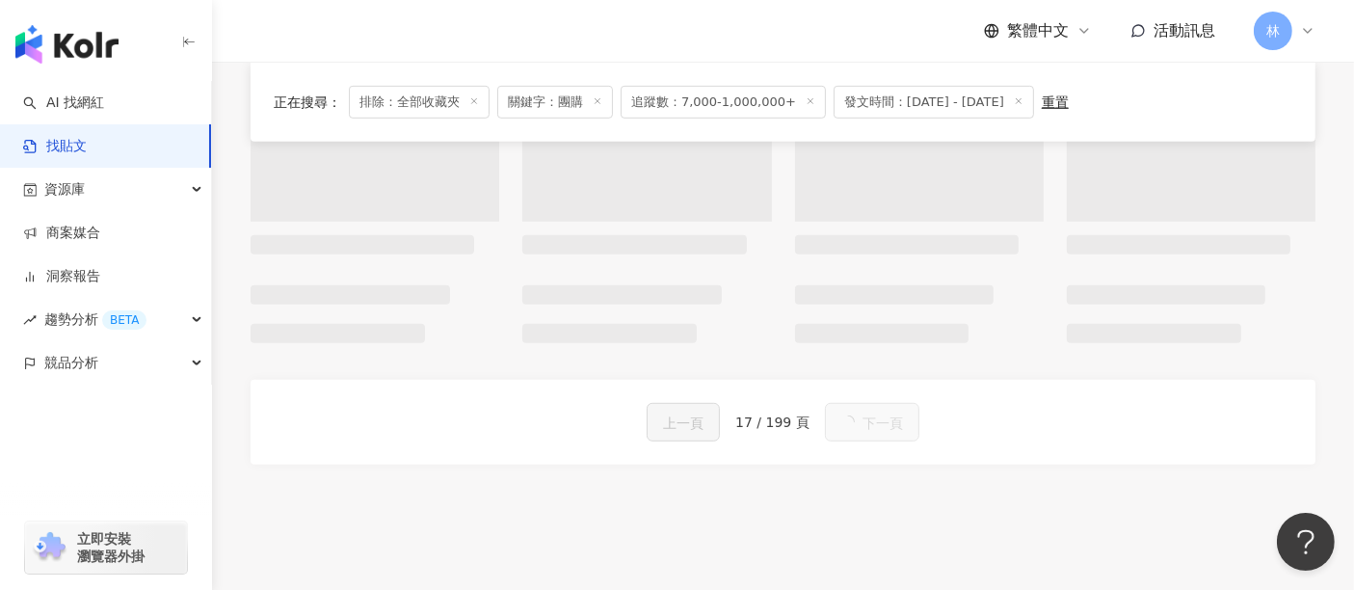
click at [863, 428] on span "下一頁" at bounding box center [883, 423] width 40 height 23
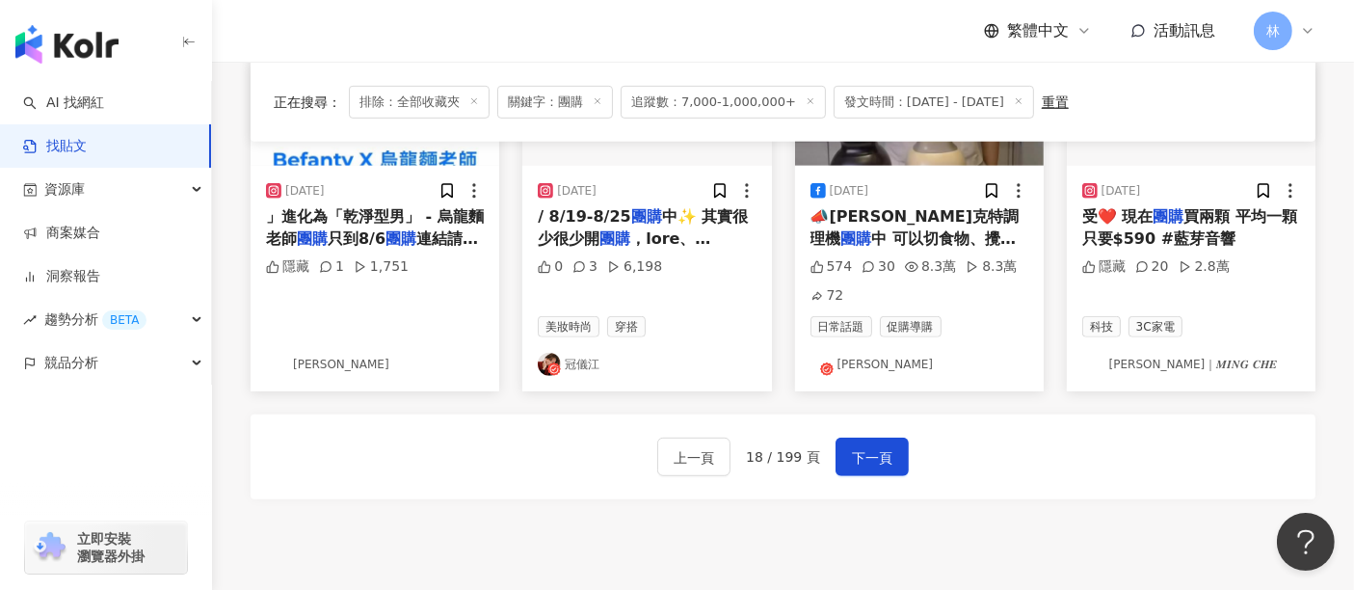
scroll to position [1154, 0]
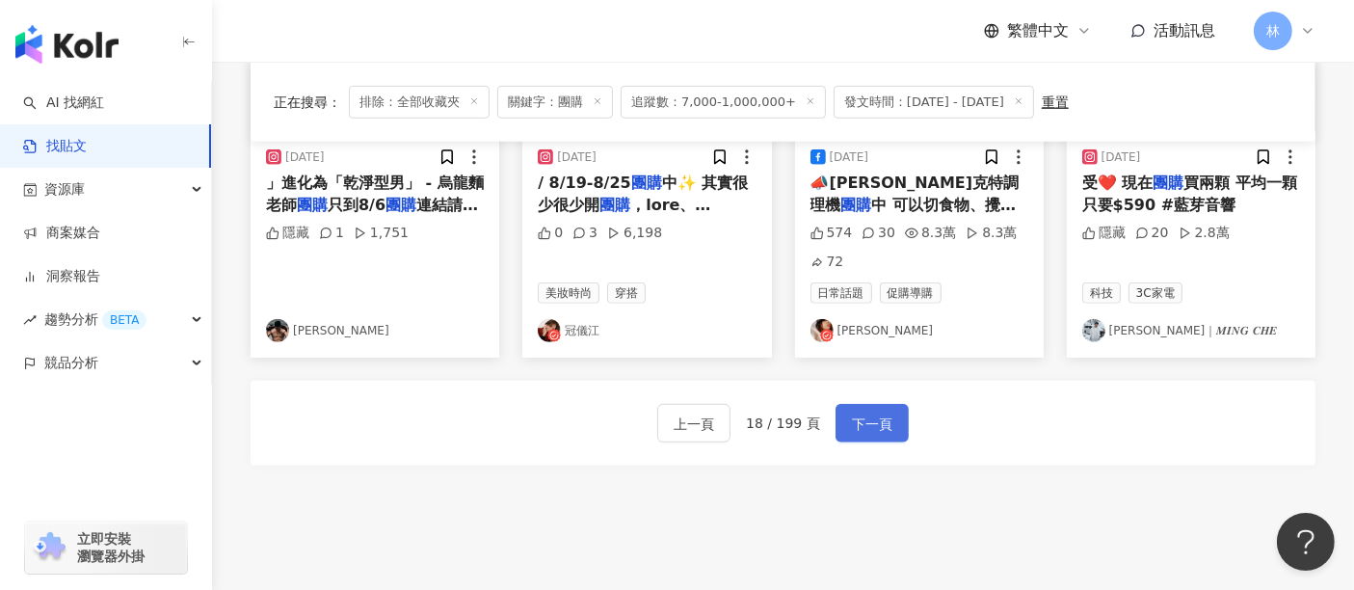
click at [865, 424] on span "下一頁" at bounding box center [872, 424] width 40 height 23
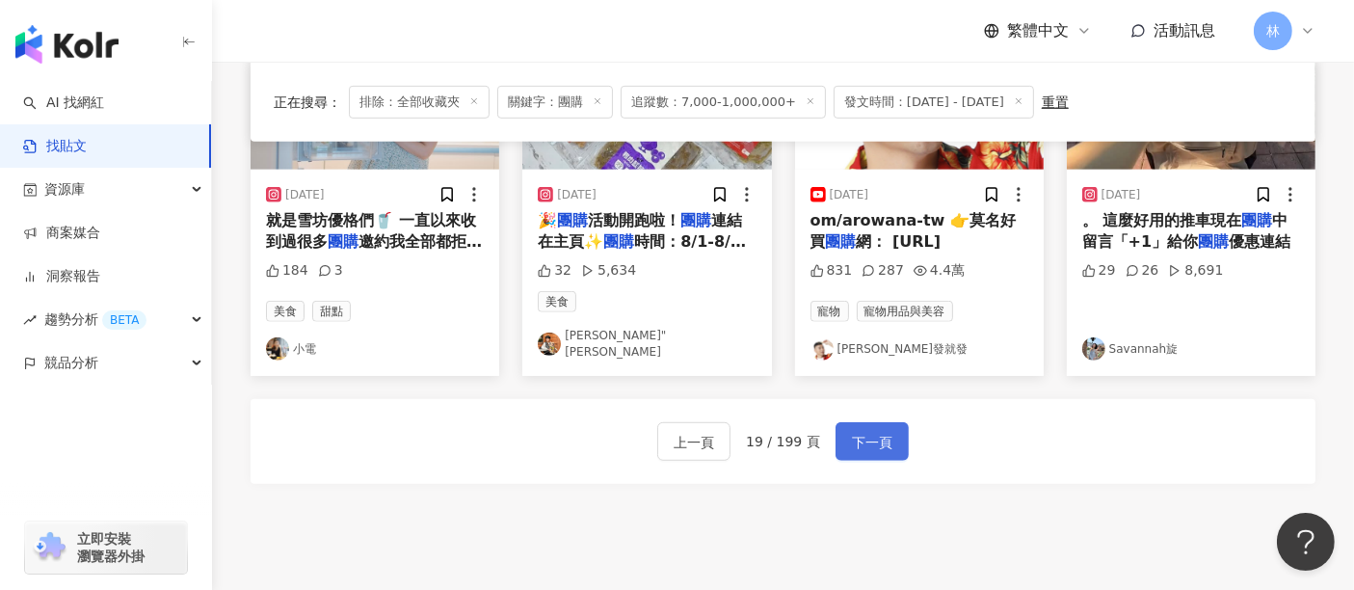
click at [865, 431] on span "下一頁" at bounding box center [872, 442] width 40 height 23
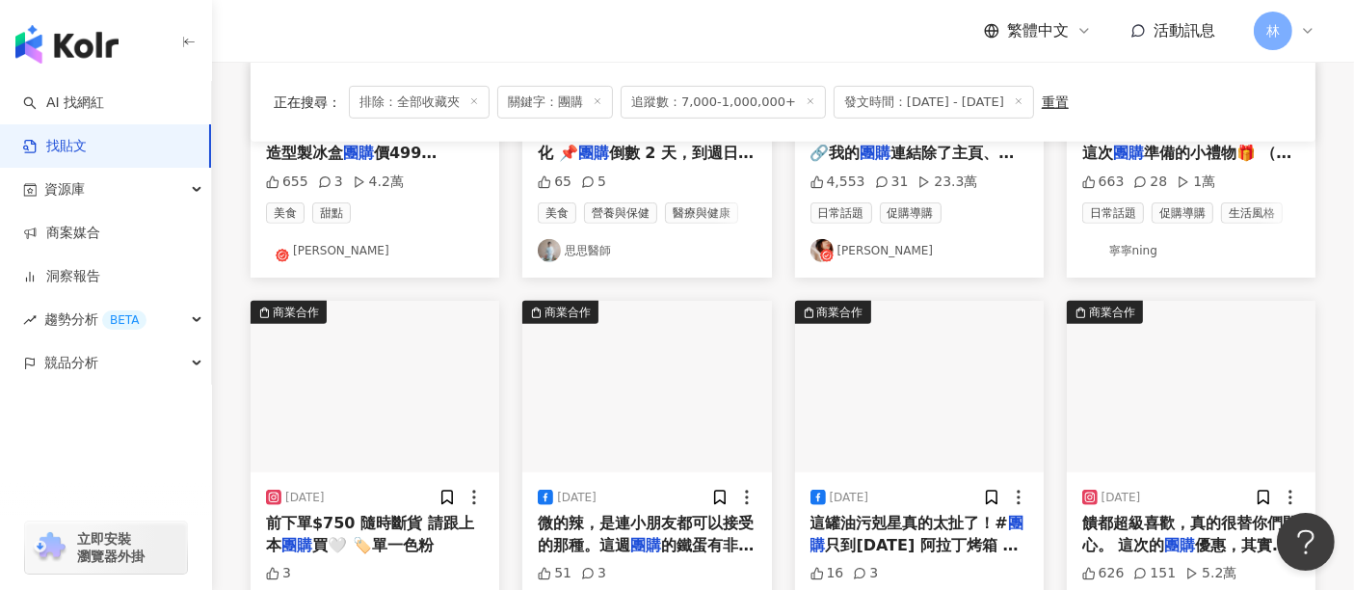
scroll to position [1027, 0]
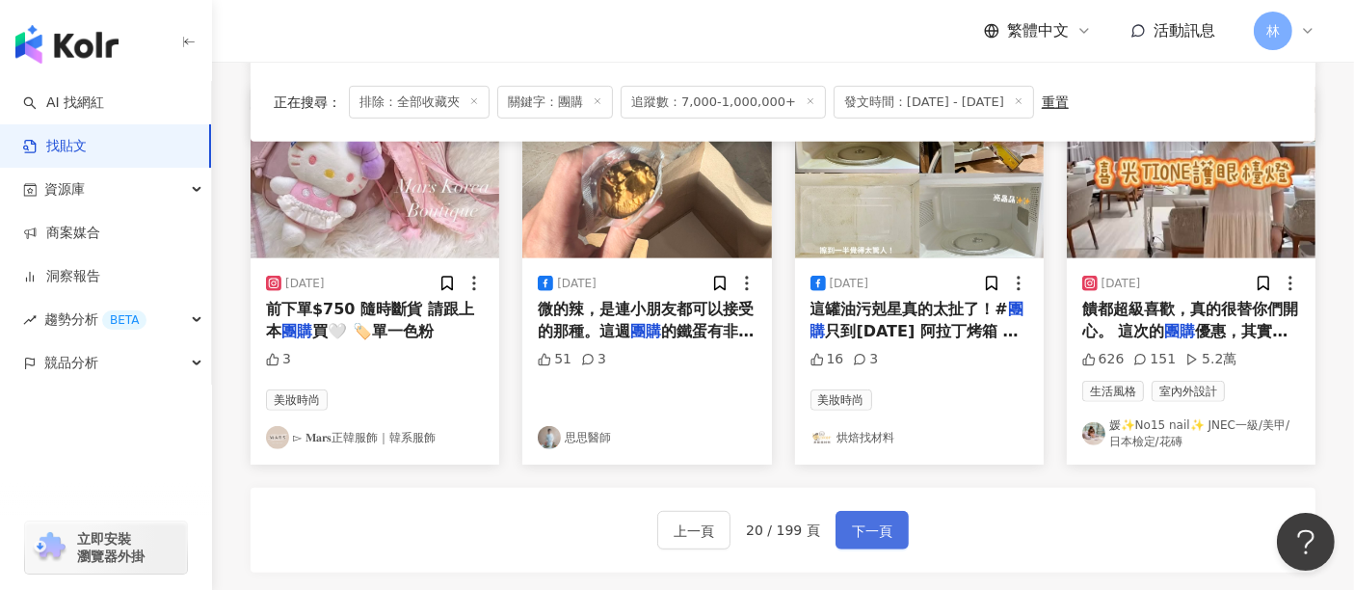
click at [873, 537] on span "下一頁" at bounding box center [872, 530] width 40 height 23
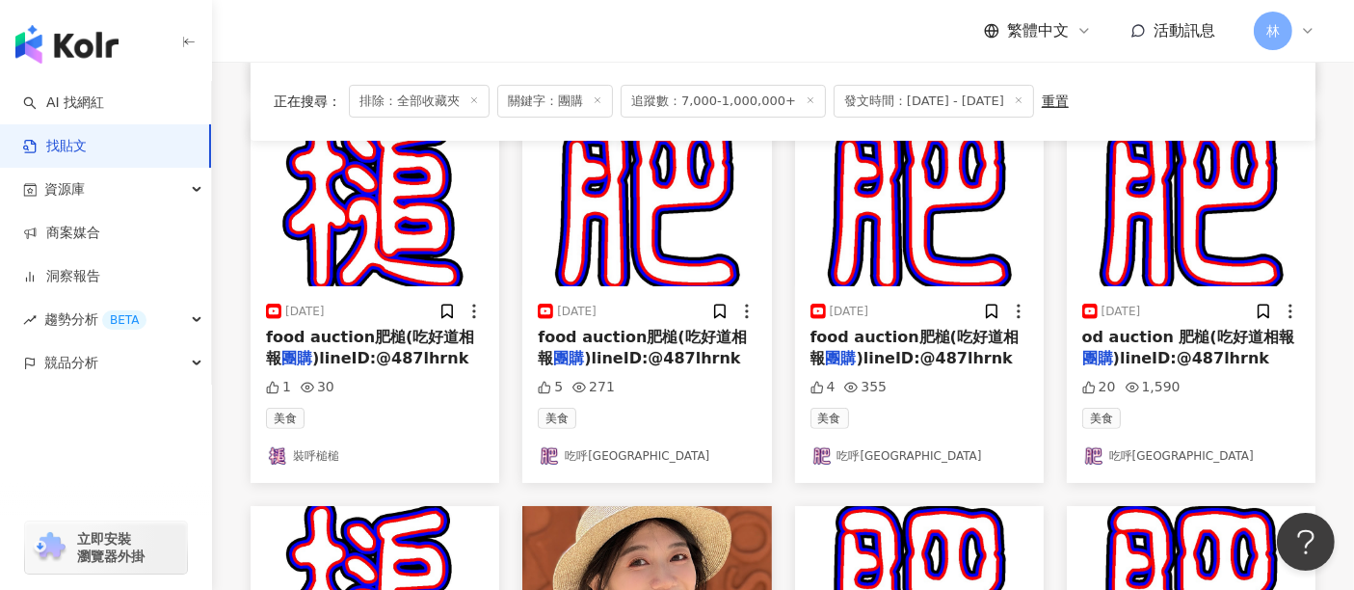
scroll to position [1036, 0]
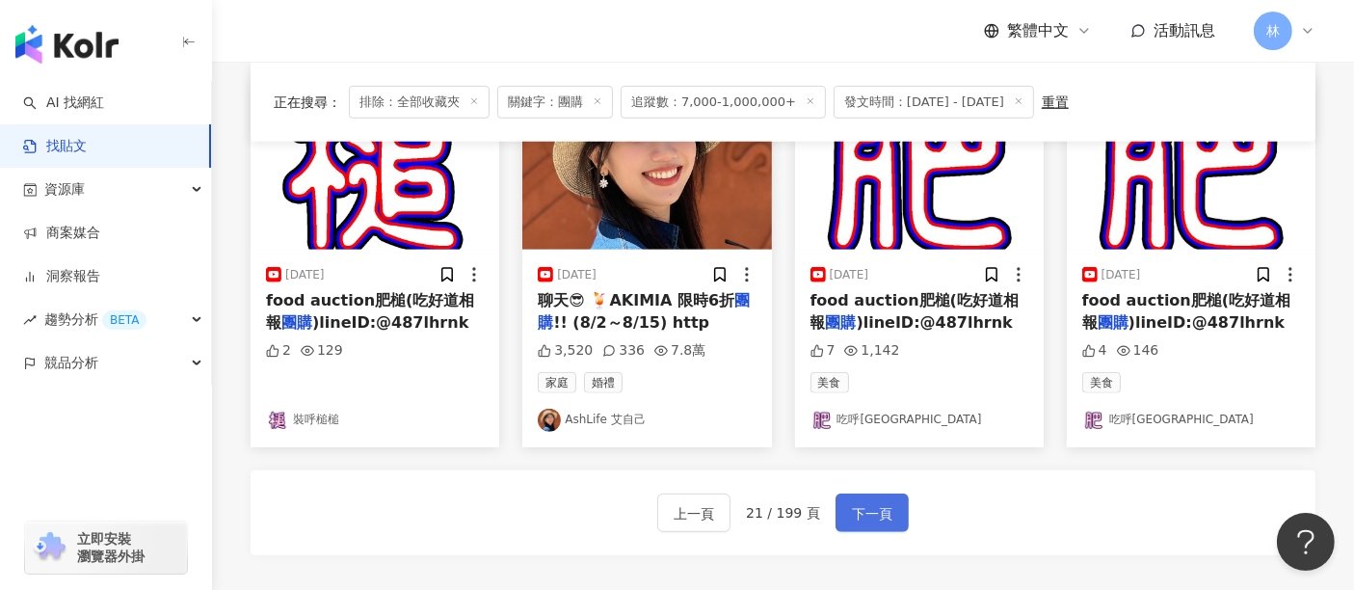
click at [872, 513] on span "下一頁" at bounding box center [872, 513] width 40 height 23
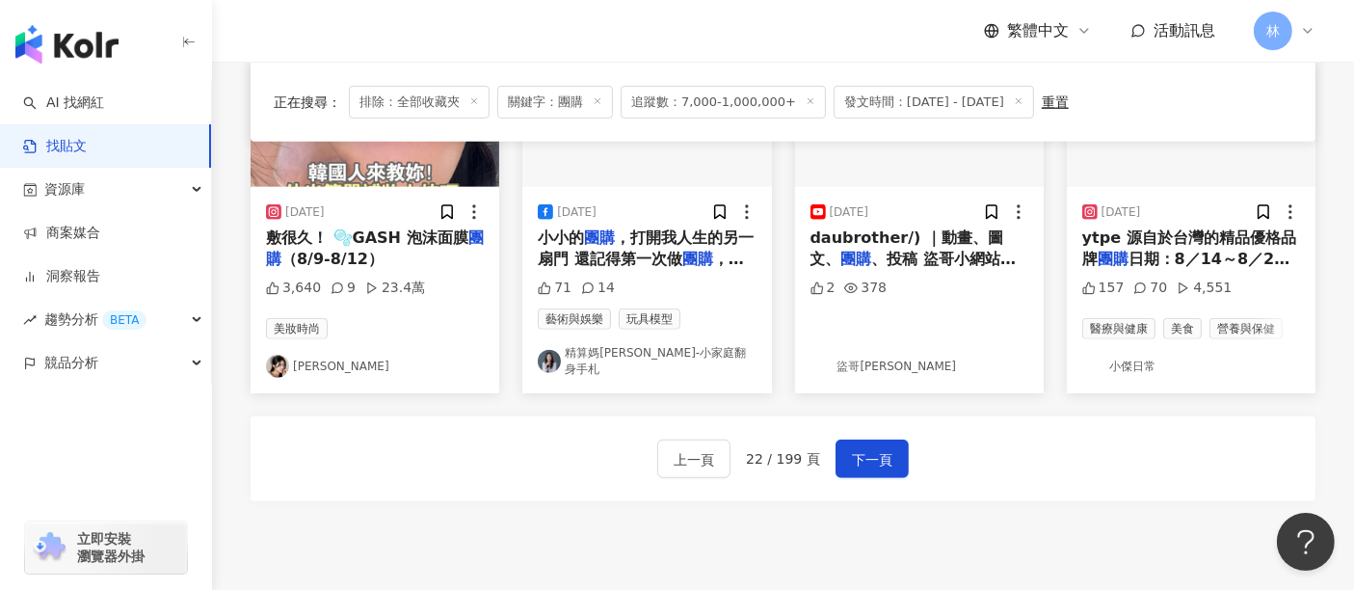
scroll to position [1172, 0]
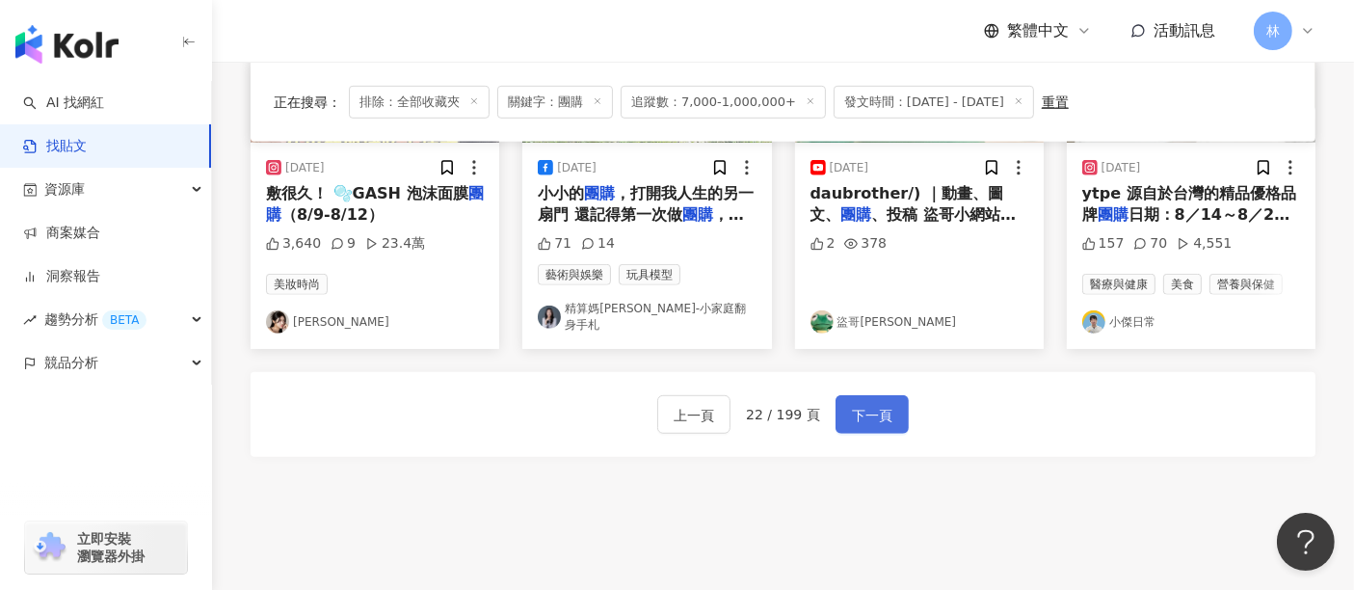
click at [866, 404] on span "下一頁" at bounding box center [872, 415] width 40 height 23
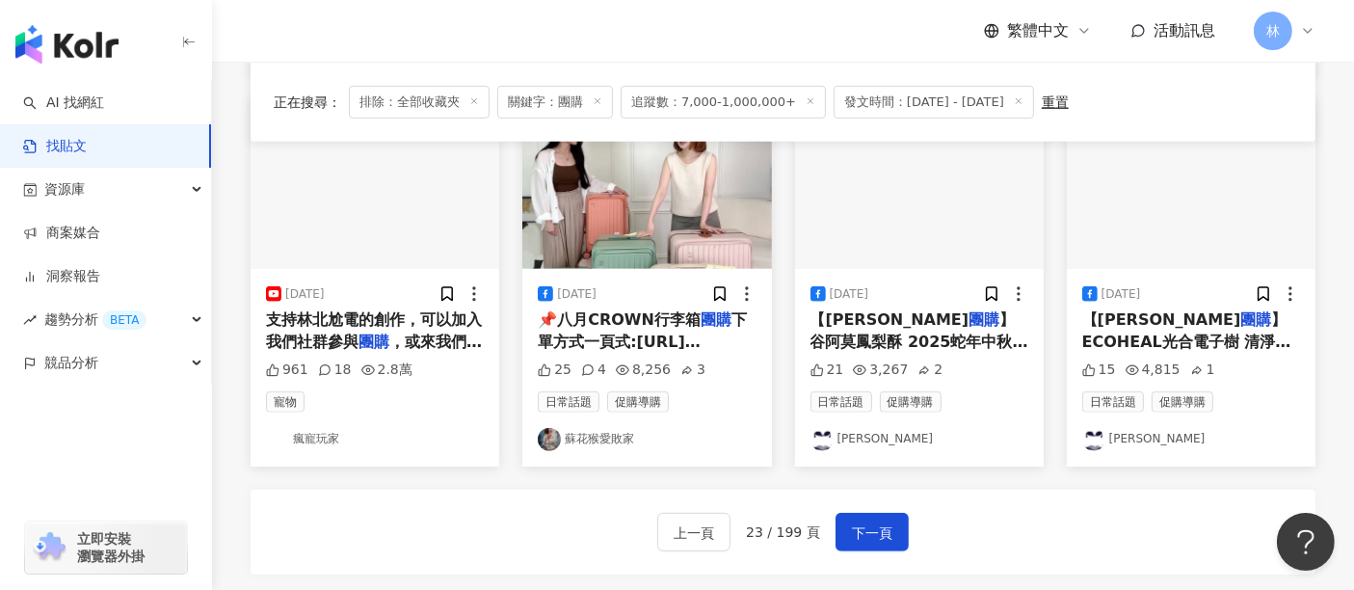
scroll to position [1065, 0]
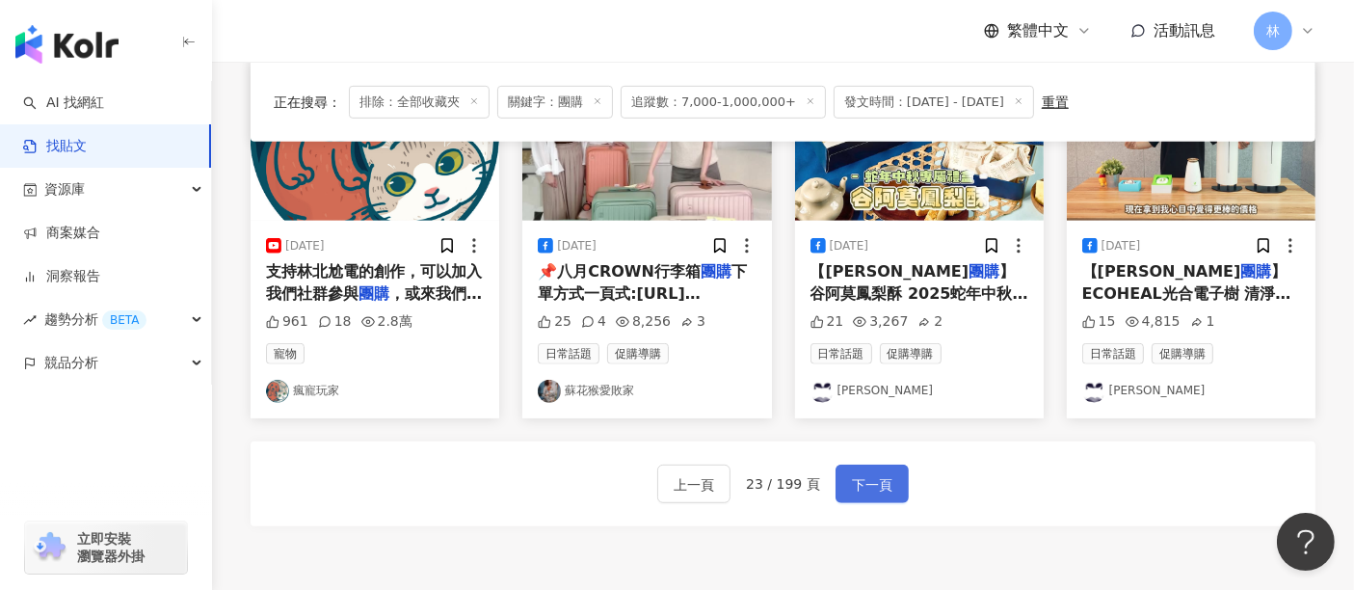
click at [852, 483] on span "下一頁" at bounding box center [872, 484] width 40 height 23
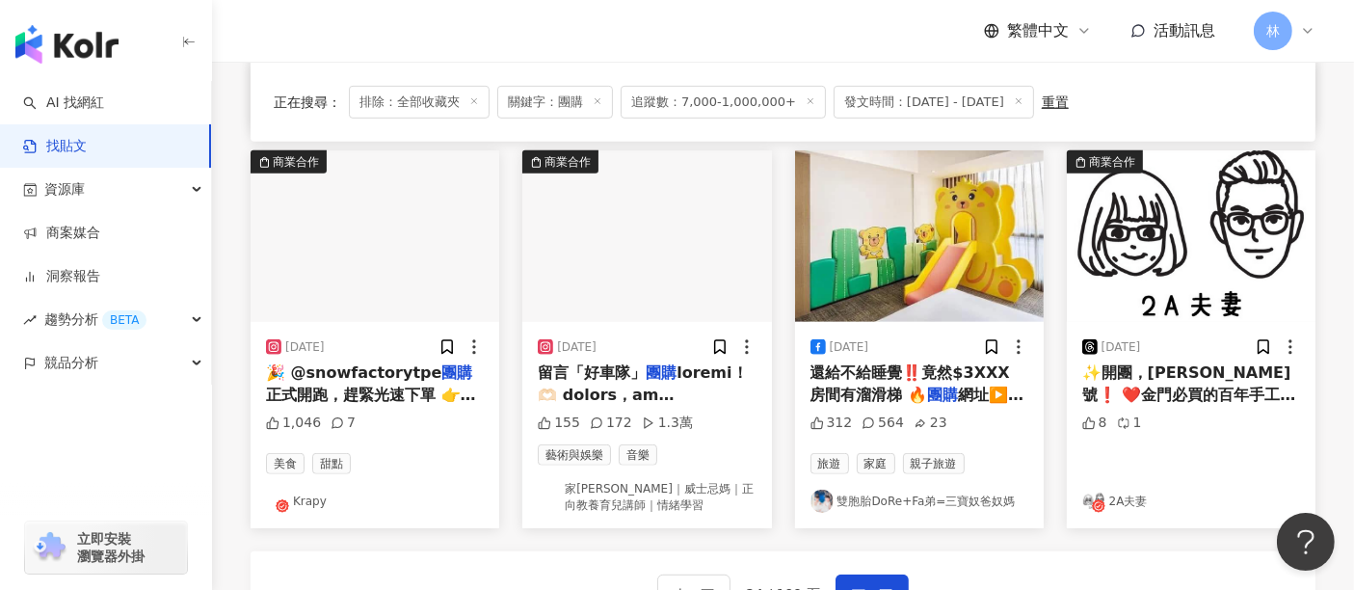
scroll to position [1082, 0]
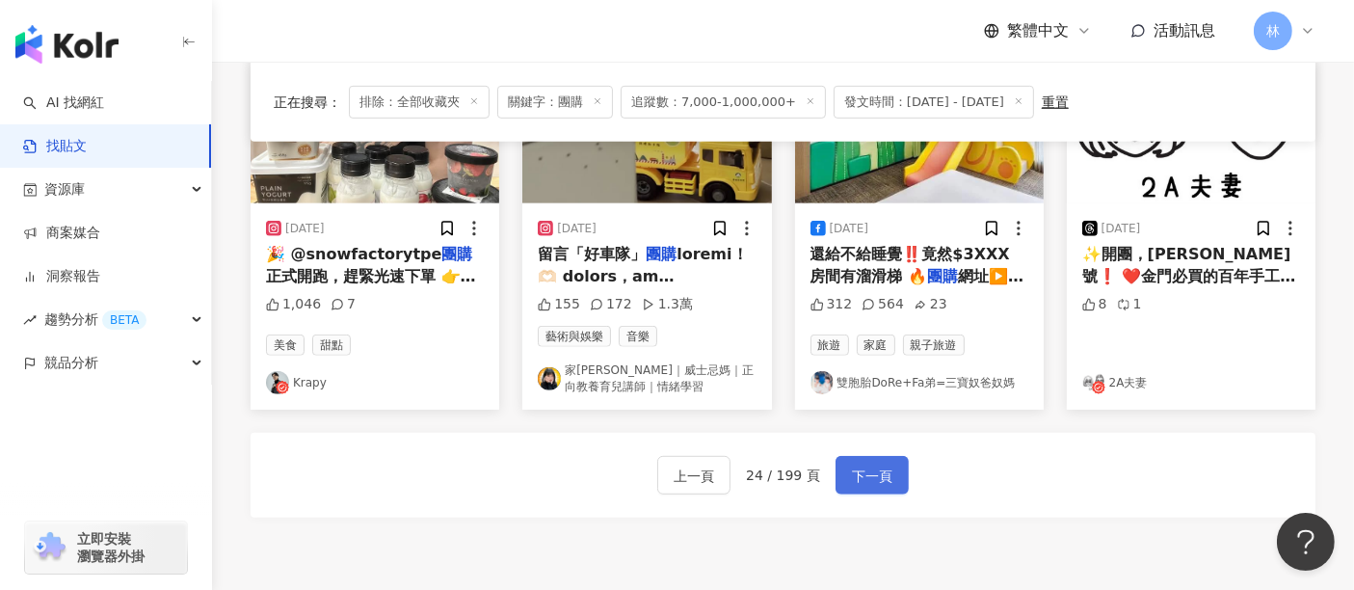
click at [865, 474] on span "下一頁" at bounding box center [872, 476] width 40 height 23
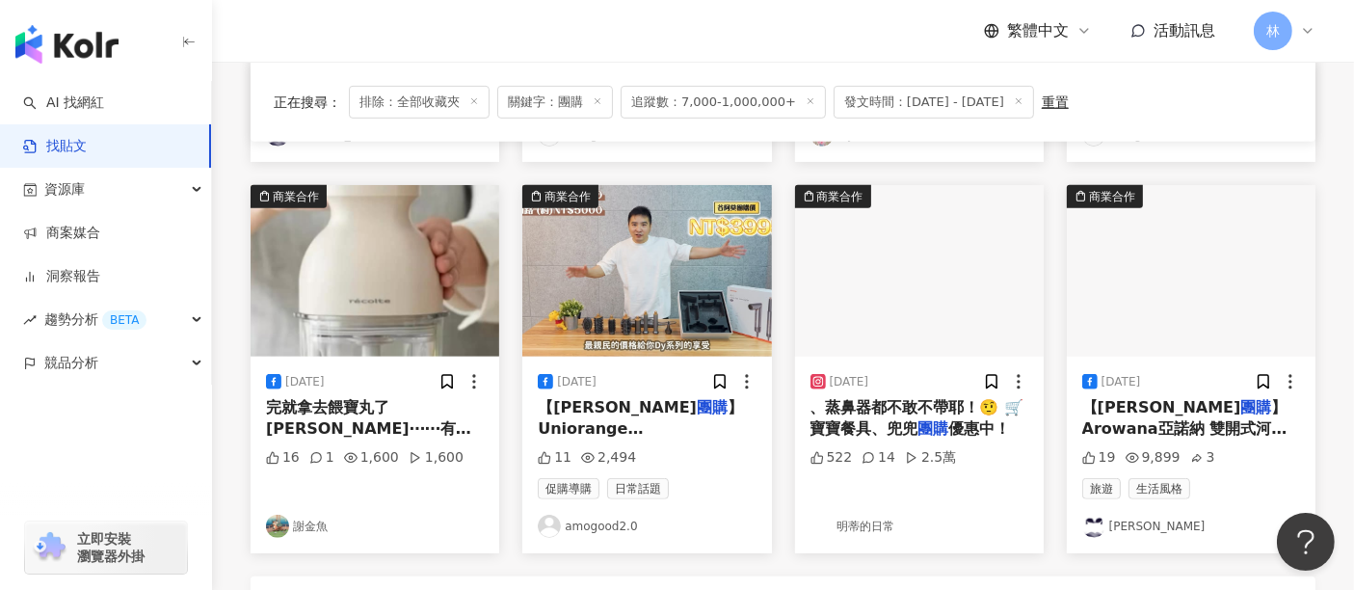
scroll to position [984, 0]
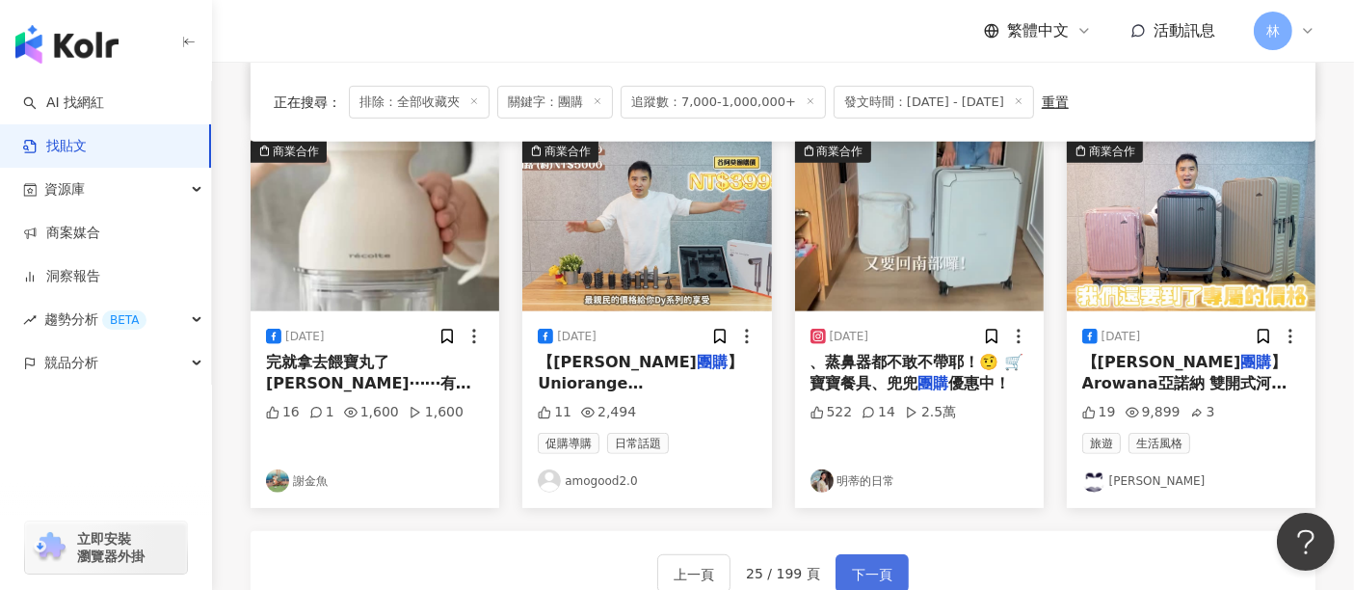
click at [865, 563] on span "下一頁" at bounding box center [872, 574] width 40 height 23
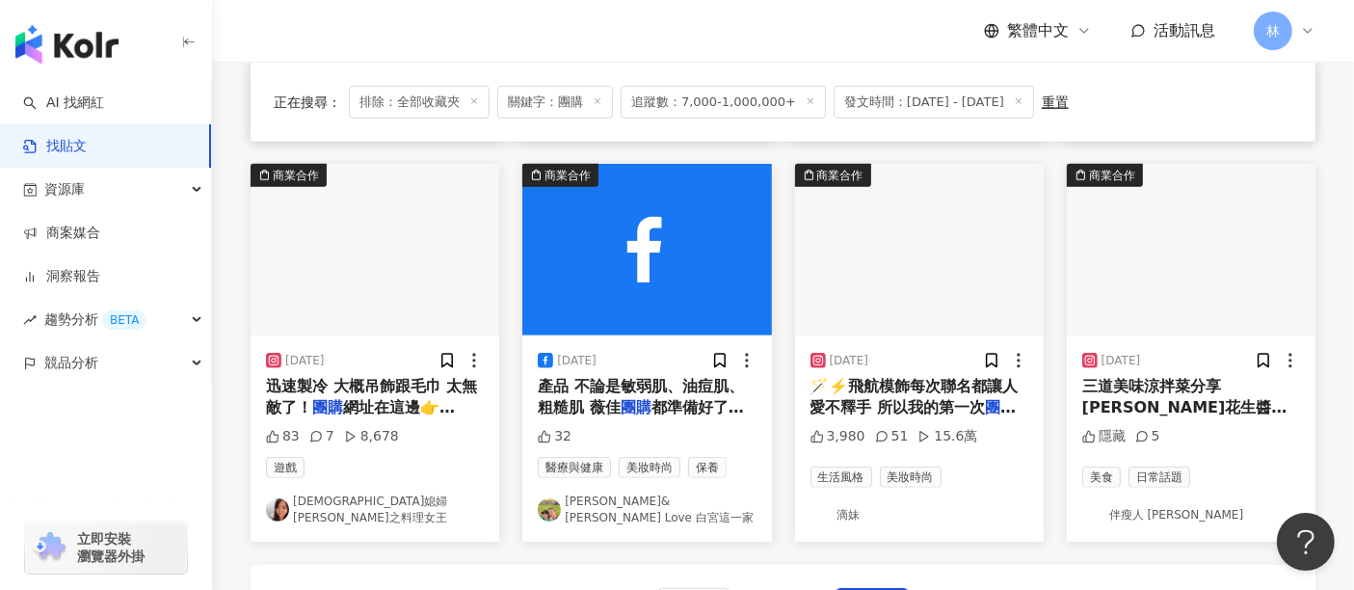
scroll to position [1269, 0]
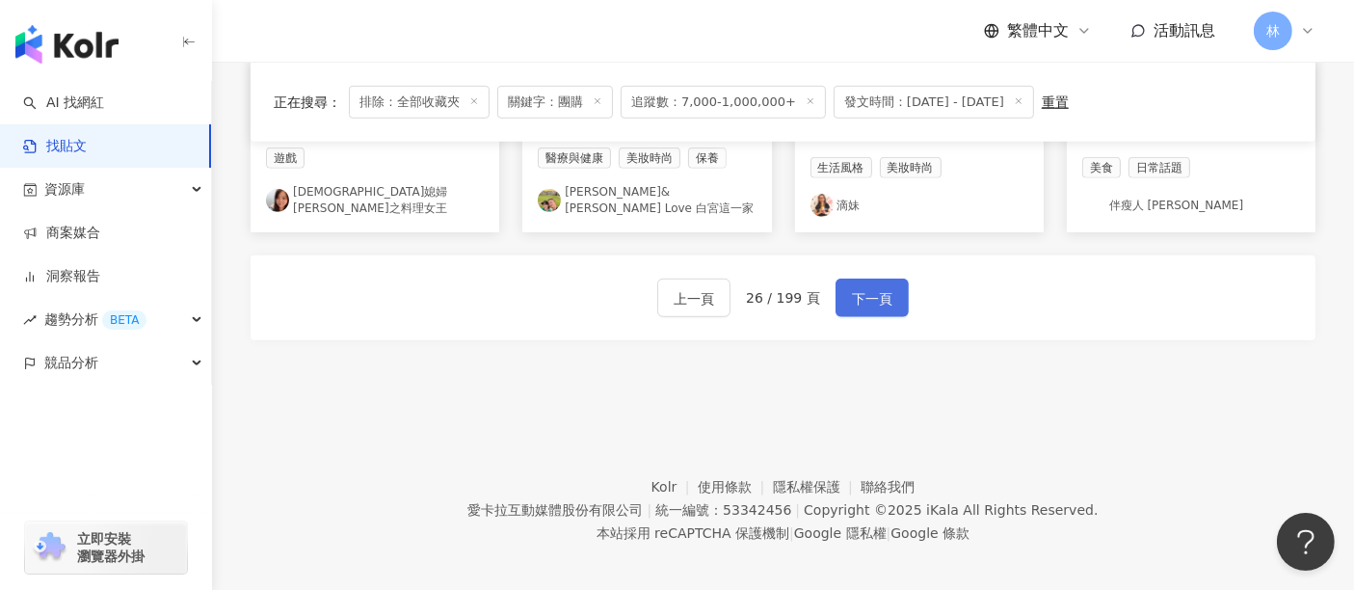
click at [855, 300] on button "下一頁" at bounding box center [872, 298] width 73 height 39
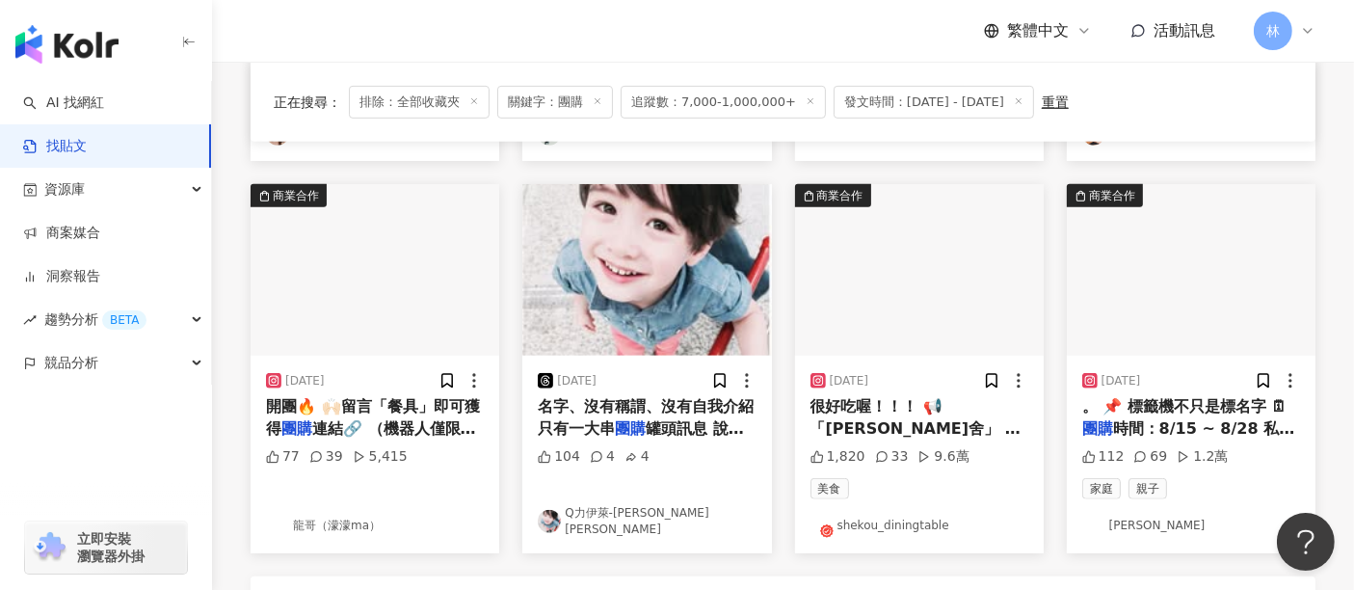
scroll to position [964, 0]
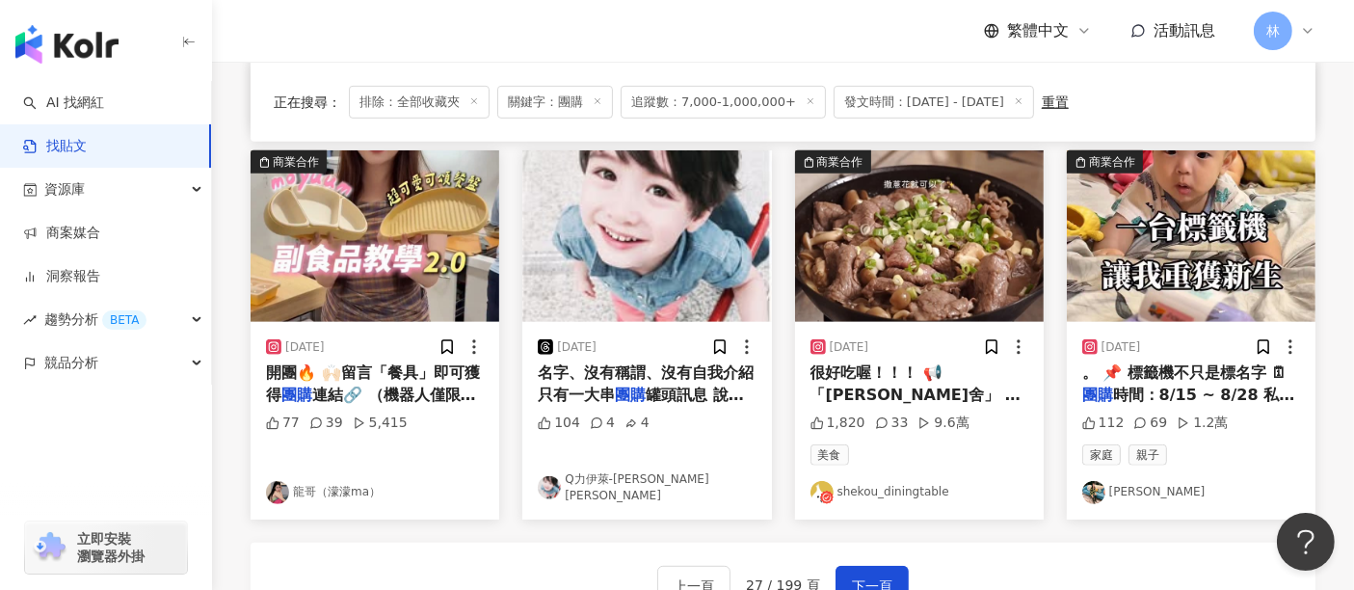
click at [1165, 268] on img at bounding box center [1191, 236] width 249 height 172
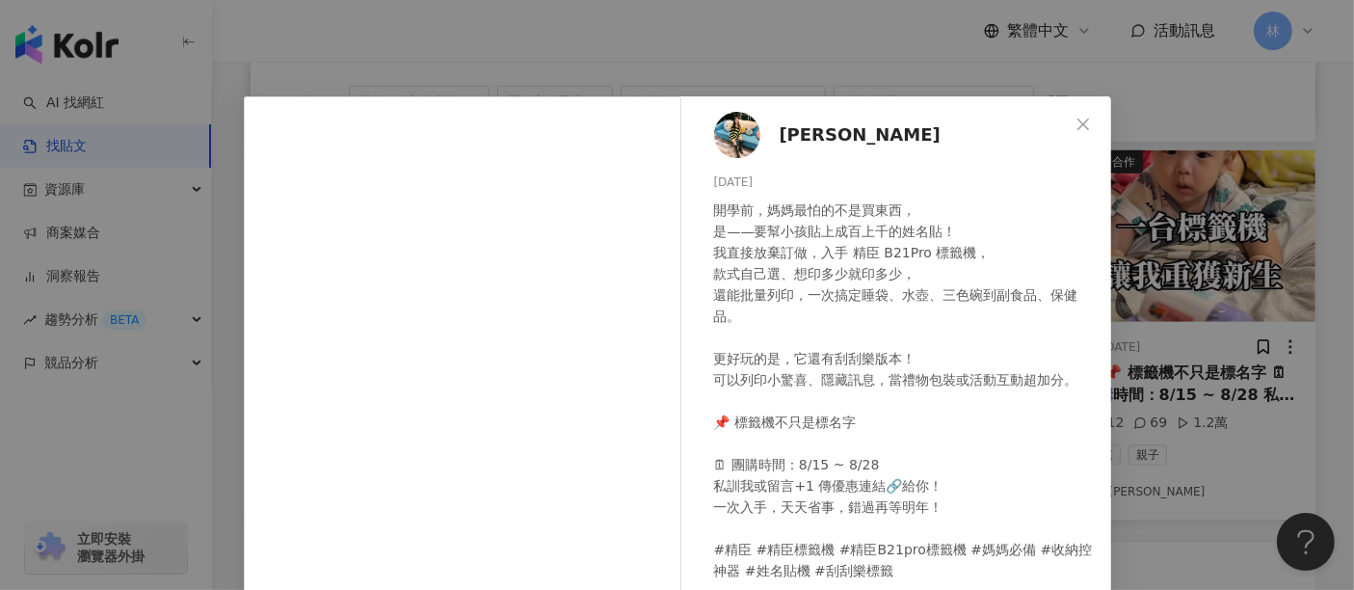
scroll to position [274, 0]
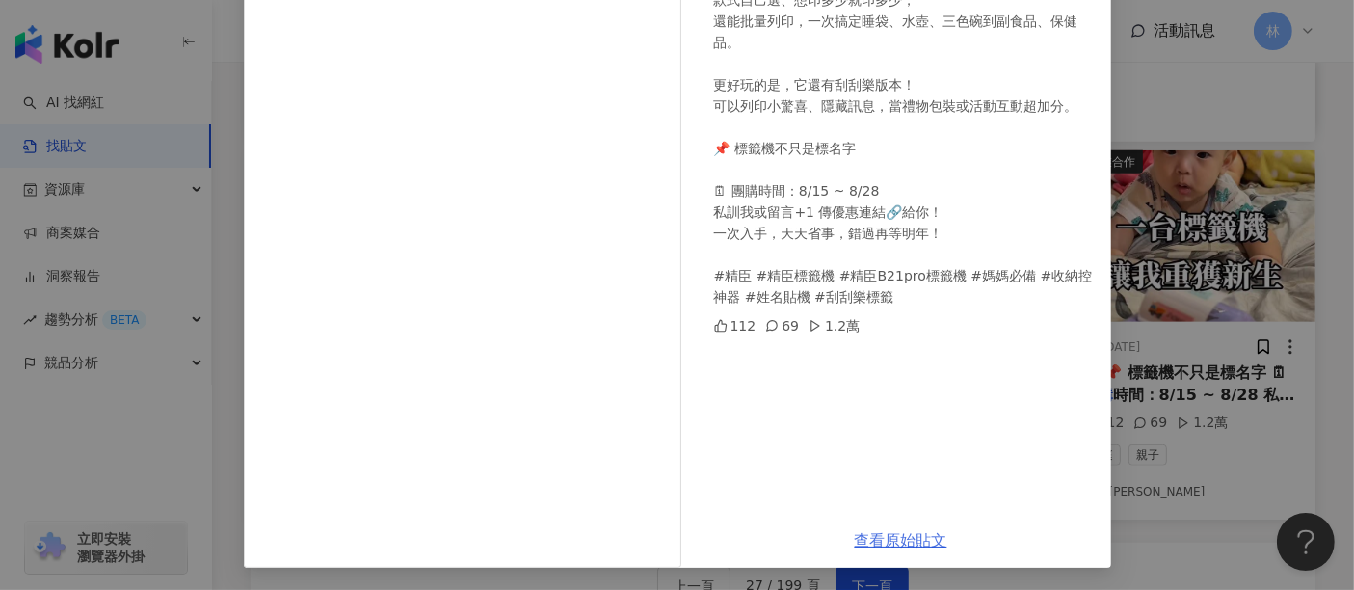
click at [877, 531] on link "查看原始貼文" at bounding box center [901, 540] width 93 height 18
click at [1218, 203] on div "安軒軒 2025/8/15 開學前，媽媽最怕的不是買東西， 是——要幫小孩貼上成百上千的姓名貼！ 我直接放棄訂做，入手 精臣 B21Pro 標籤機， 款式自己…" at bounding box center [677, 295] width 1354 height 590
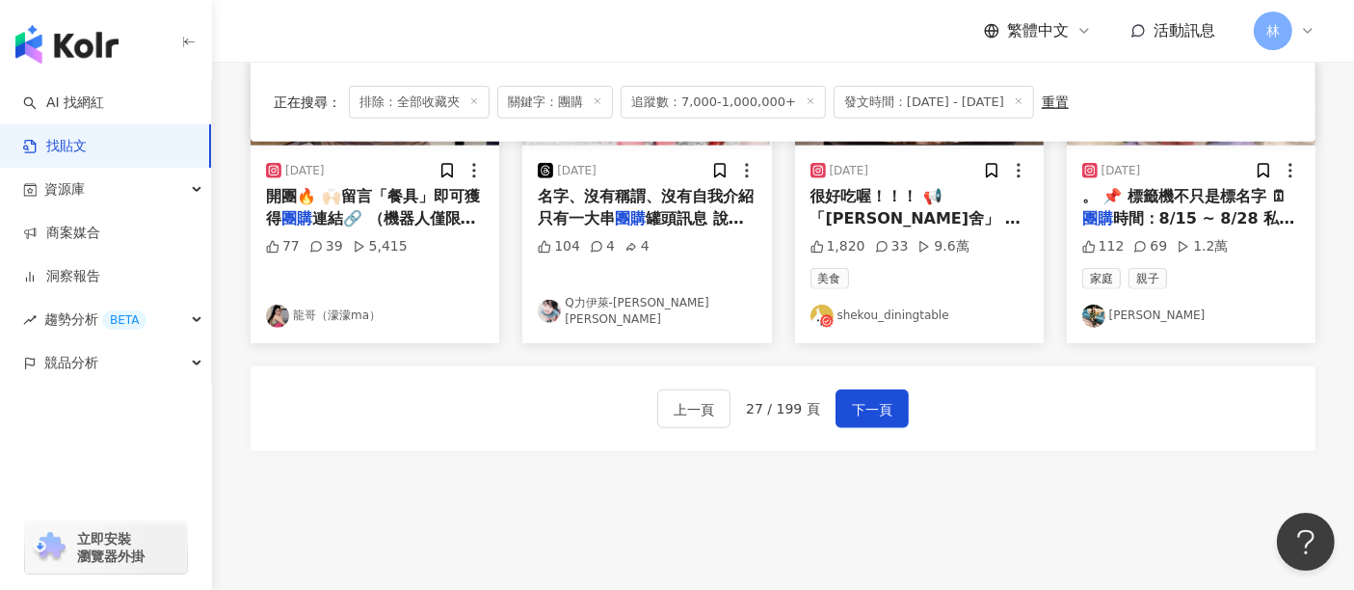
scroll to position [1260, 0]
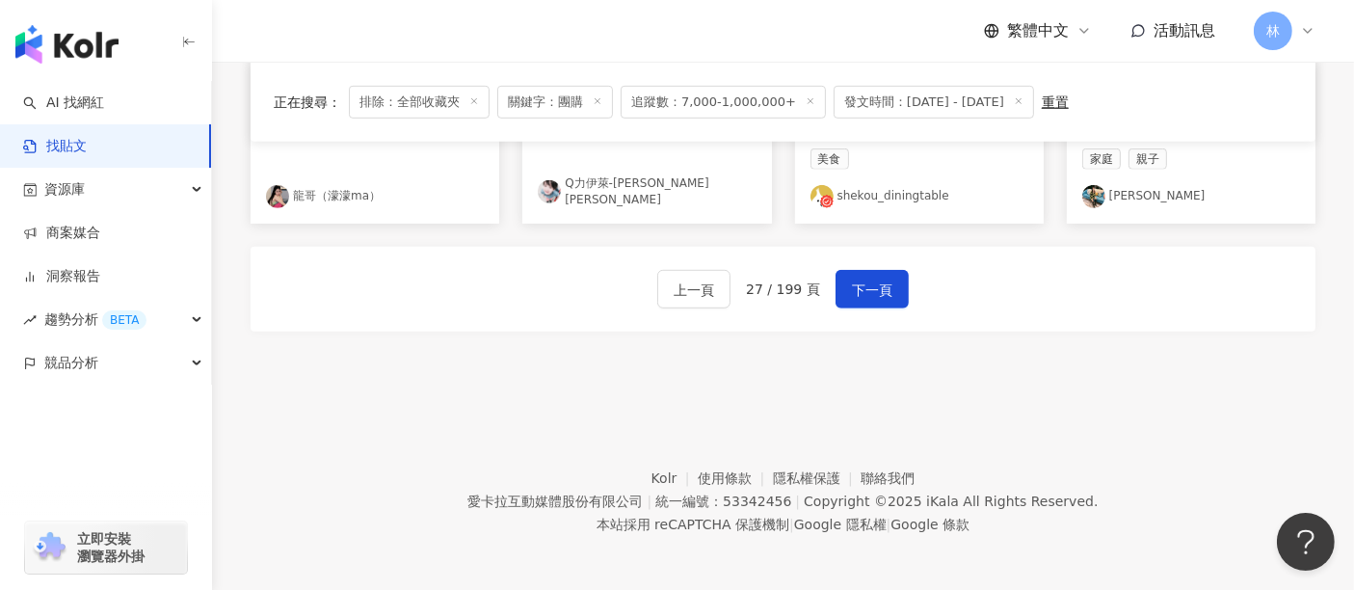
click at [872, 264] on div "上一頁 27 / 199 頁 下一頁" at bounding box center [783, 289] width 1065 height 85
click at [868, 284] on span "下一頁" at bounding box center [872, 290] width 40 height 23
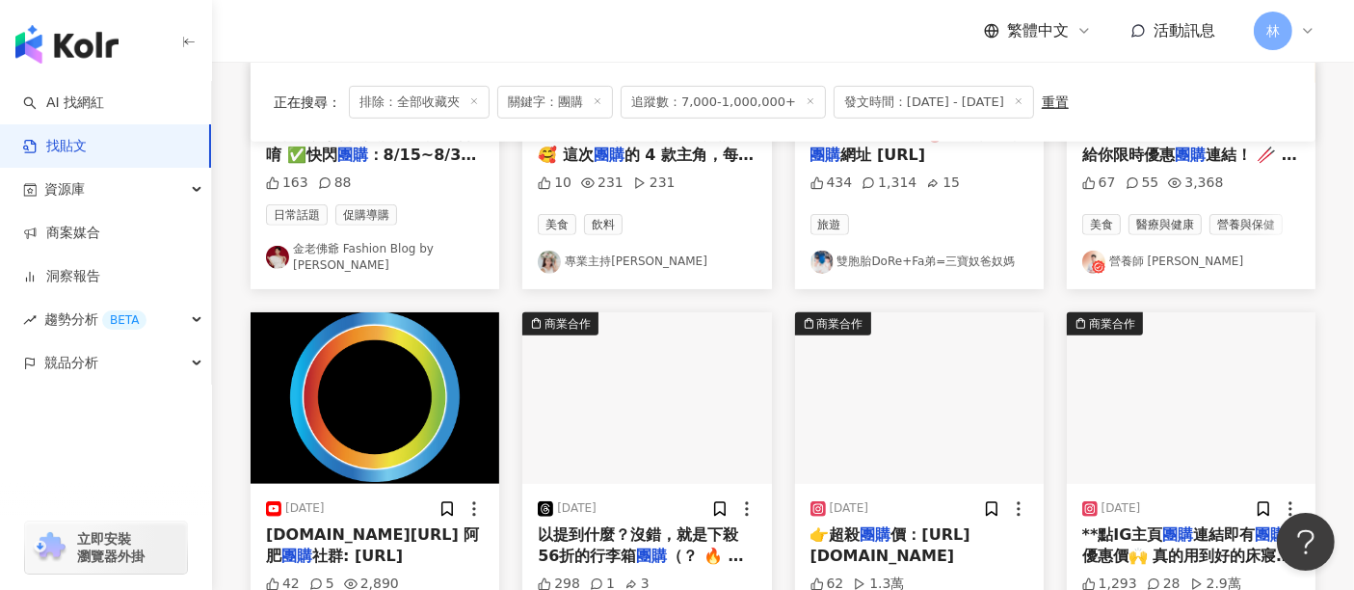
scroll to position [1269, 0]
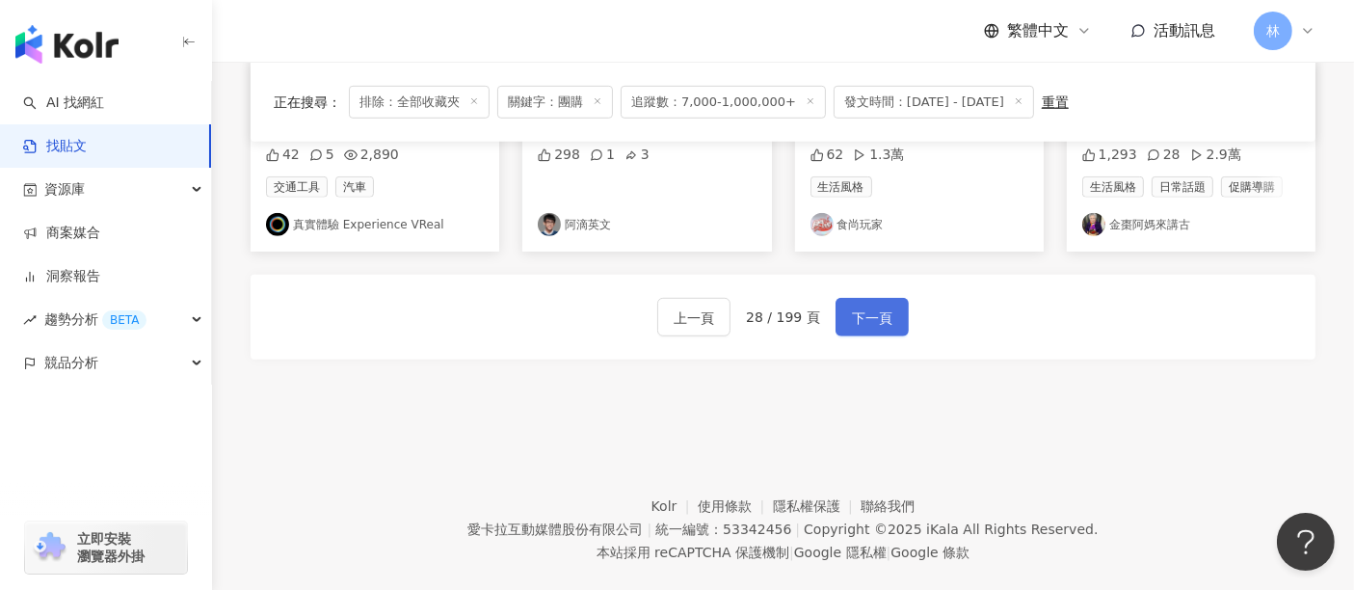
click at [887, 306] on span "下一頁" at bounding box center [872, 317] width 40 height 23
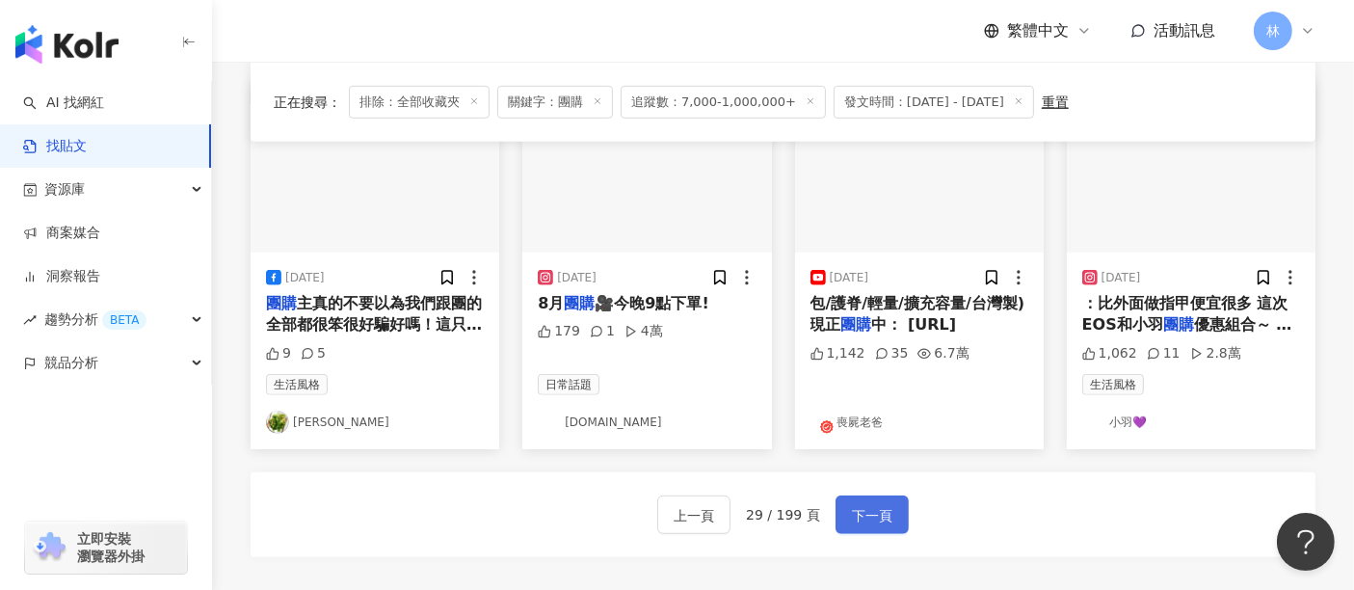
scroll to position [1046, 0]
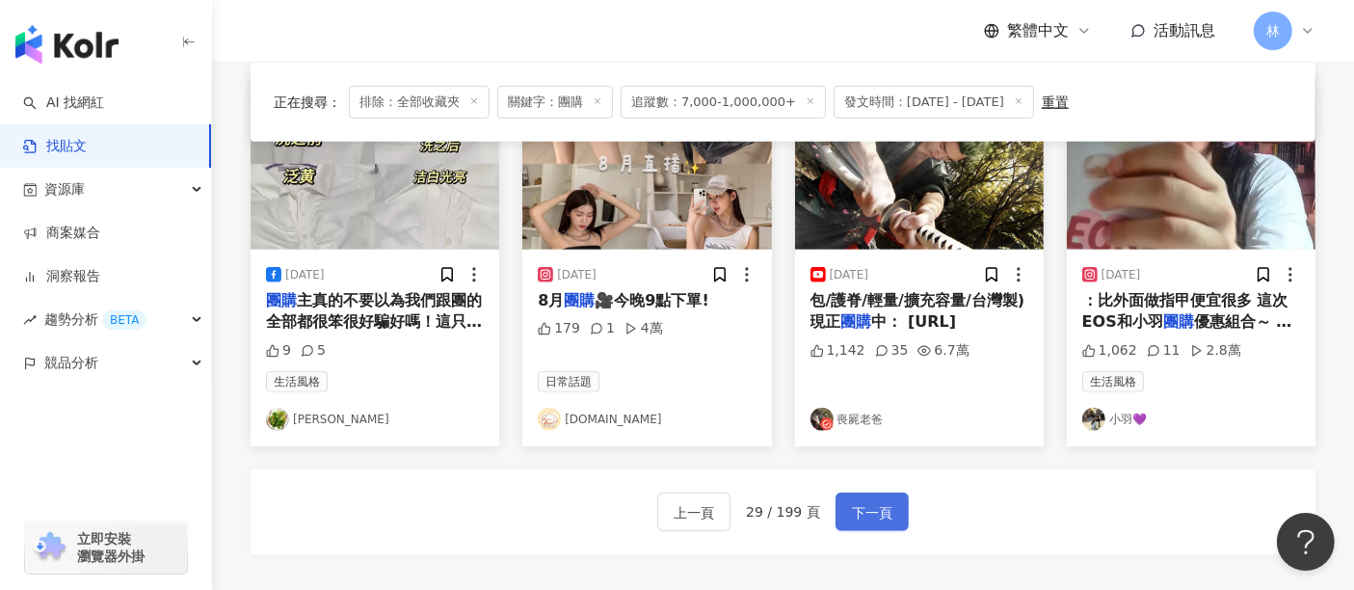
click at [869, 501] on span "下一頁" at bounding box center [872, 512] width 40 height 23
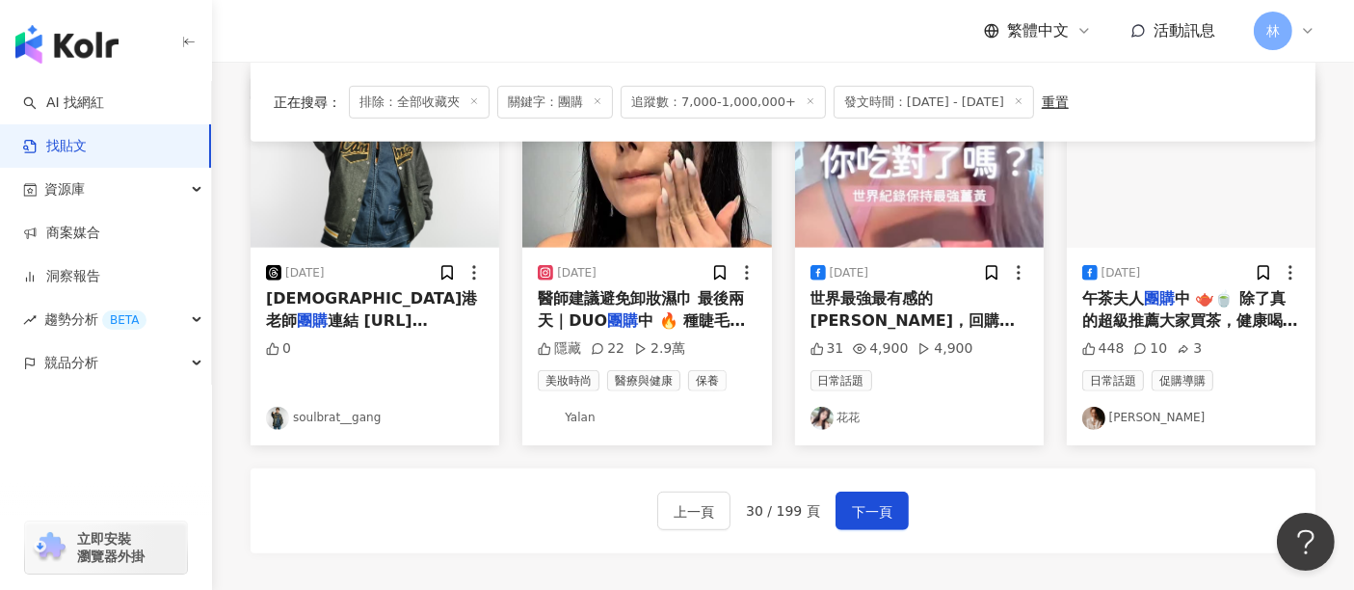
scroll to position [1071, 0]
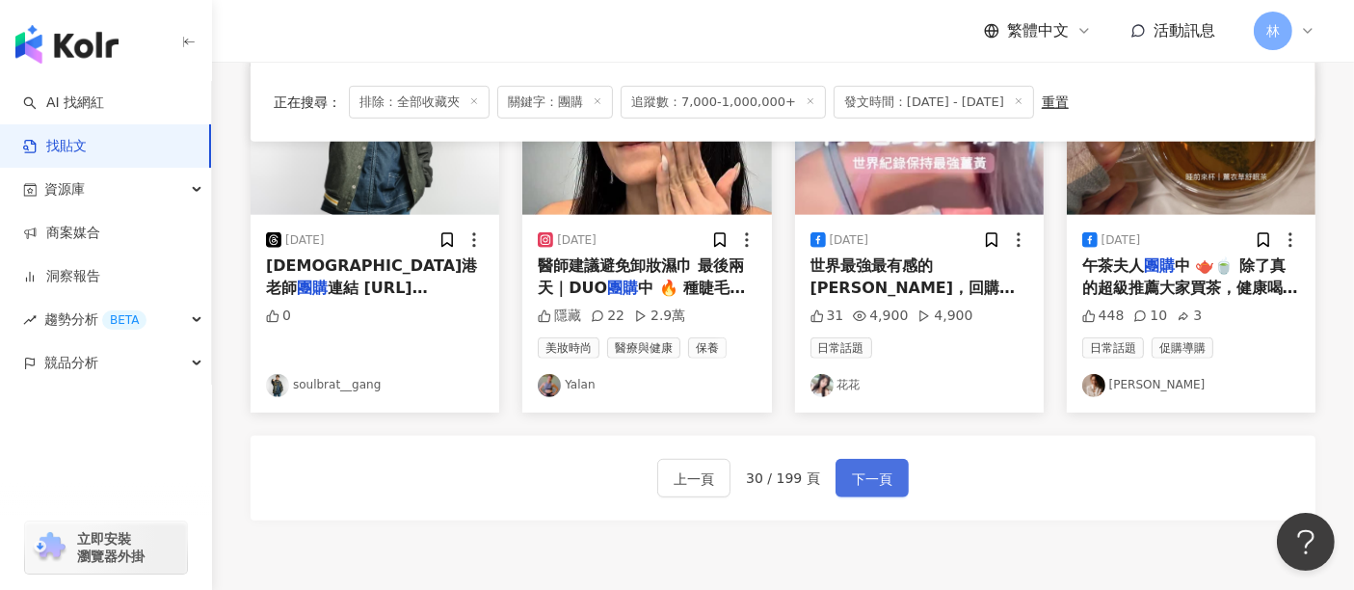
click at [876, 475] on span "下一頁" at bounding box center [872, 478] width 40 height 23
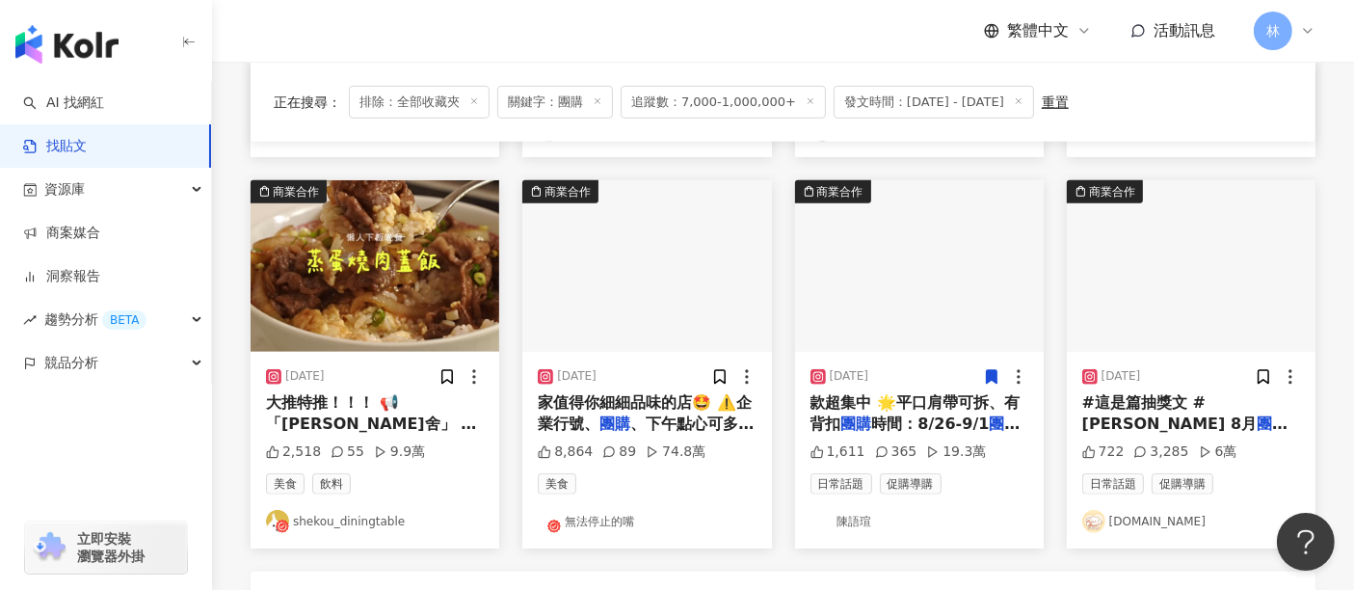
scroll to position [1079, 0]
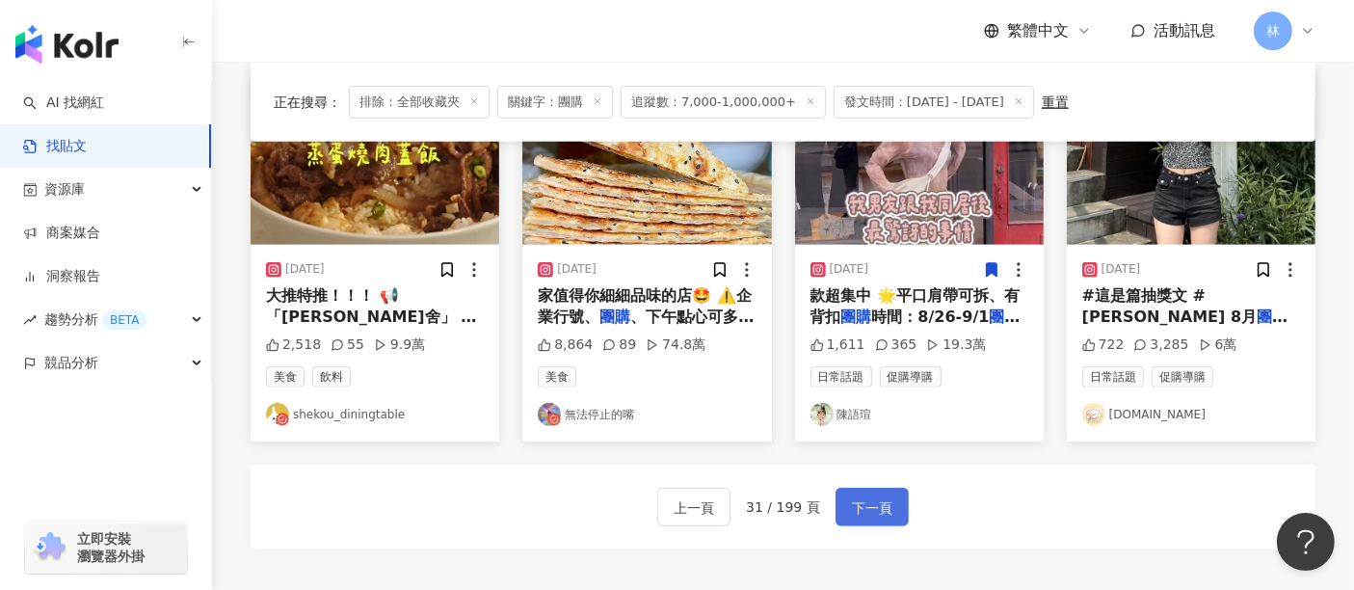
click at [882, 496] on span "下一頁" at bounding box center [872, 507] width 40 height 23
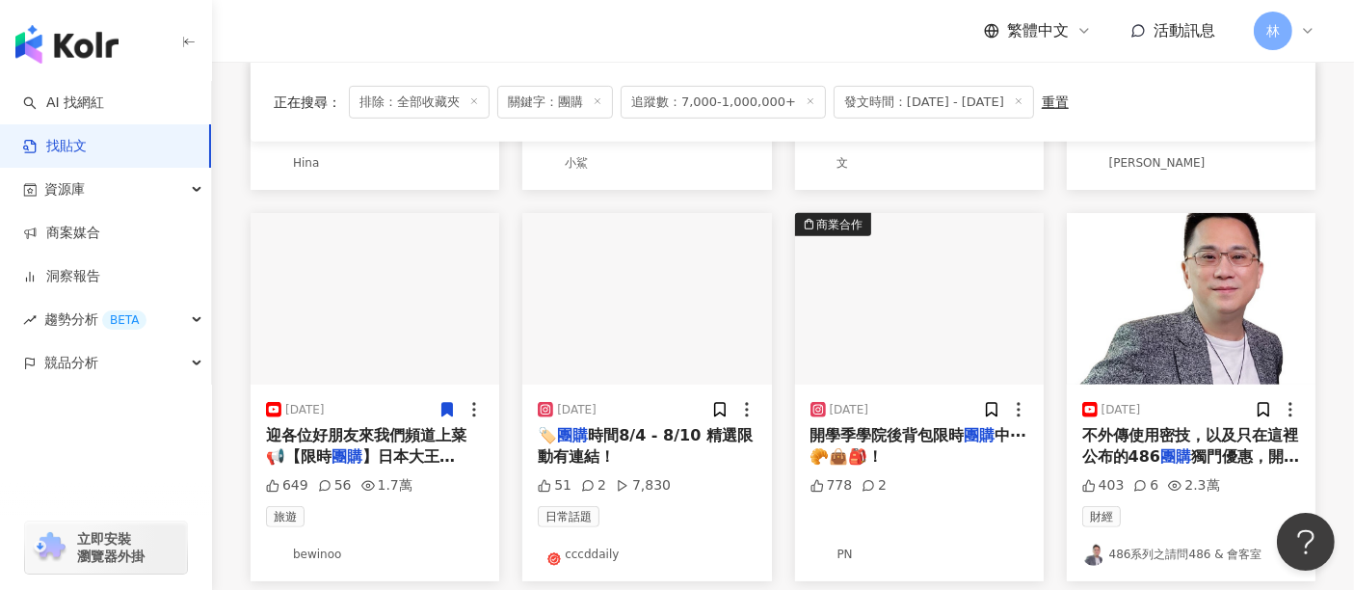
scroll to position [964, 0]
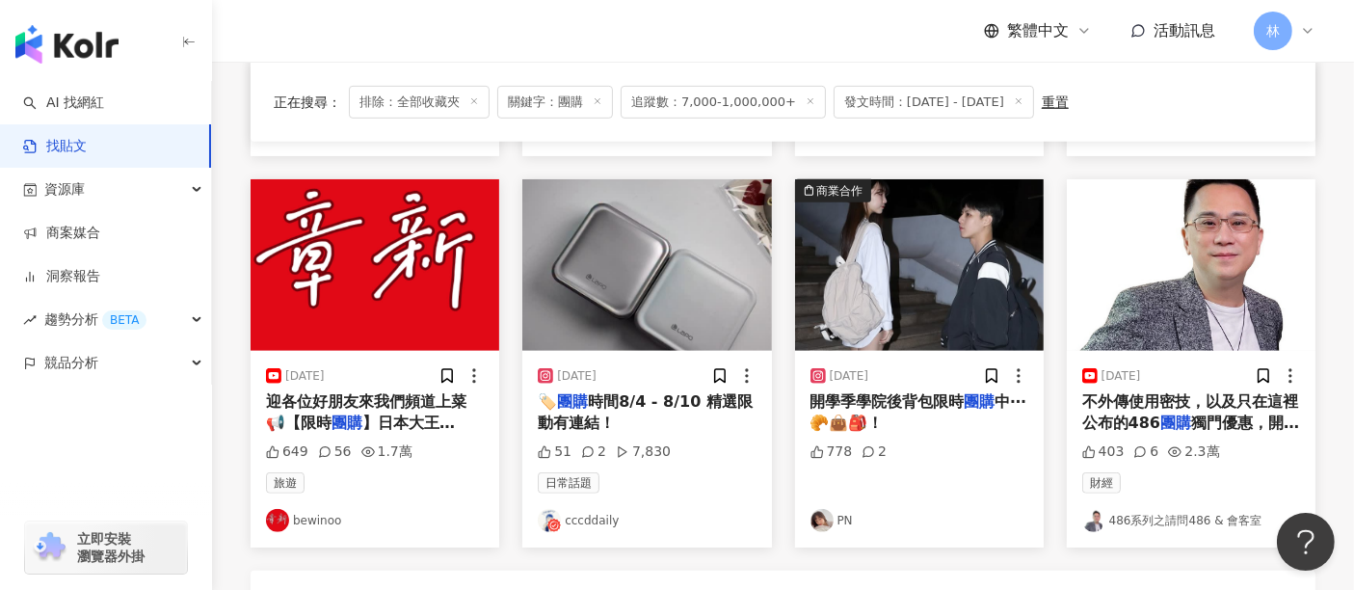
click at [693, 228] on img at bounding box center [646, 265] width 249 height 172
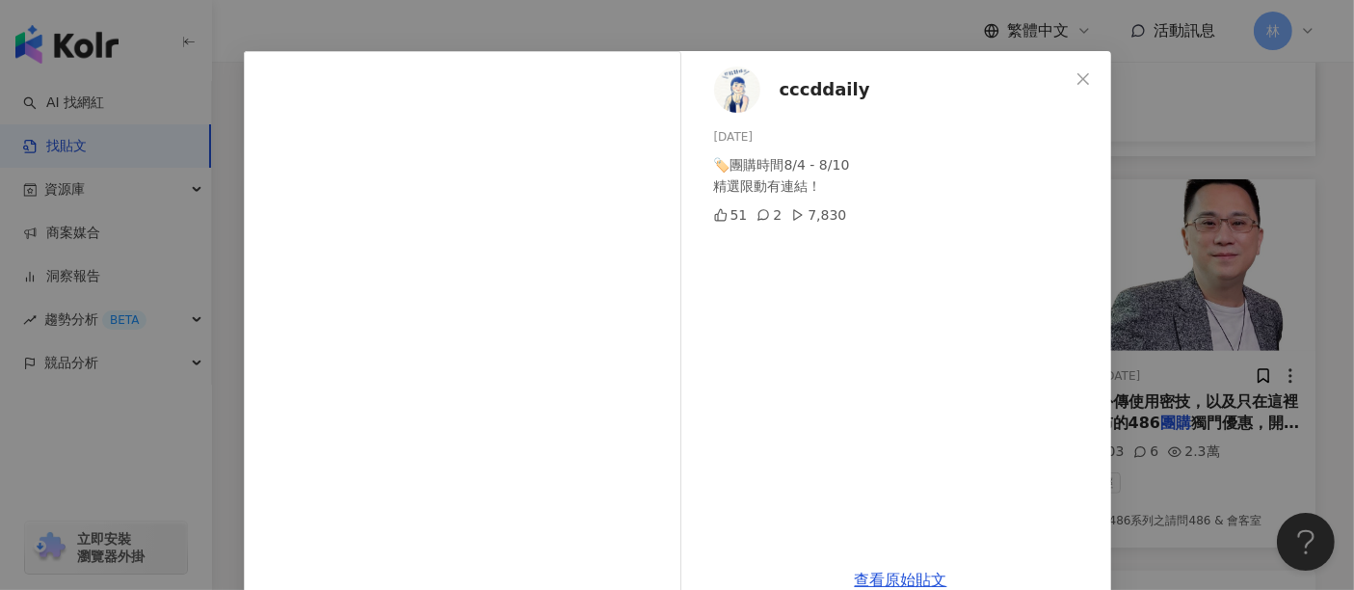
scroll to position [85, 0]
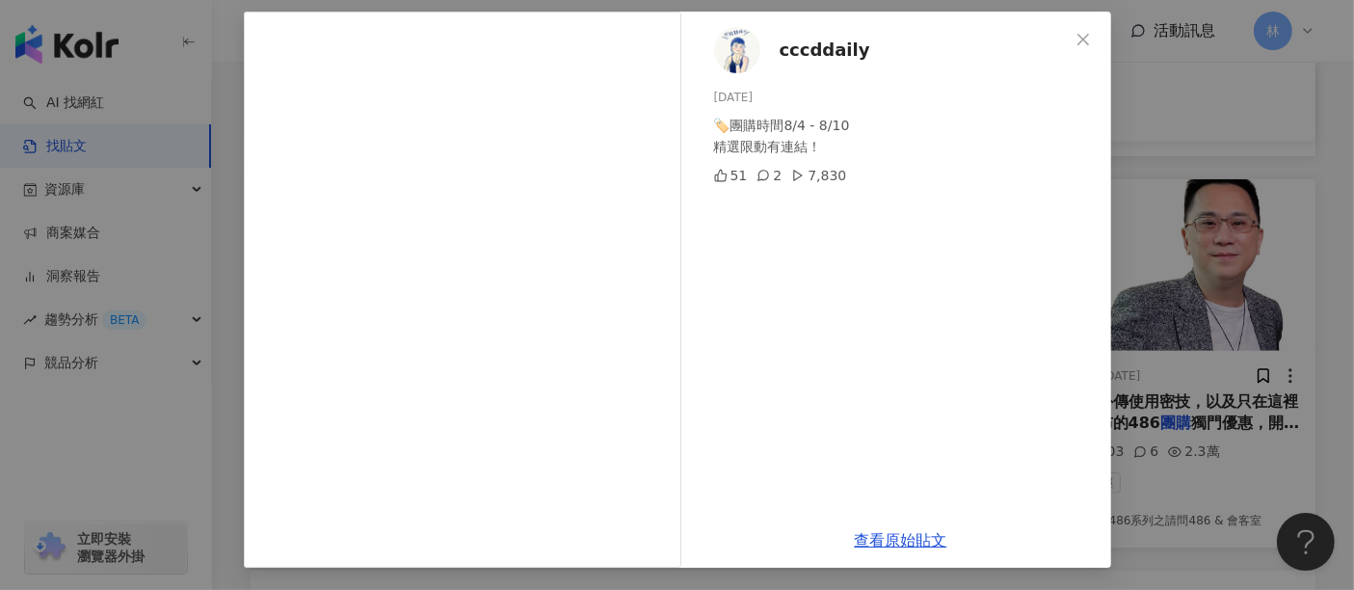
click at [812, 56] on span "cccddaily" at bounding box center [825, 50] width 91 height 27
click at [1208, 264] on div "cccddaily 2025/8/7 🏷️團購時間8/4 - 8/10 精選限動有連結！ 51 2 7,830 查看原始貼文" at bounding box center [677, 295] width 1354 height 590
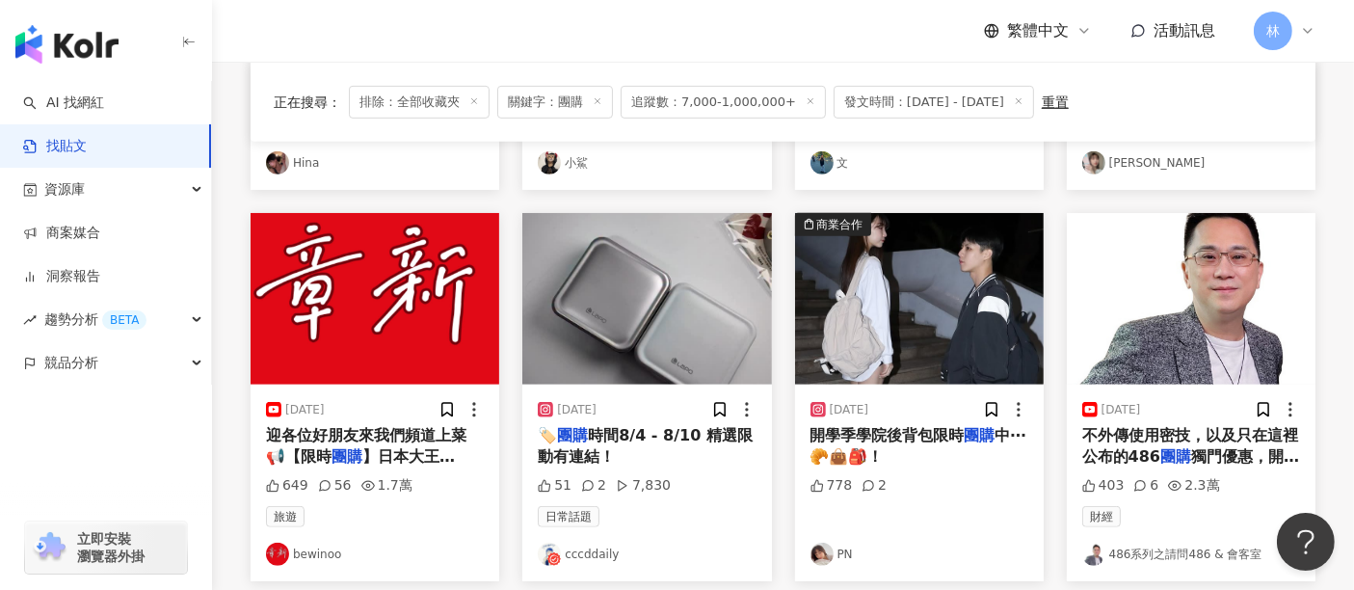
scroll to position [964, 0]
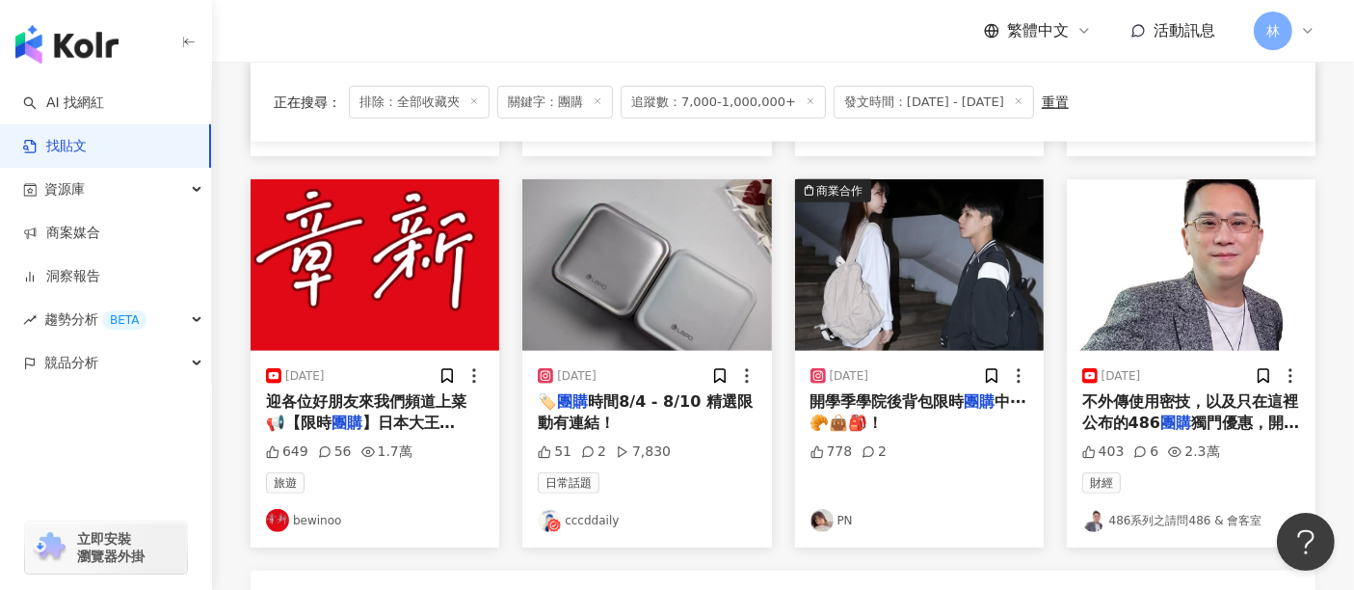
click at [856, 226] on img at bounding box center [919, 265] width 249 height 172
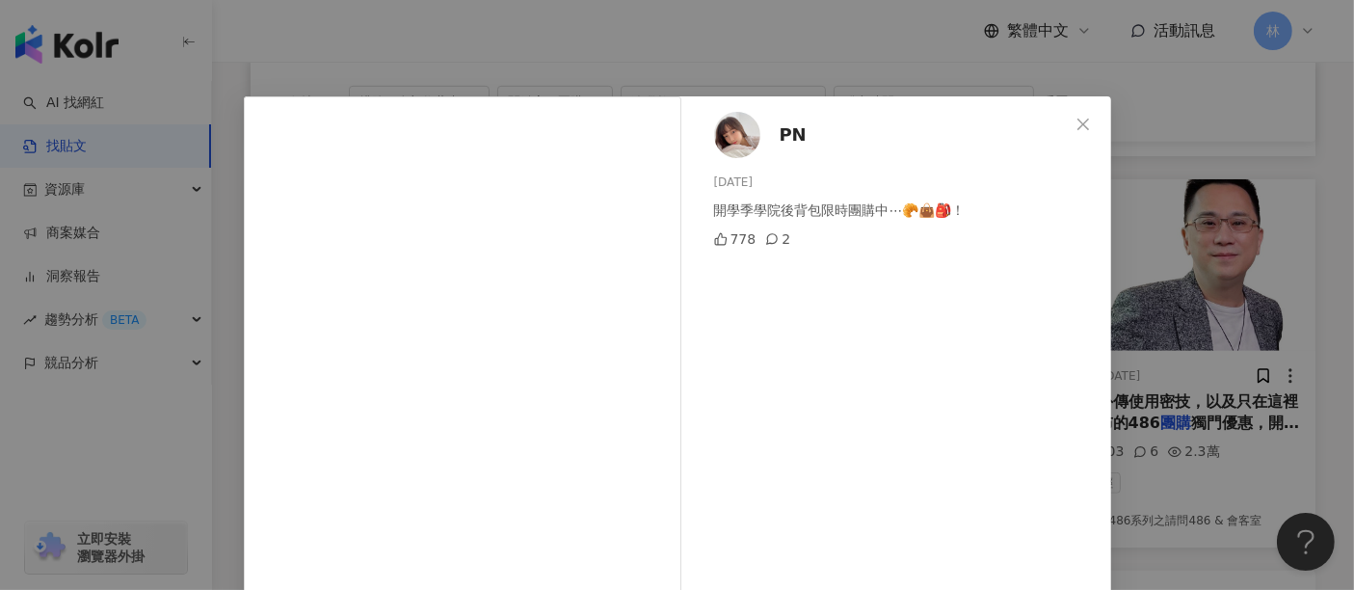
click at [1148, 238] on div "PN 2025/8/5 開學季學院後背包限時團購中⋯🥐👜🎒！ 778 2 查看原始貼文" at bounding box center [677, 295] width 1354 height 590
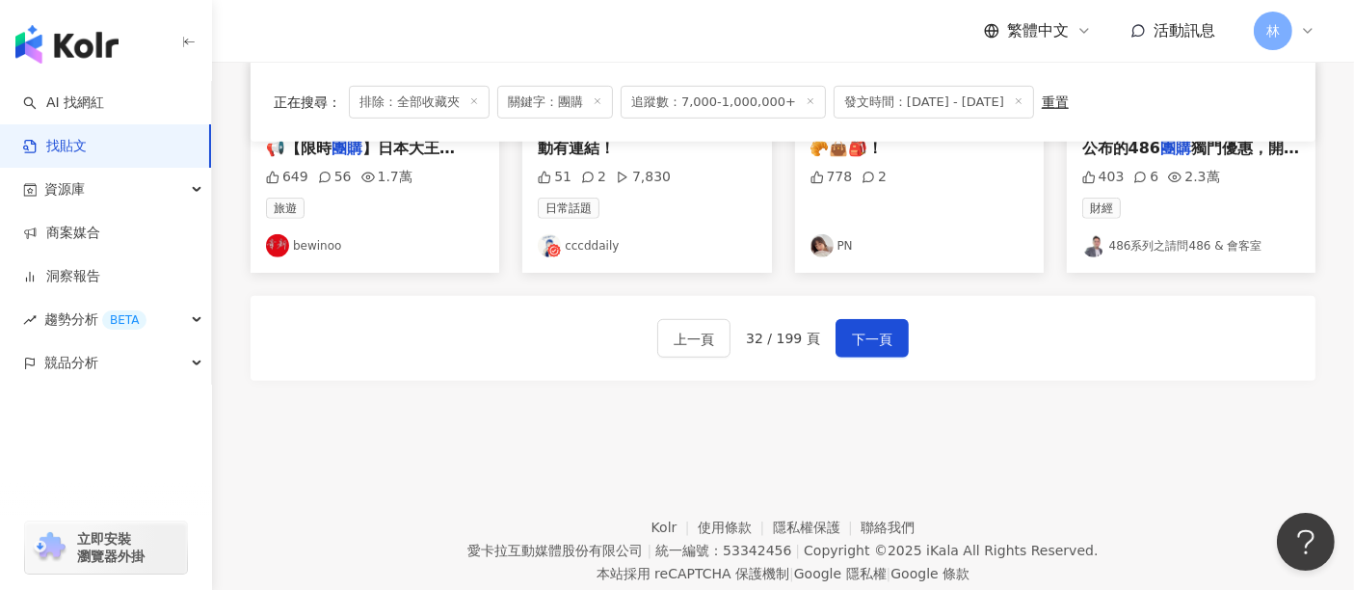
scroll to position [1260, 0]
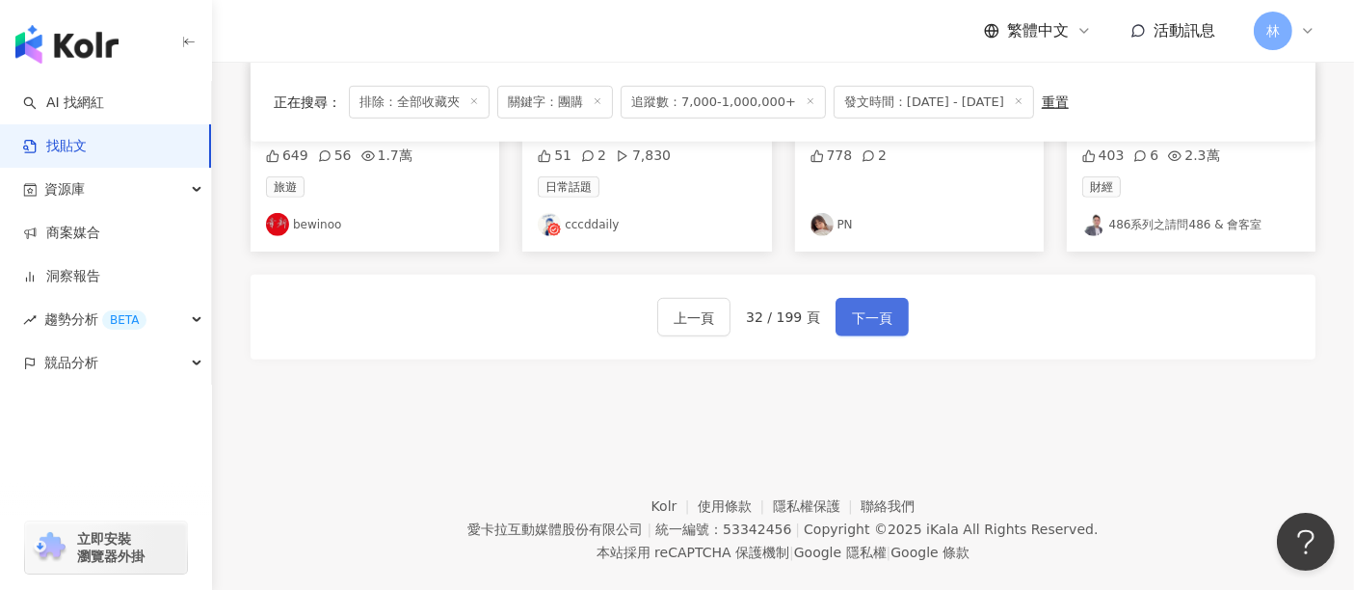
click at [890, 298] on button "下一頁" at bounding box center [872, 317] width 73 height 39
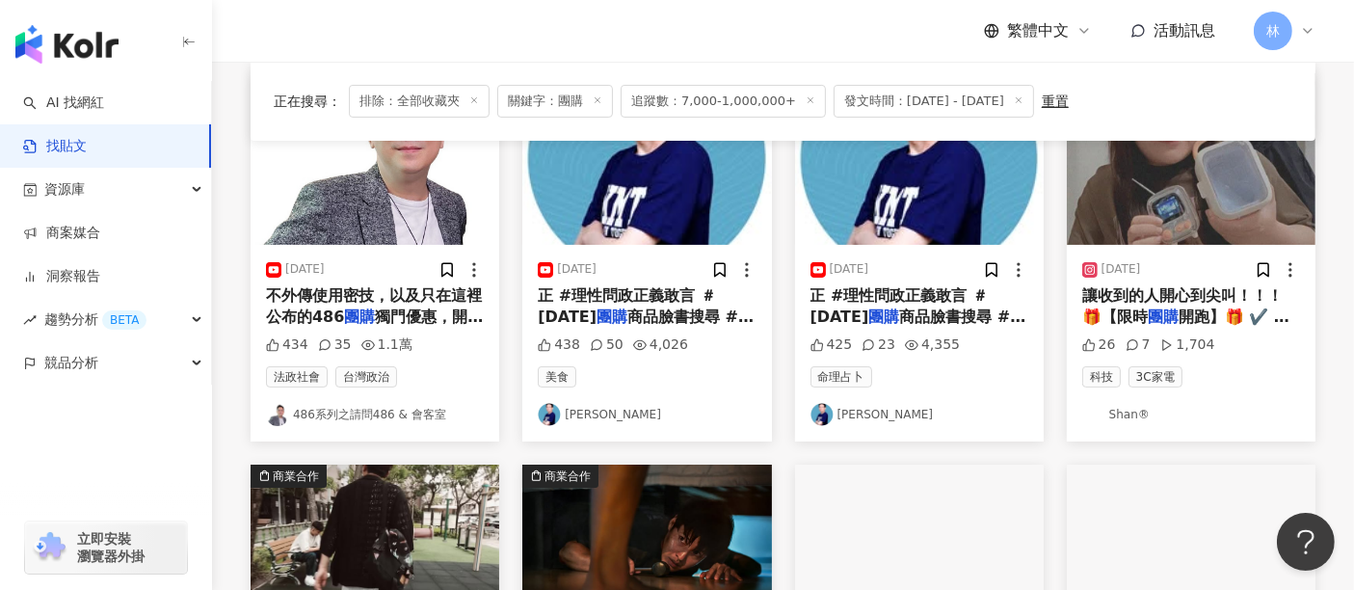
scroll to position [214, 0]
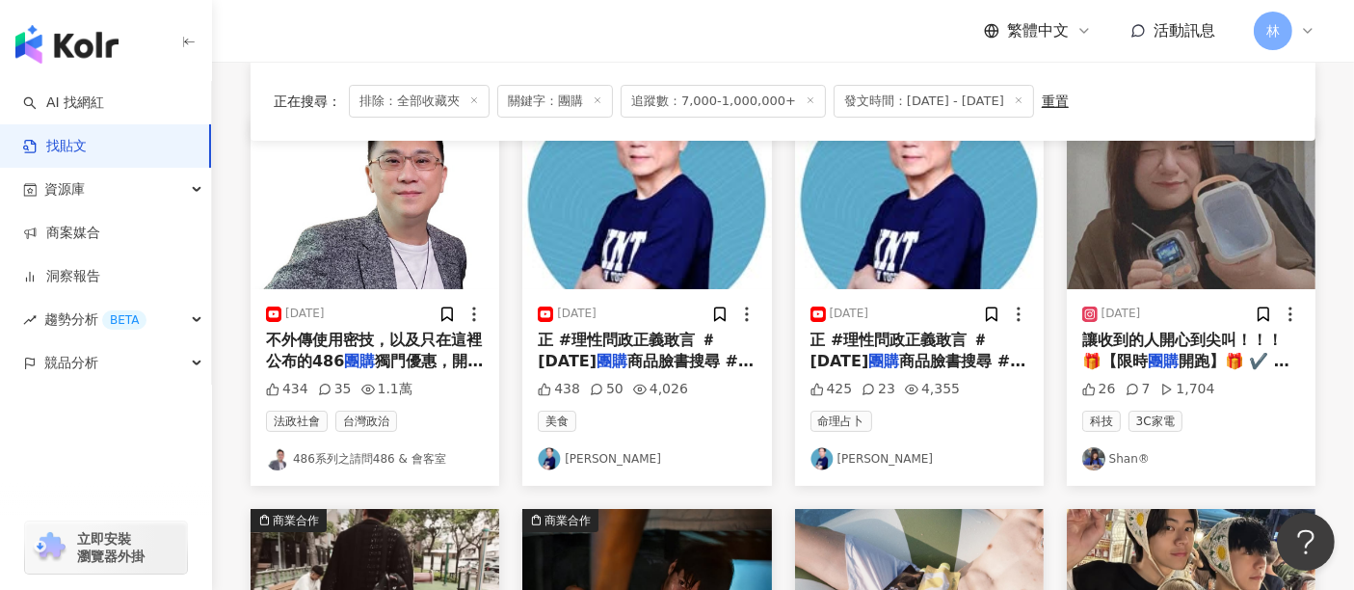
click at [1215, 221] on img at bounding box center [1191, 204] width 249 height 172
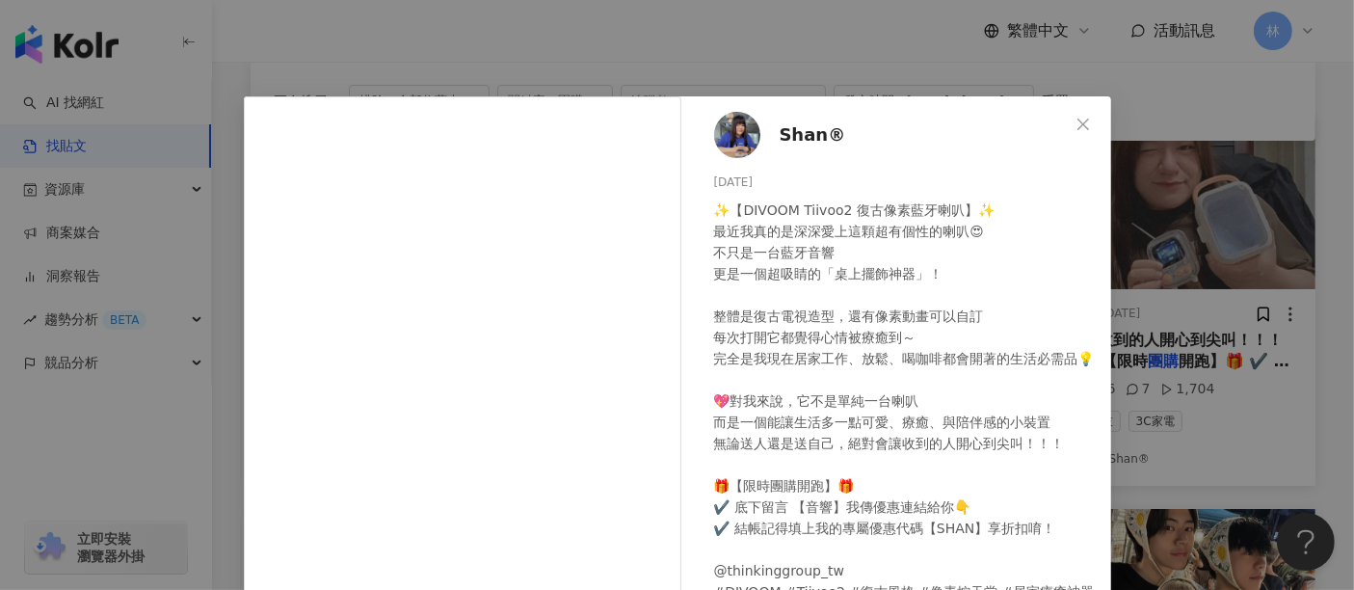
scroll to position [274, 0]
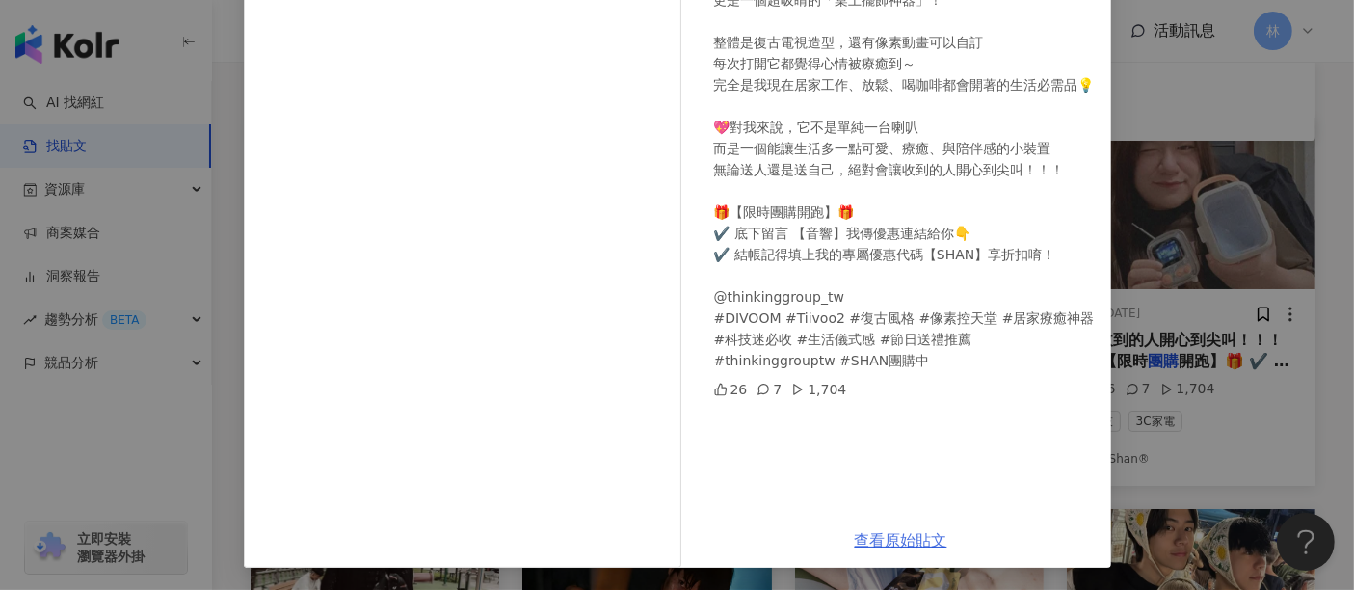
click at [885, 531] on link "查看原始貼文" at bounding box center [901, 540] width 93 height 18
click at [1183, 229] on div "Shan® 2025/8/4 ✨【DIVOOM Tiivoo2 復古像素藍牙喇叭】✨ 最近我真的是深深愛上這顆超有個性的喇叭😍 不只是一台藍牙音響 更是一個超…" at bounding box center [677, 295] width 1354 height 590
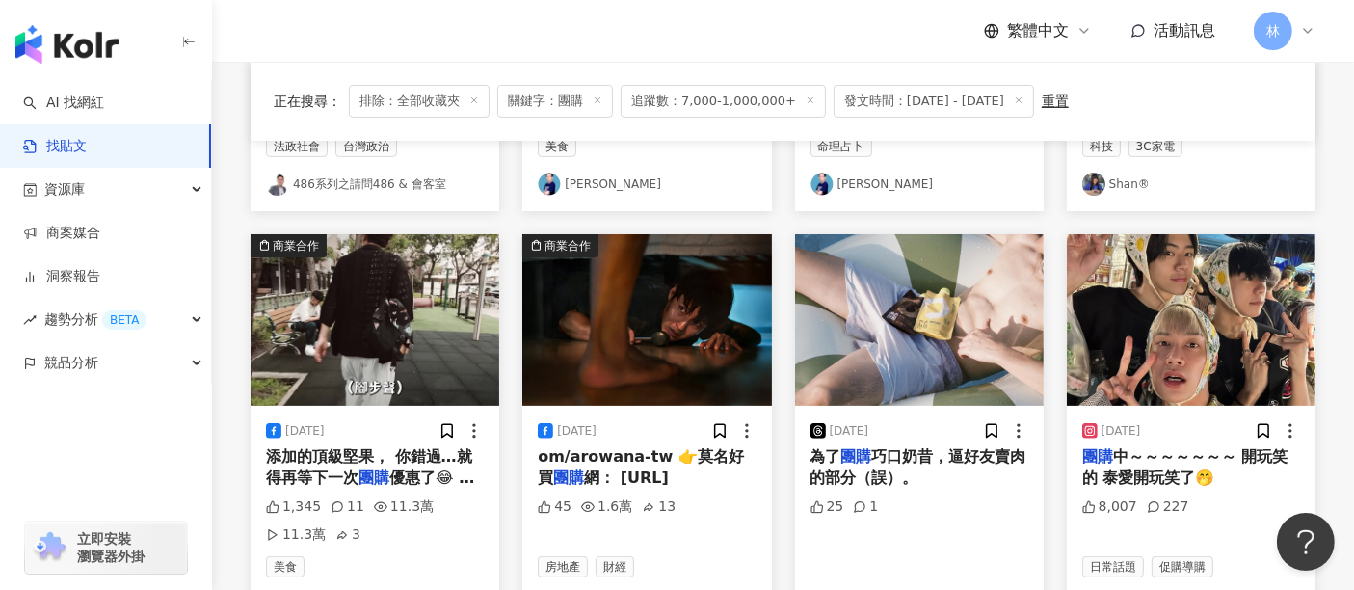
scroll to position [535, 0]
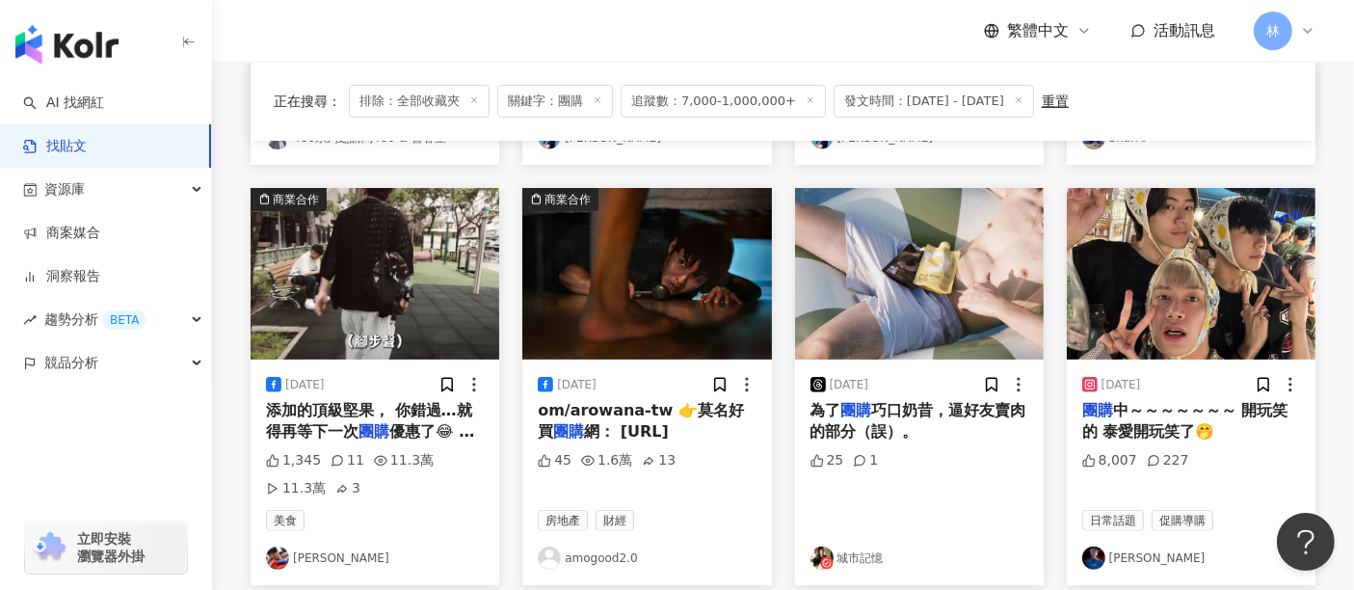
click at [460, 257] on img at bounding box center [375, 274] width 249 height 172
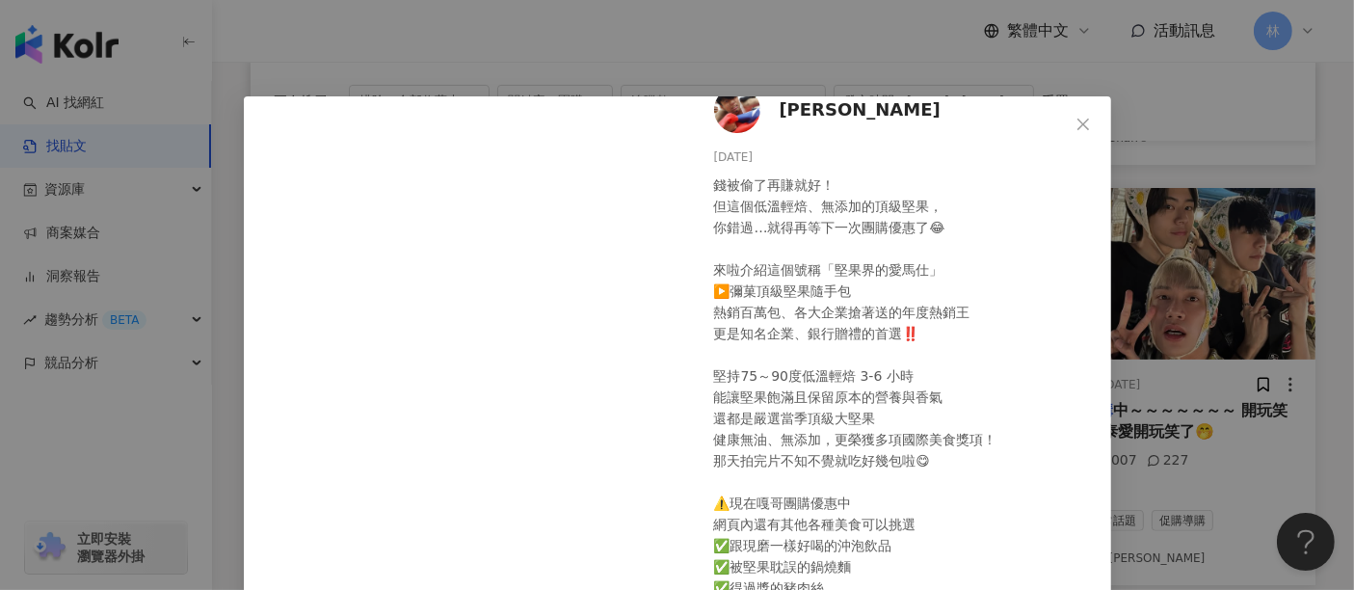
scroll to position [107, 0]
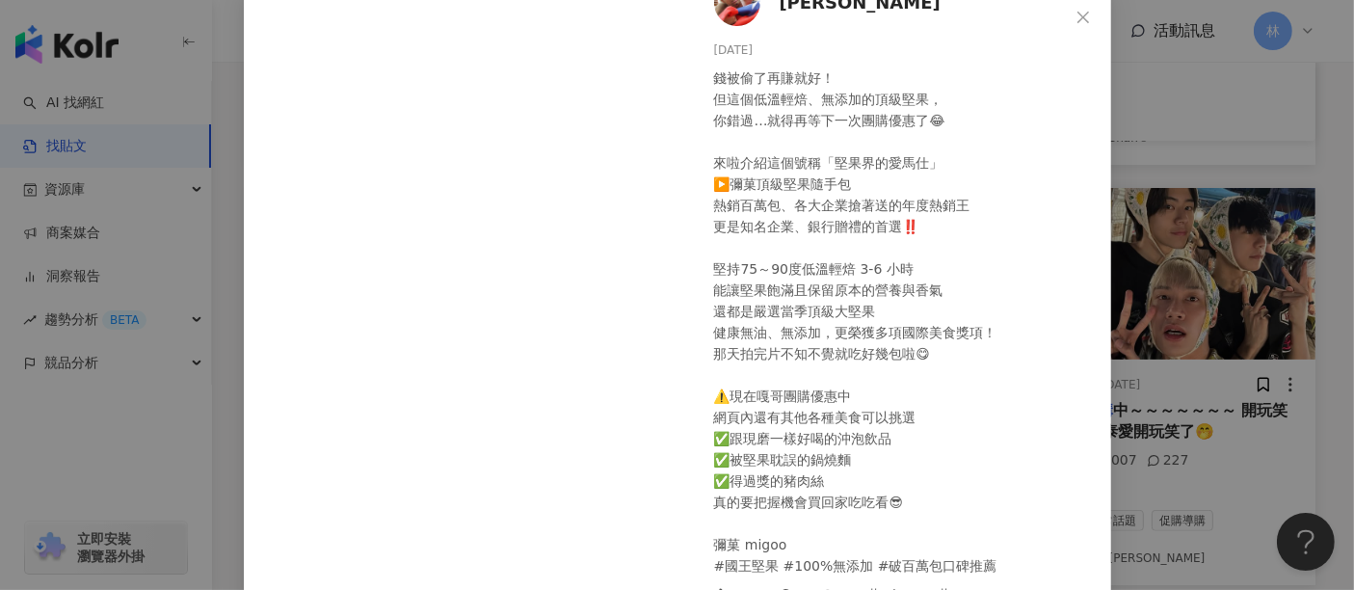
click at [1176, 243] on div "蔡阿嘎 2025/8/18 錢被偷了再賺就好！ 但這個低溫輕焙、無添加的頂級堅果， 你錯過…就得再等下一次團購優惠了😂 來啦介紹這個號稱「堅果界的愛馬仕」 ▶…" at bounding box center [677, 295] width 1354 height 590
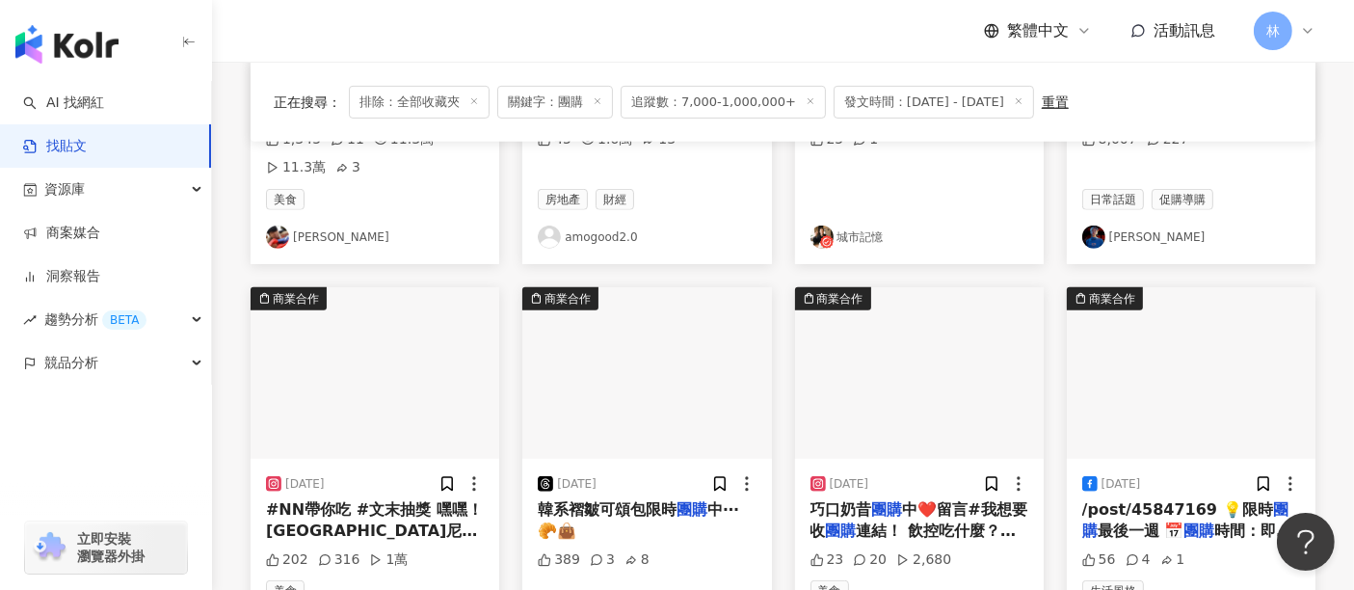
scroll to position [964, 0]
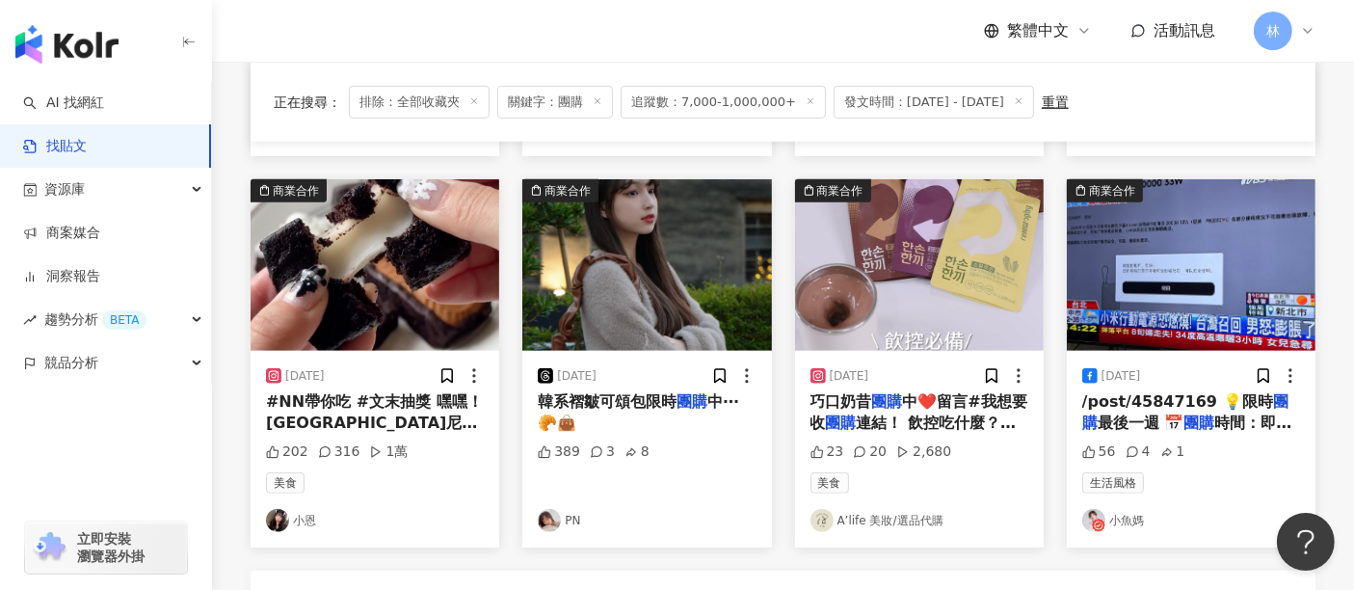
click at [953, 273] on img at bounding box center [919, 265] width 249 height 172
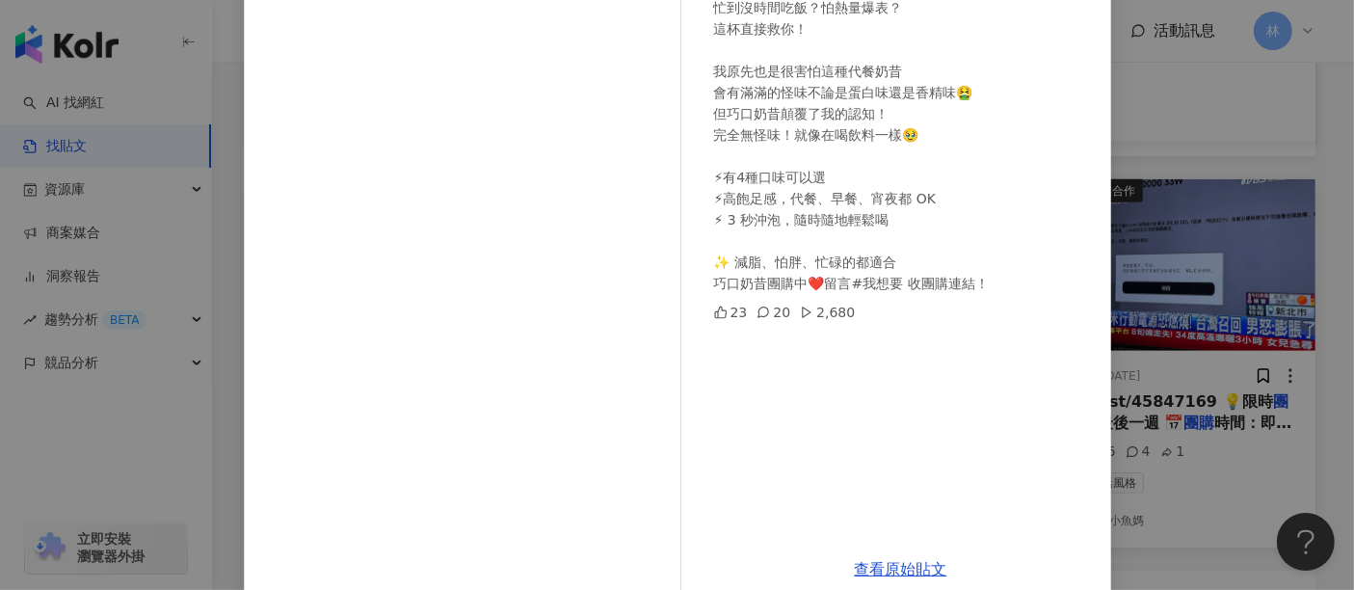
scroll to position [274, 0]
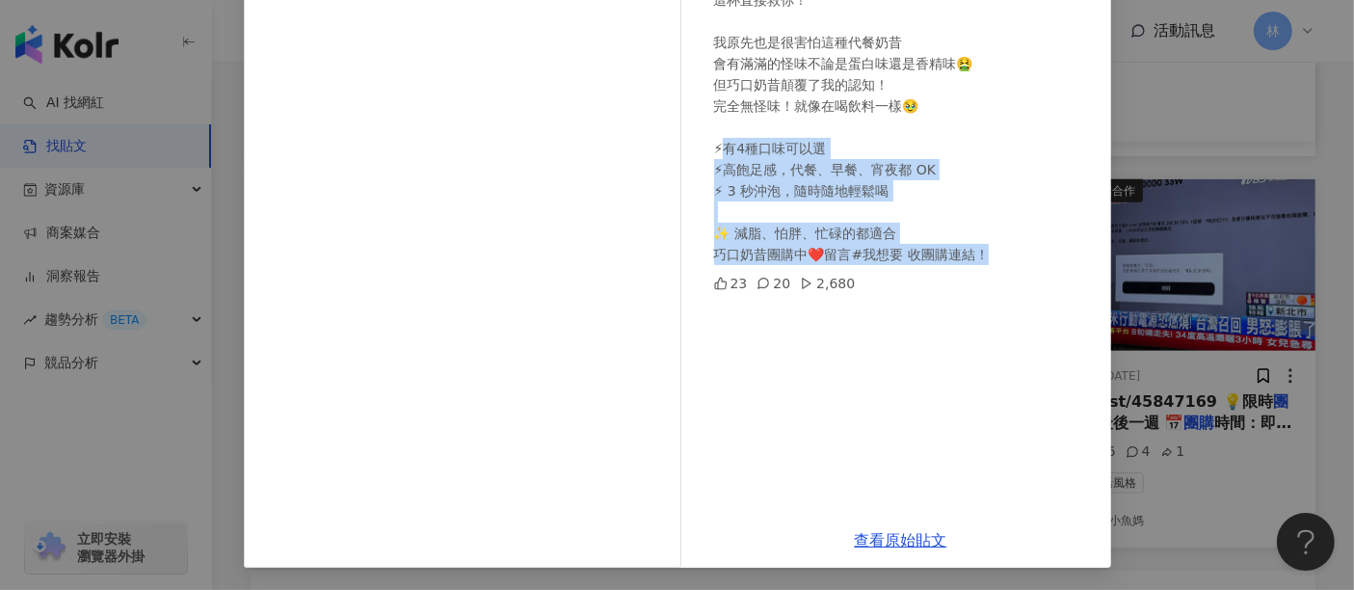
drag, startPoint x: 994, startPoint y: 253, endPoint x: 727, endPoint y: 146, distance: 287.6
click at [727, 146] on div "巧口奶昔團購中❤️留言#我想要 收團購連結！ 飲控吃什麼？我選 #巧口奶昔 忙到沒時間吃飯？怕熱量爆表？ 這杯直接救你！ 我原先也是很害怕這種代餐奶昔 會有滿…" at bounding box center [905, 95] width 382 height 339
click at [857, 249] on div "巧口奶昔團購中❤️留言#我想要 收團購連結！ 飲控吃什麼？我選 #巧口奶昔 忙到沒時間吃飯？怕熱量爆表？ 這杯直接救你！ 我原先也是很害怕這種代餐奶昔 會有滿…" at bounding box center [905, 95] width 382 height 339
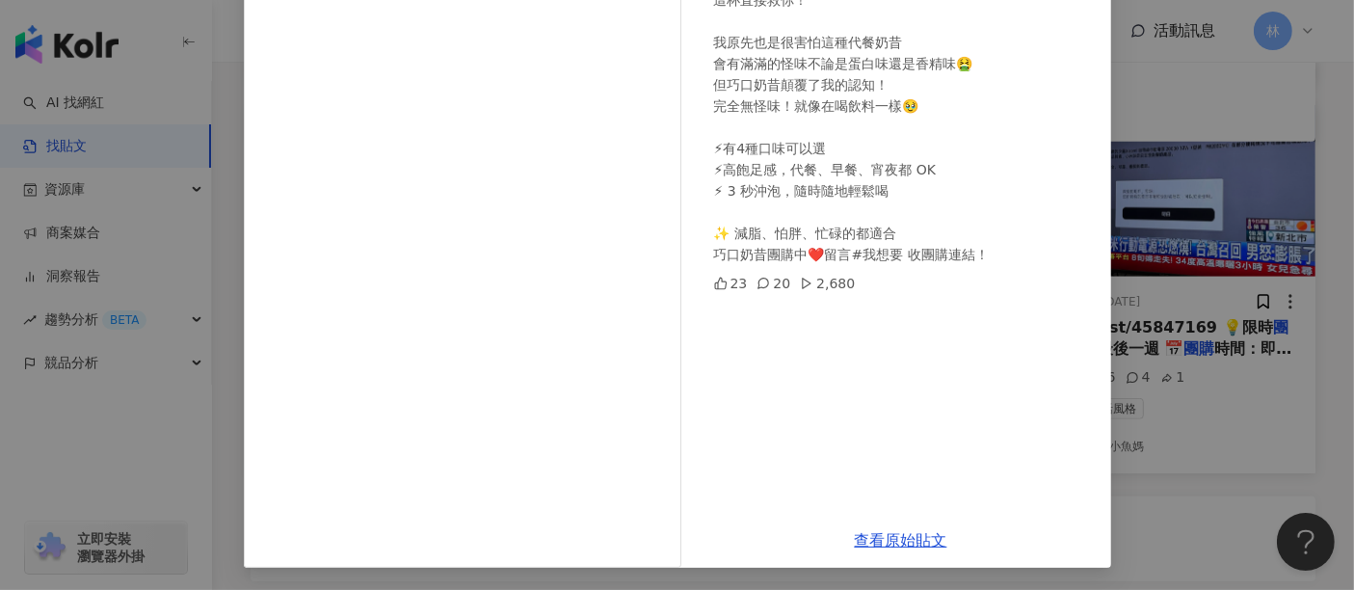
scroll to position [1071, 0]
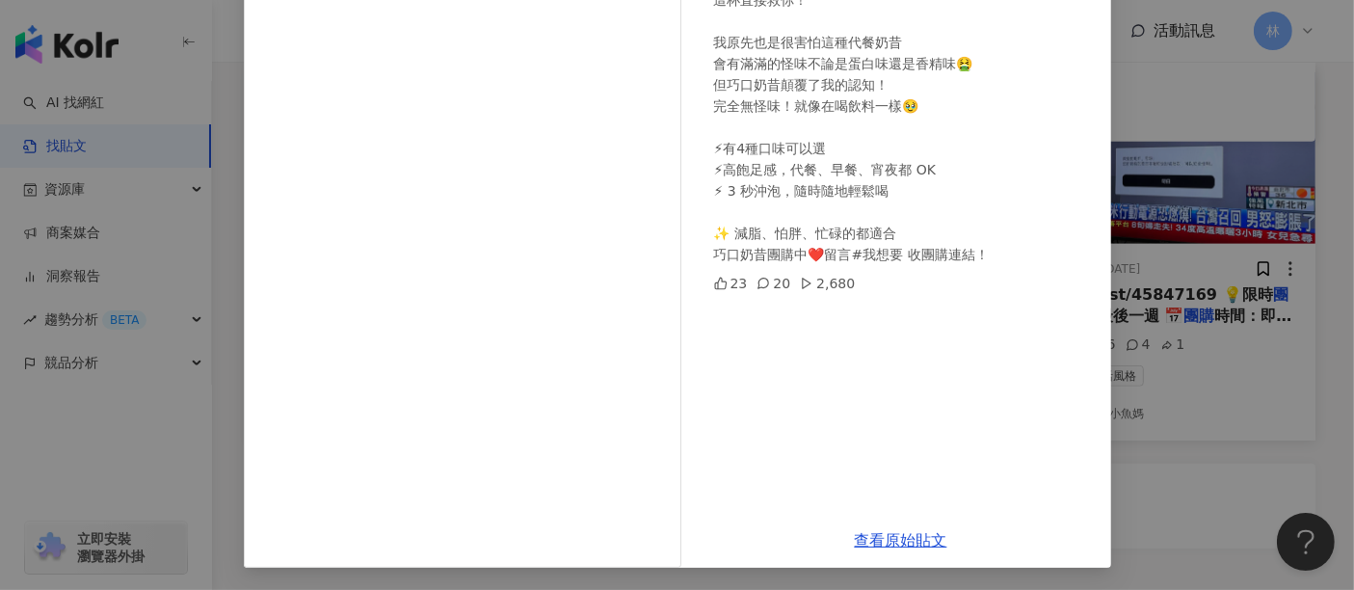
click at [1189, 332] on div "A’life 美妝/選品代購 2025/8/9 巧口奶昔團購中❤️留言#我想要 收團購連結！ 飲控吃什麼？我選 #巧口奶昔 忙到沒時間吃飯？怕熱量爆表？ 這杯…" at bounding box center [677, 295] width 1354 height 590
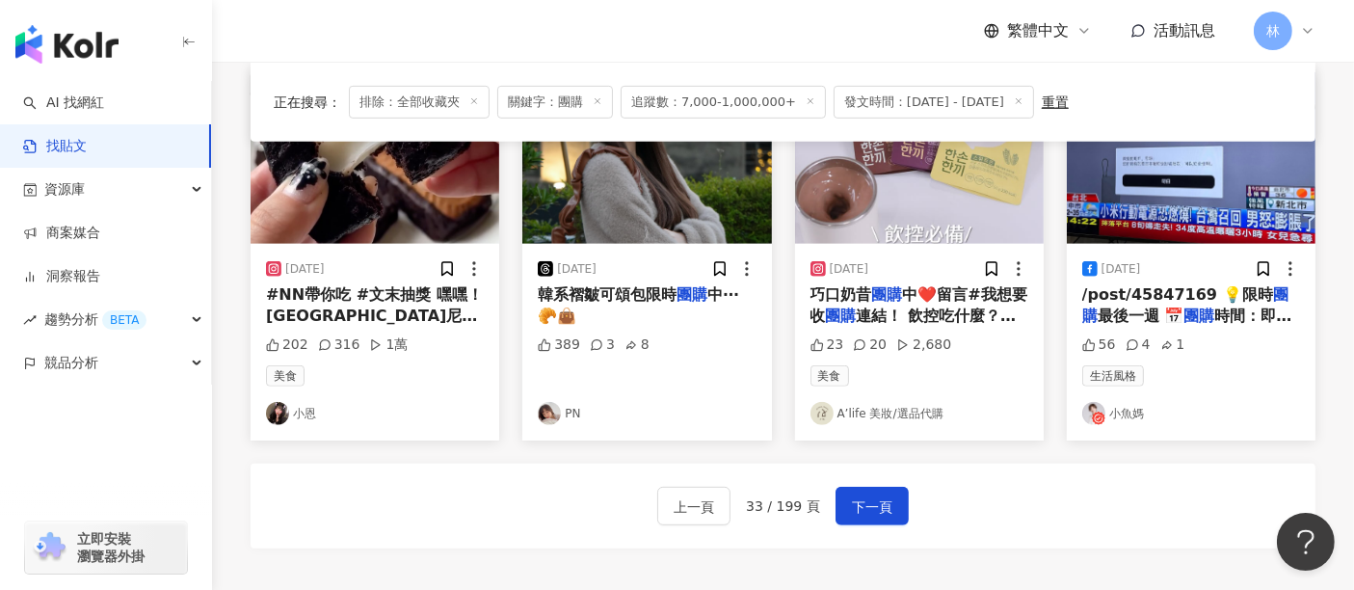
click at [951, 200] on img at bounding box center [919, 158] width 249 height 172
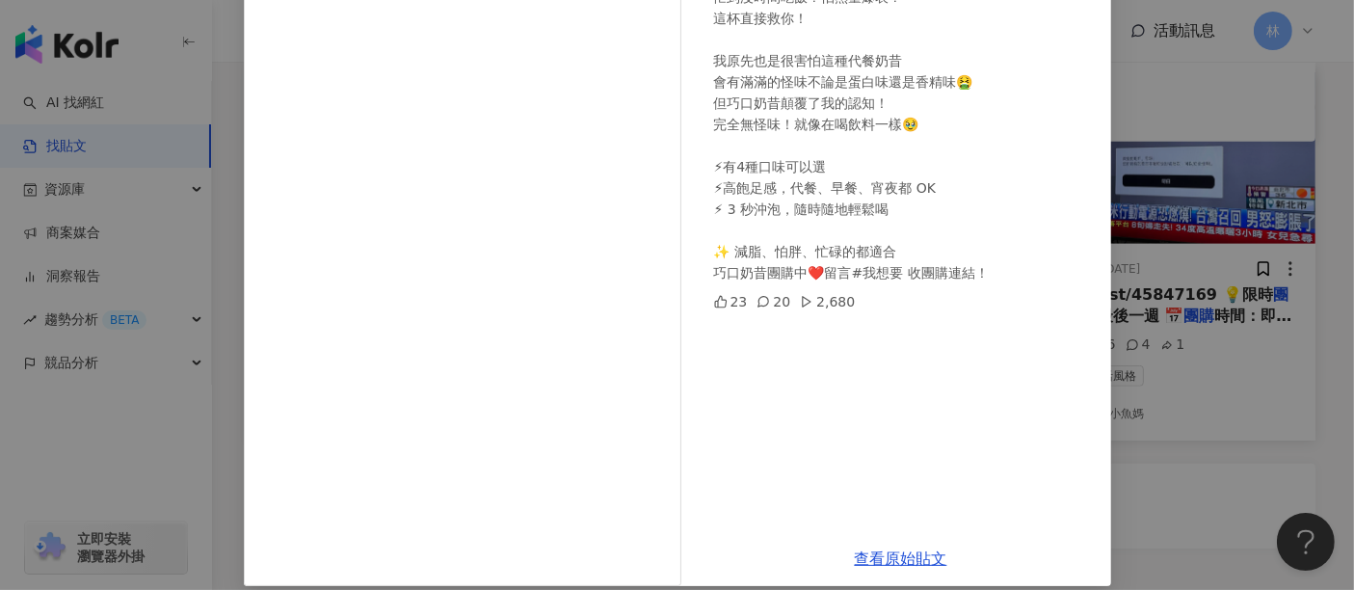
scroll to position [274, 0]
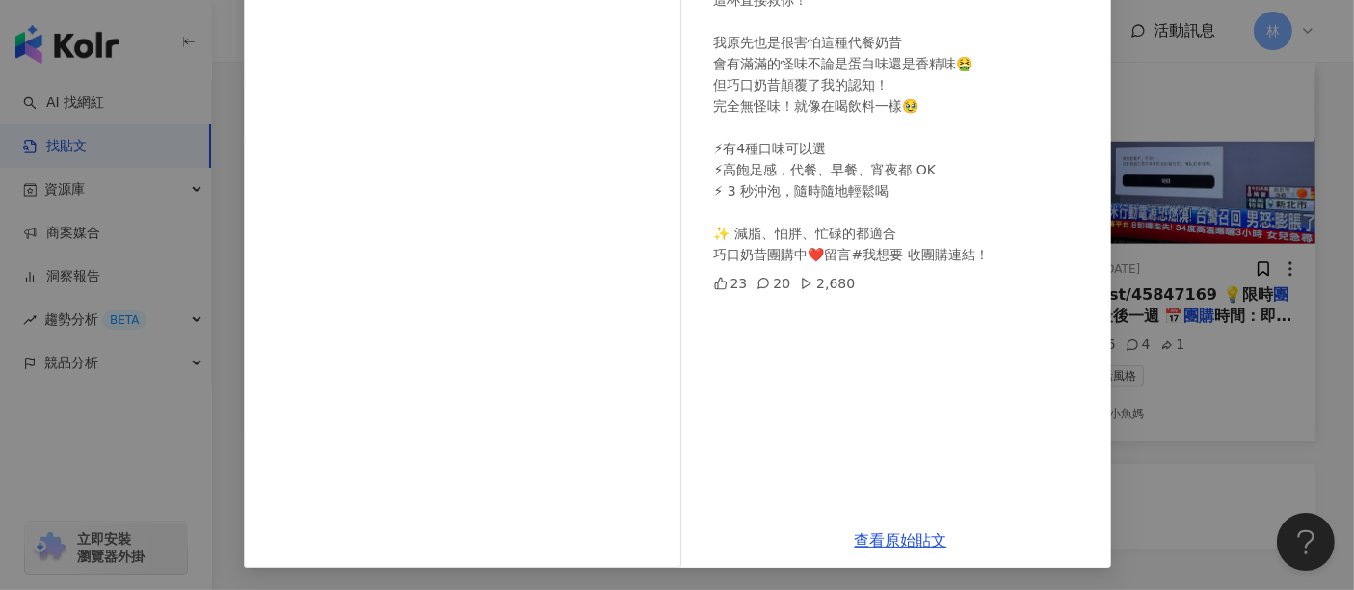
click at [881, 522] on div "查看原始貼文" at bounding box center [901, 540] width 420 height 55
click at [875, 532] on link "查看原始貼文" at bounding box center [901, 540] width 93 height 18
click at [1202, 288] on div "A’life 美妝/選品代購 2025/8/9 巧口奶昔團購中❤️留言#我想要 收團購連結！ 飲控吃什麼？我選 #巧口奶昔 忙到沒時間吃飯？怕熱量爆表？ 這杯…" at bounding box center [677, 295] width 1354 height 590
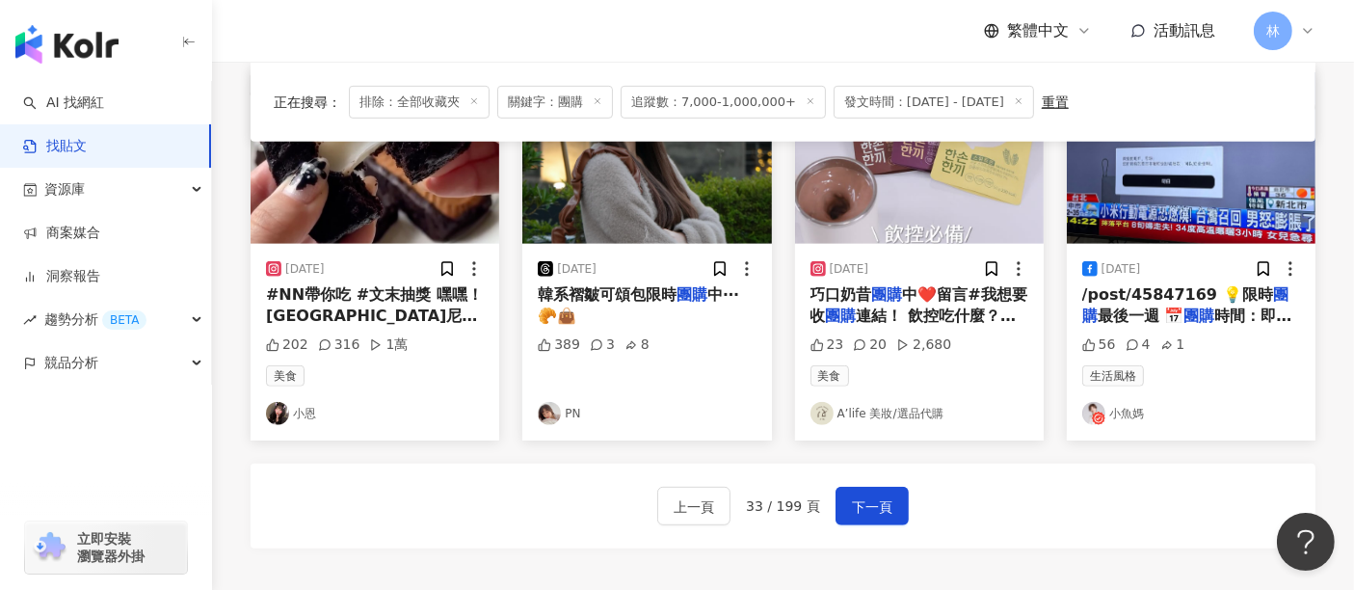
click at [1204, 216] on img at bounding box center [1191, 158] width 249 height 172
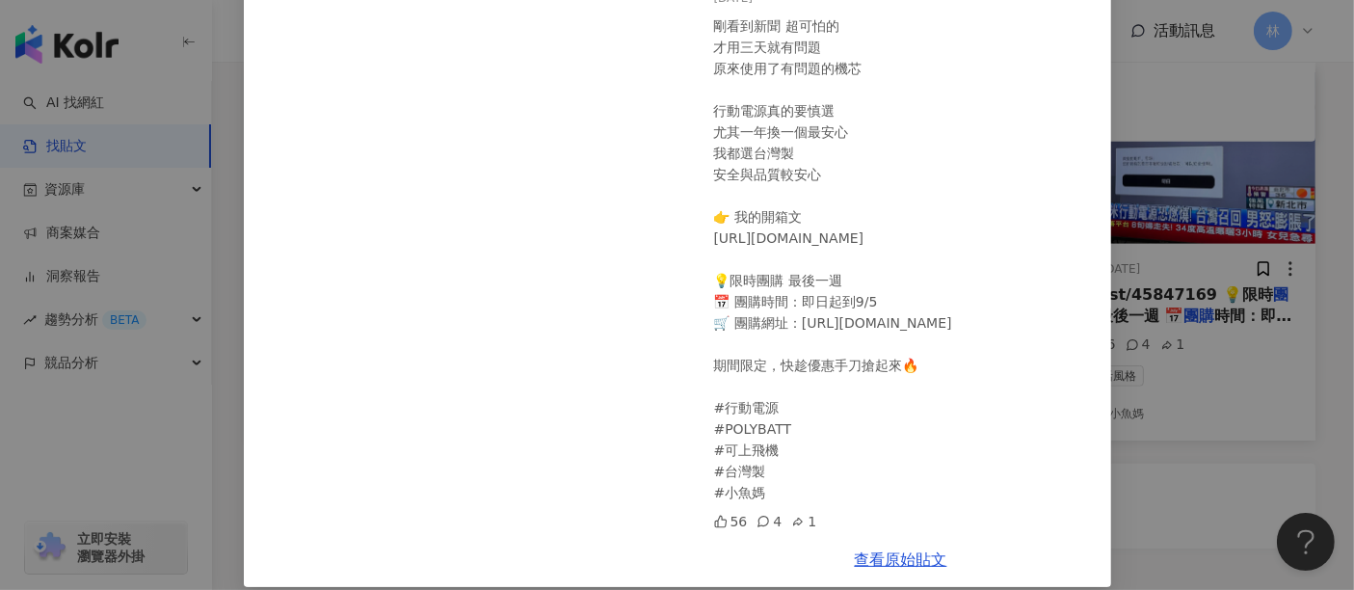
scroll to position [169, 0]
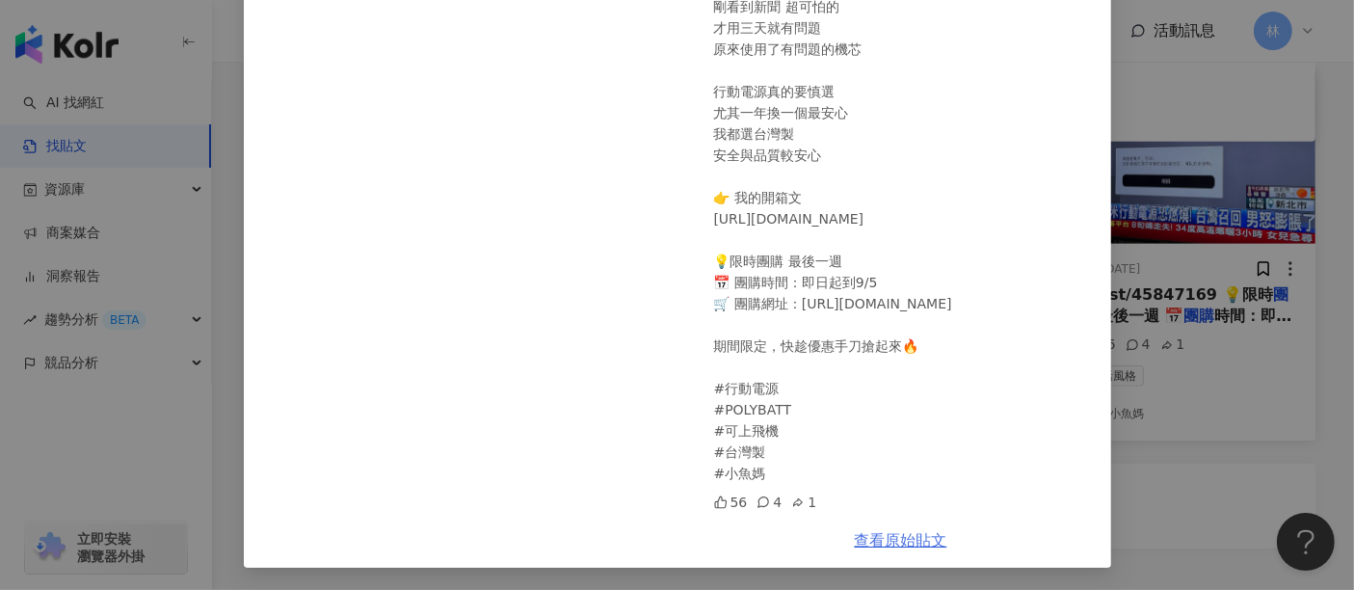
click at [862, 538] on link "查看原始貼文" at bounding box center [901, 540] width 93 height 18
click at [1138, 185] on div "小魚媽 2025/8/30 剛看到新聞 超可怕的 才用三天就有問題 原來使用了有問題的機芯 行動電源真的要慎選 尤其一年換一個最安心 我都選台灣製 安全與品質…" at bounding box center [677, 295] width 1354 height 590
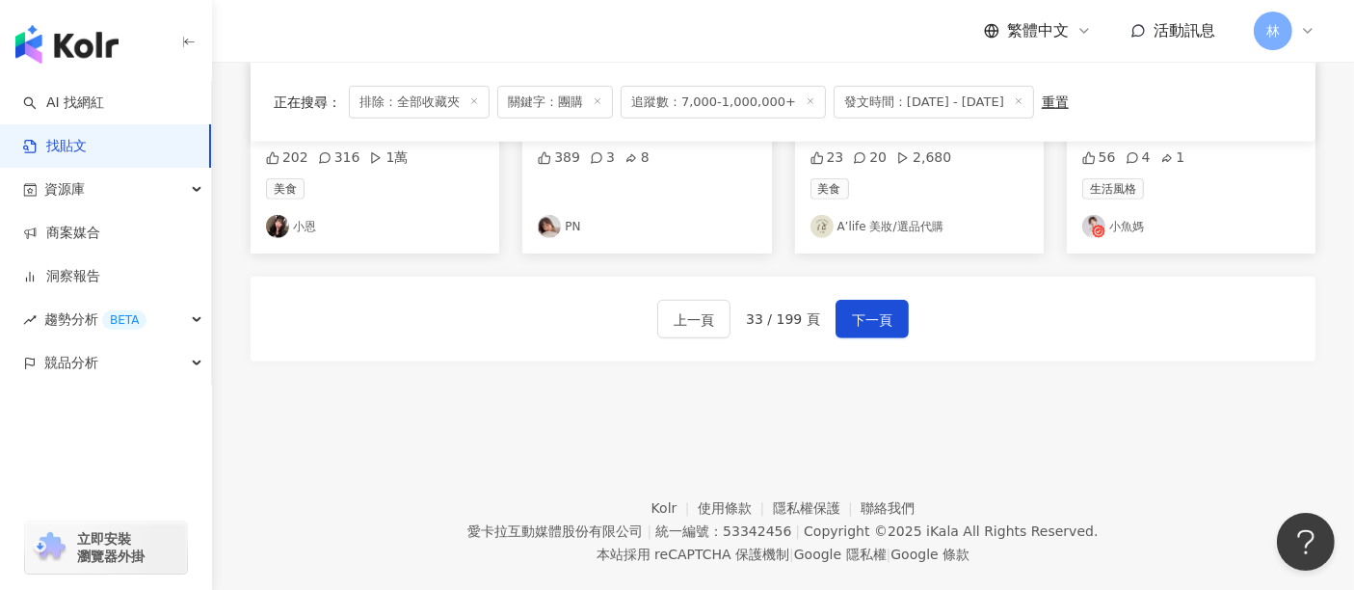
scroll to position [1285, 0]
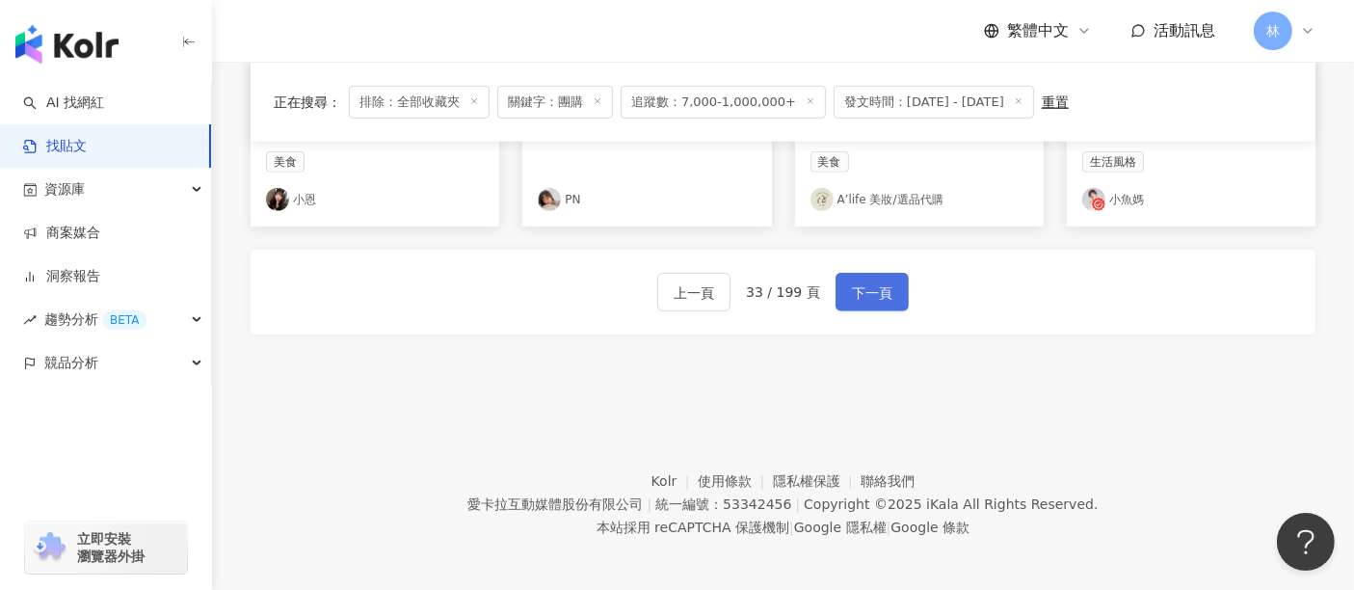
click at [867, 287] on span "下一頁" at bounding box center [872, 292] width 40 height 23
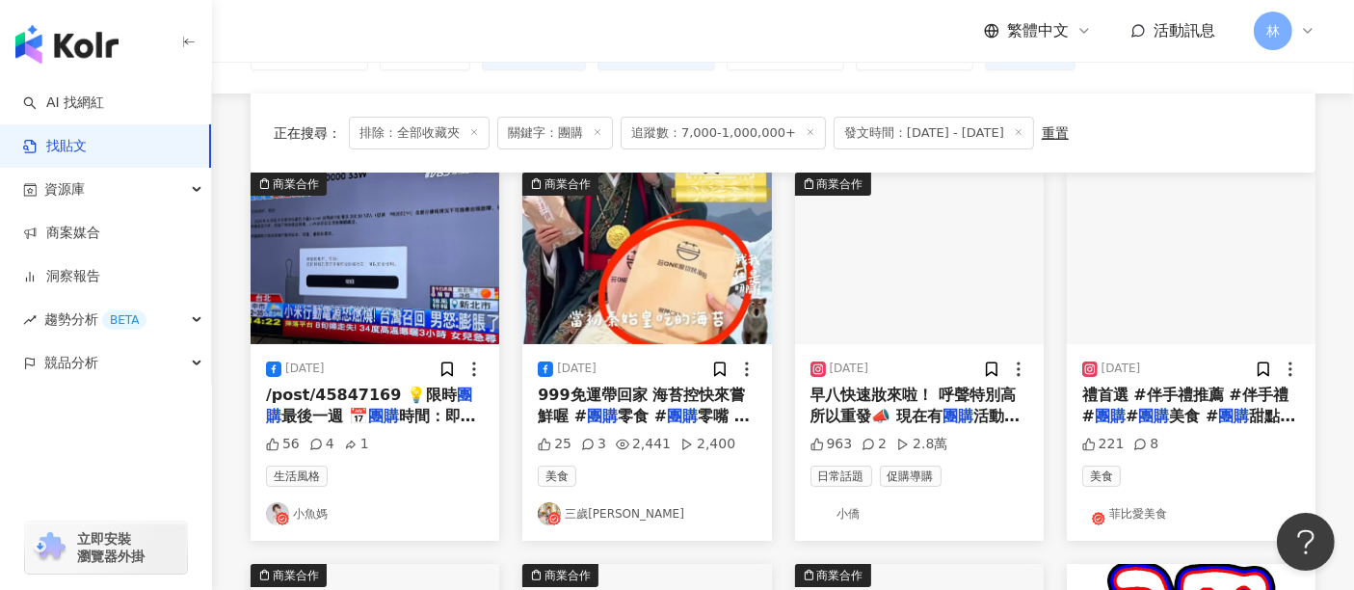
scroll to position [214, 0]
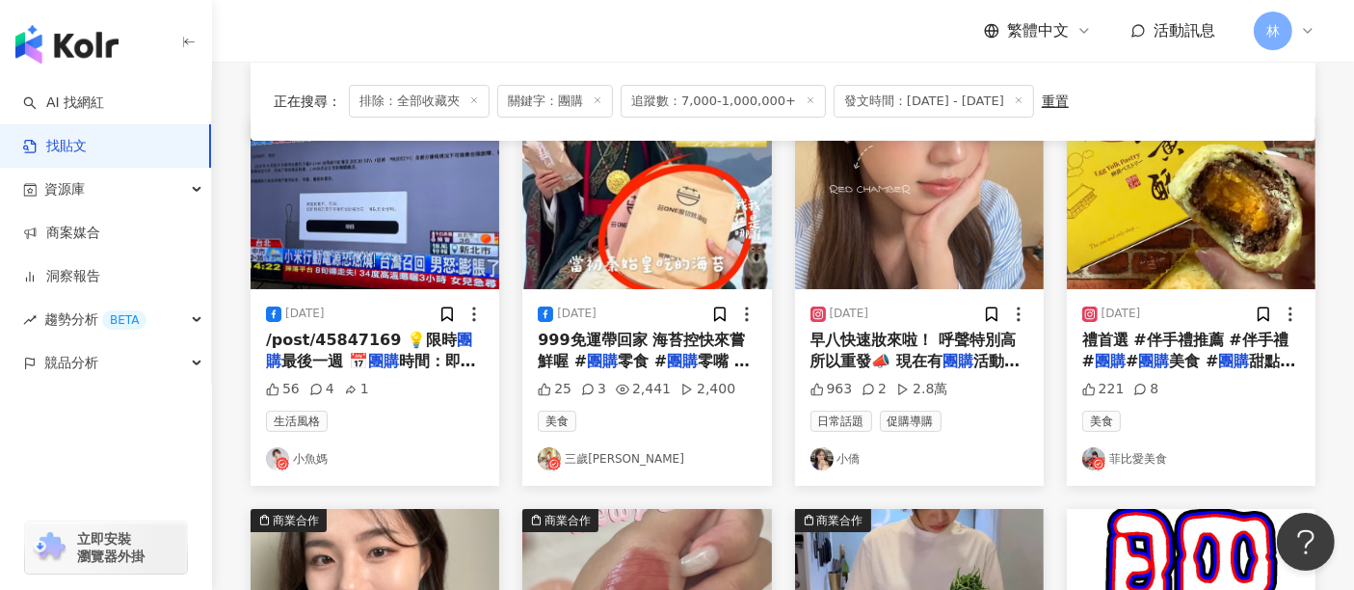
click at [679, 219] on img at bounding box center [646, 204] width 249 height 172
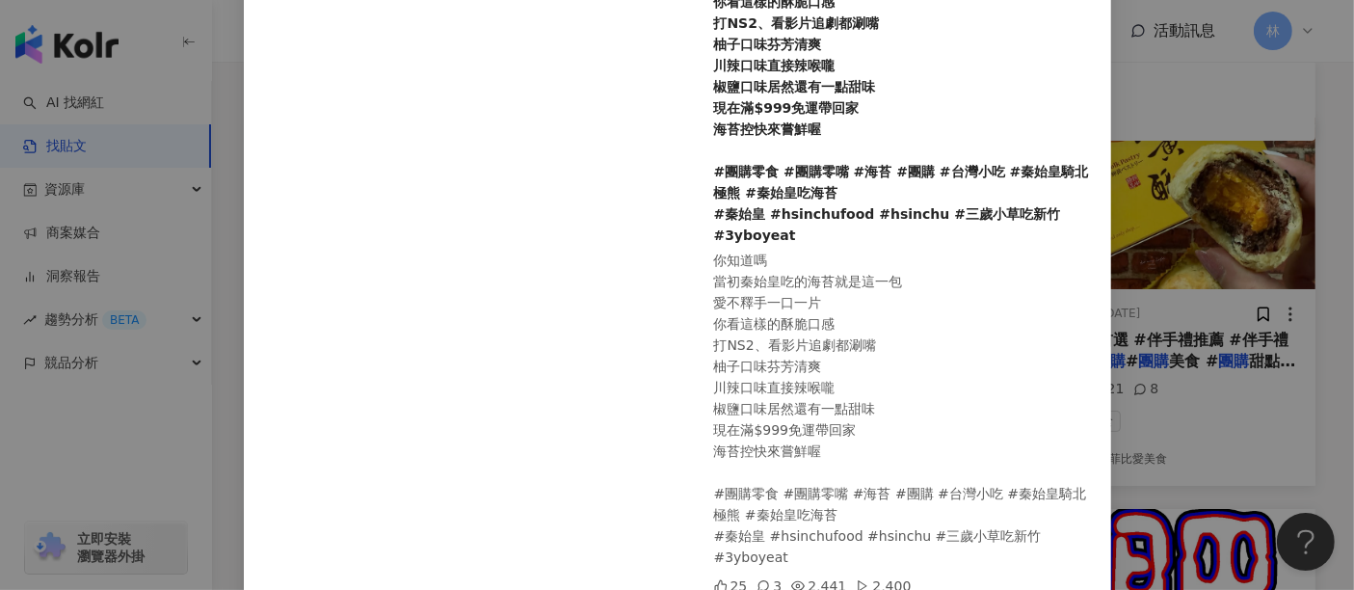
scroll to position [321, 0]
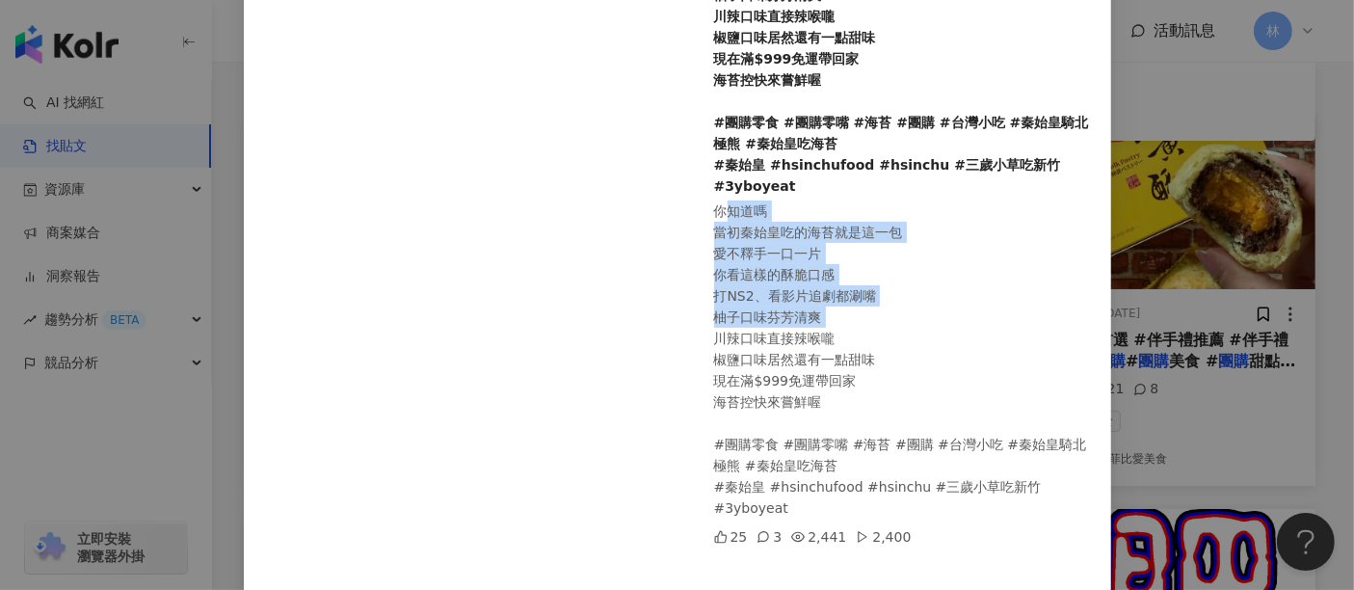
drag, startPoint x: 871, startPoint y: 306, endPoint x: 701, endPoint y: 213, distance: 194.5
click at [701, 213] on div "三歲小草 2025/8/7 你知道嗎 當初秦始皇吃的海苔就是這一包 愛不釋手一口一片 你看這樣的酥脆口感 打NS2、看影片追劇都涮嘴 柚子口味芬芳清爽 川辣口…" at bounding box center [901, 219] width 420 height 889
drag, startPoint x: 701, startPoint y: 213, endPoint x: 992, endPoint y: 314, distance: 308.2
click at [992, 314] on div "三歲小草 2025/8/7 你知道嗎 當初秦始皇吃的海苔就是這一包 愛不釋手一口一片 你看這樣的酥脆口感 打NS2、看影片追劇都涮嘴 柚子口味芬芳清爽 川辣口…" at bounding box center [901, 219] width 420 height 889
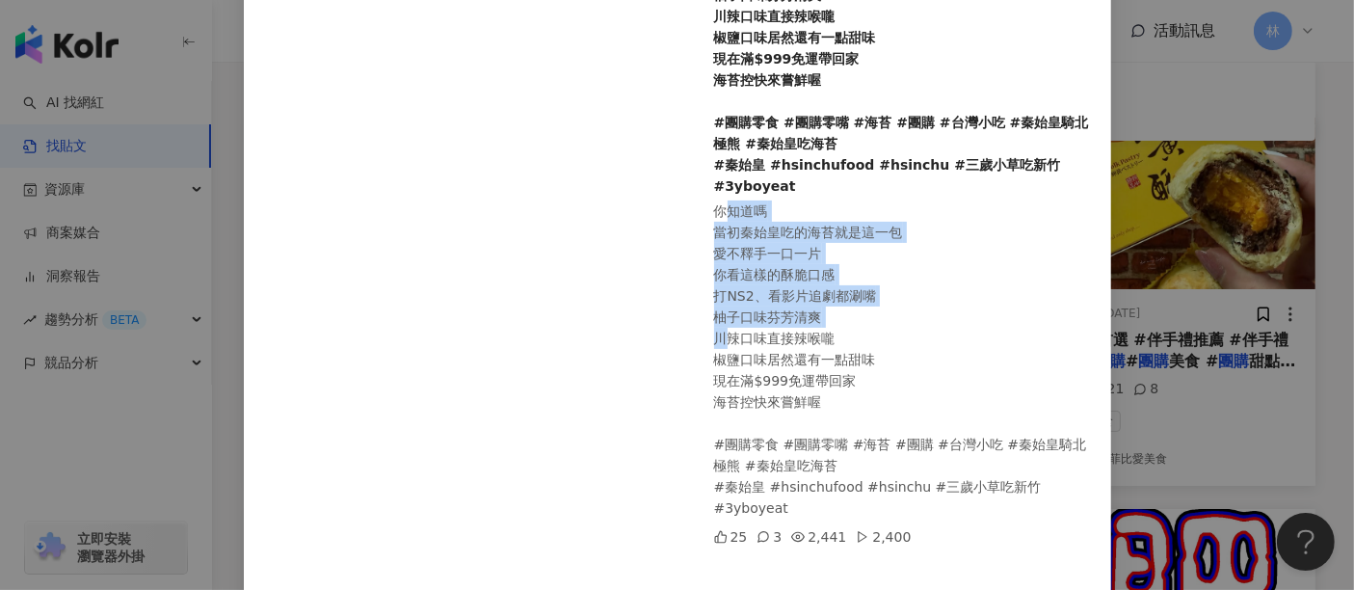
click at [992, 314] on div "你知道嗎 當初秦始皇吃的海苔就是這一包 愛不釋手一口一片 你看這樣的酥脆口感 打NS2、看影片追劇都涮嘴 柚子口味芬芳清爽 川辣口味直接辣喉嚨 椒鹽口味居然還…" at bounding box center [905, 359] width 382 height 318
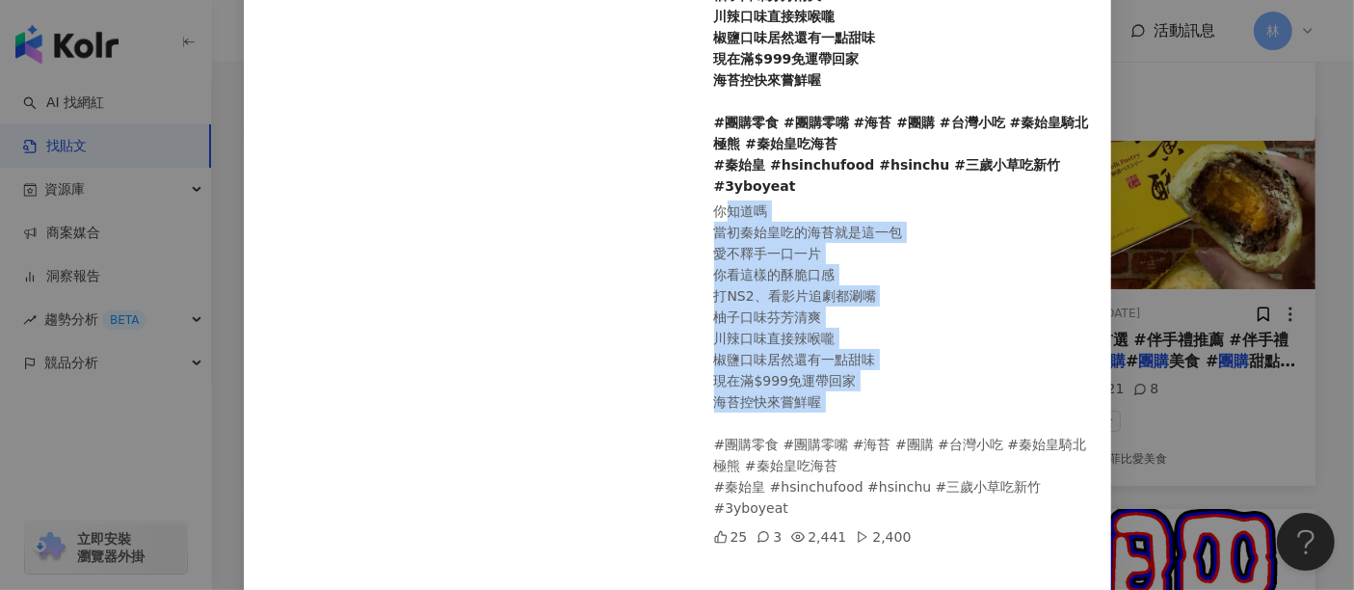
drag, startPoint x: 701, startPoint y: 208, endPoint x: 836, endPoint y: 396, distance: 231.4
click at [836, 396] on div "三歲小草 2025/8/7 你知道嗎 當初秦始皇吃的海苔就是這一包 愛不釋手一口一片 你看這樣的酥脆口感 打NS2、看影片追劇都涮嘴 柚子口味芬芳清爽 川辣口…" at bounding box center [901, 219] width 420 height 889
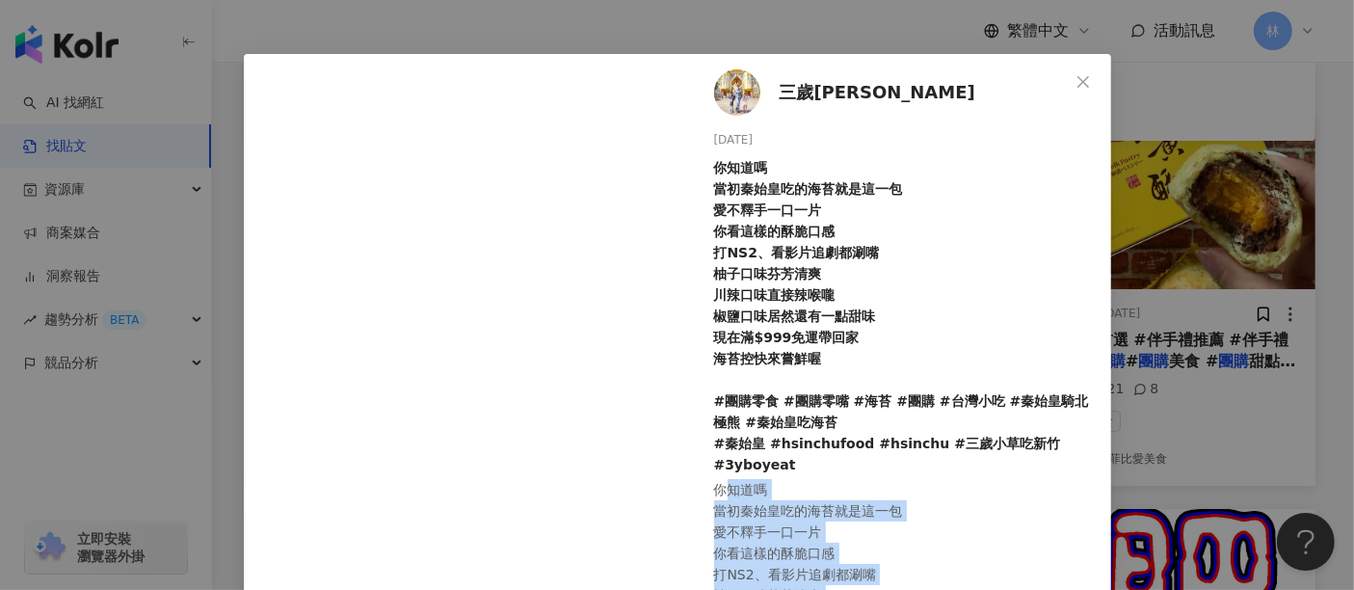
scroll to position [0, 0]
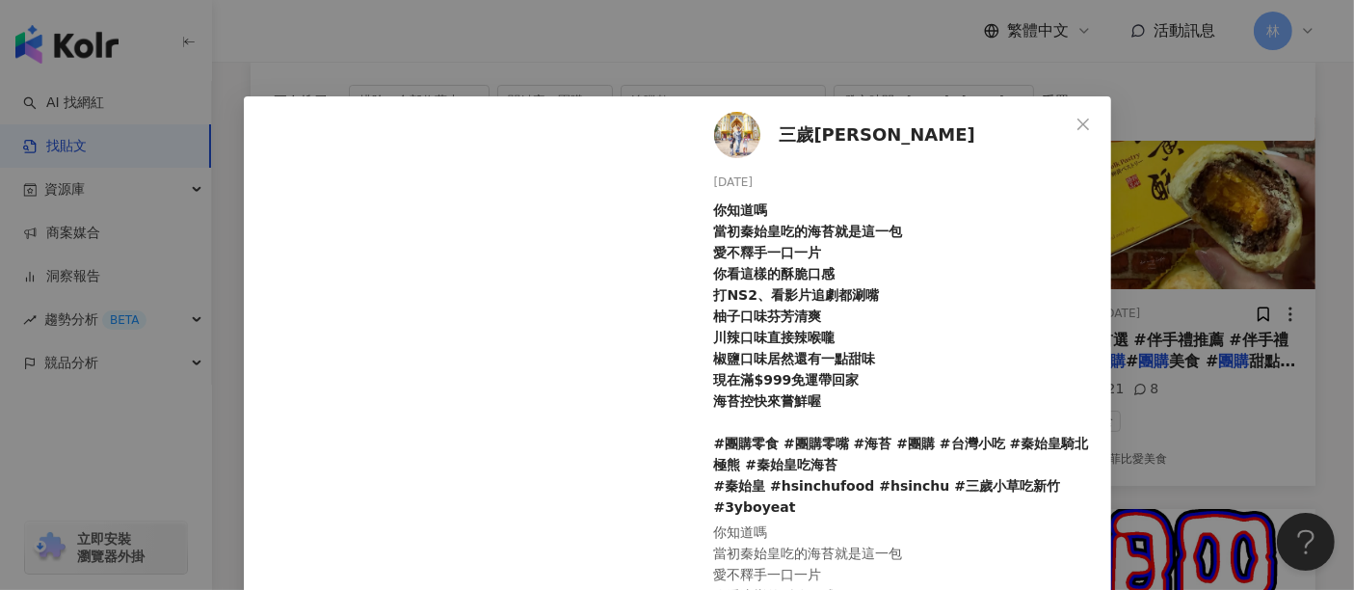
click at [1190, 229] on div "三歲小草 2025/8/7 你知道嗎 當初秦始皇吃的海苔就是這一包 愛不釋手一口一片 你看這樣的酥脆口感 打NS2、看影片追劇都涮嘴 柚子口味芬芳清爽 川辣口…" at bounding box center [677, 295] width 1354 height 590
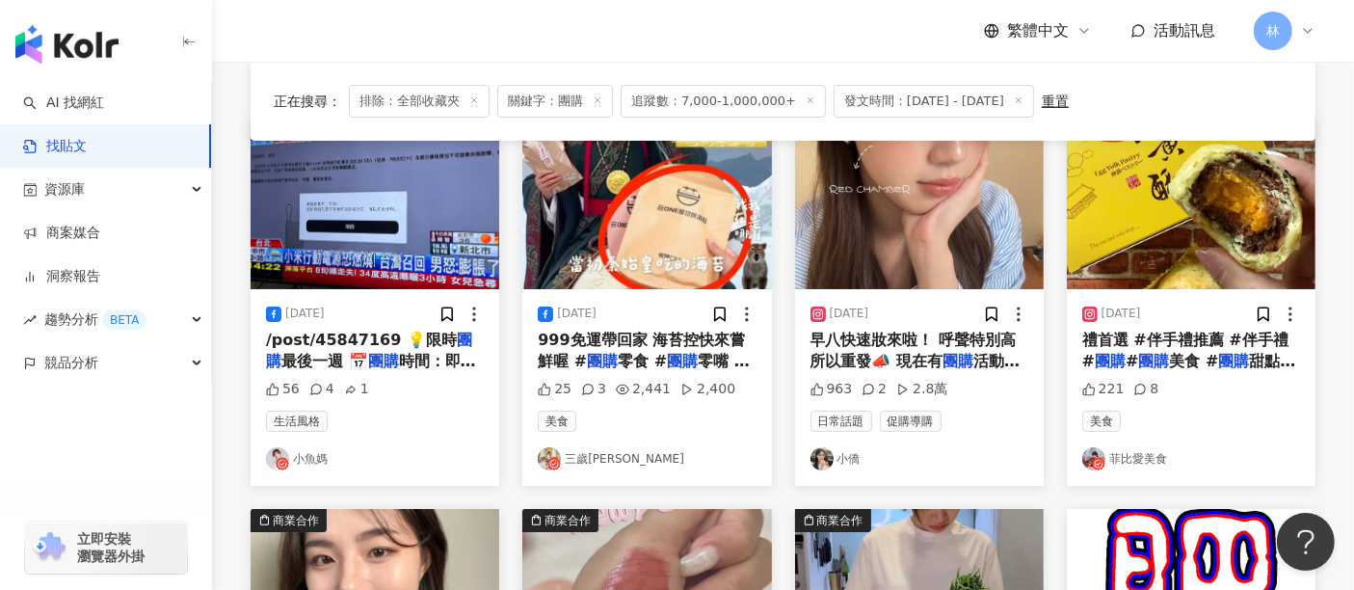
click at [993, 204] on img at bounding box center [919, 204] width 249 height 172
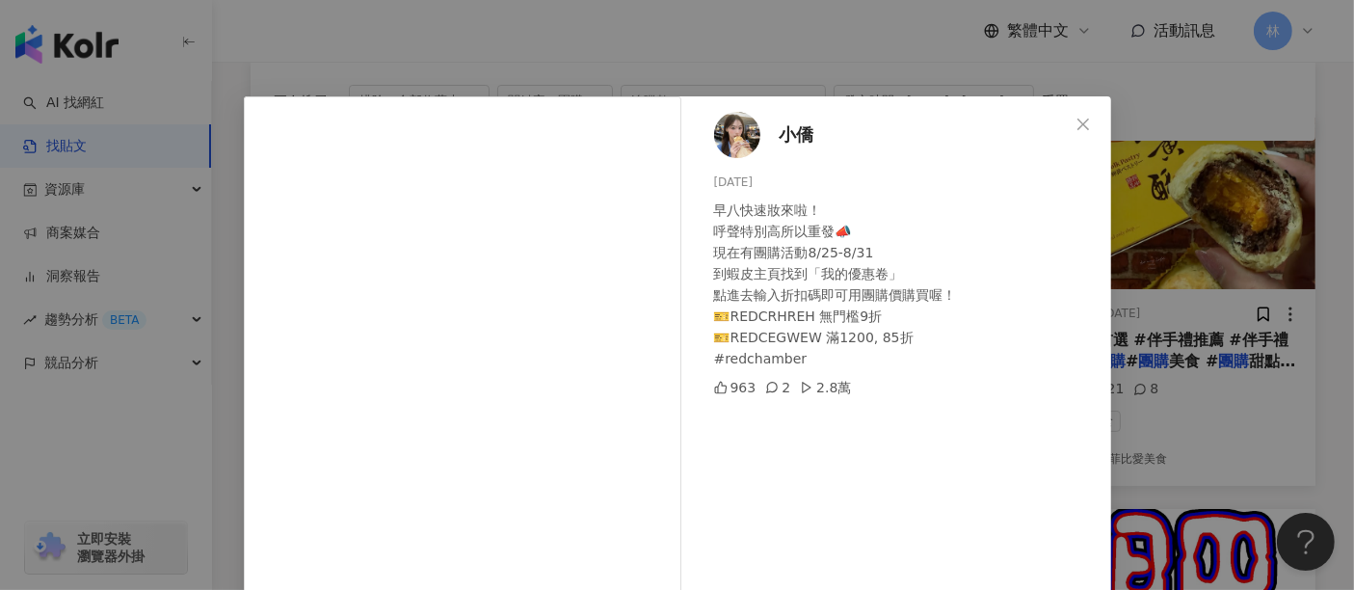
click at [1185, 264] on div "小僑 2025/8/26 早八快速妝來啦！ 呼聲特別高所以重發📣 現在有團購活動8/25-8/31 到蝦皮主頁找到「我的優惠卷」 點進去輸入折扣碼即可用團購價…" at bounding box center [677, 295] width 1354 height 590
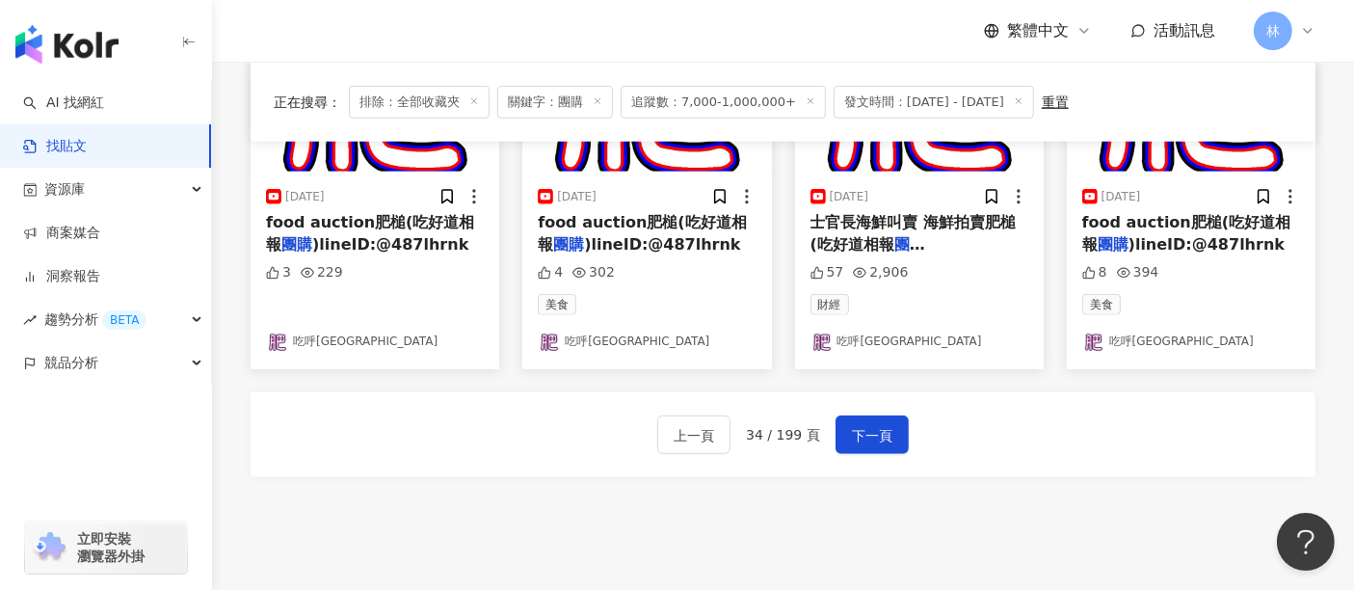
scroll to position [1260, 0]
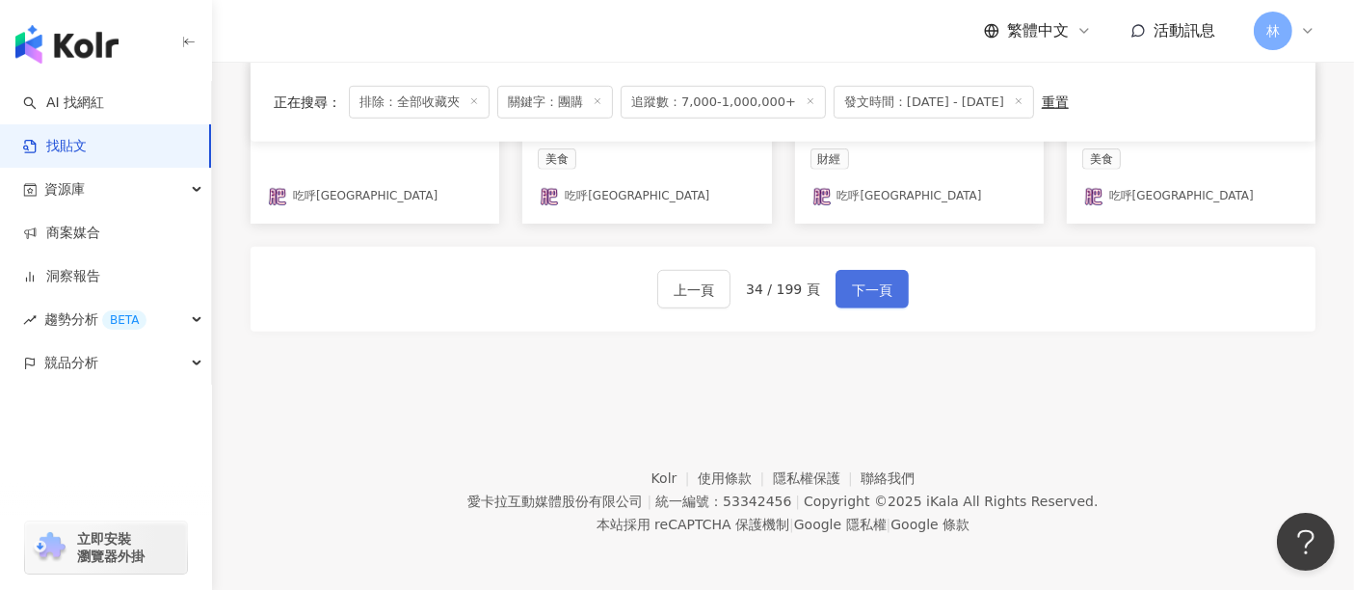
click at [887, 286] on span "下一頁" at bounding box center [872, 290] width 40 height 23
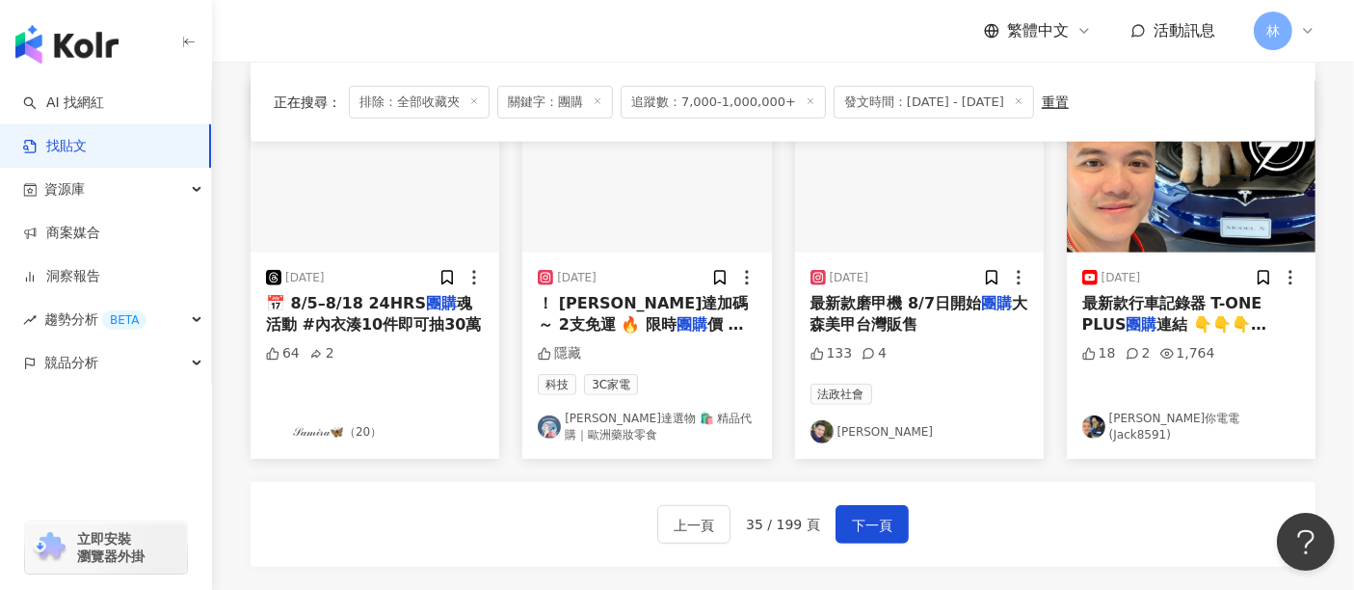
scroll to position [1178, 0]
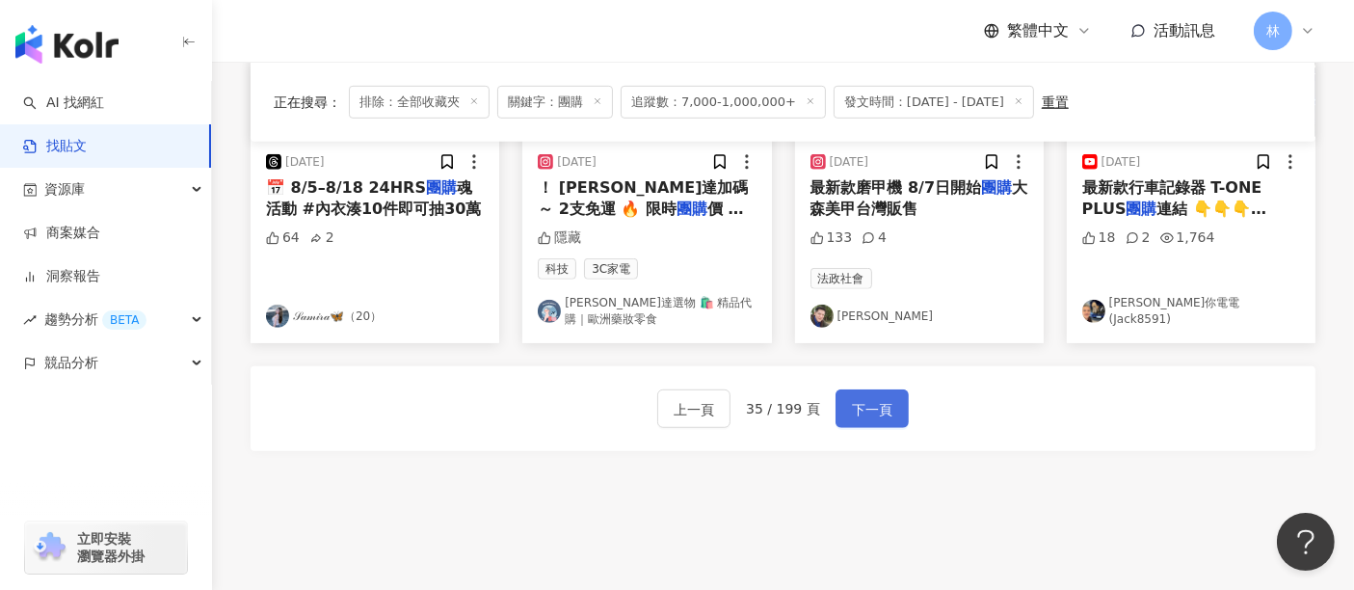
click at [869, 394] on button "下一頁" at bounding box center [872, 408] width 73 height 39
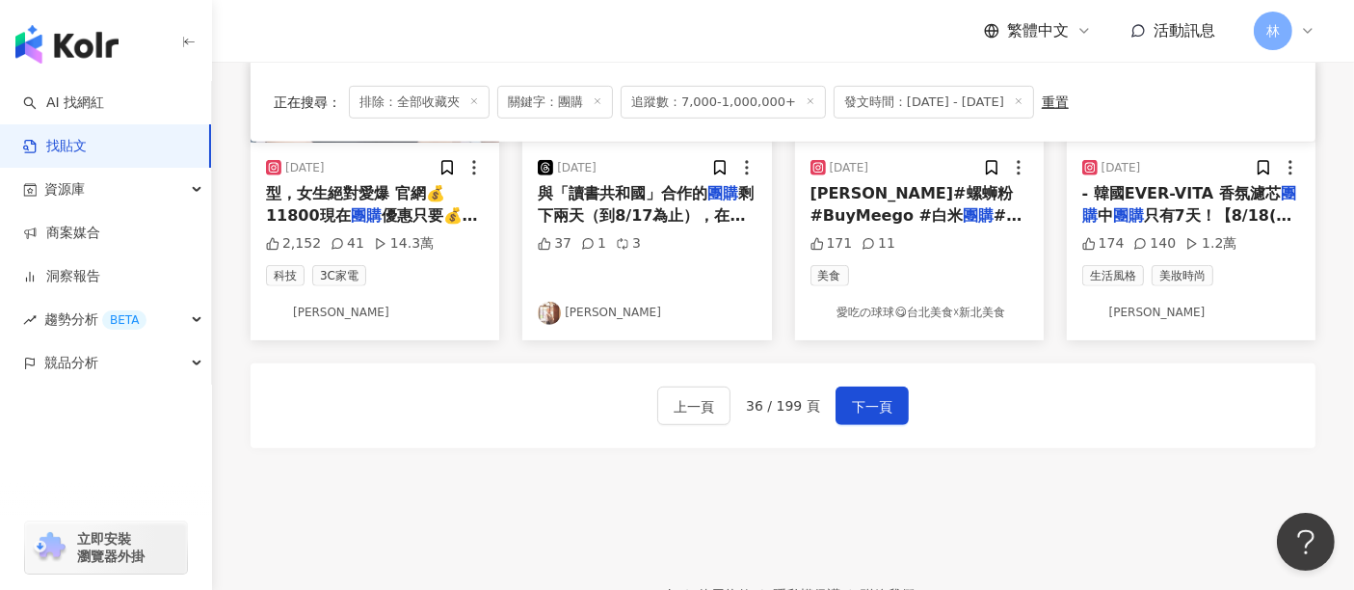
scroll to position [740, 0]
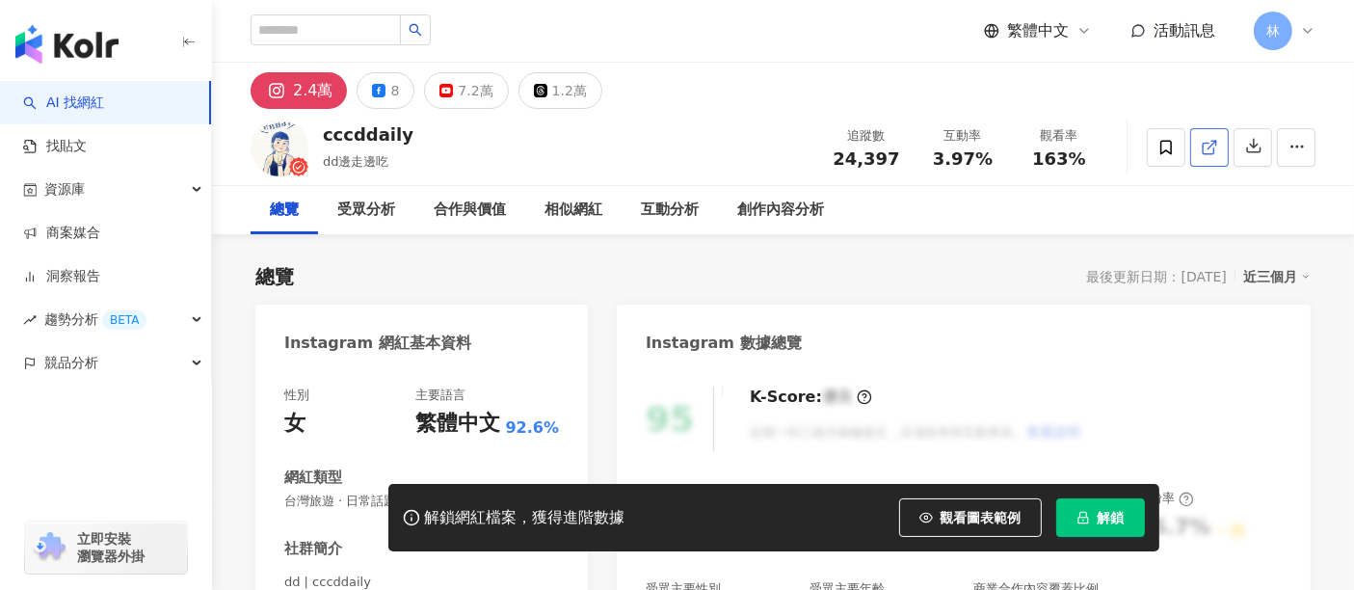
click at [1213, 145] on icon at bounding box center [1209, 147] width 17 height 17
